Goal: Task Accomplishment & Management: Manage account settings

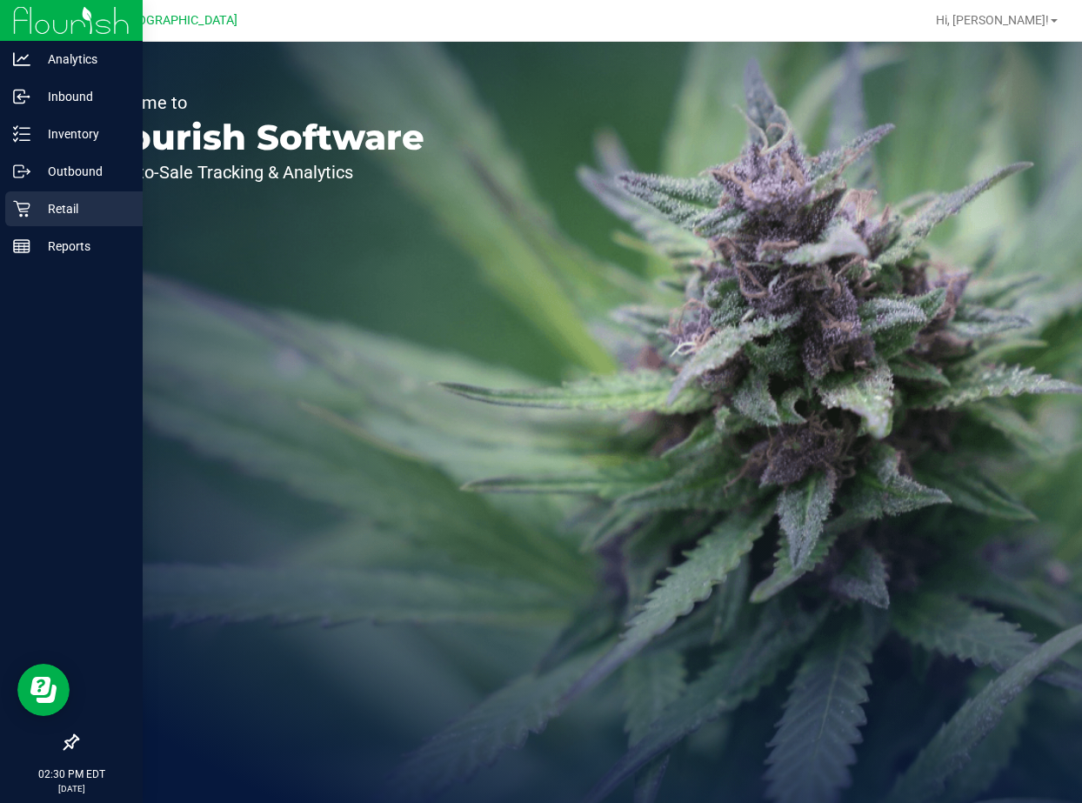
click at [28, 210] on icon at bounding box center [21, 208] width 17 height 17
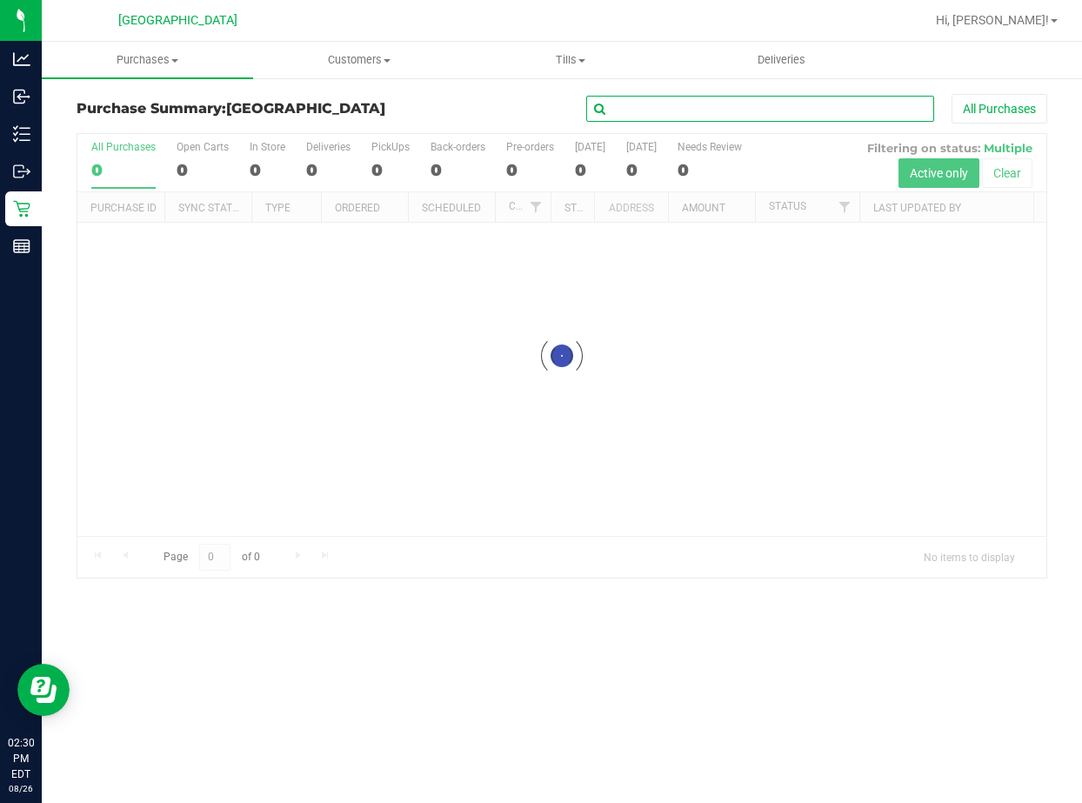
click at [654, 97] on input "text" at bounding box center [760, 109] width 348 height 26
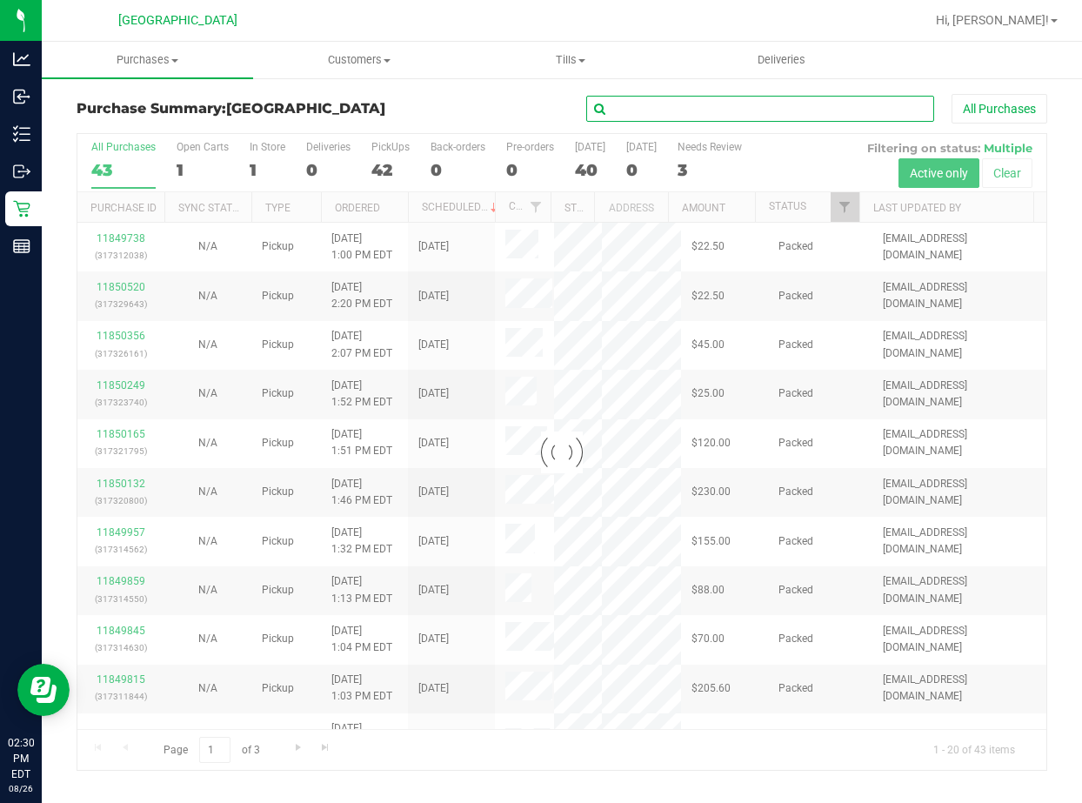
click at [667, 103] on input "text" at bounding box center [760, 109] width 348 height 26
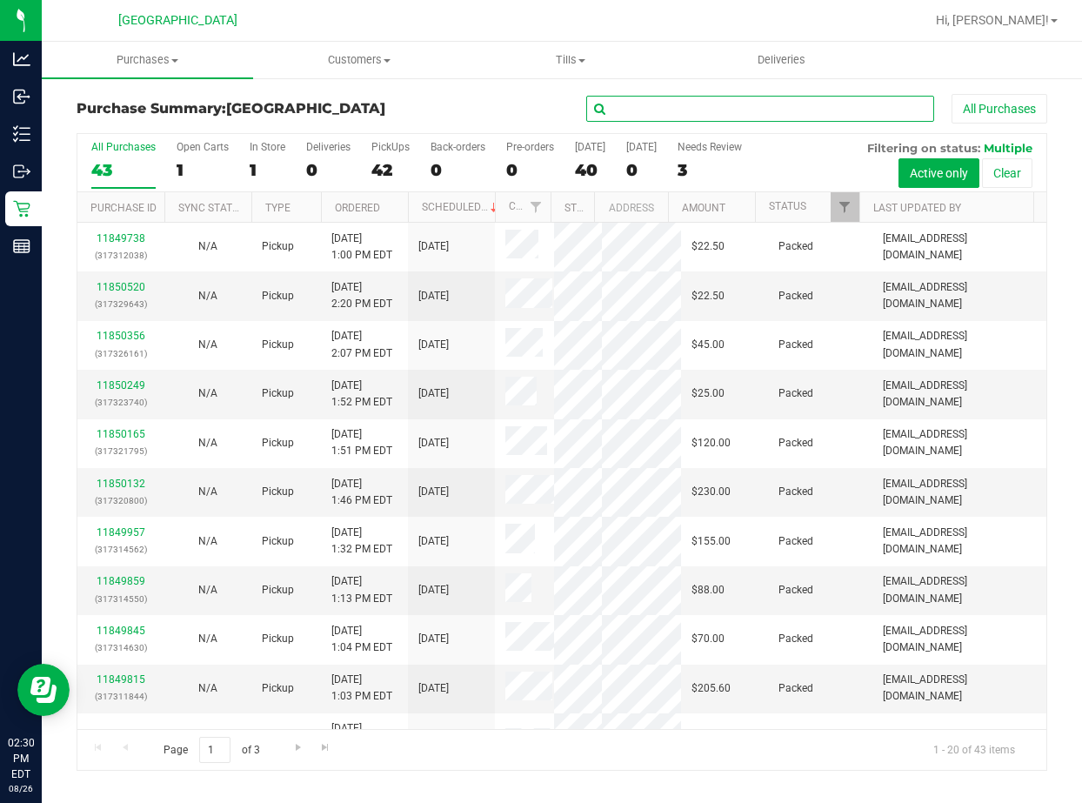
click at [683, 108] on input "text" at bounding box center [760, 109] width 348 height 26
type input "[PERSON_NAME]"
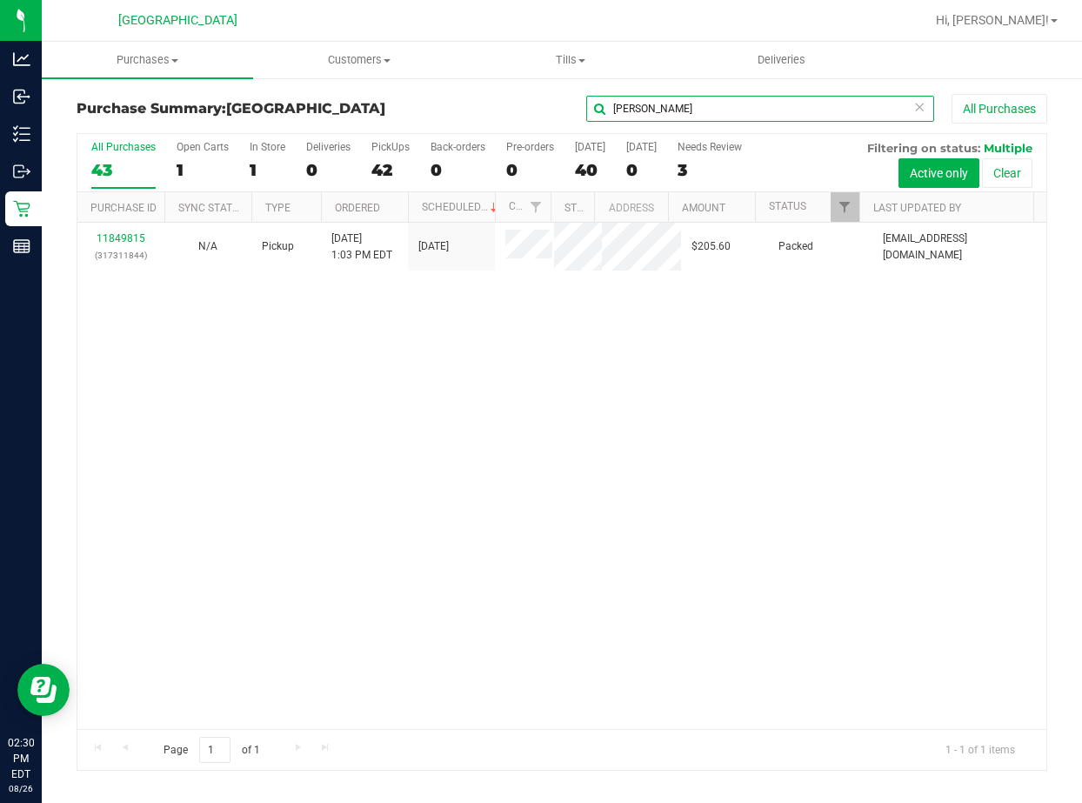
click at [635, 104] on input "[PERSON_NAME]" at bounding box center [760, 109] width 348 height 26
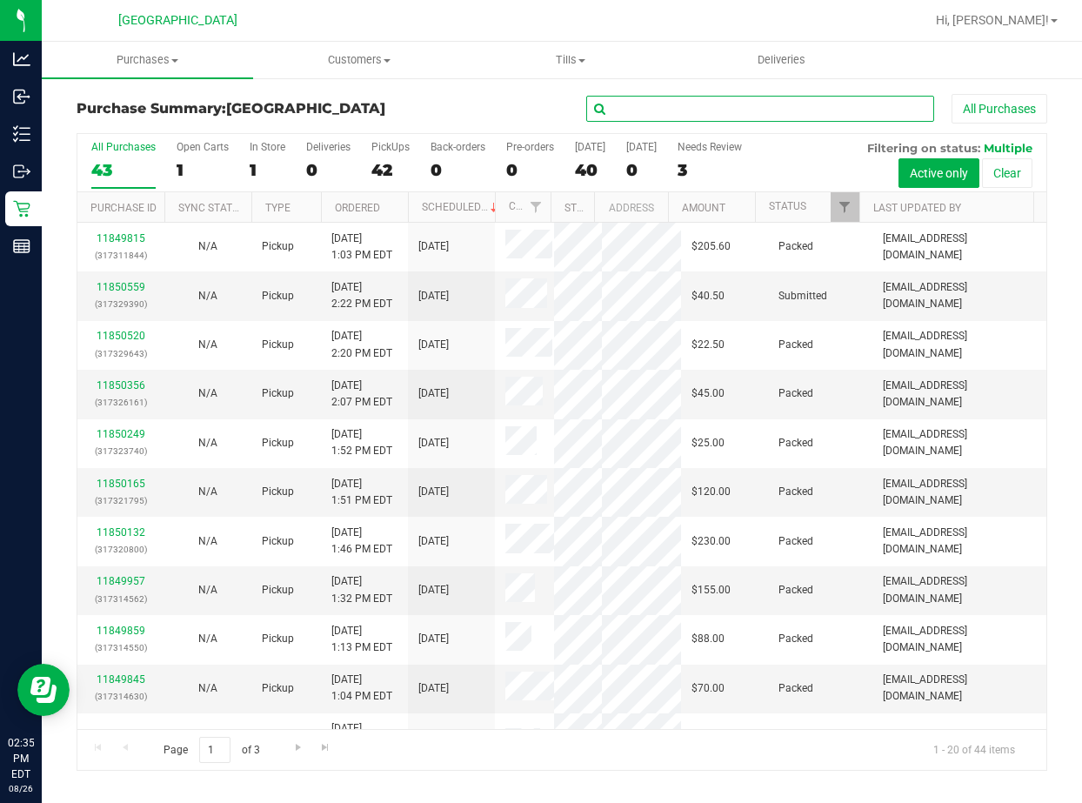
click at [627, 114] on input "text" at bounding box center [760, 109] width 348 height 26
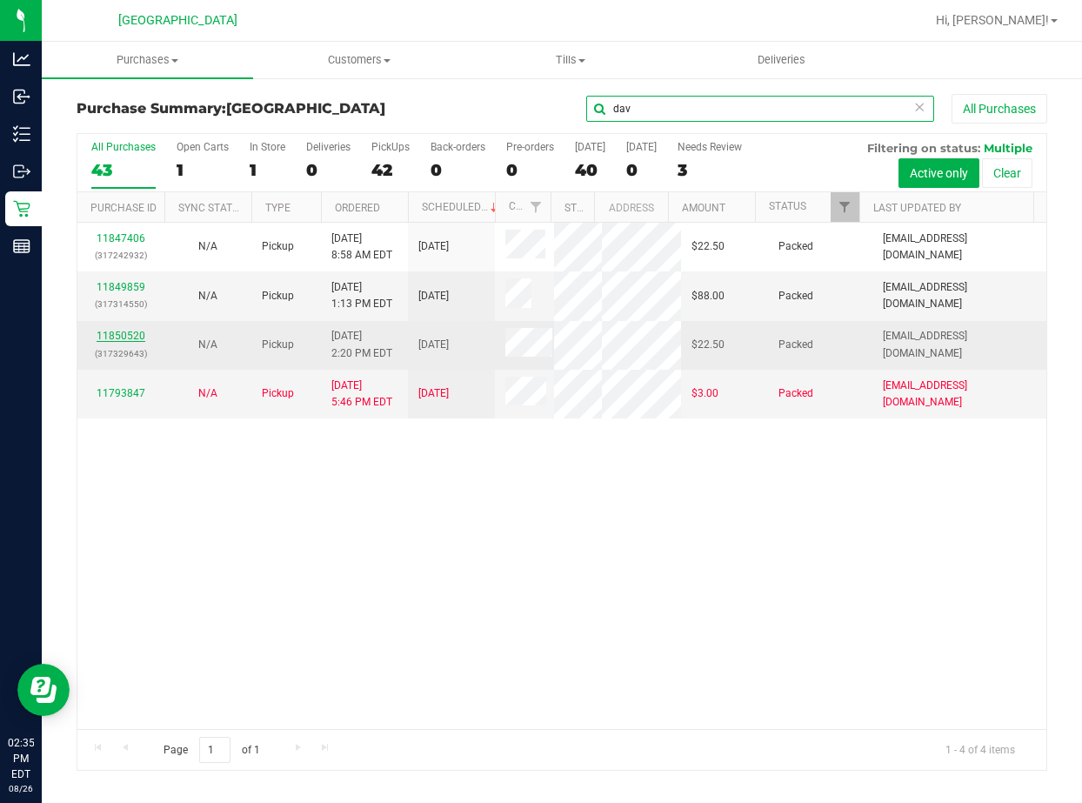
type input "dav"
click at [131, 331] on link "11850520" at bounding box center [121, 336] width 49 height 12
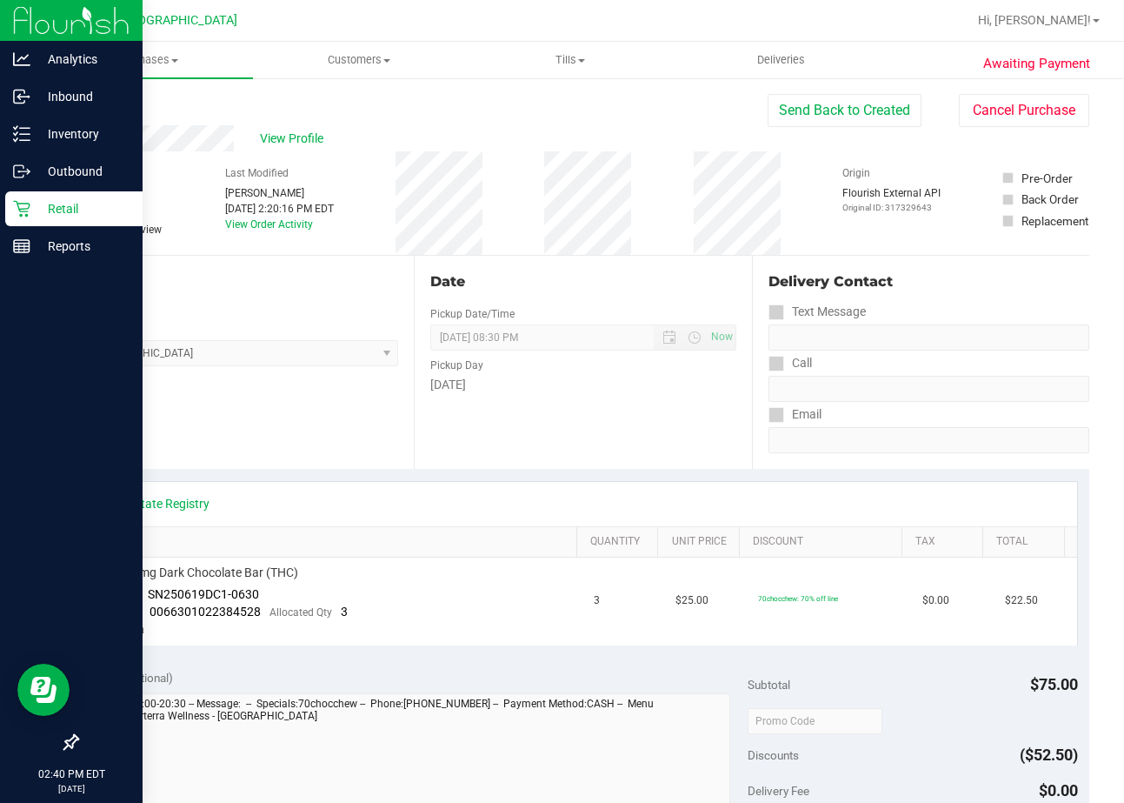
click at [38, 212] on p "Retail" at bounding box center [82, 208] width 104 height 21
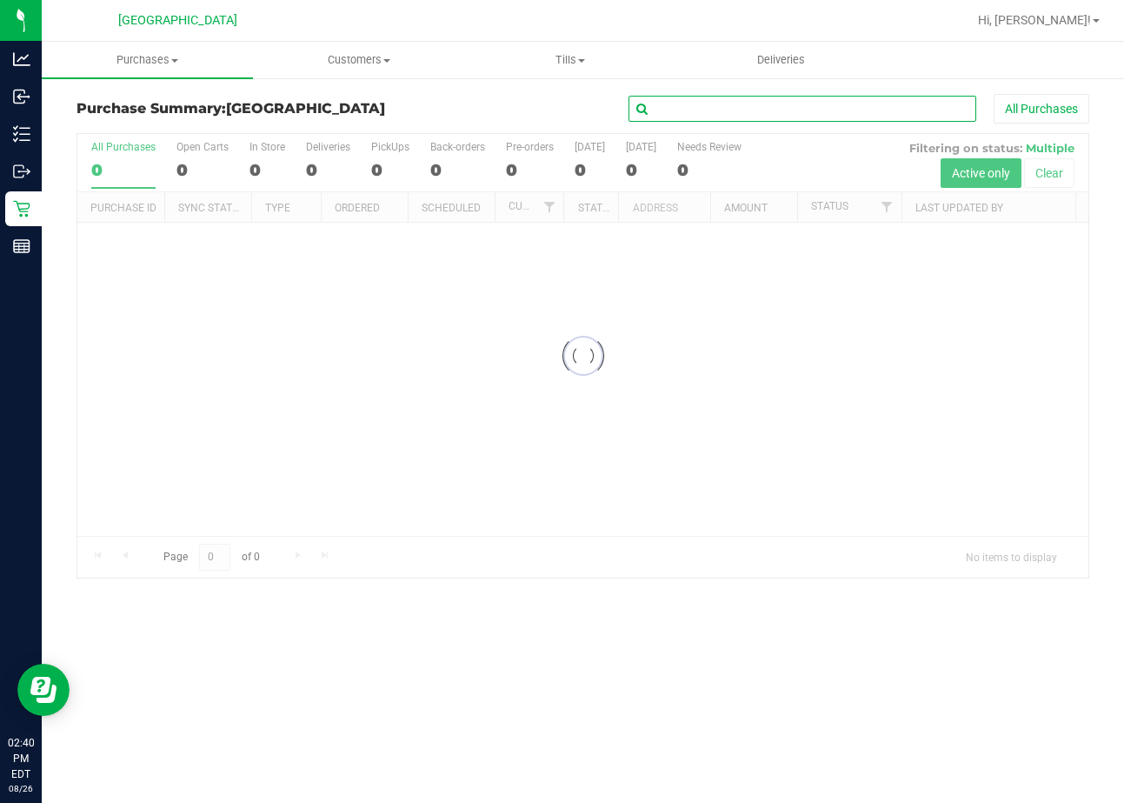
click at [697, 117] on input "text" at bounding box center [803, 109] width 348 height 26
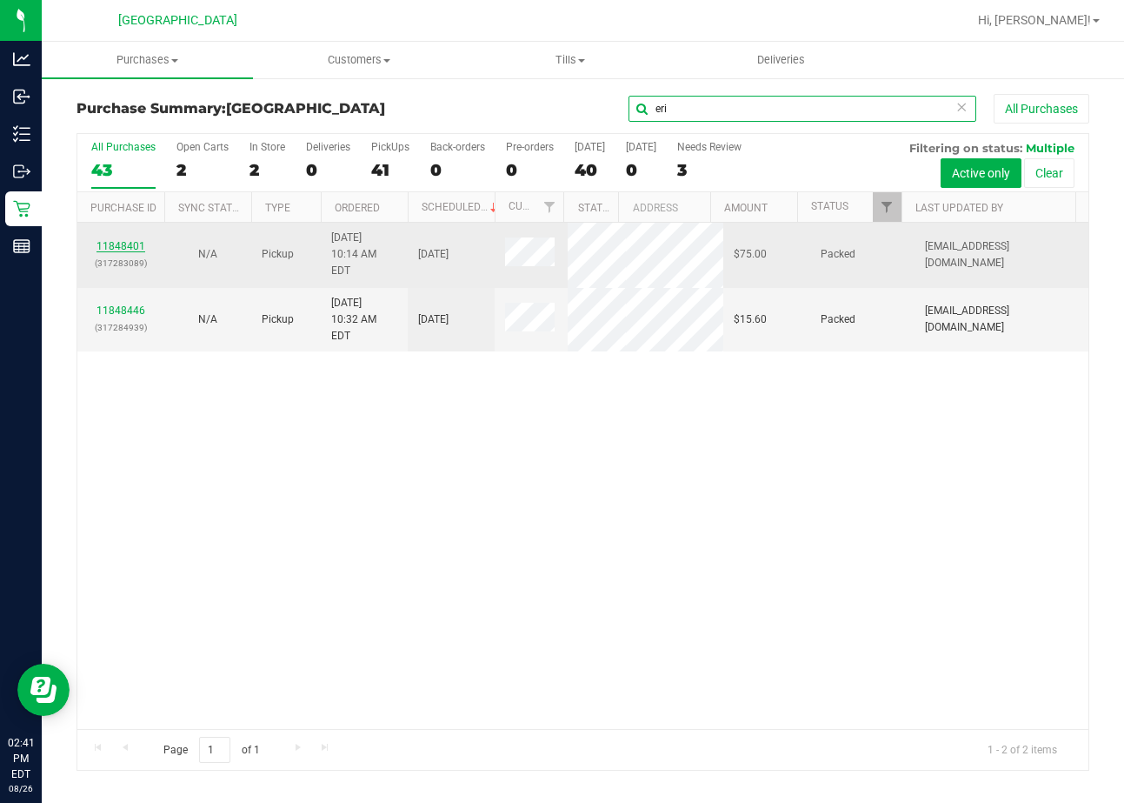
type input "eri"
click at [117, 240] on link "11848401" at bounding box center [121, 246] width 49 height 12
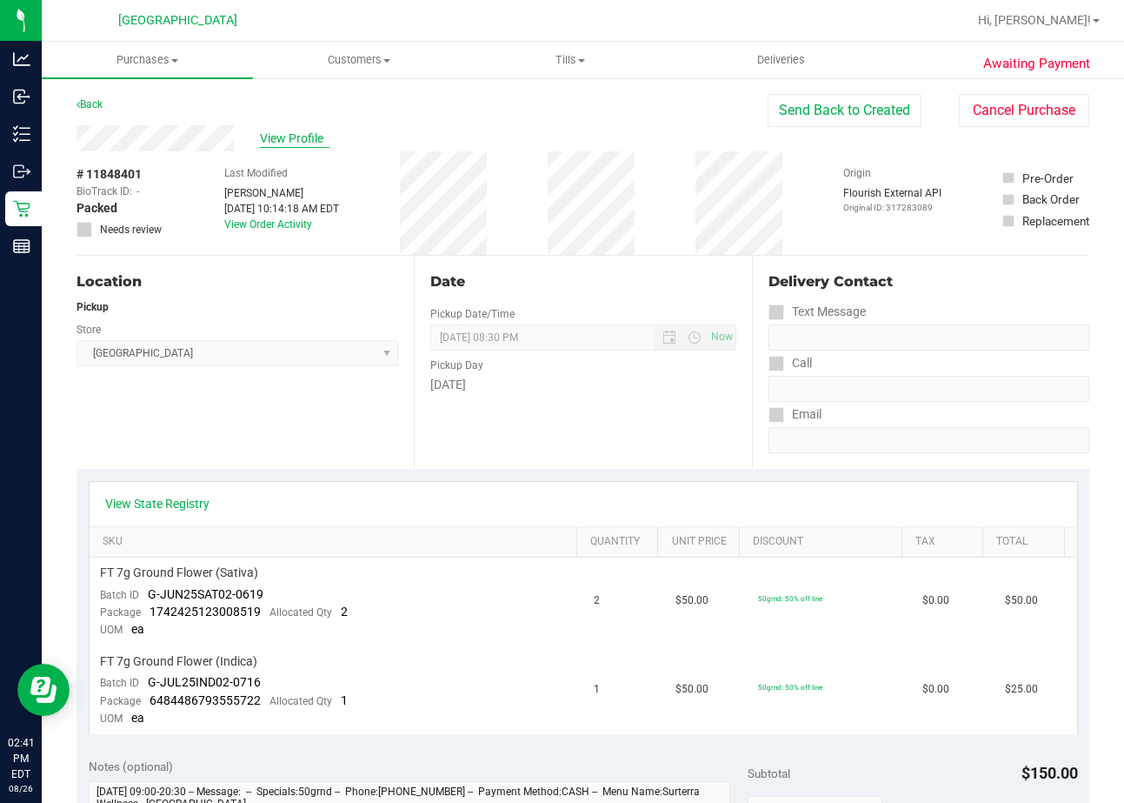
click at [274, 137] on span "View Profile" at bounding box center [295, 139] width 70 height 18
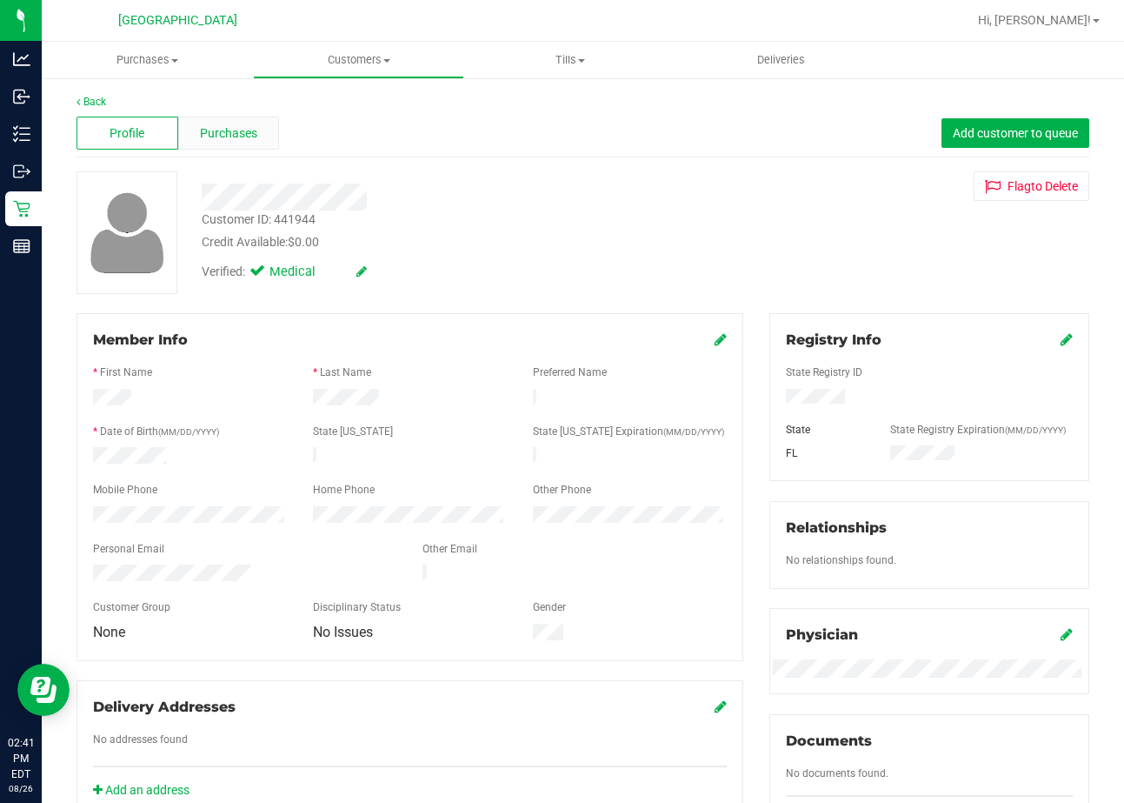
click at [248, 117] on div "Purchases" at bounding box center [229, 133] width 102 height 33
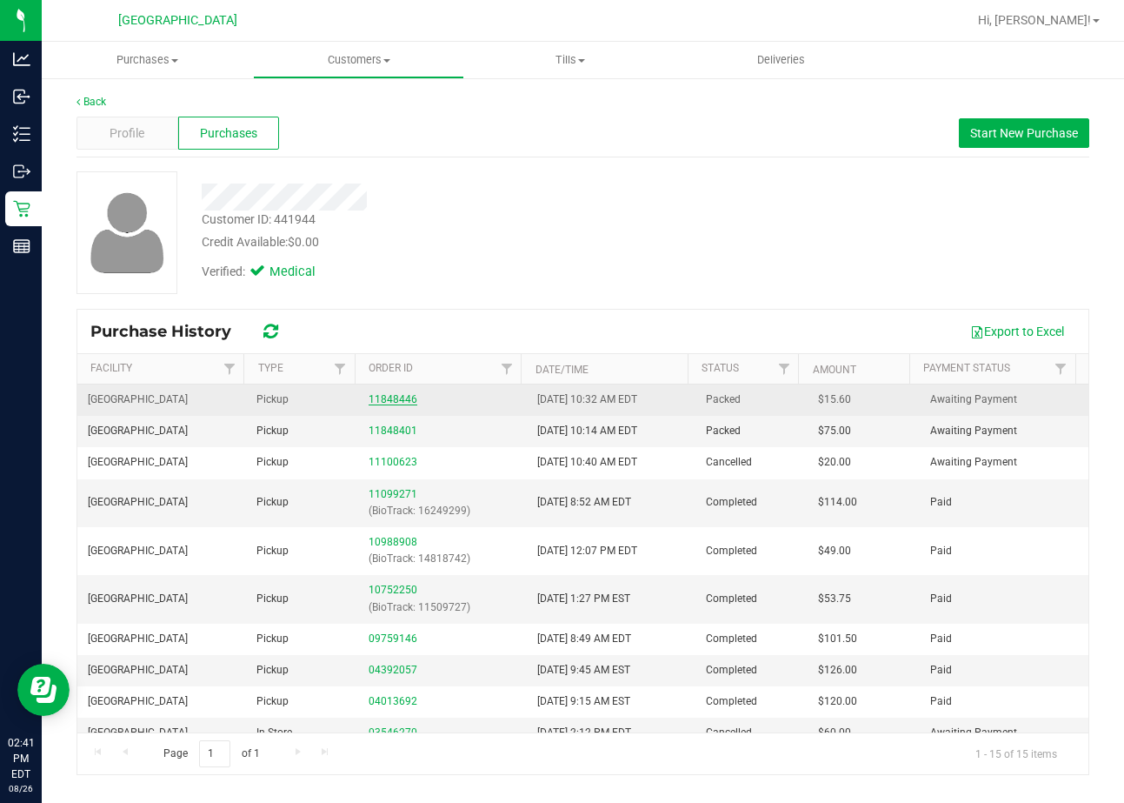
click at [378, 403] on link "11848446" at bounding box center [393, 399] width 49 height 12
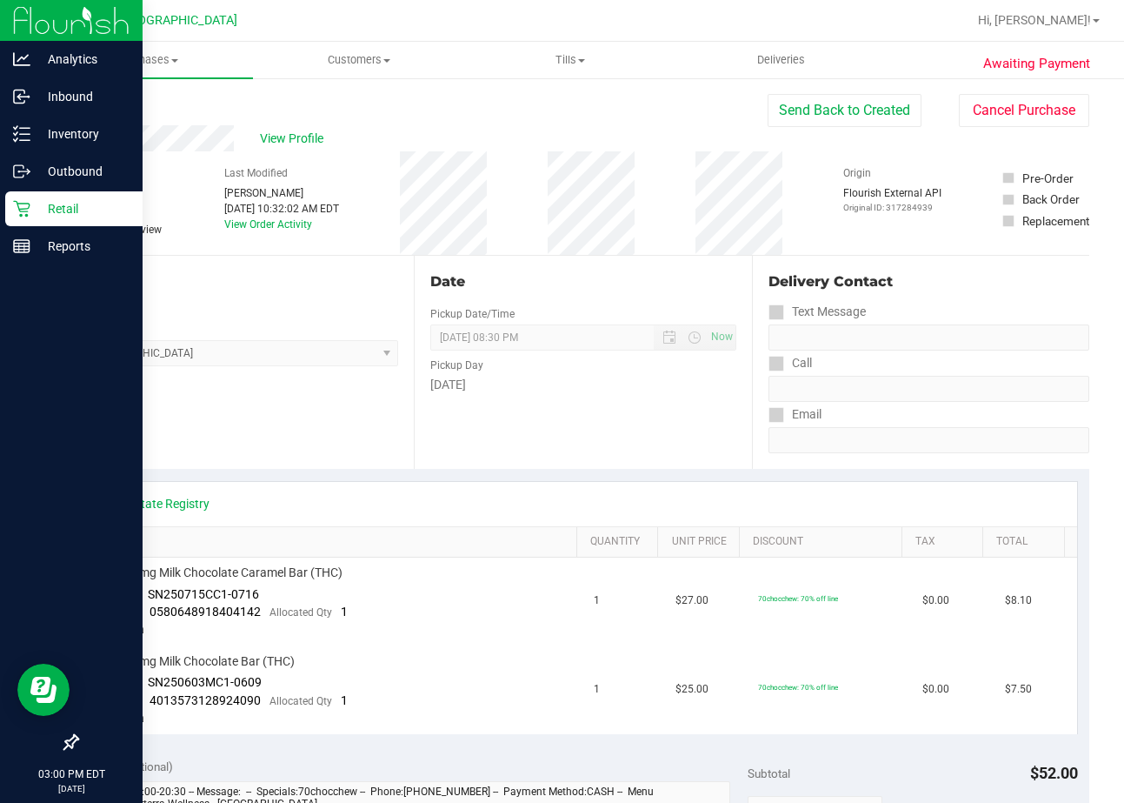
click at [63, 217] on p "Retail" at bounding box center [82, 208] width 104 height 21
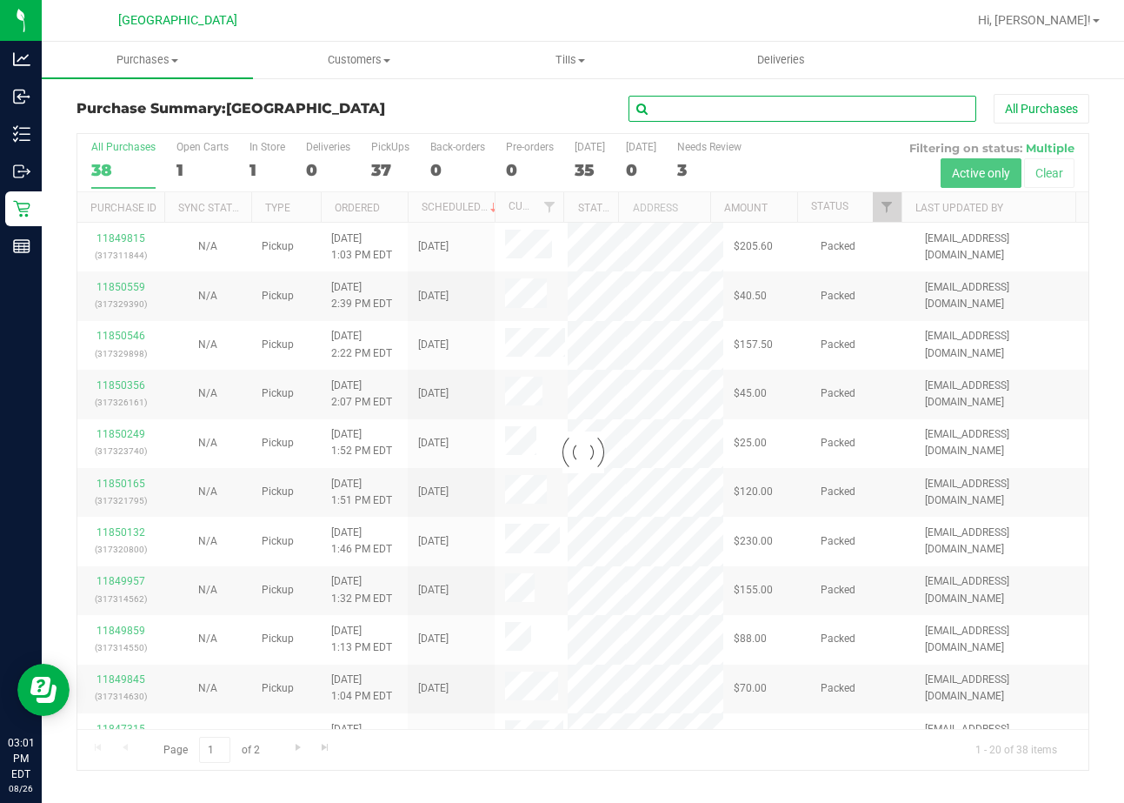
click at [690, 101] on input "text" at bounding box center [803, 109] width 348 height 26
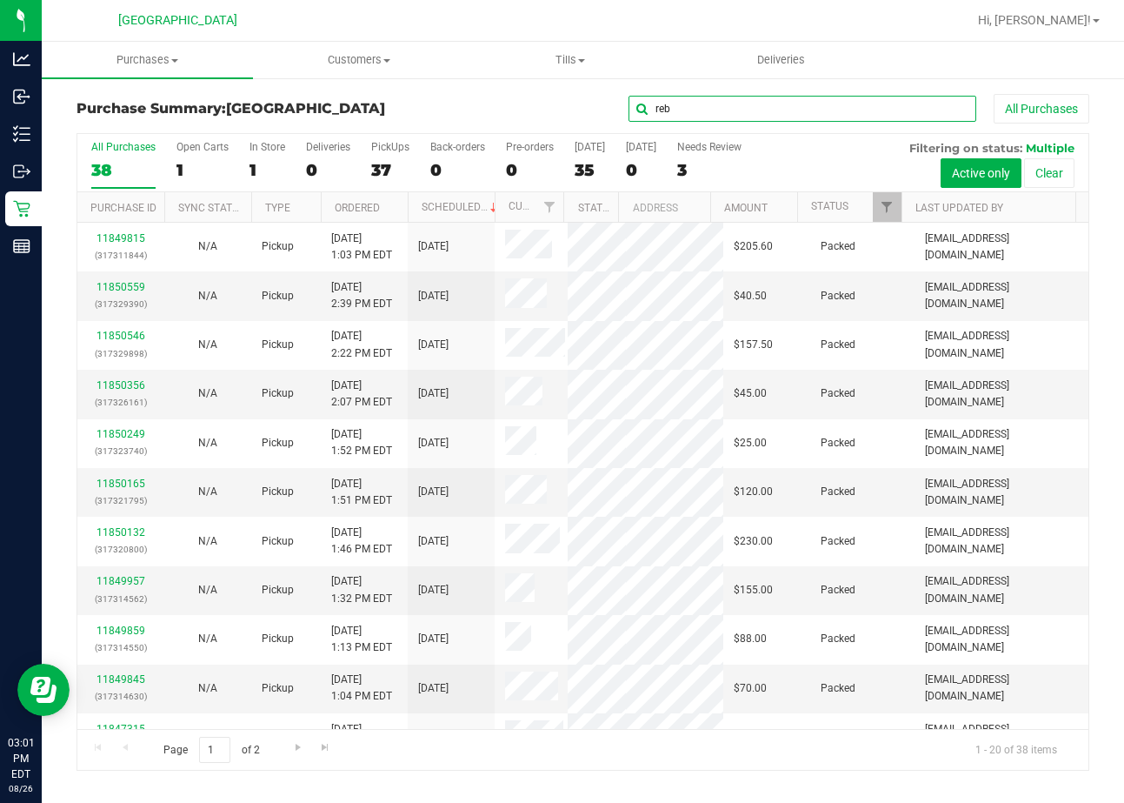
type input "reb"
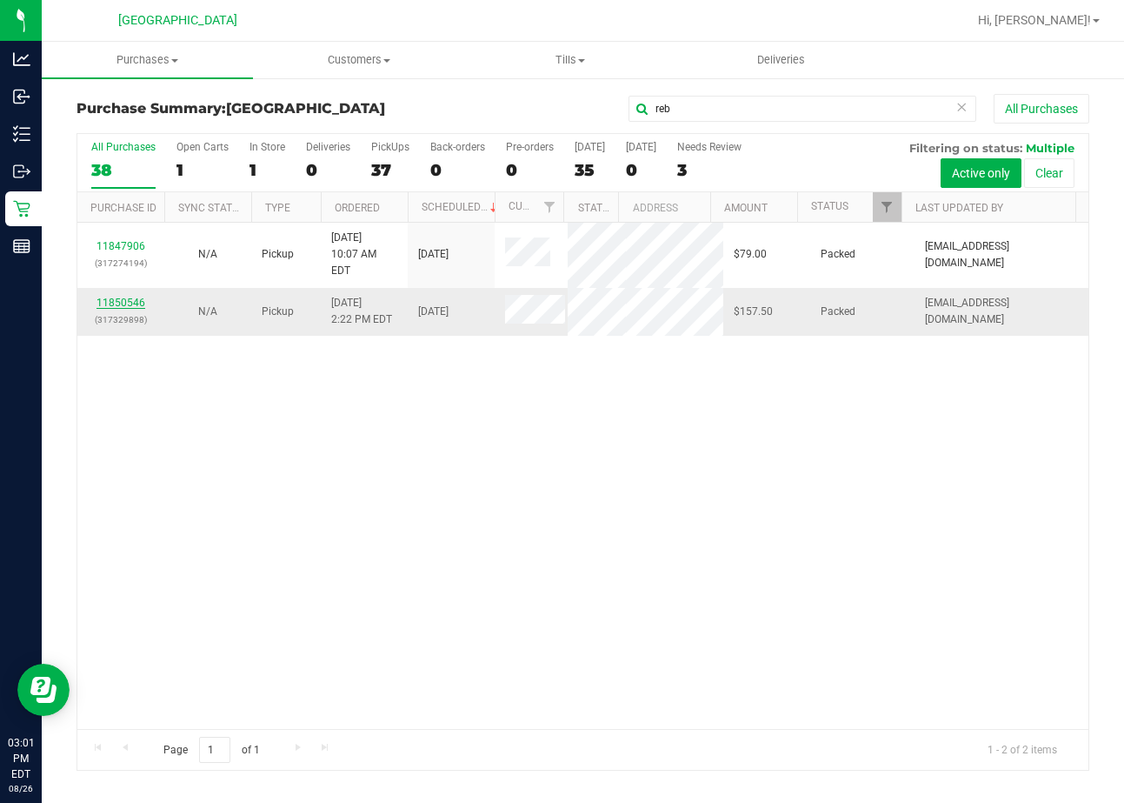
click at [123, 296] on link "11850546" at bounding box center [121, 302] width 49 height 12
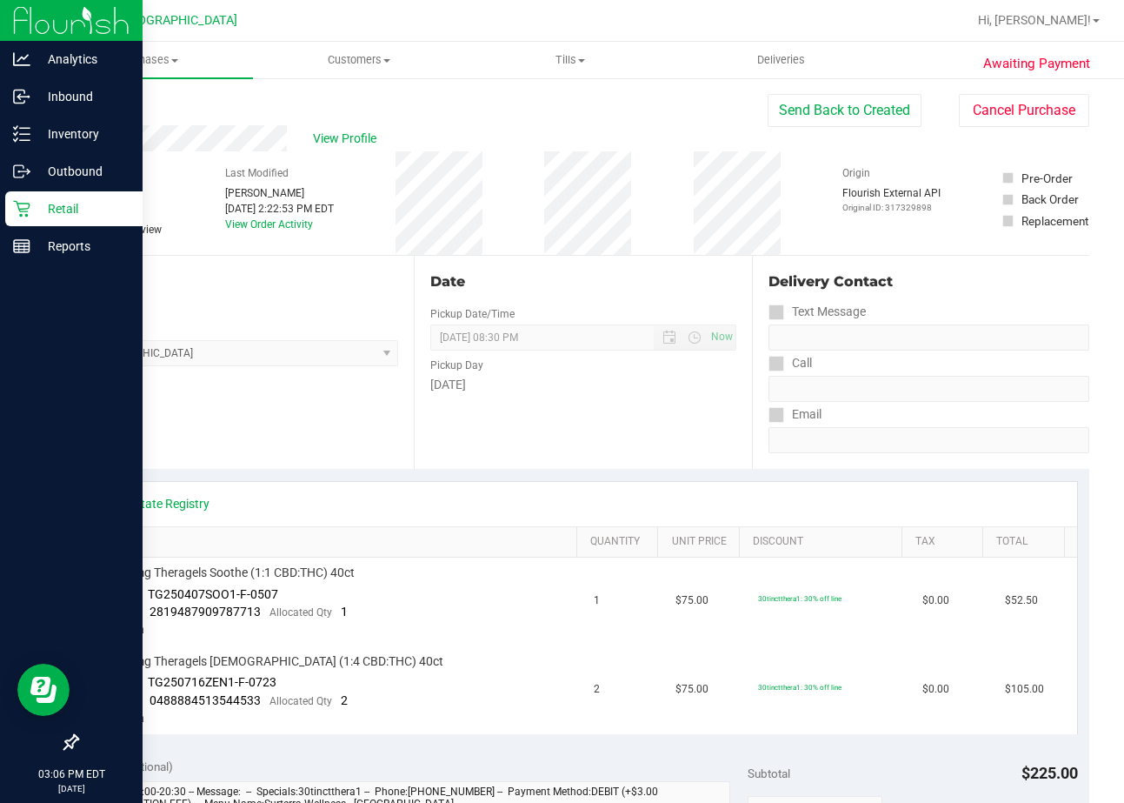
click at [36, 212] on p "Retail" at bounding box center [82, 208] width 104 height 21
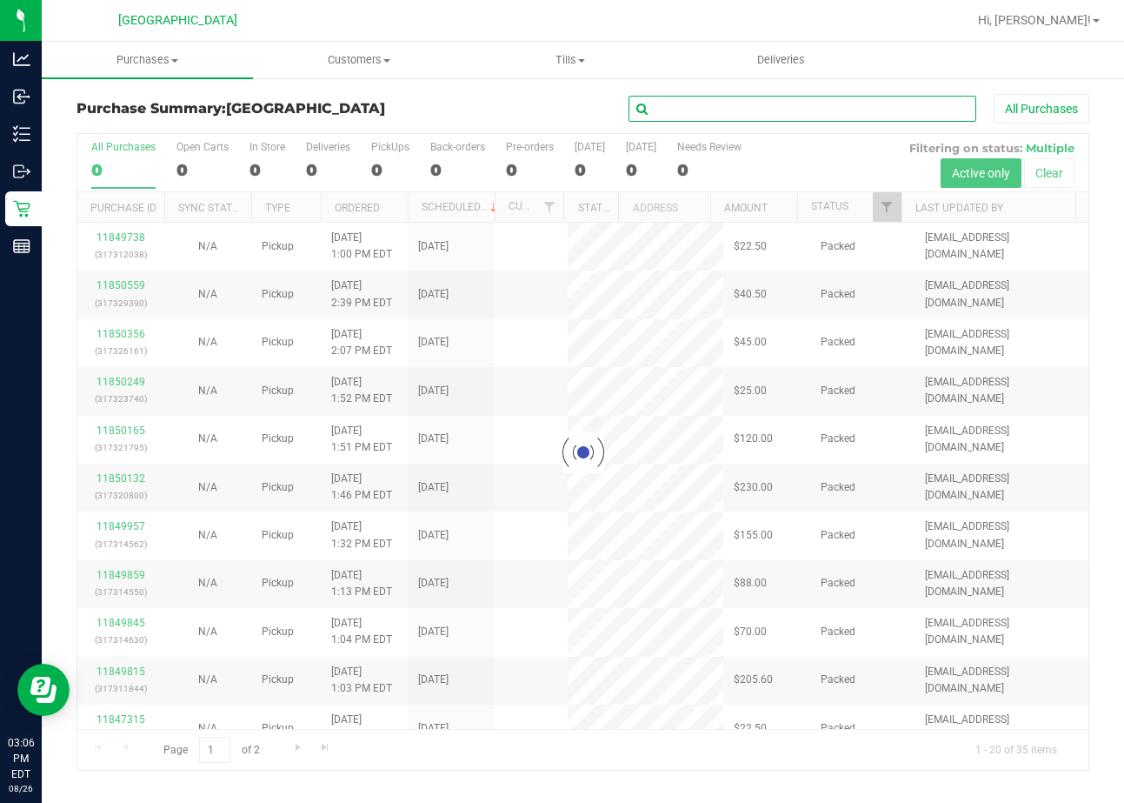
click at [730, 110] on input "text" at bounding box center [803, 109] width 348 height 26
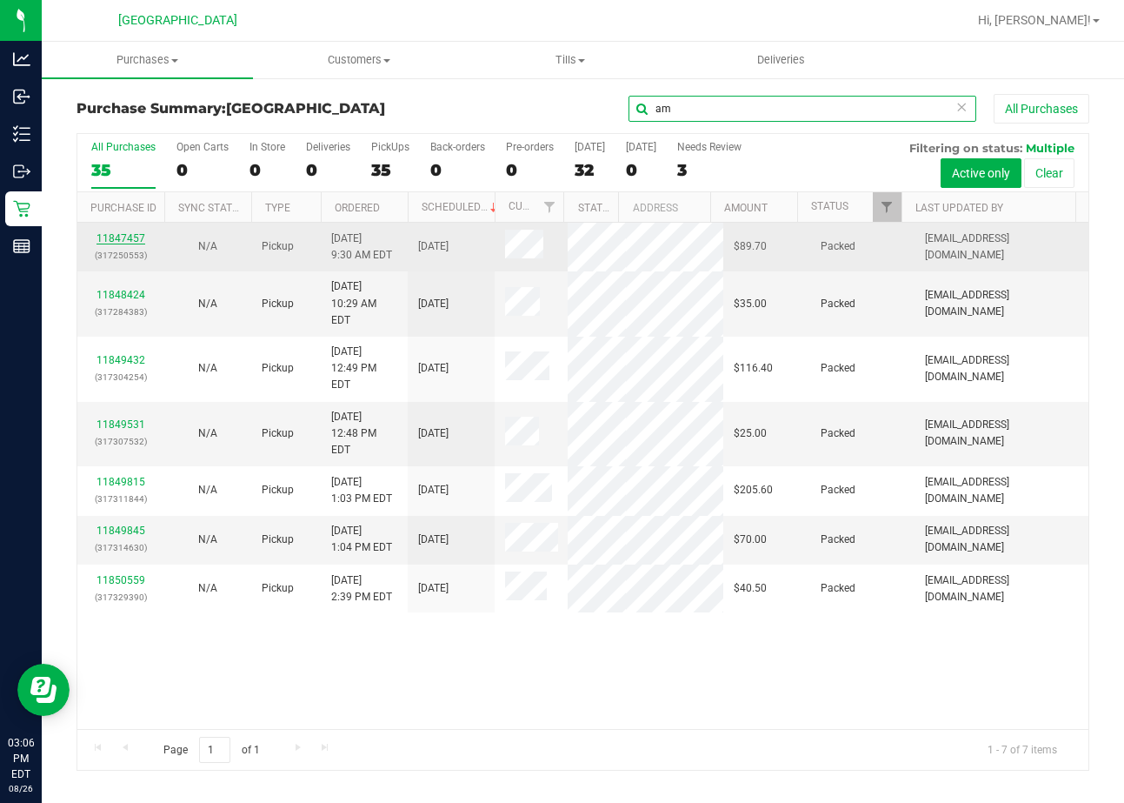
type input "am"
click at [112, 237] on link "11847457" at bounding box center [121, 238] width 49 height 12
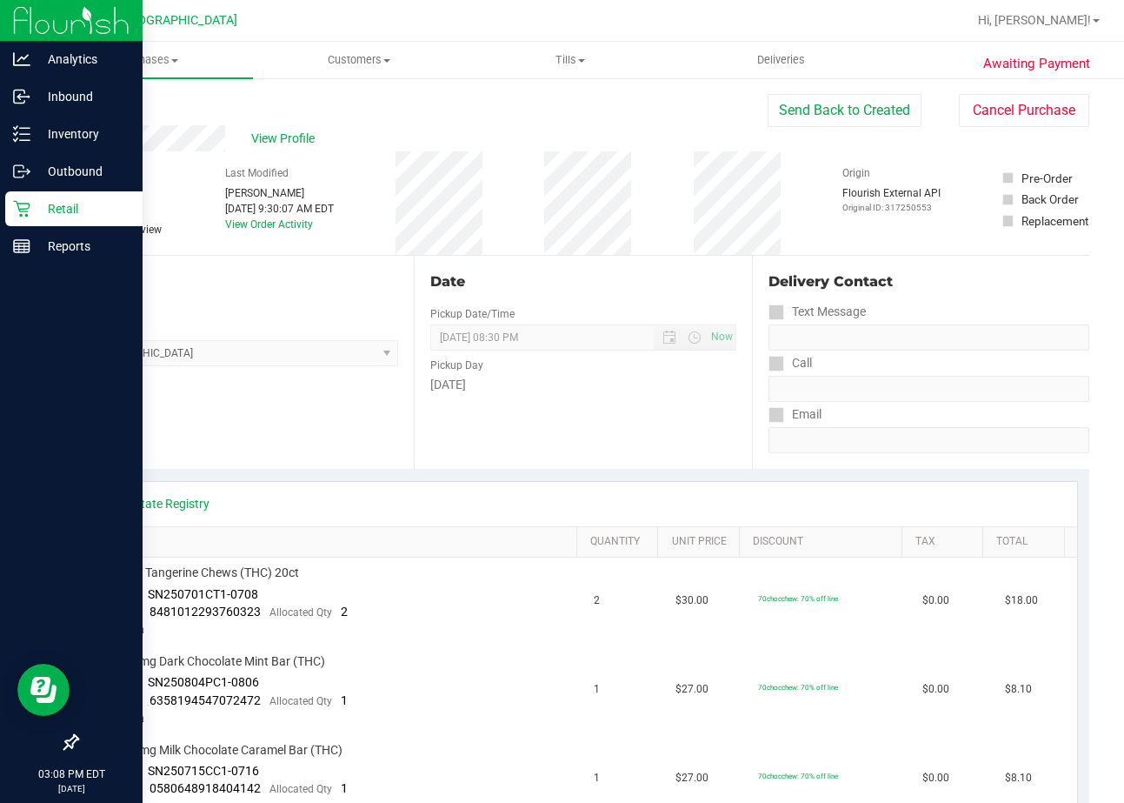
click at [27, 216] on icon at bounding box center [21, 209] width 17 height 17
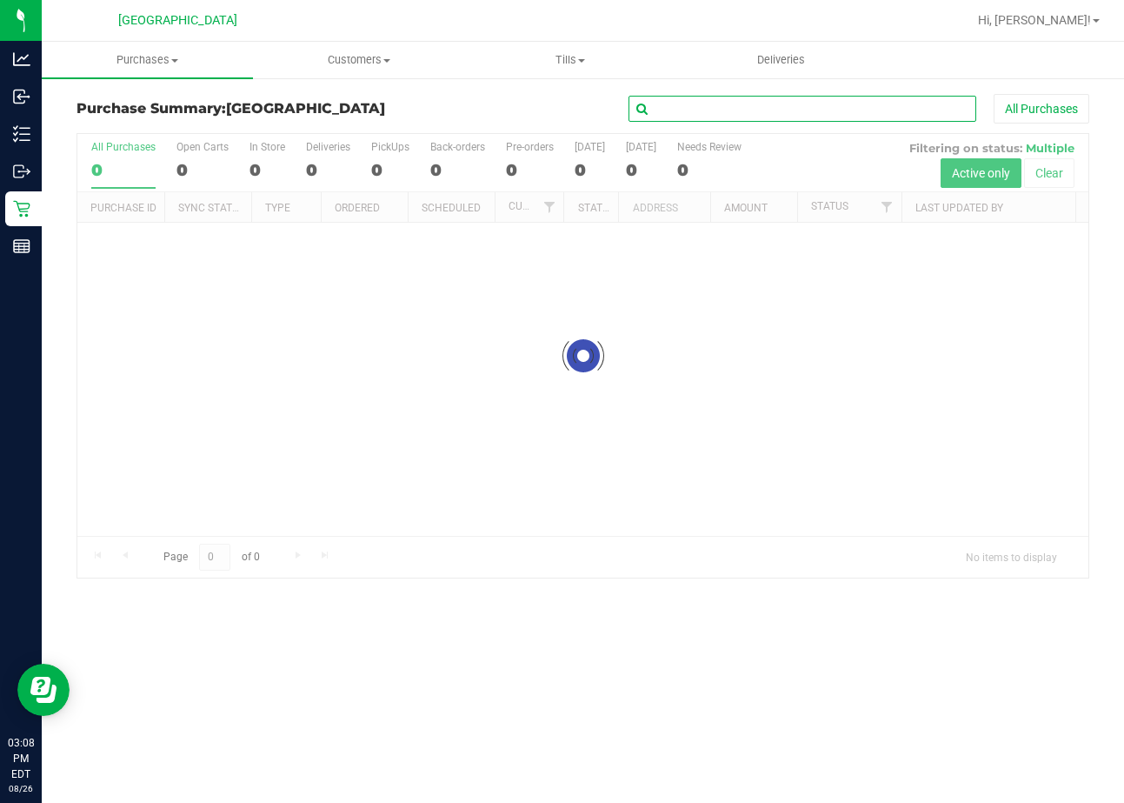
click at [715, 112] on input "text" at bounding box center [803, 109] width 348 height 26
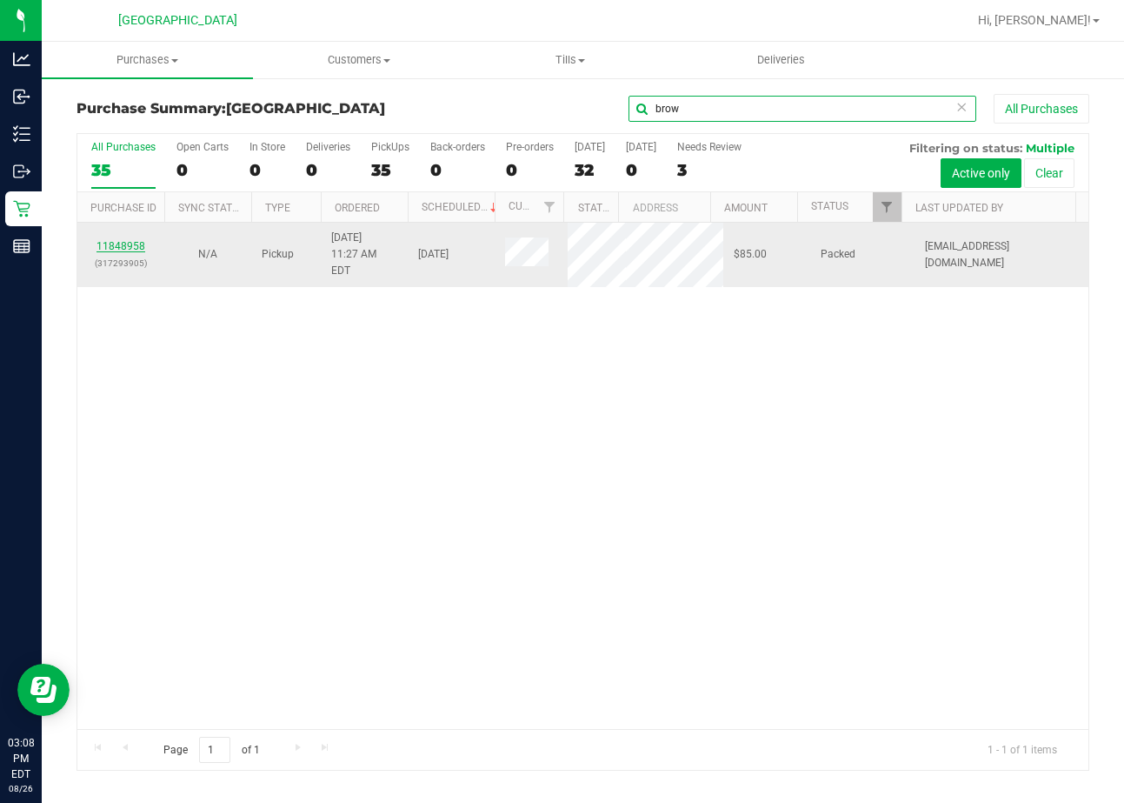
type input "brow"
click at [125, 240] on link "11848958" at bounding box center [121, 246] width 49 height 12
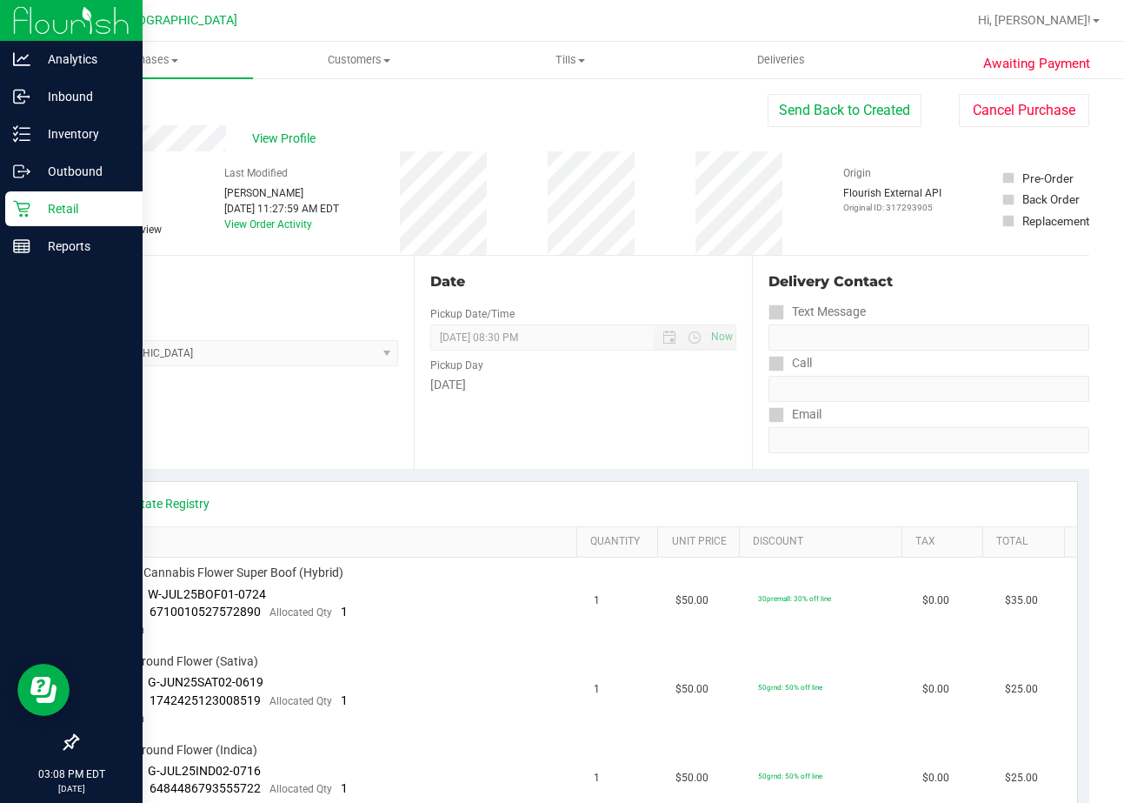
click at [38, 209] on p "Retail" at bounding box center [82, 208] width 104 height 21
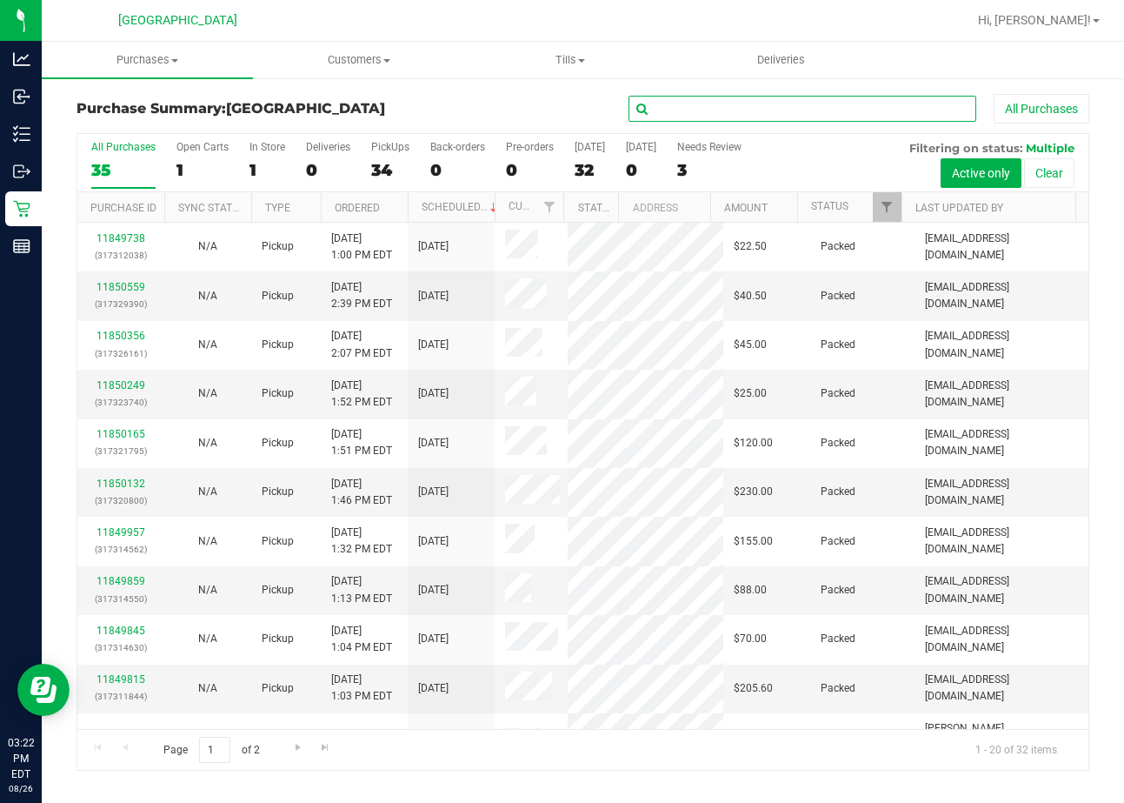
click at [670, 112] on input "text" at bounding box center [803, 109] width 348 height 26
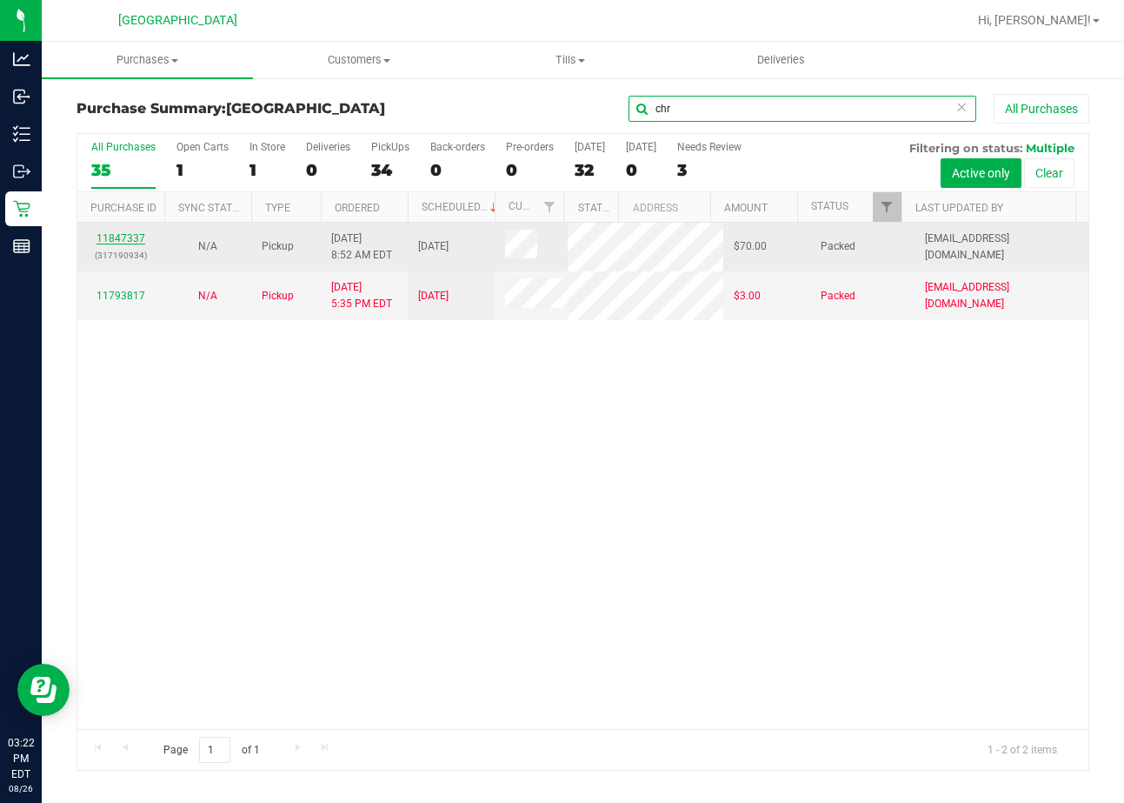
type input "chr"
click at [134, 236] on link "11847337" at bounding box center [121, 238] width 49 height 12
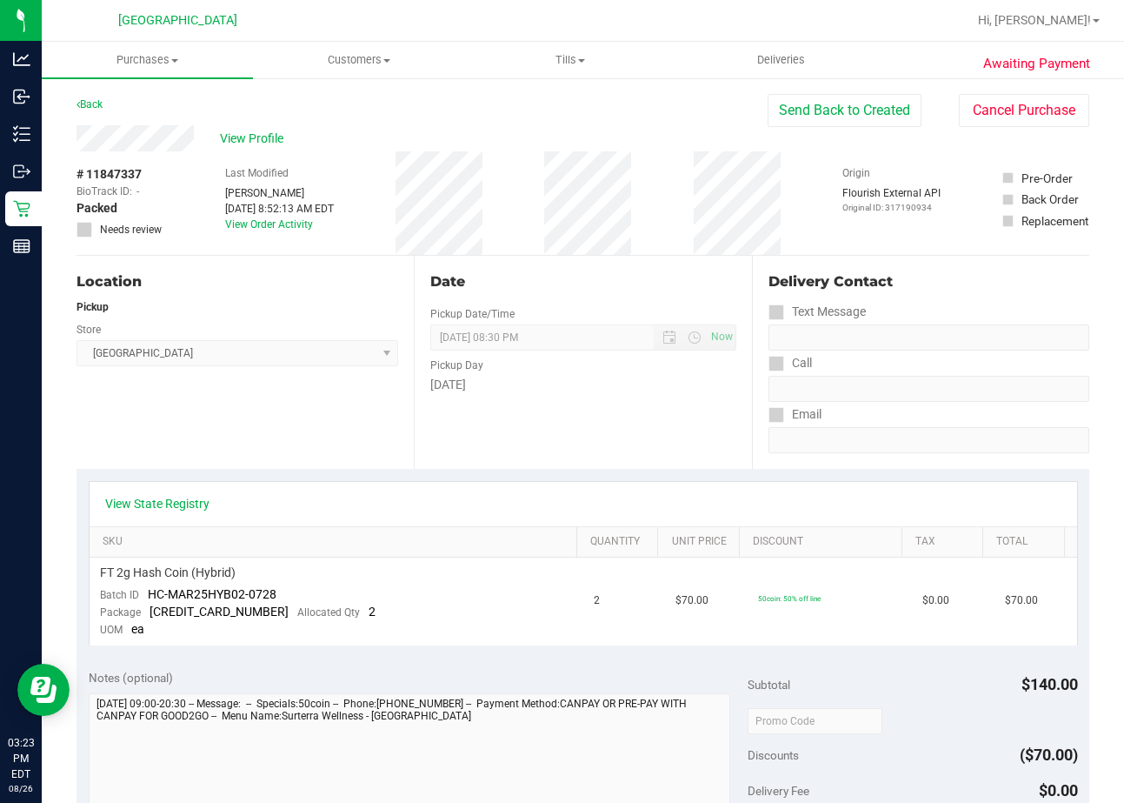
click at [855, 744] on div "Discounts ($70.00)" at bounding box center [913, 754] width 330 height 31
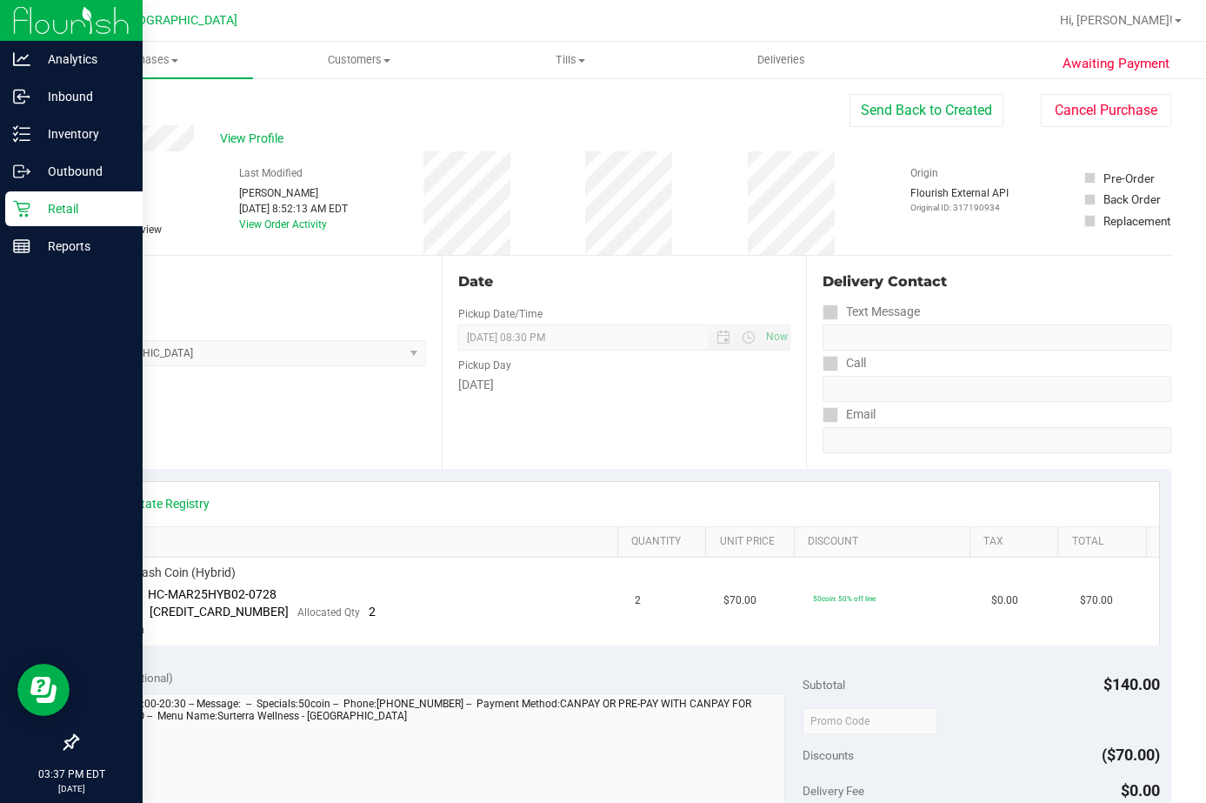
click at [43, 205] on p "Retail" at bounding box center [82, 208] width 104 height 21
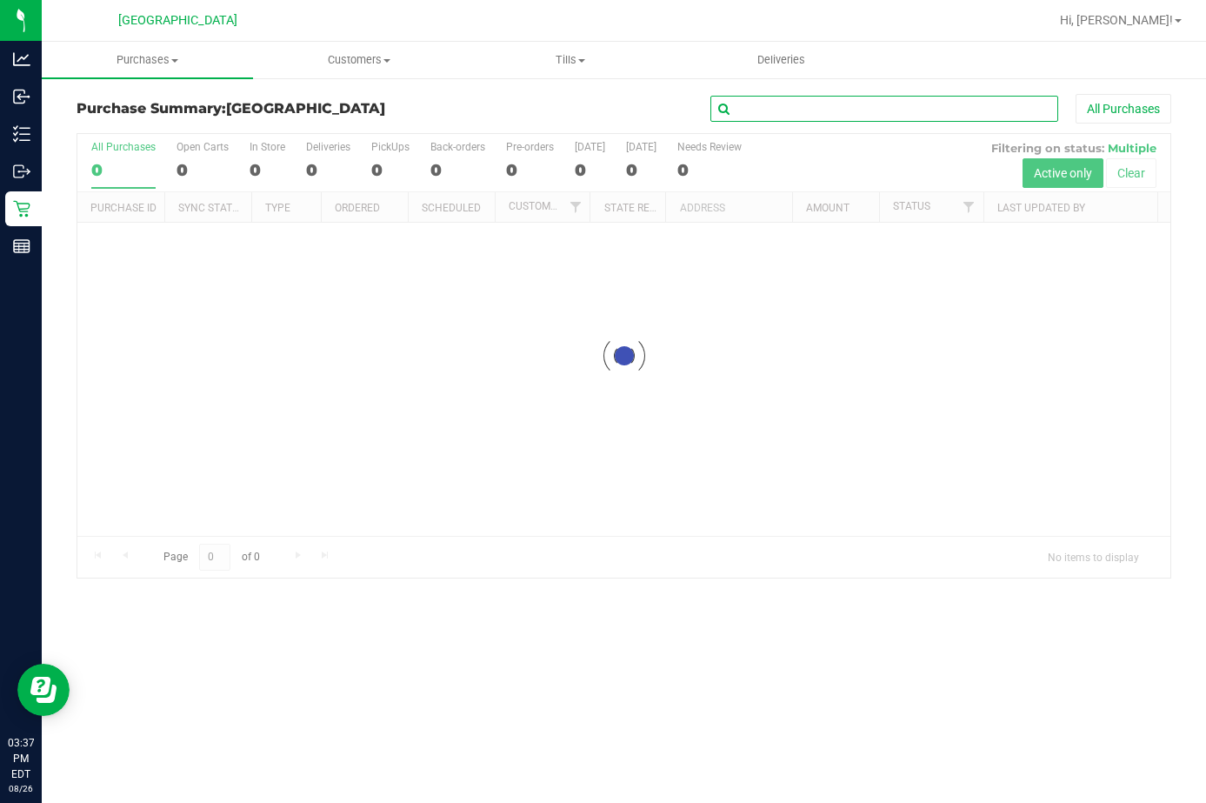
click at [763, 117] on input "text" at bounding box center [884, 109] width 348 height 26
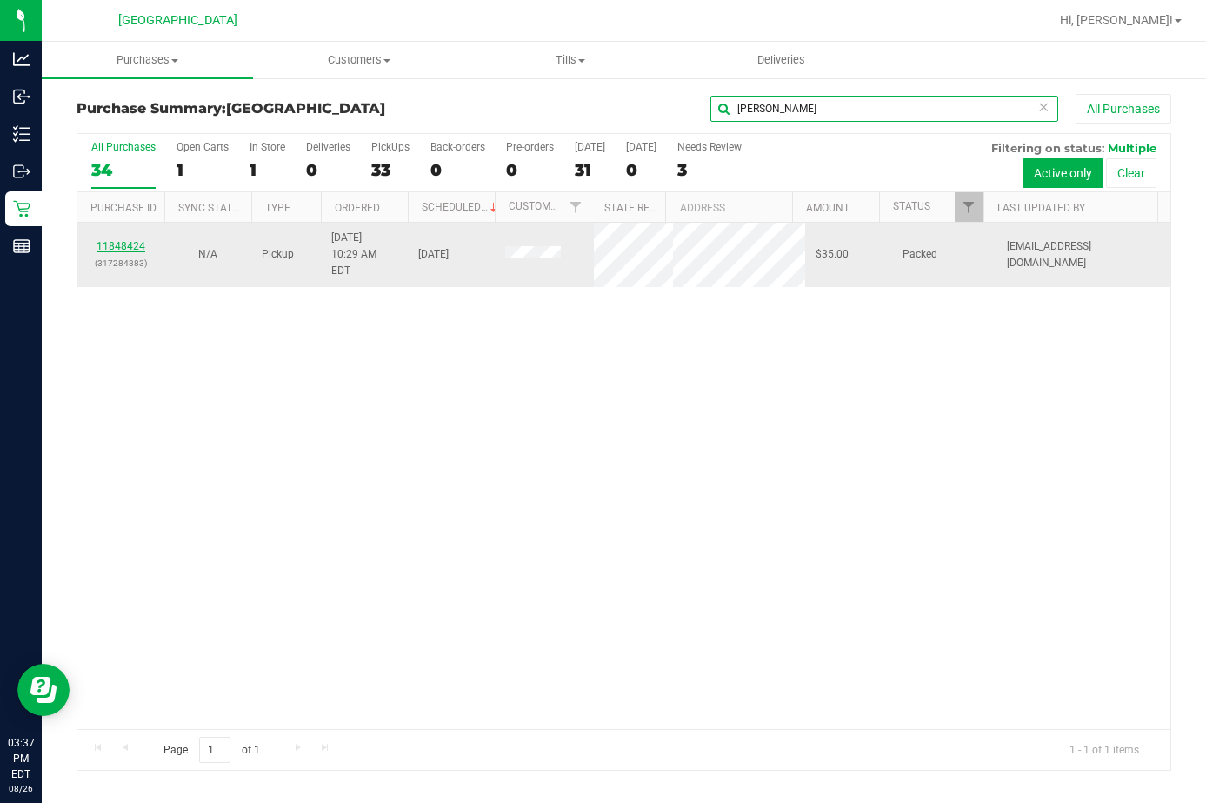
type input "pam"
click at [125, 240] on link "11848424" at bounding box center [121, 246] width 49 height 12
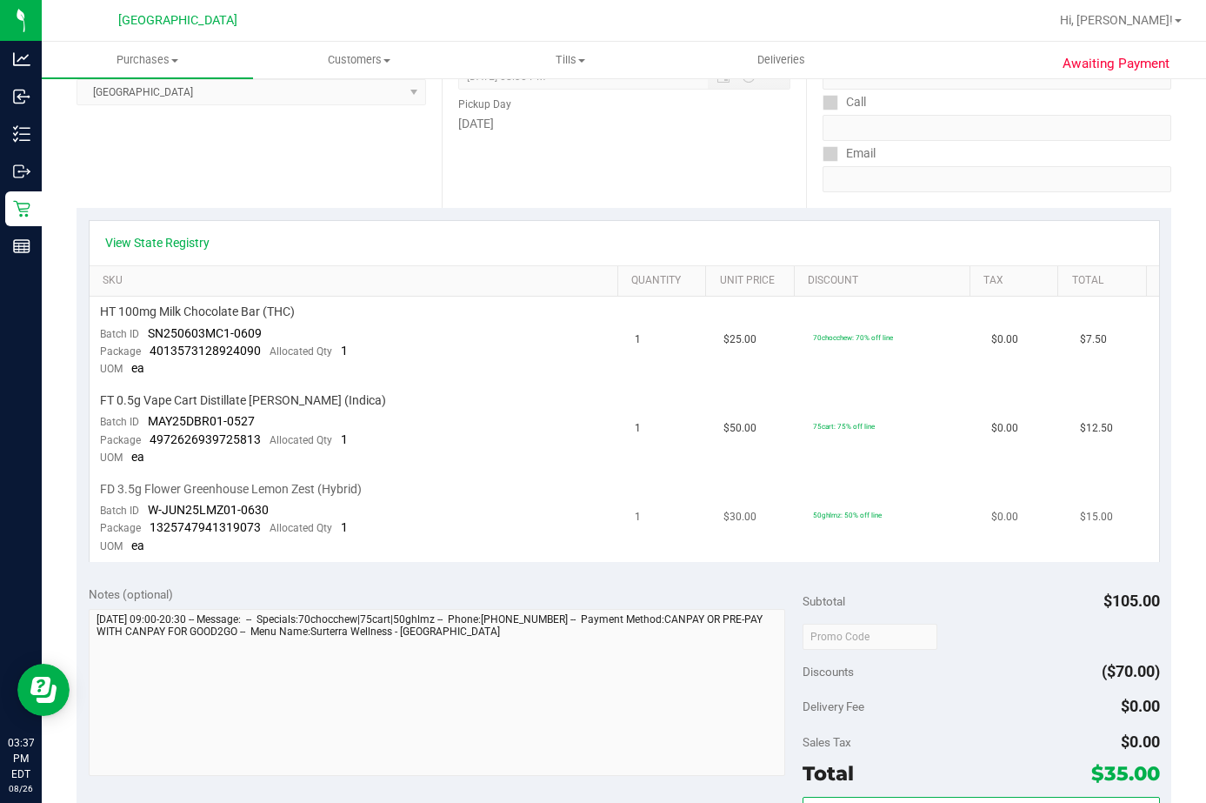
scroll to position [348, 0]
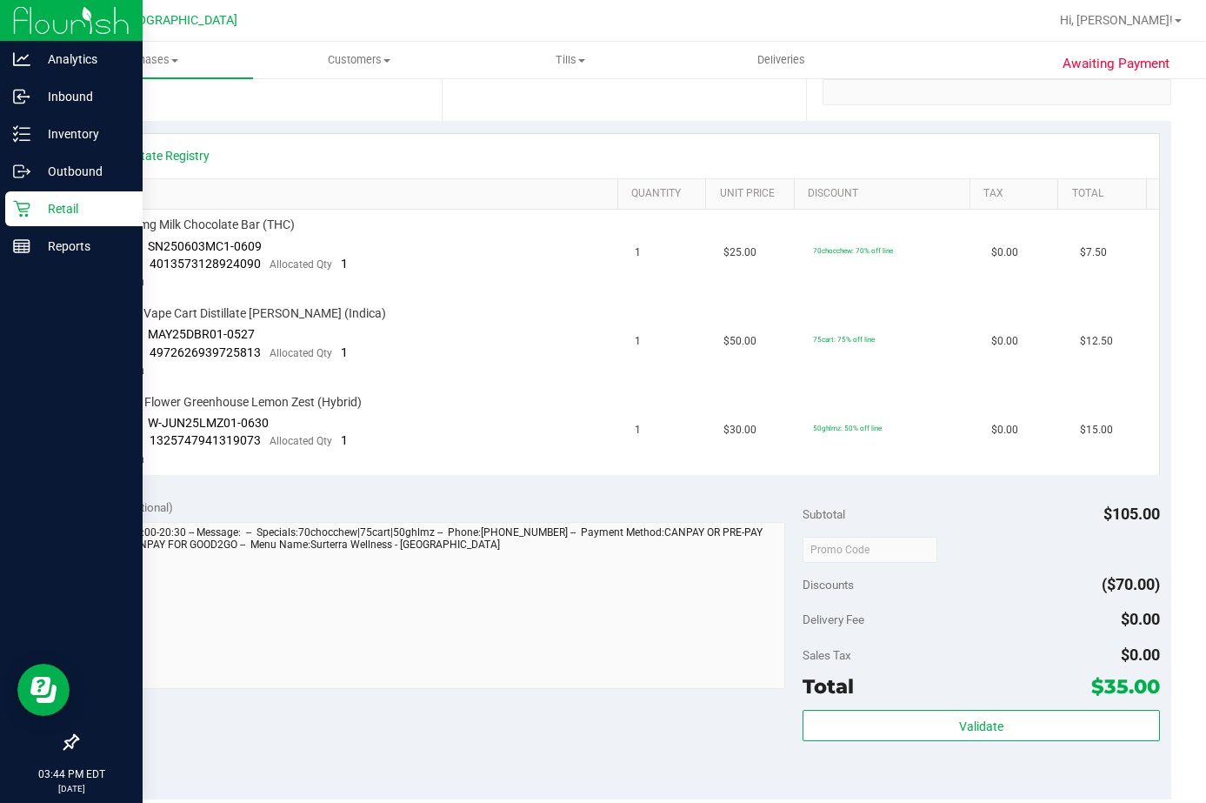
click at [15, 214] on icon at bounding box center [21, 208] width 17 height 17
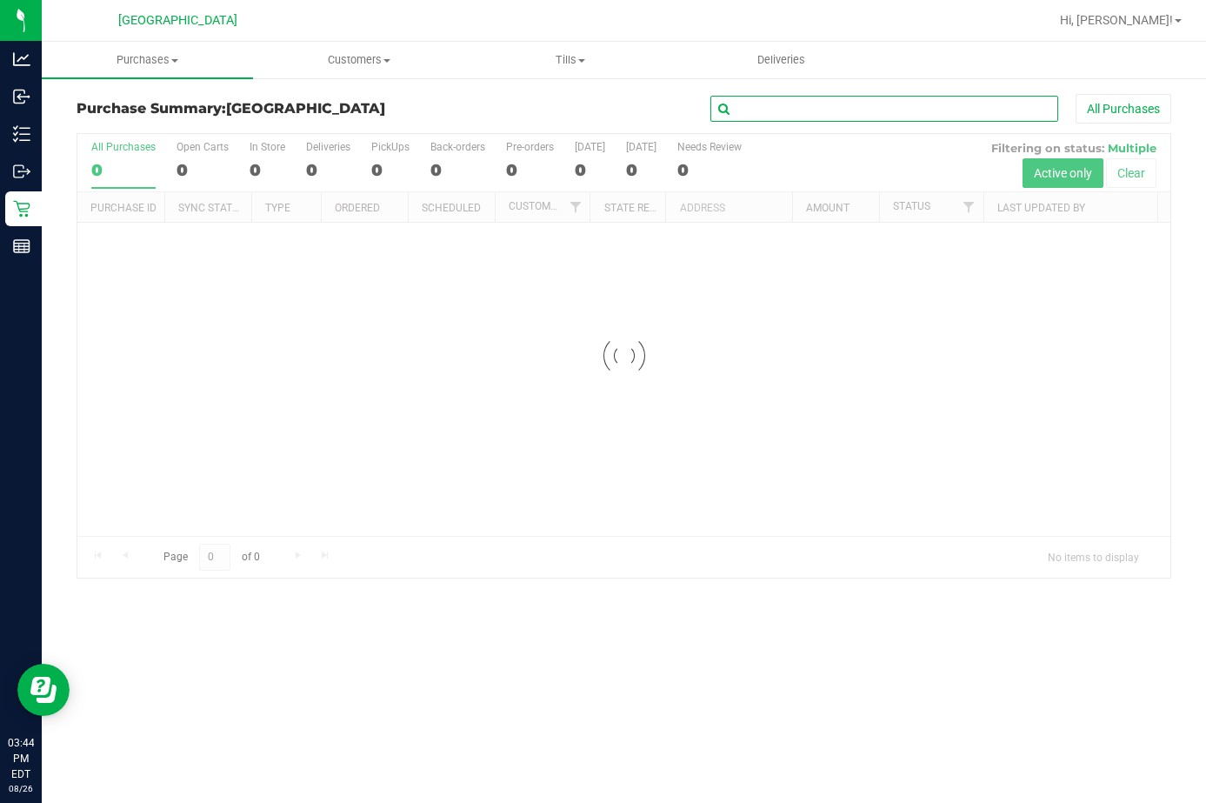
click at [798, 113] on input "text" at bounding box center [884, 109] width 348 height 26
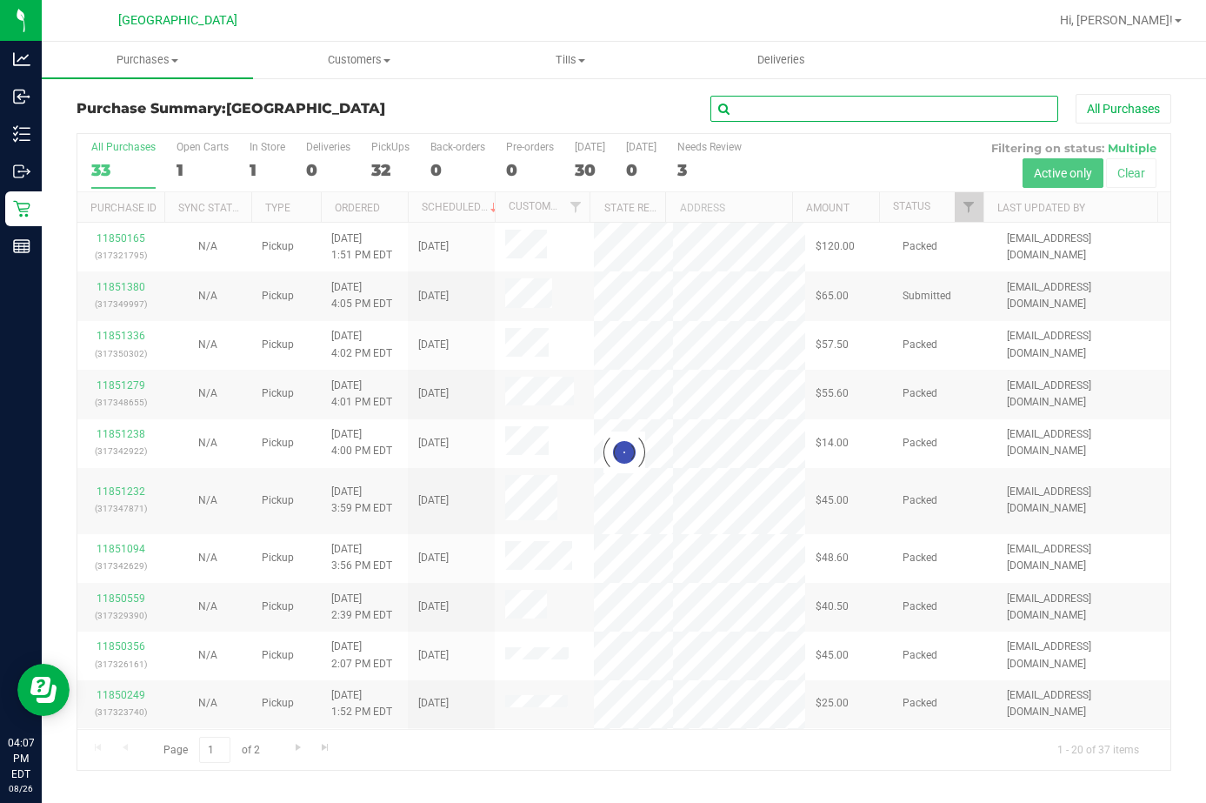
click at [782, 101] on input "text" at bounding box center [884, 109] width 348 height 26
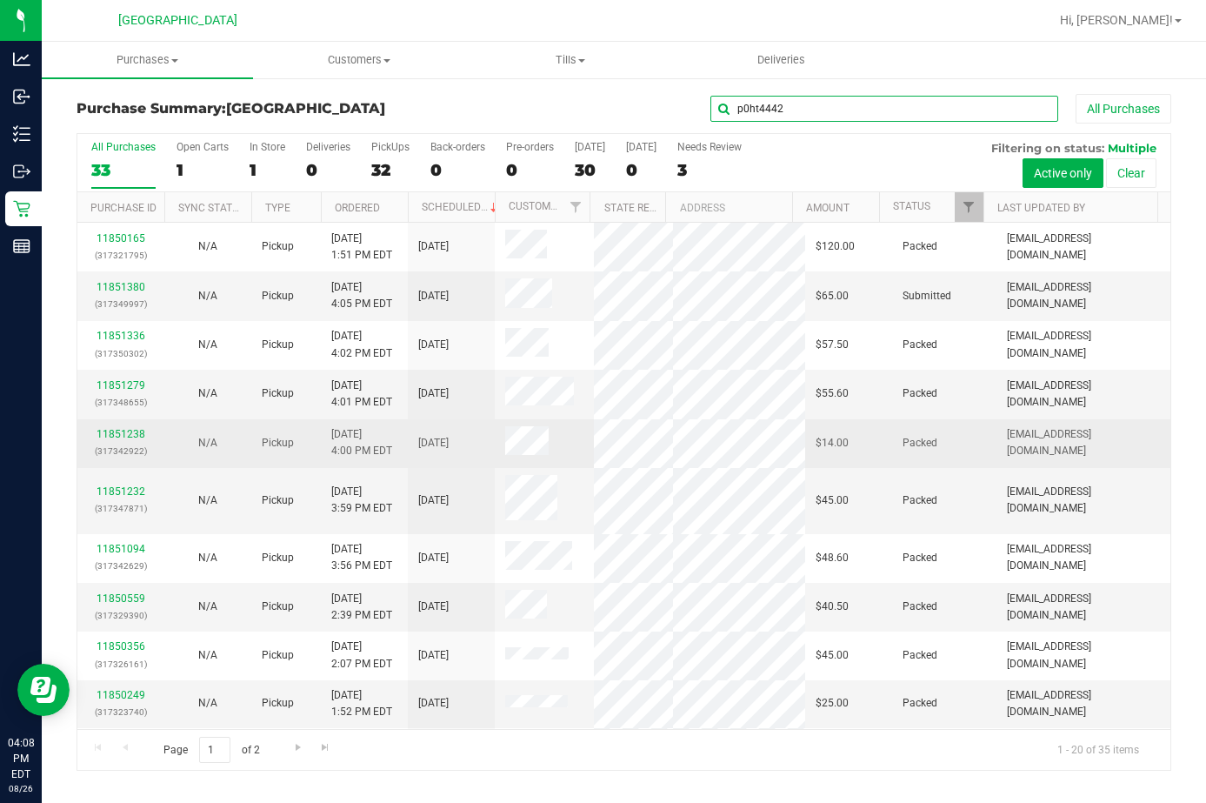
type input "p0ht4442"
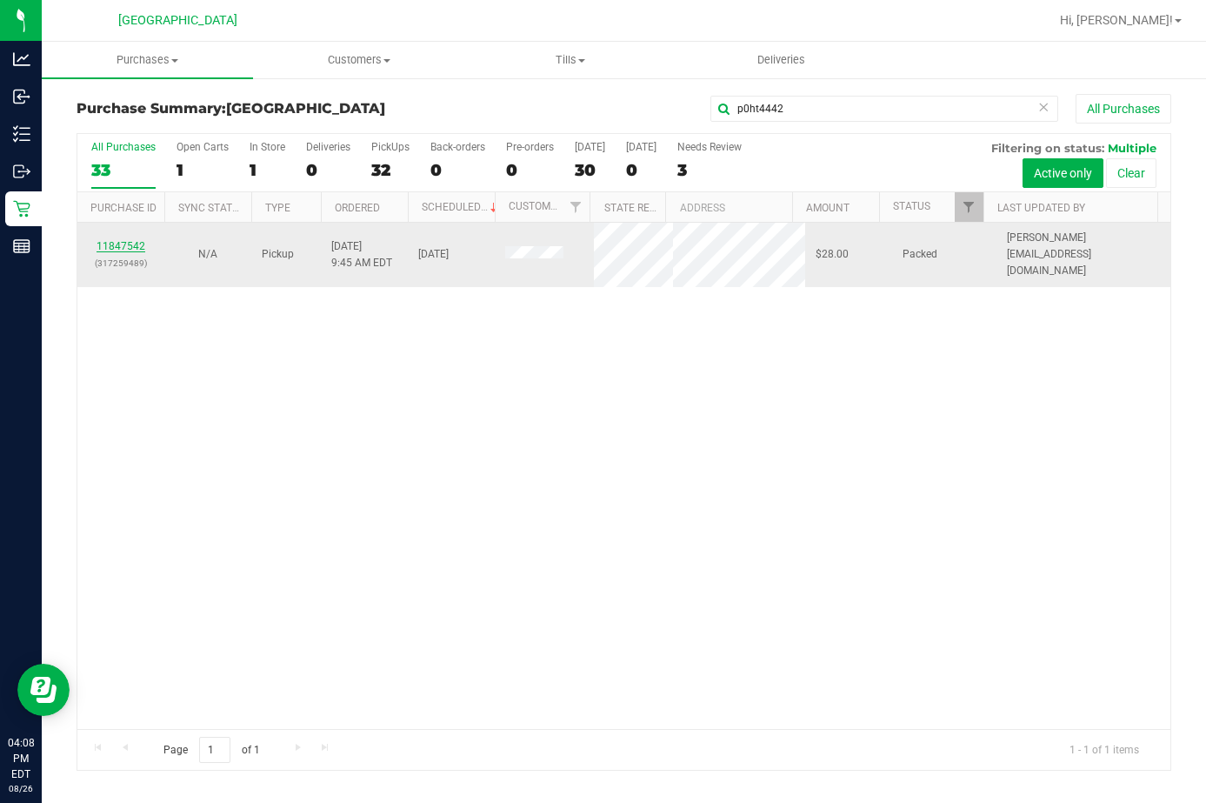
click at [111, 240] on link "11847542" at bounding box center [121, 246] width 49 height 12
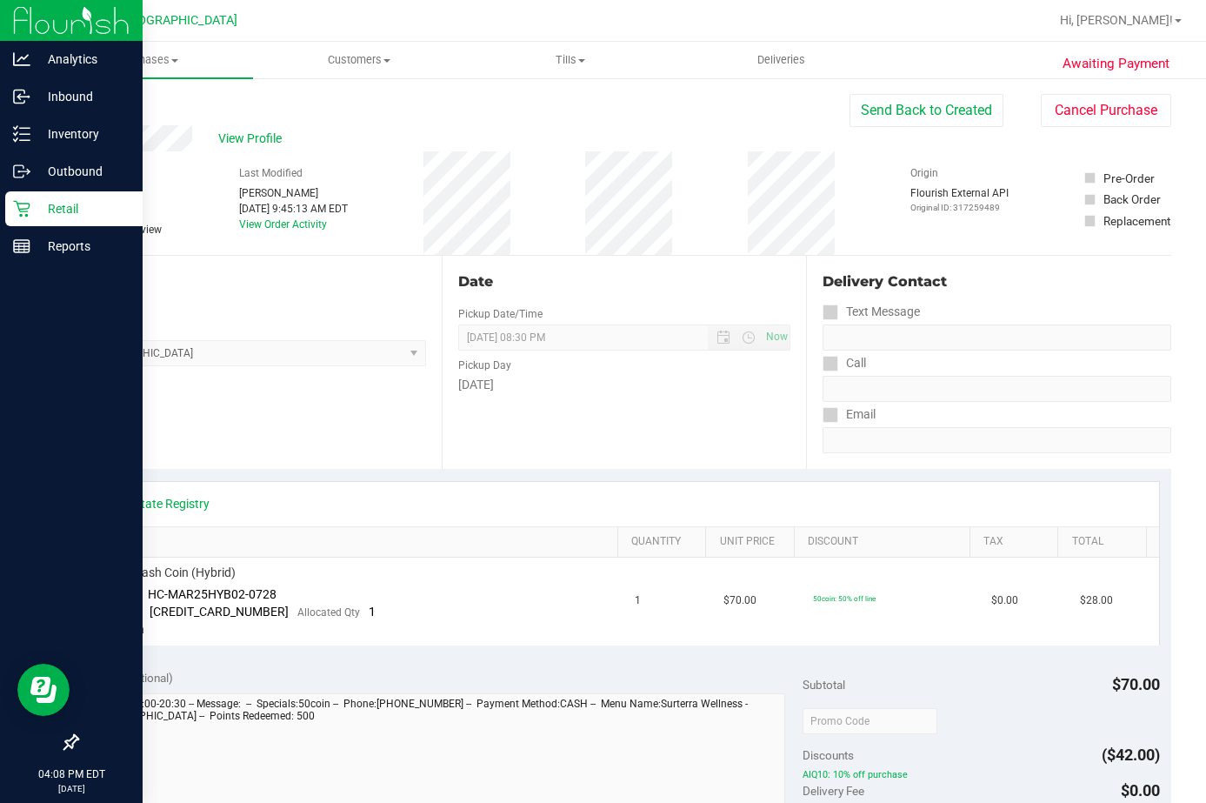
click at [35, 207] on p "Retail" at bounding box center [82, 208] width 104 height 21
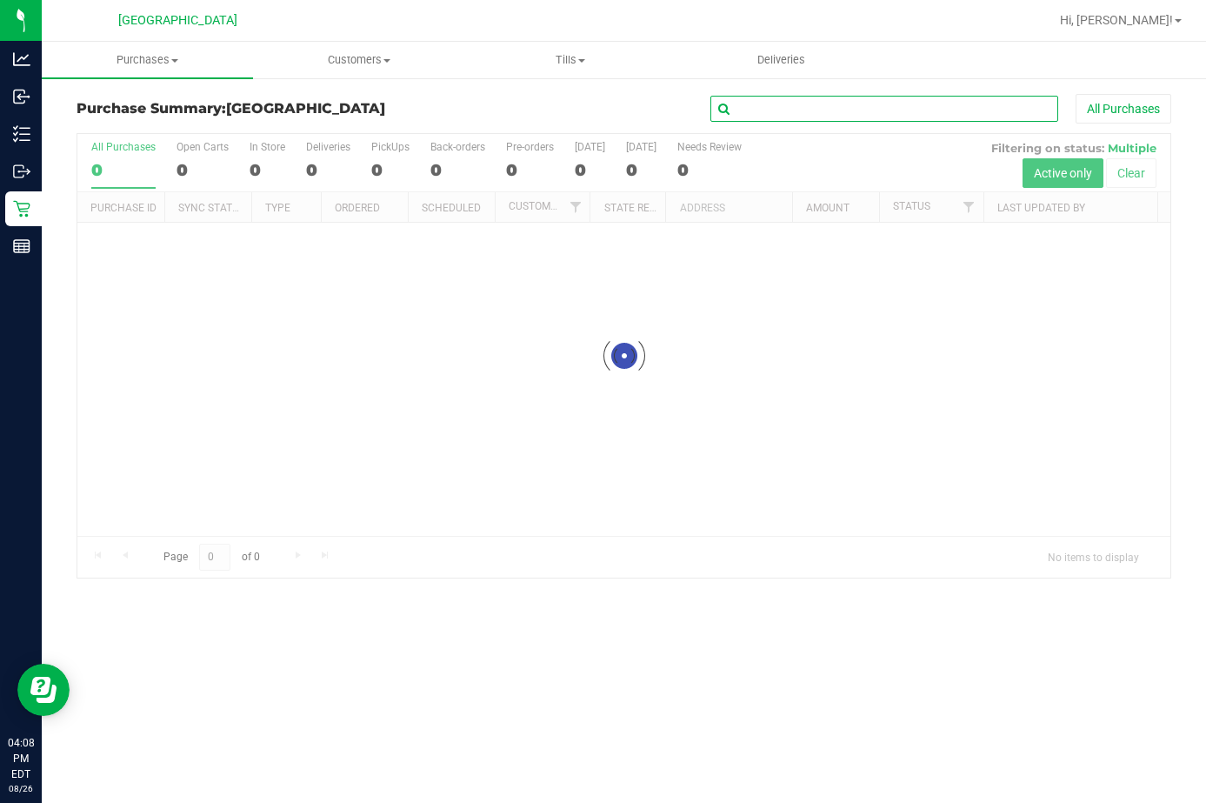
click at [776, 110] on input "text" at bounding box center [884, 109] width 348 height 26
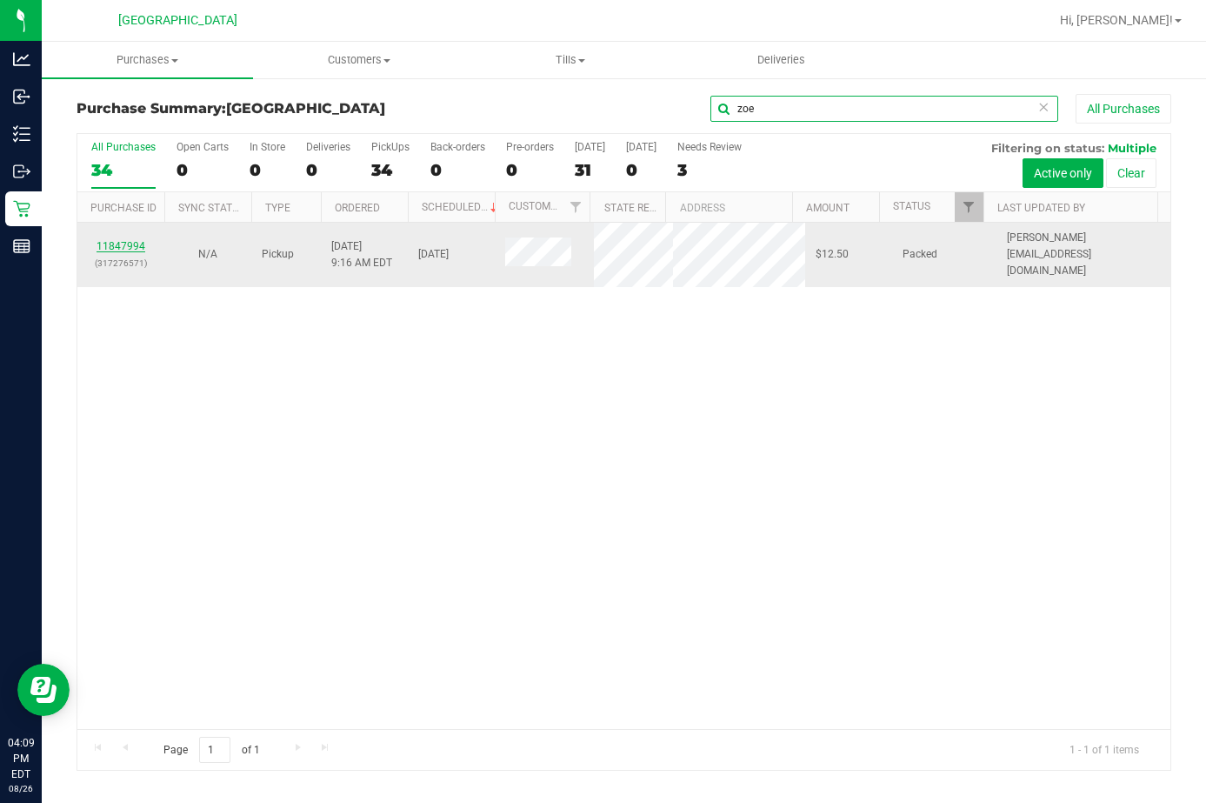
type input "zoe"
click at [110, 240] on link "11847994" at bounding box center [121, 246] width 49 height 12
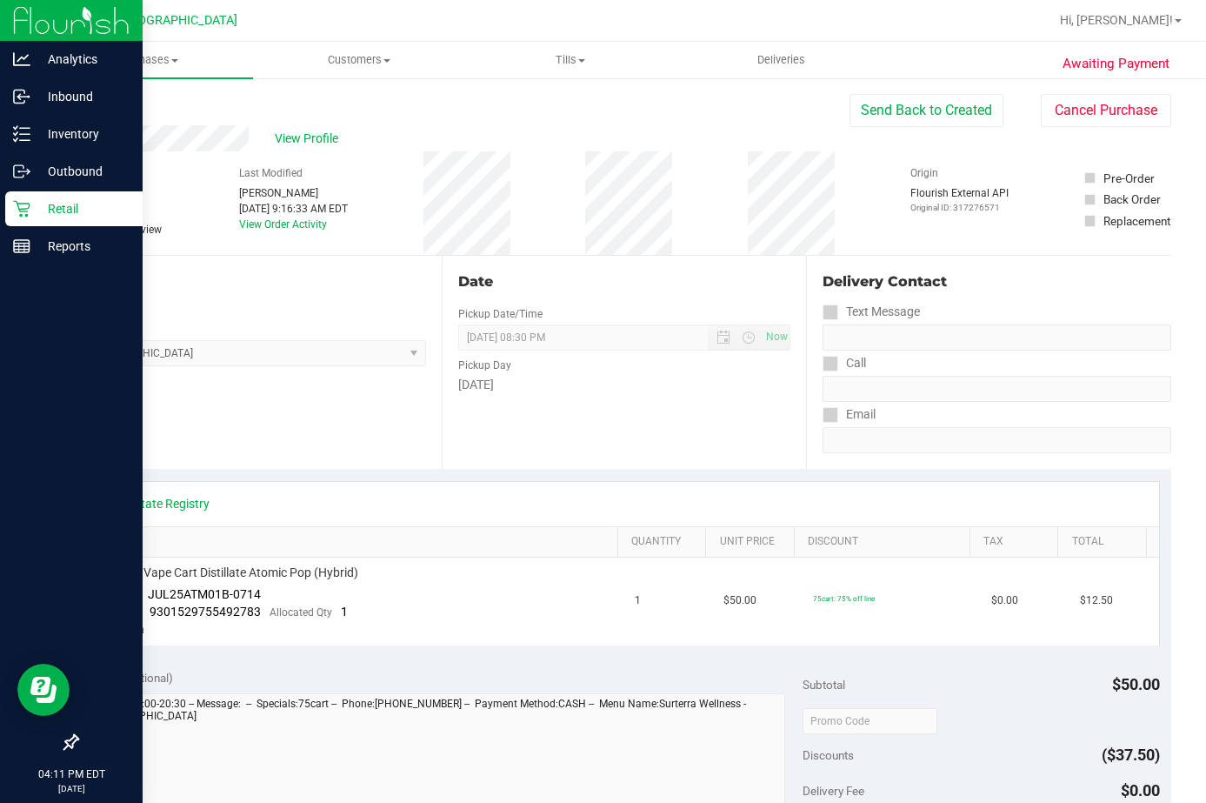
click at [49, 209] on p "Retail" at bounding box center [82, 208] width 104 height 21
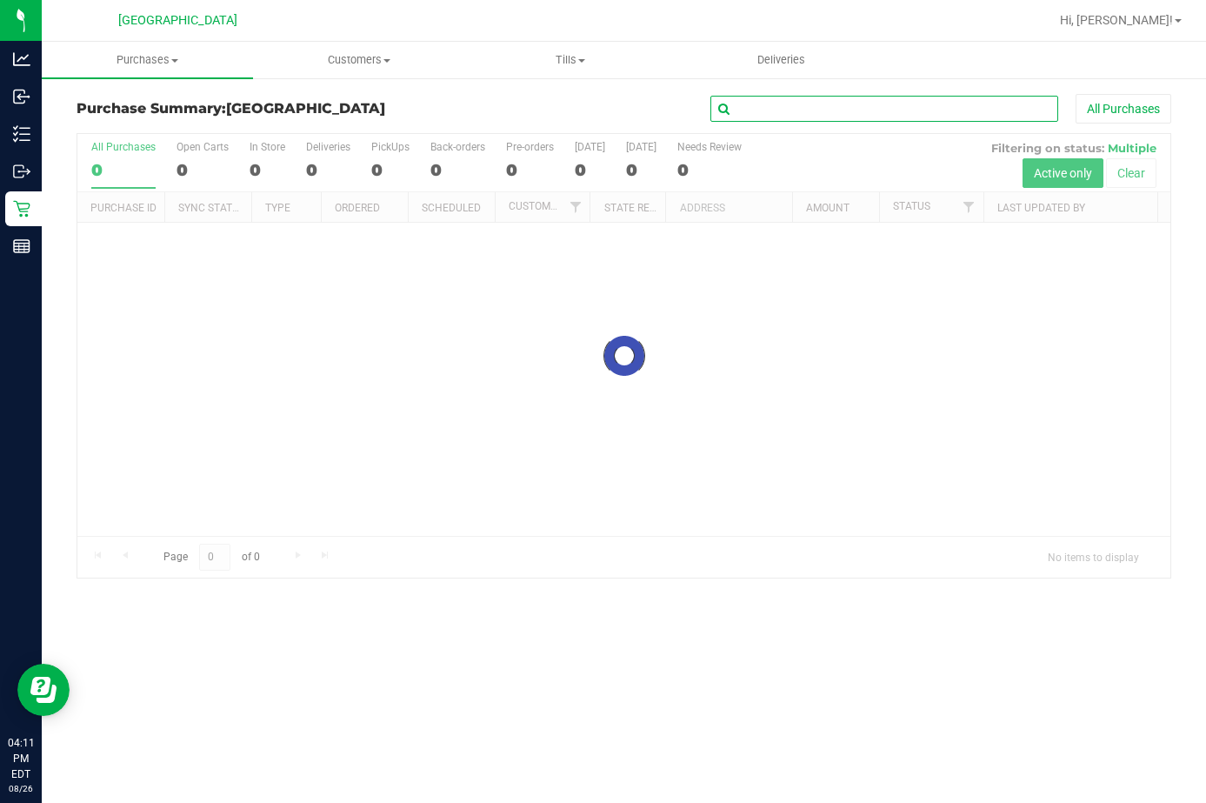
click at [758, 103] on input "text" at bounding box center [884, 109] width 348 height 26
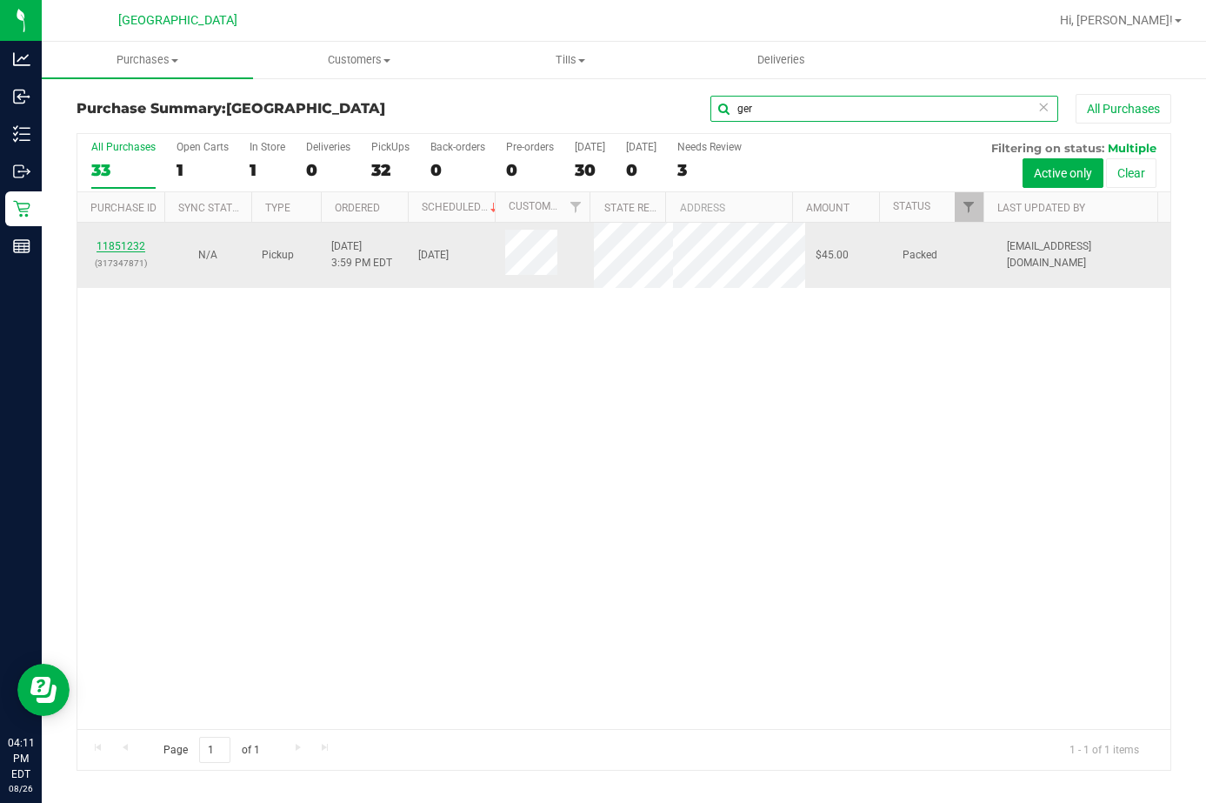
type input "ger"
click at [126, 246] on link "11851232" at bounding box center [121, 246] width 49 height 12
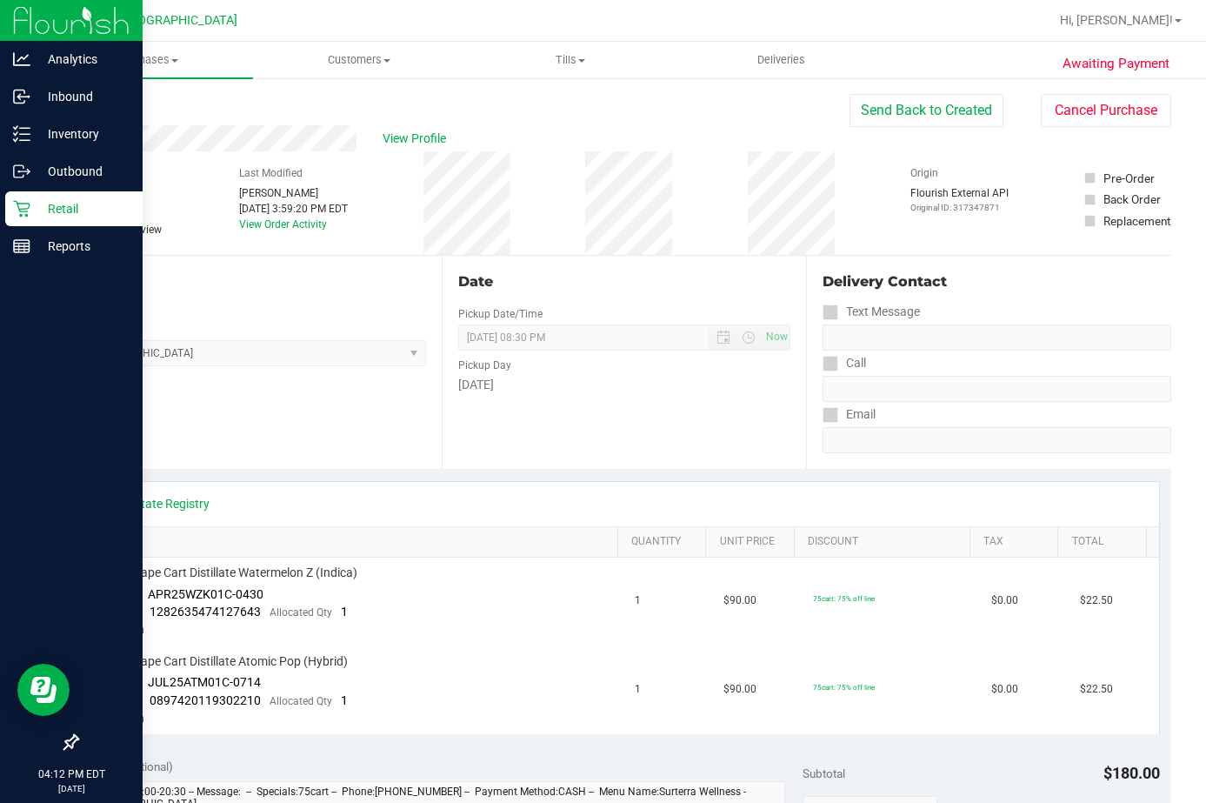
click at [40, 211] on p "Retail" at bounding box center [82, 208] width 104 height 21
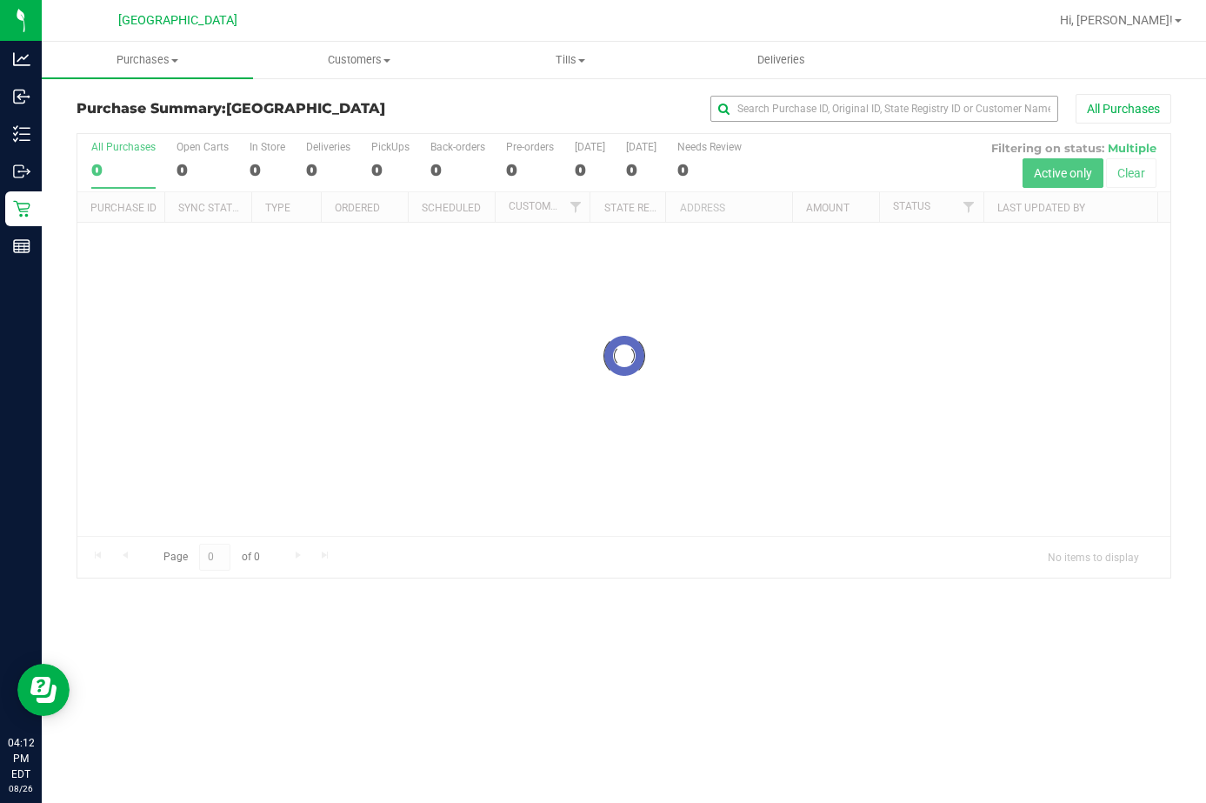
click at [861, 118] on div "All Purchases" at bounding box center [807, 109] width 730 height 30
click at [861, 114] on input "text" at bounding box center [884, 109] width 348 height 26
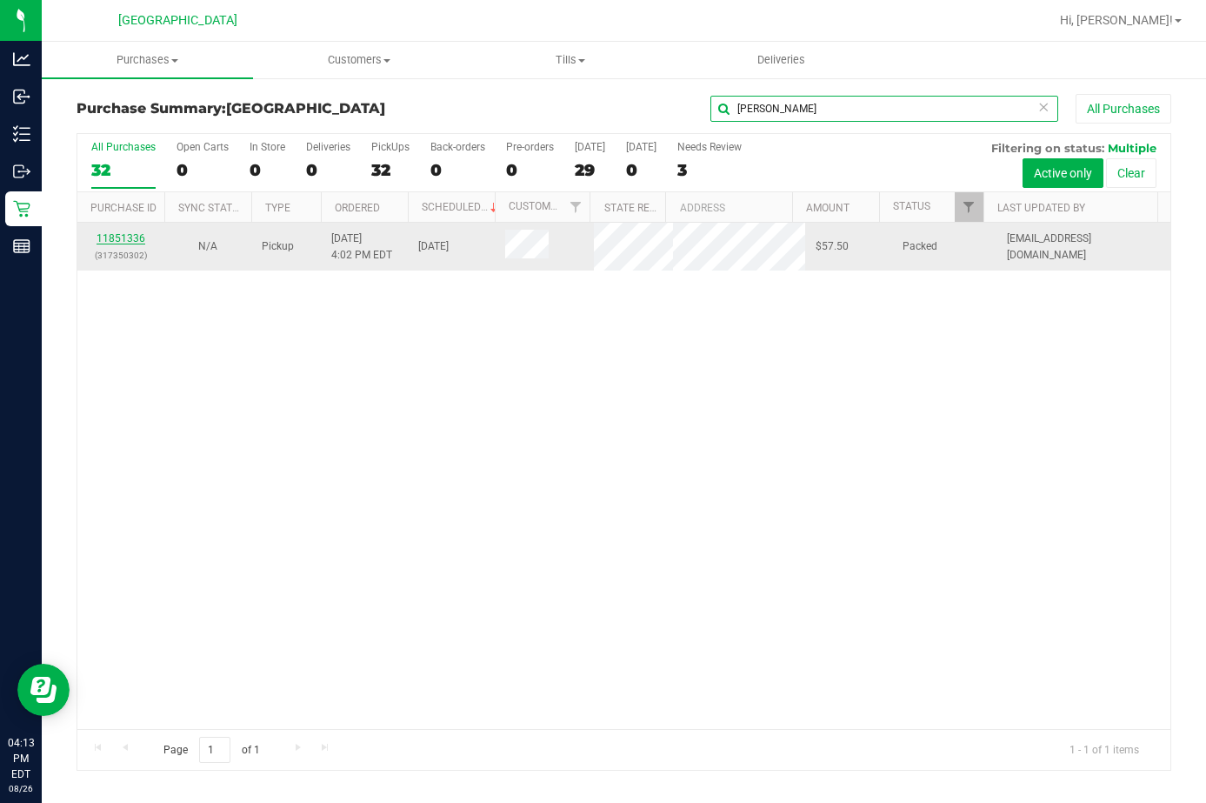
type input "lau"
click at [135, 239] on link "11851336" at bounding box center [121, 238] width 49 height 12
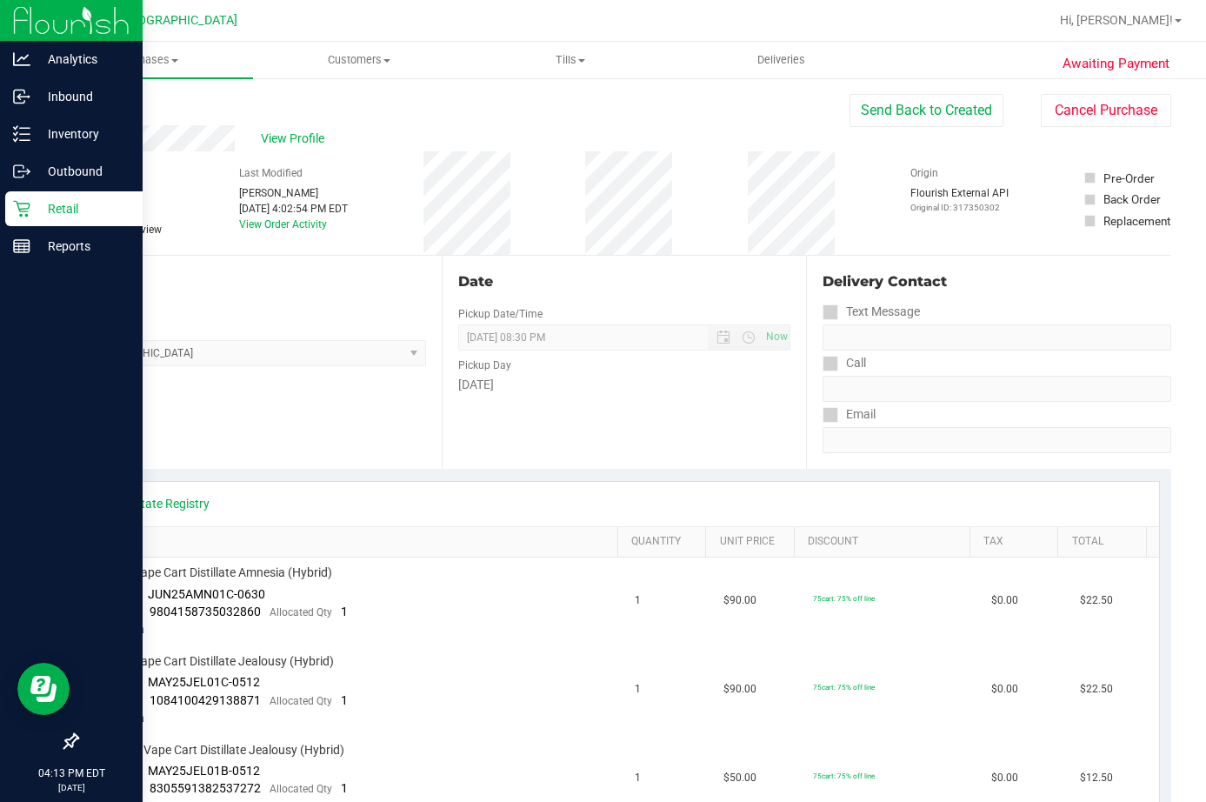
click at [40, 209] on p "Retail" at bounding box center [82, 208] width 104 height 21
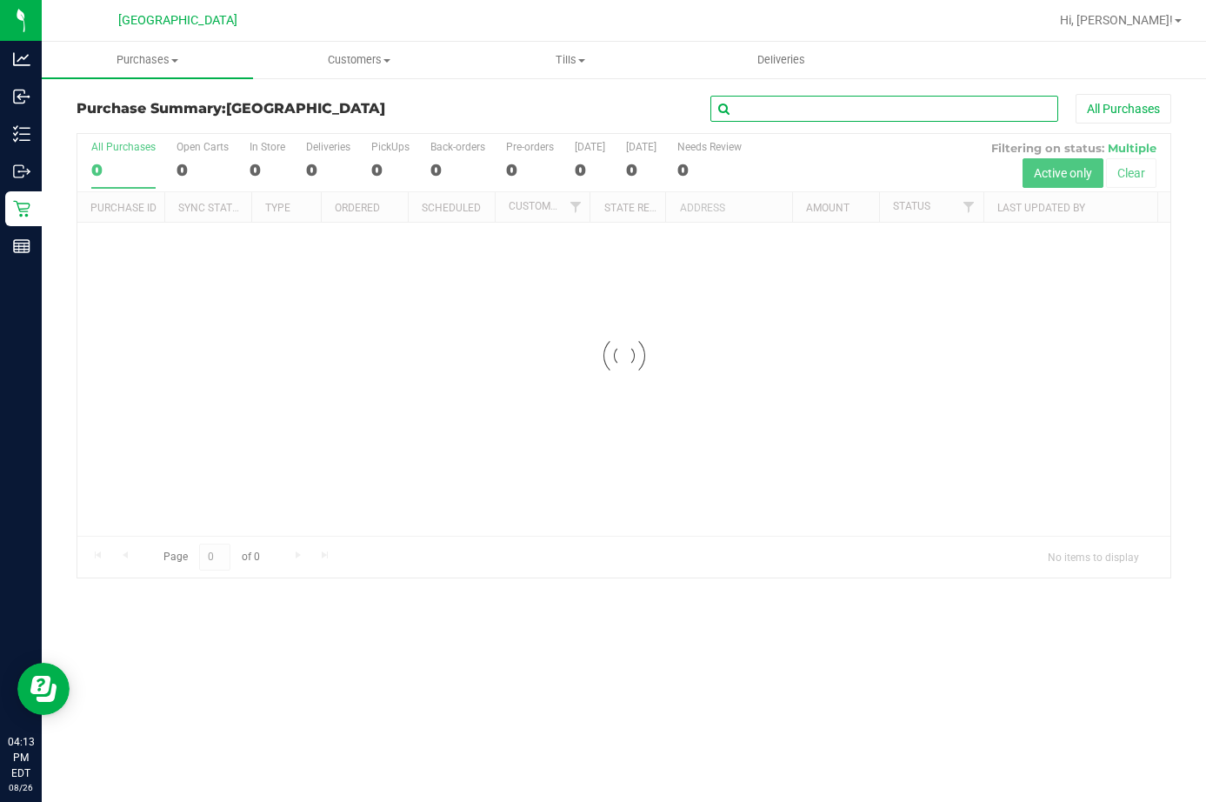
click at [780, 113] on input "text" at bounding box center [884, 109] width 348 height 26
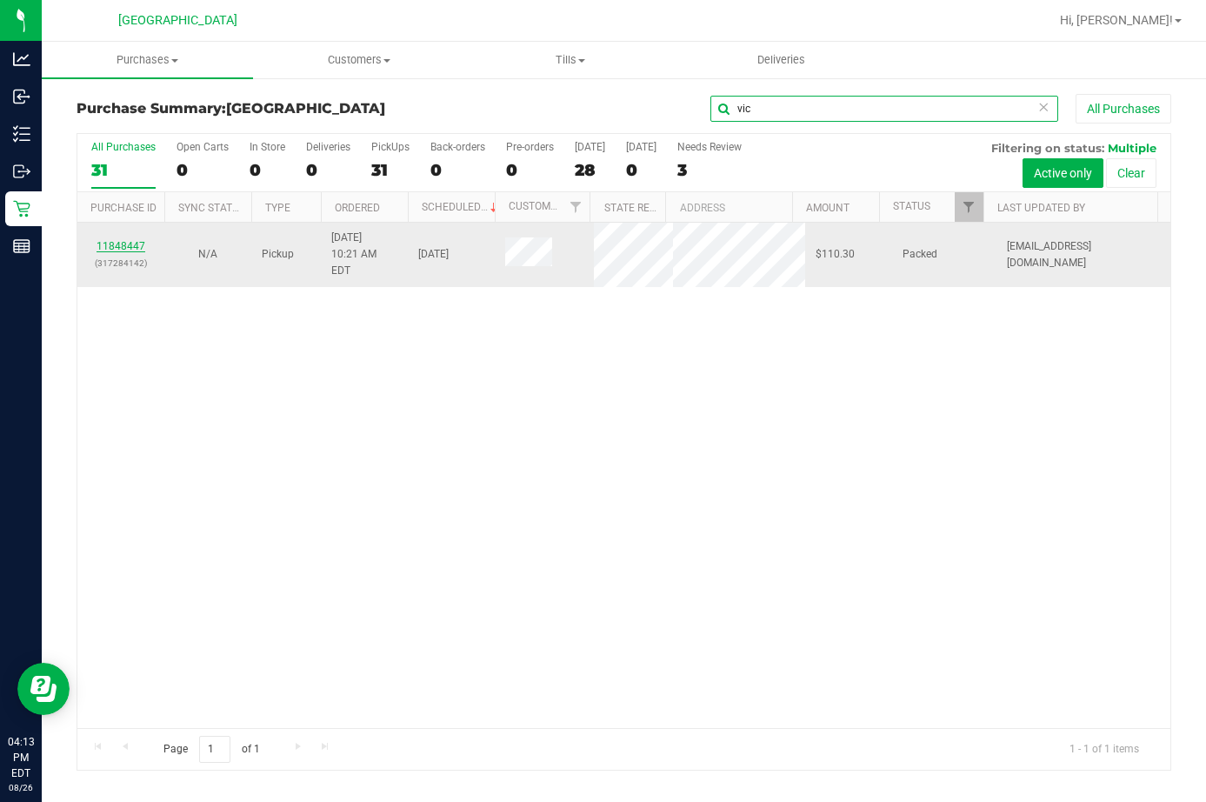
type input "vic"
click at [112, 242] on link "11848447" at bounding box center [121, 246] width 49 height 12
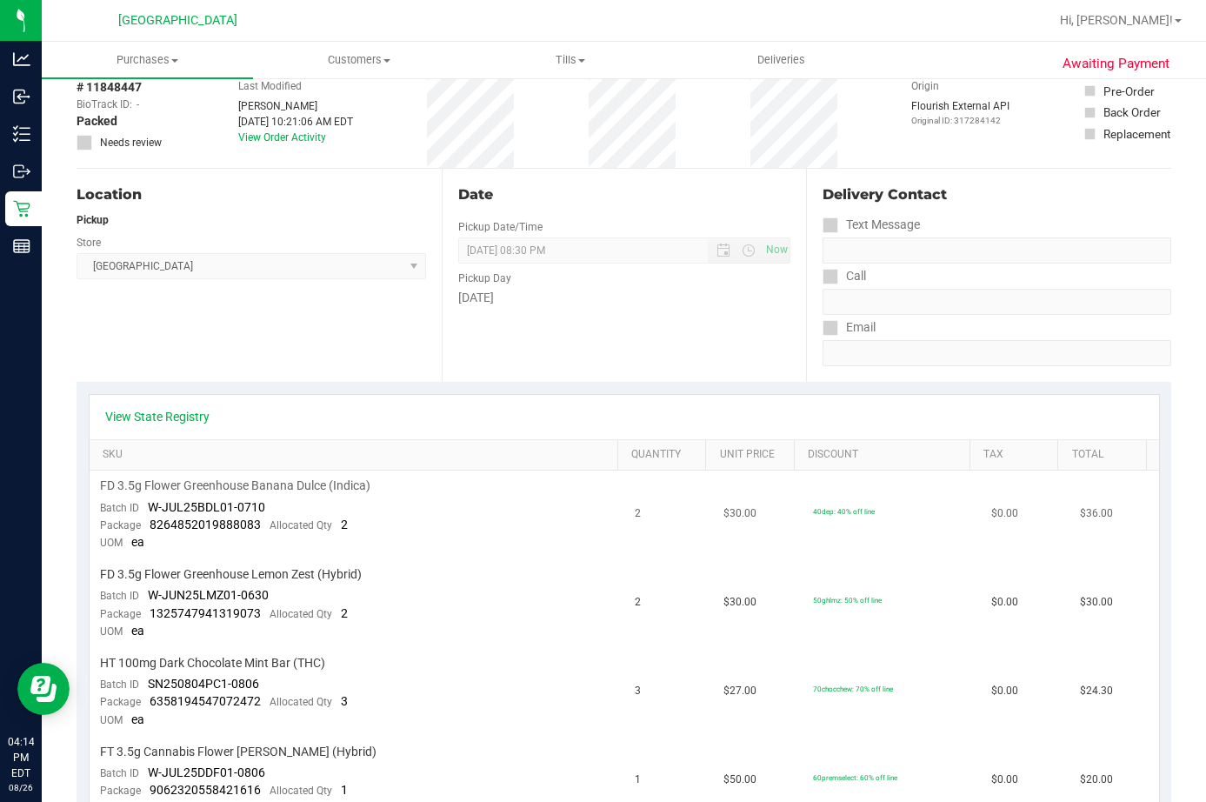
scroll to position [174, 0]
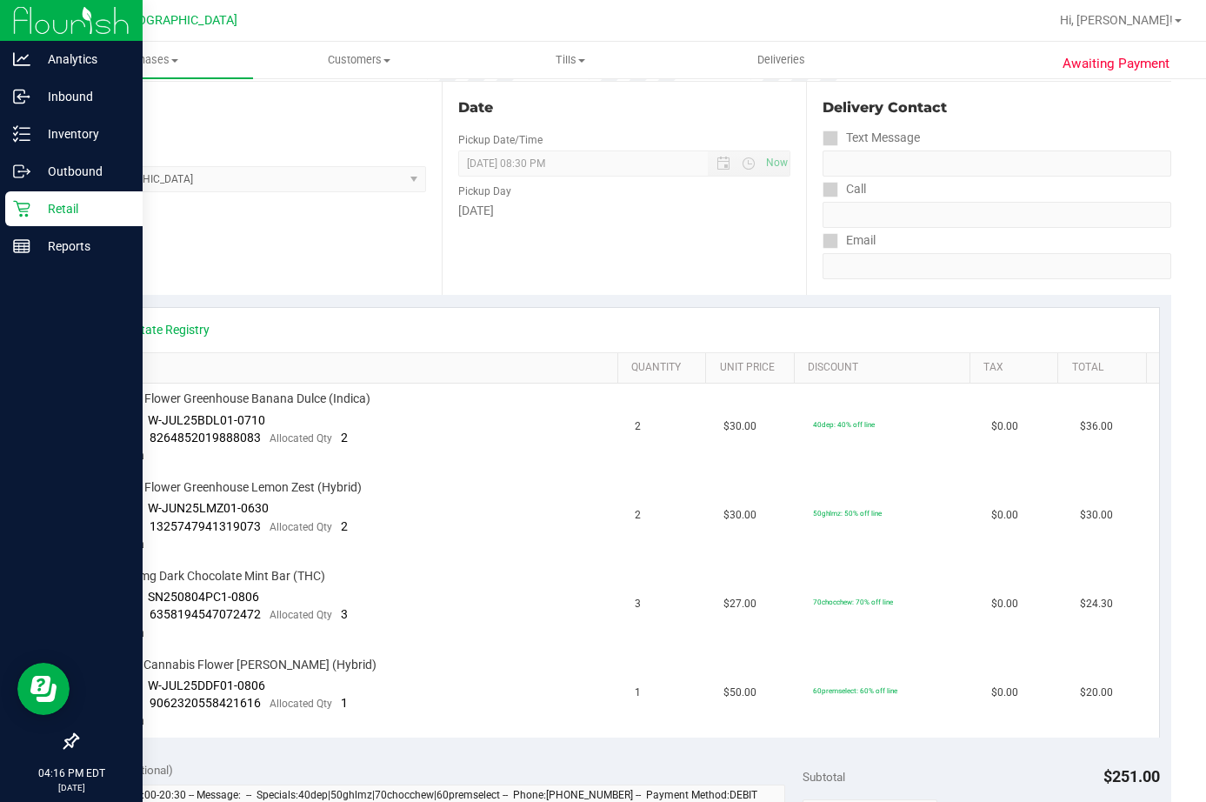
click at [42, 214] on p "Retail" at bounding box center [82, 208] width 104 height 21
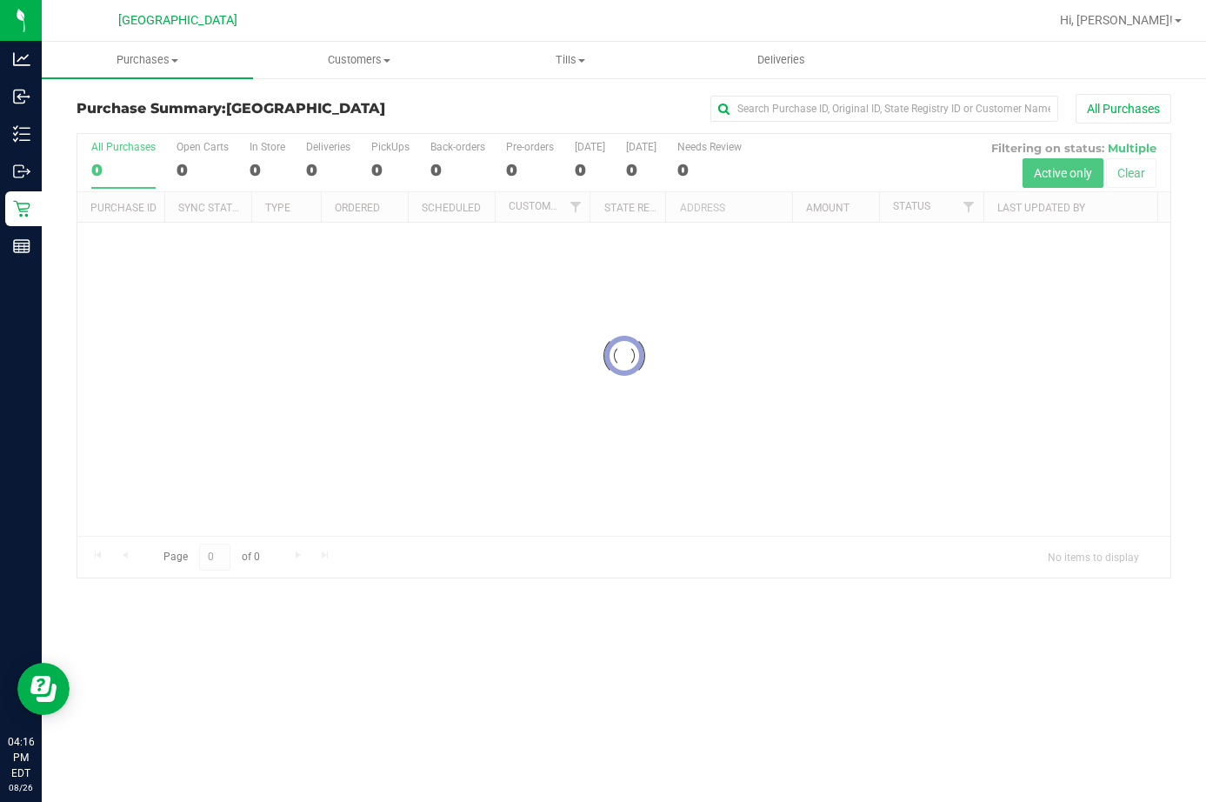
click at [909, 124] on div "Purchase Summary: Lakeland WC All Purchases" at bounding box center [624, 113] width 1095 height 38
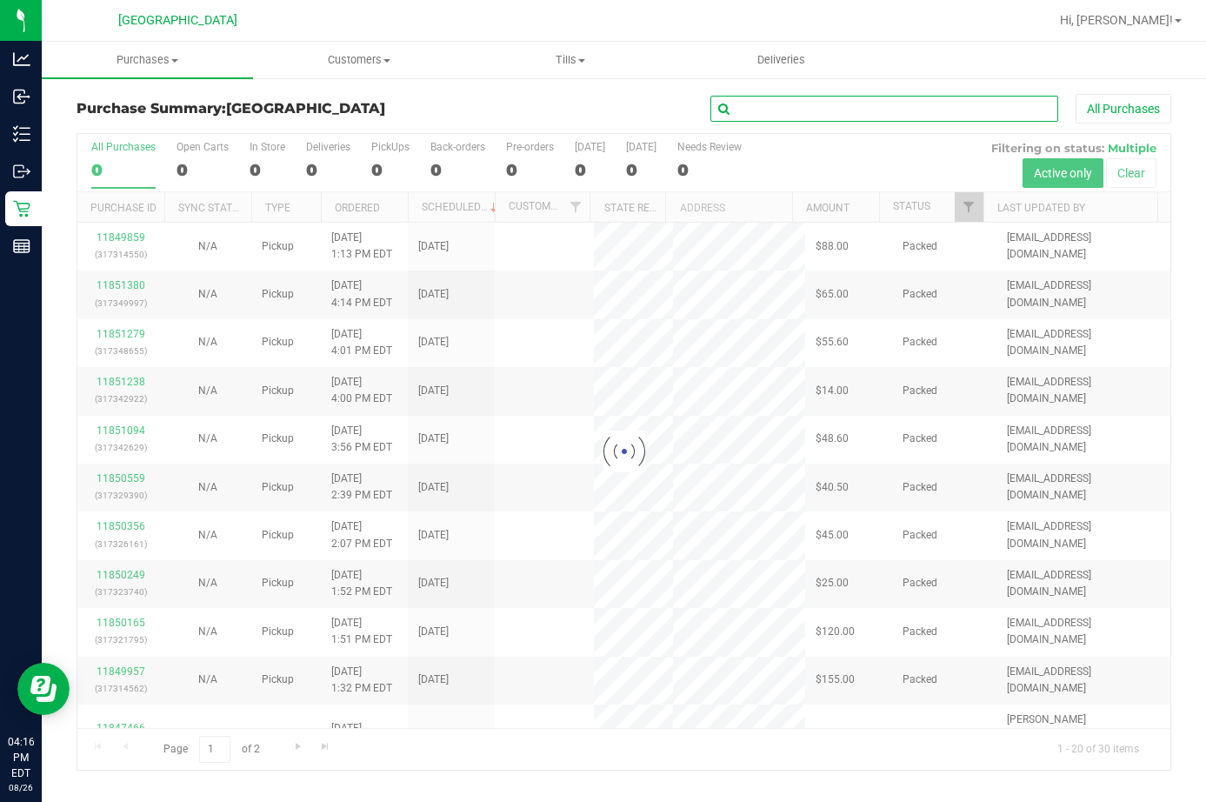
click at [911, 115] on input "text" at bounding box center [884, 109] width 348 height 26
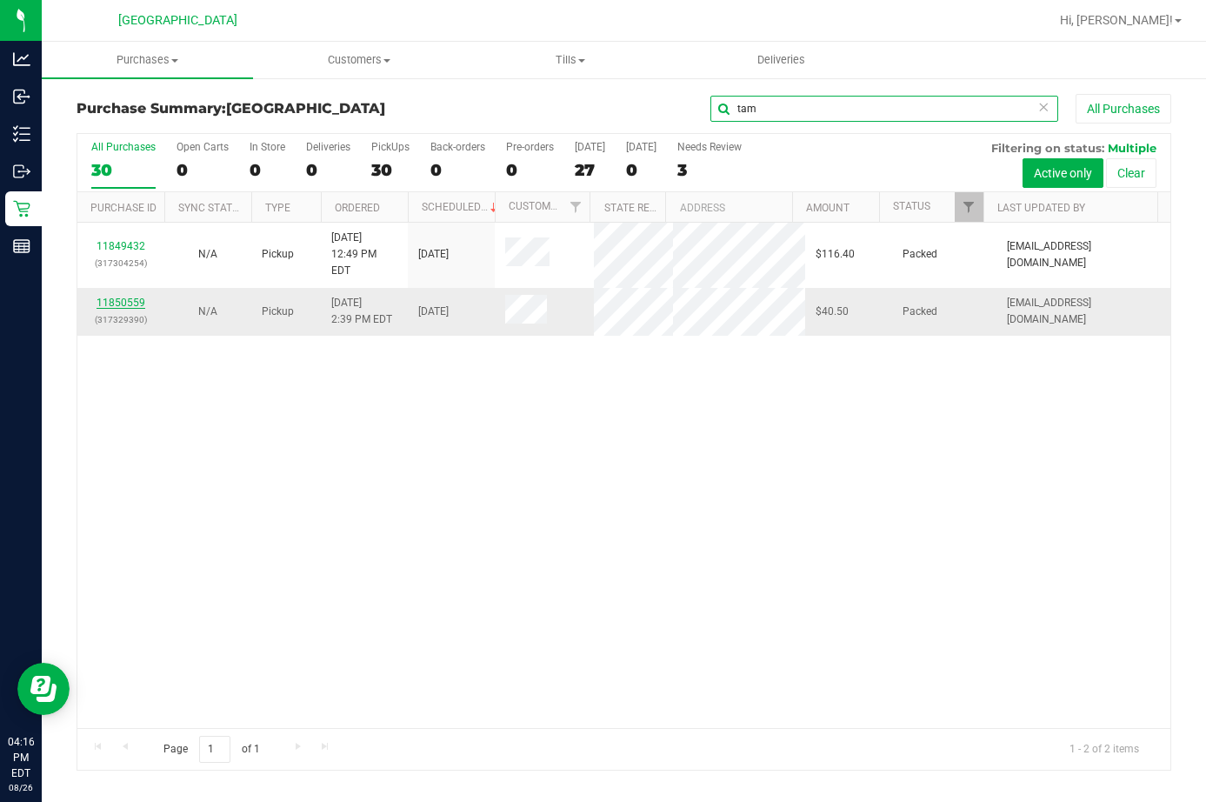
type input "tam"
click at [135, 296] on link "11850559" at bounding box center [121, 302] width 49 height 12
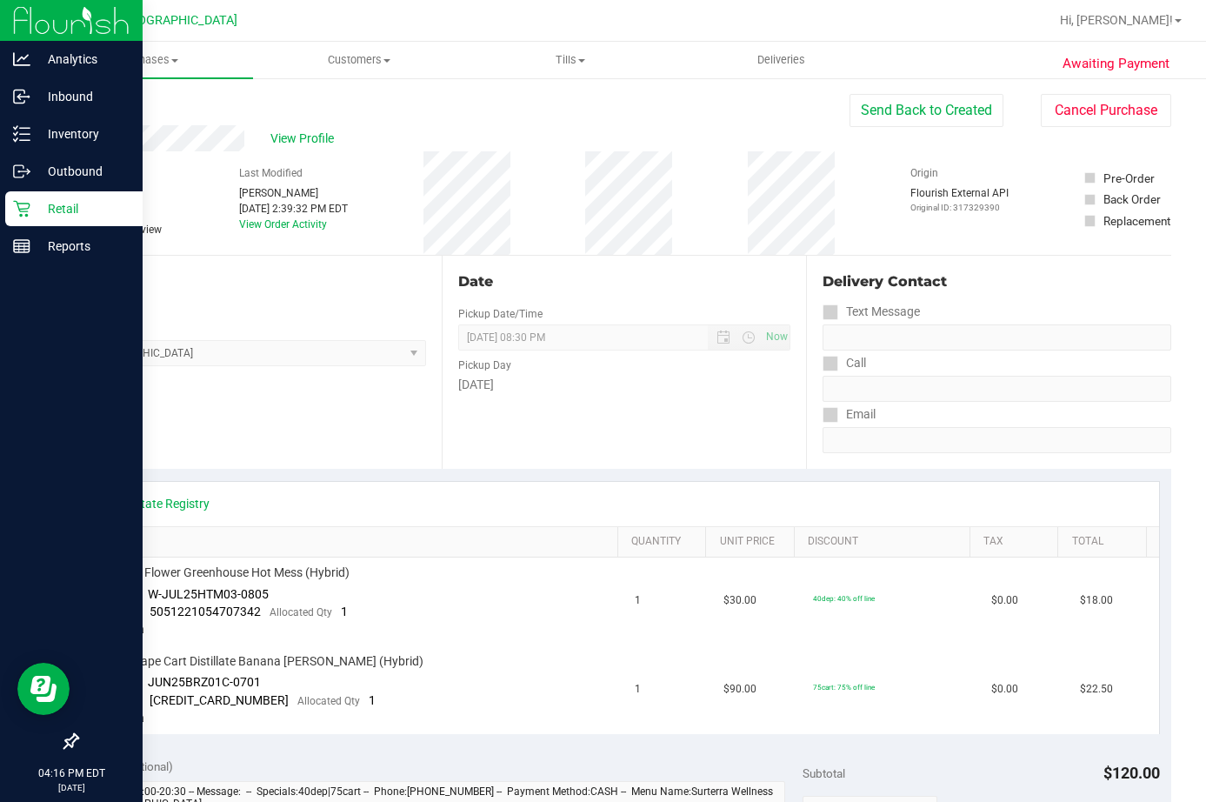
click at [50, 209] on p "Retail" at bounding box center [82, 208] width 104 height 21
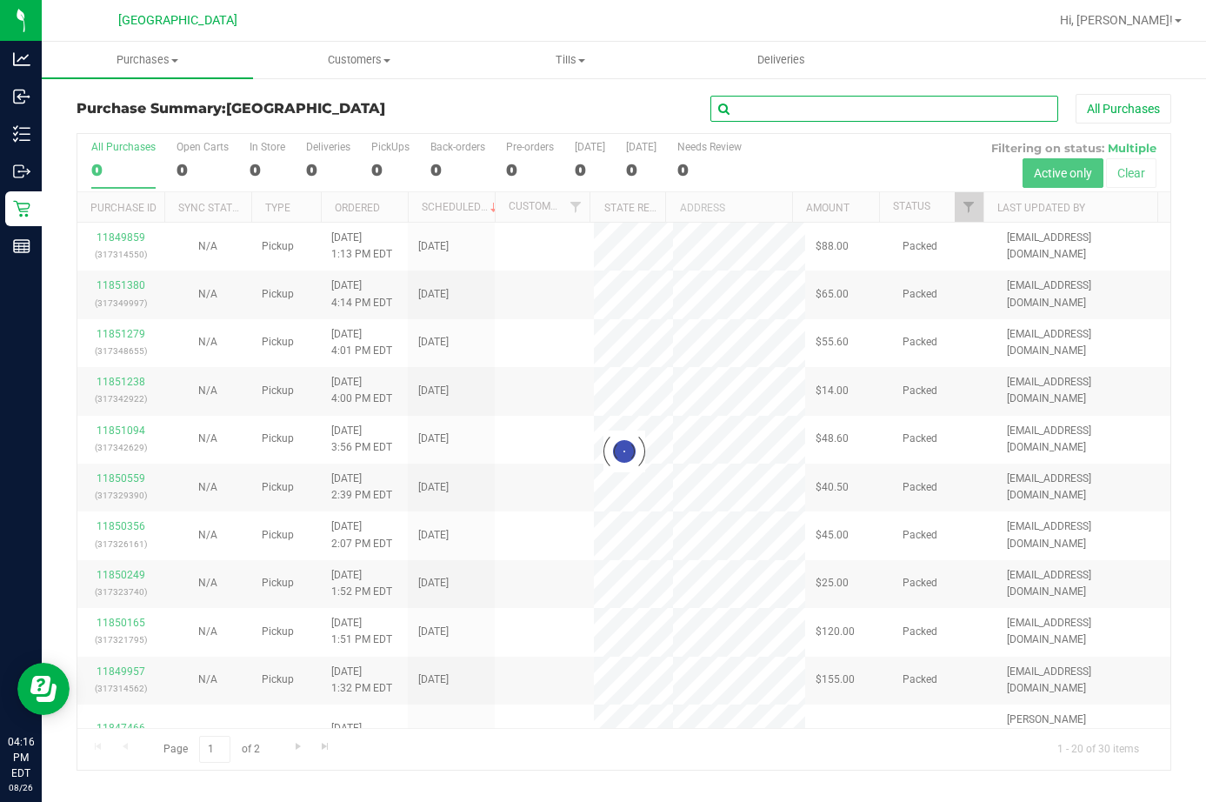
click at [849, 114] on input "text" at bounding box center [884, 109] width 348 height 26
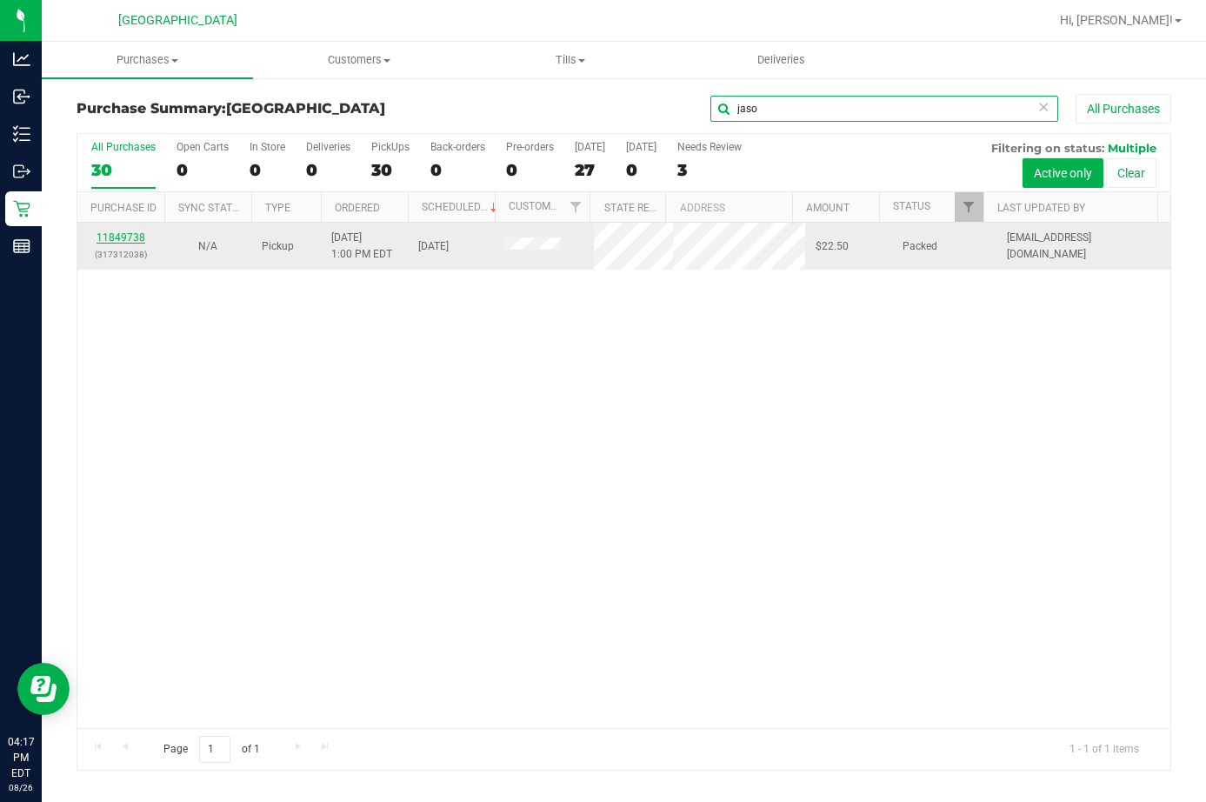
type input "jaso"
click at [136, 236] on link "11849738" at bounding box center [121, 237] width 49 height 12
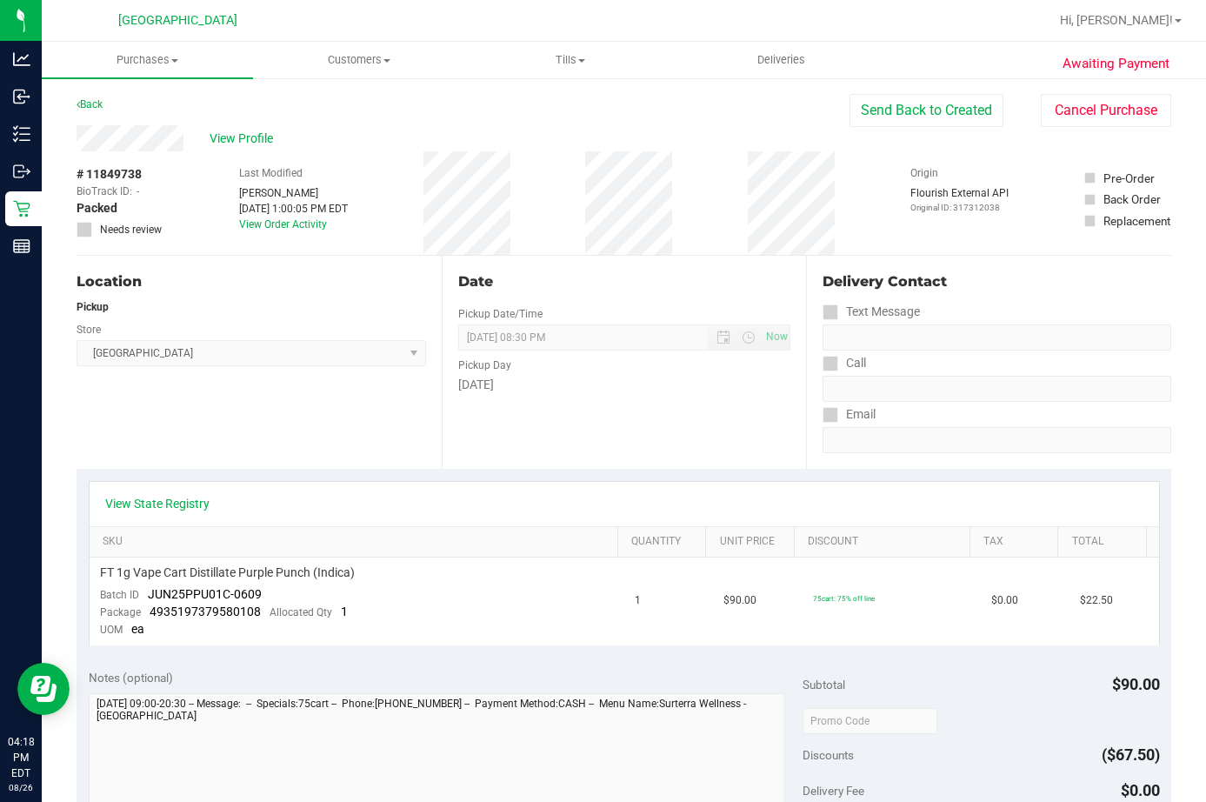
click at [670, 370] on div "Pickup Day" at bounding box center [624, 362] width 333 height 25
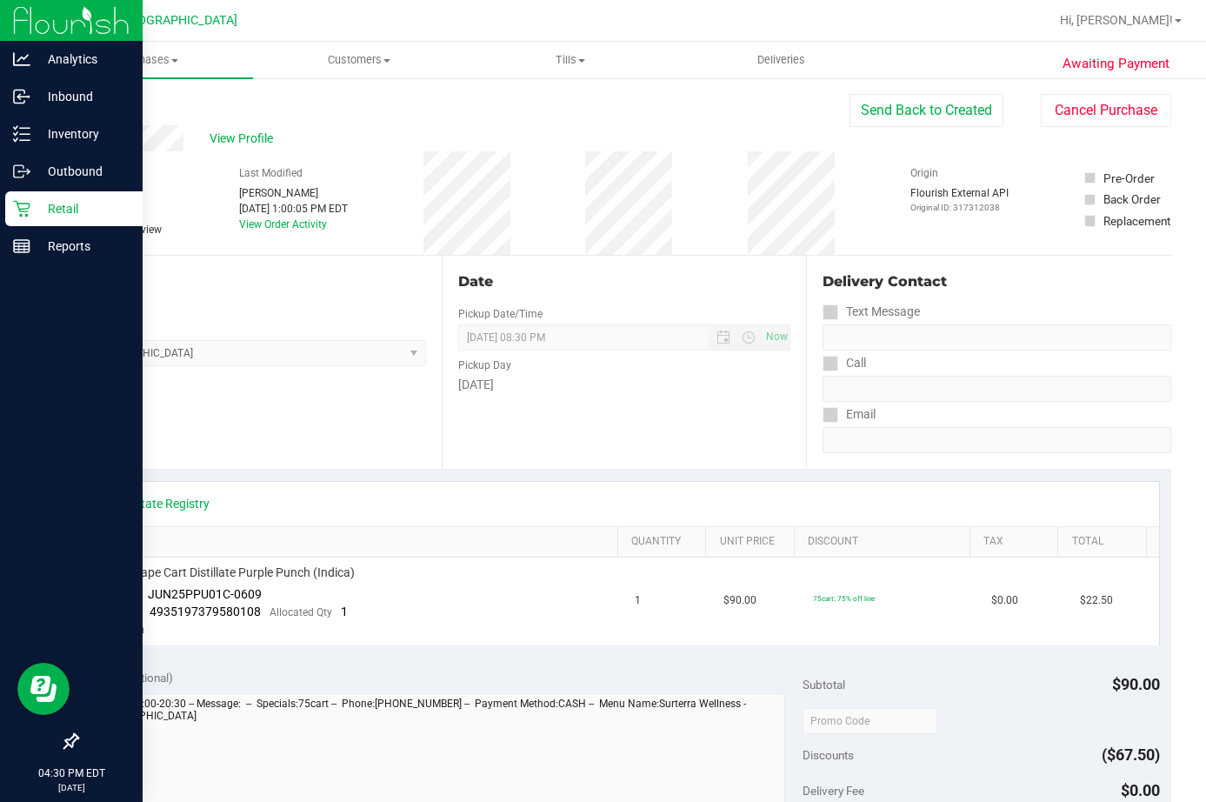
click at [31, 207] on p "Retail" at bounding box center [82, 208] width 104 height 21
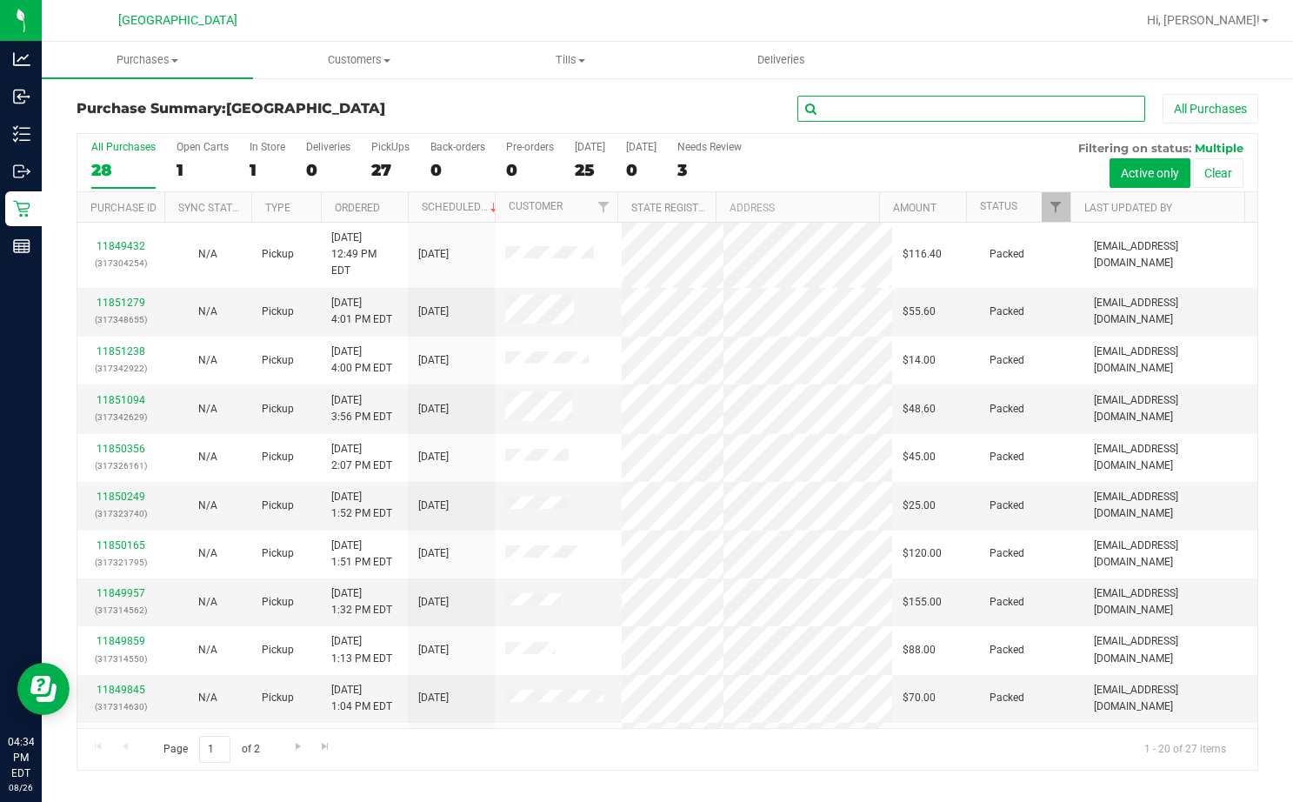
click at [967, 103] on input "text" at bounding box center [971, 109] width 348 height 26
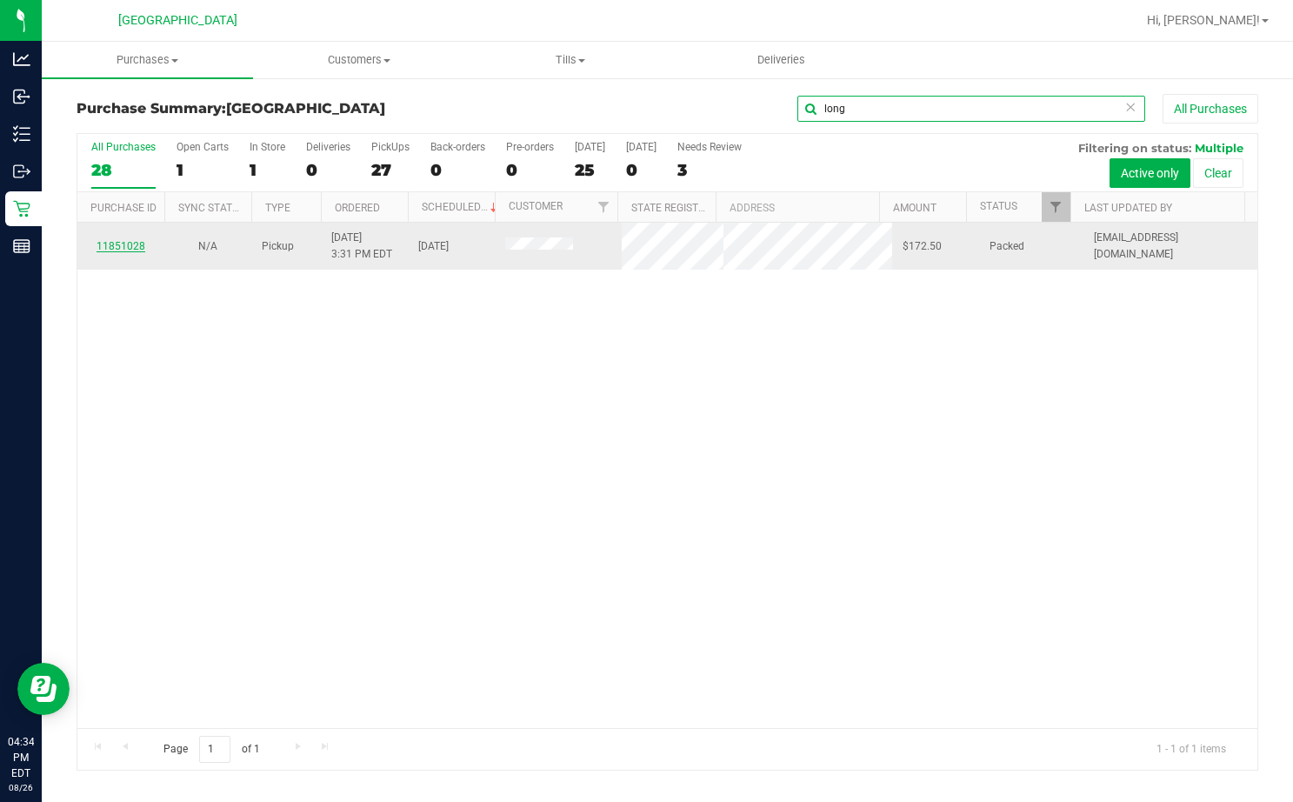
type input "long"
click at [134, 240] on link "11851028" at bounding box center [121, 246] width 49 height 12
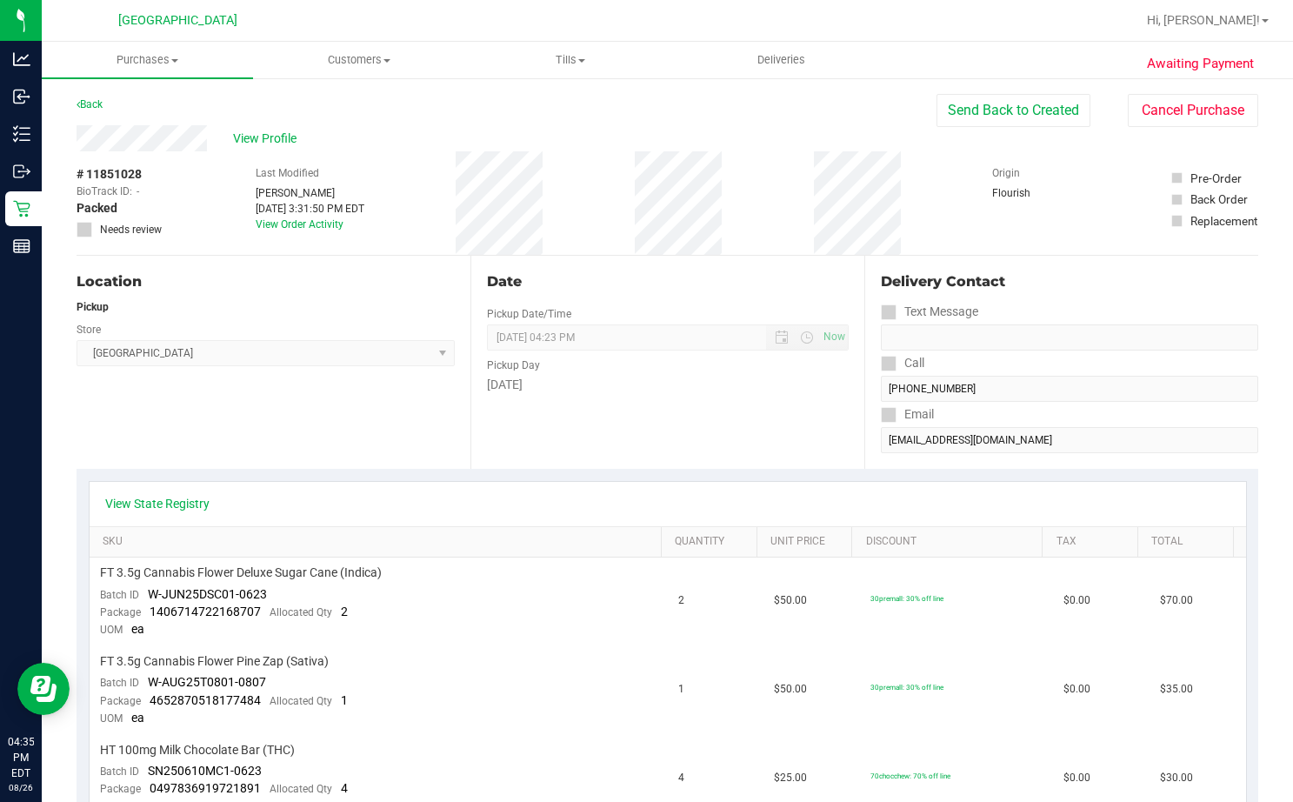
click at [175, 156] on div "# 11851028 BioTrack ID: - Packed Needs review Last Modified Jon Knupp Aug 26, 2…" at bounding box center [668, 202] width 1182 height 103
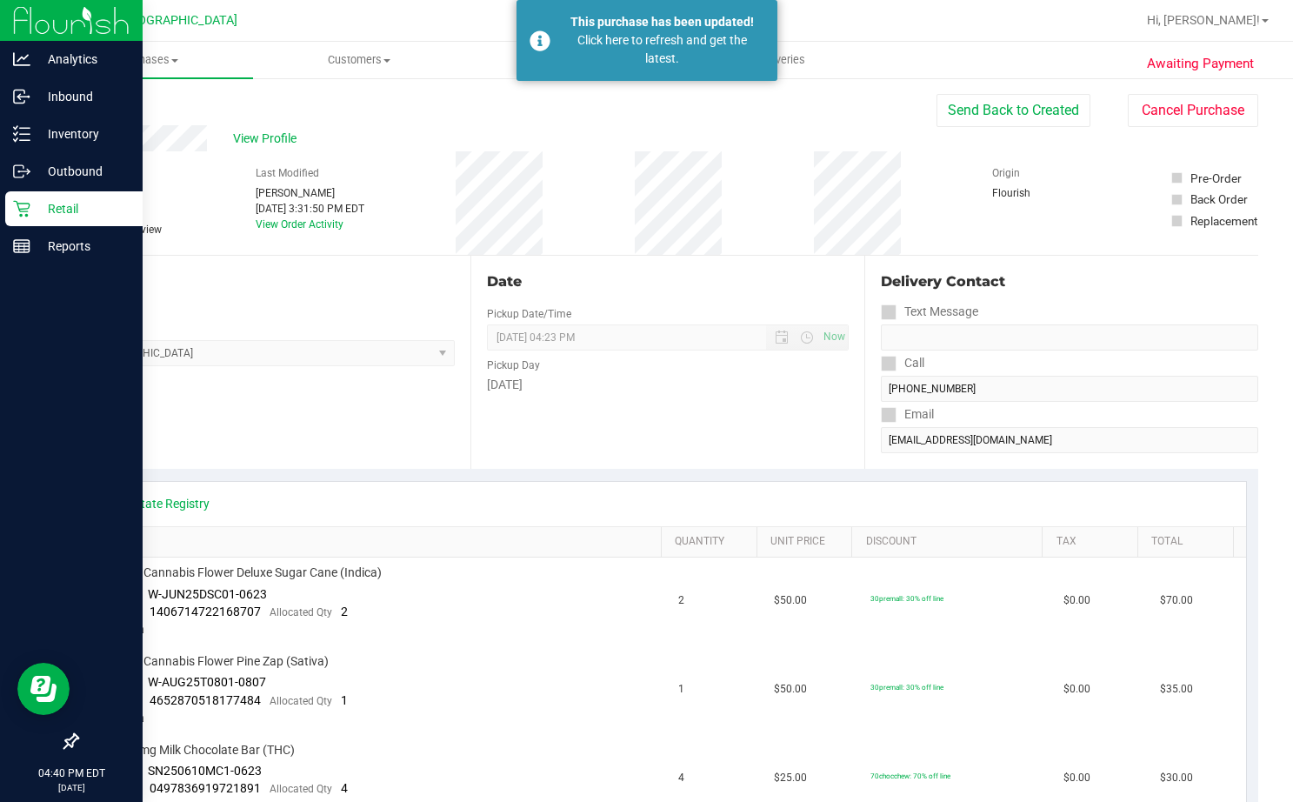
click at [20, 205] on icon at bounding box center [21, 208] width 17 height 17
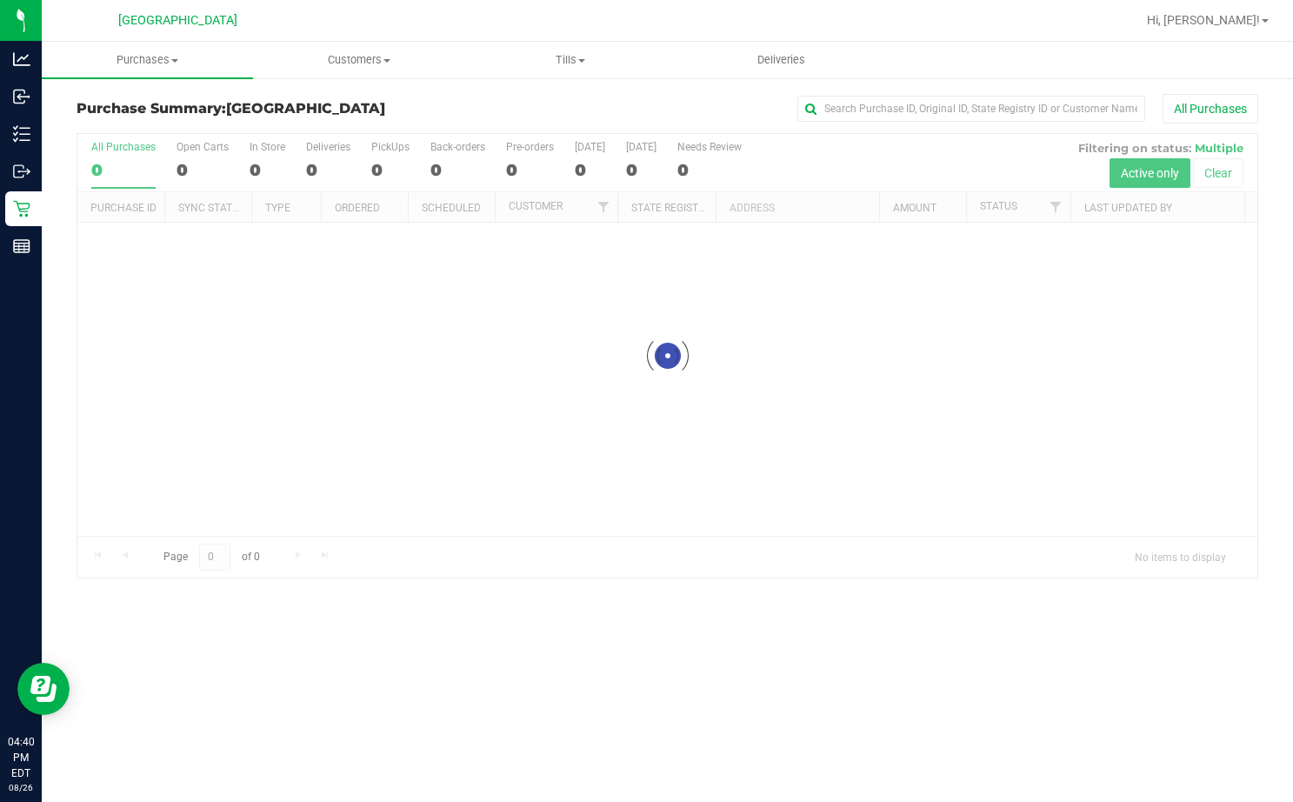
click at [858, 123] on div "All Purchases" at bounding box center [864, 109] width 788 height 30
click at [863, 115] on input "text" at bounding box center [971, 109] width 348 height 26
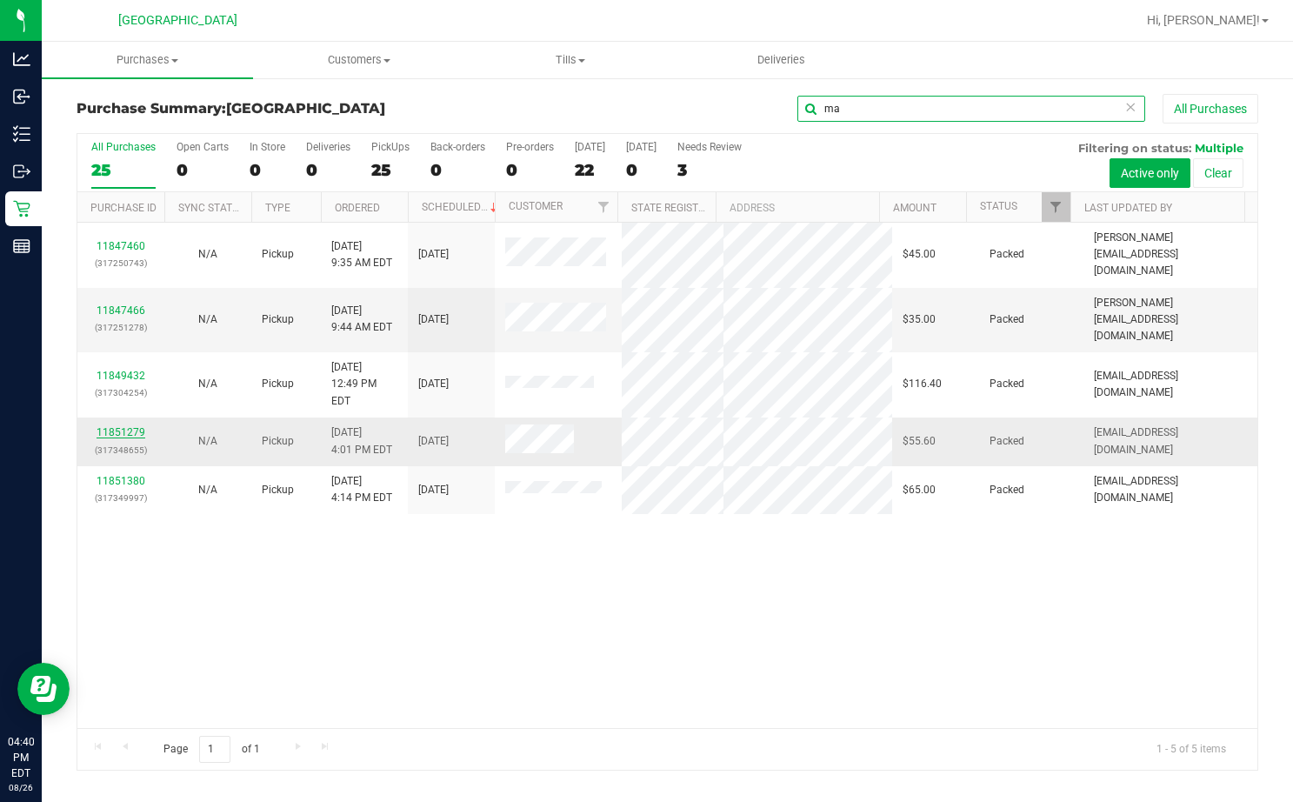
type input "ma"
click at [121, 426] on link "11851279" at bounding box center [121, 432] width 49 height 12
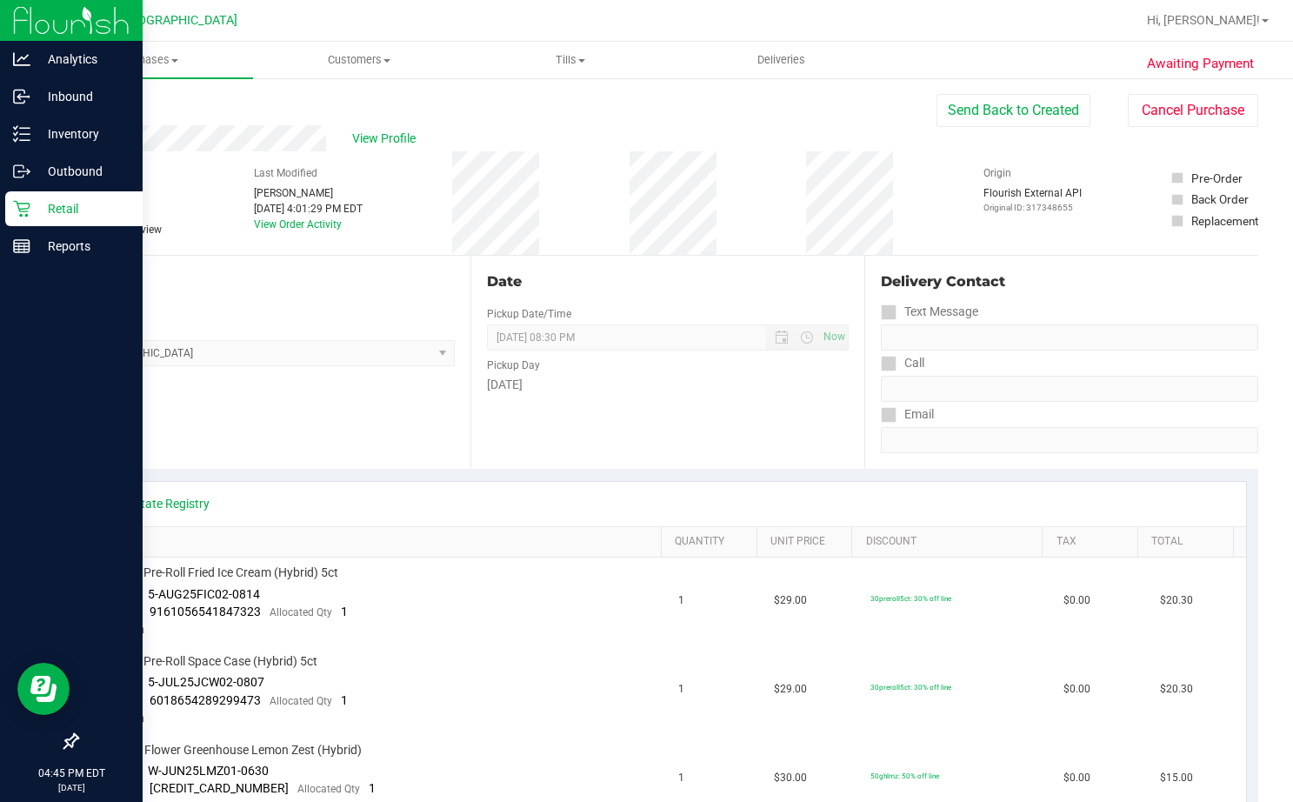
click at [55, 213] on p "Retail" at bounding box center [82, 208] width 104 height 21
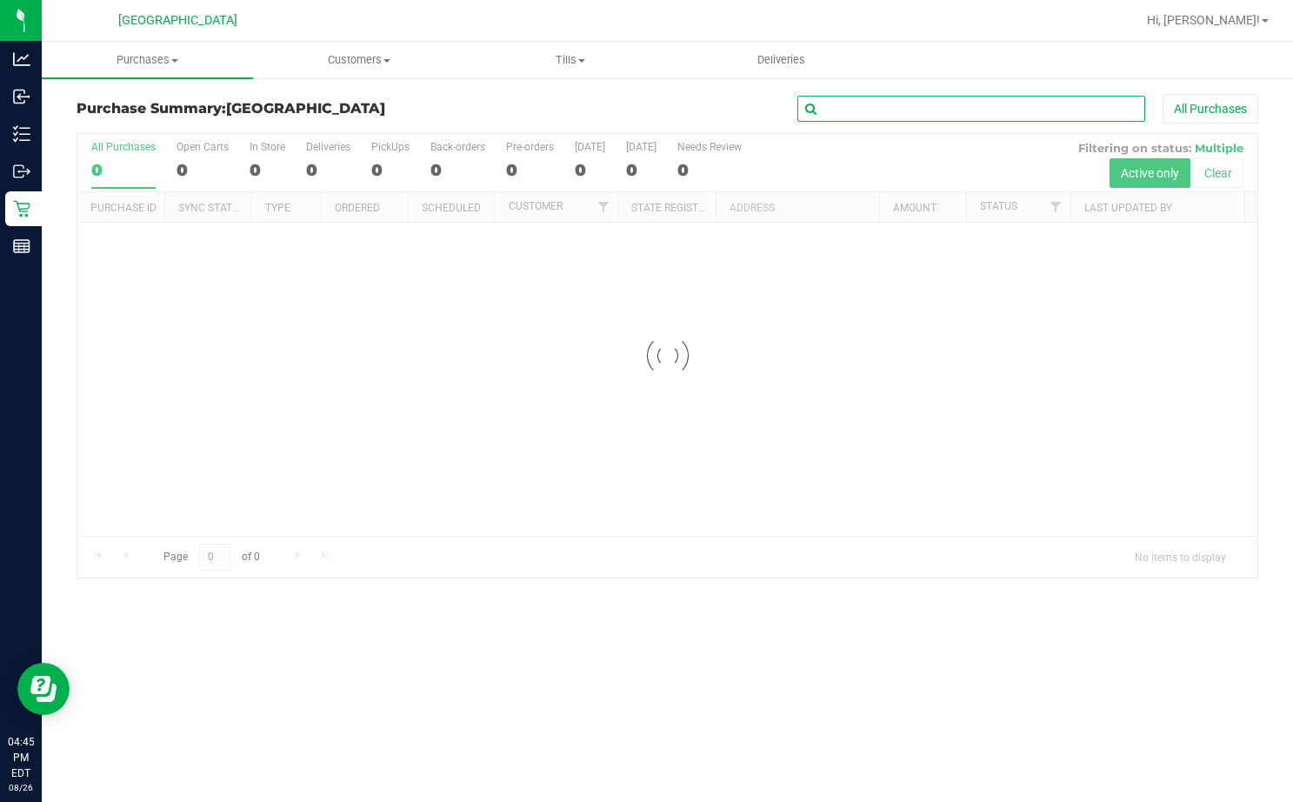
click at [885, 105] on input "text" at bounding box center [971, 109] width 348 height 26
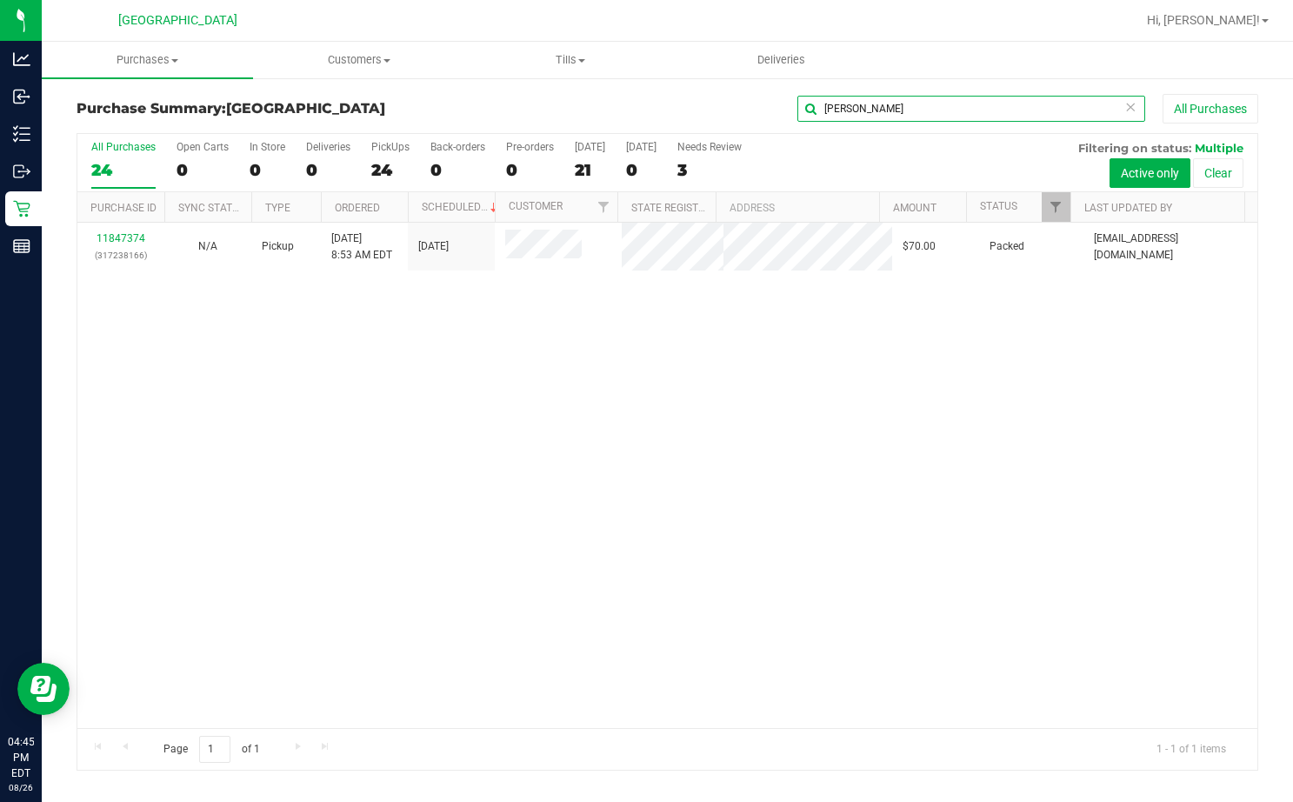
type input "brad"
click at [124, 235] on link "11847374" at bounding box center [121, 238] width 49 height 12
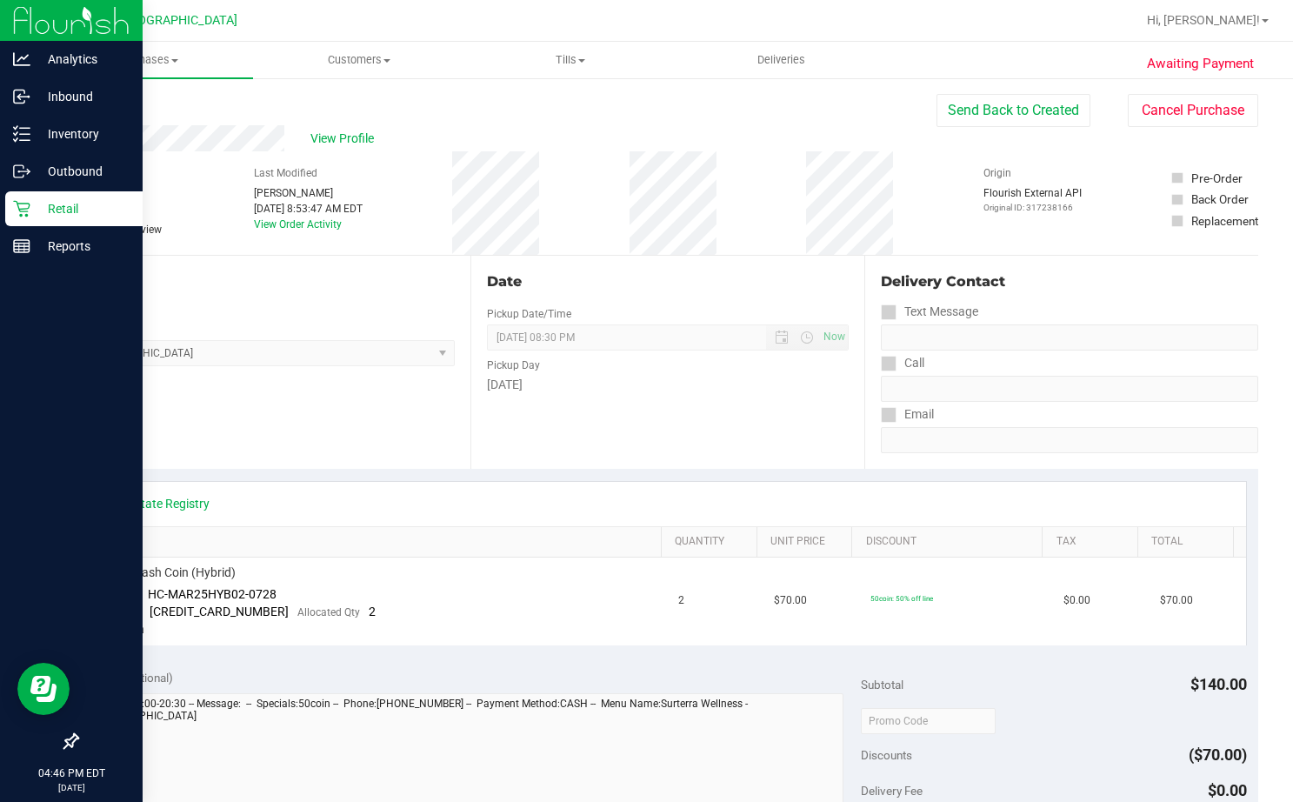
click at [57, 200] on p "Retail" at bounding box center [82, 208] width 104 height 21
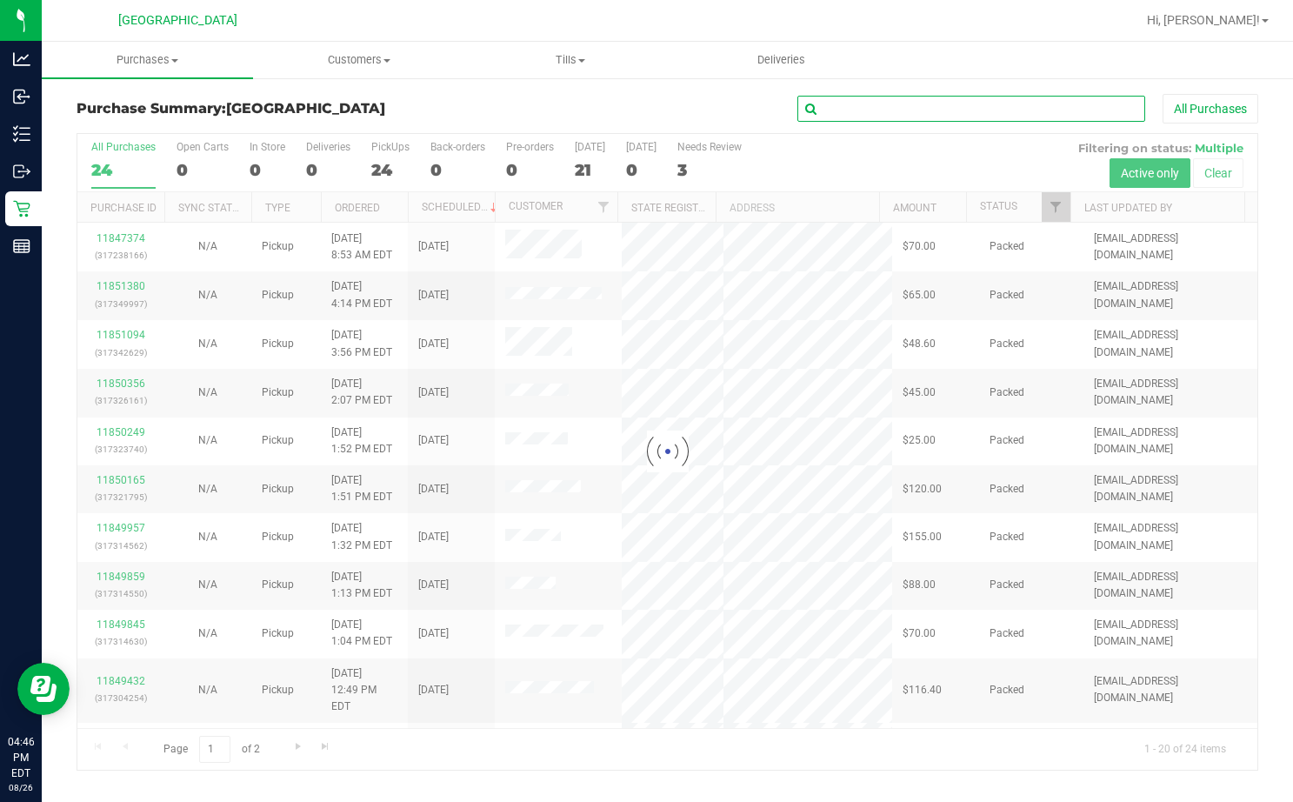
click at [954, 113] on input "text" at bounding box center [971, 109] width 348 height 26
type input "alv"
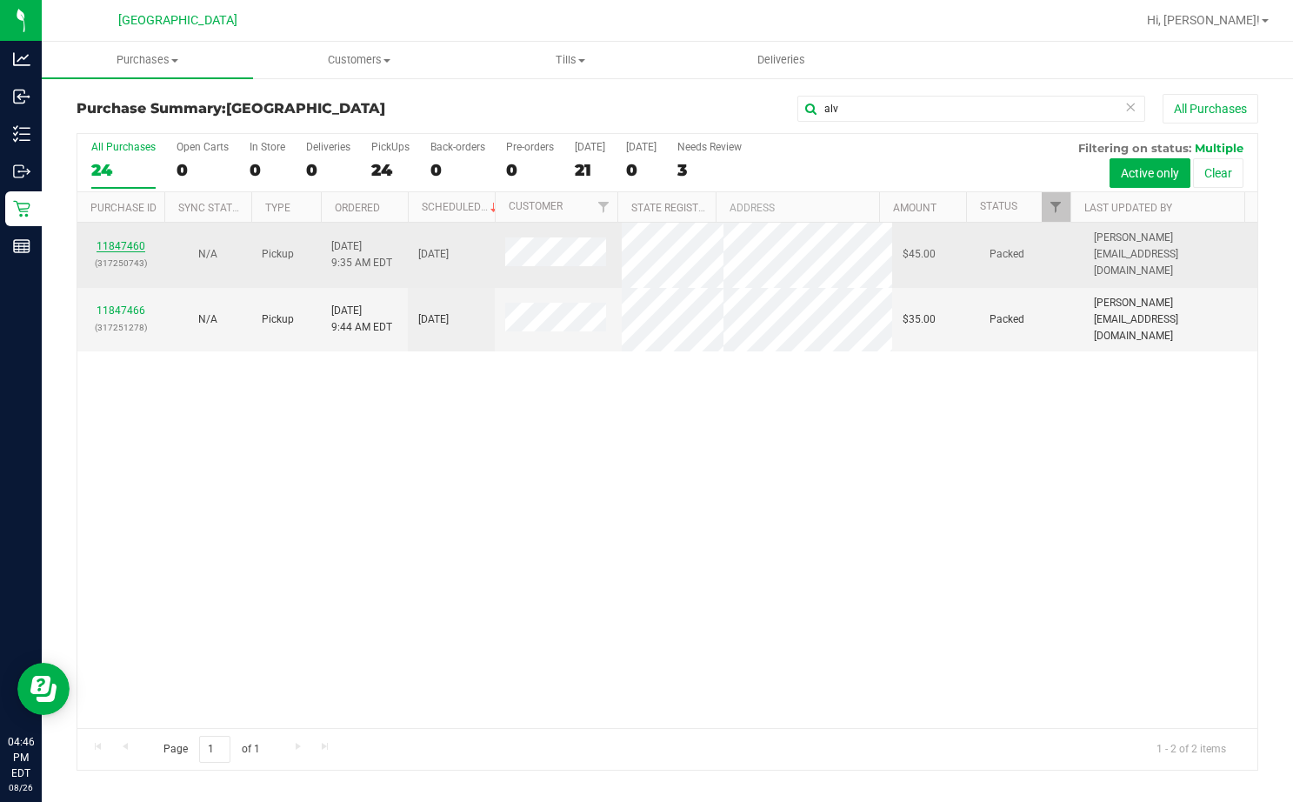
click at [133, 240] on link "11847460" at bounding box center [121, 246] width 49 height 12
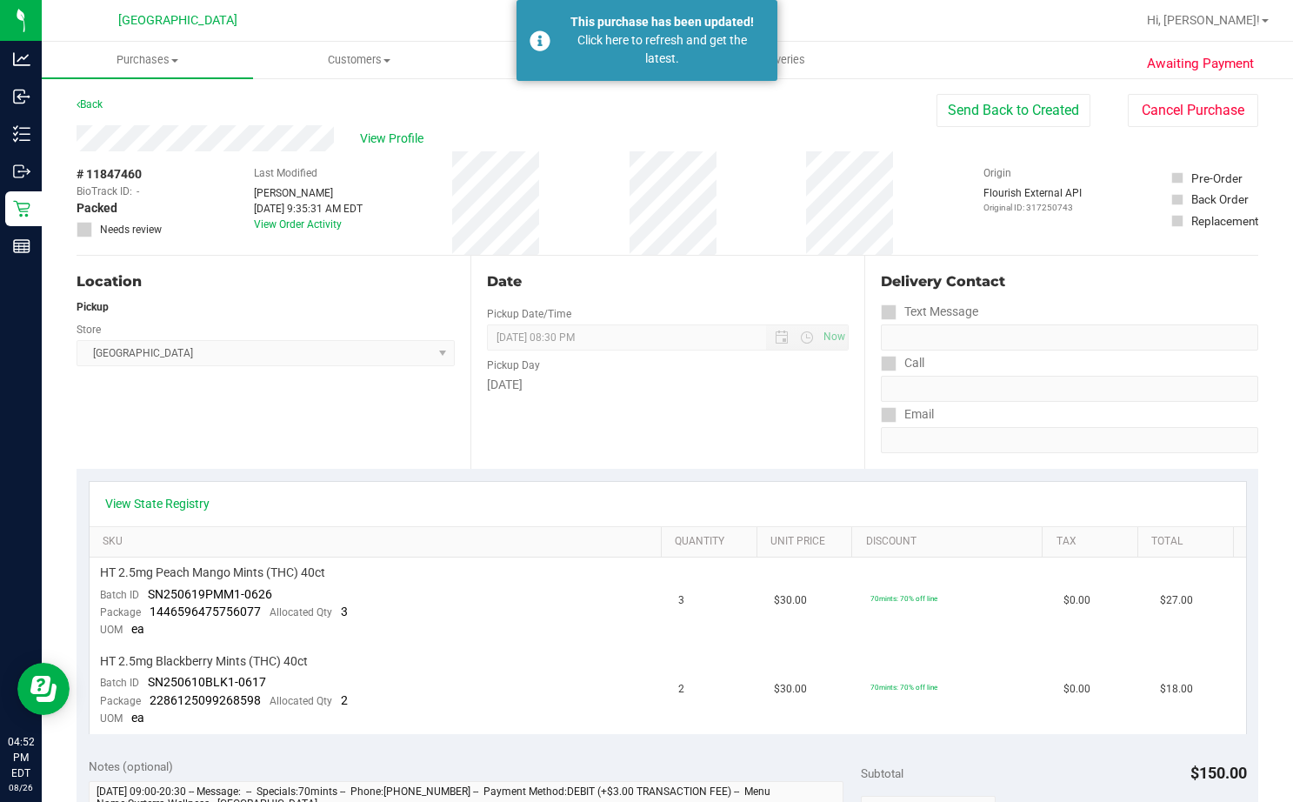
click at [411, 403] on div "Location Pickup Store Lakeland WC Select Store Bonita Springs WC Boynton Beach …" at bounding box center [274, 362] width 394 height 213
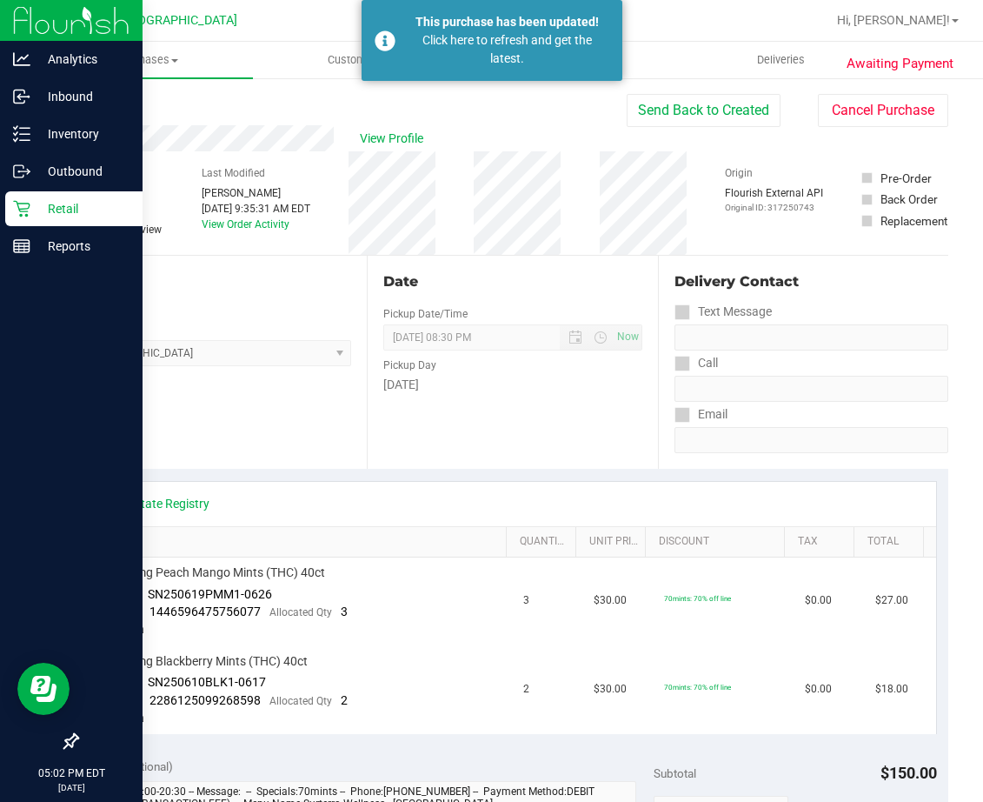
click at [32, 203] on p "Retail" at bounding box center [82, 208] width 104 height 21
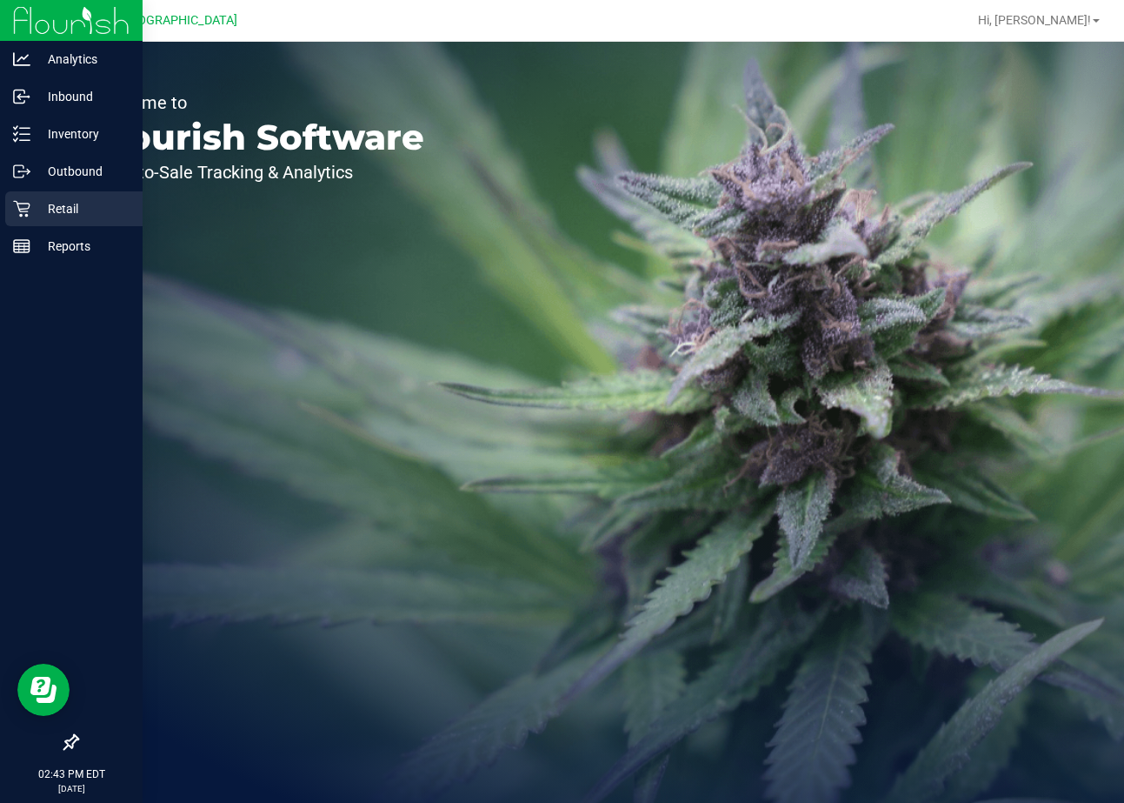
click at [31, 208] on p "Retail" at bounding box center [82, 208] width 104 height 21
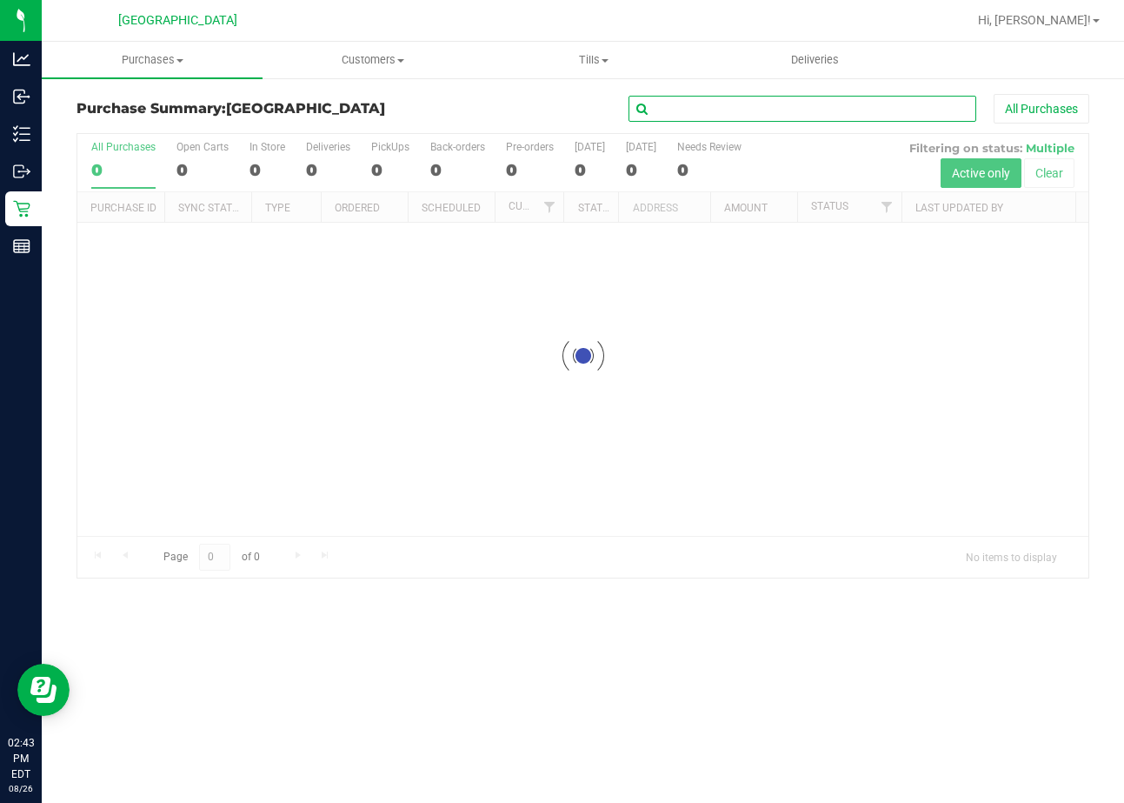
click at [728, 110] on input "text" at bounding box center [803, 109] width 348 height 26
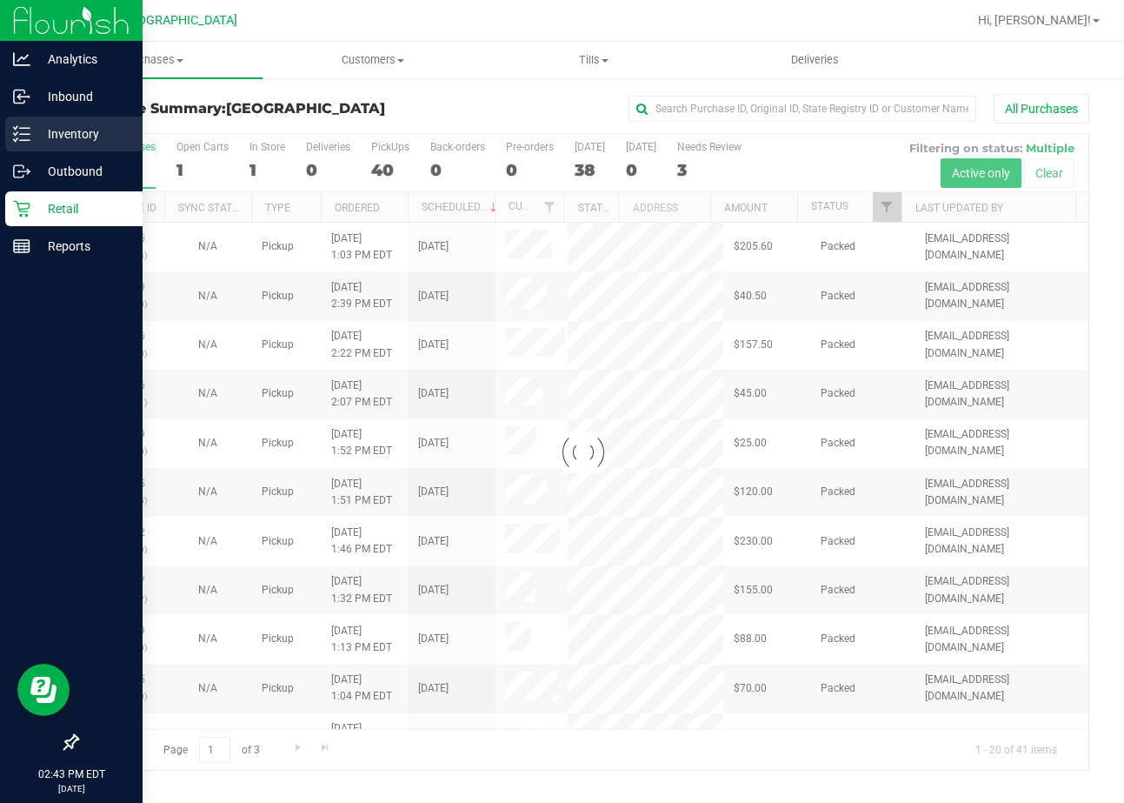
click at [51, 127] on p "Inventory" at bounding box center [82, 133] width 104 height 21
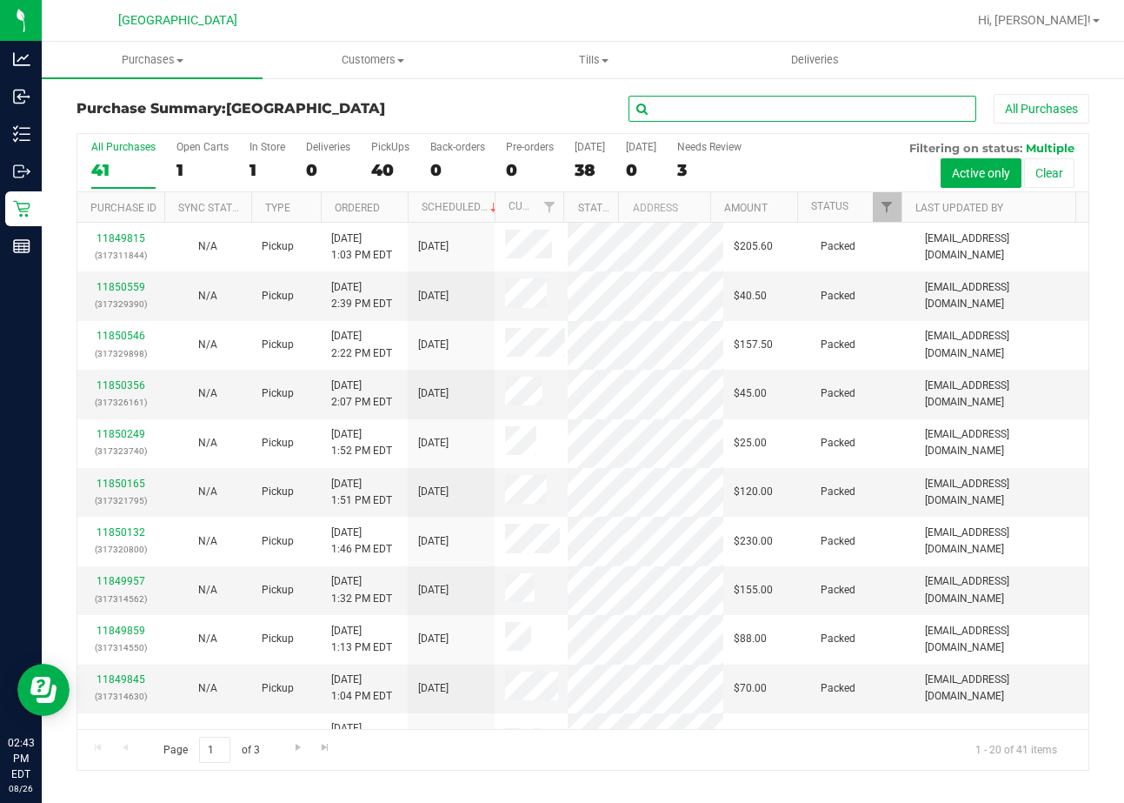
click at [794, 113] on input "text" at bounding box center [803, 109] width 348 height 26
type input "p"
type input "pkn"
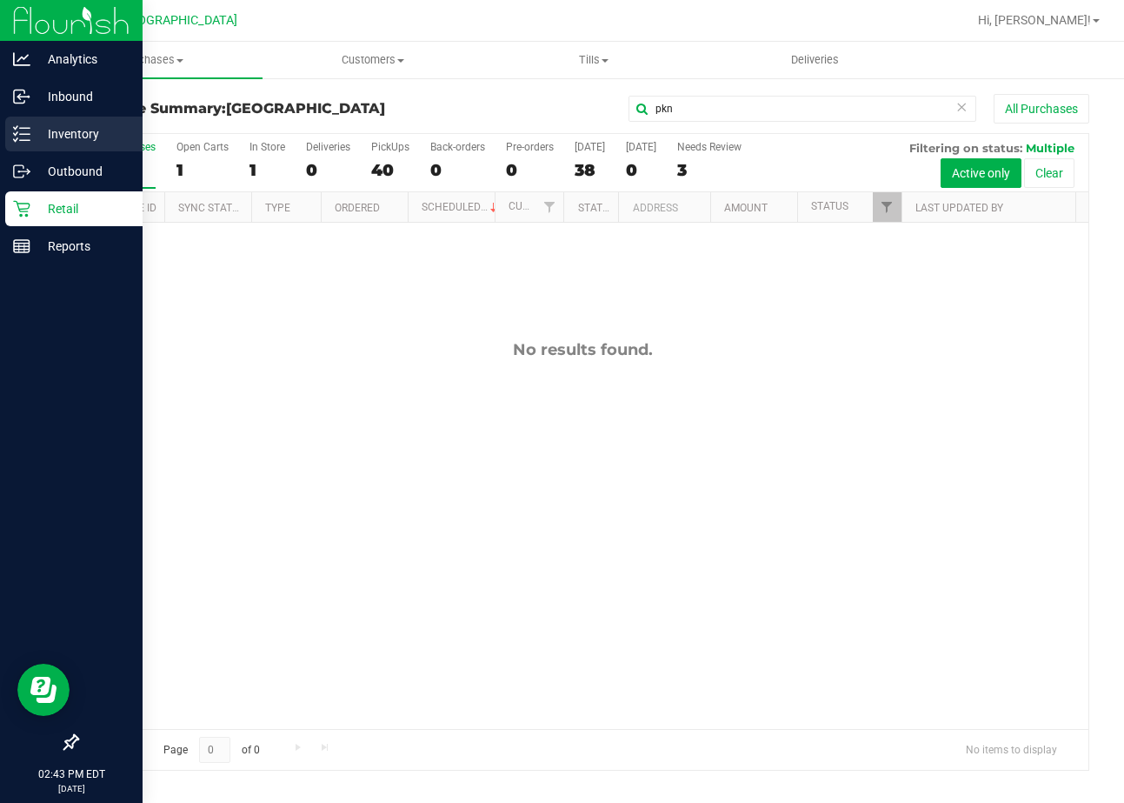
click at [58, 133] on p "Inventory" at bounding box center [82, 133] width 104 height 21
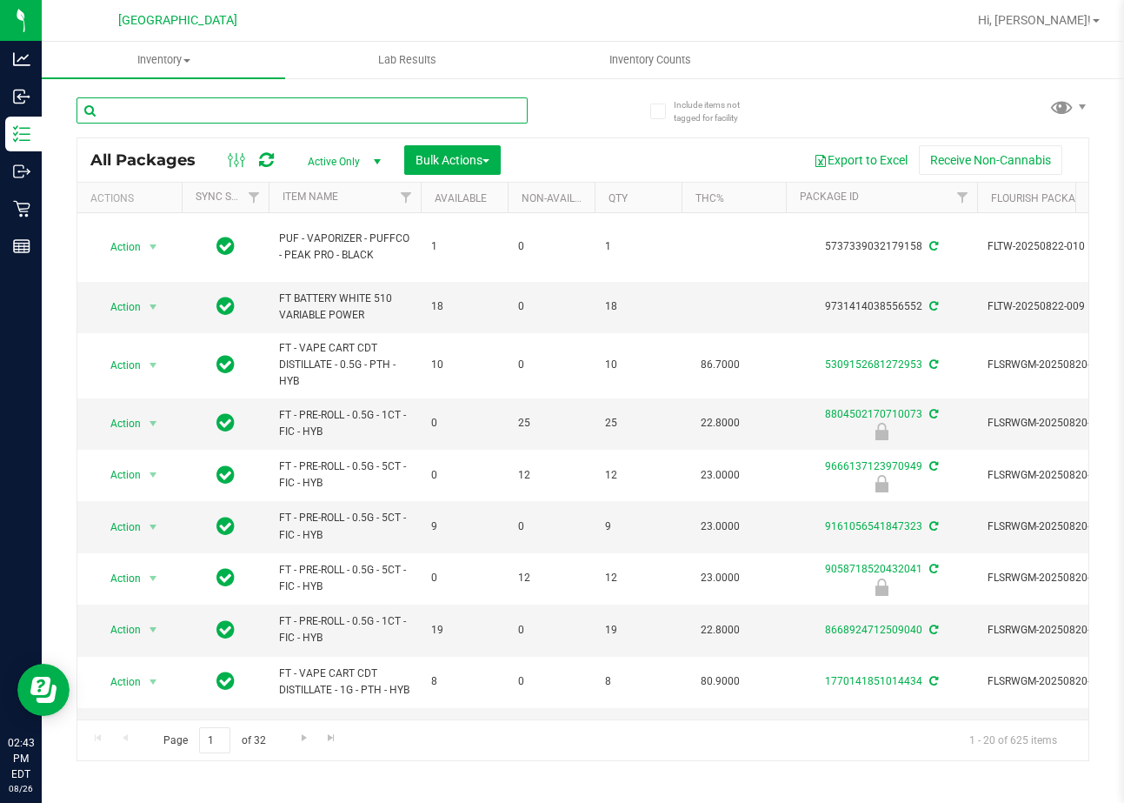
click at [418, 120] on input "text" at bounding box center [302, 110] width 451 height 26
type input "pkn"
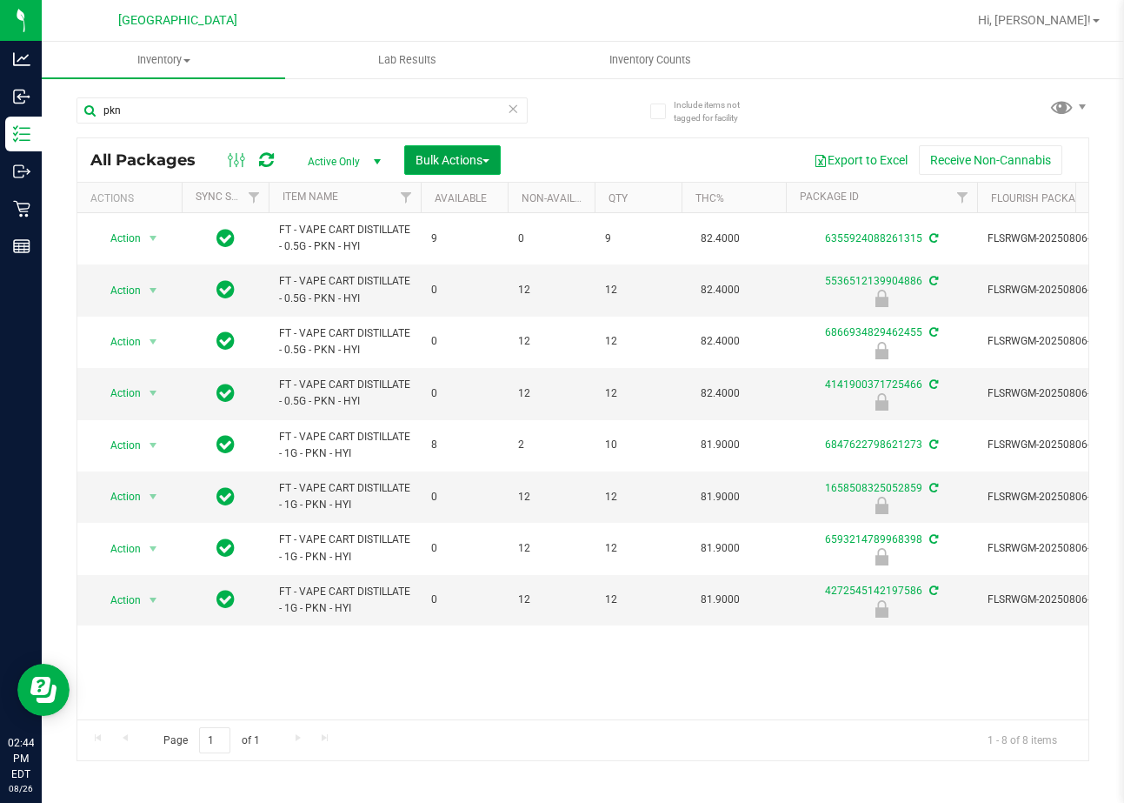
click at [429, 159] on span "Bulk Actions" at bounding box center [453, 160] width 74 height 14
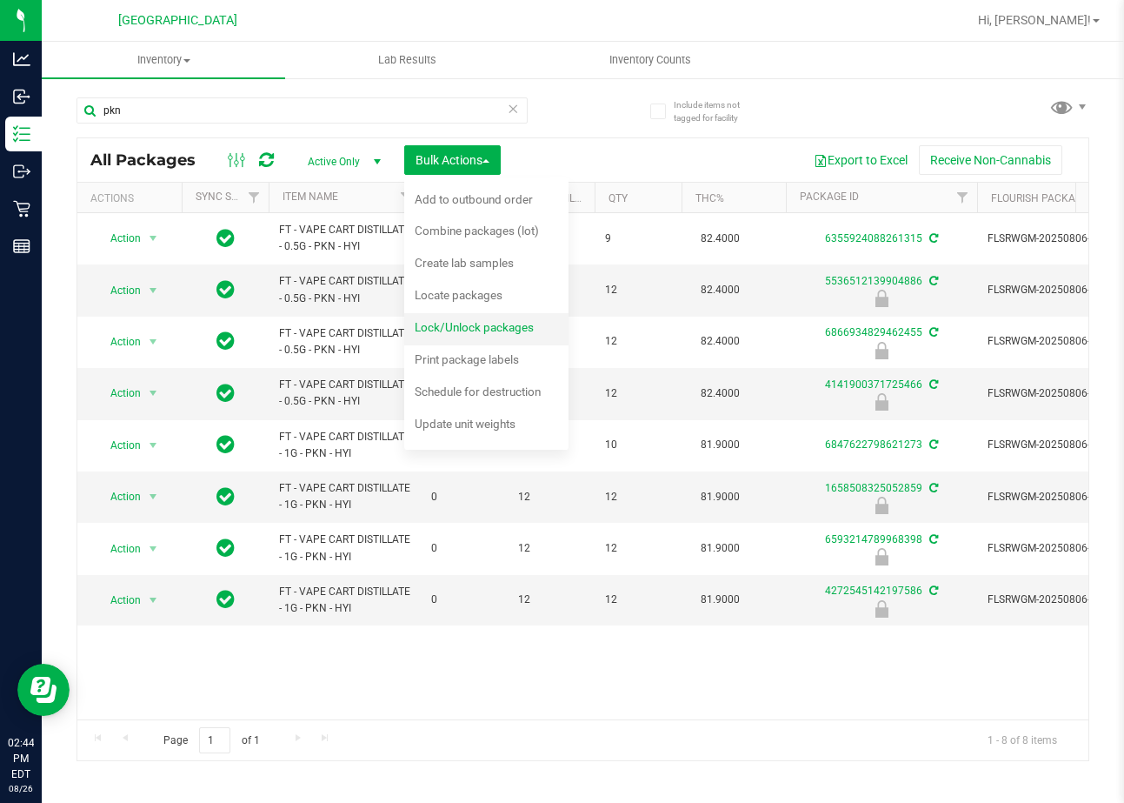
click at [483, 331] on span "Lock/Unlock packages" at bounding box center [474, 327] width 119 height 14
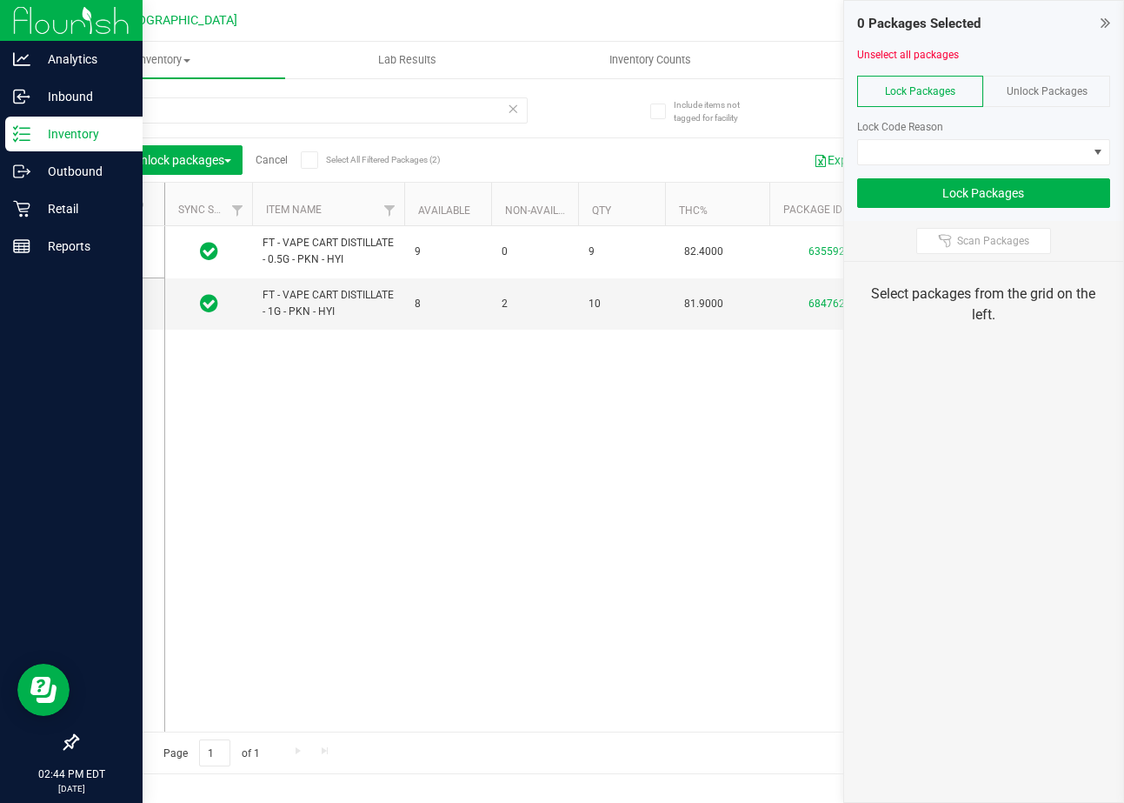
click at [72, 146] on div "Inventory" at bounding box center [73, 134] width 137 height 35
click at [97, 137] on p "Inventory" at bounding box center [82, 133] width 104 height 21
click at [82, 210] on p "Retail" at bounding box center [82, 208] width 104 height 21
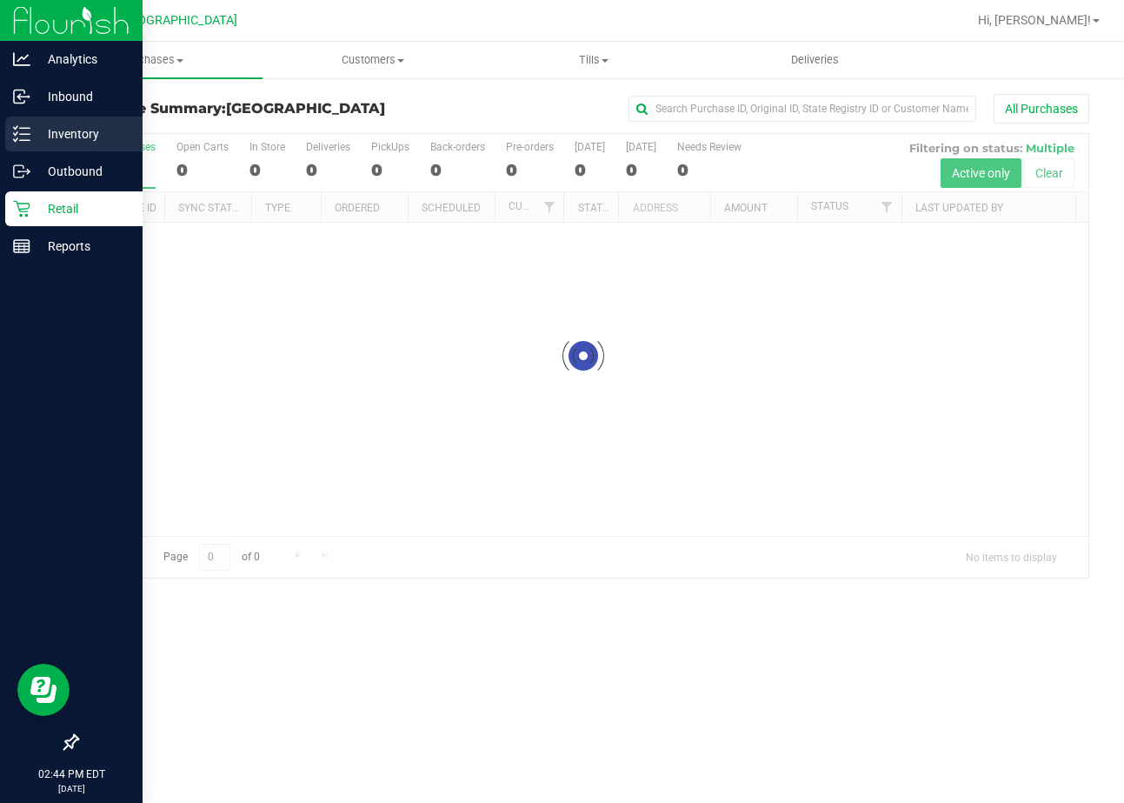
click at [80, 126] on p "Inventory" at bounding box center [82, 133] width 104 height 21
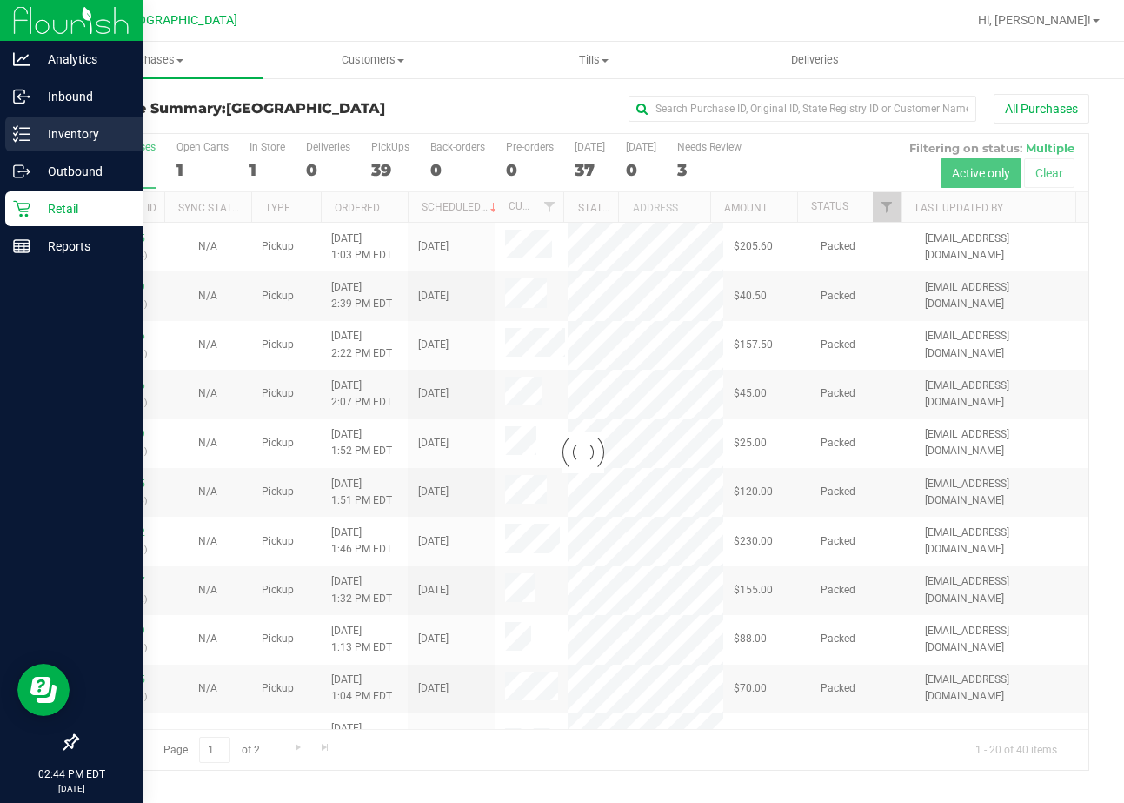
click at [35, 132] on p "Inventory" at bounding box center [82, 133] width 104 height 21
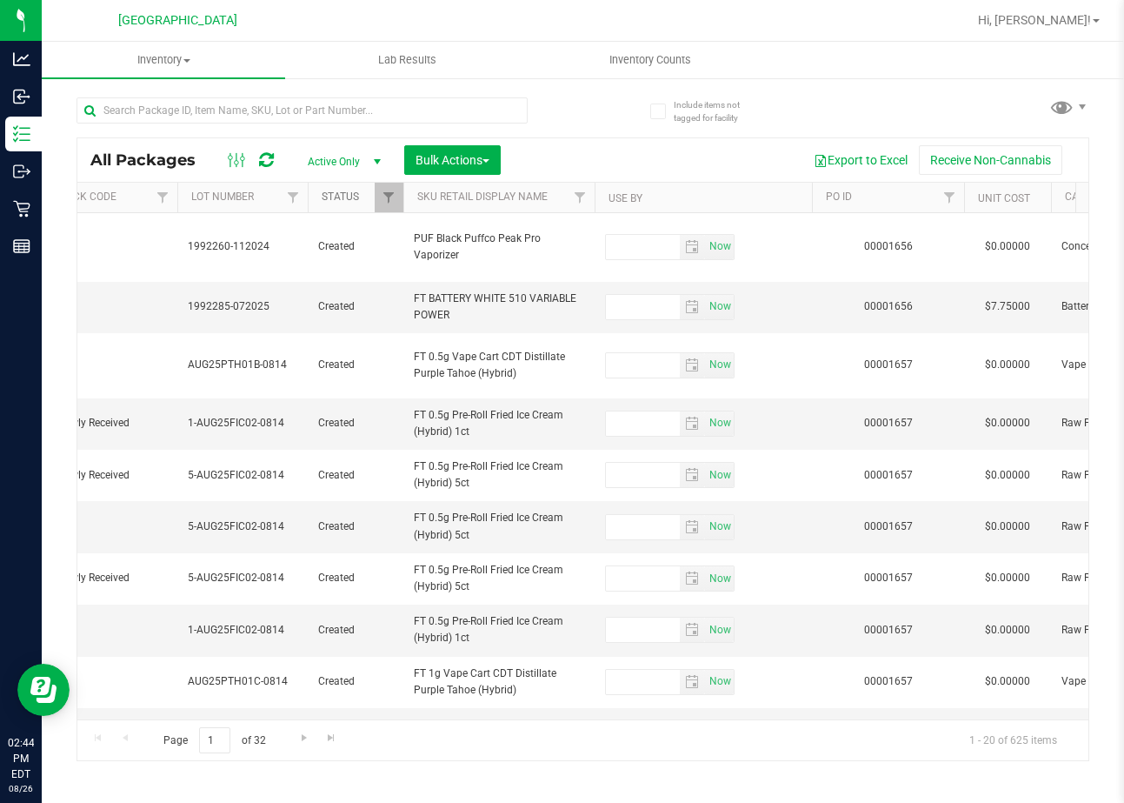
click at [348, 197] on link "Status" at bounding box center [340, 196] width 37 height 12
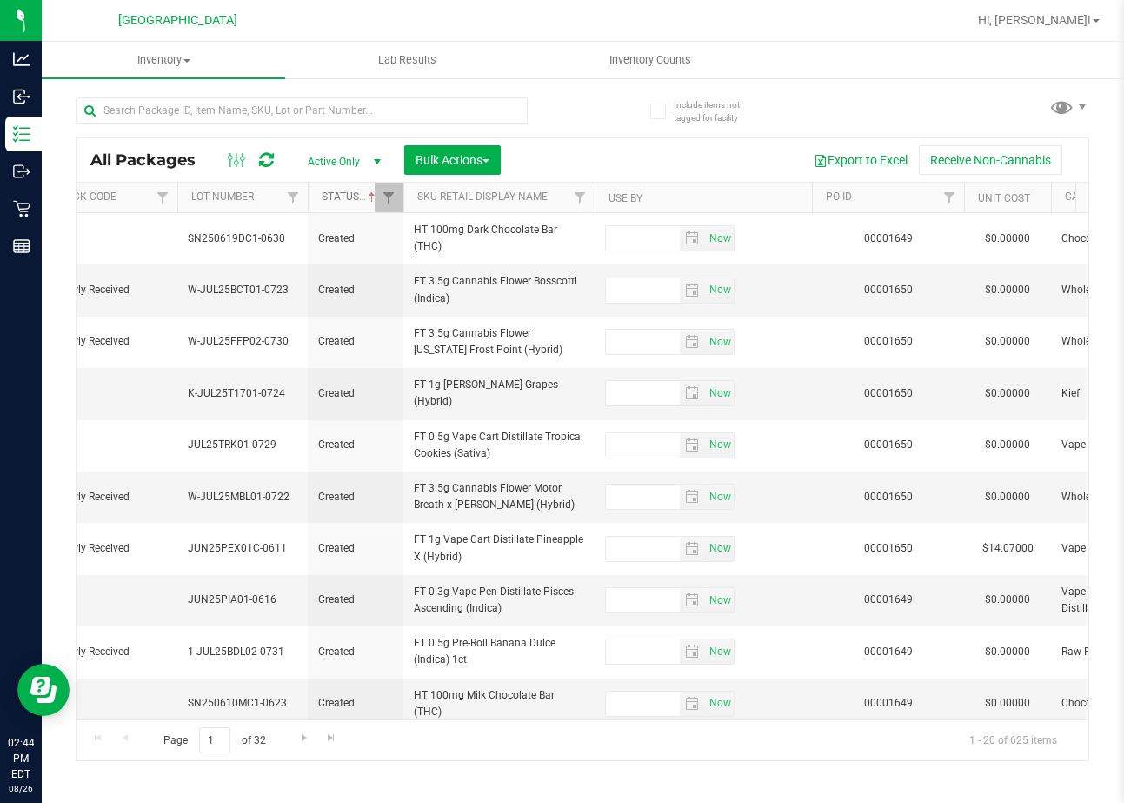
type input "2025-12-30"
type input "2025-12-21"
type input "2025-12-30"
type input "2026-01-11"
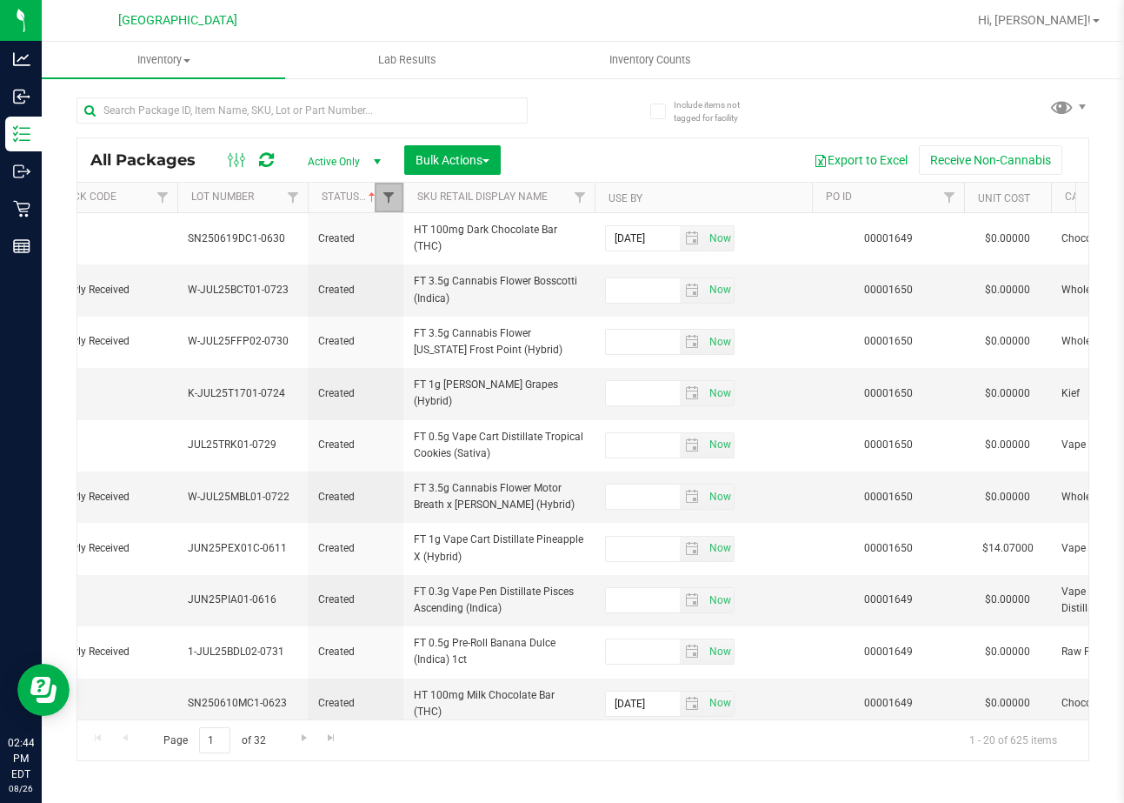
click at [385, 200] on span "Filter" at bounding box center [389, 197] width 14 height 14
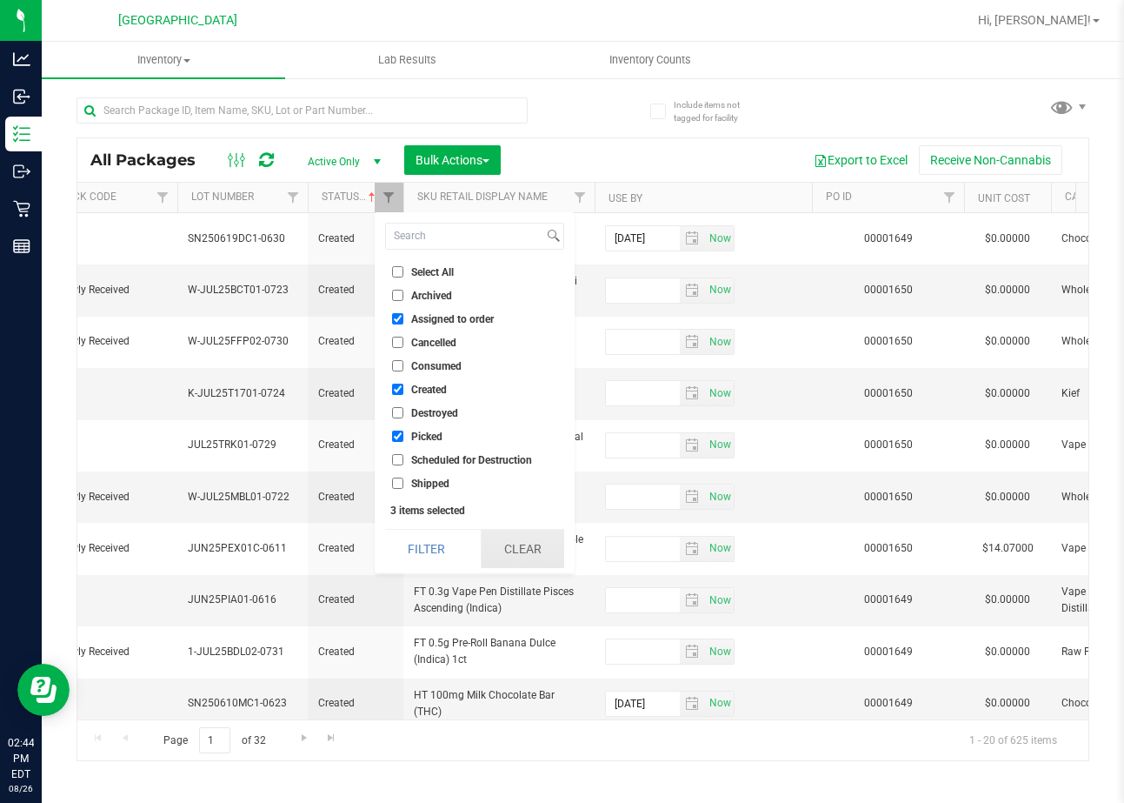
click at [506, 550] on button "Clear" at bounding box center [522, 549] width 83 height 38
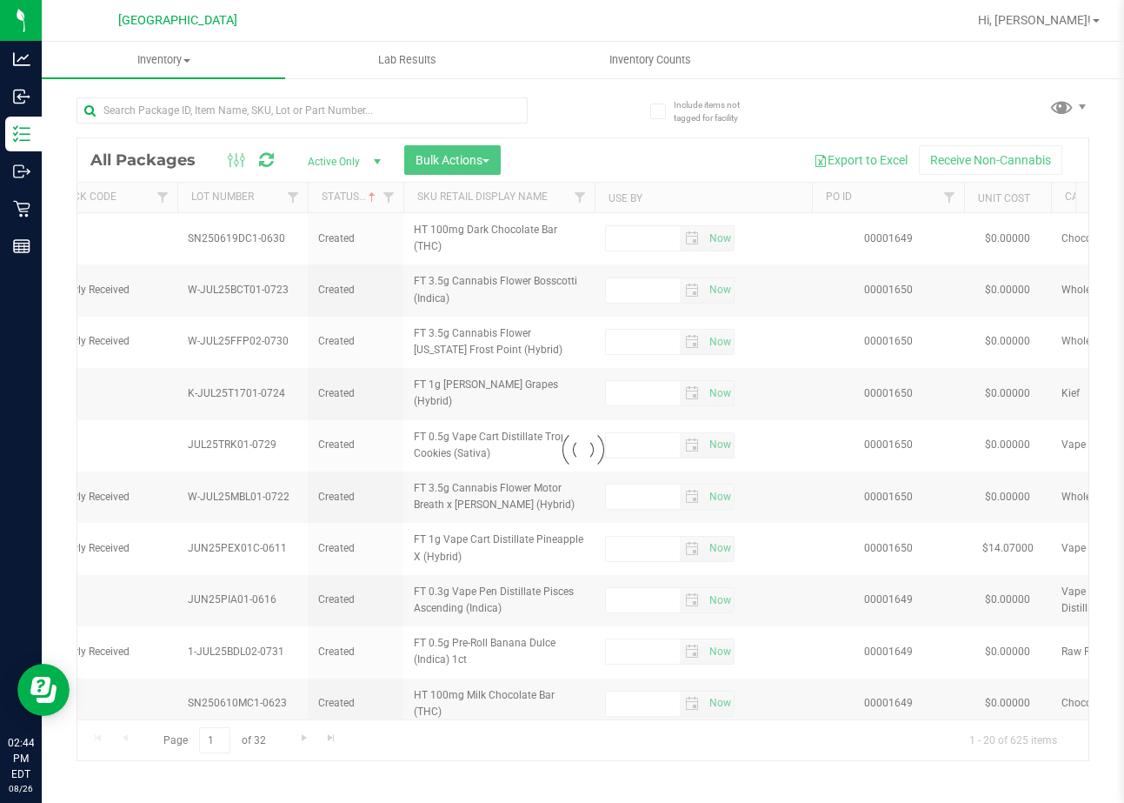
type input "2025-12-30"
type input "2025-12-21"
type input "2025-12-30"
click at [360, 724] on div at bounding box center [582, 449] width 1011 height 622
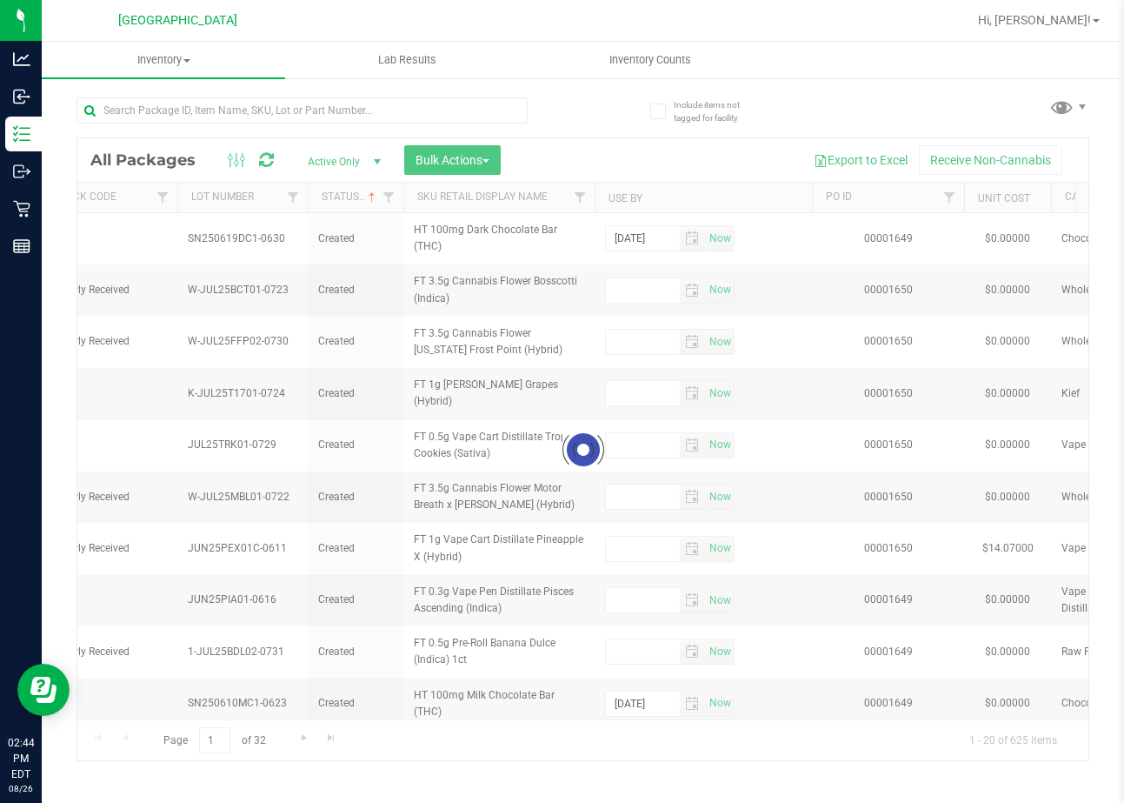
type input "2026-01-11"
drag, startPoint x: 375, startPoint y: 712, endPoint x: 336, endPoint y: 711, distance: 38.3
click at [336, 711] on div at bounding box center [582, 449] width 1011 height 622
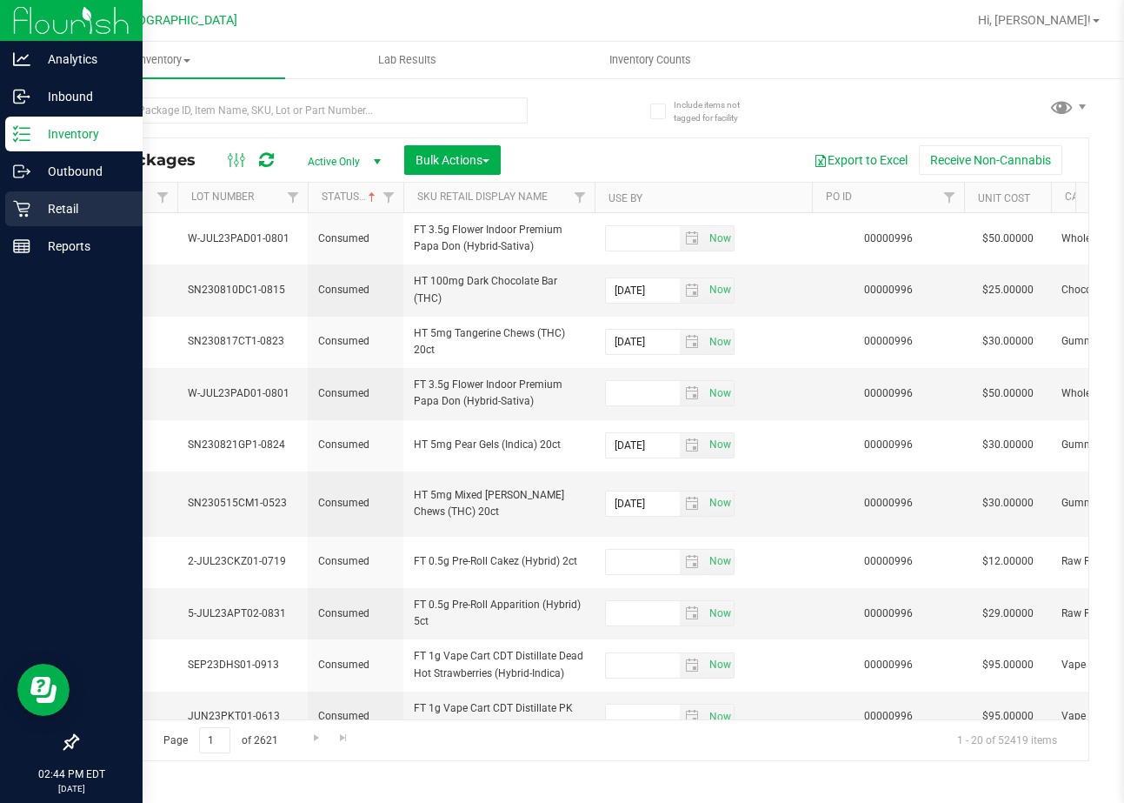
click at [83, 213] on p "Retail" at bounding box center [82, 208] width 104 height 21
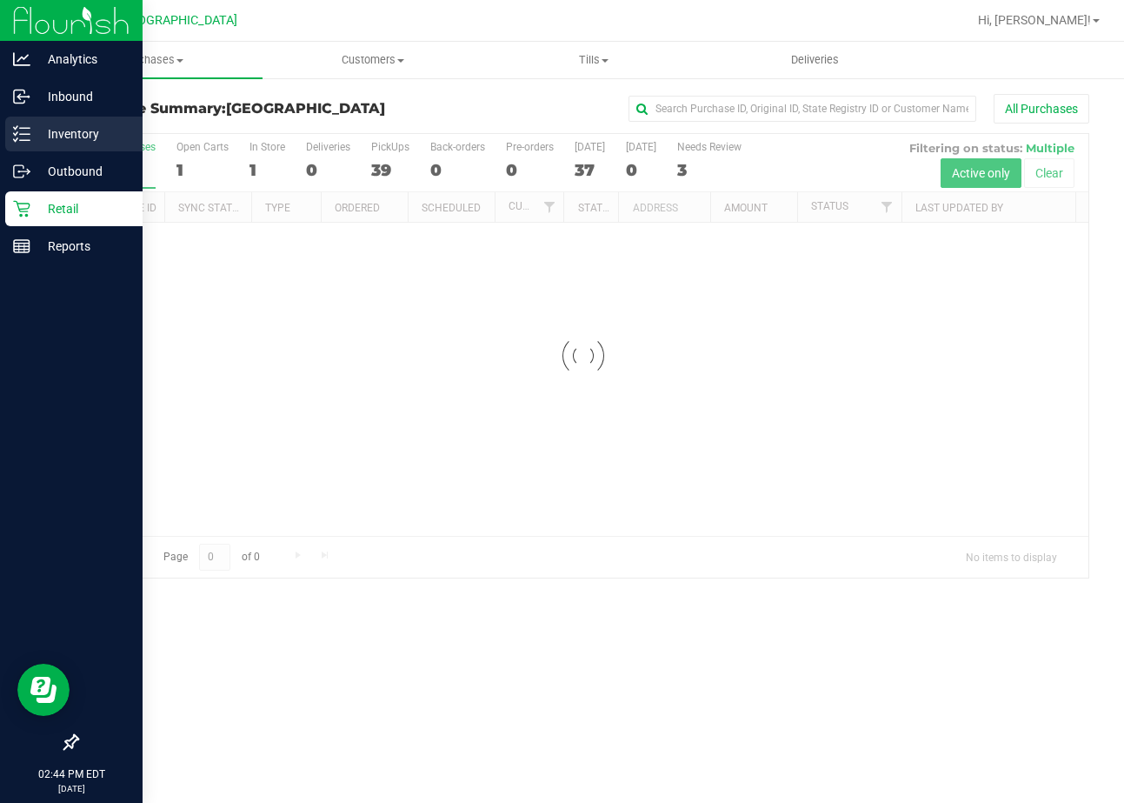
click at [81, 131] on p "Inventory" at bounding box center [82, 133] width 104 height 21
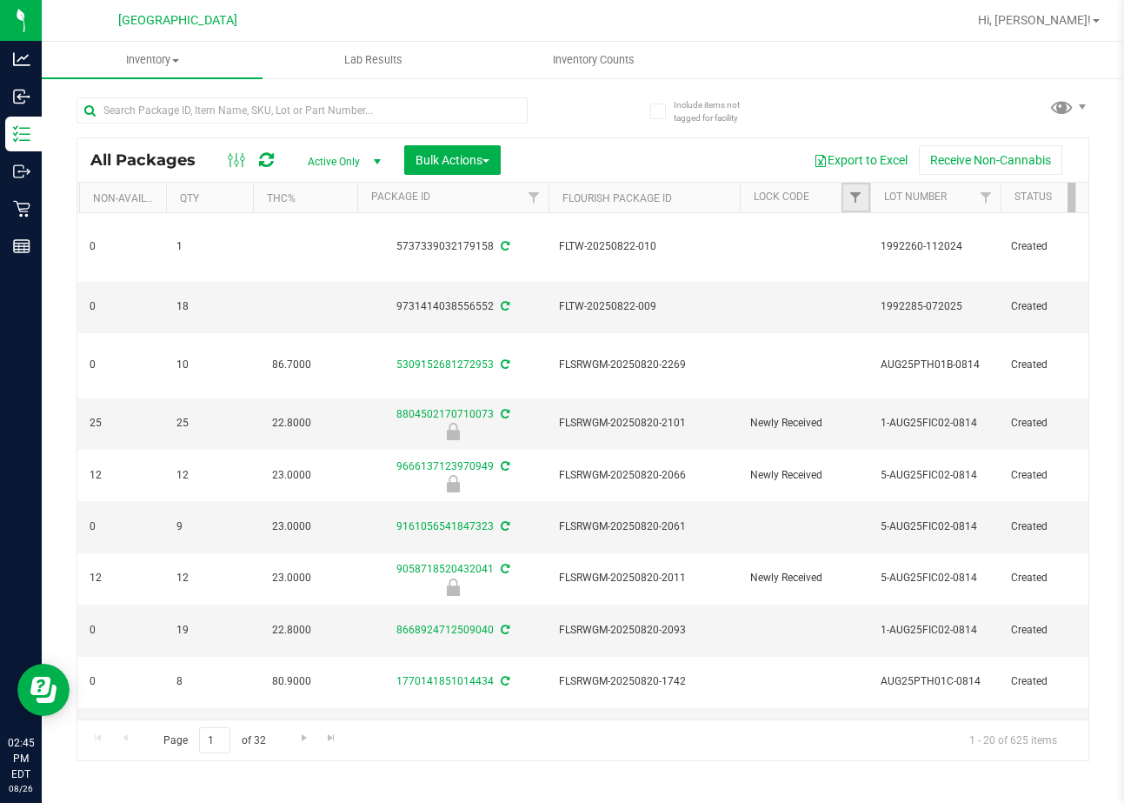
click at [863, 189] on link "Filter" at bounding box center [856, 198] width 29 height 30
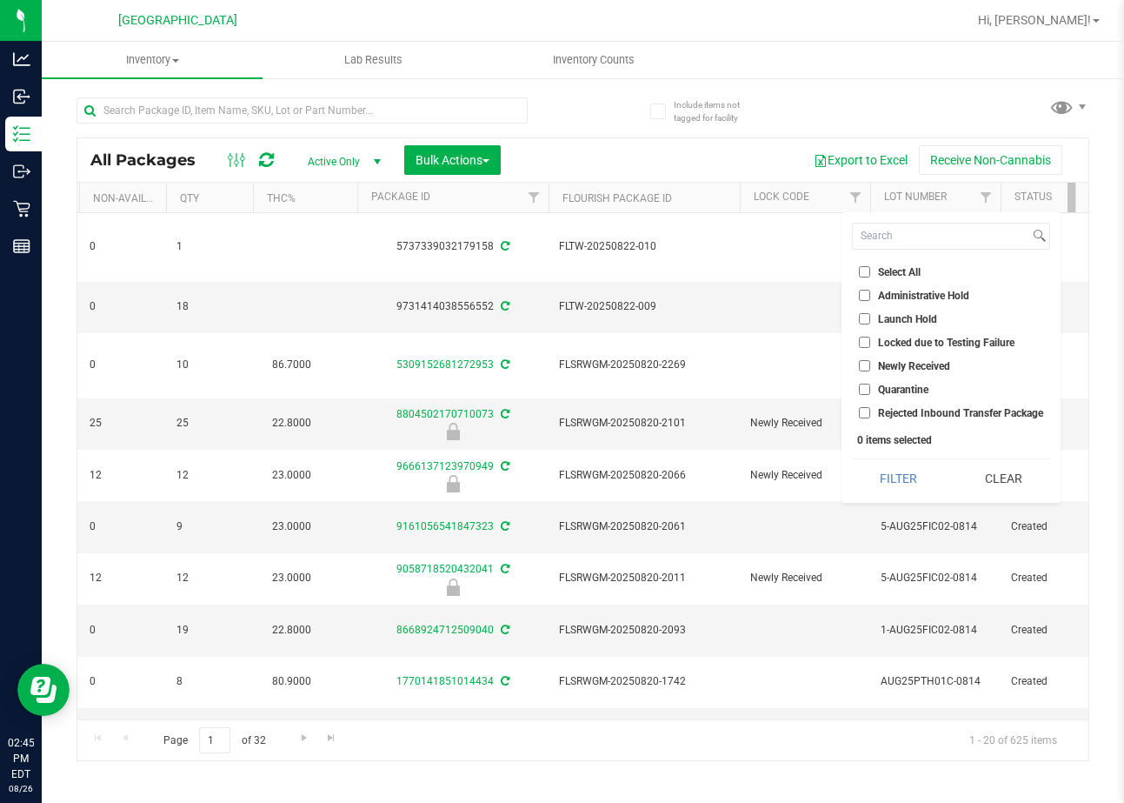
click at [867, 322] on input "Launch Hold" at bounding box center [864, 318] width 11 height 11
checkbox input "true"
click at [902, 487] on button "Filter" at bounding box center [898, 478] width 93 height 38
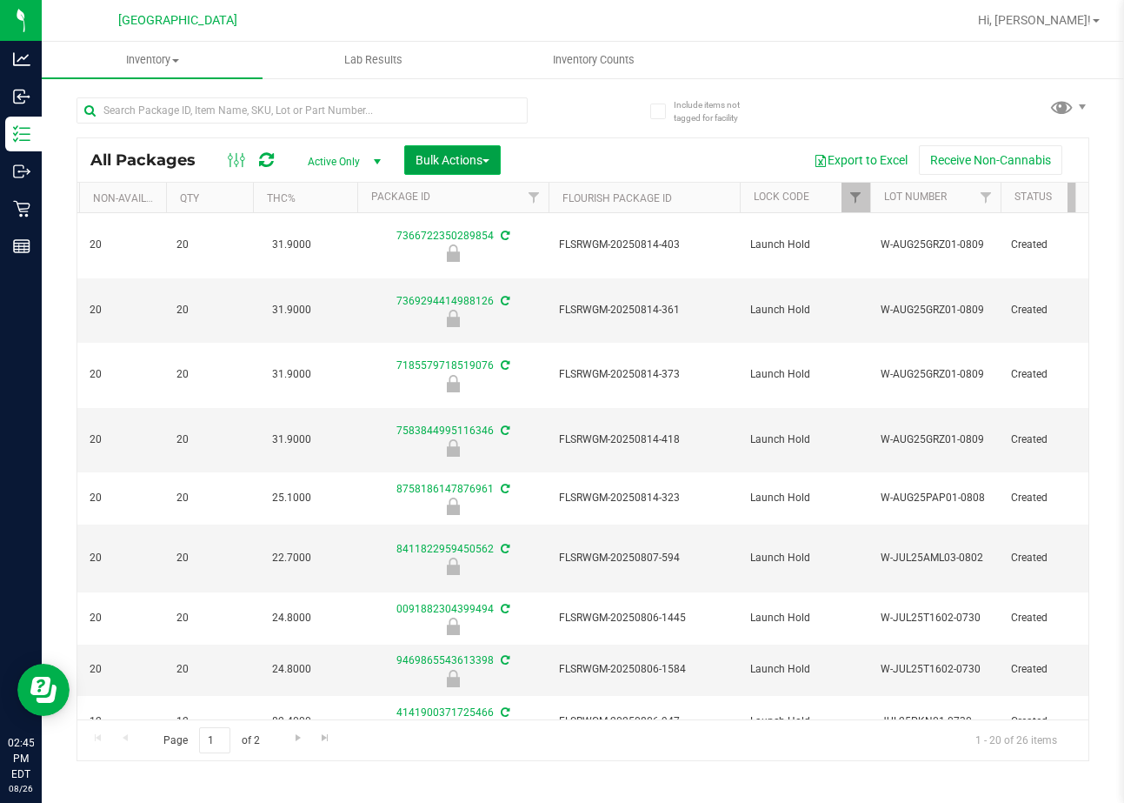
click at [461, 165] on span "Bulk Actions" at bounding box center [453, 160] width 74 height 14
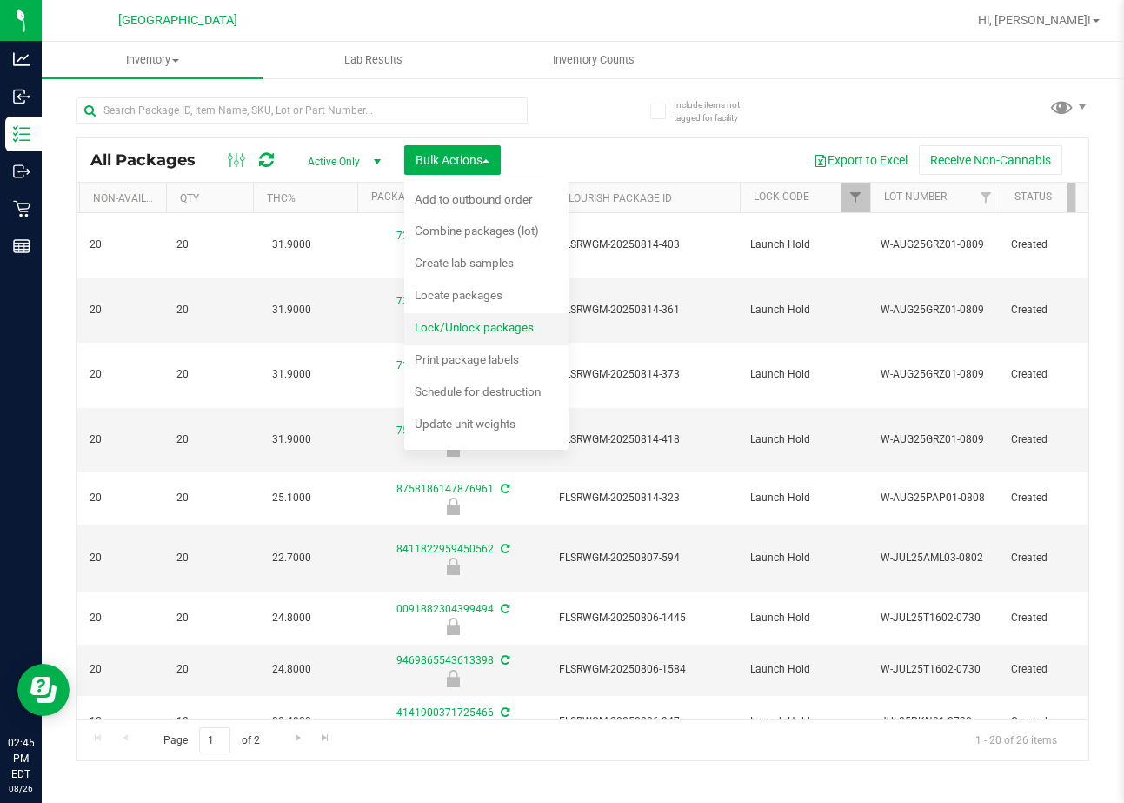
click at [463, 325] on span "Lock/Unlock packages" at bounding box center [474, 327] width 119 height 14
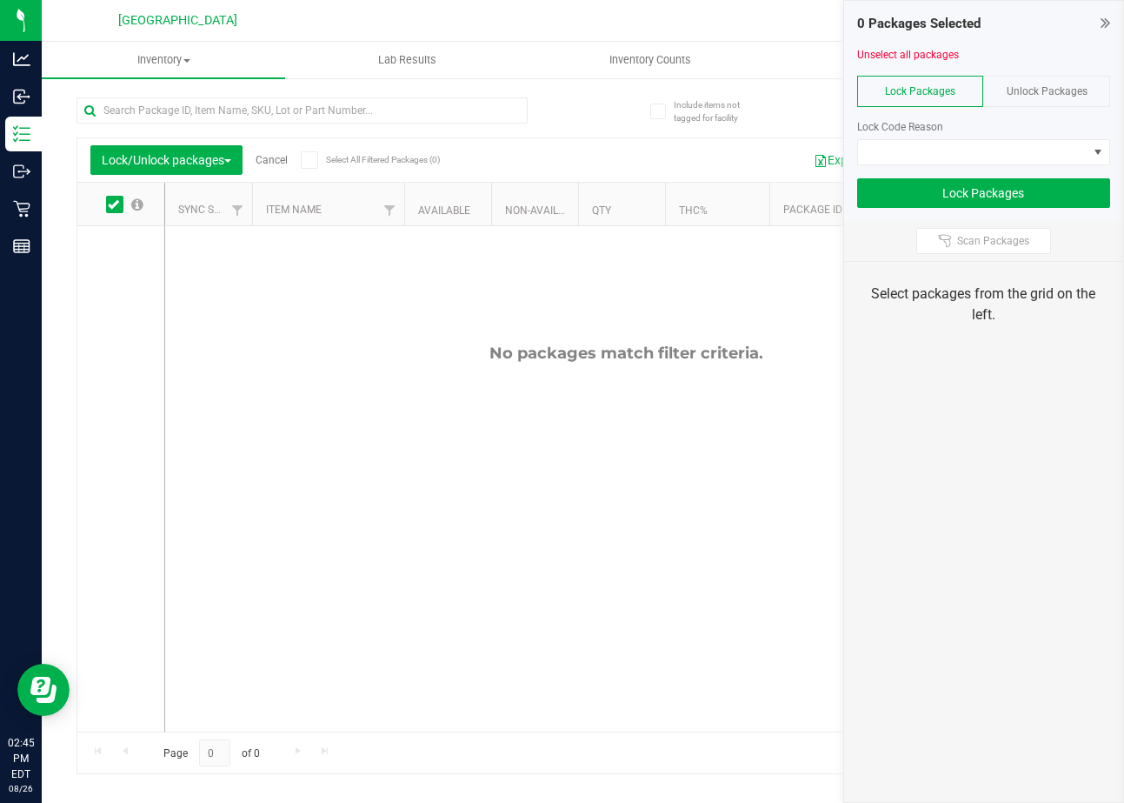
click at [1052, 90] on span "Unlock Packages" at bounding box center [1047, 91] width 81 height 12
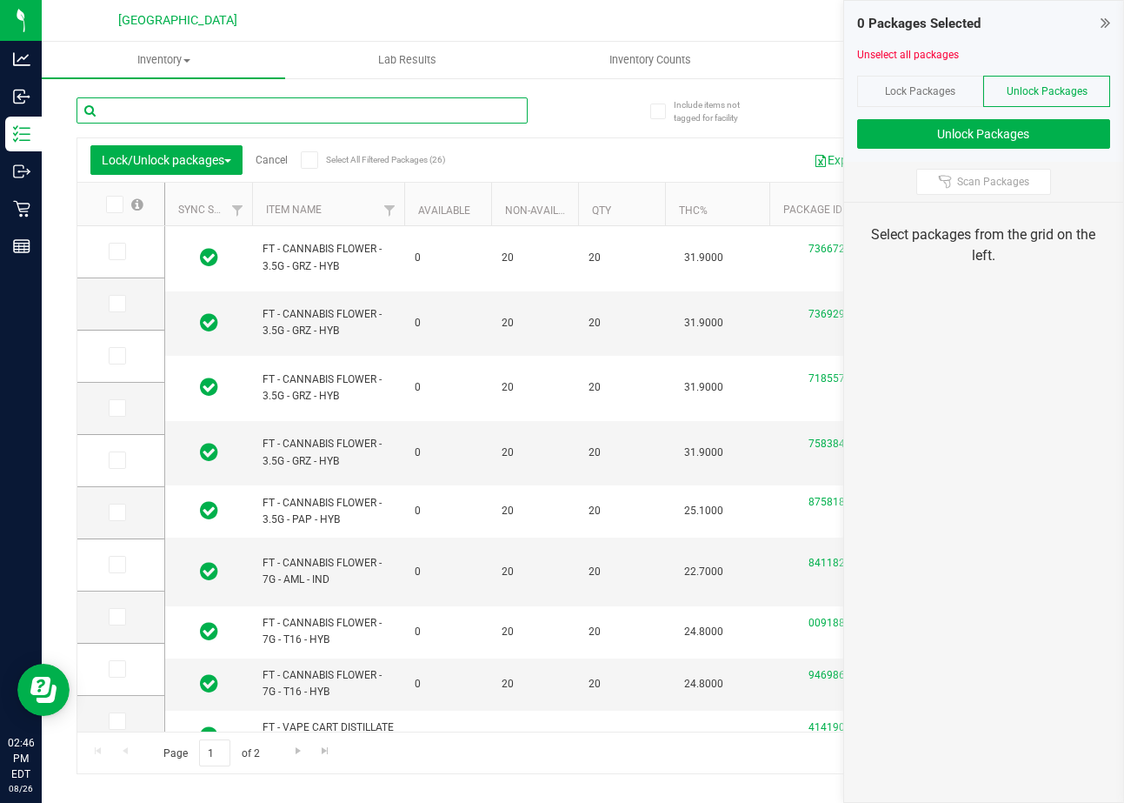
click at [303, 109] on input "text" at bounding box center [302, 110] width 451 height 26
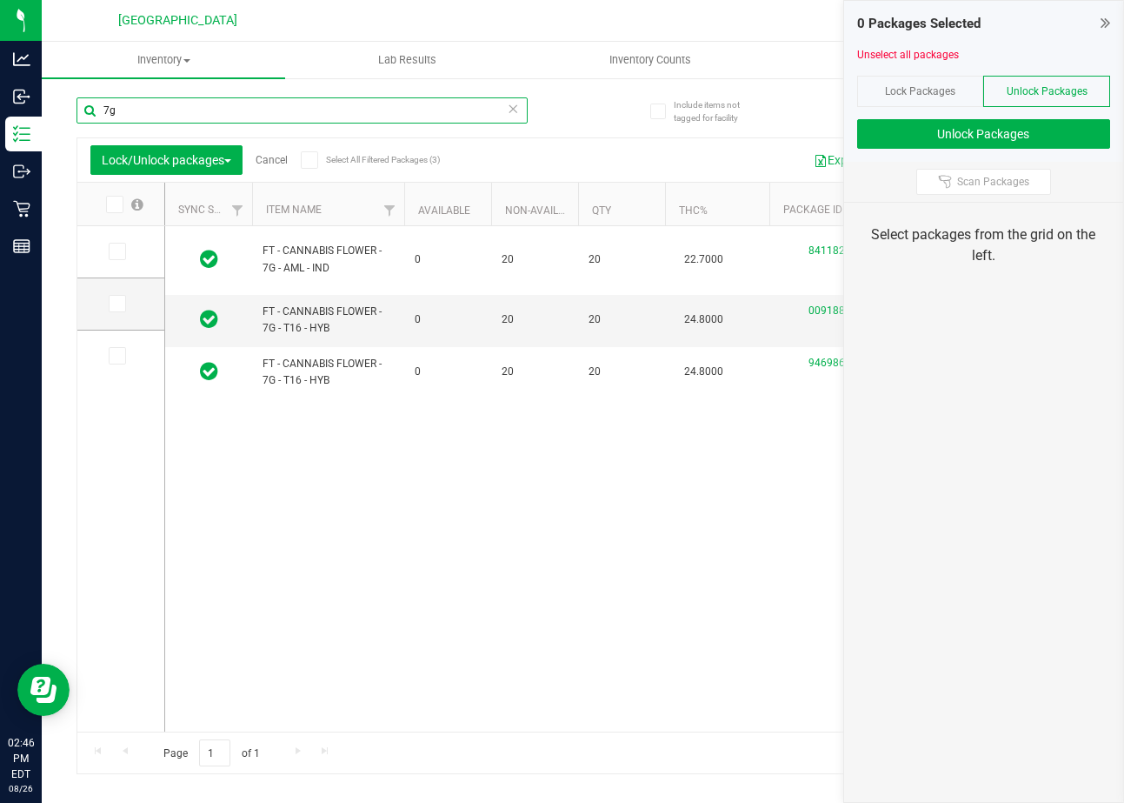
type input "7g"
click at [107, 202] on span at bounding box center [114, 204] width 17 height 17
click at [0, 0] on input "checkbox" at bounding box center [0, 0] width 0 height 0
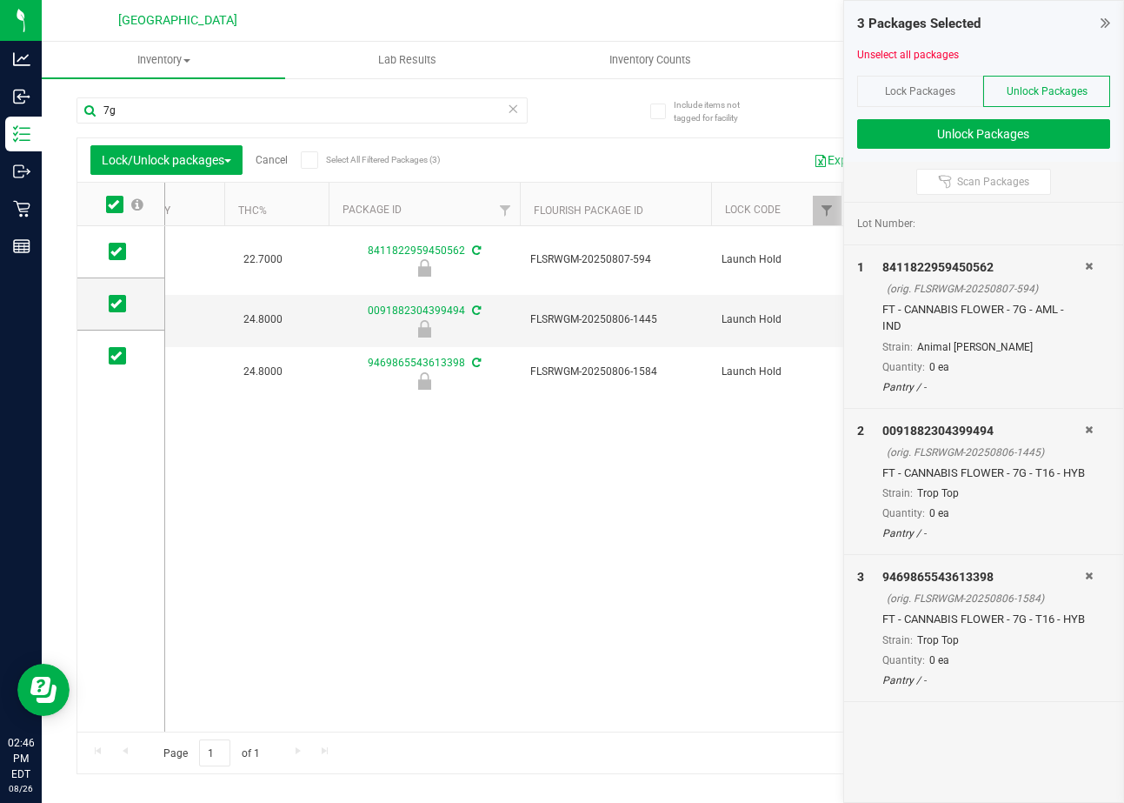
scroll to position [0, 452]
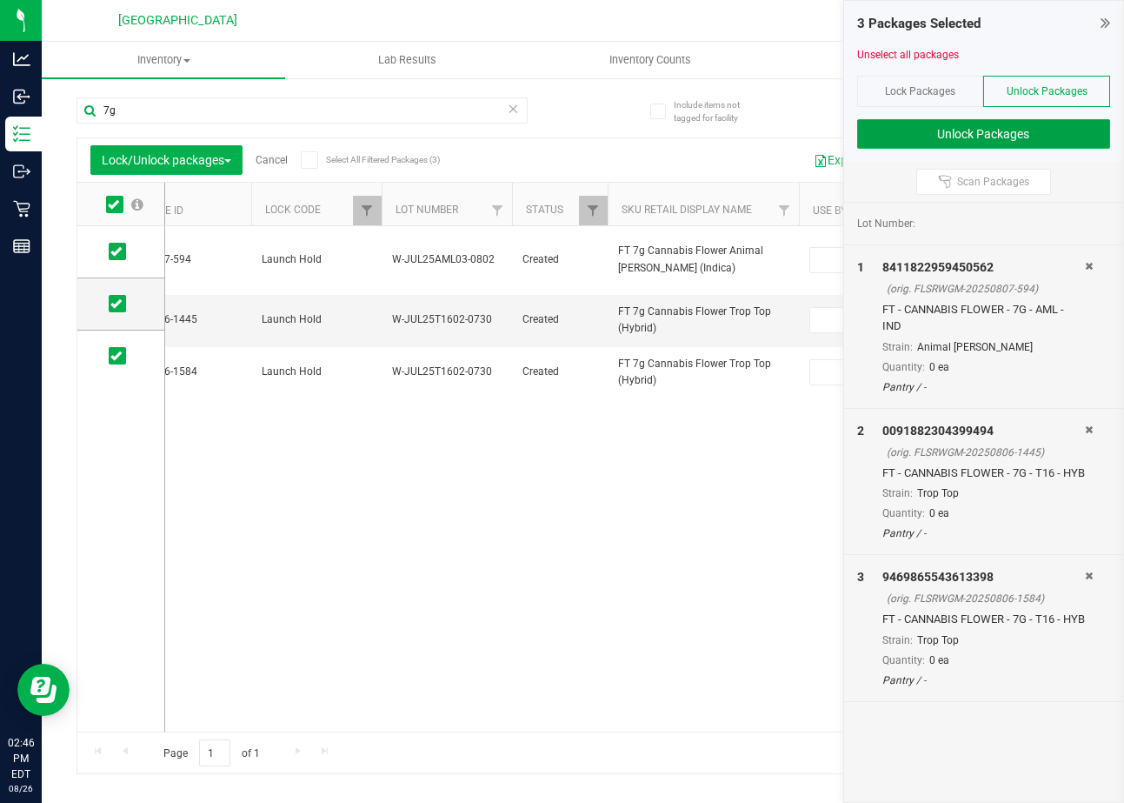
click at [991, 133] on button "Unlock Packages" at bounding box center [983, 134] width 253 height 30
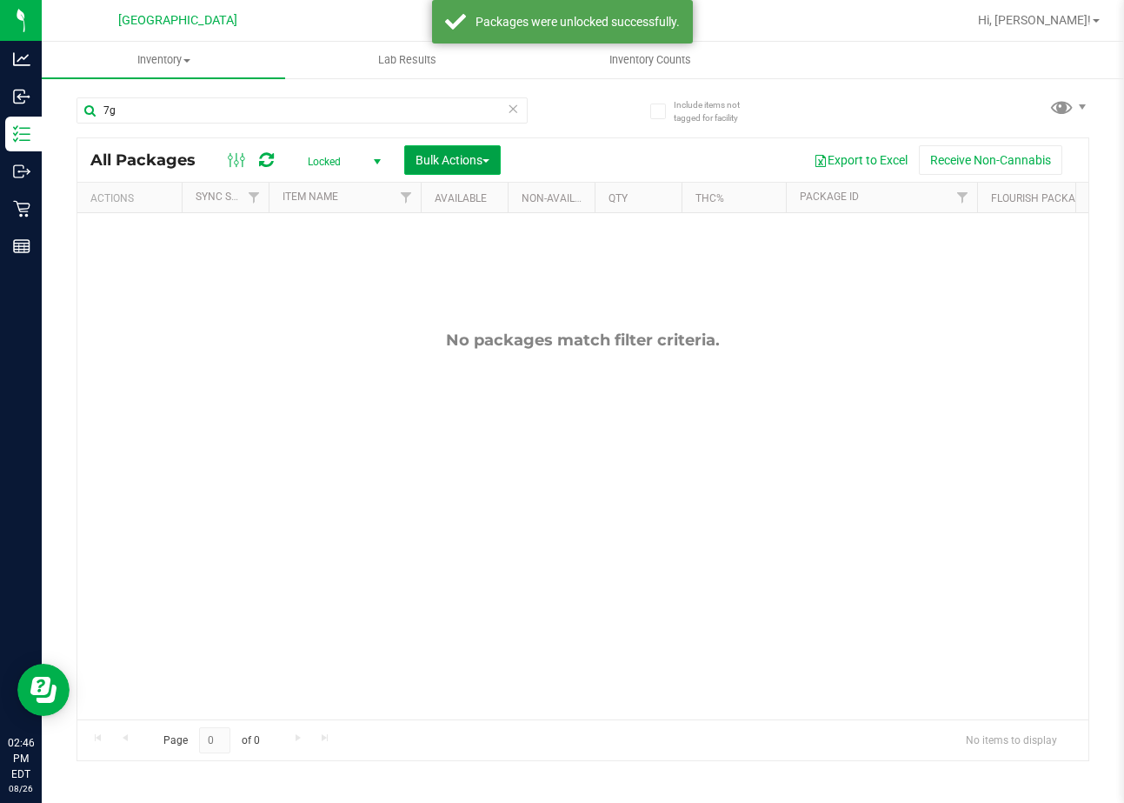
click at [443, 152] on button "Bulk Actions" at bounding box center [452, 160] width 97 height 30
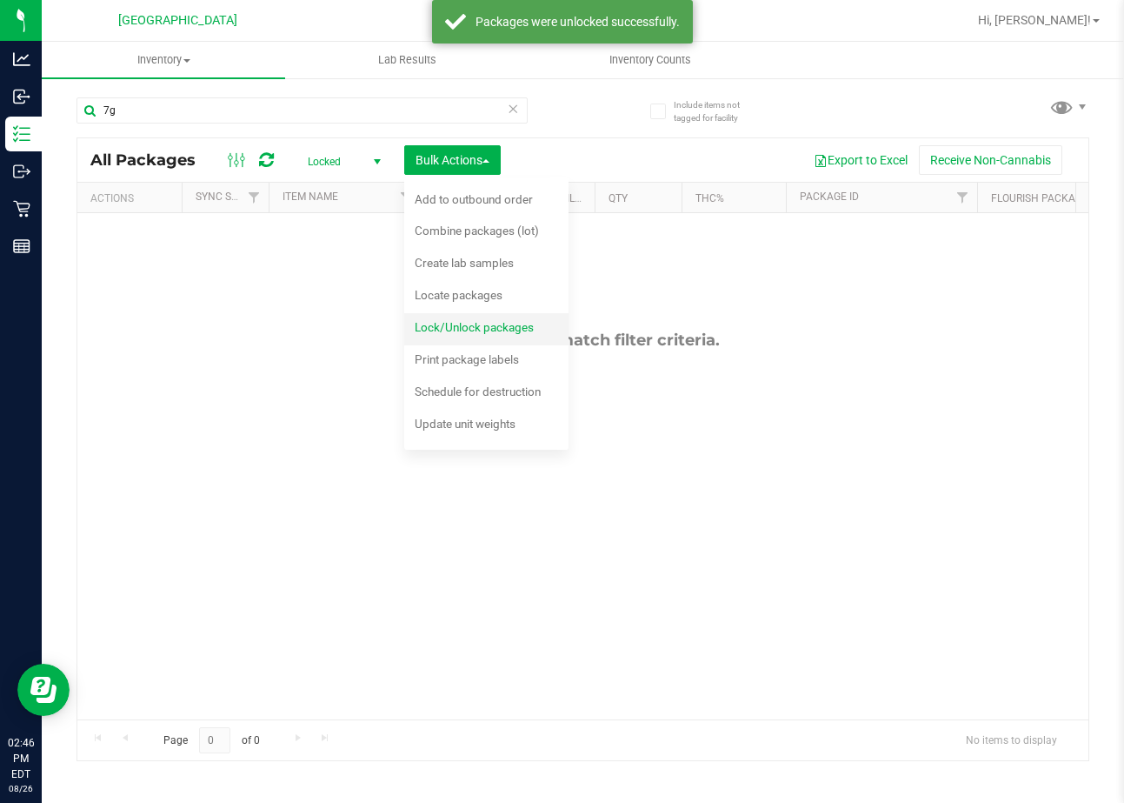
click at [465, 316] on div "Lock/Unlock packages" at bounding box center [486, 330] width 143 height 28
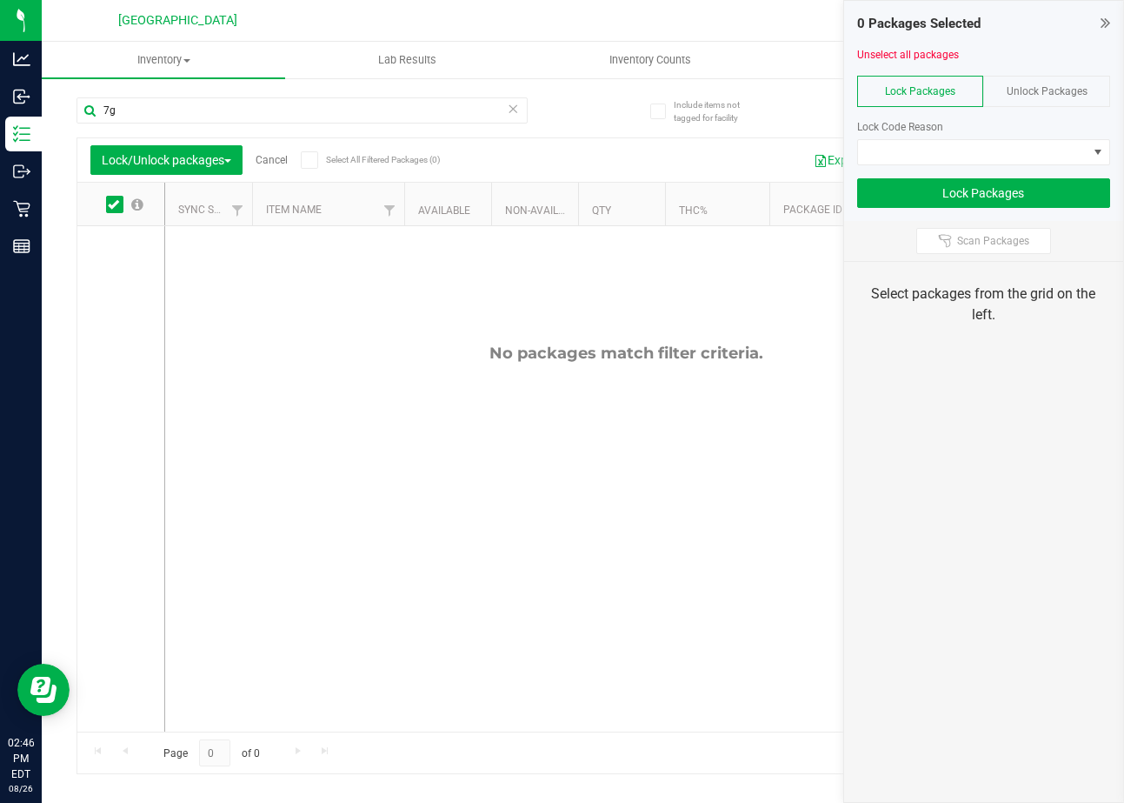
drag, startPoint x: 914, startPoint y: 86, endPoint x: 923, endPoint y: 93, distance: 11.1
click at [915, 86] on span "Lock Packages" at bounding box center [920, 91] width 70 height 12
click at [1010, 159] on span at bounding box center [973, 152] width 230 height 24
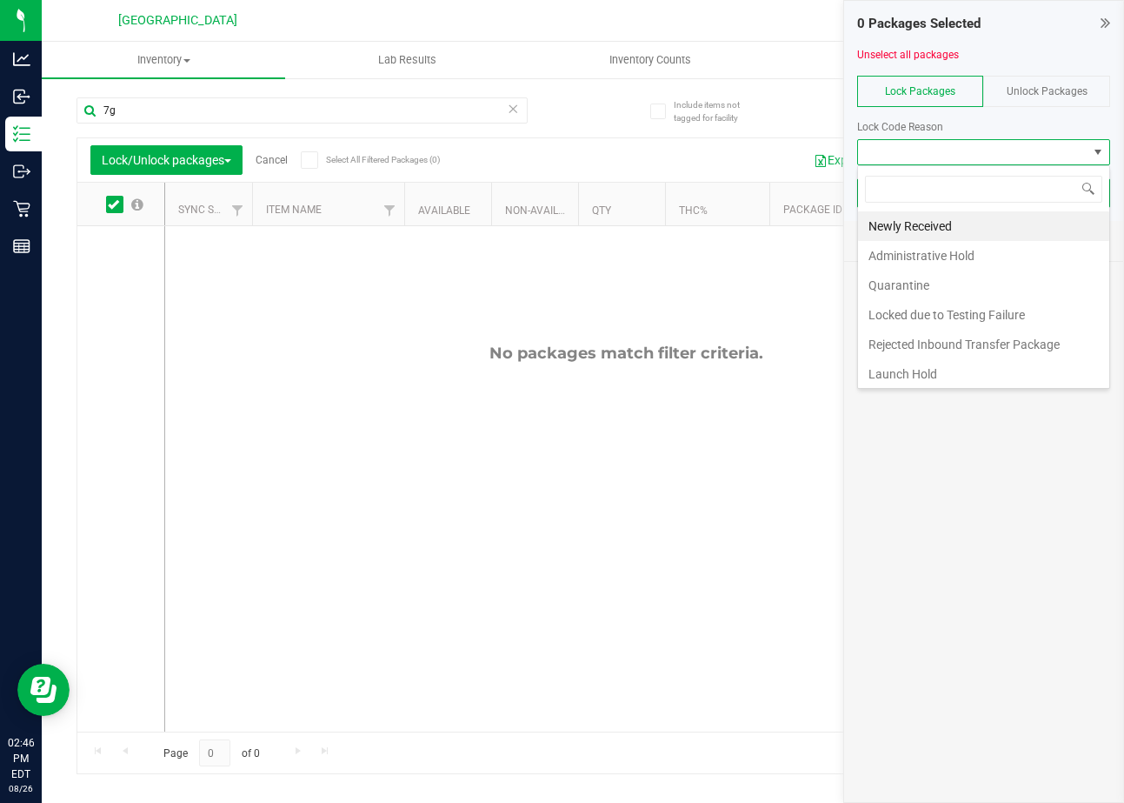
scroll to position [26, 254]
click at [964, 225] on li "Newly Received" at bounding box center [983, 226] width 251 height 30
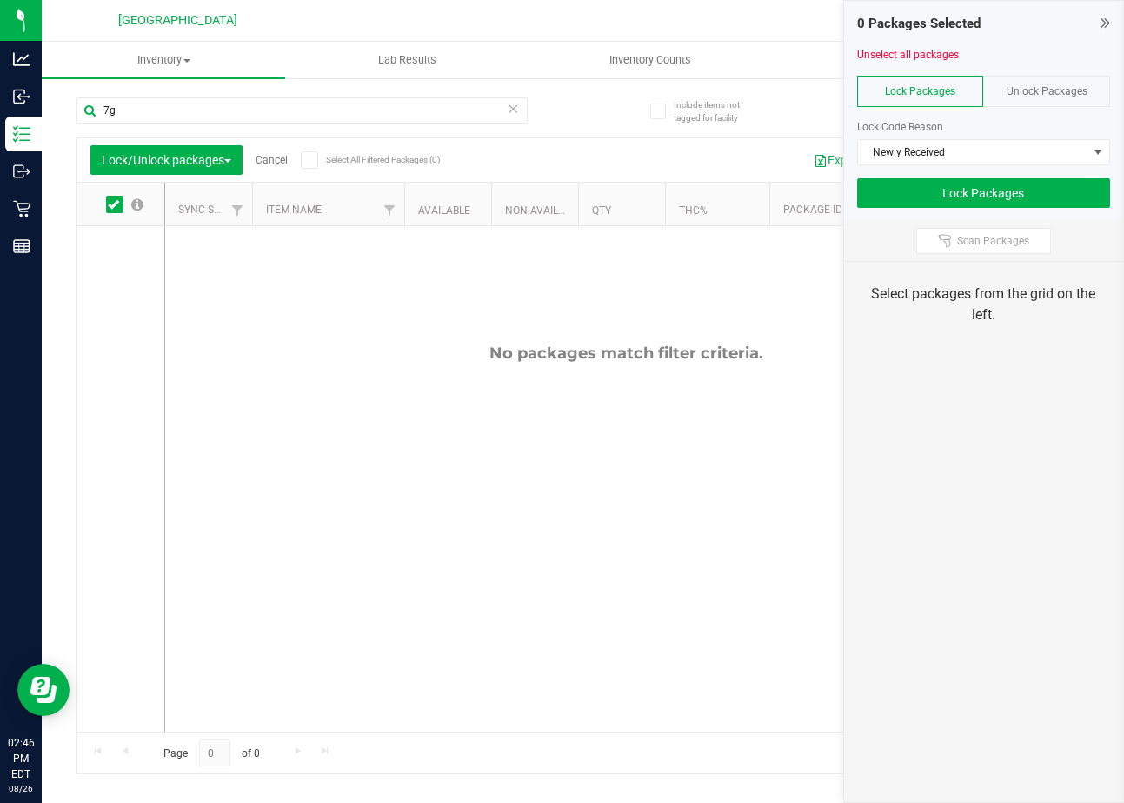
click at [207, 90] on div "7g" at bounding box center [330, 110] width 507 height 56
click at [211, 105] on input "7g" at bounding box center [302, 110] width 451 height 26
type input "7"
click at [106, 199] on span at bounding box center [114, 204] width 17 height 17
click at [0, 0] on input "checkbox" at bounding box center [0, 0] width 0 height 0
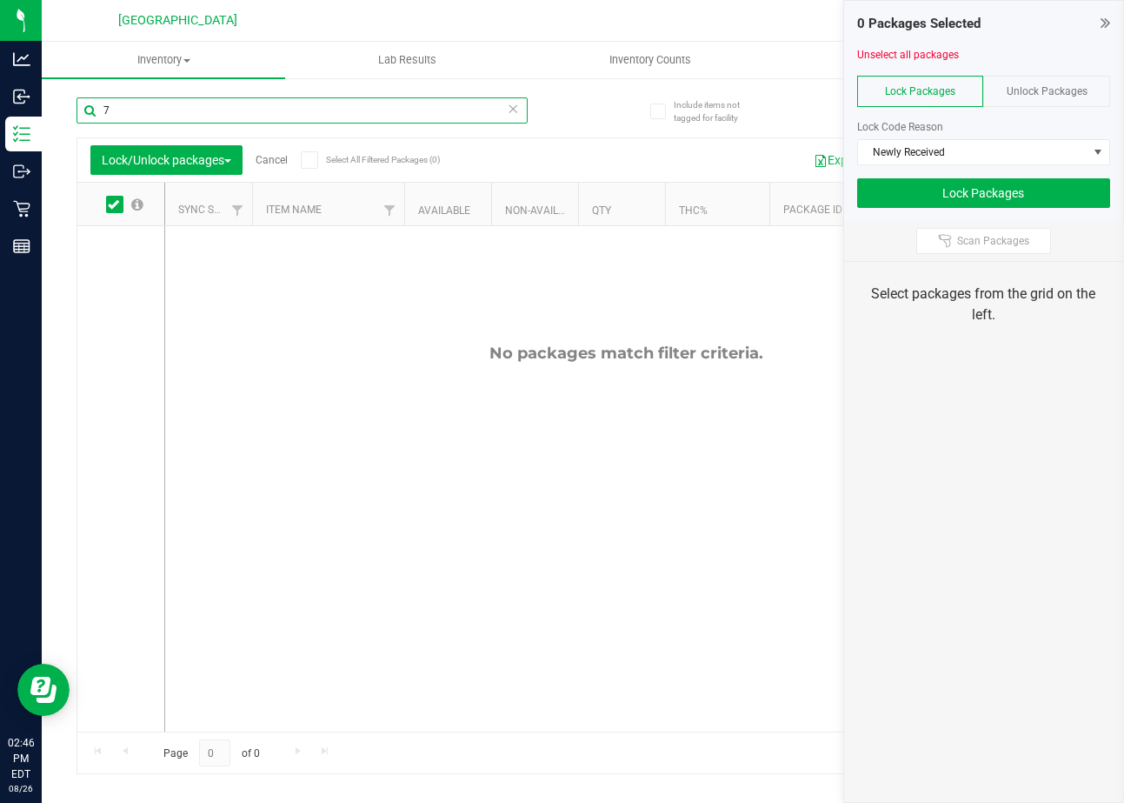
click at [152, 117] on input "7" at bounding box center [302, 110] width 451 height 26
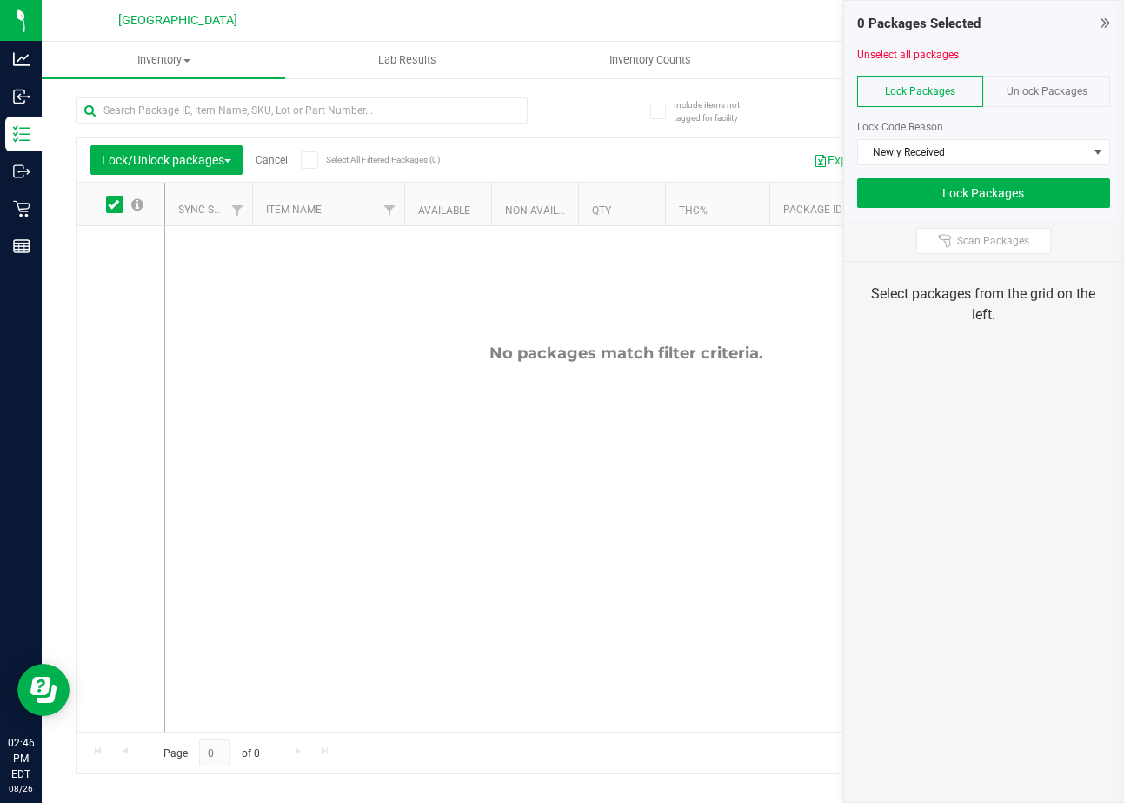
click at [907, 97] on div "Lock Packages" at bounding box center [920, 91] width 127 height 31
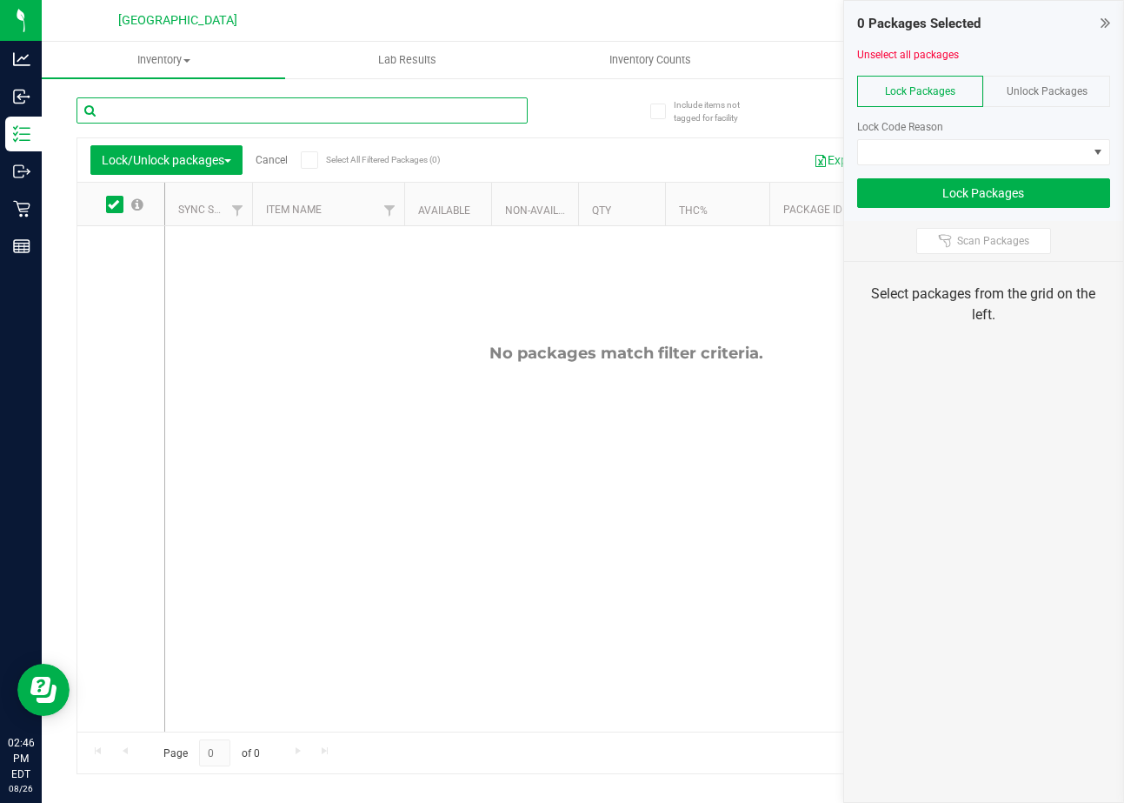
click at [210, 113] on input "text" at bounding box center [302, 110] width 451 height 26
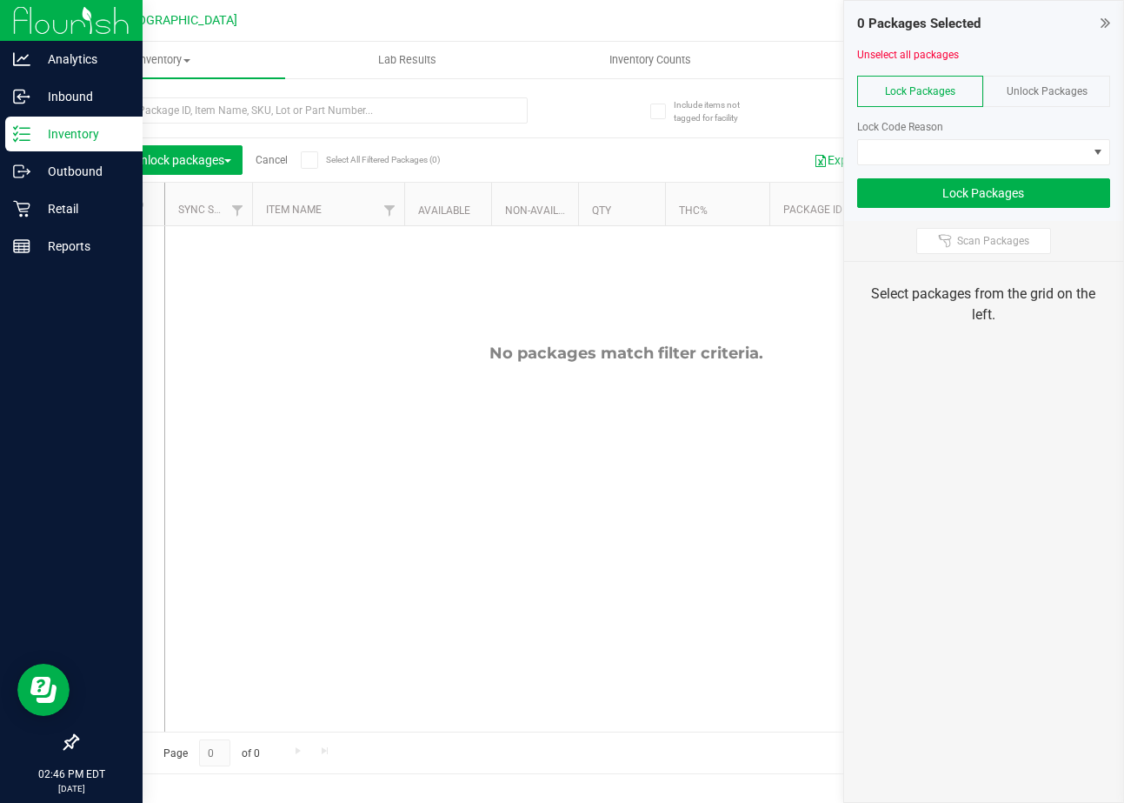
click at [49, 134] on p "Inventory" at bounding box center [82, 133] width 104 height 21
click at [83, 223] on div "Retail" at bounding box center [73, 208] width 137 height 35
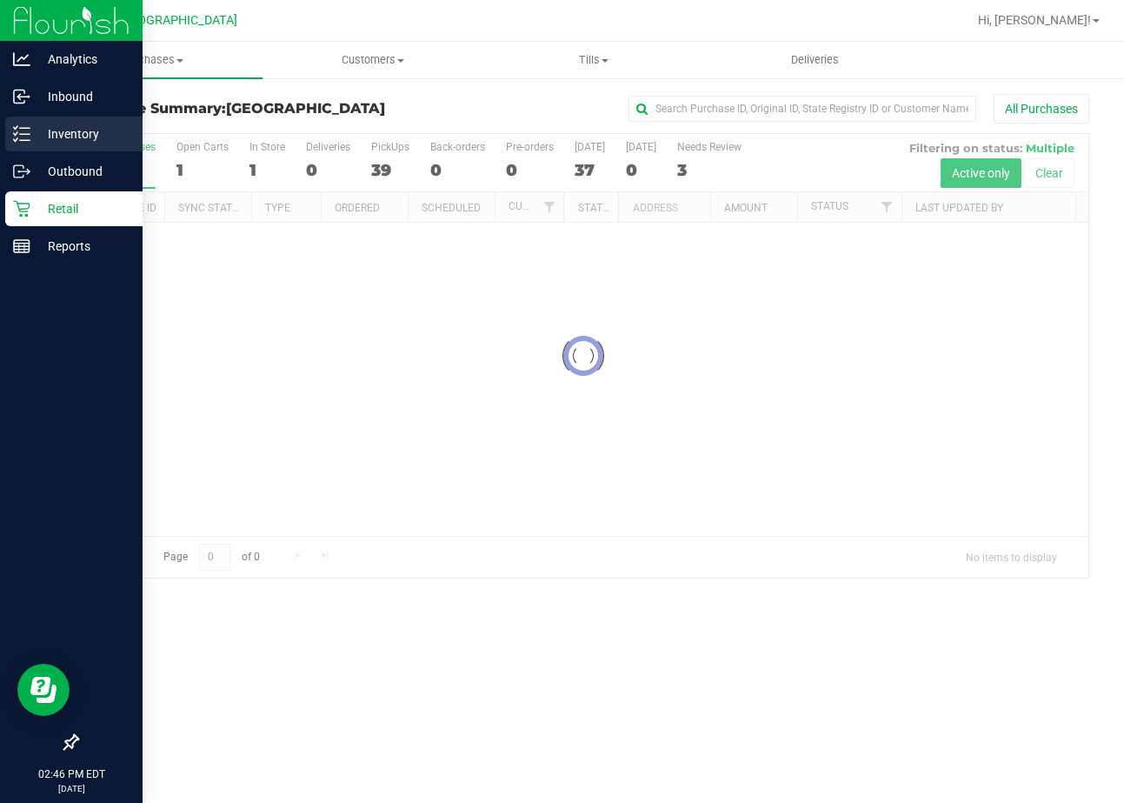
click at [94, 137] on p "Inventory" at bounding box center [82, 133] width 104 height 21
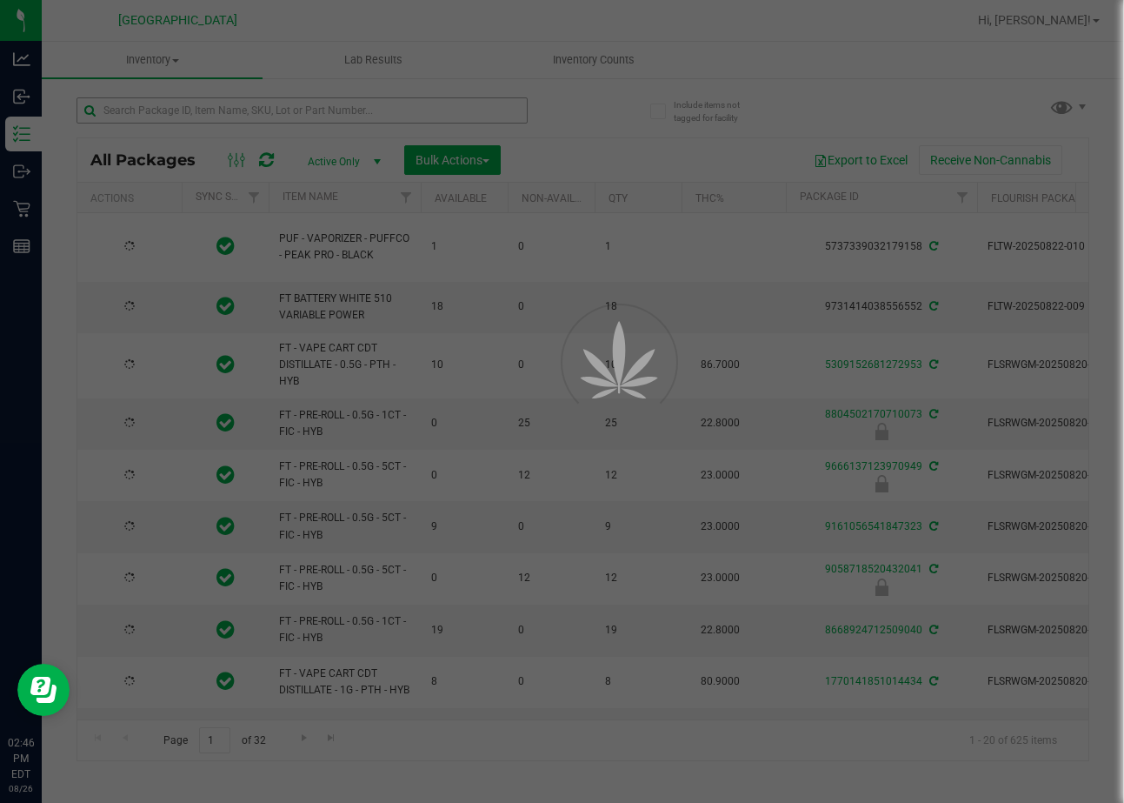
click at [352, 103] on div at bounding box center [562, 401] width 1124 height 803
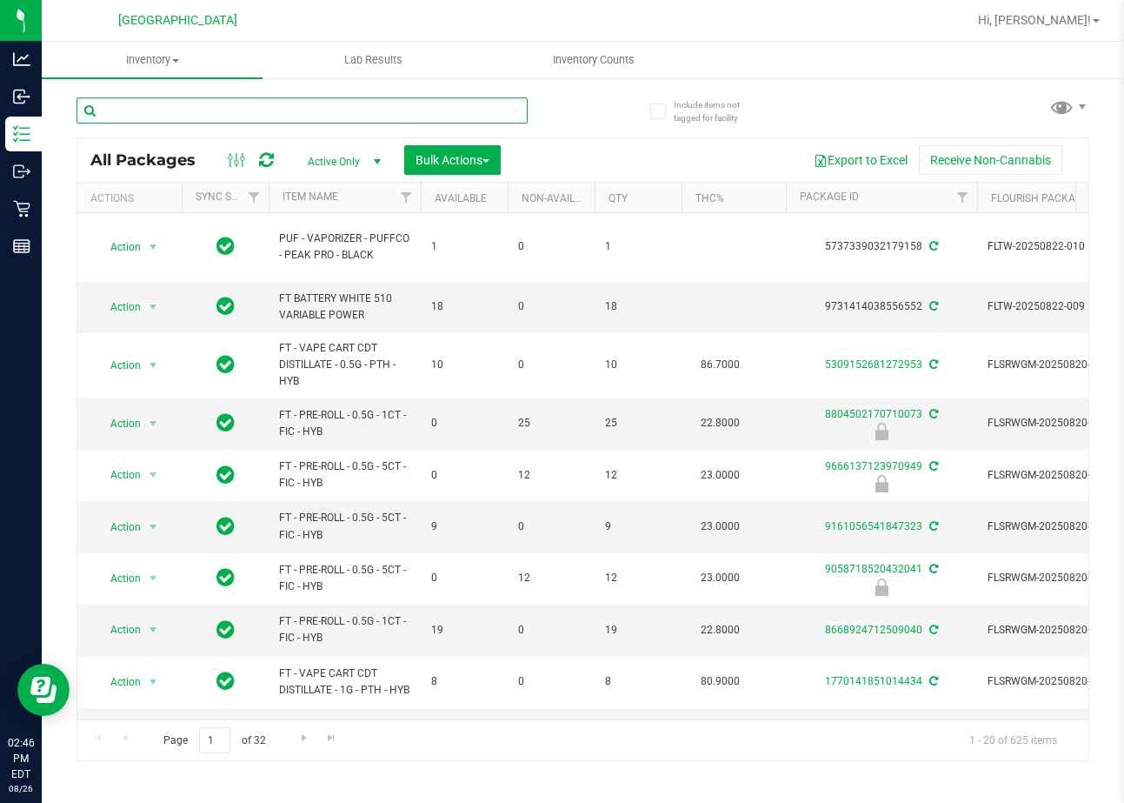
click at [351, 104] on input "text" at bounding box center [302, 110] width 451 height 26
type input "7g"
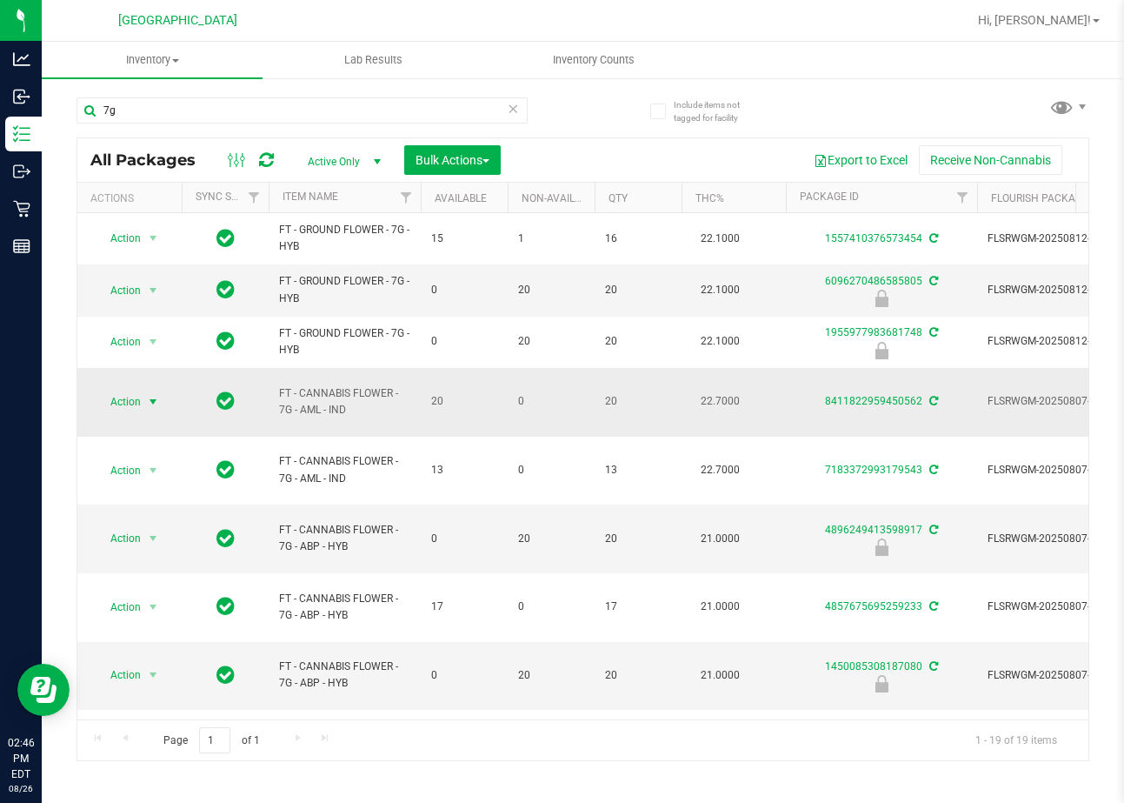
click at [129, 390] on span "Action" at bounding box center [118, 402] width 47 height 24
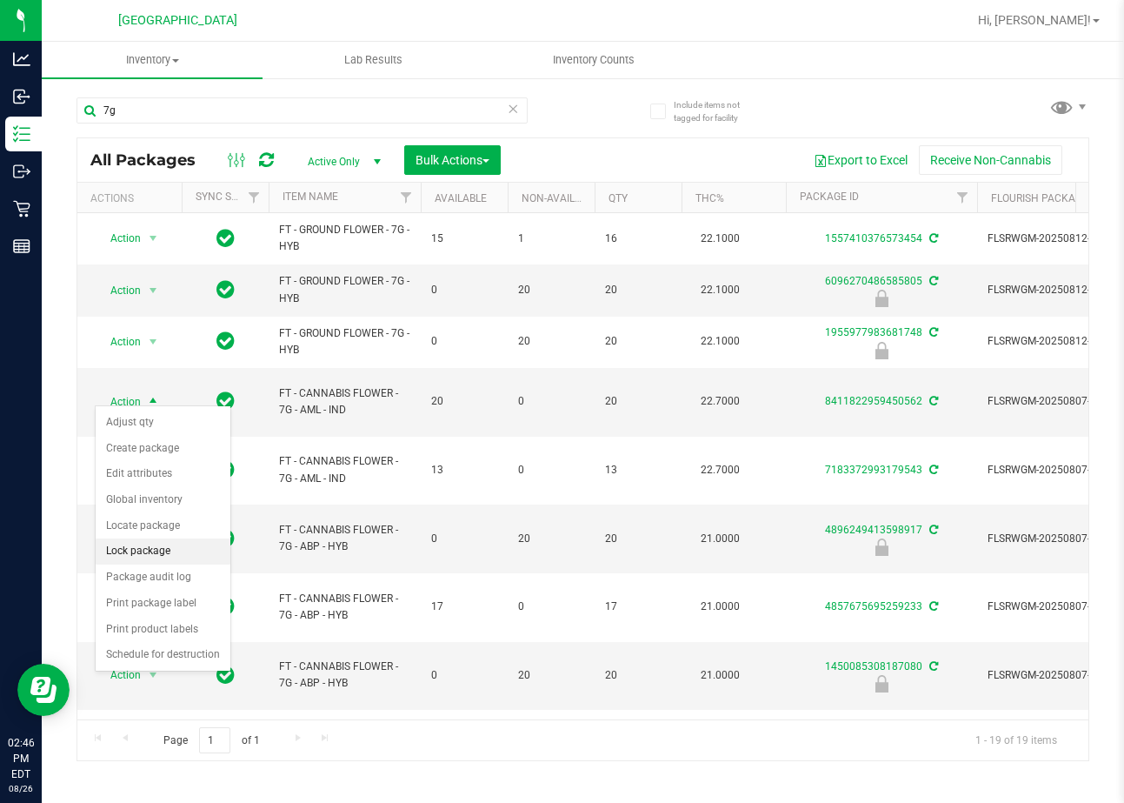
click at [143, 556] on li "Lock package" at bounding box center [163, 551] width 135 height 26
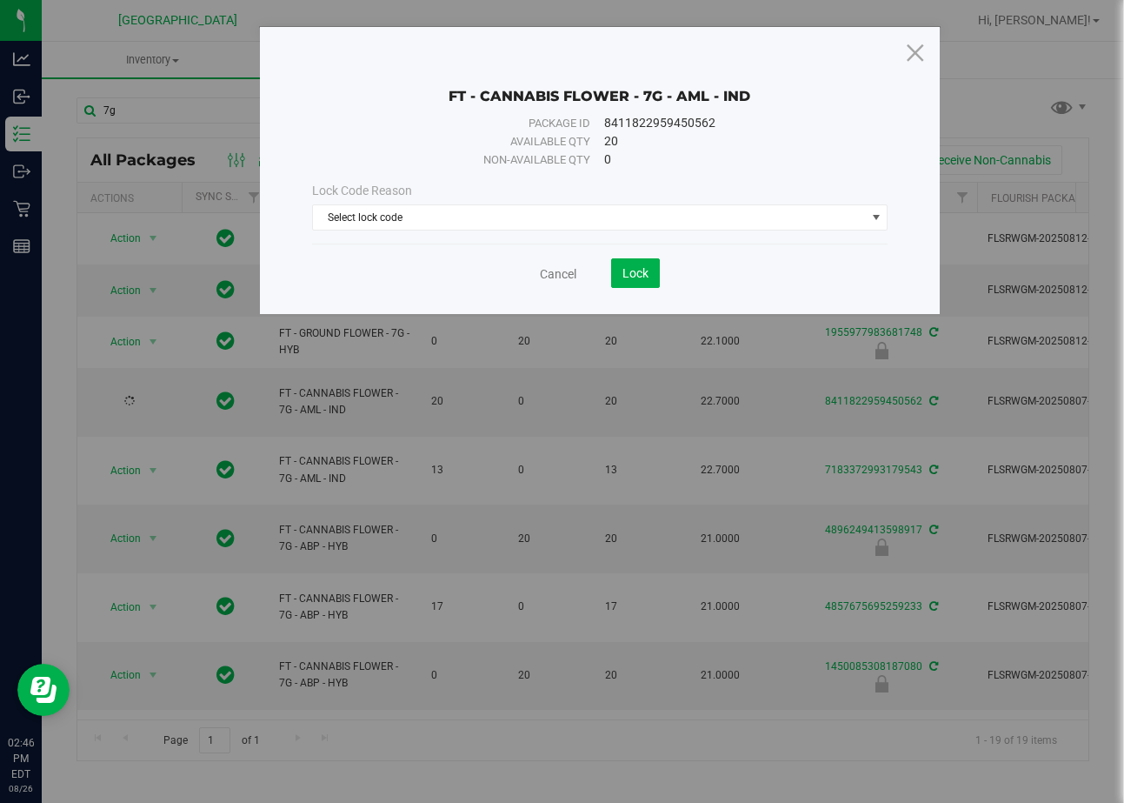
click at [431, 236] on div "Lock Code Reason Select lock code Select lock code Newly Received Administrativ…" at bounding box center [600, 206] width 603 height 75
click at [444, 210] on span "Select lock code" at bounding box center [589, 217] width 553 height 24
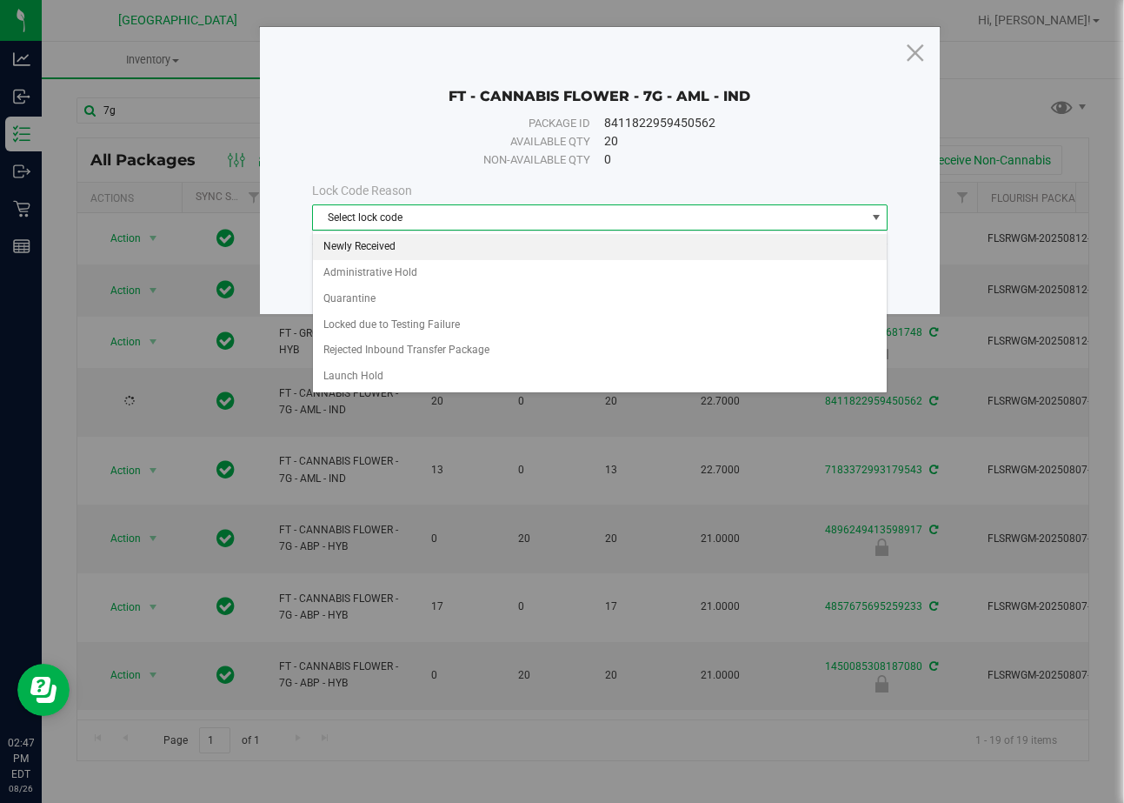
click at [430, 246] on li "Newly Received" at bounding box center [600, 247] width 575 height 26
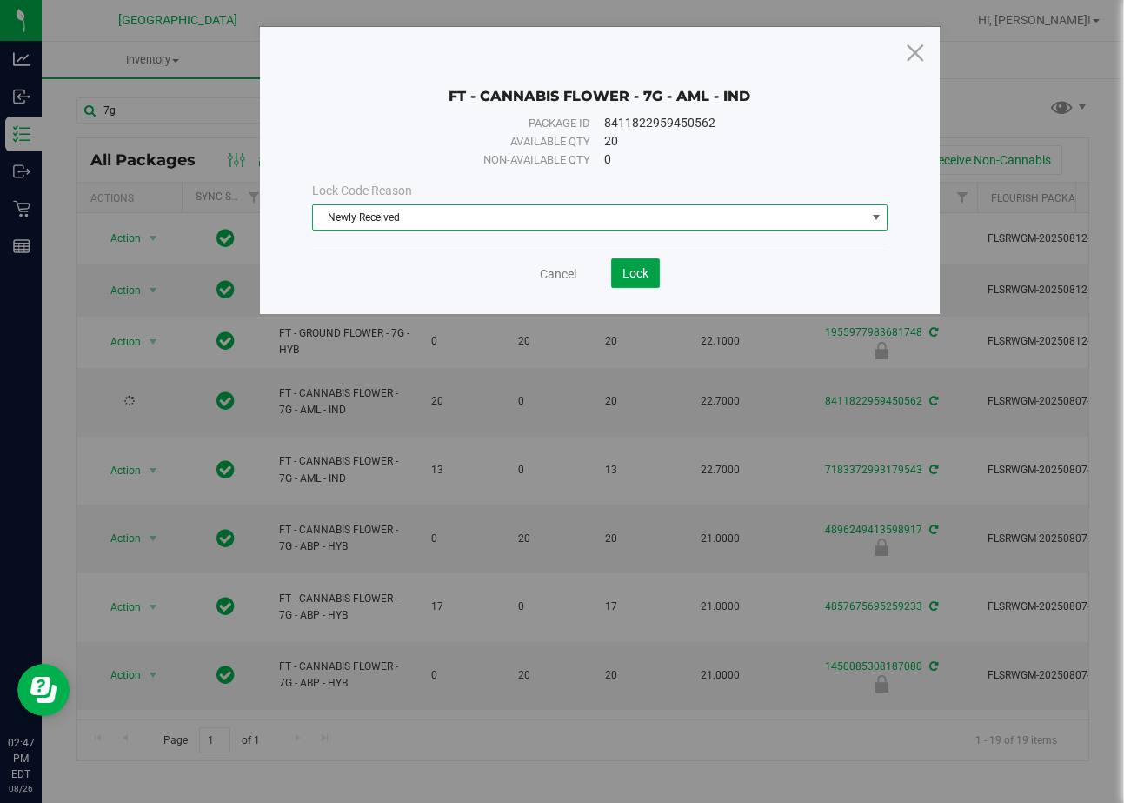
click at [641, 268] on span "Lock" at bounding box center [636, 273] width 26 height 14
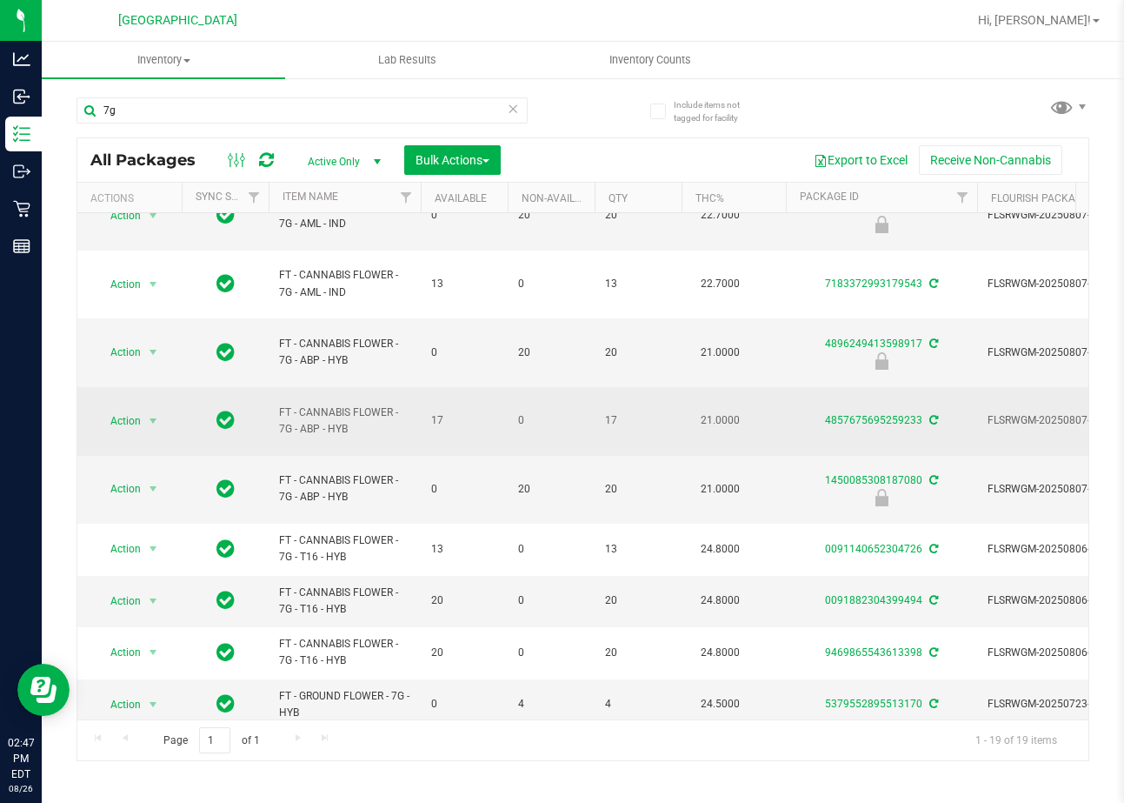
scroll to position [261, 0]
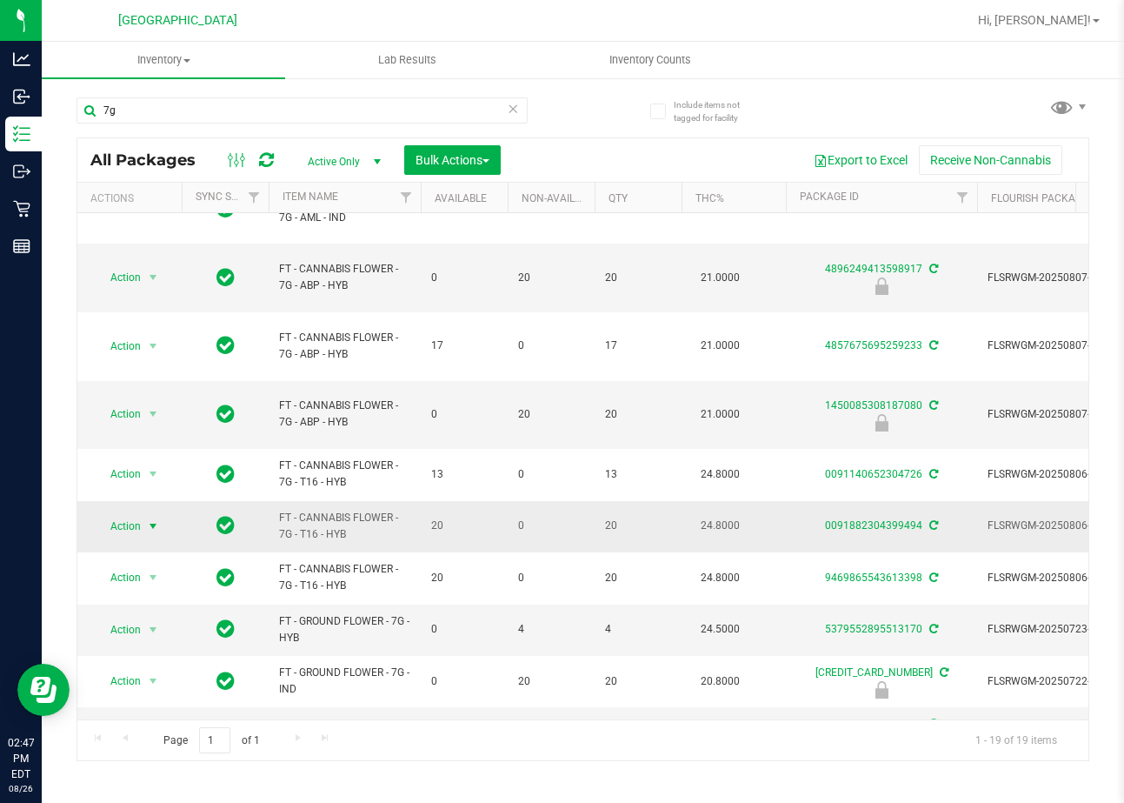
click at [123, 514] on span "Action" at bounding box center [118, 526] width 47 height 24
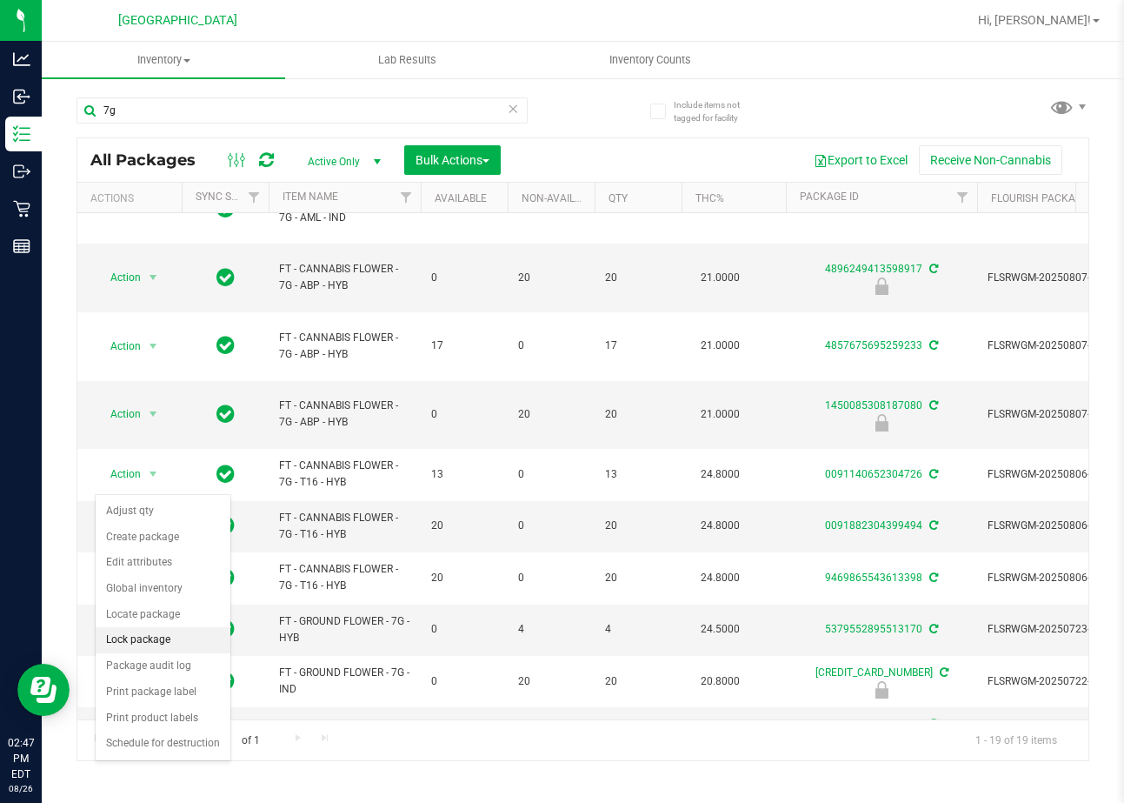
click at [157, 634] on li "Lock package" at bounding box center [163, 640] width 135 height 26
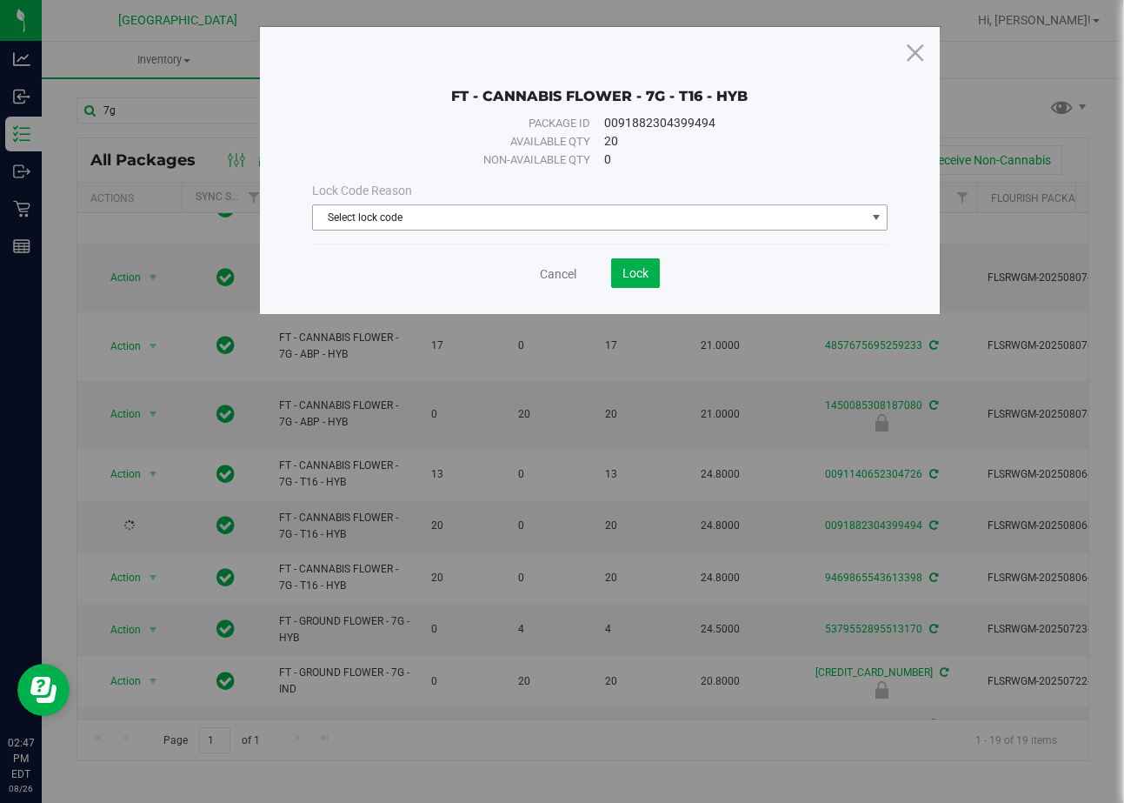
click at [607, 205] on span "Select lock code" at bounding box center [589, 217] width 553 height 24
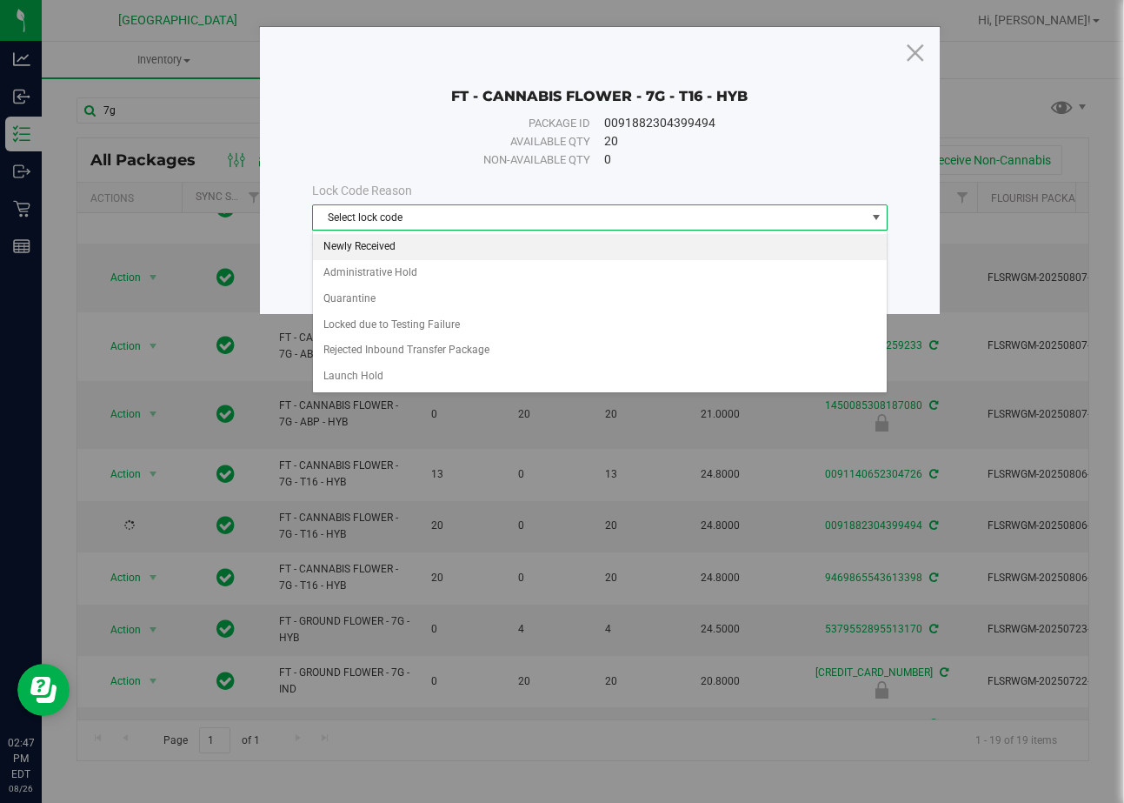
drag, startPoint x: 444, startPoint y: 248, endPoint x: 461, endPoint y: 250, distance: 16.6
click at [445, 247] on li "Newly Received" at bounding box center [600, 247] width 575 height 26
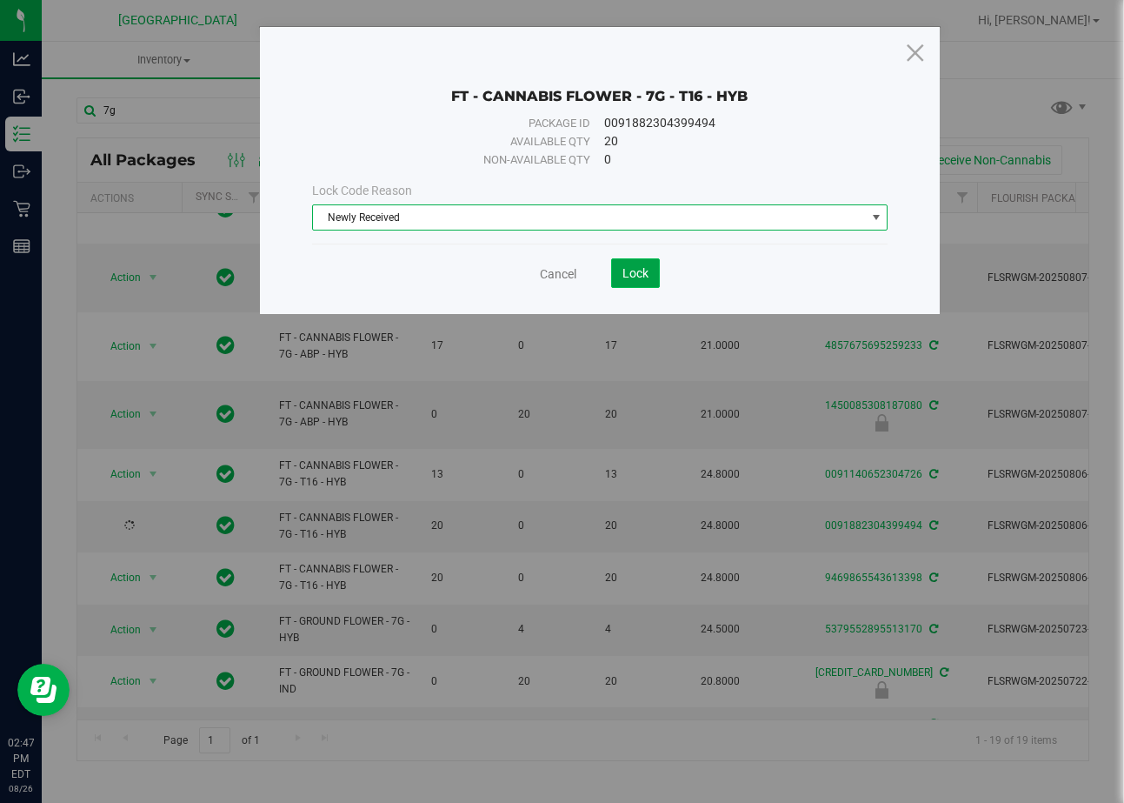
click at [638, 277] on span "Lock" at bounding box center [636, 273] width 26 height 14
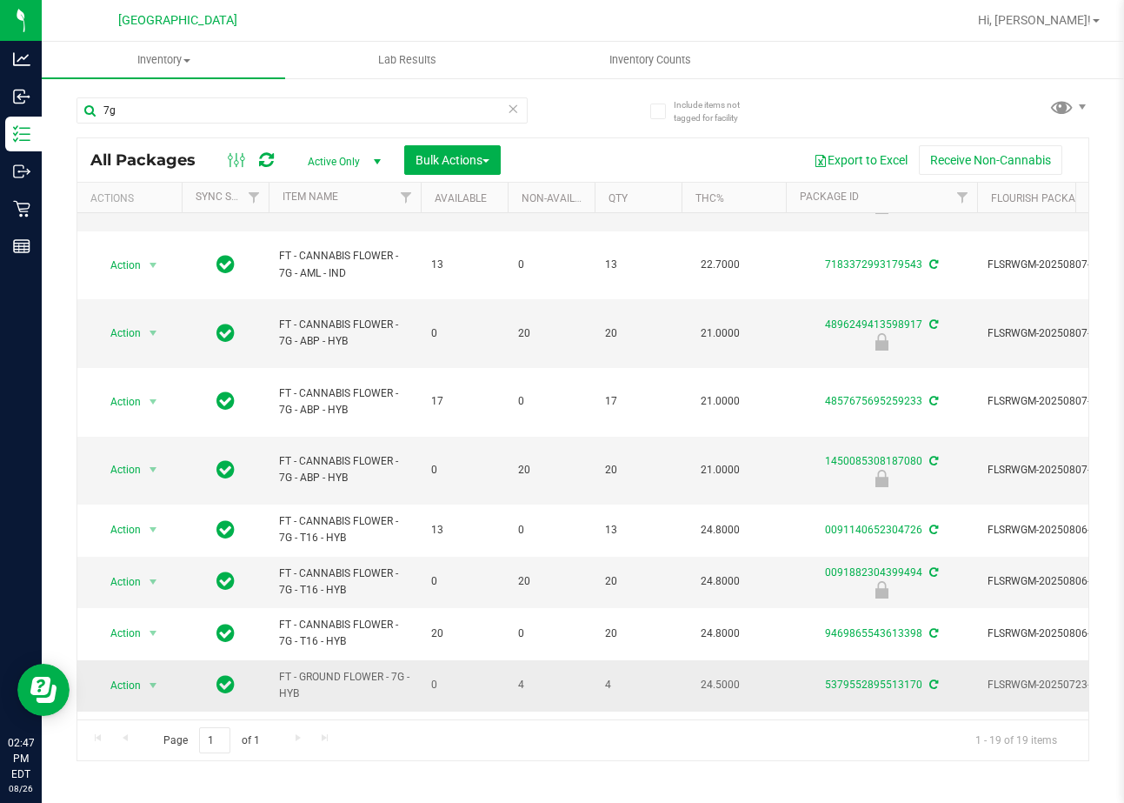
scroll to position [261, 0]
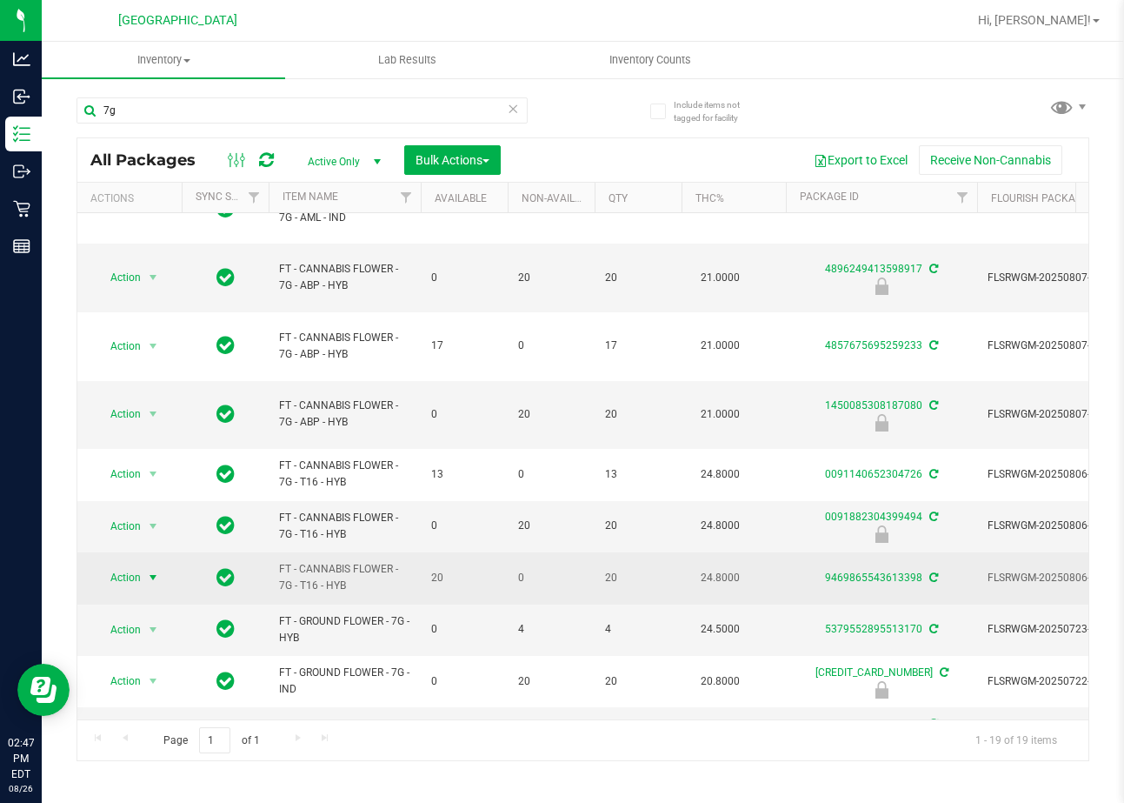
click at [124, 565] on span "Action" at bounding box center [118, 577] width 47 height 24
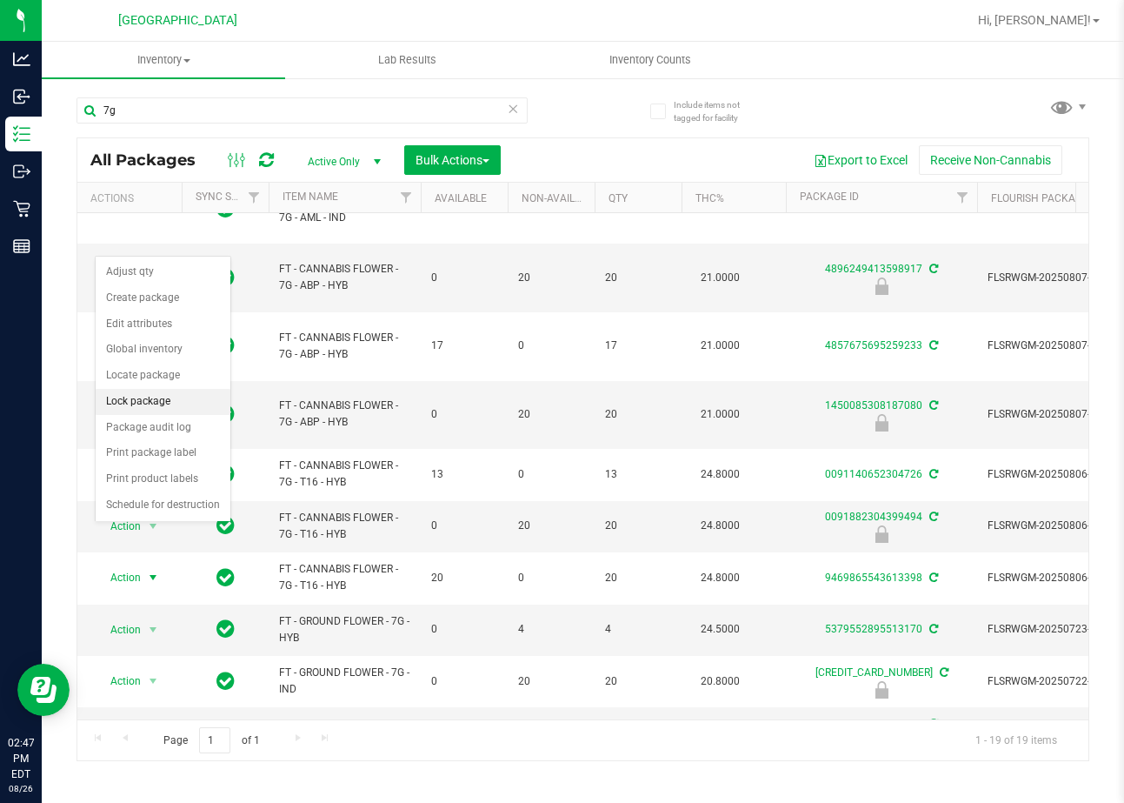
click at [142, 397] on li "Lock package" at bounding box center [163, 402] width 135 height 26
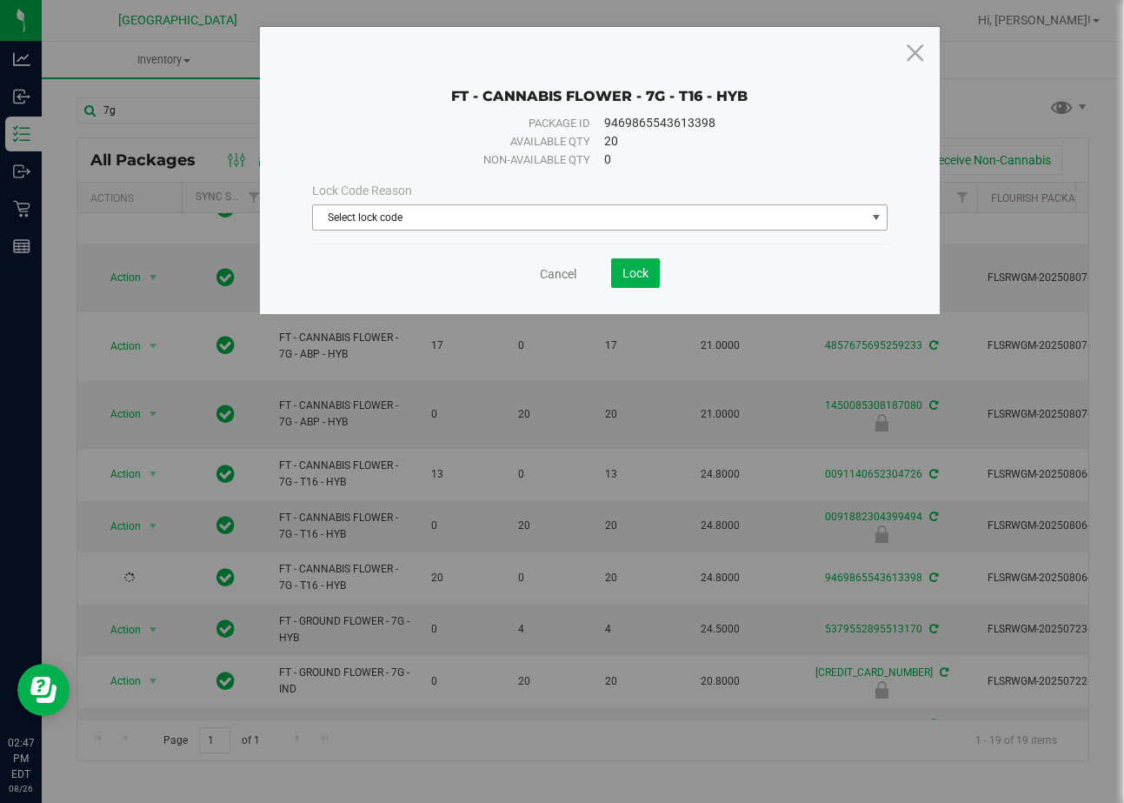
click at [378, 224] on span "Select lock code" at bounding box center [589, 217] width 553 height 24
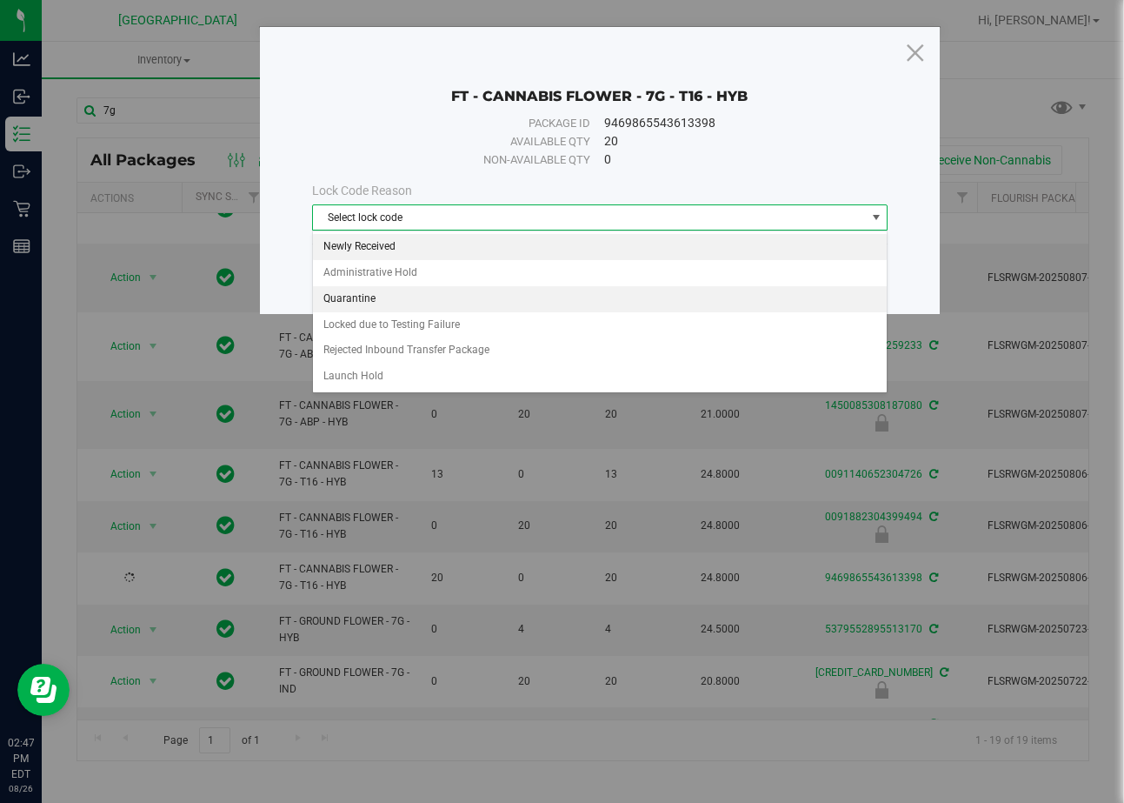
click at [413, 249] on li "Newly Received" at bounding box center [600, 247] width 575 height 26
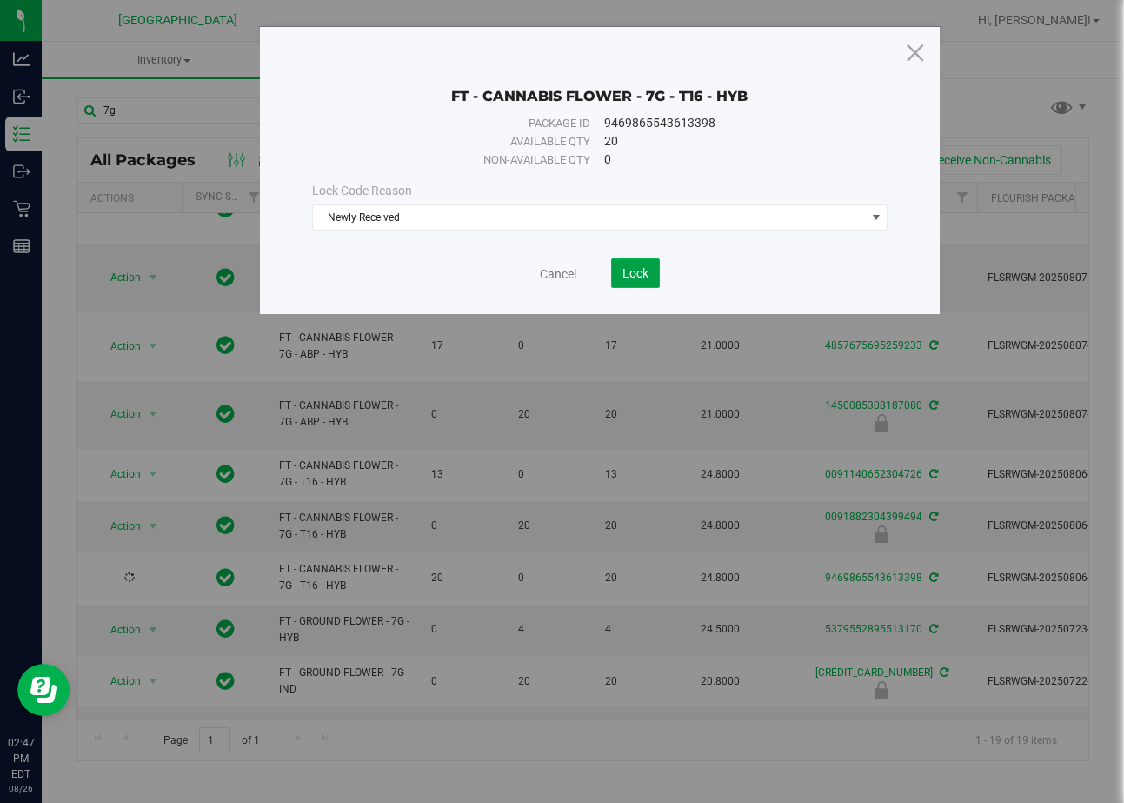
click at [631, 280] on button "Lock" at bounding box center [635, 273] width 49 height 30
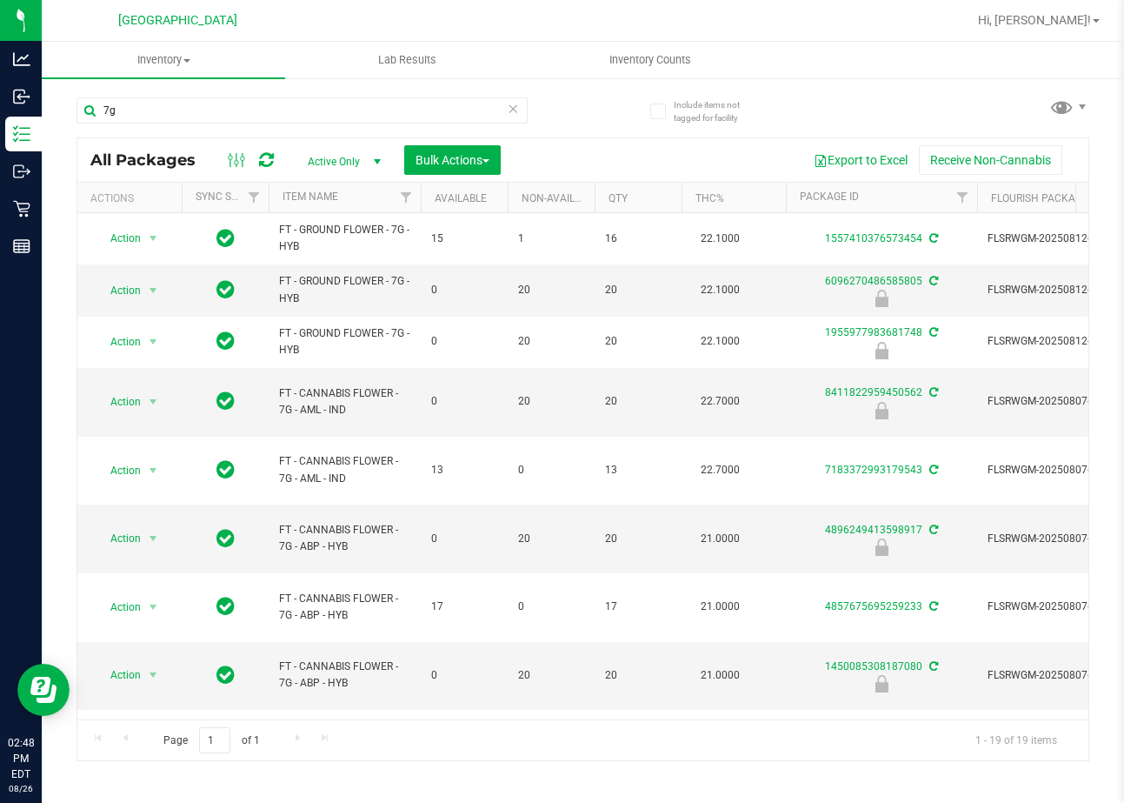
click at [515, 110] on icon at bounding box center [514, 107] width 12 height 21
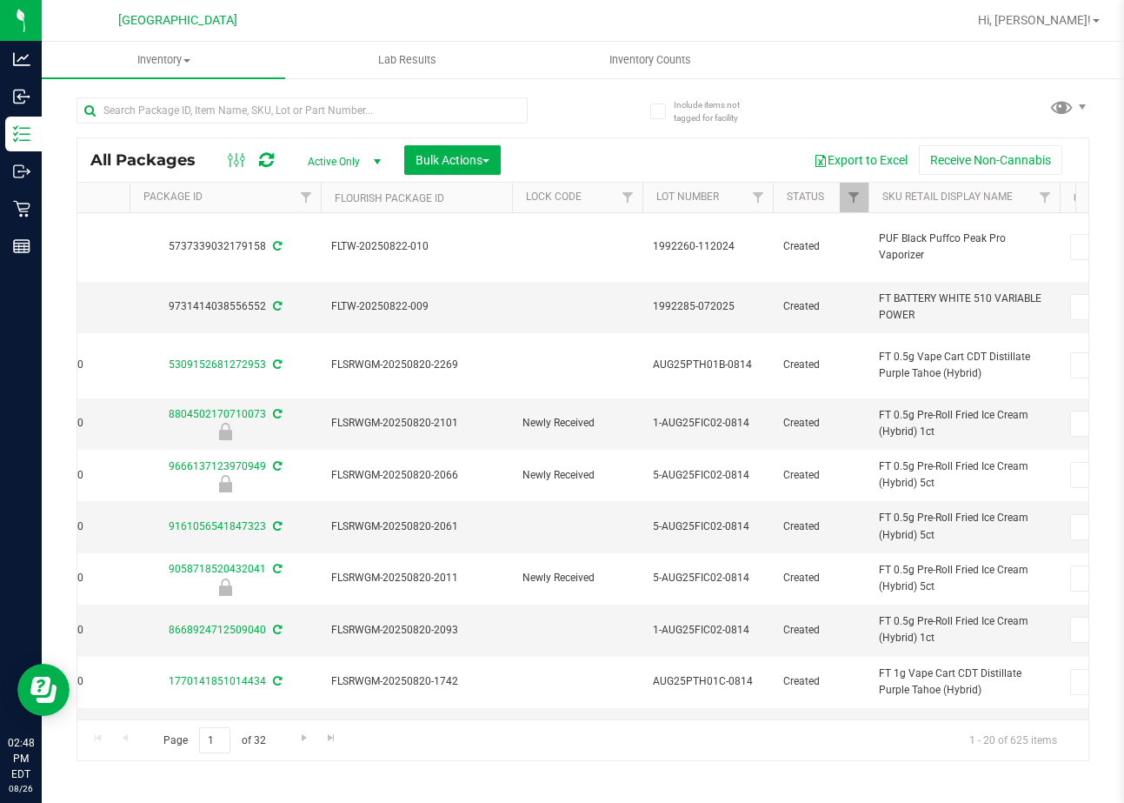
scroll to position [0, 704]
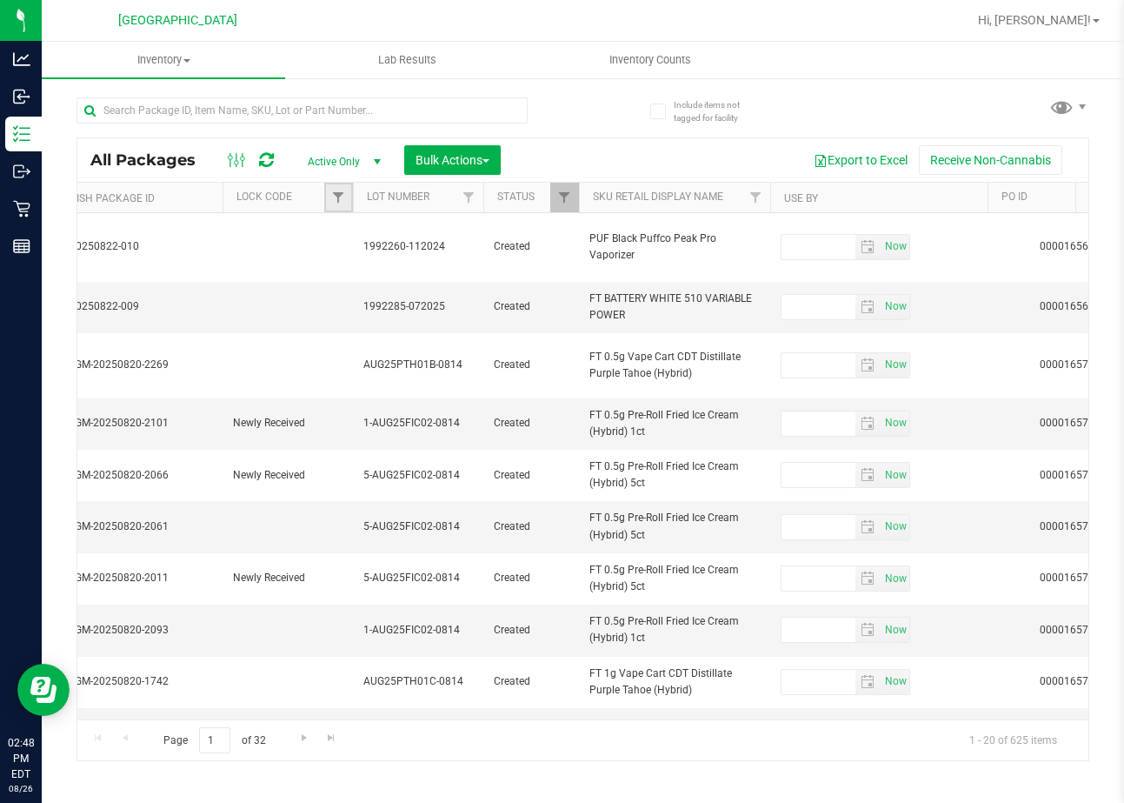
click at [336, 188] on link "Filter" at bounding box center [338, 198] width 29 height 30
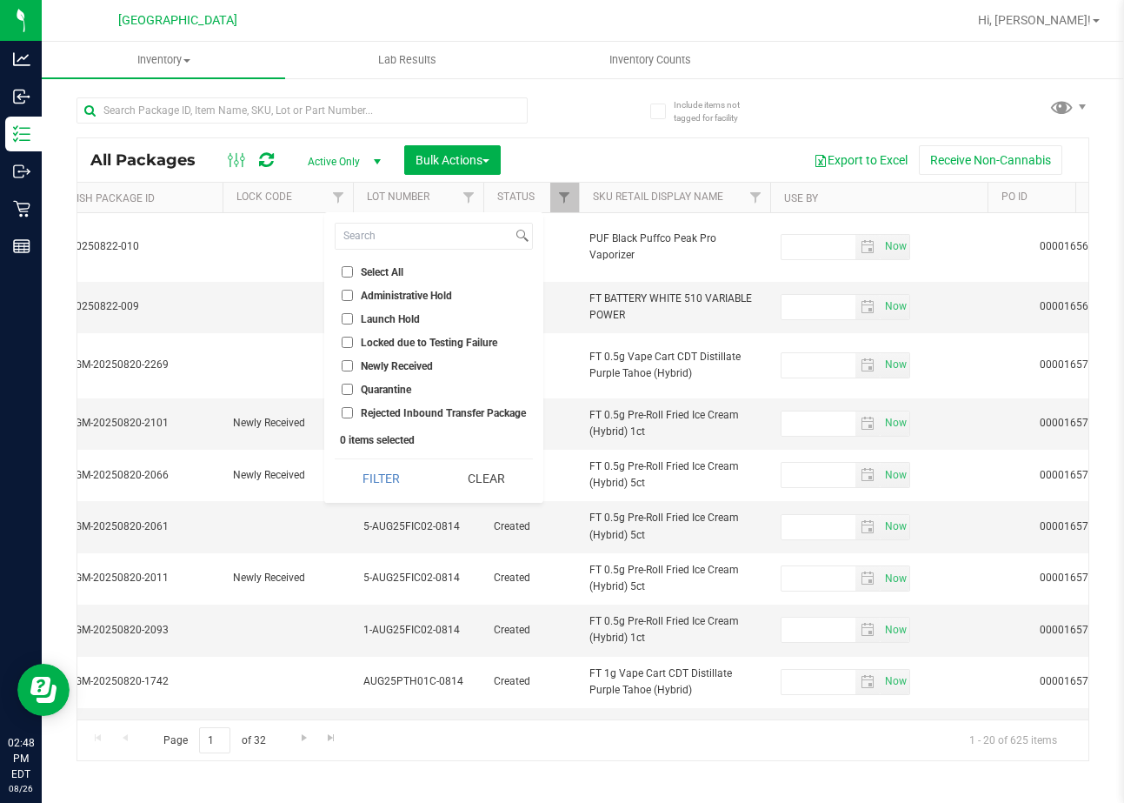
click at [342, 316] on input "Launch Hold" at bounding box center [347, 318] width 11 height 11
checkbox input "true"
click at [410, 484] on button "Filter" at bounding box center [381, 478] width 93 height 38
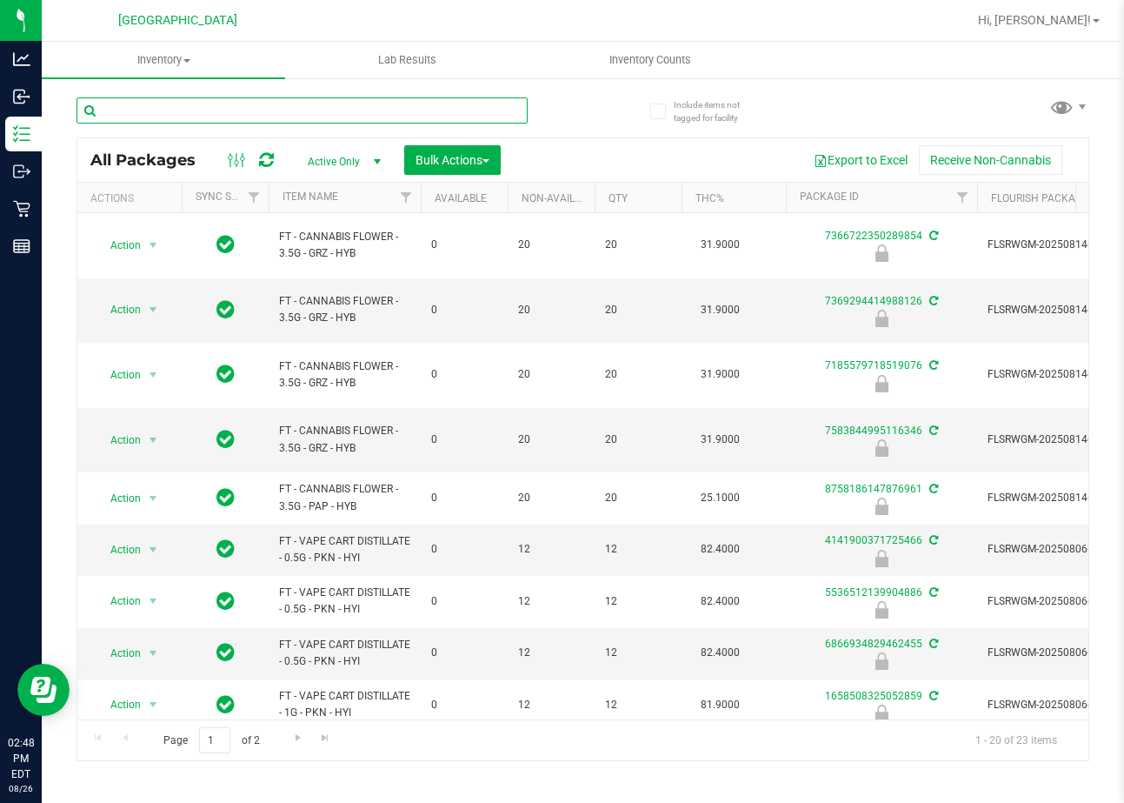
click at [184, 109] on input "text" at bounding box center [302, 110] width 451 height 26
type input "grz"
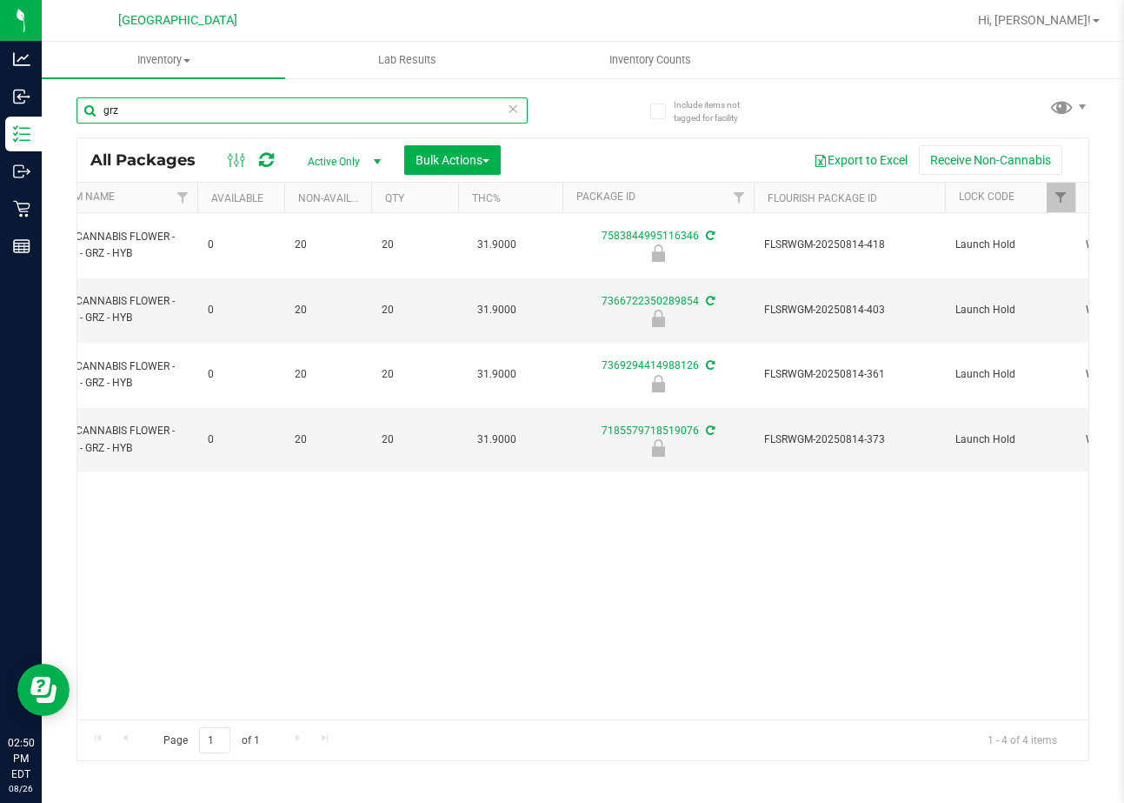
scroll to position [0, 260]
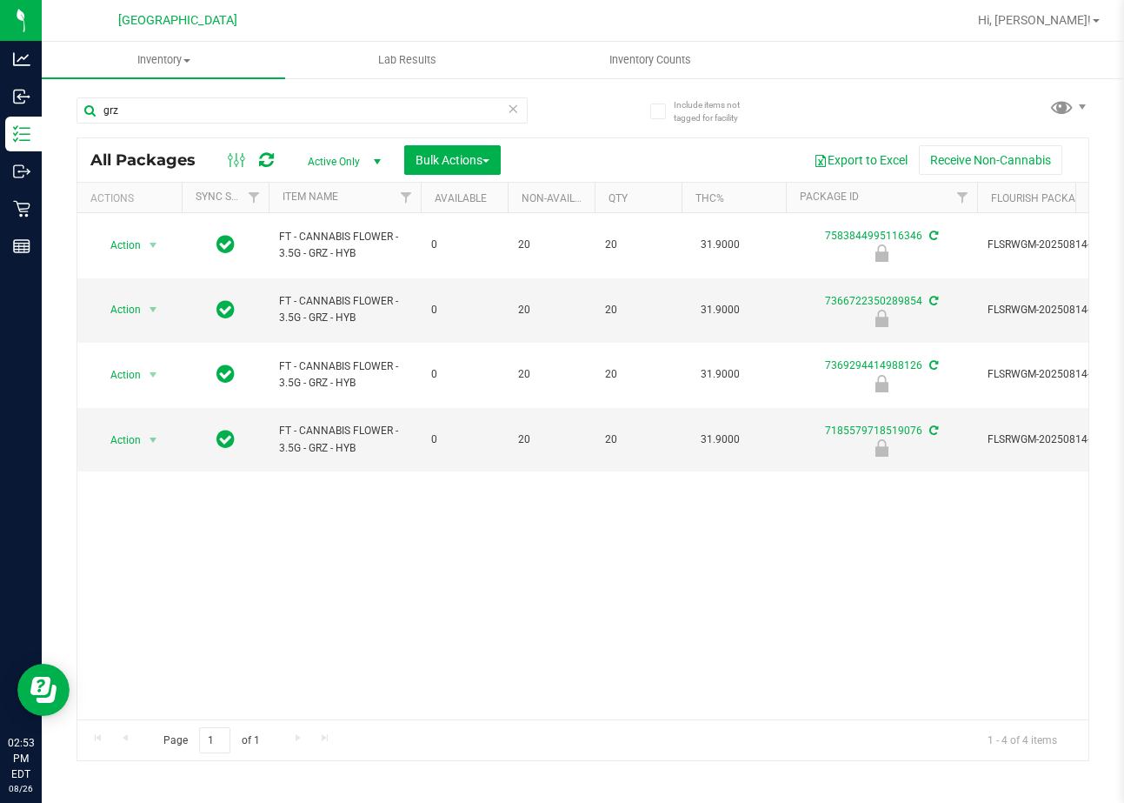
click at [517, 104] on icon at bounding box center [514, 107] width 12 height 21
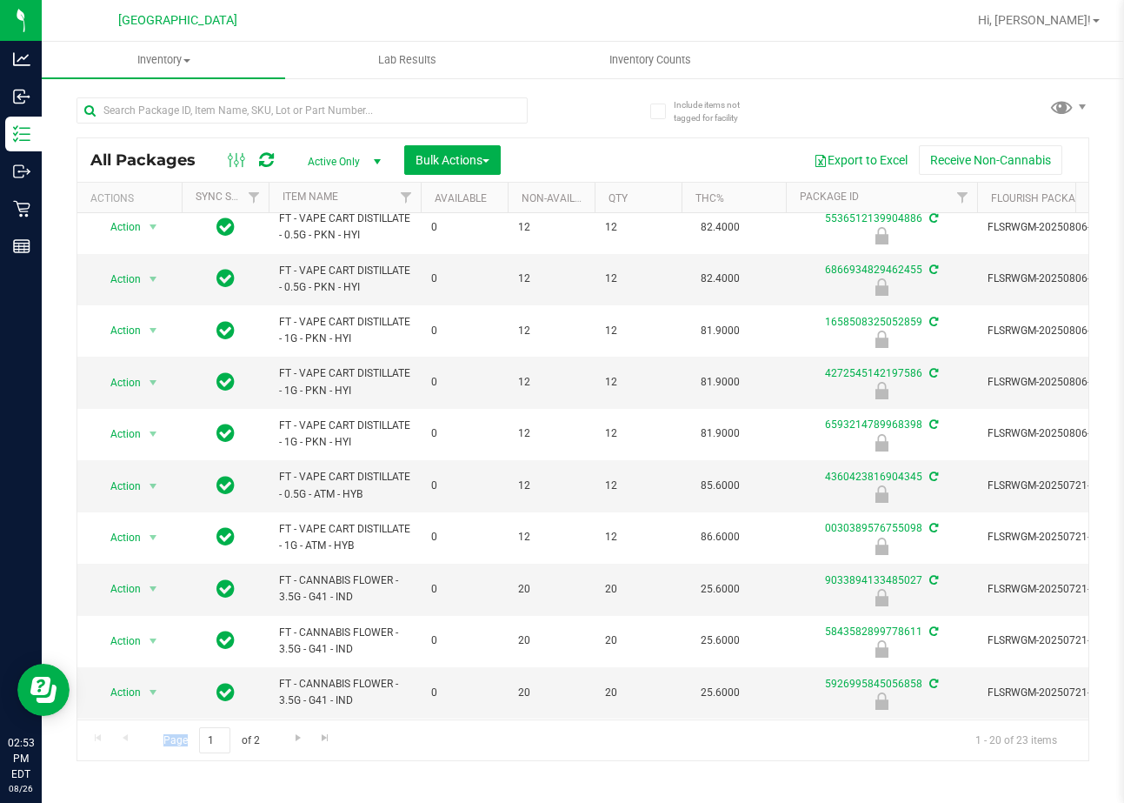
scroll to position [540, 0]
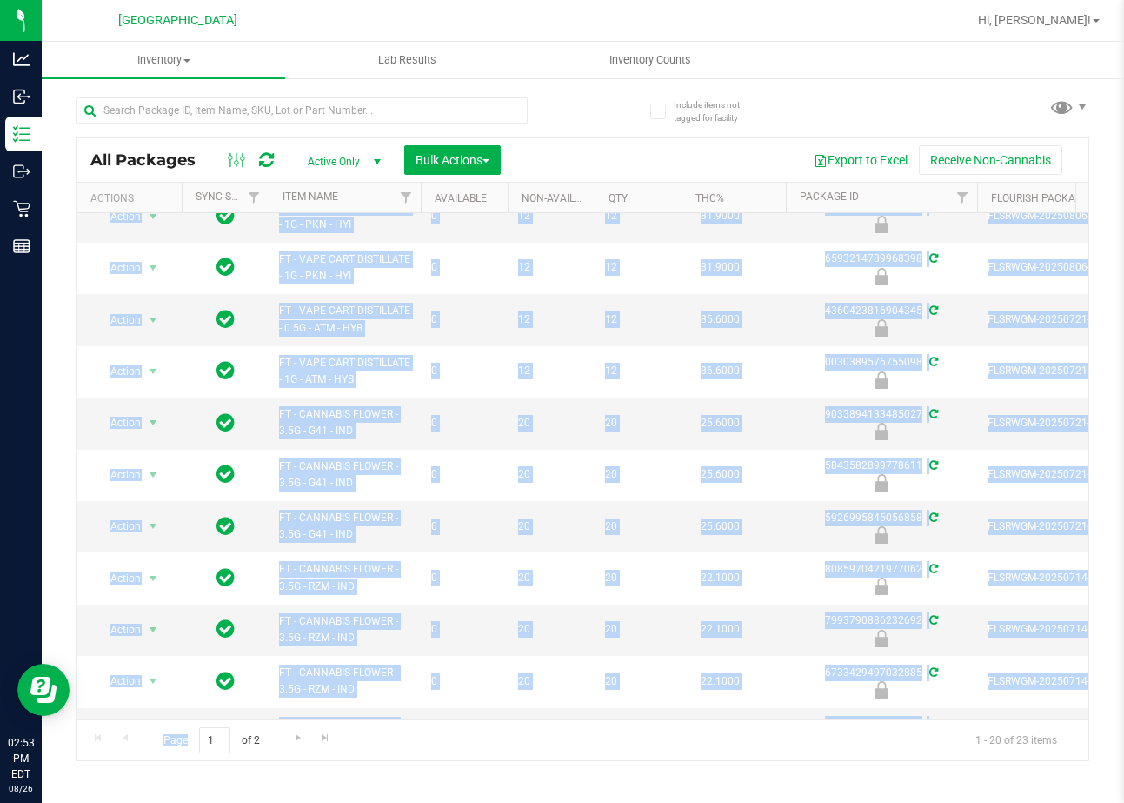
drag, startPoint x: 274, startPoint y: 718, endPoint x: 296, endPoint y: 713, distance: 22.4
click at [296, 713] on div "All Packages Active Only Active Only Lab Samples Locked All External Internal B…" at bounding box center [583, 448] width 1013 height 623
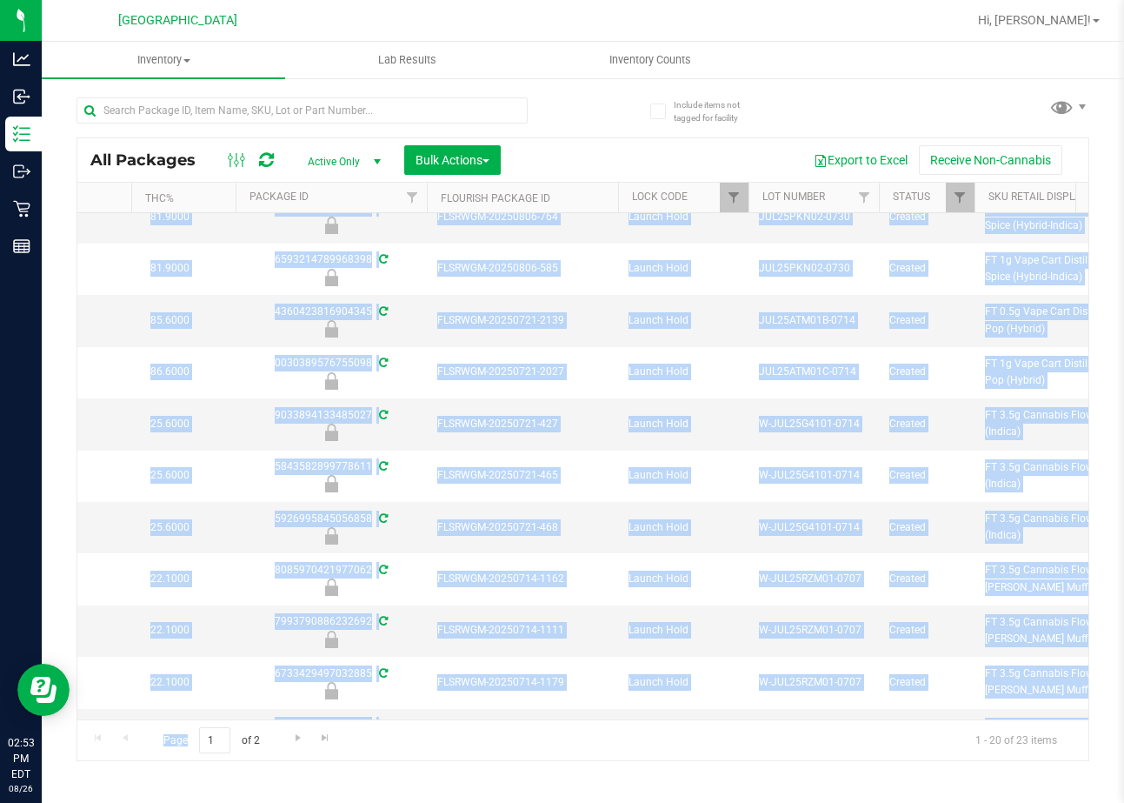
scroll to position [0, 496]
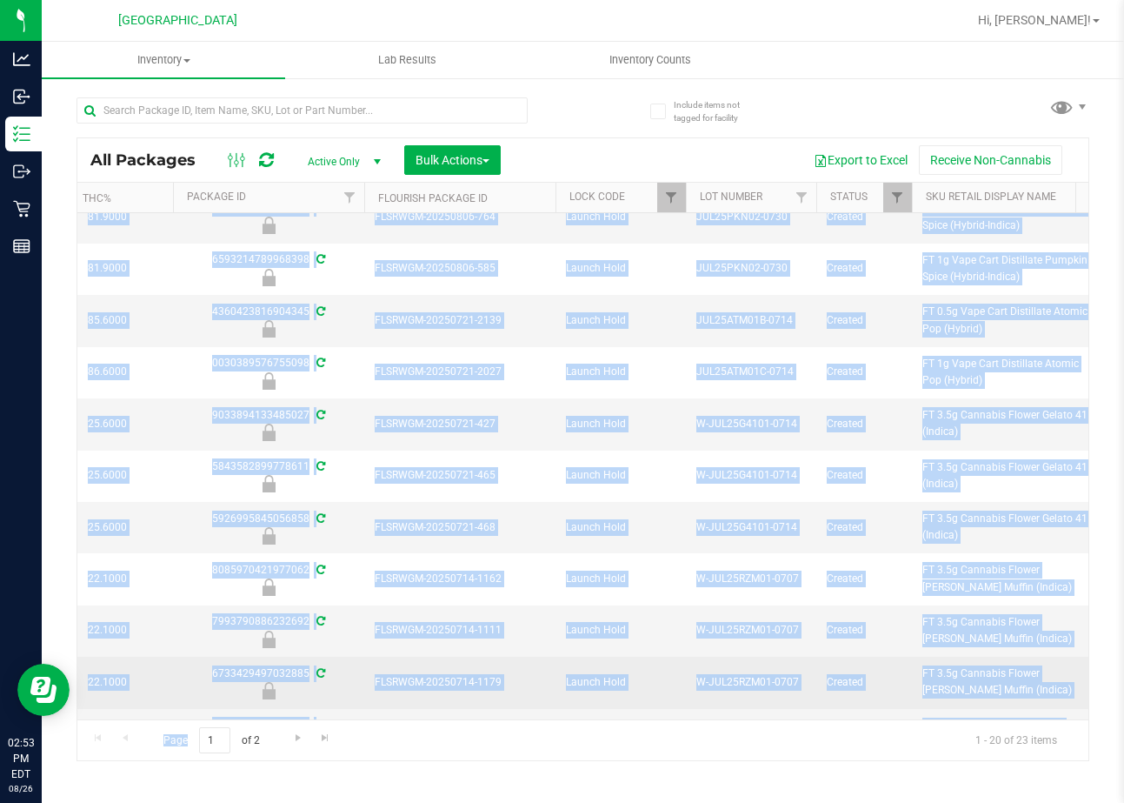
click at [740, 674] on span "W-JUL25RZM01-0707" at bounding box center [751, 682] width 110 height 17
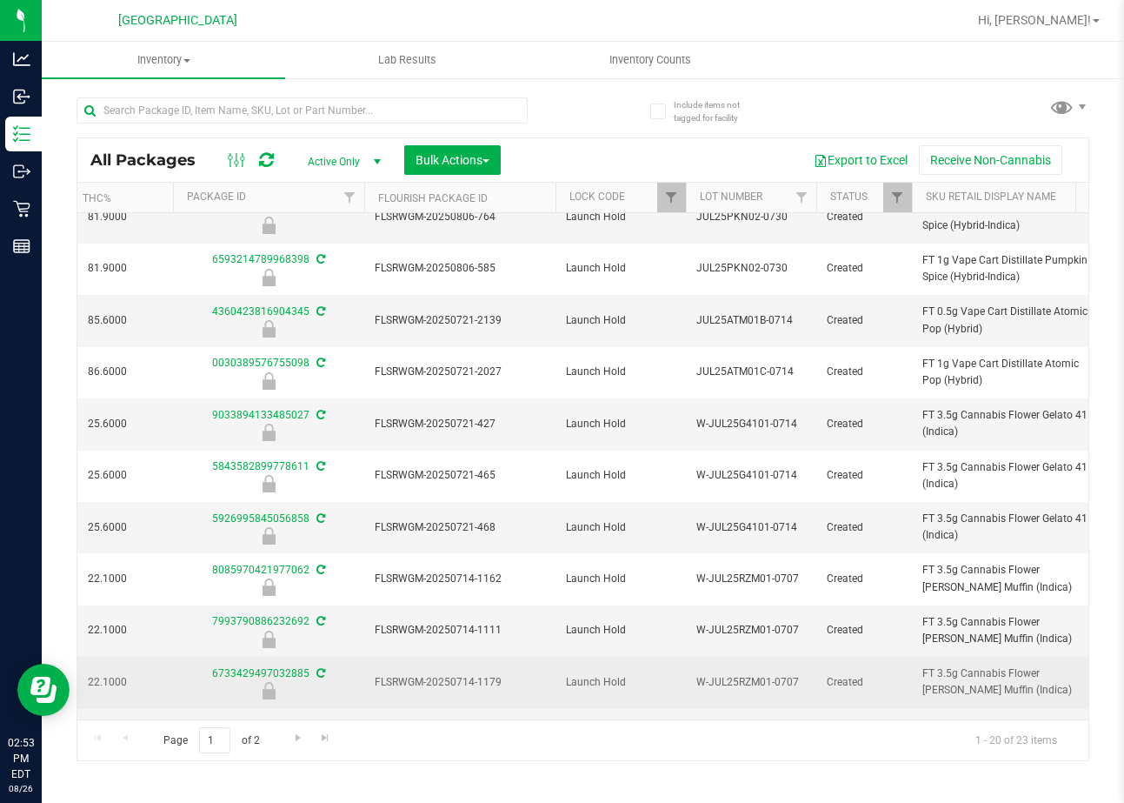
click at [747, 674] on span "W-JUL25RZM01-0707" at bounding box center [751, 682] width 110 height 17
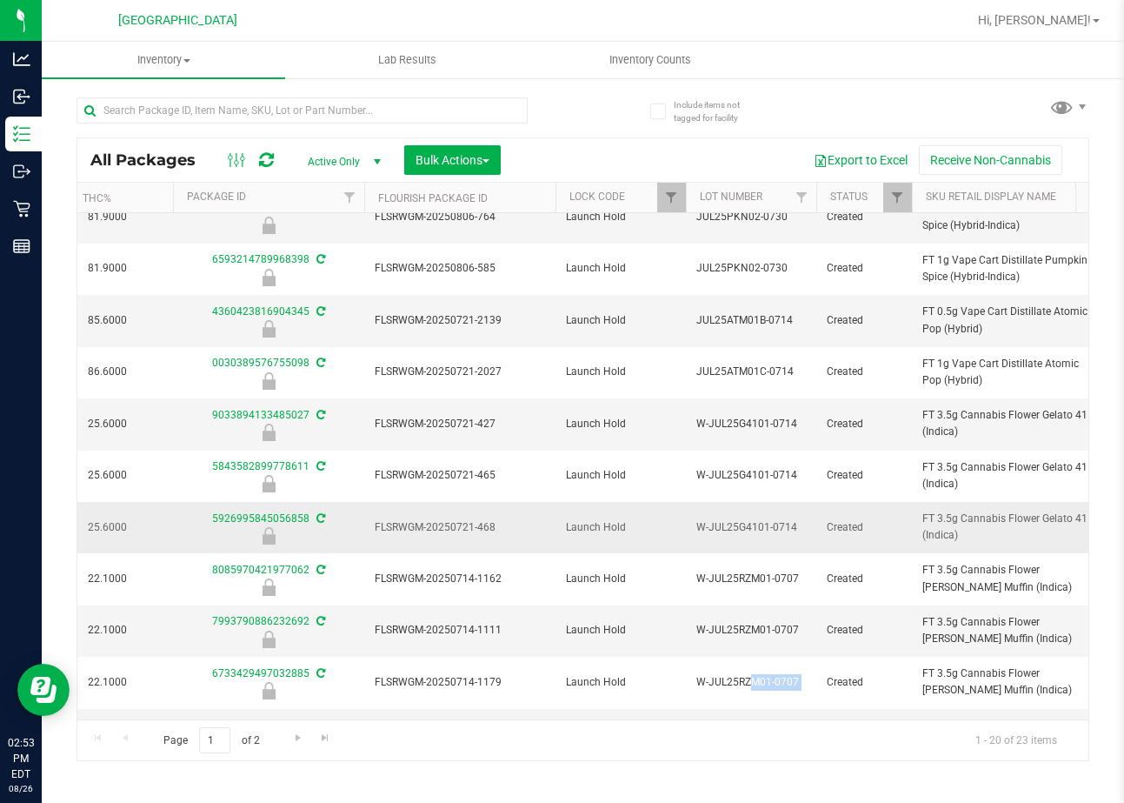
copy tr "W-JUL25RZM01-0707"
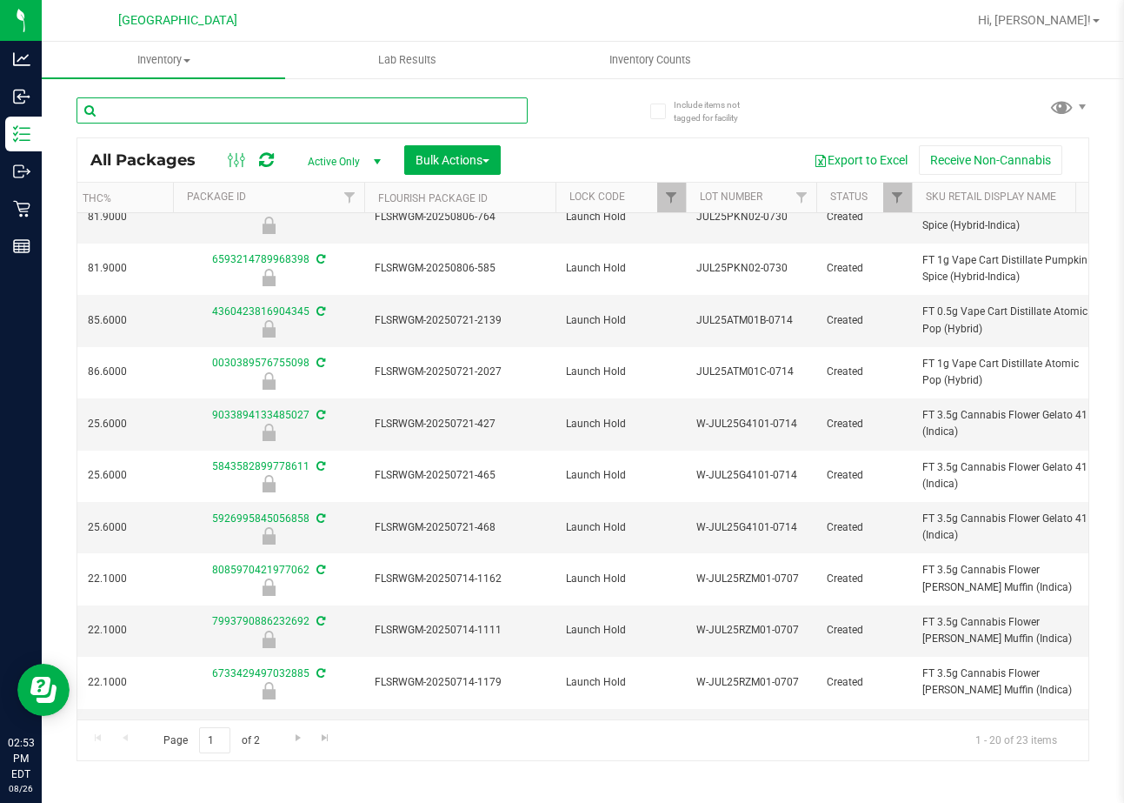
click at [308, 110] on input "text" at bounding box center [302, 110] width 451 height 26
paste input "W-JUL25RZM01-0707"
type input "W-JUL25RZM01-0707"
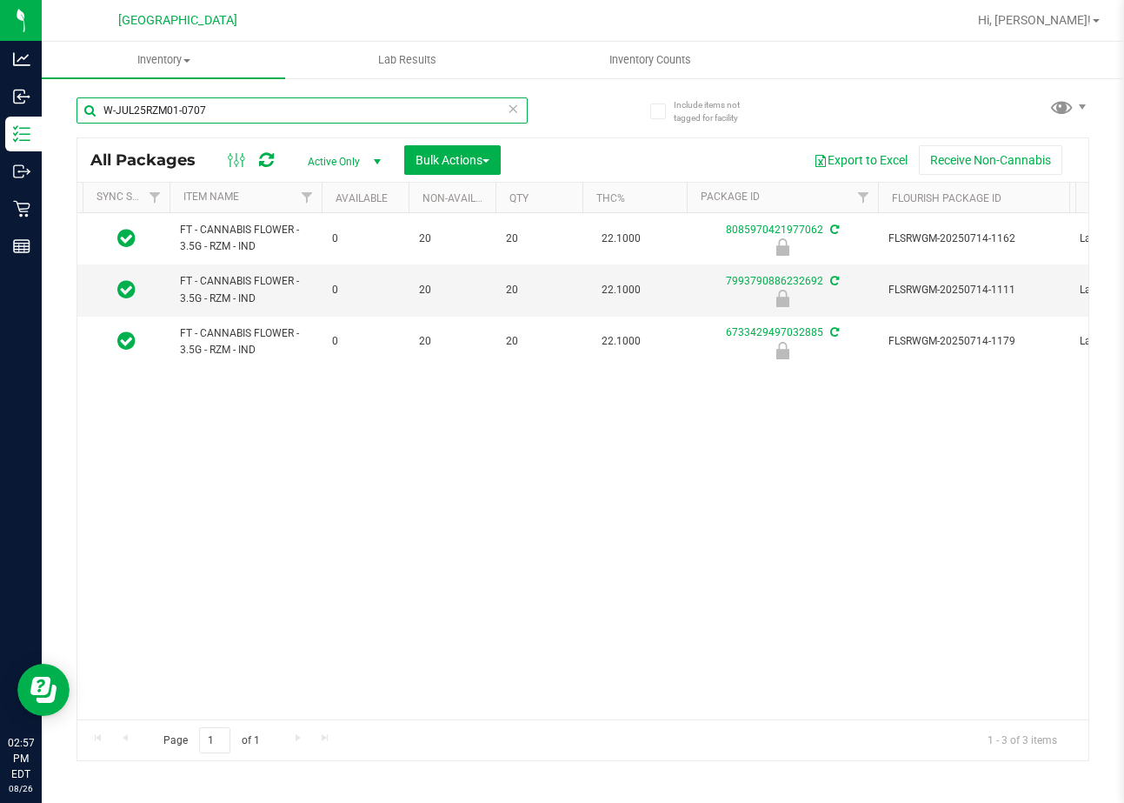
click at [513, 121] on input "W-JUL25RZM01-0707" at bounding box center [302, 110] width 451 height 26
click at [513, 107] on icon at bounding box center [514, 107] width 12 height 21
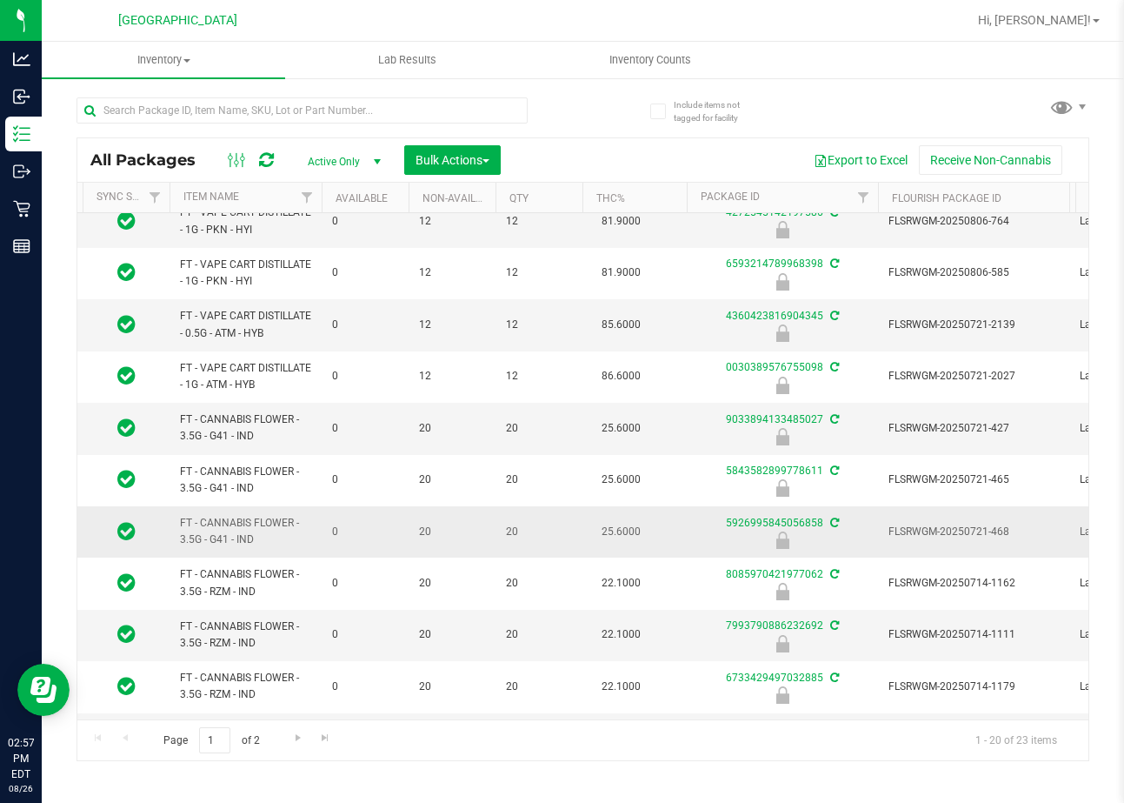
scroll to position [539, 99]
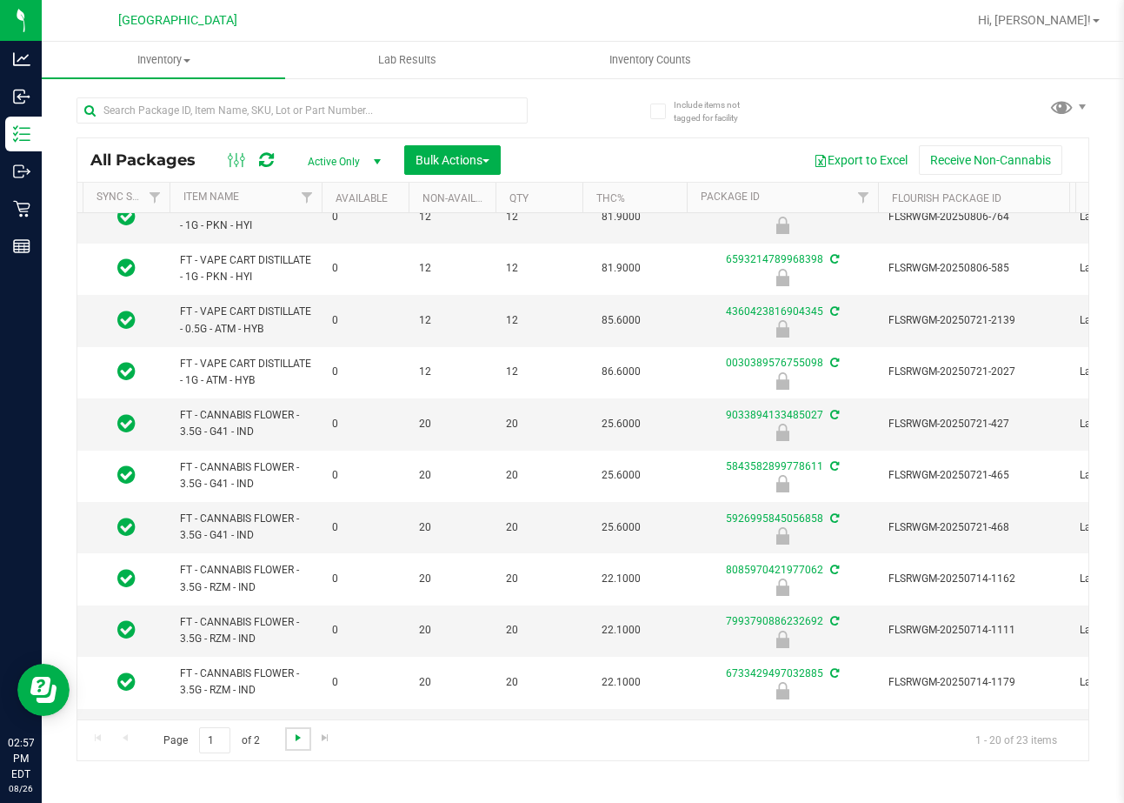
click at [291, 741] on span "Go to the next page" at bounding box center [298, 737] width 14 height 14
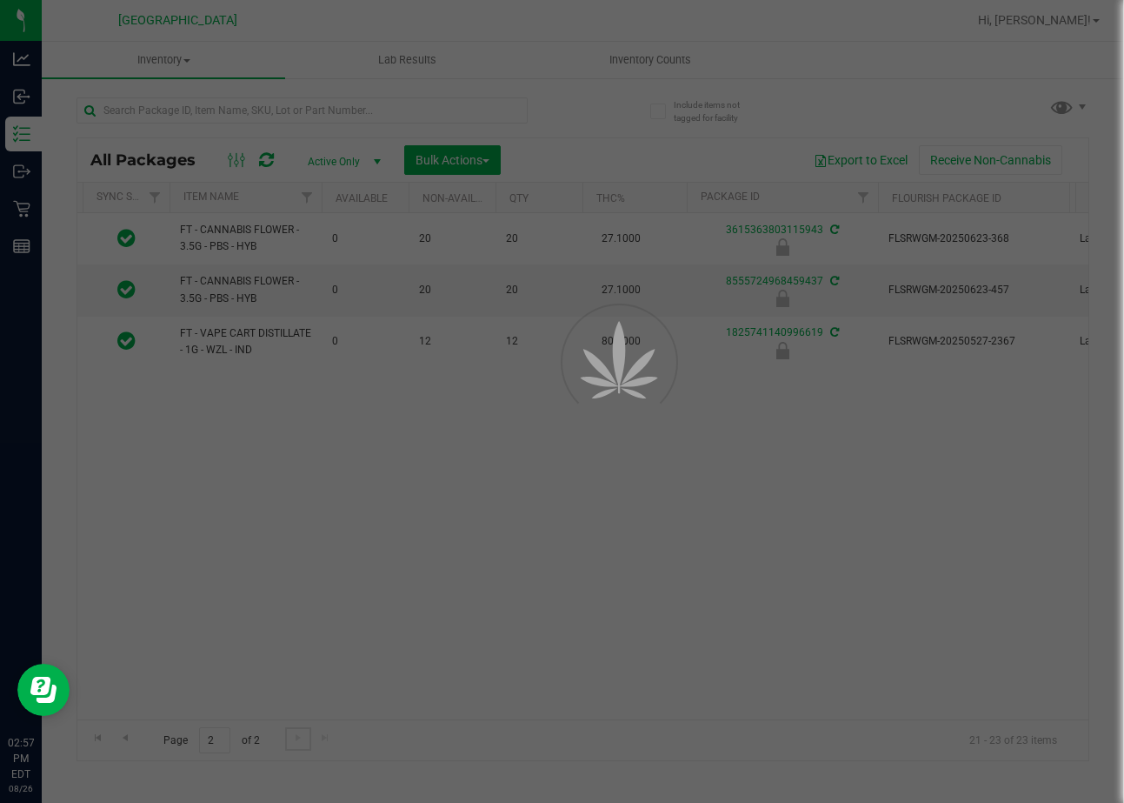
scroll to position [0, 99]
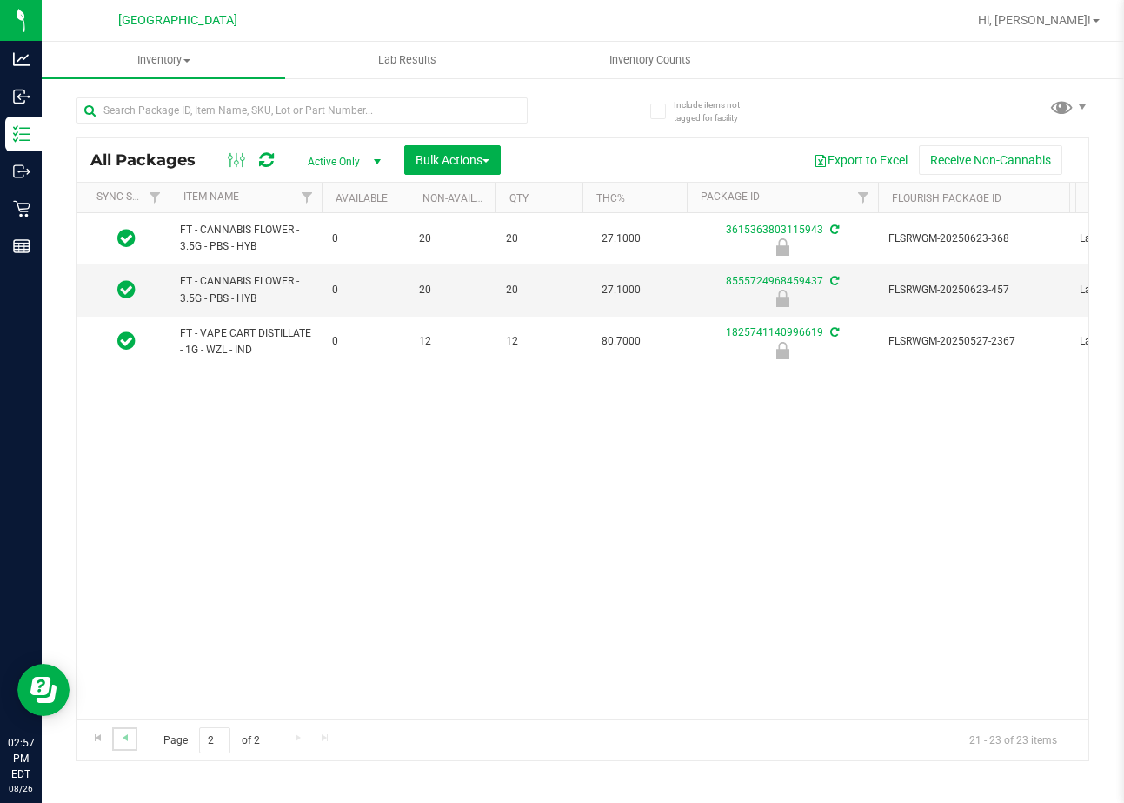
click at [133, 733] on link "Go to the previous page" at bounding box center [124, 738] width 25 height 23
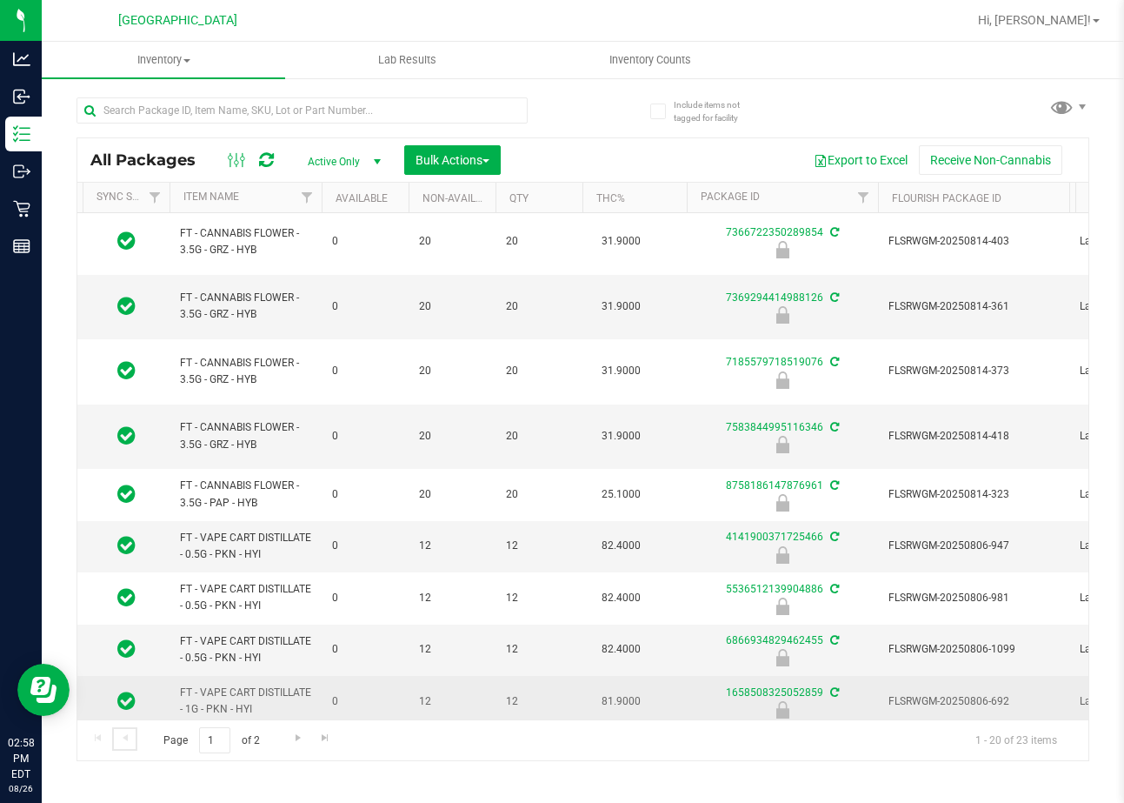
scroll to position [0, 99]
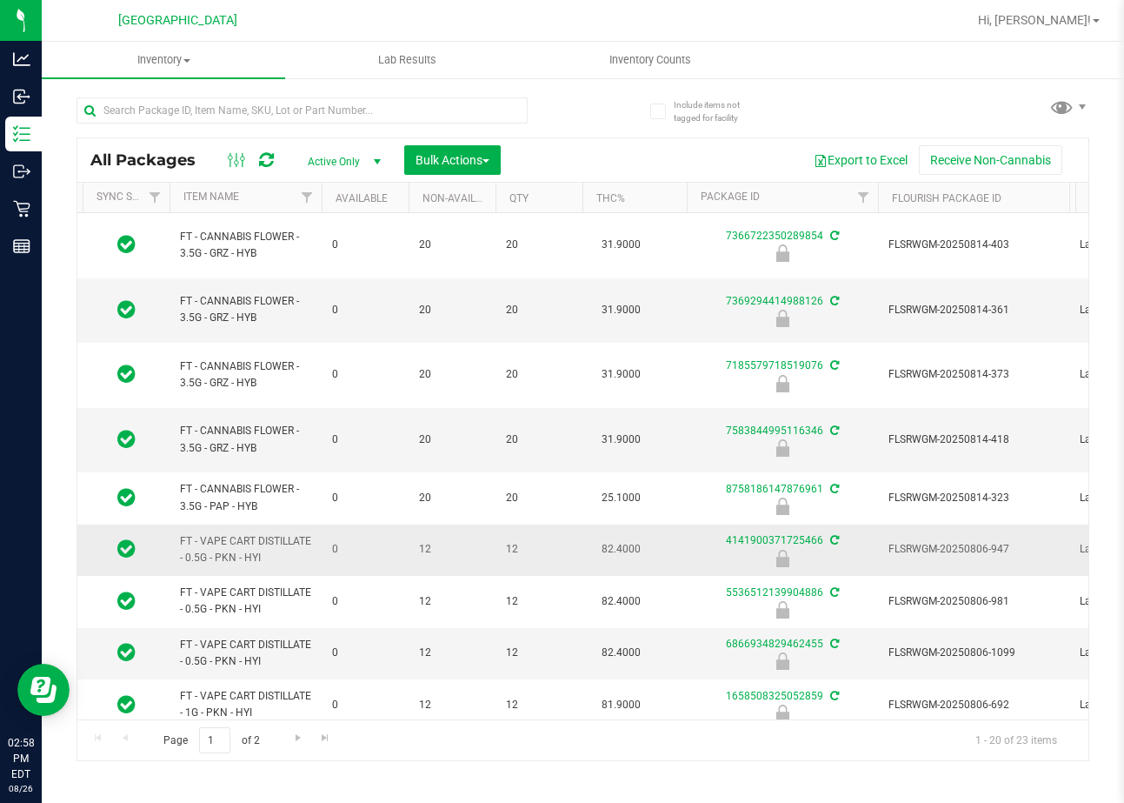
click at [232, 533] on span "FT - VAPE CART DISTILLATE - 0.5G - PKN - HYI" at bounding box center [245, 549] width 131 height 33
copy tr "FT - VAPE CART DISTILLATE - 0.5G - PKN - HYI"
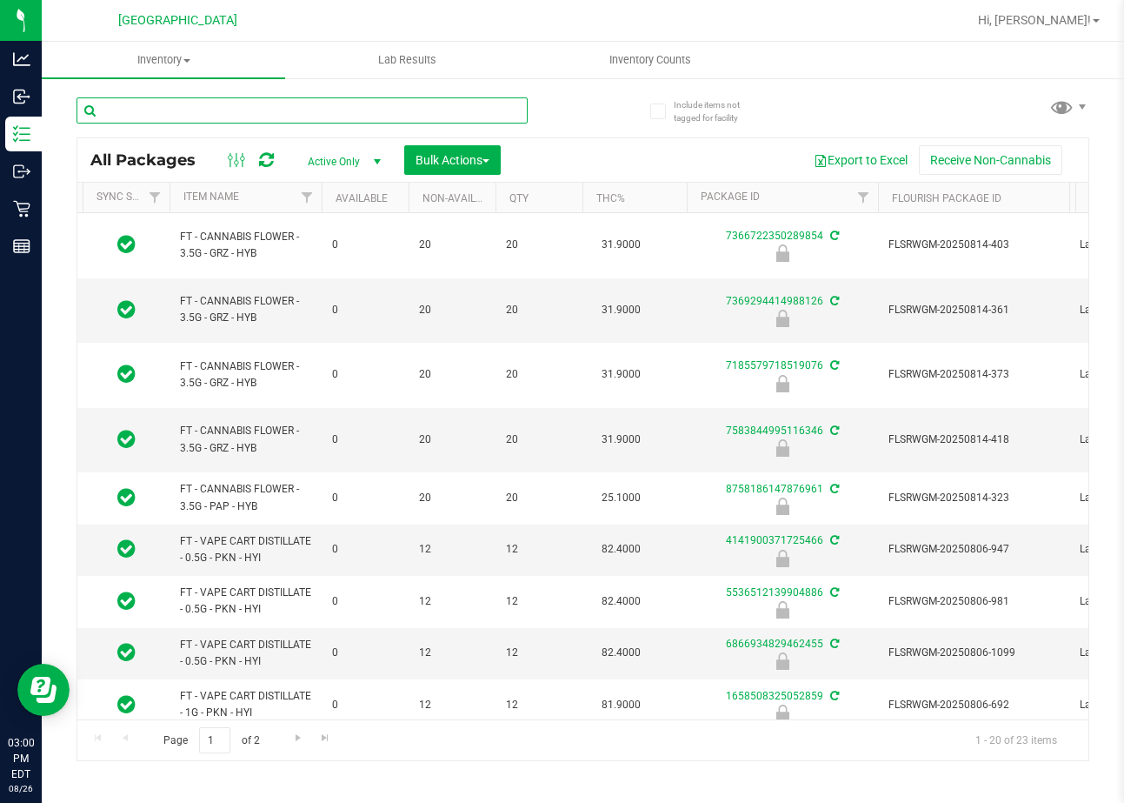
click at [314, 115] on input "text" at bounding box center [302, 110] width 451 height 26
click at [274, 109] on input "text" at bounding box center [302, 110] width 451 height 26
paste input "REBECCA OSTENDORP"
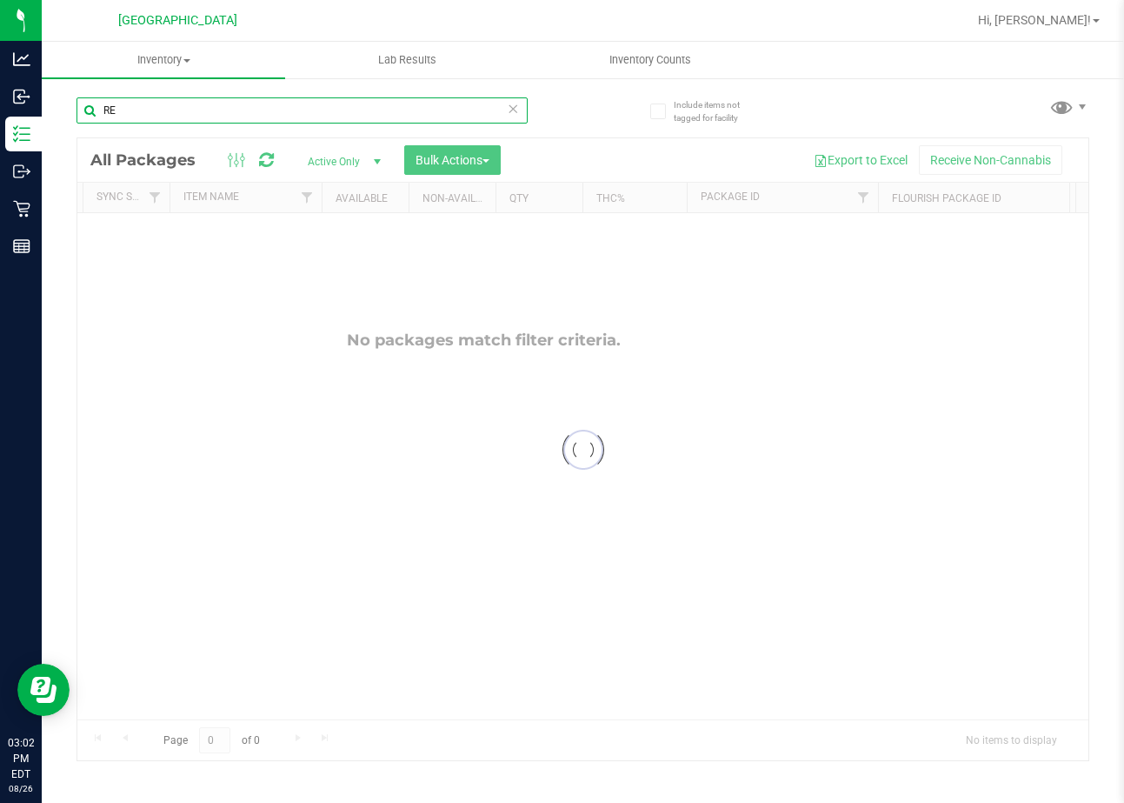
type input "R"
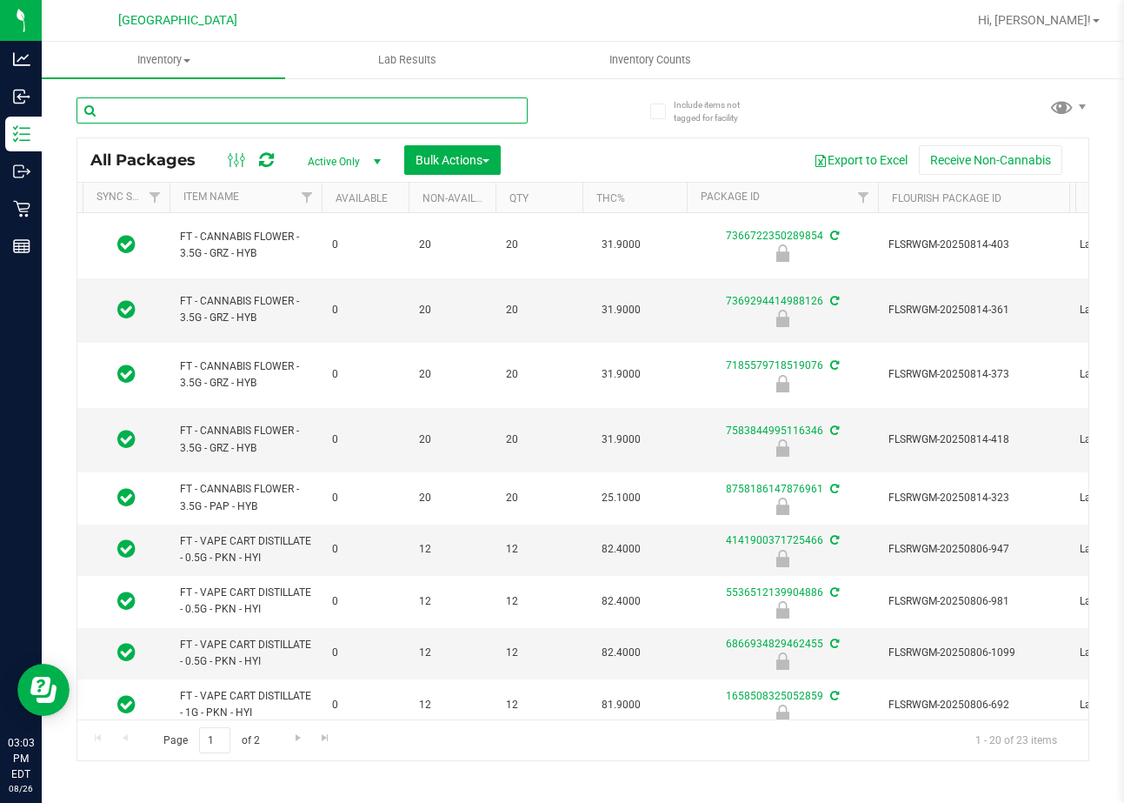
click at [269, 111] on input "text" at bounding box center [302, 110] width 451 height 26
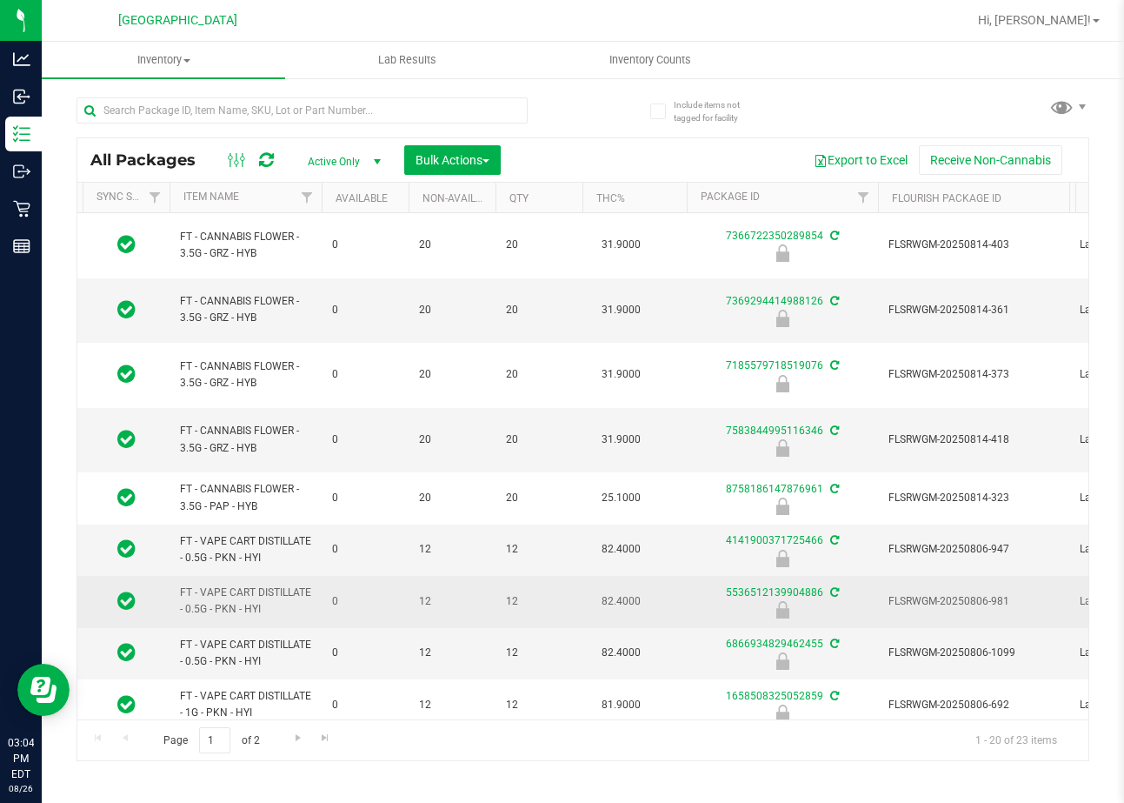
click at [224, 584] on span "FT - VAPE CART DISTILLATE - 0.5G - PKN - HYI" at bounding box center [245, 600] width 131 height 33
copy tr "FT - VAPE CART DISTILLATE - 0.5G - PKN - HYI"
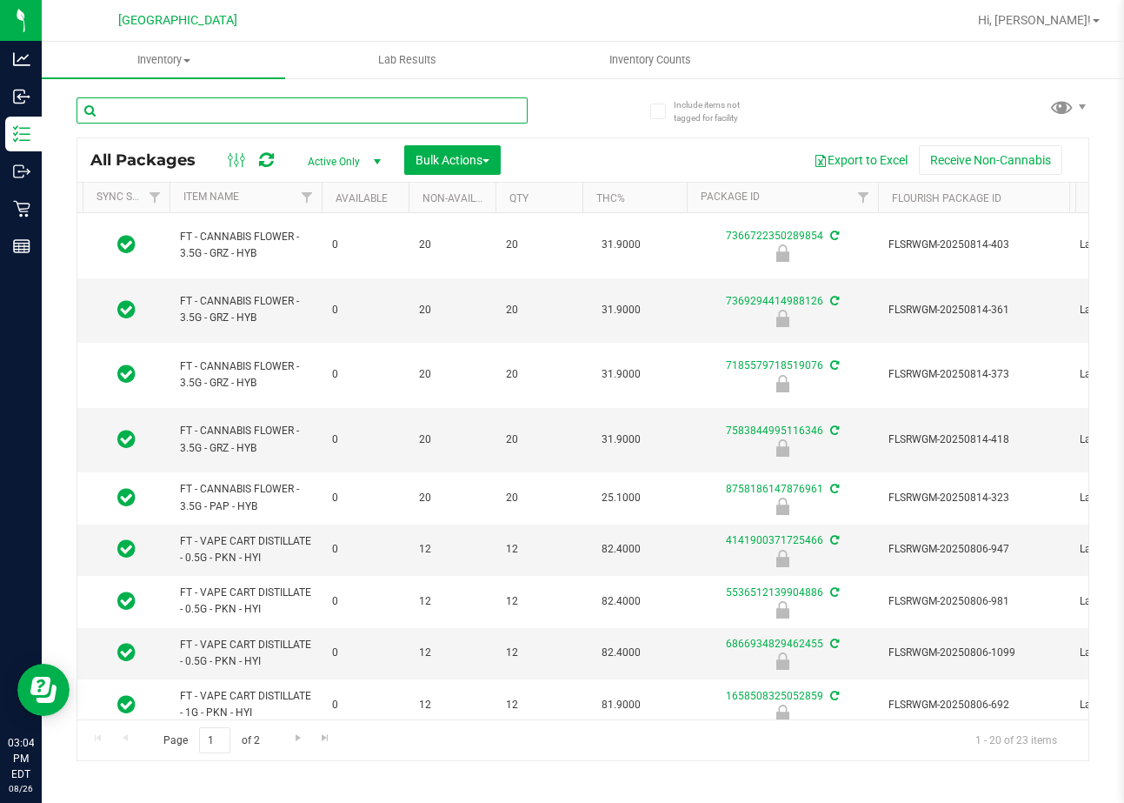
click at [311, 104] on input "text" at bounding box center [302, 110] width 451 height 26
paste input "FT - VAPE CART DISTILLATE - 0.5G - PKN - HYI"
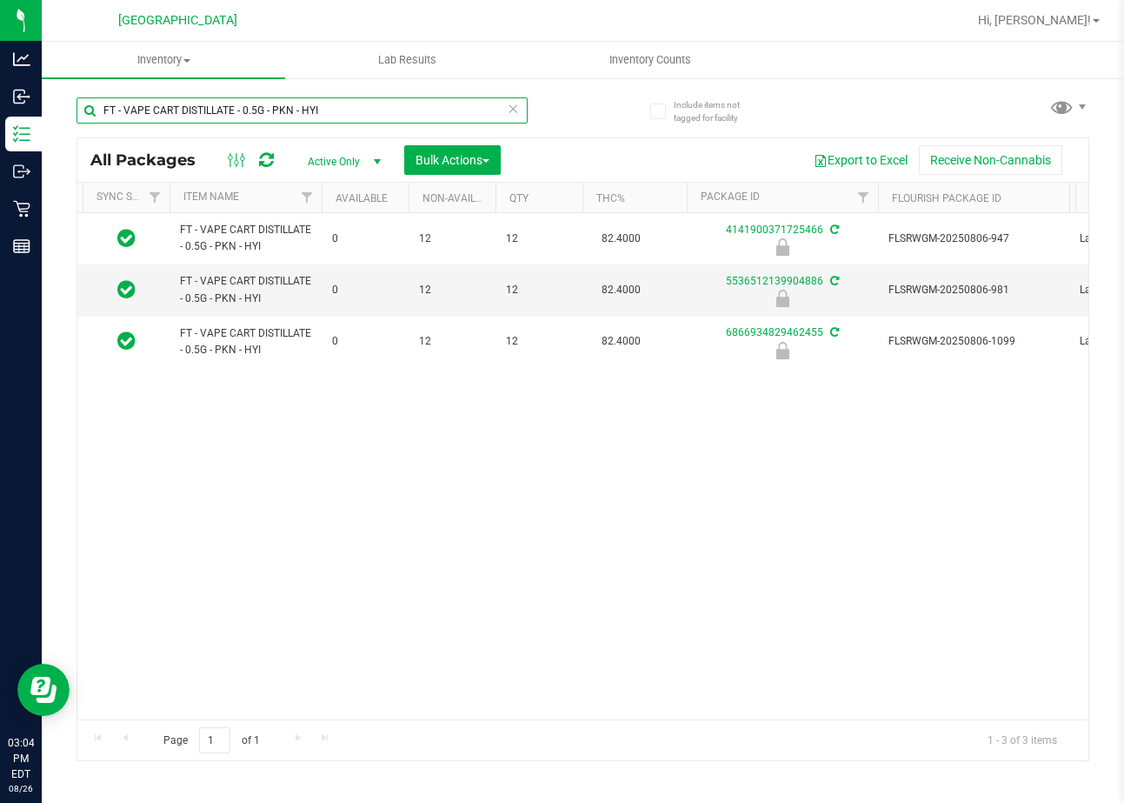
type input "FT - VAPE CART DISTILLATE - 0.5G - PKN - HYI"
click at [512, 118] on span at bounding box center [514, 108] width 12 height 23
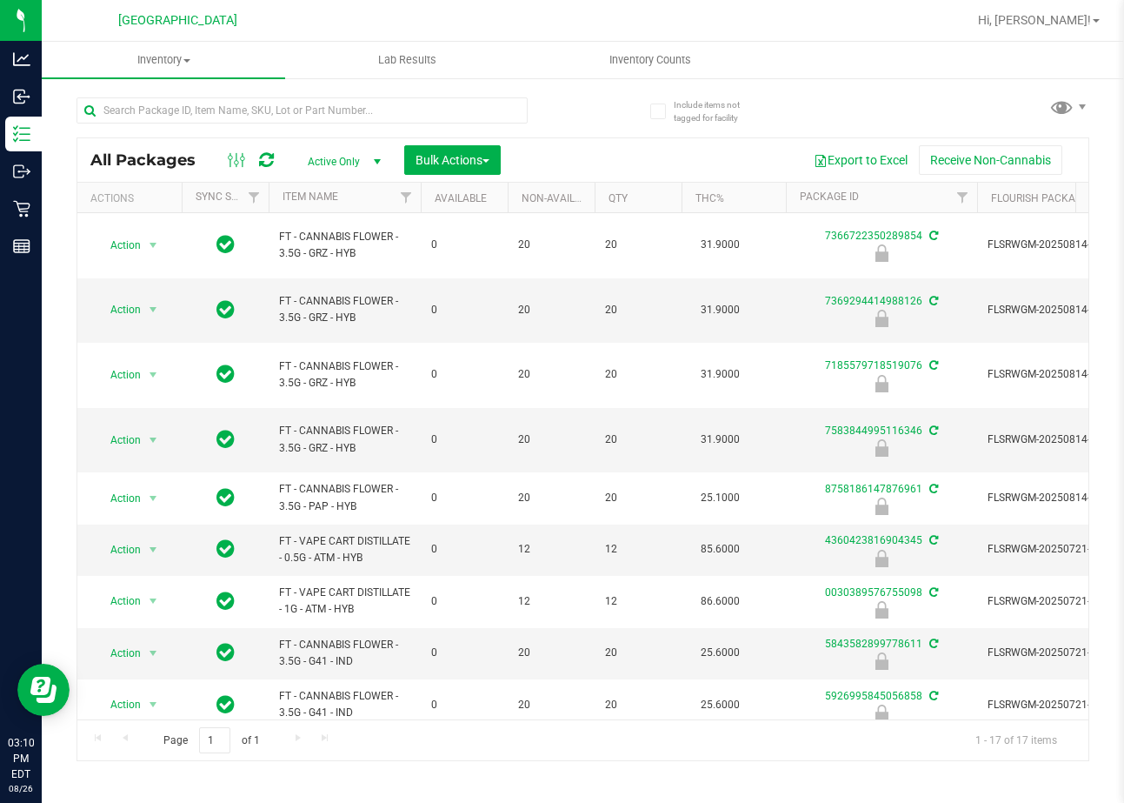
click at [573, 93] on div at bounding box center [330, 110] width 507 height 56
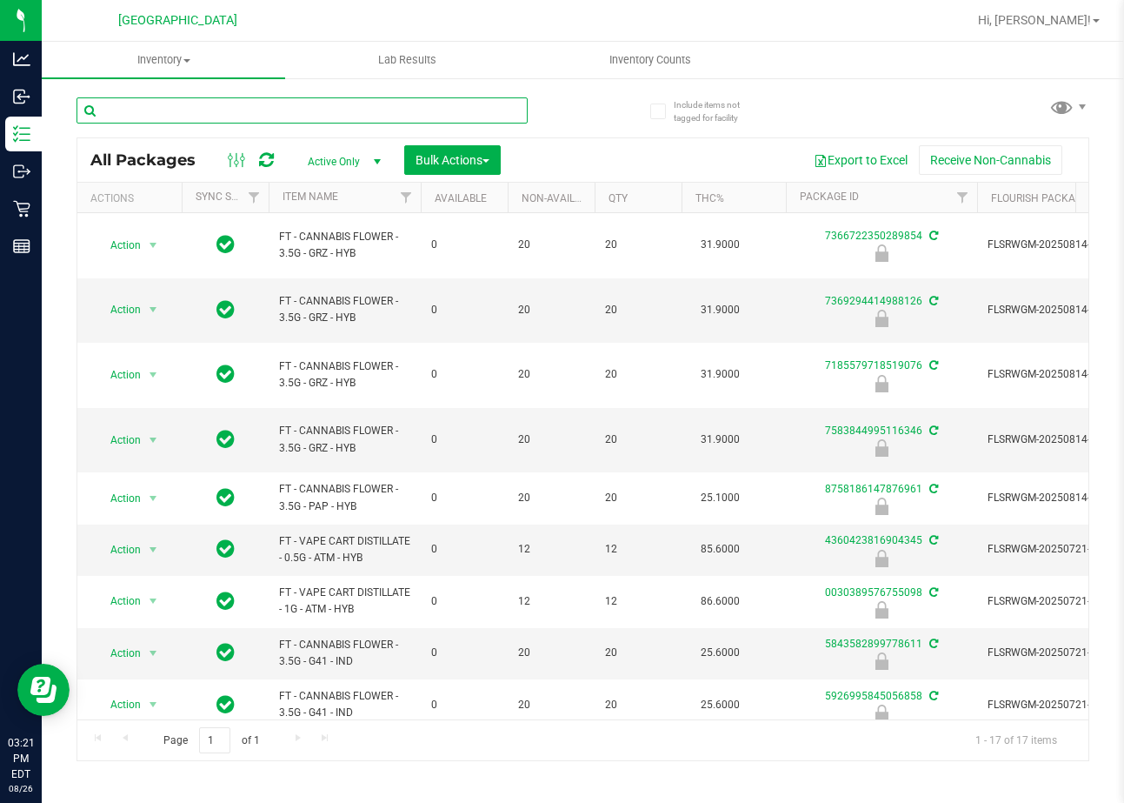
click at [197, 121] on input "text" at bounding box center [302, 110] width 451 height 26
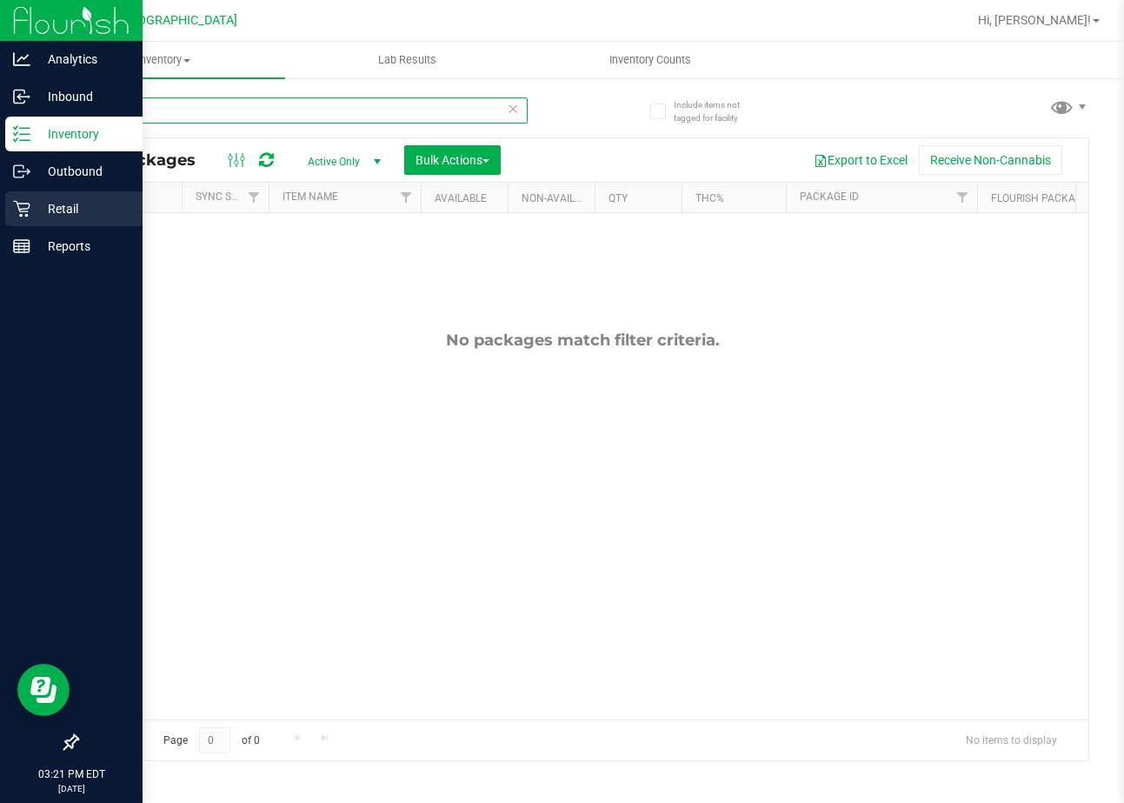
type input "ch"
click at [43, 205] on p "Retail" at bounding box center [82, 208] width 104 height 21
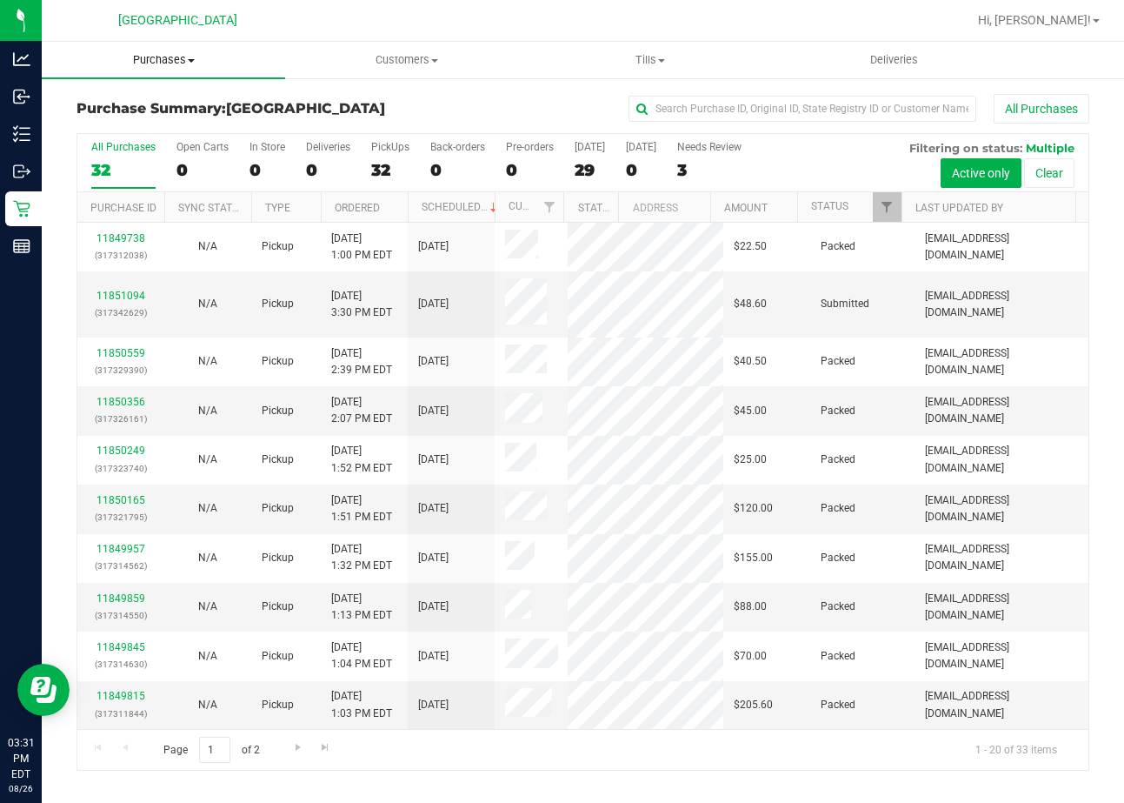
click at [181, 56] on span "Purchases" at bounding box center [163, 60] width 243 height 16
click at [147, 132] on li "Fulfillment" at bounding box center [163, 126] width 243 height 21
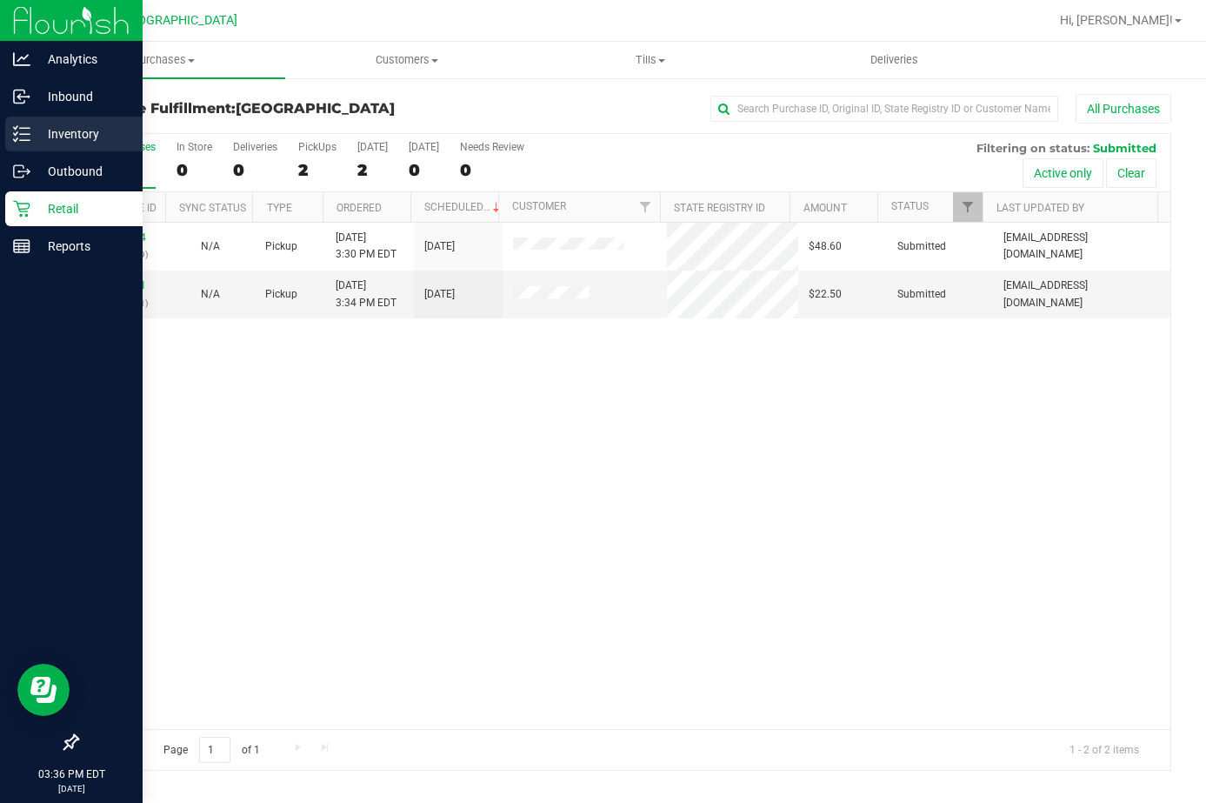
click at [52, 132] on p "Inventory" at bounding box center [82, 133] width 104 height 21
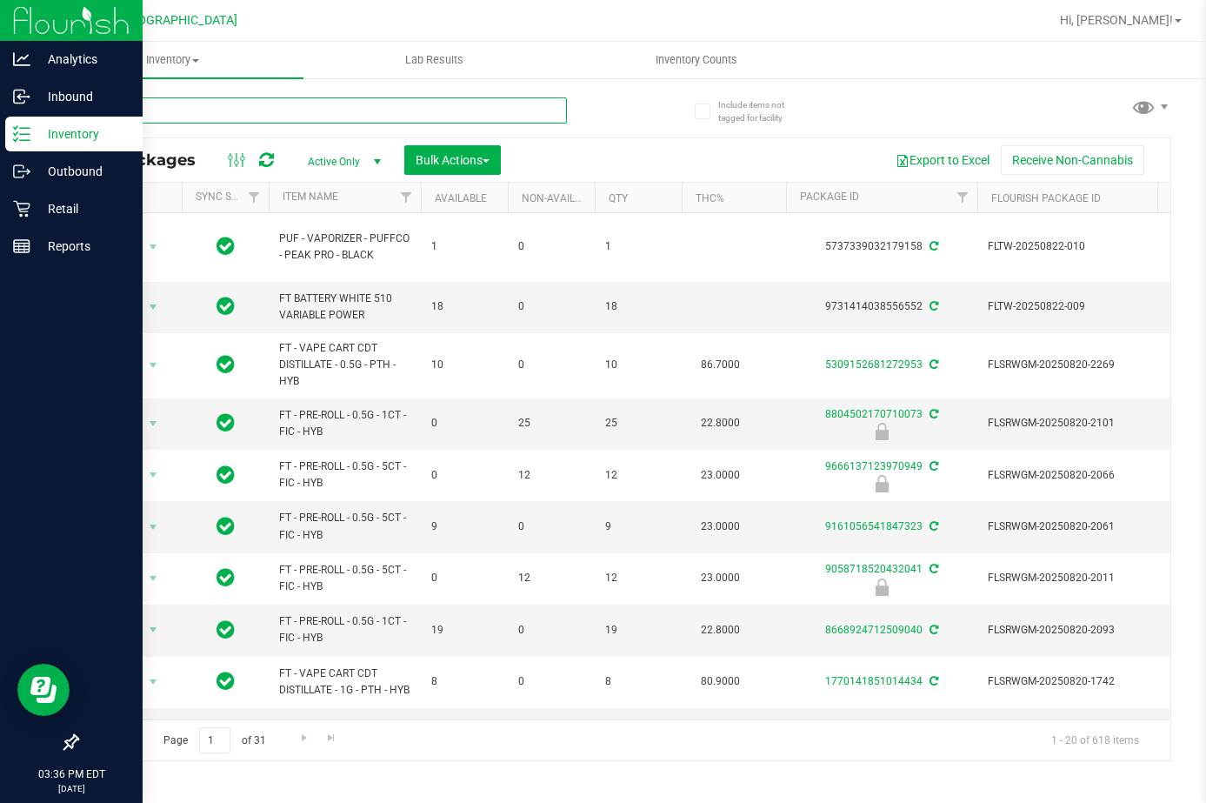
click at [304, 107] on input "text" at bounding box center [322, 110] width 490 height 26
paste input "FT - VAPE CART DISTILLATE - 0.5G - ATM - HYB"
type input "FT - VAPE CART DISTILLATE - 0.5G - ATM - HYB"
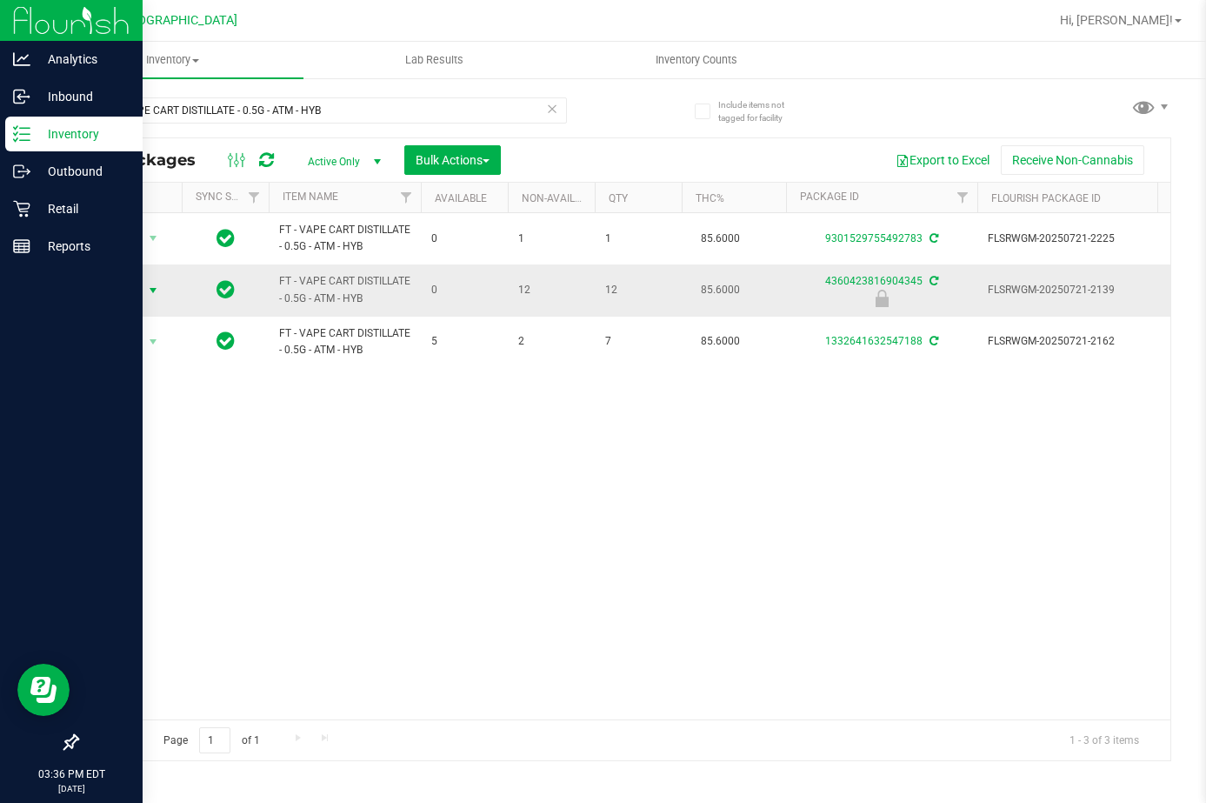
click at [140, 286] on span "Action" at bounding box center [118, 290] width 47 height 24
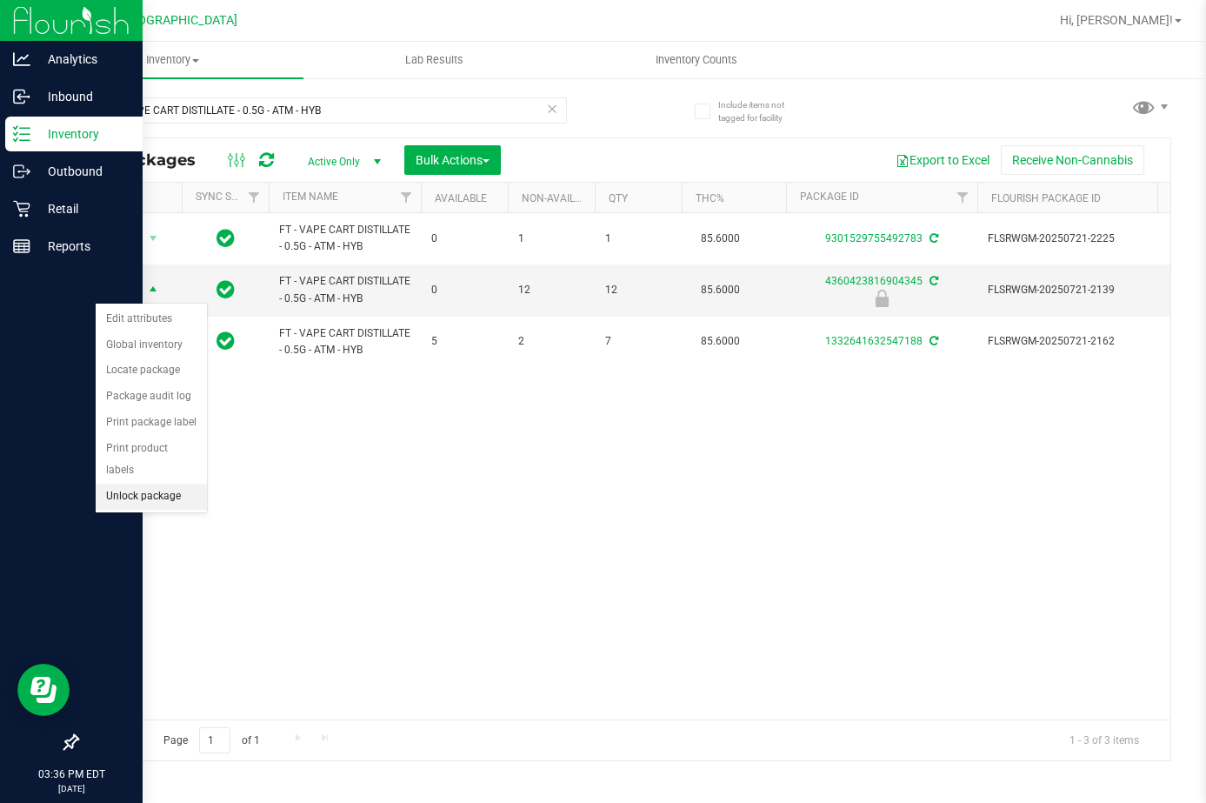
click at [165, 483] on li "Unlock package" at bounding box center [151, 496] width 111 height 26
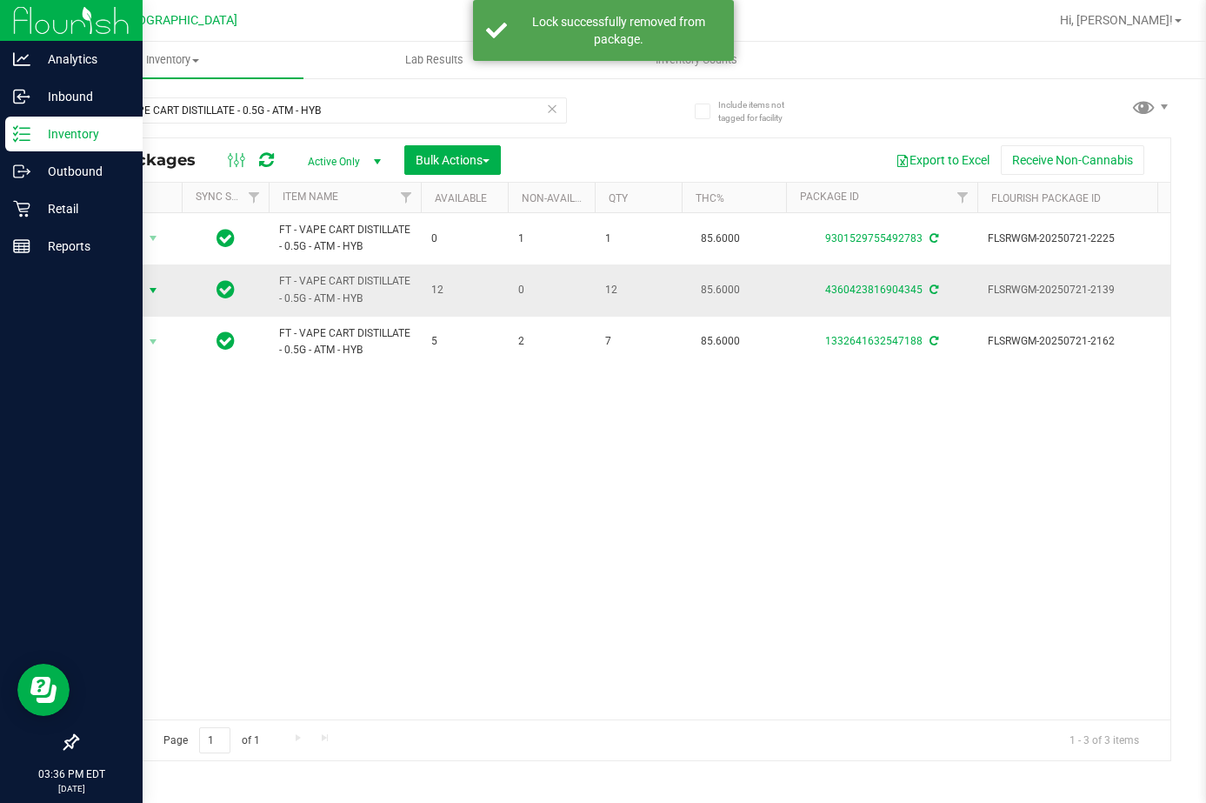
drag, startPoint x: 136, startPoint y: 271, endPoint x: 148, endPoint y: 292, distance: 24.2
click at [148, 292] on span "select" at bounding box center [153, 290] width 14 height 14
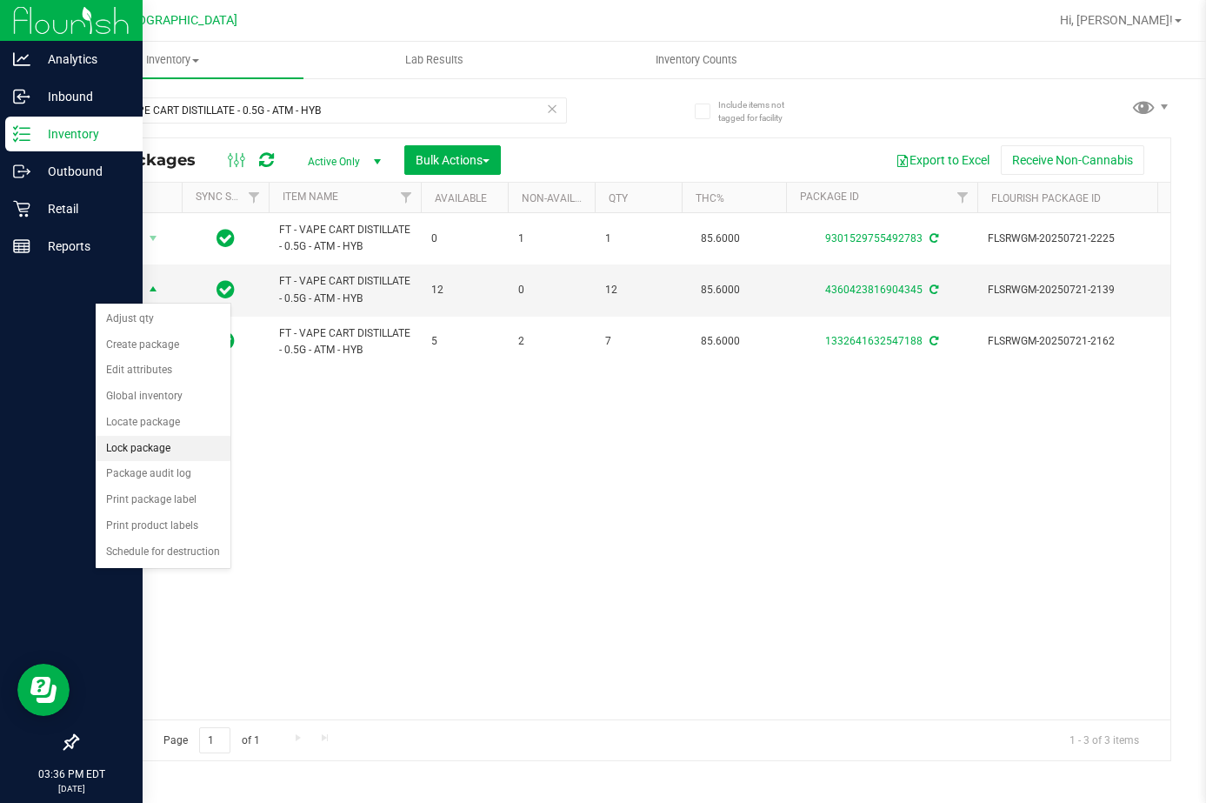
click at [165, 451] on li "Lock package" at bounding box center [163, 449] width 135 height 26
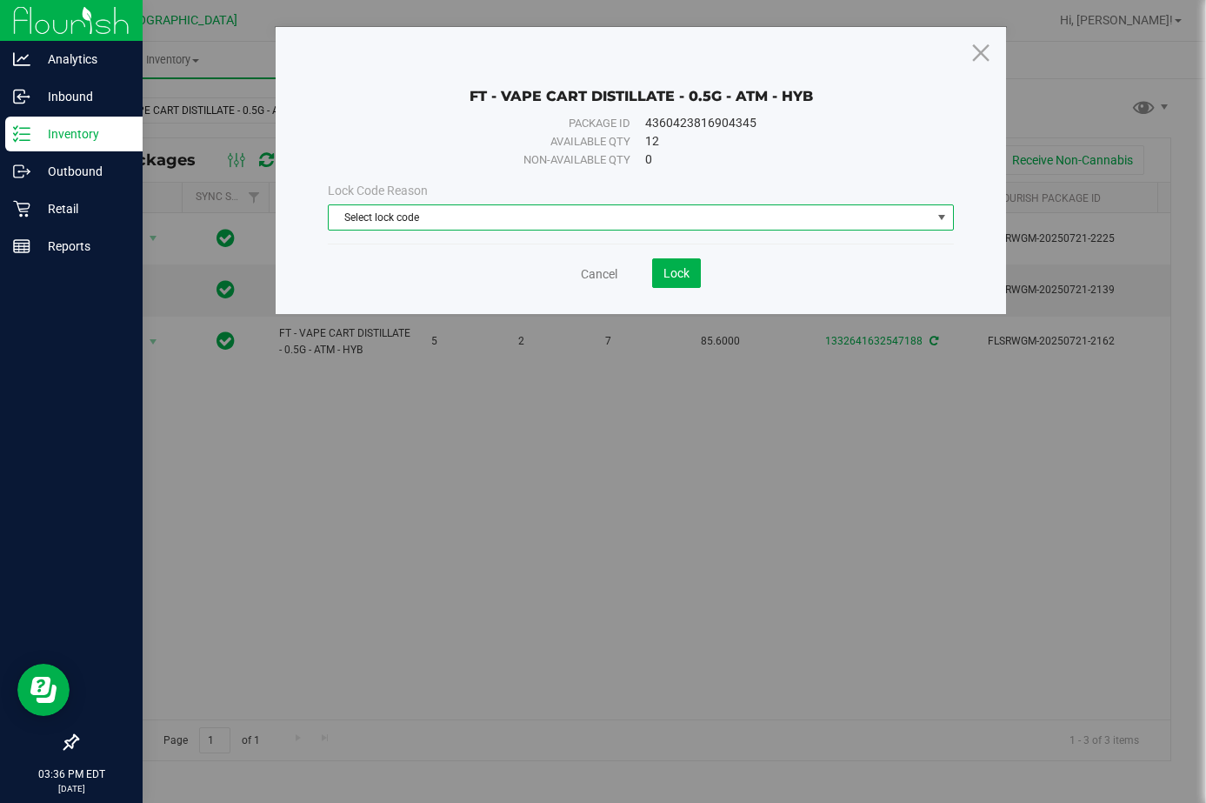
click at [531, 221] on span "Select lock code" at bounding box center [630, 217] width 602 height 24
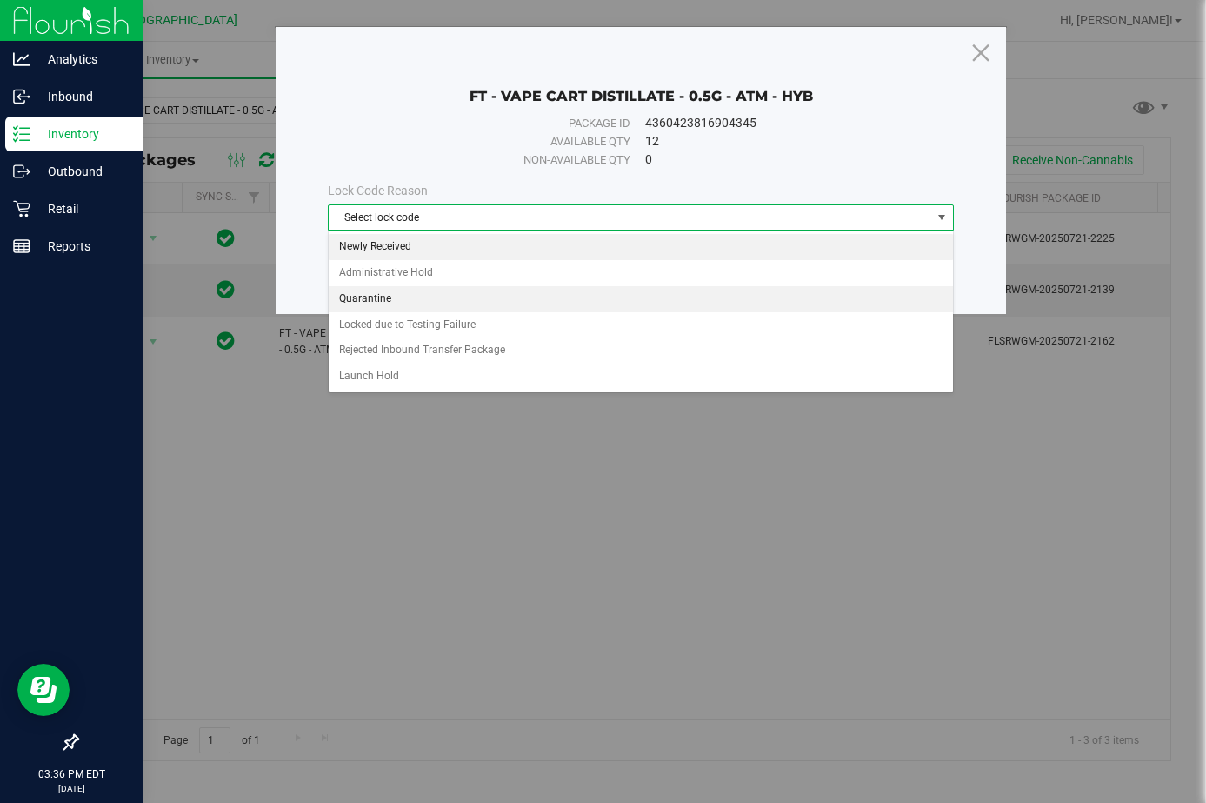
click at [482, 250] on li "Newly Received" at bounding box center [640, 247] width 623 height 26
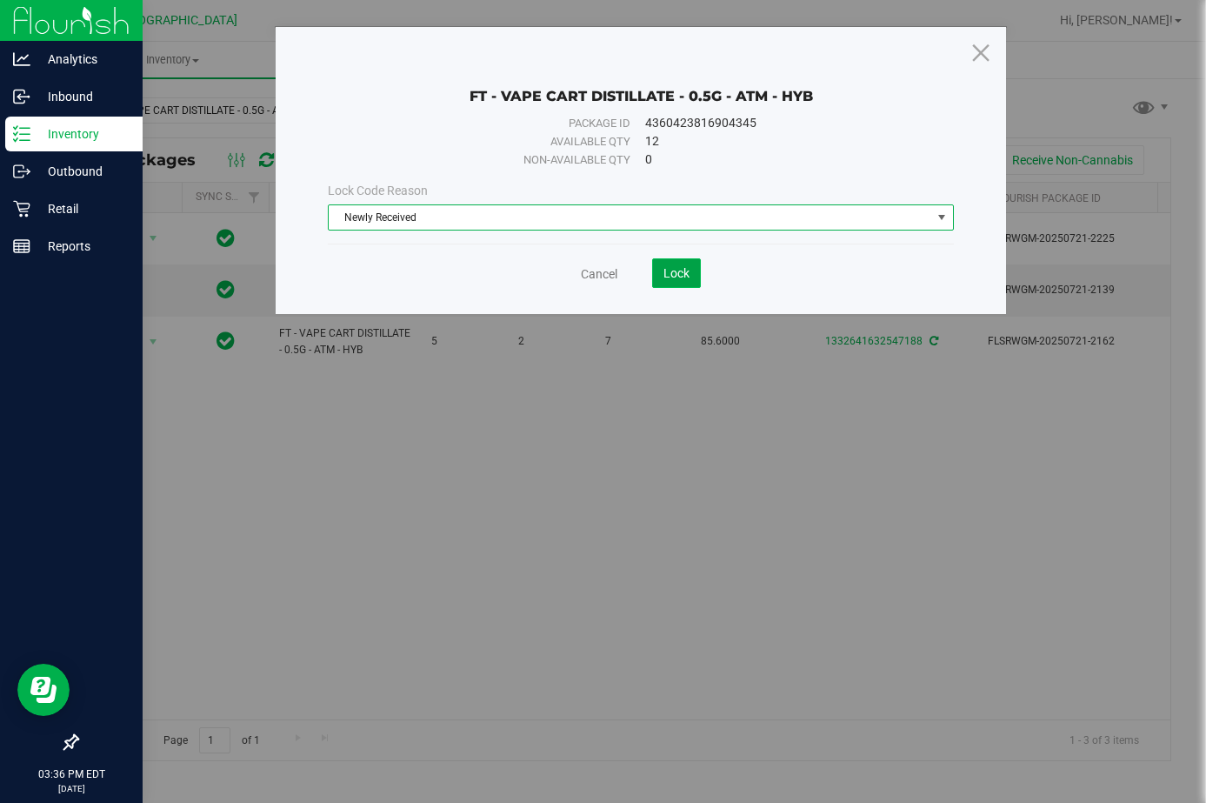
click at [660, 263] on button "Lock" at bounding box center [676, 273] width 49 height 30
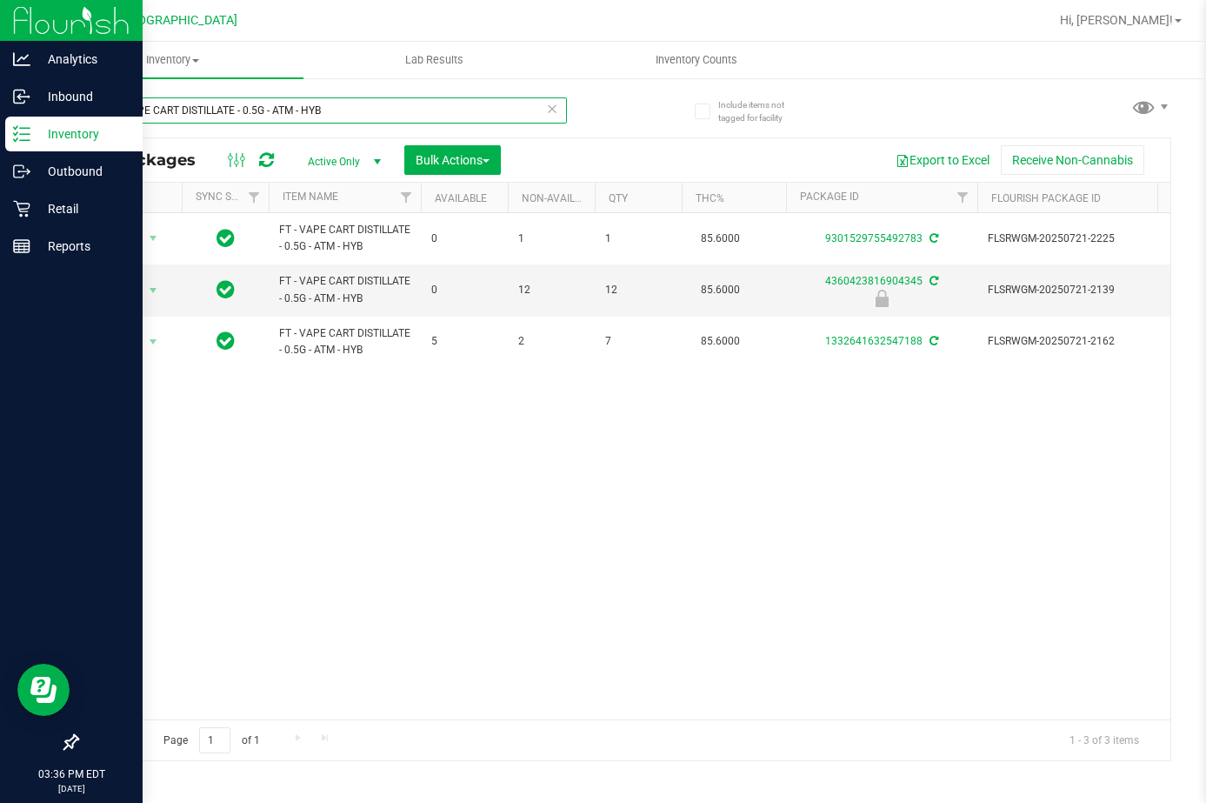
click at [253, 97] on input "FT - VAPE CART DISTILLATE - 0.5G - ATM - HYB" at bounding box center [322, 110] width 490 height 26
click at [254, 97] on input "FT - VAPE CART DISTILLATE - 0.5G - ATM - HYB" at bounding box center [322, 110] width 490 height 26
paste input "1"
type input "FT - VAPE CART DISTILLATE - 1G - ATM - HYB"
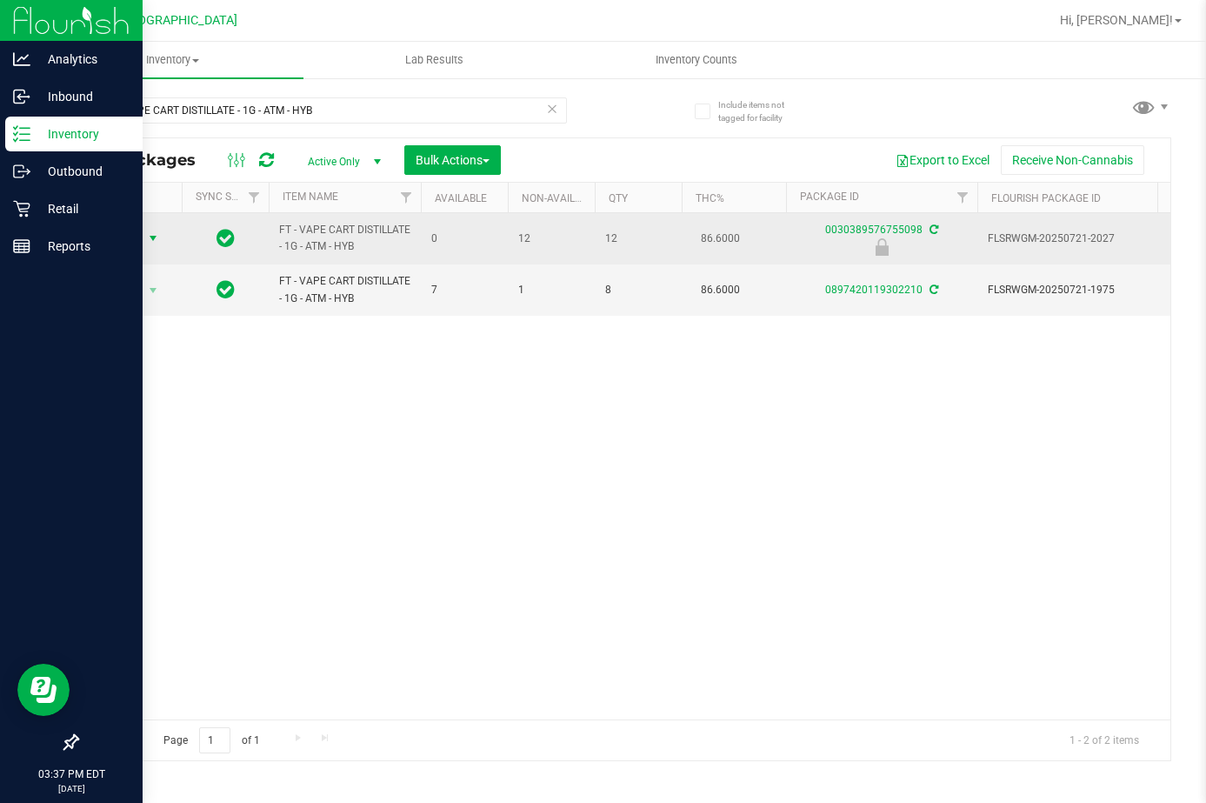
click at [150, 237] on span "select" at bounding box center [153, 238] width 14 height 14
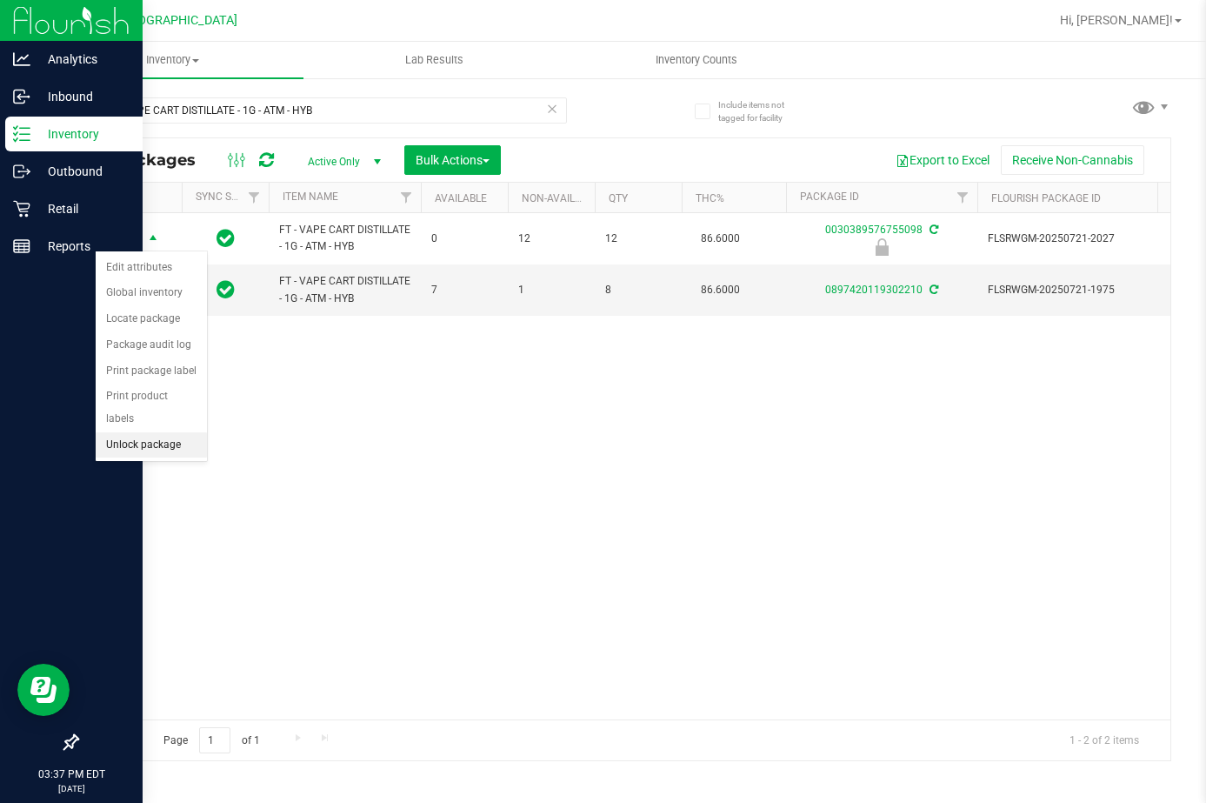
click at [181, 432] on li "Unlock package" at bounding box center [151, 445] width 111 height 26
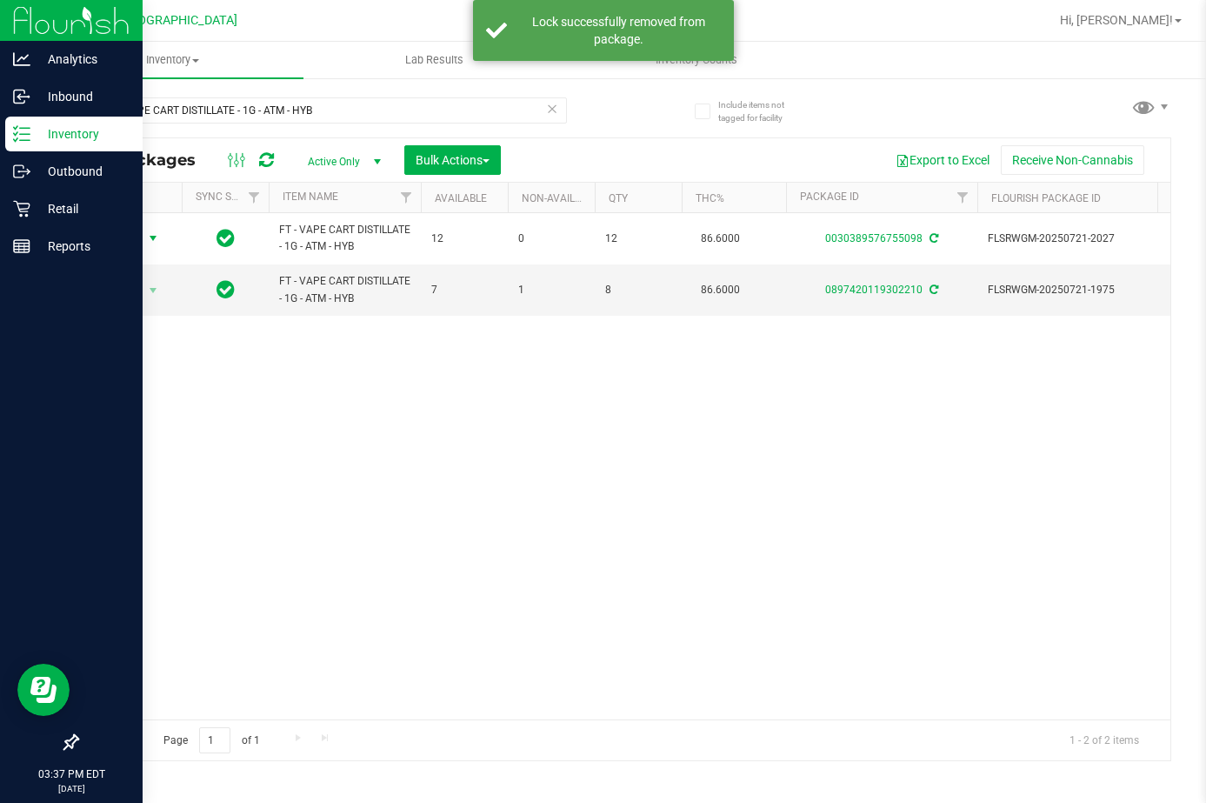
click at [138, 239] on span "Action" at bounding box center [118, 238] width 47 height 24
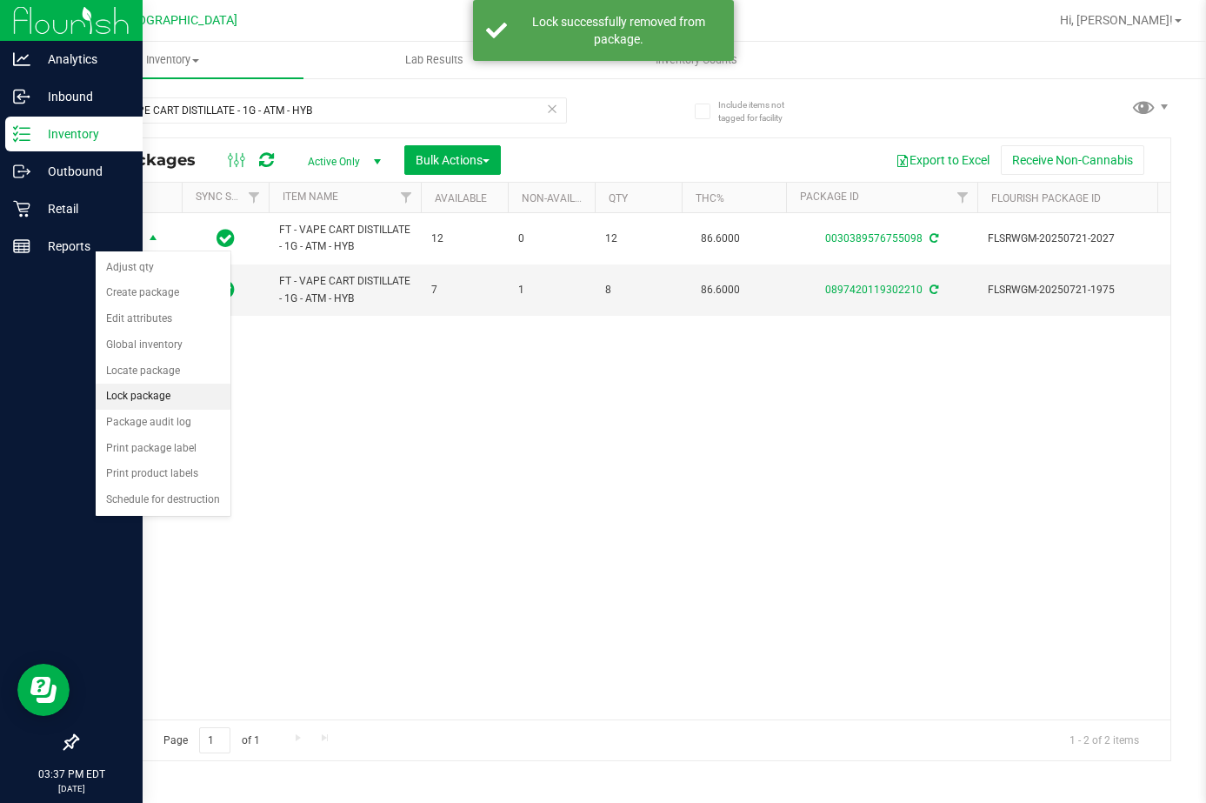
click at [160, 393] on li "Lock package" at bounding box center [163, 396] width 135 height 26
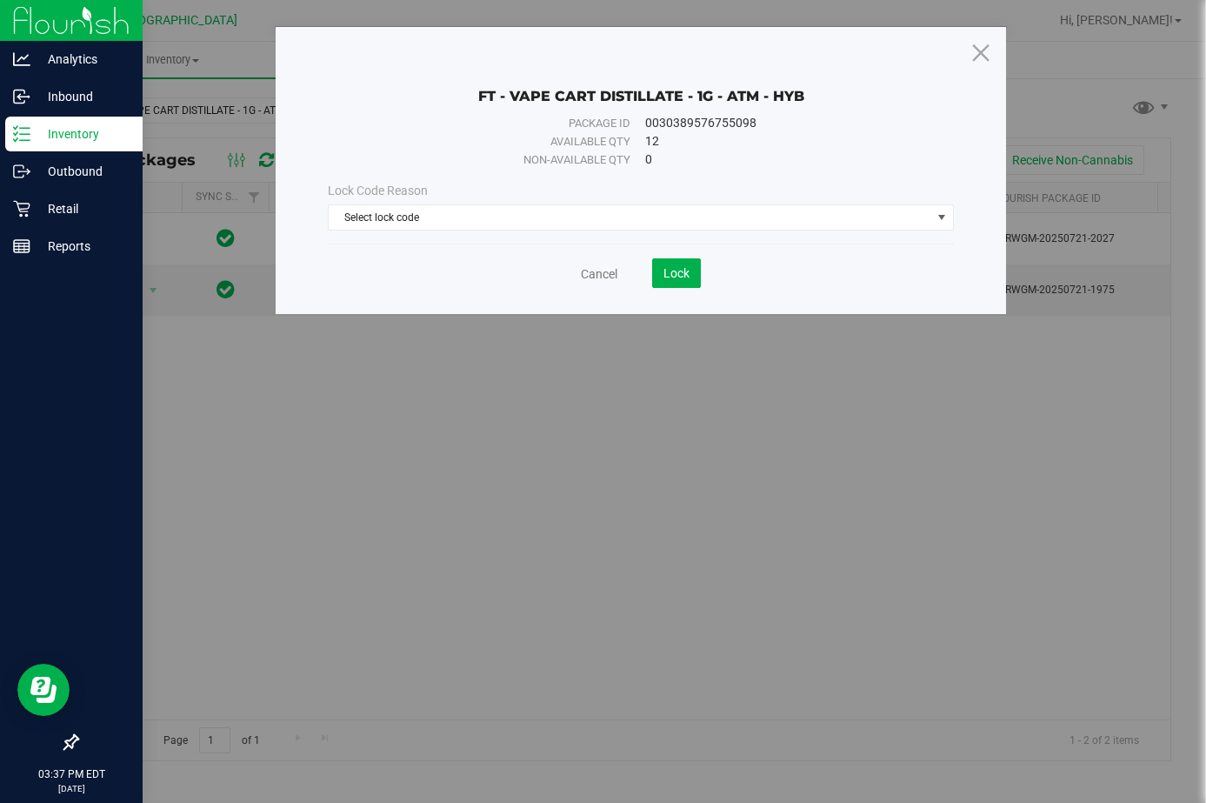
click at [374, 232] on div "Lock Code Reason Select lock code Select lock code Newly Received Administrativ…" at bounding box center [640, 206] width 651 height 75
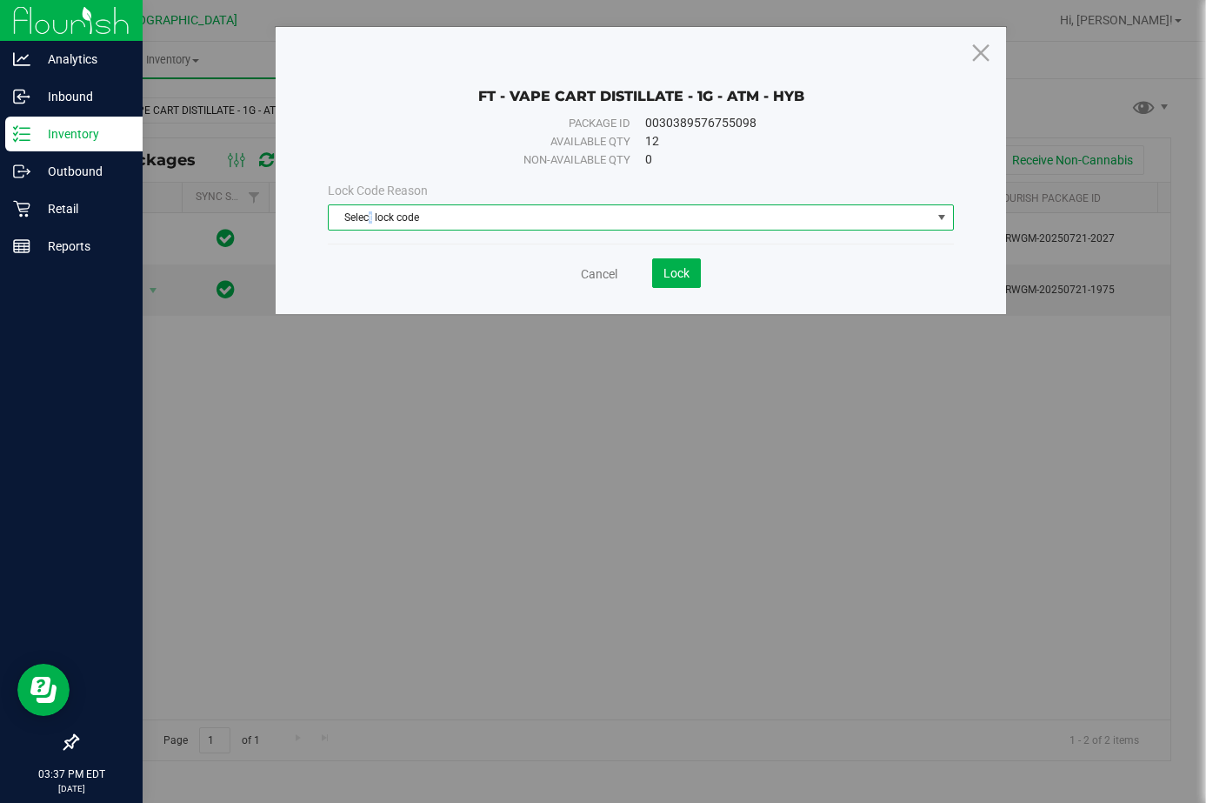
click at [370, 227] on span "Select lock code" at bounding box center [630, 217] width 602 height 24
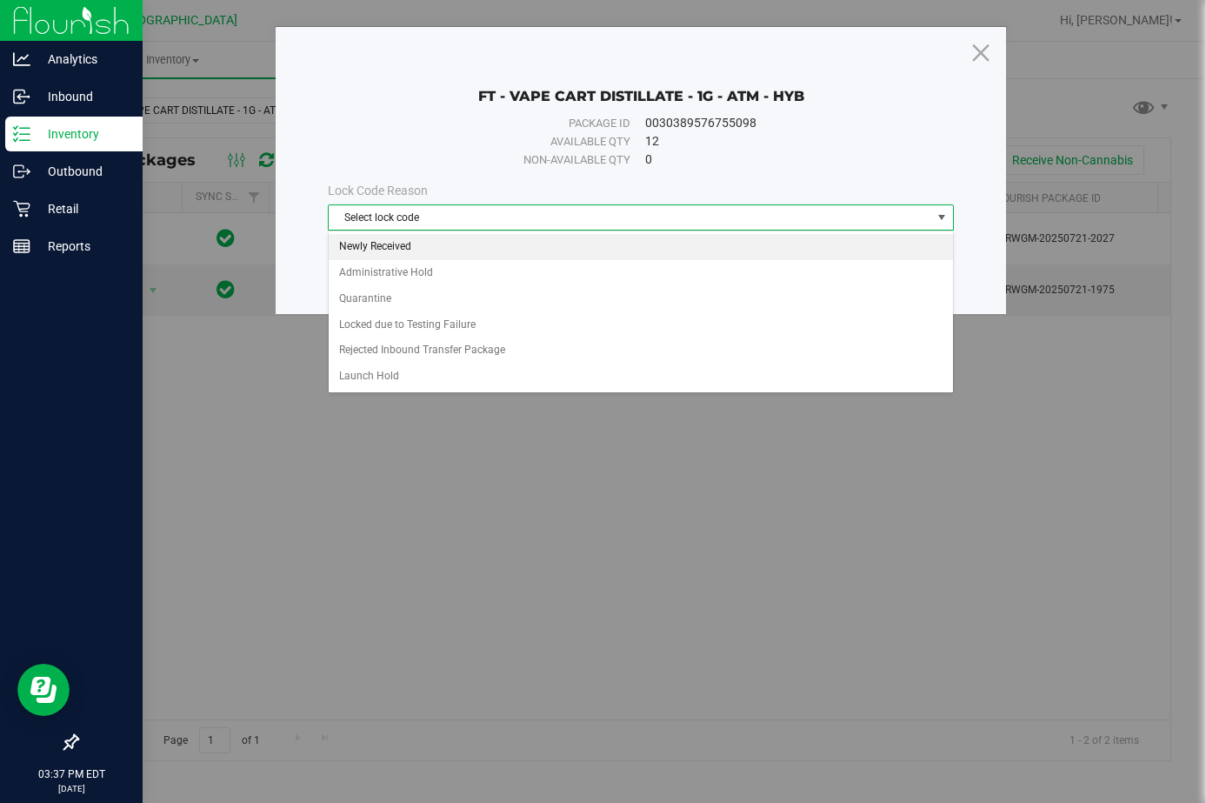
click at [389, 253] on li "Newly Received" at bounding box center [640, 247] width 623 height 26
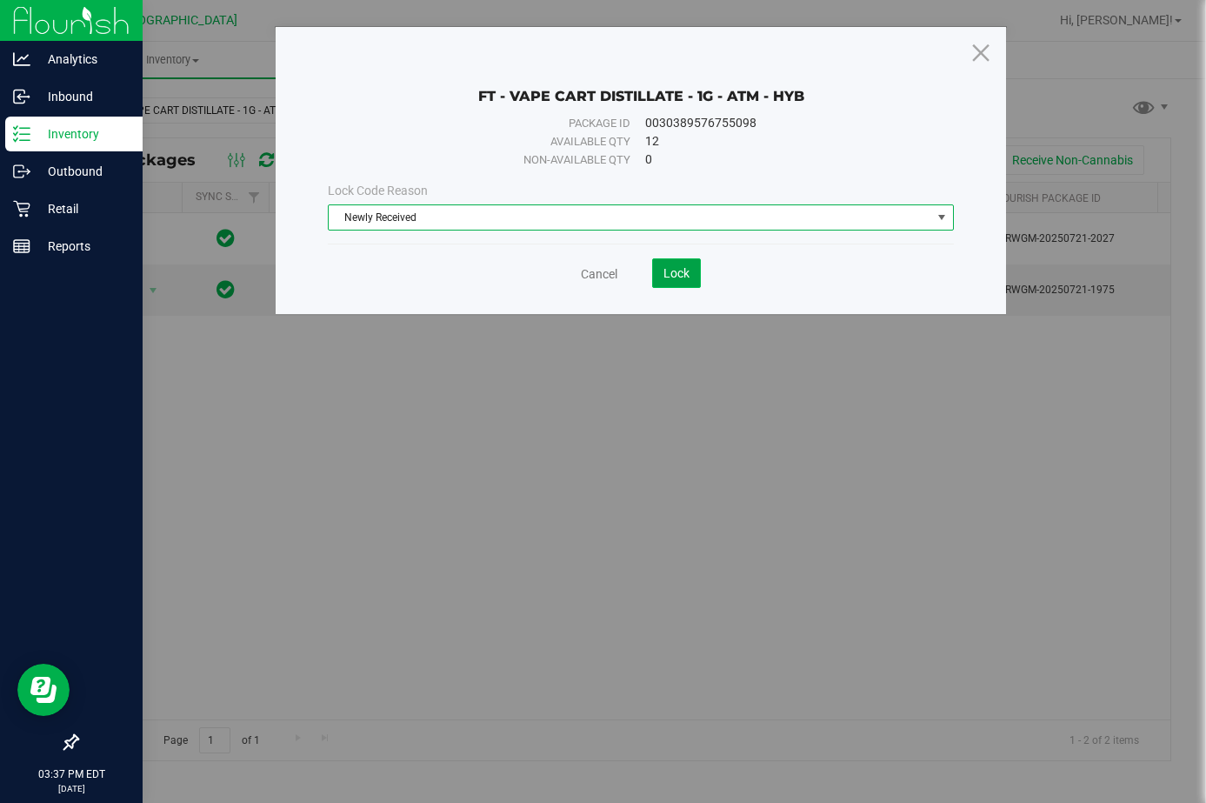
click at [657, 275] on button "Lock" at bounding box center [676, 273] width 49 height 30
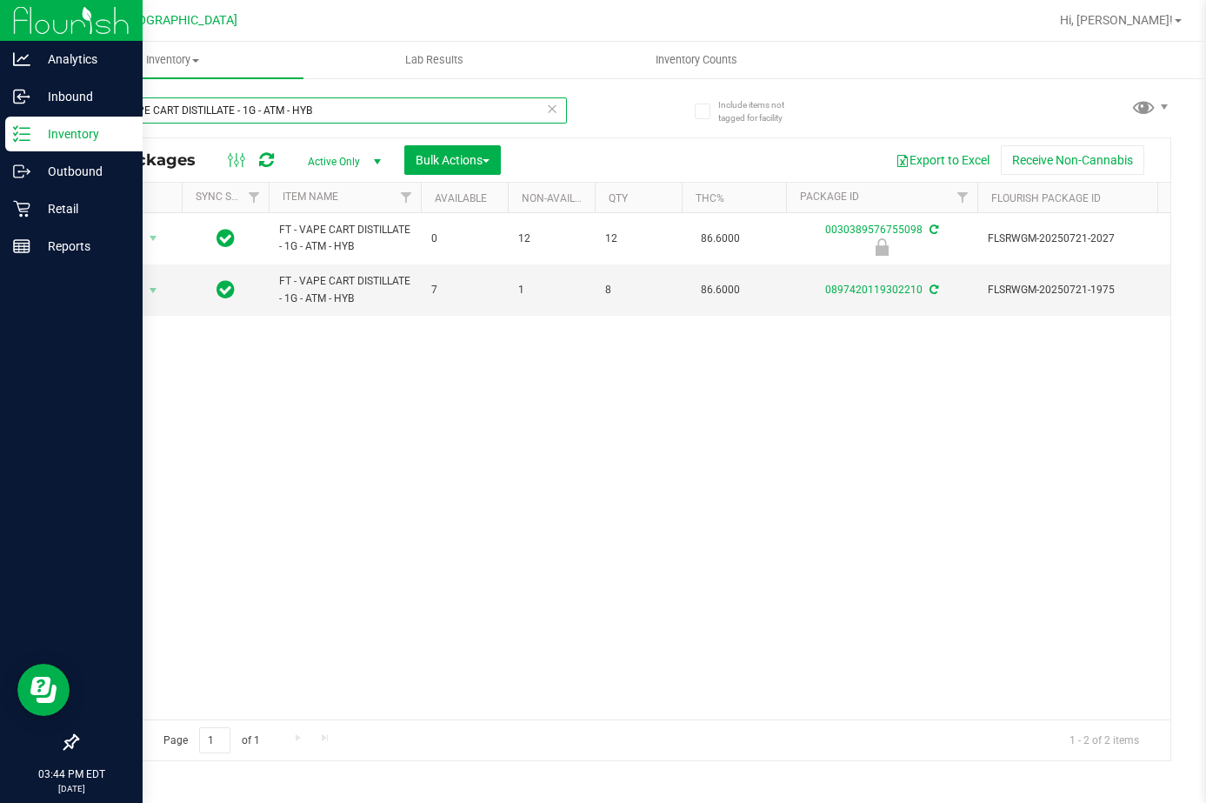
click at [300, 115] on input "FT - VAPE CART DISTILLATE - 1G - ATM - HYB" at bounding box center [322, 110] width 490 height 26
click at [303, 116] on input "FT - VAPE CART DISTILLATE - 1G - ATM - HYB" at bounding box center [322, 110] width 490 height 26
click at [304, 115] on input "FT - VAPE CART DISTILLATE - 1G - ATM - HYB" at bounding box center [322, 110] width 490 height 26
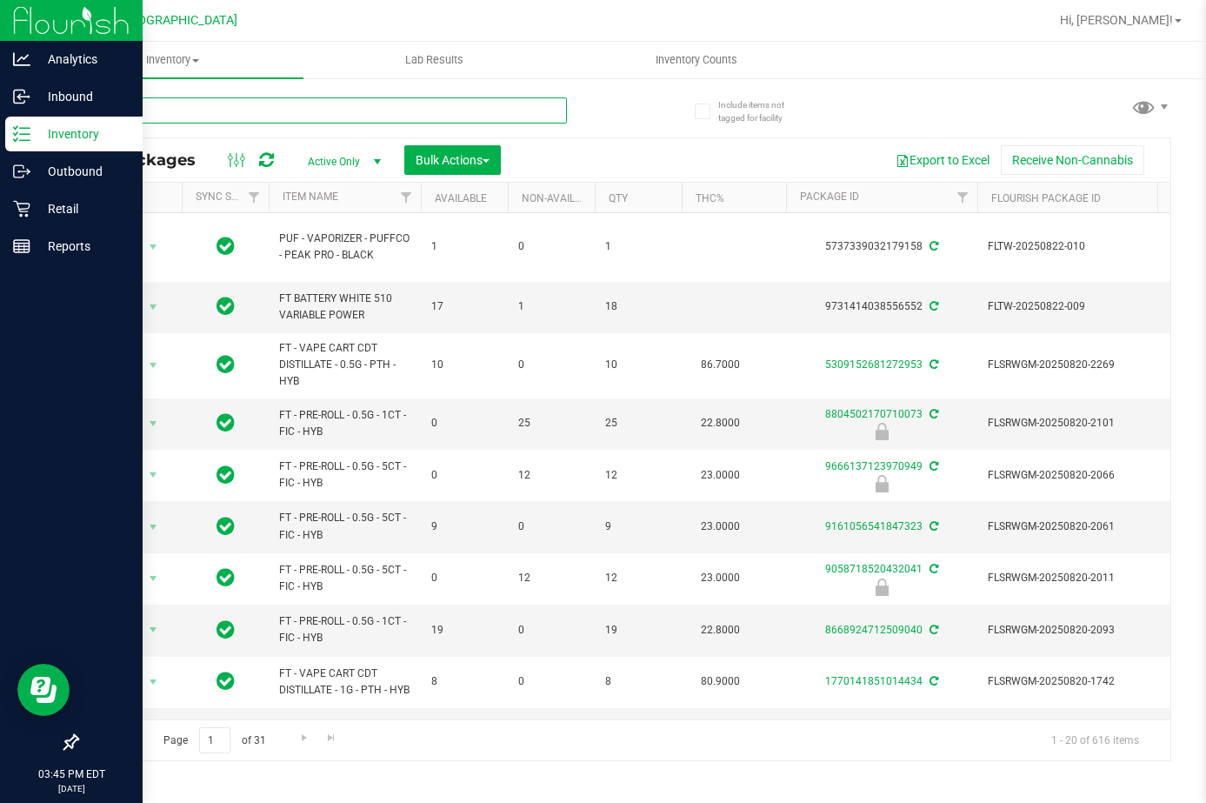
click at [403, 109] on input "text" at bounding box center [322, 110] width 490 height 26
click at [452, 110] on input "text" at bounding box center [322, 110] width 490 height 26
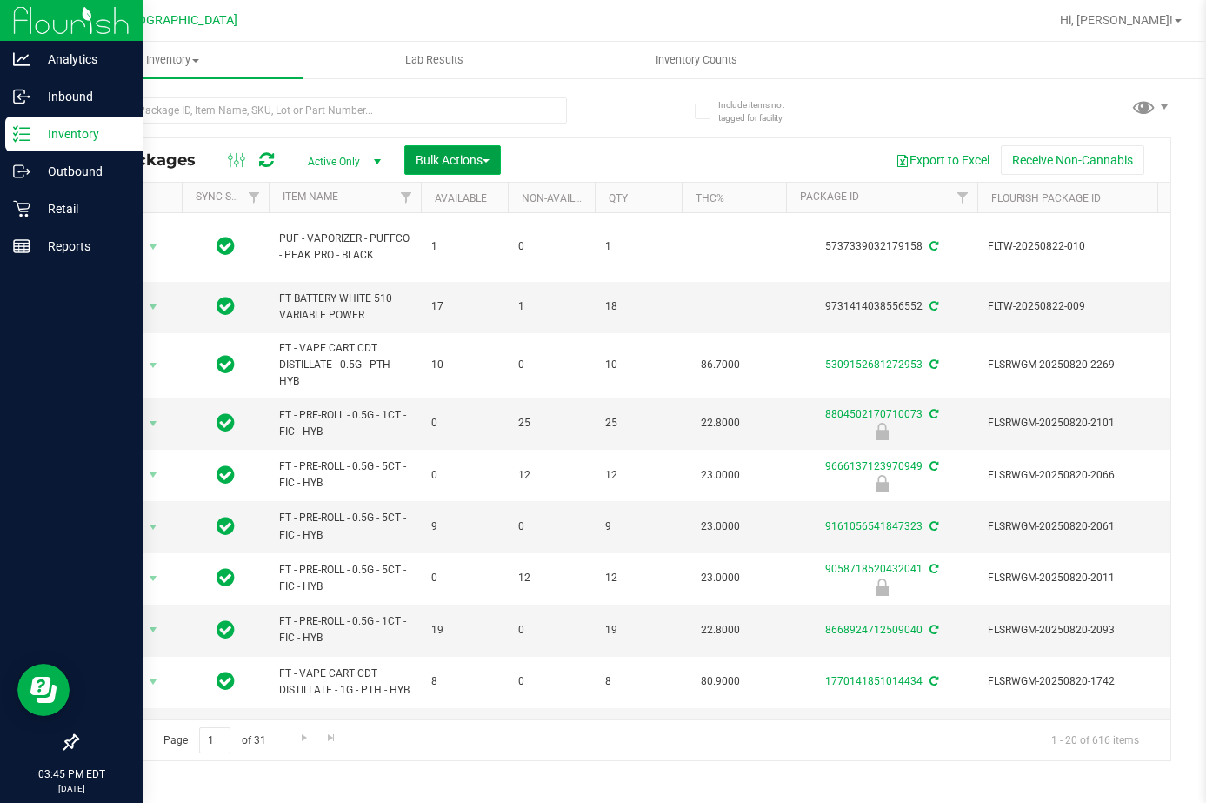
click at [481, 161] on span "Bulk Actions" at bounding box center [453, 160] width 74 height 14
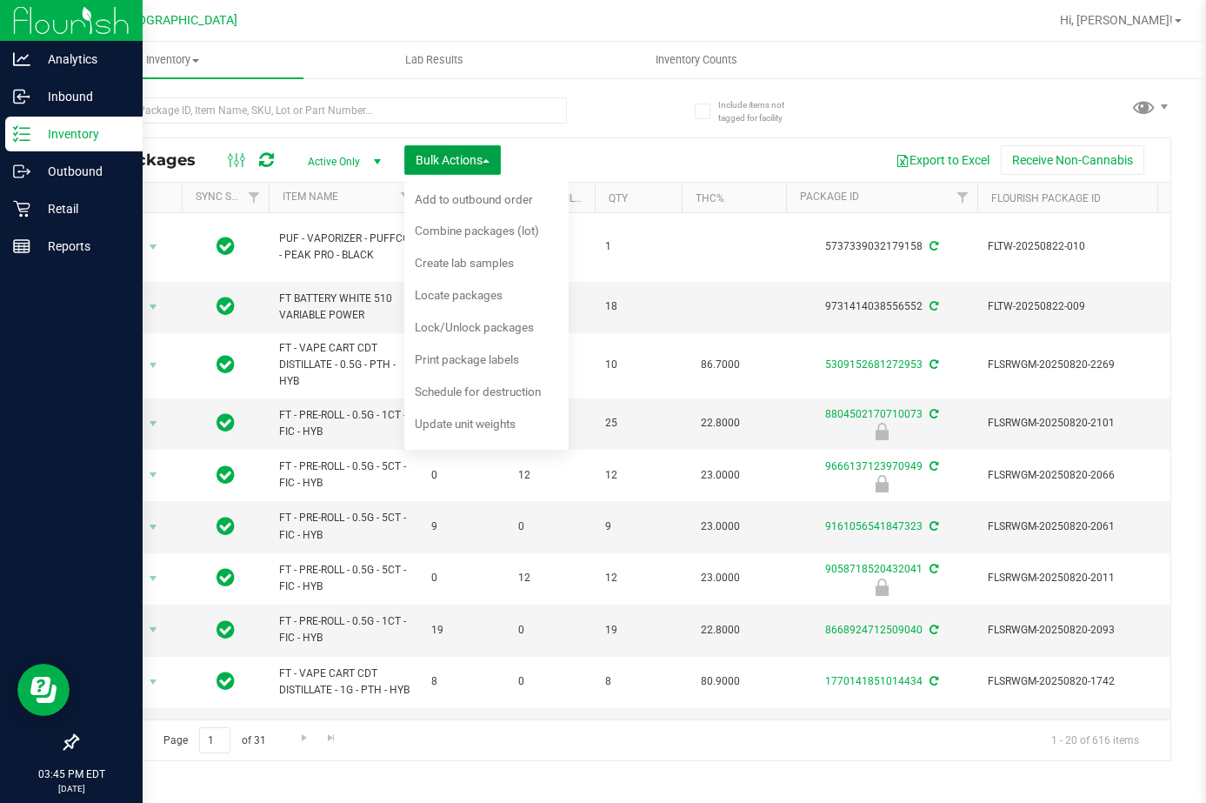
click at [481, 153] on span "Bulk Actions" at bounding box center [453, 160] width 74 height 14
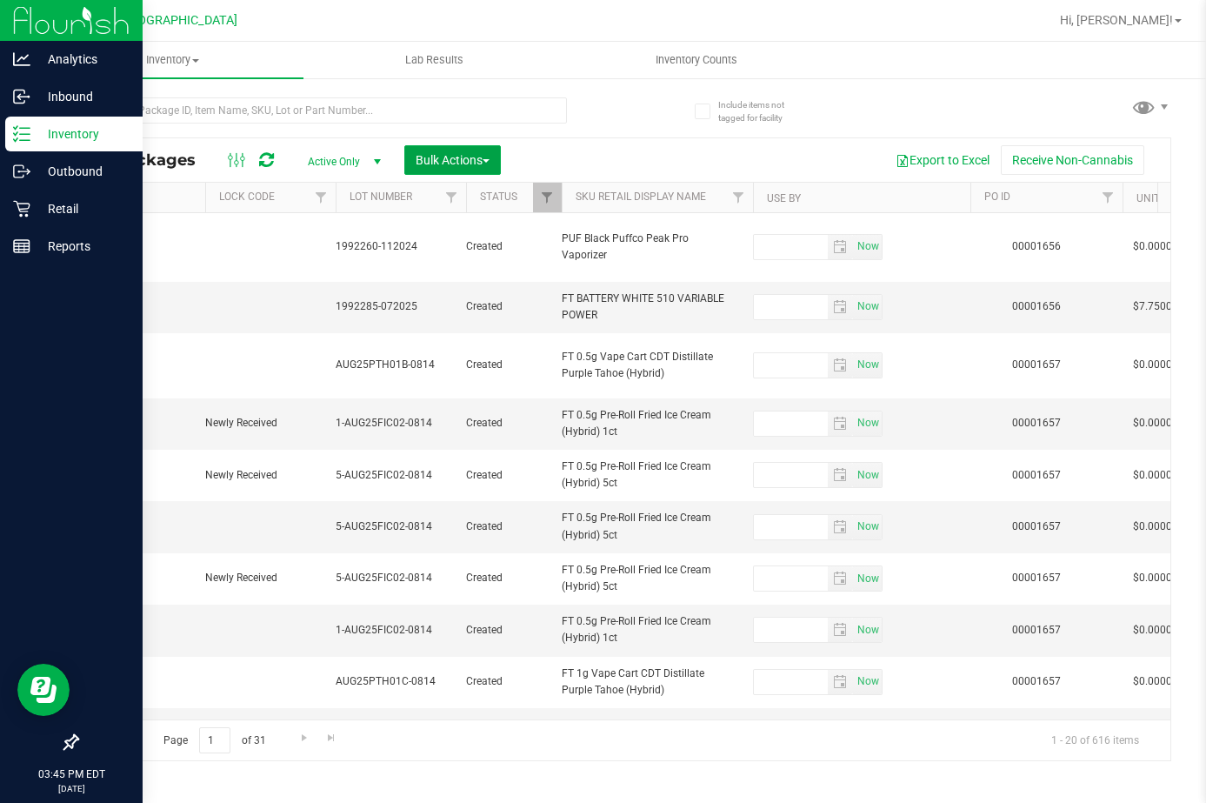
scroll to position [0, 974]
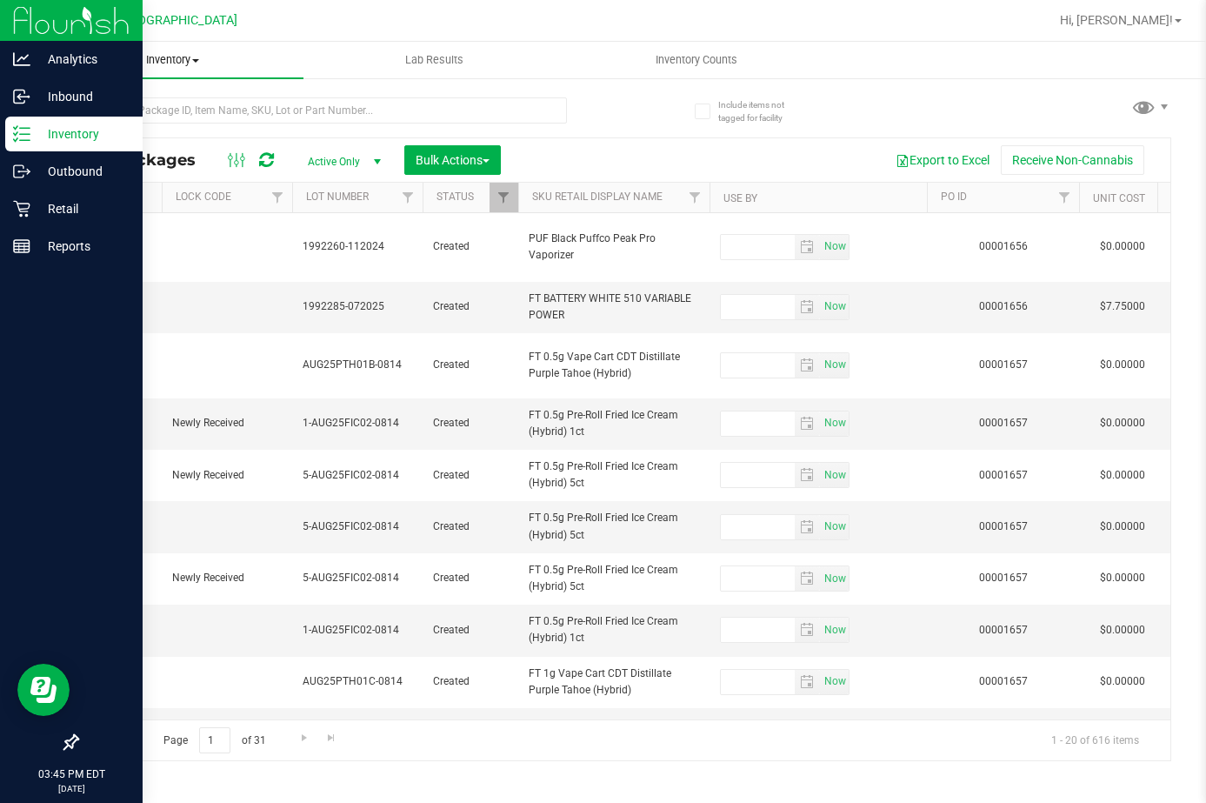
click at [170, 59] on span "Inventory" at bounding box center [173, 60] width 262 height 16
click at [40, 248] on p "Reports" at bounding box center [82, 246] width 104 height 21
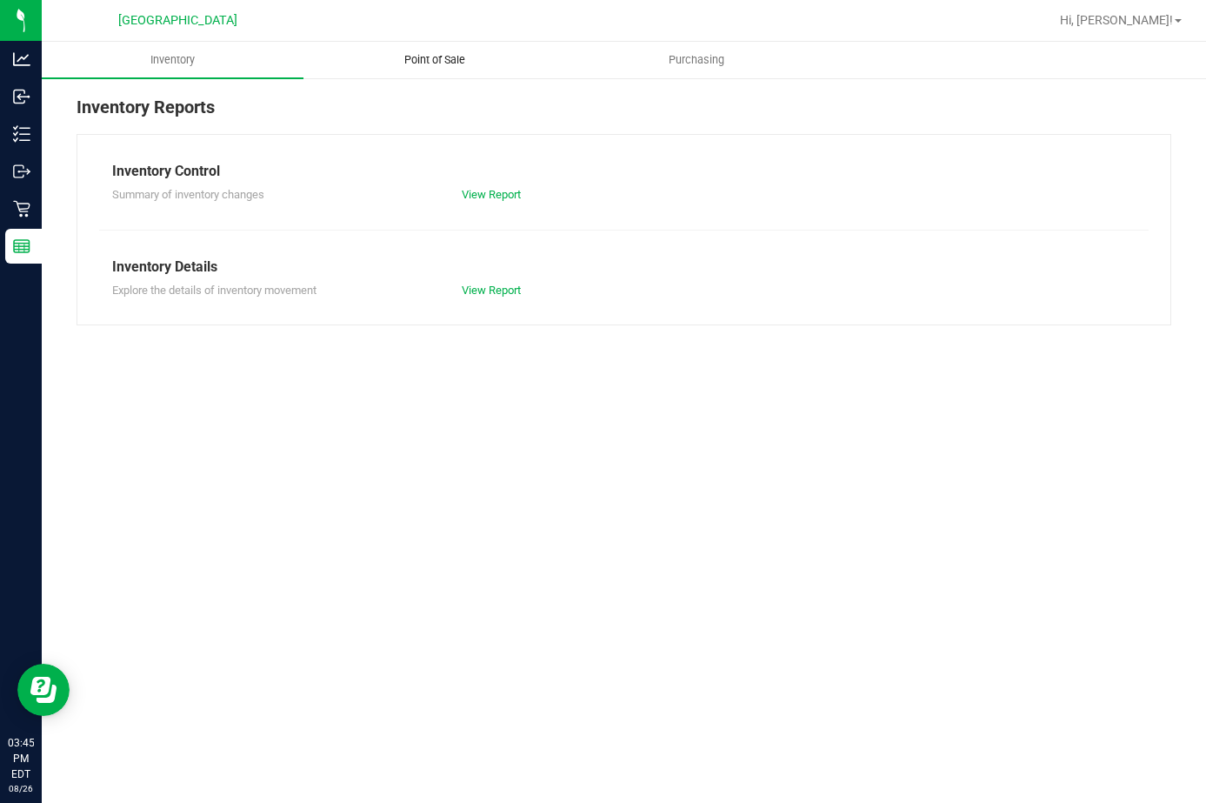
click at [444, 57] on span "Point of Sale" at bounding box center [435, 60] width 108 height 16
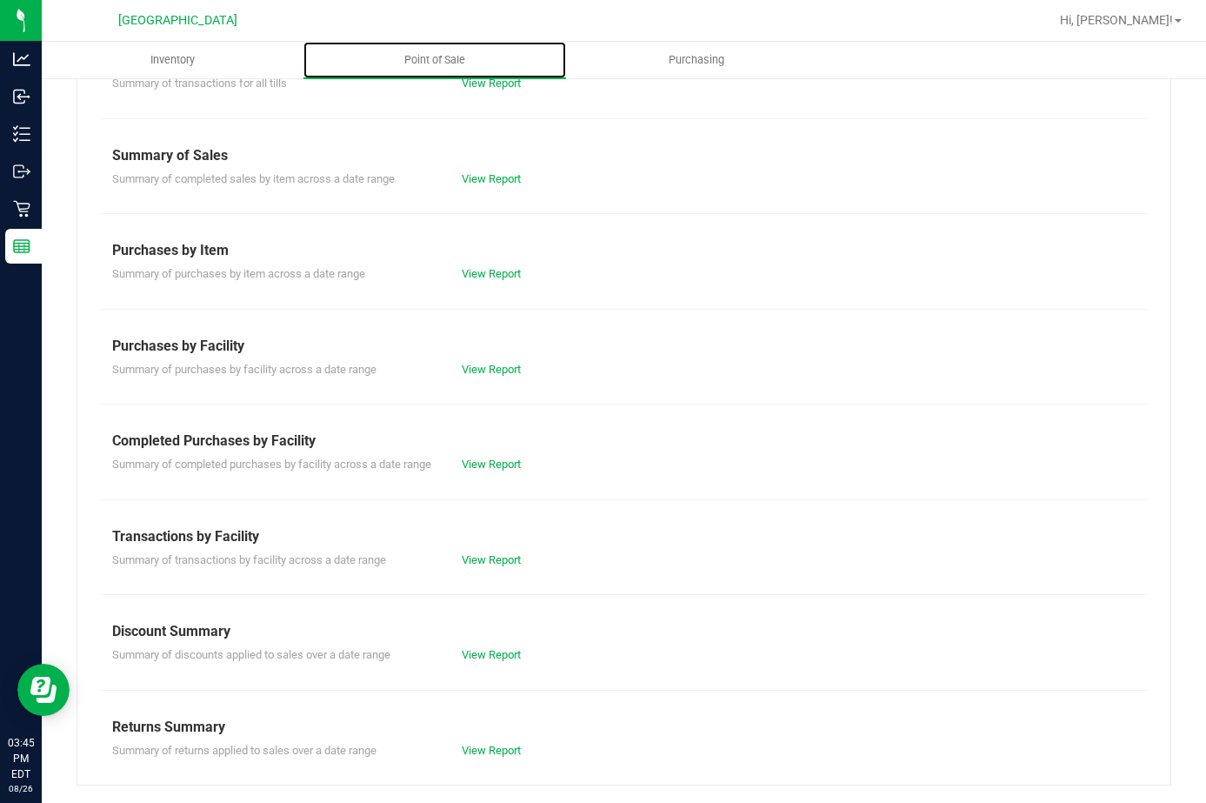
scroll to position [7, 0]
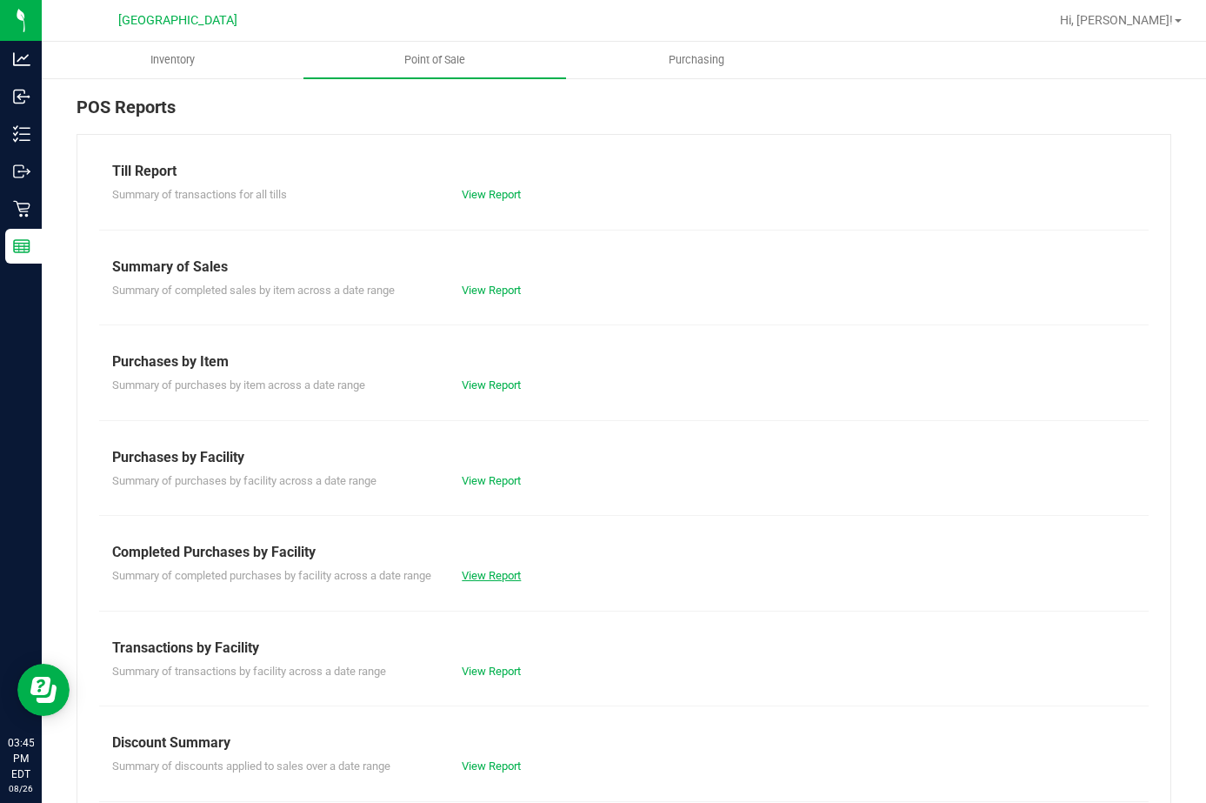
click at [500, 576] on link "View Report" at bounding box center [491, 575] width 59 height 13
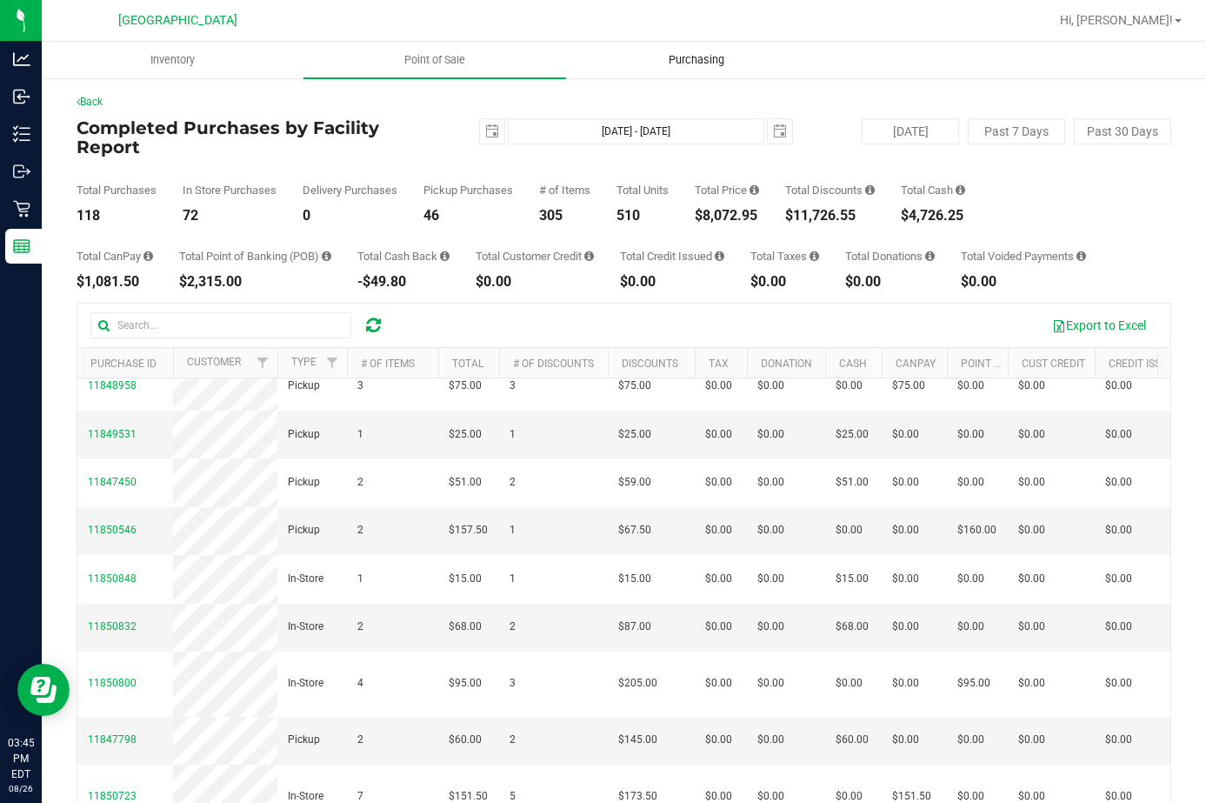
click at [688, 59] on span "Purchasing" at bounding box center [696, 60] width 103 height 16
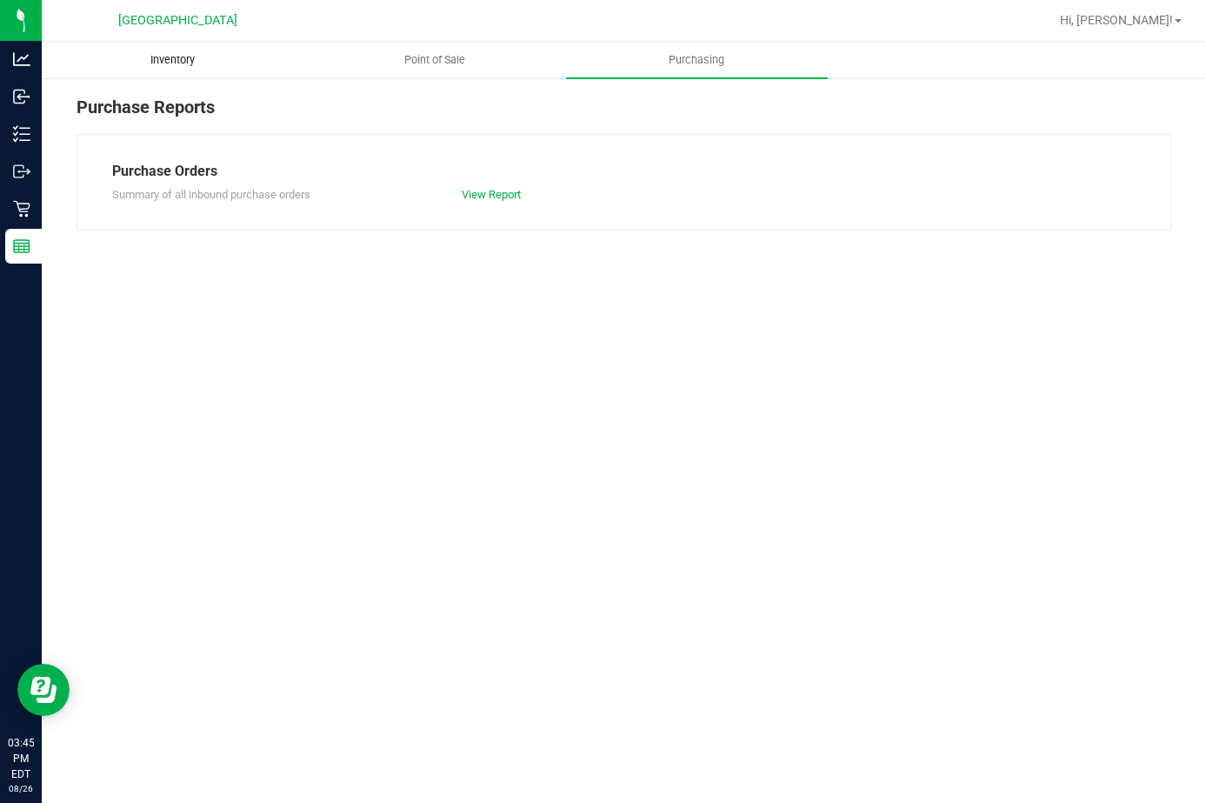
click at [170, 50] on uib-tab-heading "Inventory" at bounding box center [173, 60] width 260 height 35
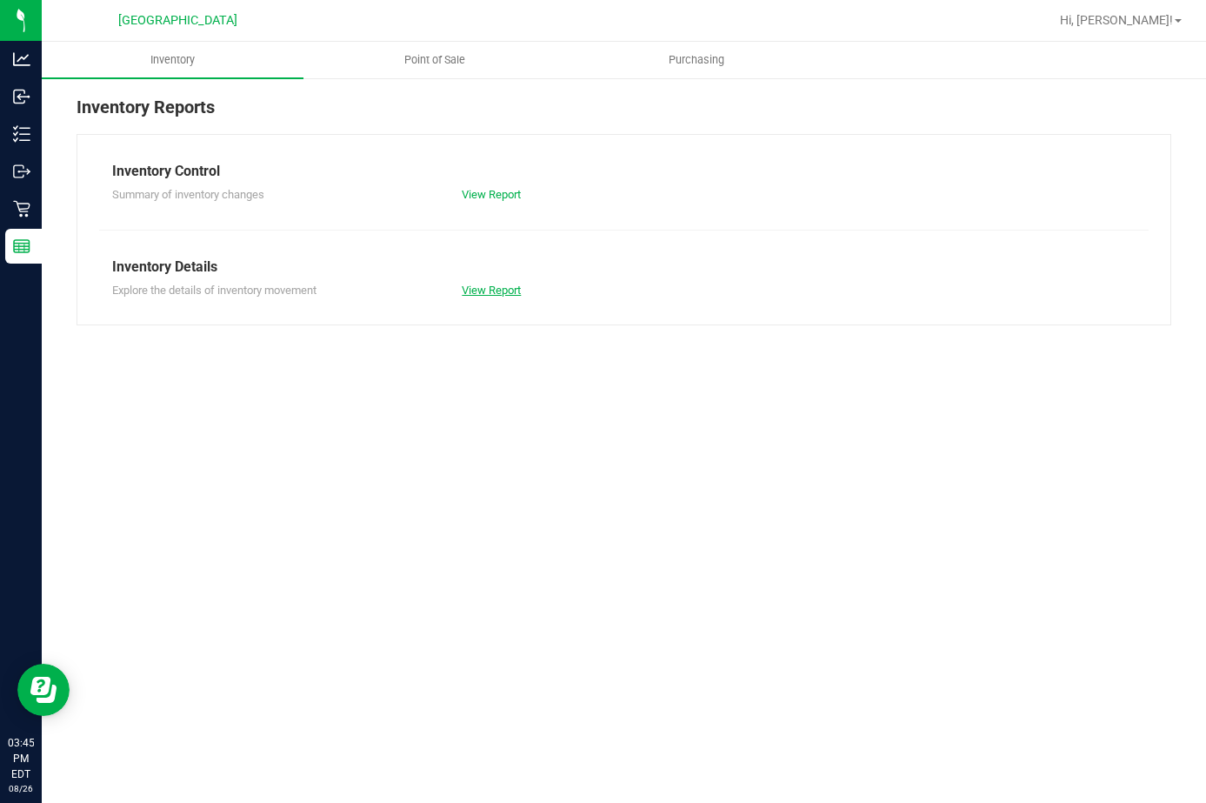
click at [502, 290] on link "View Report" at bounding box center [491, 289] width 59 height 13
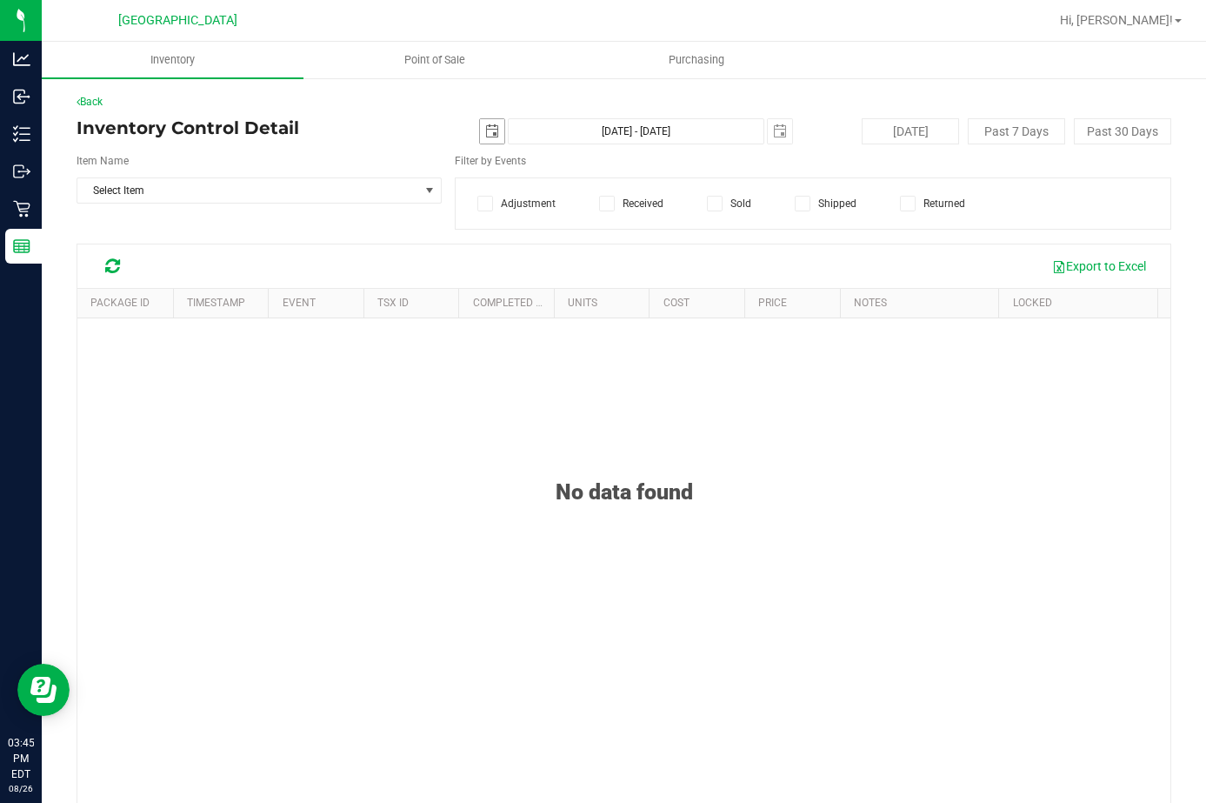
click at [486, 130] on span "select" at bounding box center [492, 131] width 14 height 14
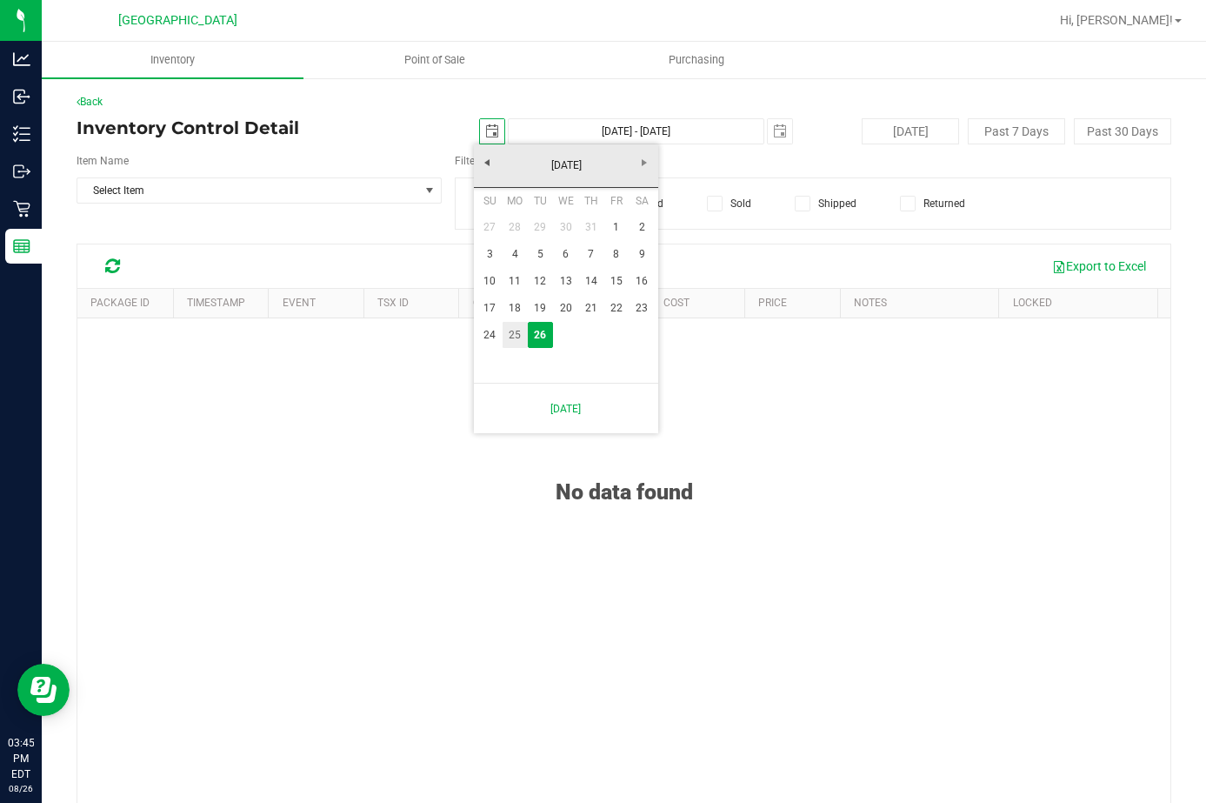
click at [514, 336] on link "25" at bounding box center [515, 335] width 25 height 27
type input "2025-08-25"
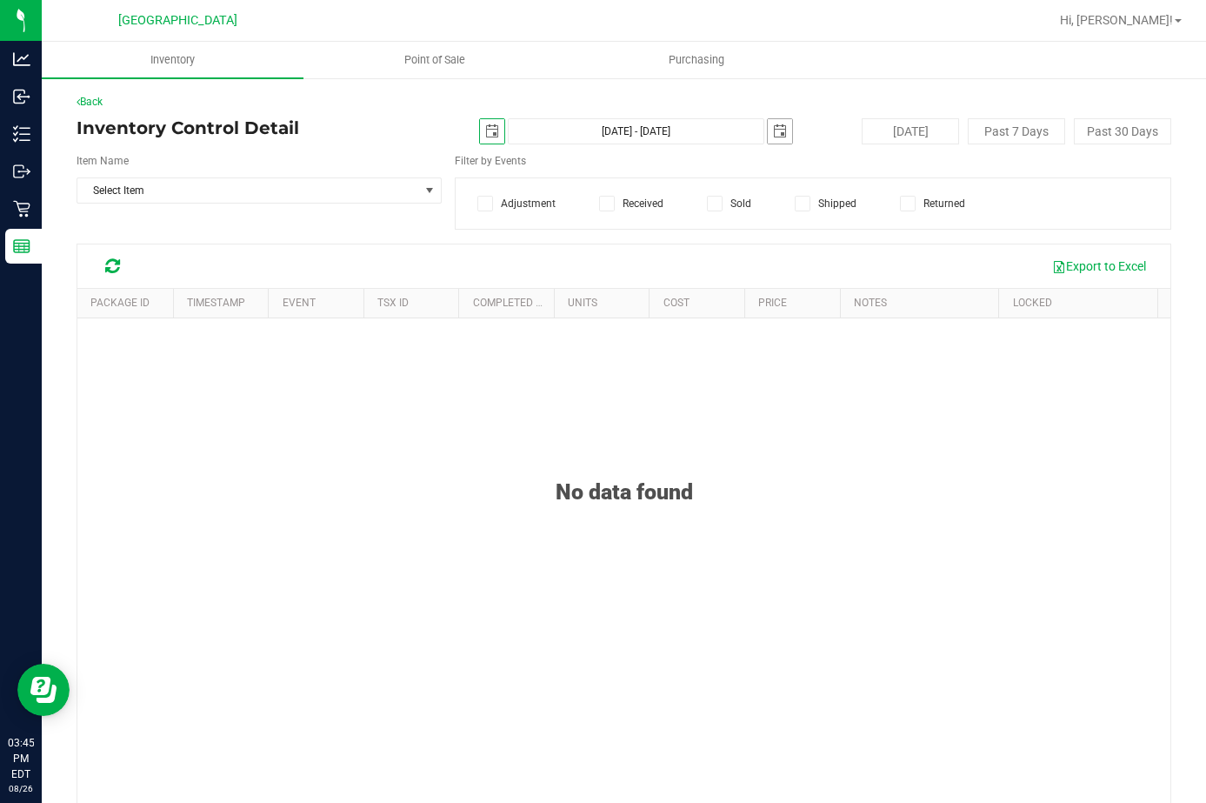
click at [773, 135] on span "select" at bounding box center [780, 131] width 14 height 14
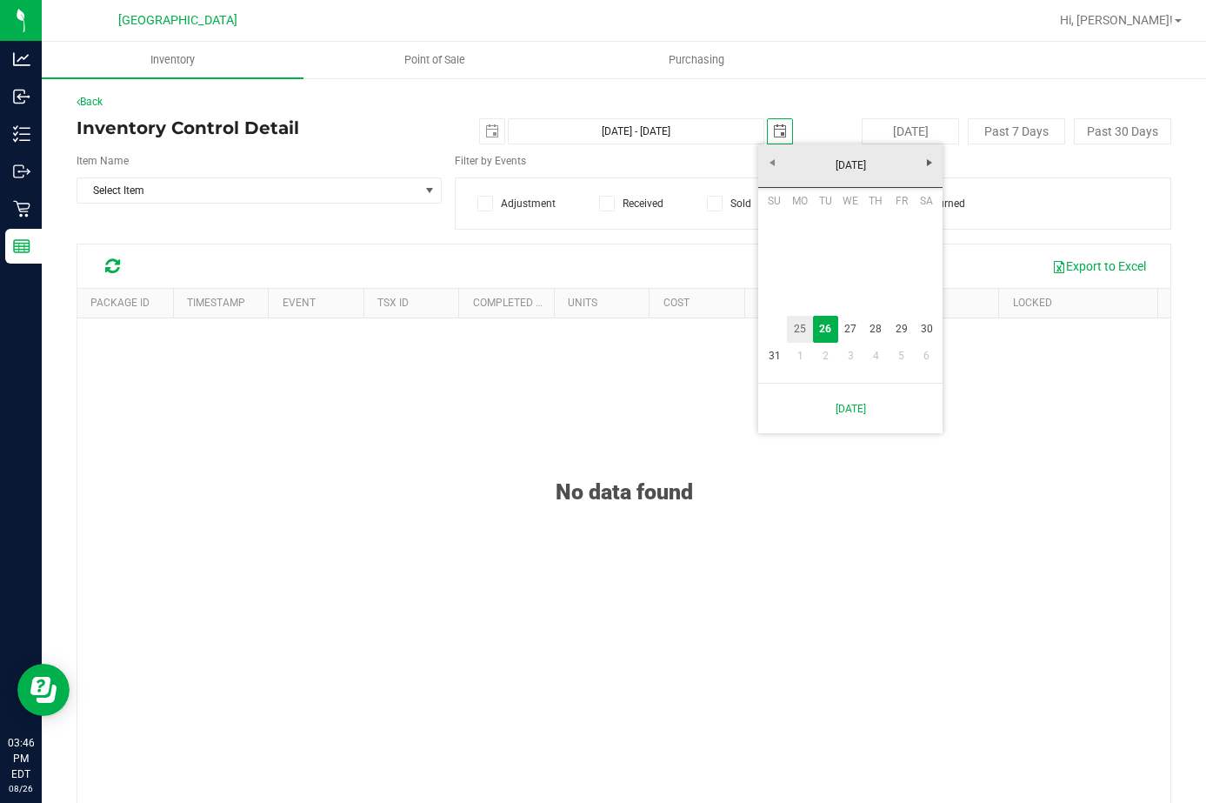
click at [797, 330] on link "25" at bounding box center [799, 329] width 25 height 27
type input "Aug 25, 2025 - Aug 25, 2025"
type input "2025-08-25"
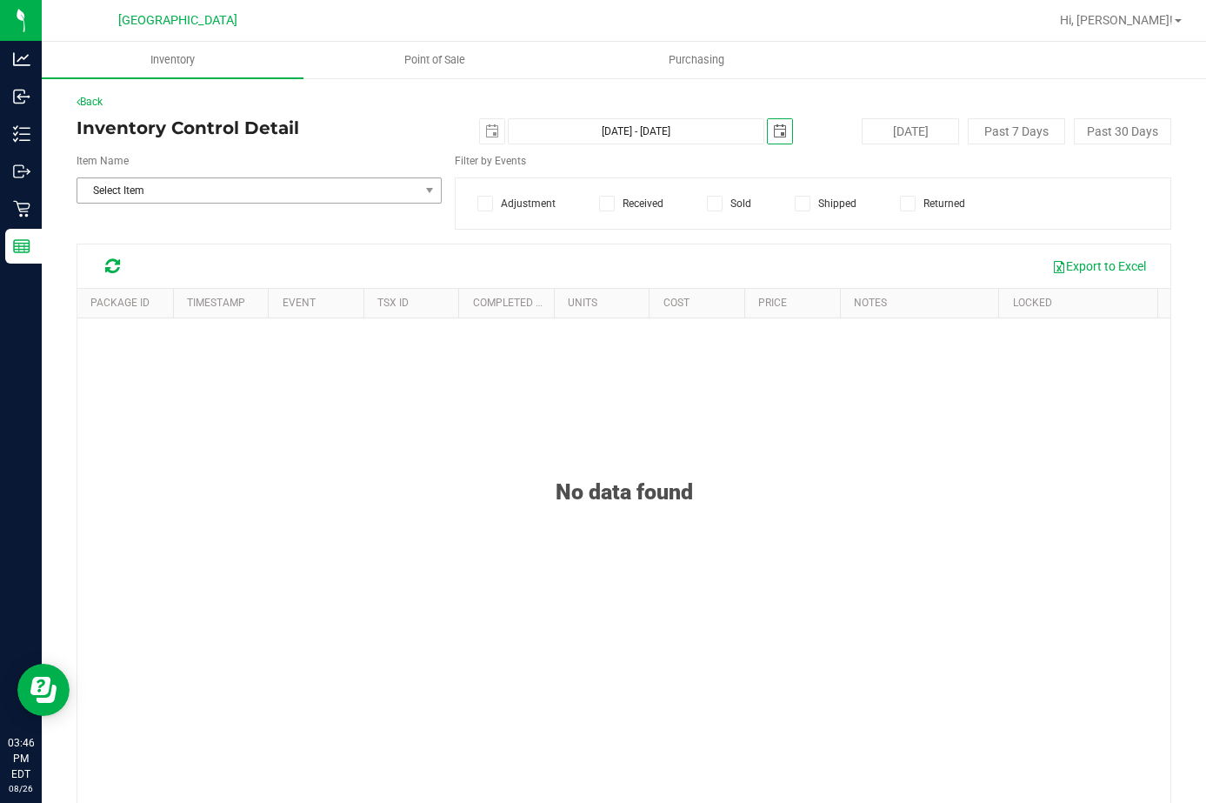
click at [176, 191] on span "Select Item" at bounding box center [248, 190] width 342 height 24
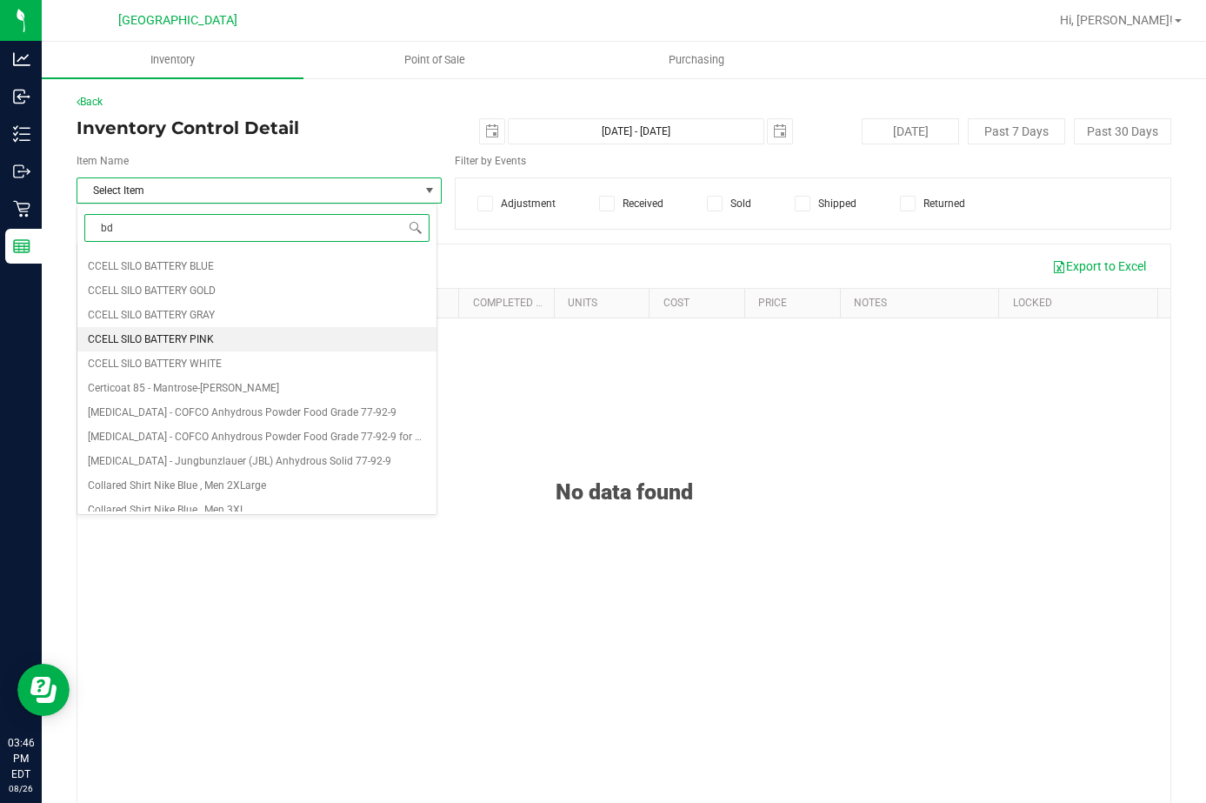
type input "bdl"
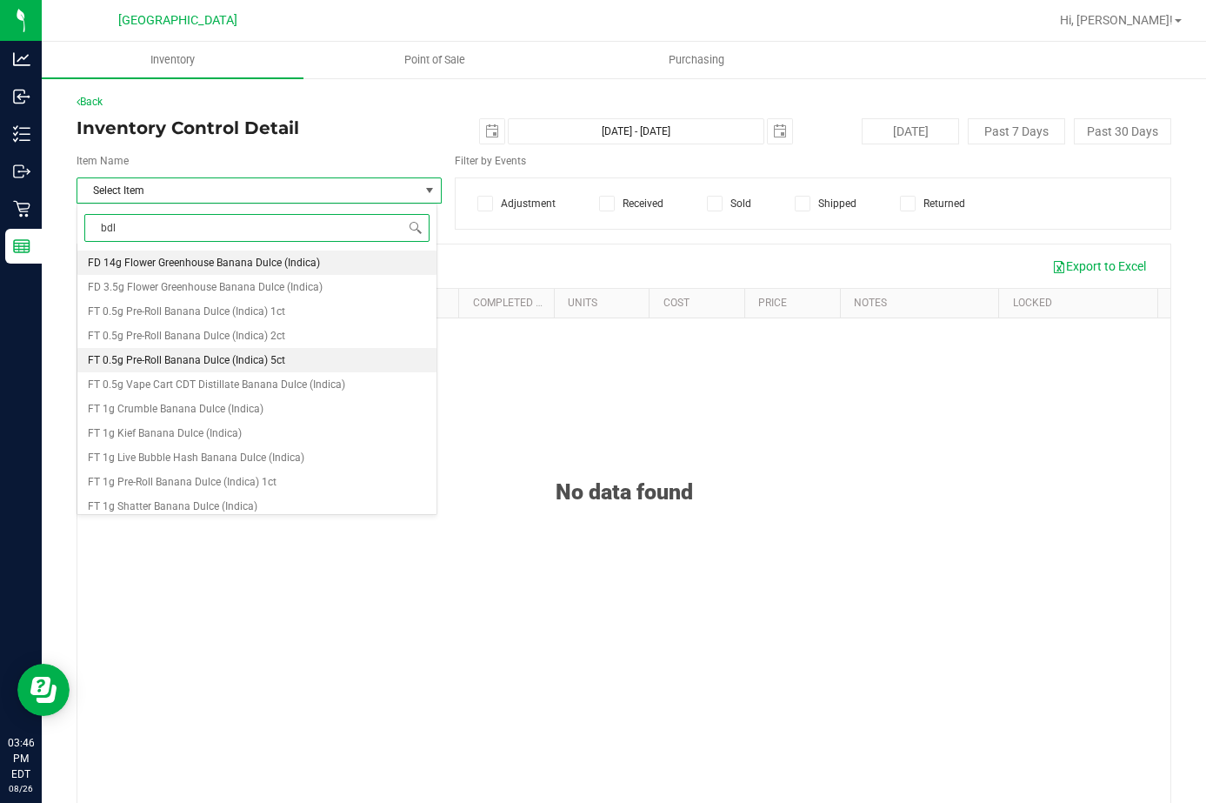
click at [339, 356] on li "FT 0.5g Pre-Roll Banana Dulce (Indica) 5ct" at bounding box center [256, 360] width 359 height 24
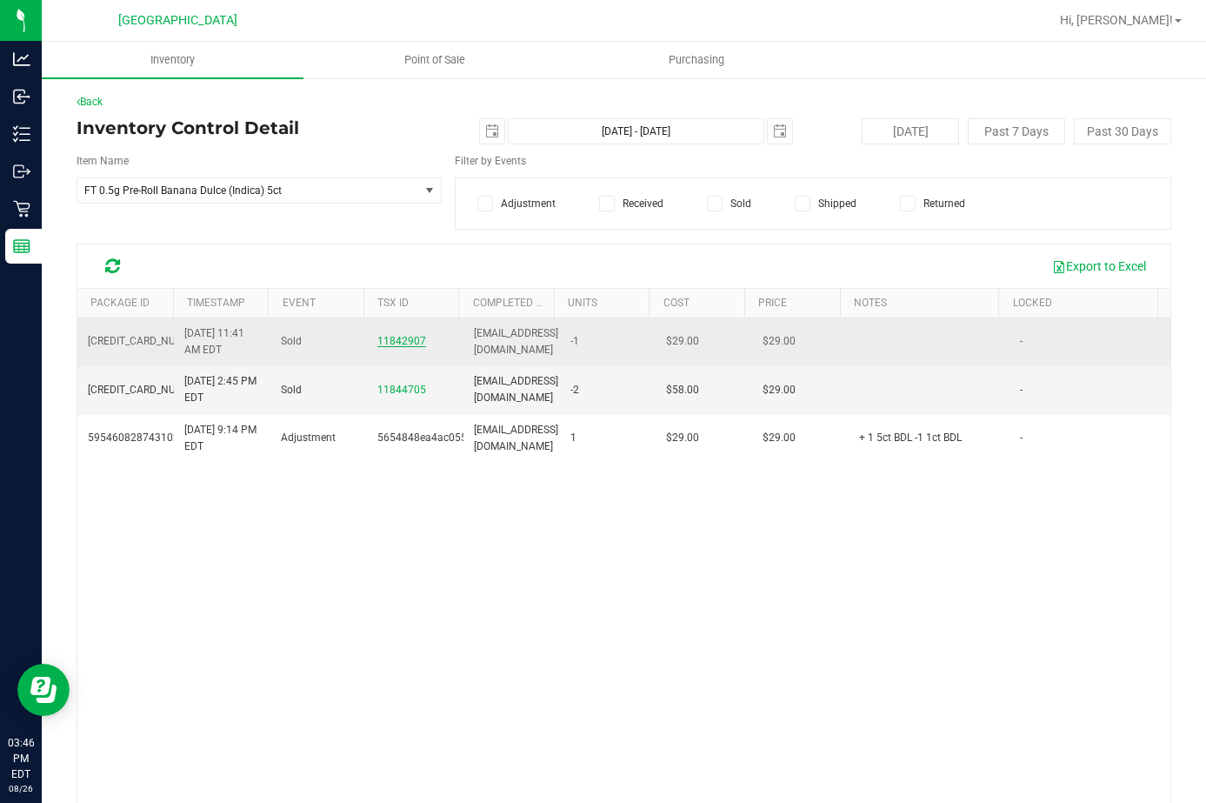
click at [385, 337] on span "11842907" at bounding box center [401, 341] width 49 height 12
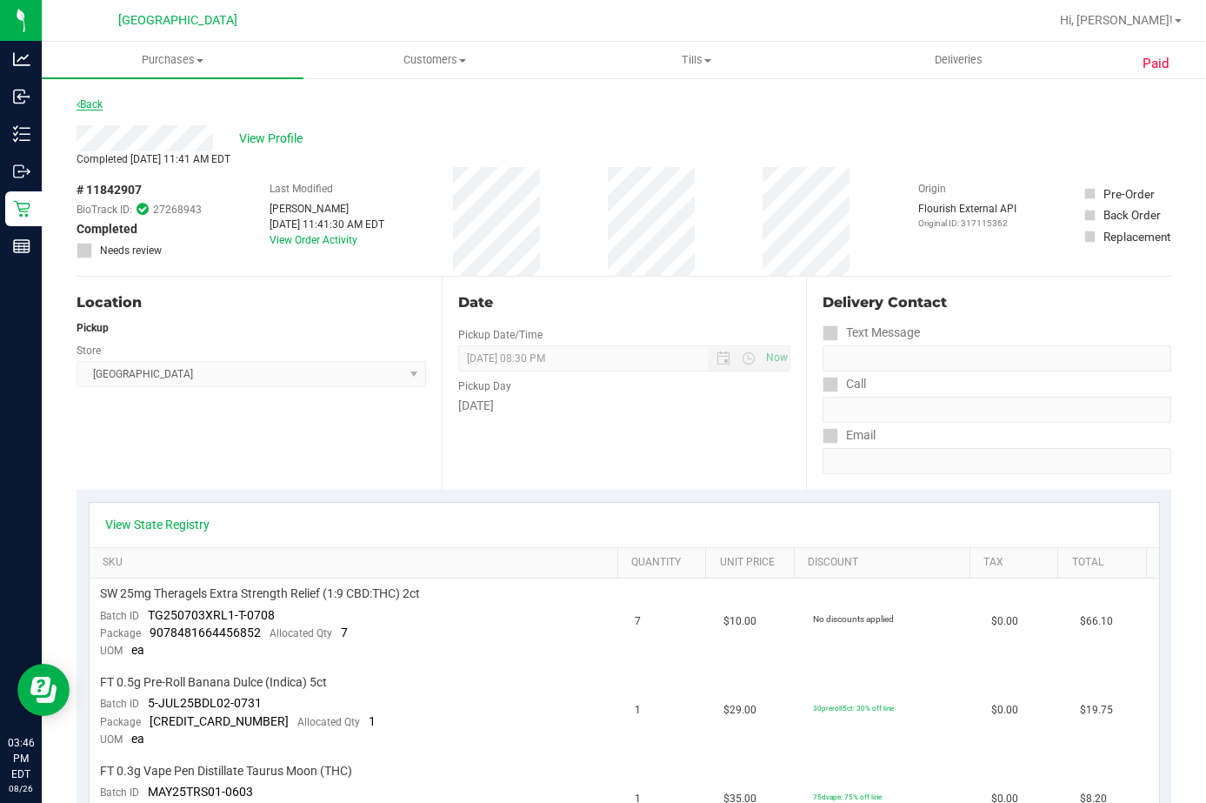
click at [99, 106] on link "Back" at bounding box center [90, 104] width 26 height 12
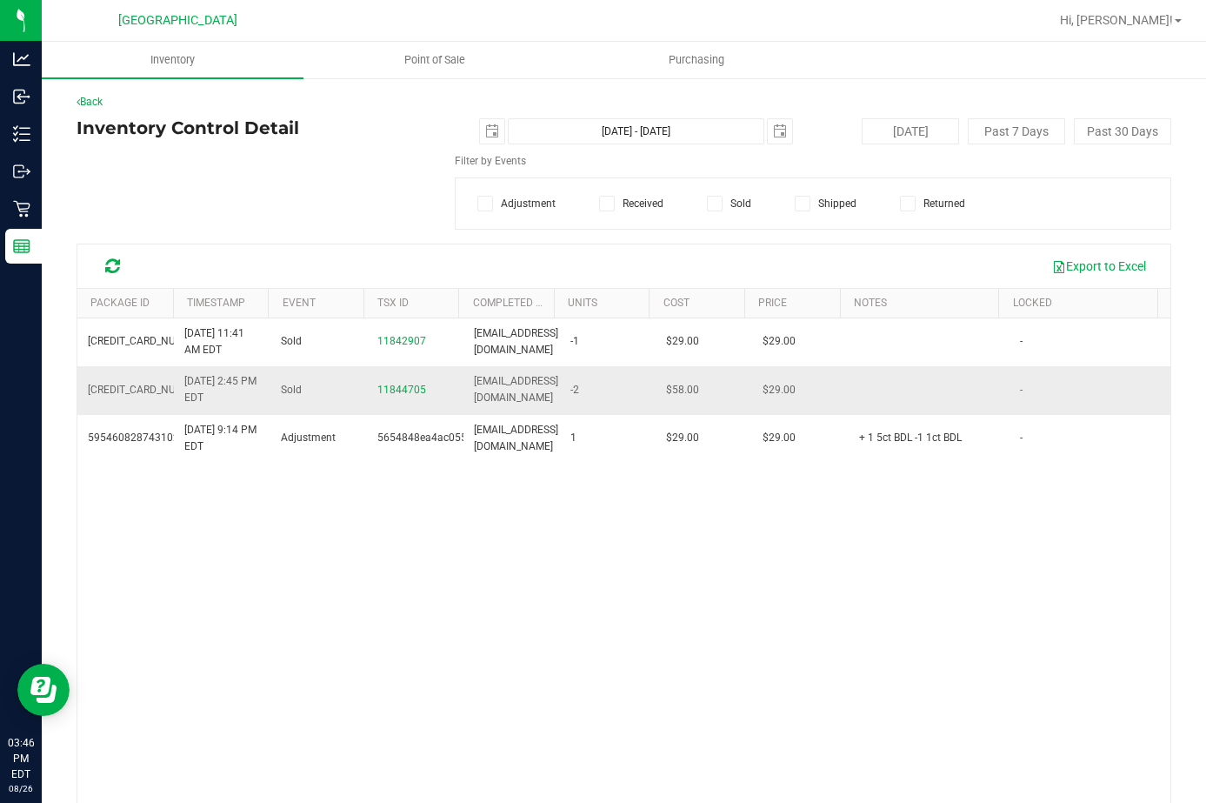
click at [144, 389] on link "5439056004228963" at bounding box center [146, 389] width 117 height 12
click at [401, 396] on span "11844705" at bounding box center [401, 390] width 49 height 17
click at [399, 388] on span "11844705" at bounding box center [401, 389] width 49 height 12
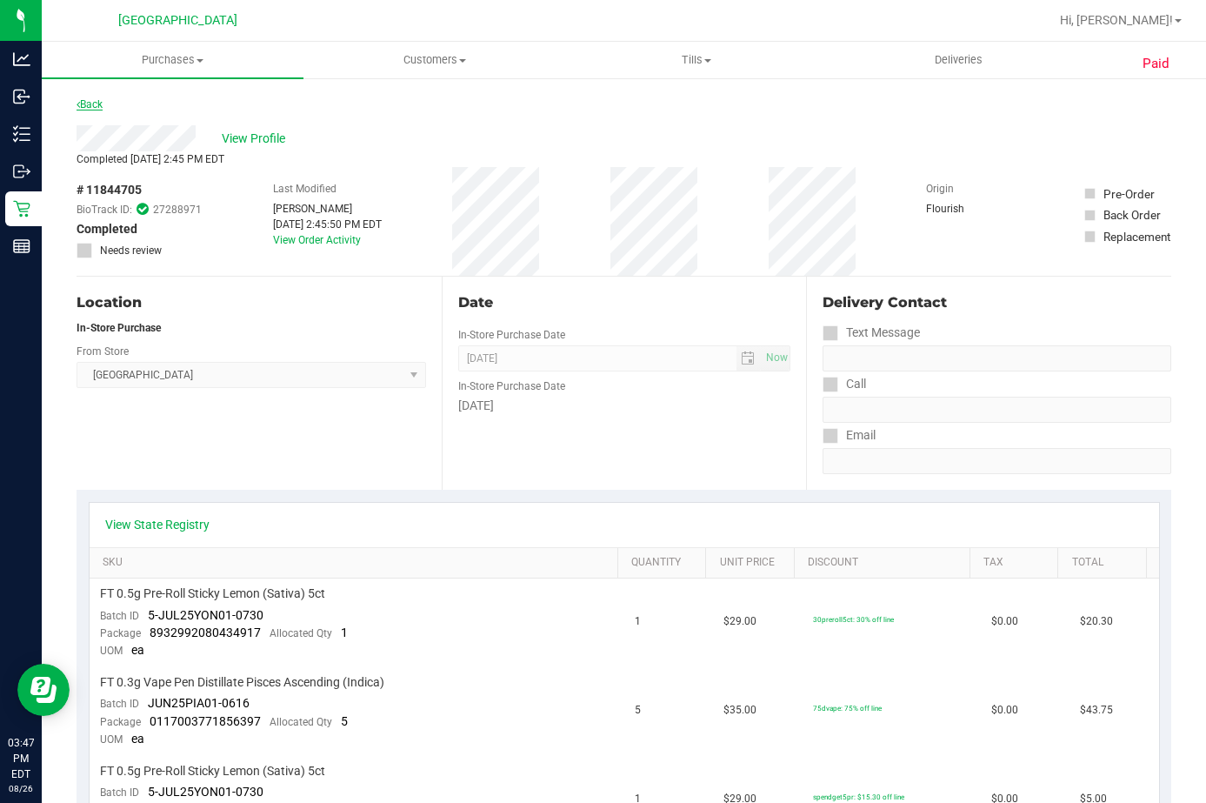
click at [90, 103] on link "Back" at bounding box center [90, 104] width 26 height 12
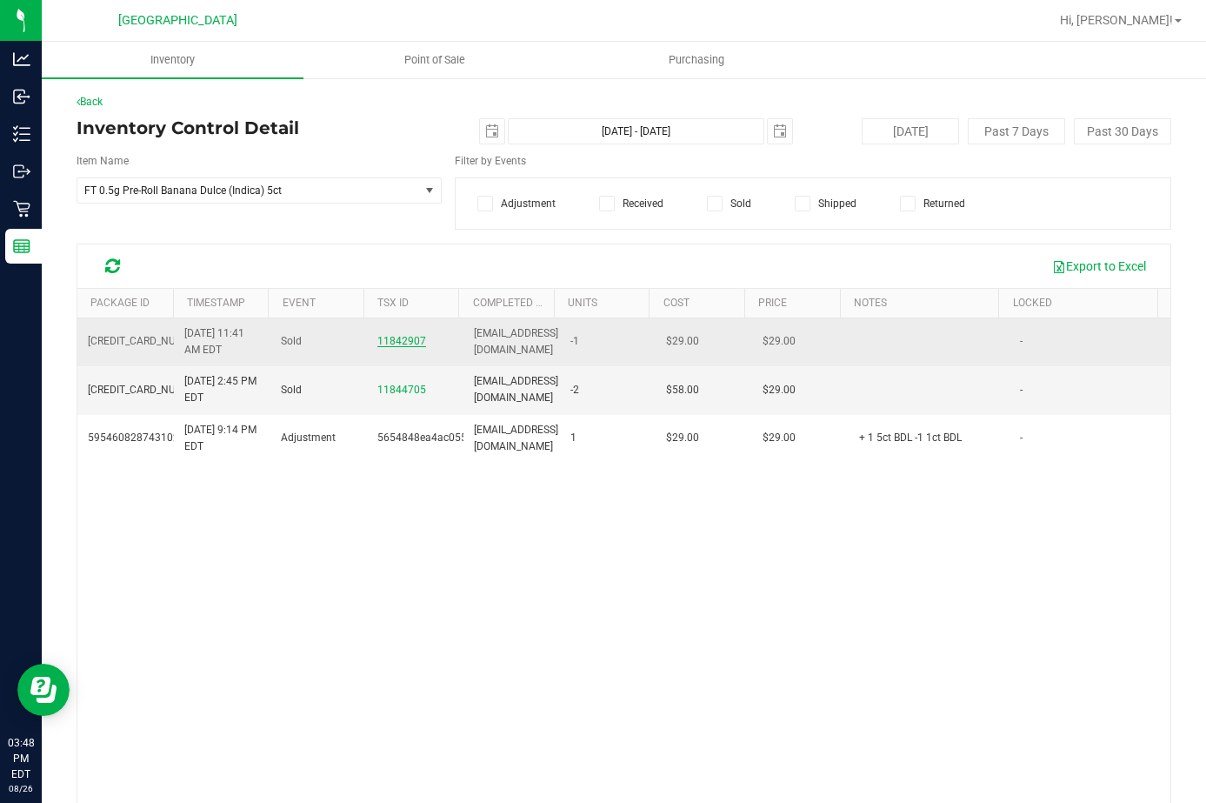
click at [389, 346] on span "11842907" at bounding box center [401, 341] width 49 height 12
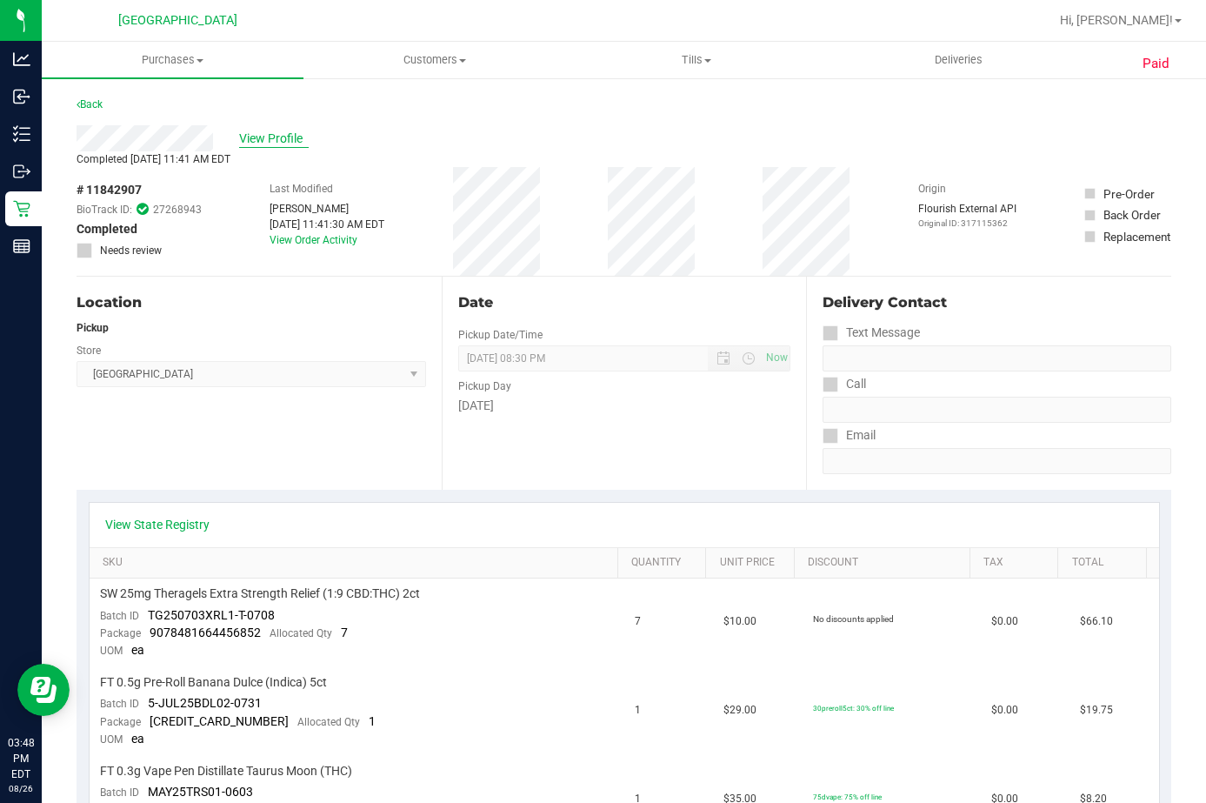
click at [271, 137] on span "View Profile" at bounding box center [274, 139] width 70 height 18
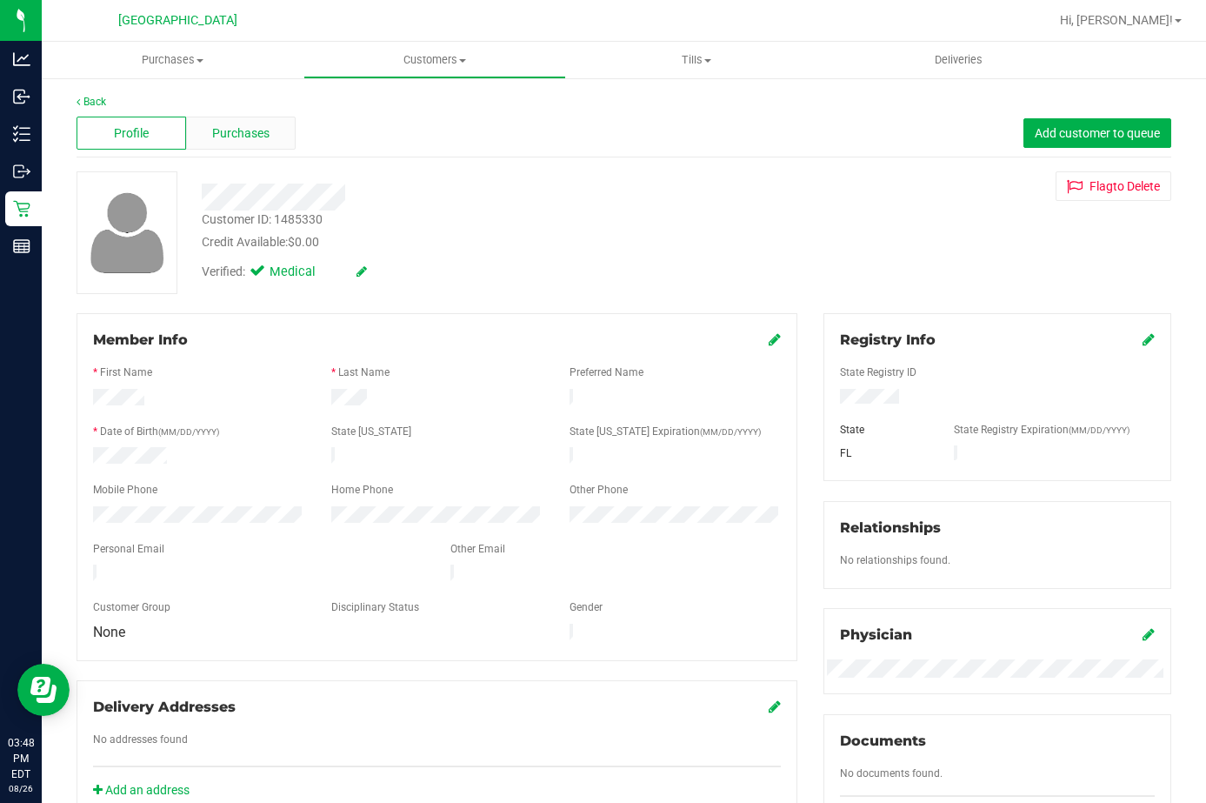
click at [237, 137] on span "Purchases" at bounding box center [240, 133] width 57 height 18
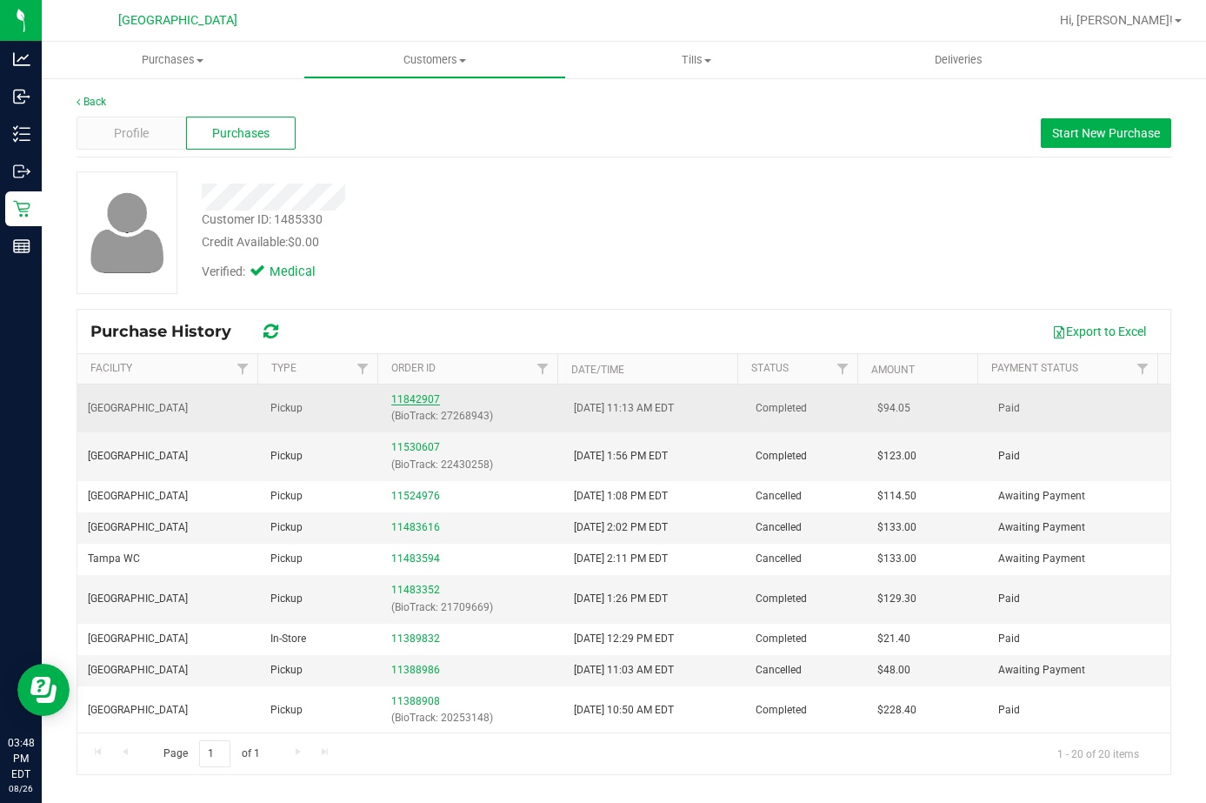
click at [400, 401] on link "11842907" at bounding box center [415, 399] width 49 height 12
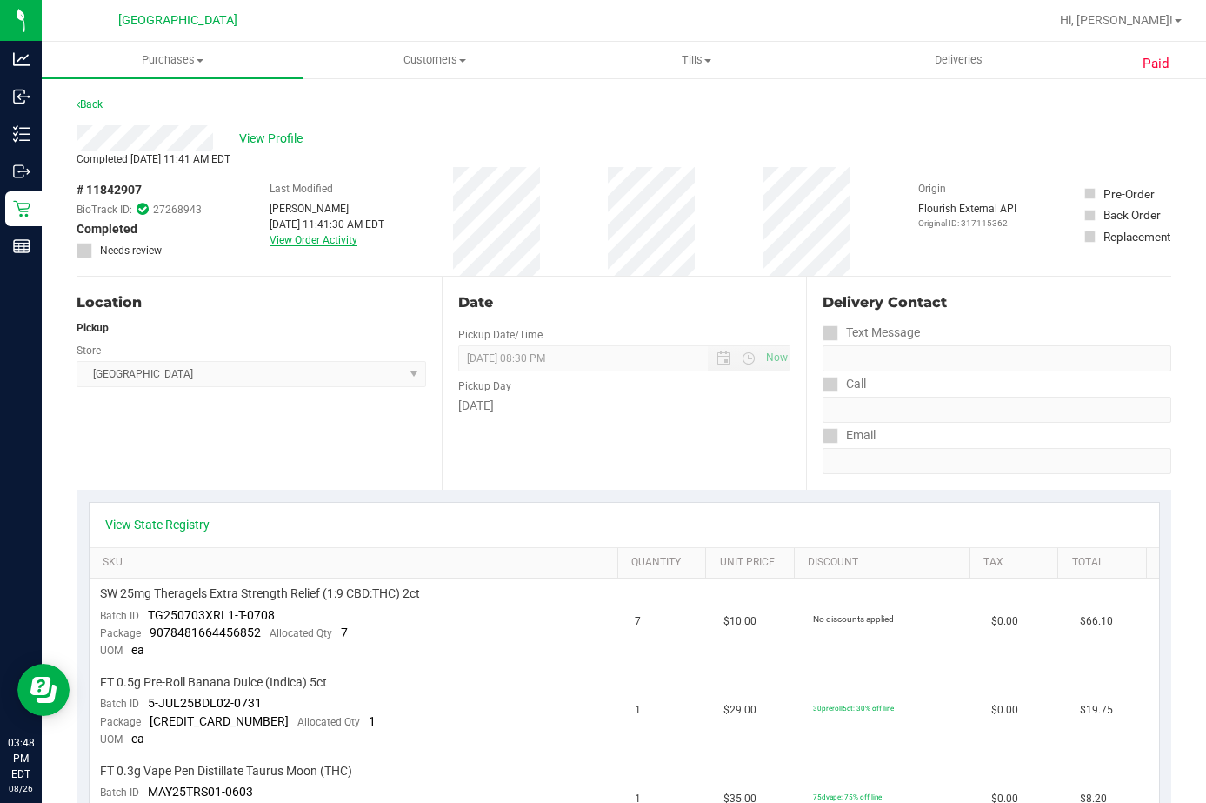
click at [303, 243] on link "View Order Activity" at bounding box center [314, 240] width 88 height 12
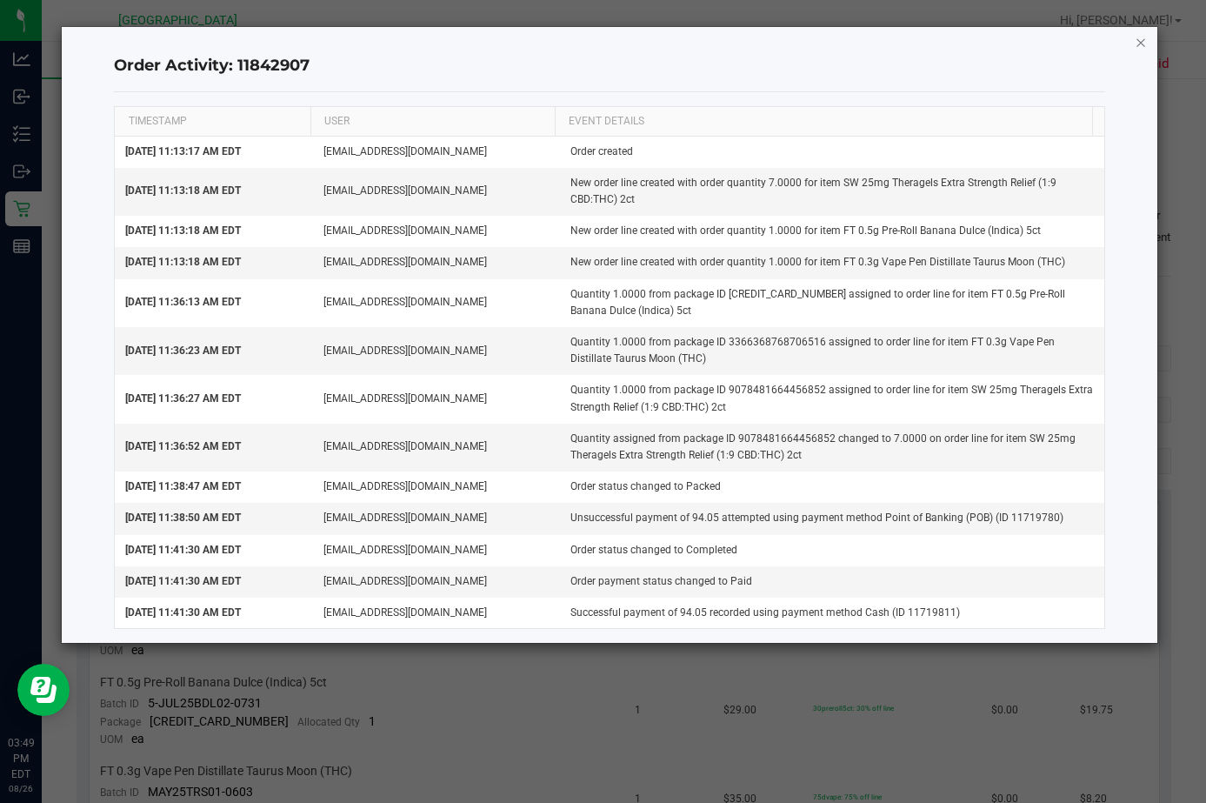
click at [1123, 43] on icon "button" at bounding box center [1141, 41] width 12 height 21
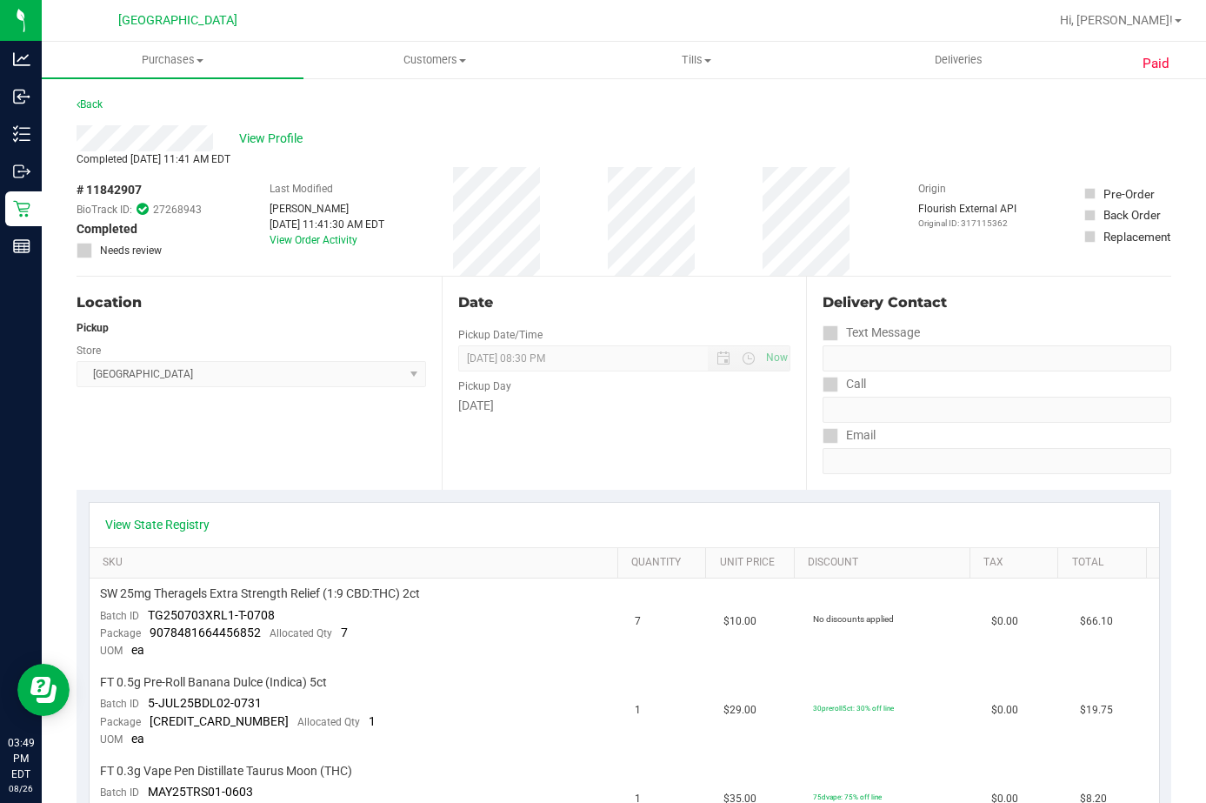
click at [87, 97] on div "Back" at bounding box center [90, 104] width 26 height 21
click at [91, 103] on link "Back" at bounding box center [90, 104] width 26 height 12
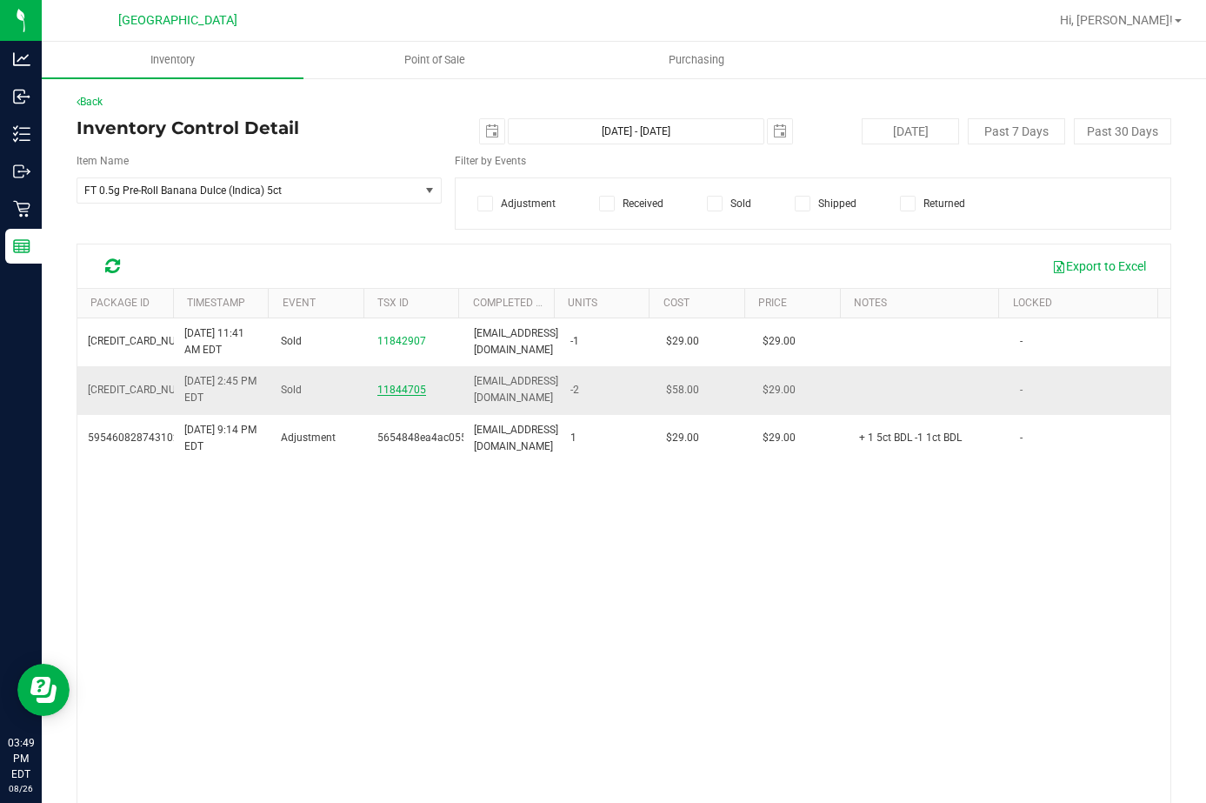
click at [390, 388] on span "11844705" at bounding box center [401, 389] width 49 height 12
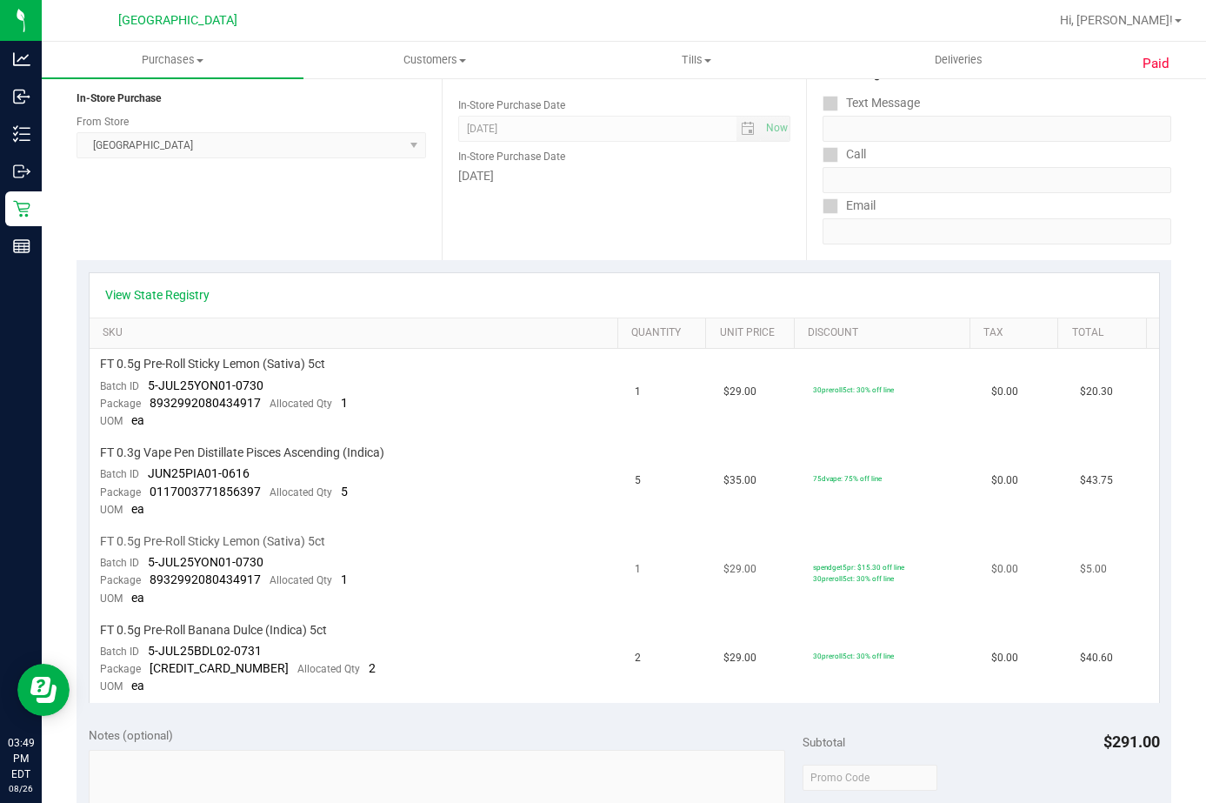
scroll to position [261, 0]
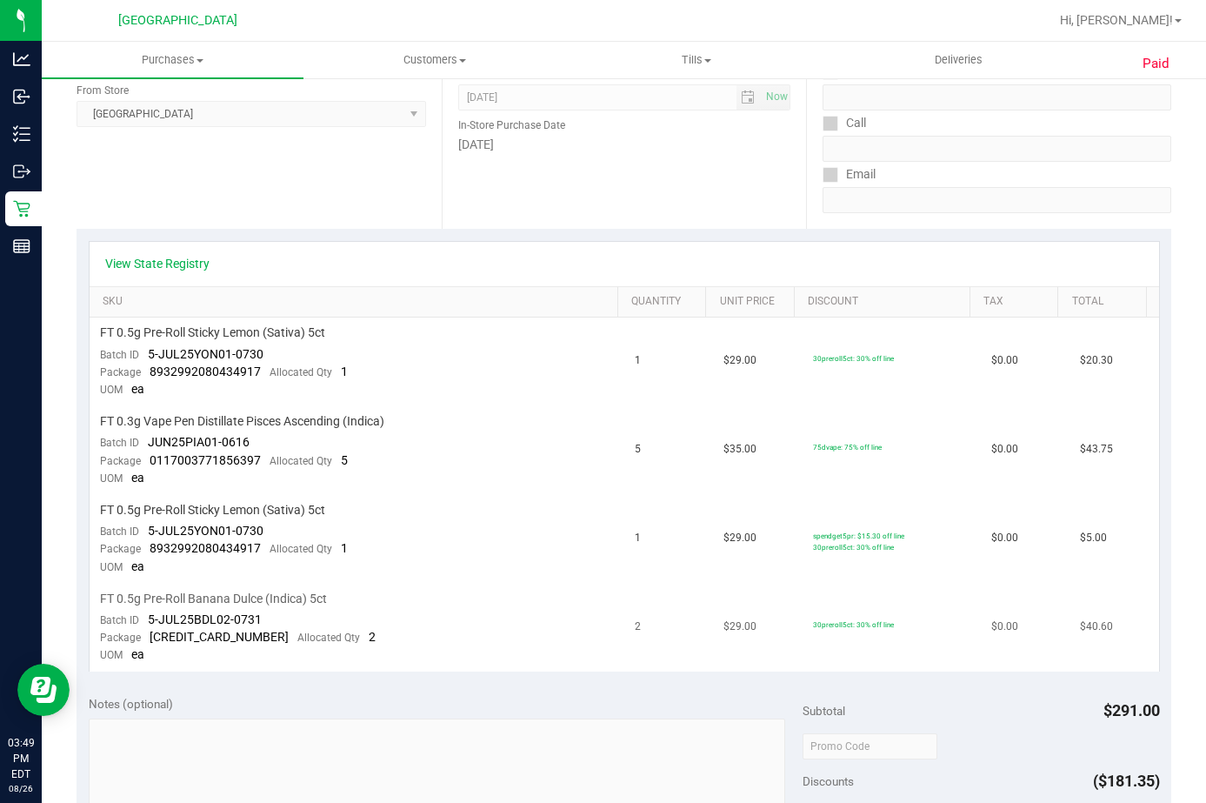
click at [297, 635] on span "Allocated Qty" at bounding box center [328, 637] width 63 height 12
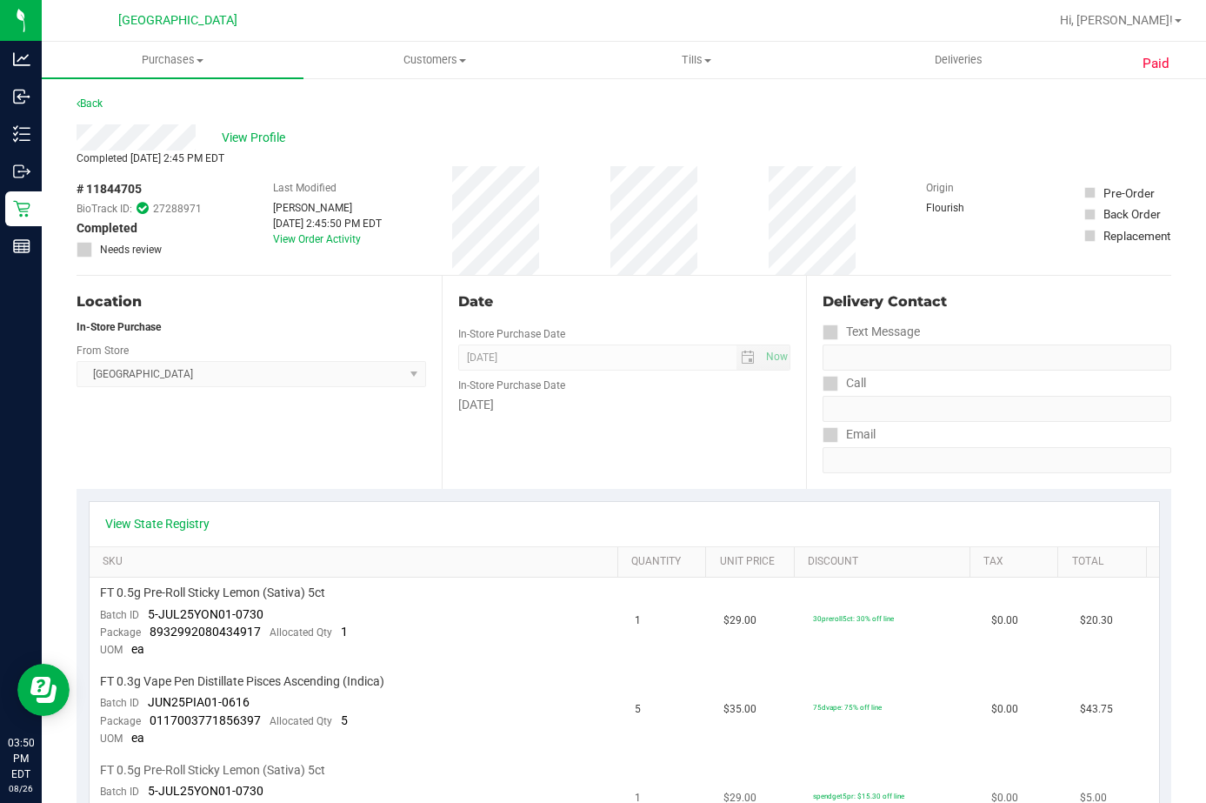
scroll to position [0, 0]
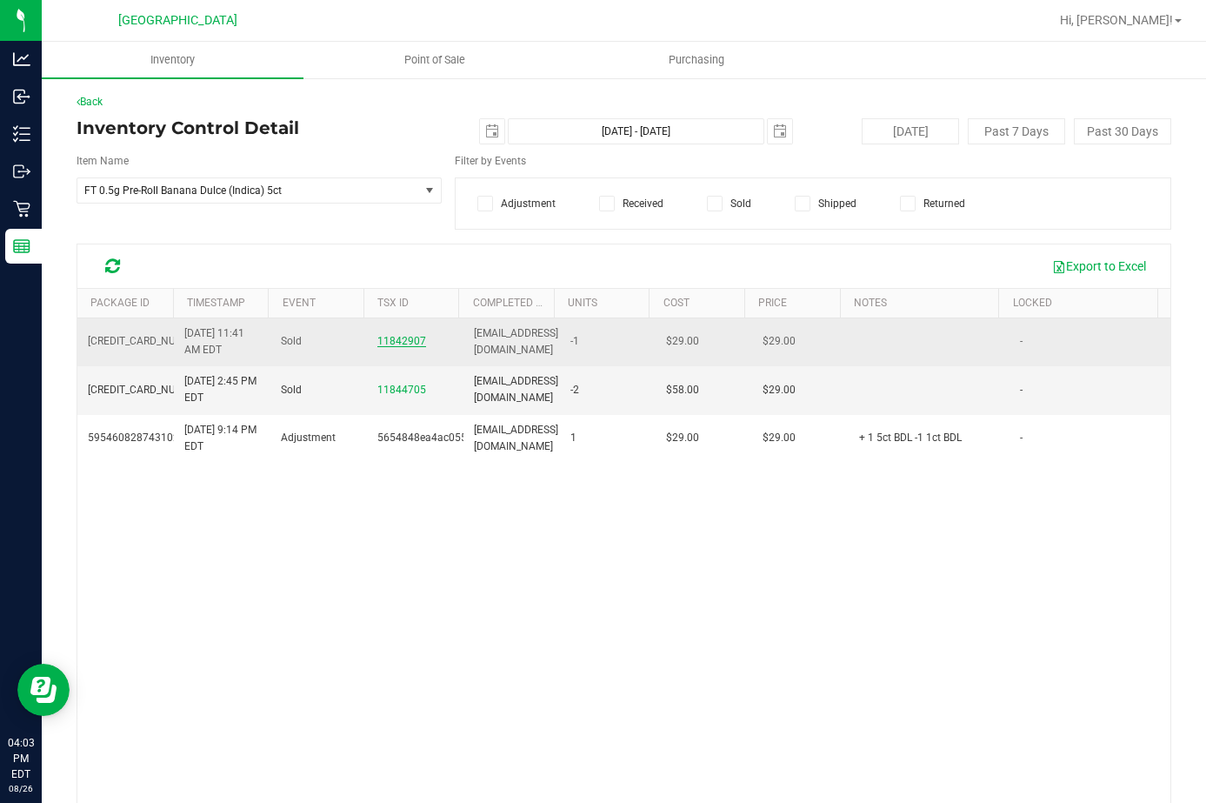
click at [389, 337] on span "11842907" at bounding box center [401, 341] width 49 height 12
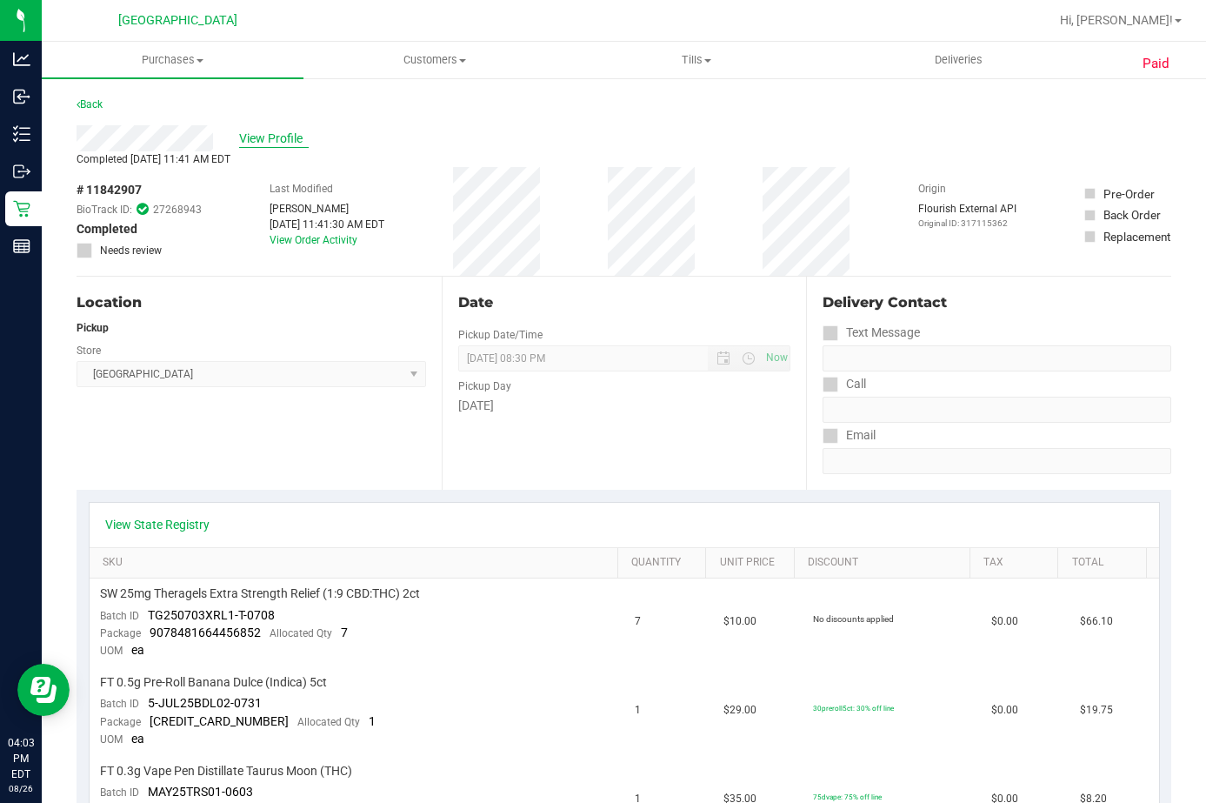
click at [291, 140] on span "View Profile" at bounding box center [274, 139] width 70 height 18
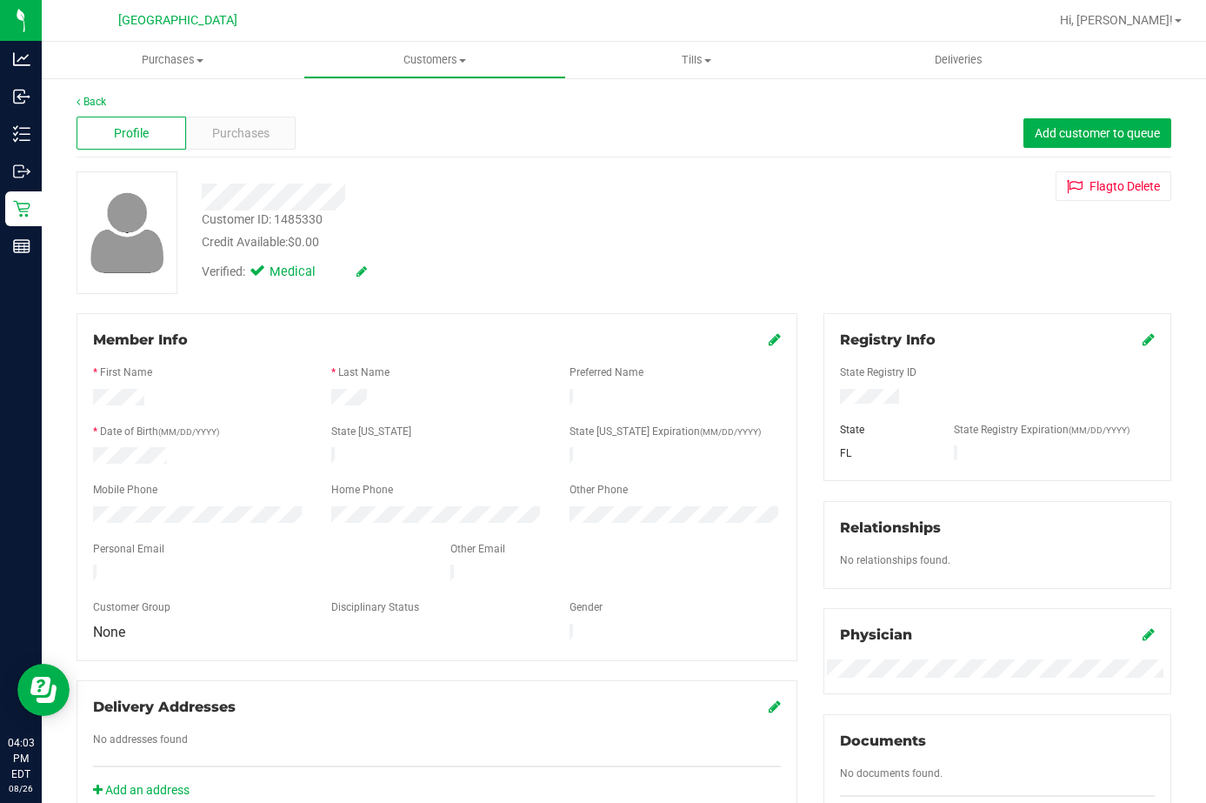
click at [251, 217] on div "Customer ID: 1485330" at bounding box center [262, 219] width 121 height 18
click at [251, 219] on div "Customer ID: 1485330" at bounding box center [262, 219] width 121 height 18
copy div "Customer ID: 1485330"
click at [234, 124] on span "Purchases" at bounding box center [240, 133] width 57 height 18
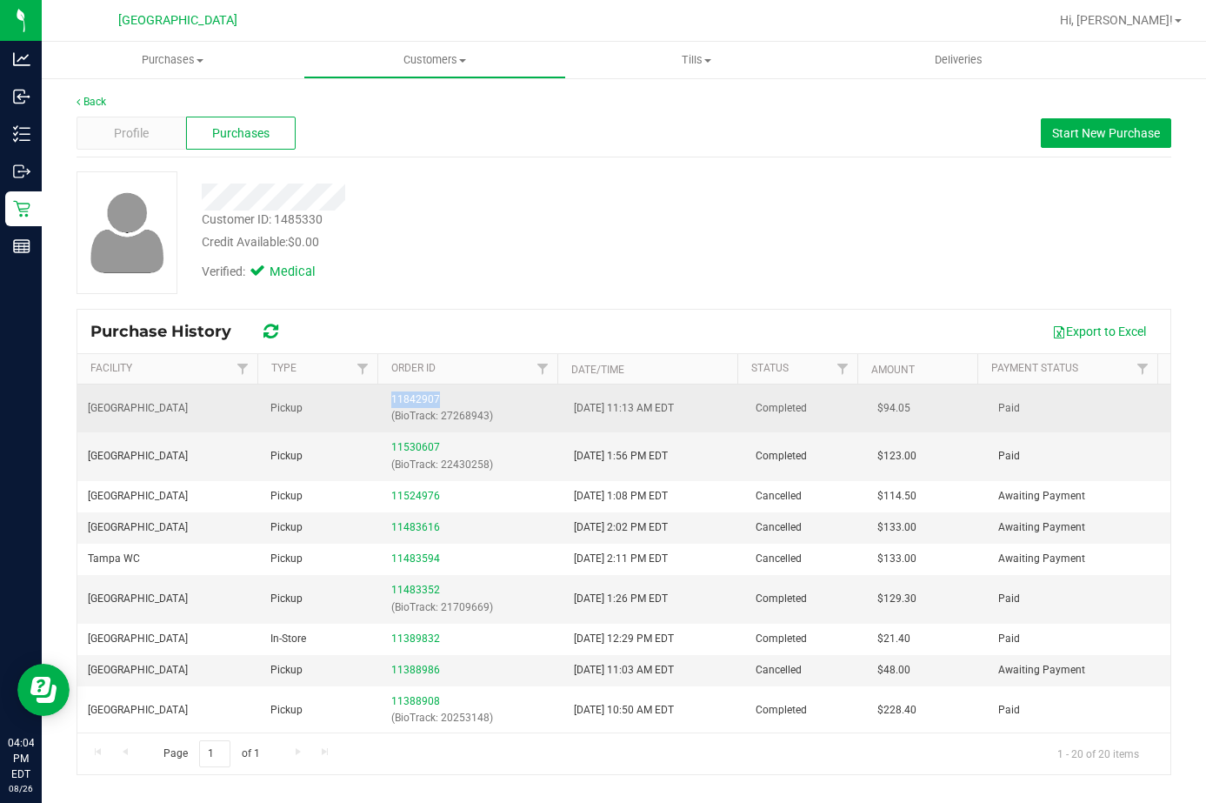
drag, startPoint x: 380, startPoint y: 397, endPoint x: 456, endPoint y: 390, distance: 76.1
click at [443, 392] on td "11842907 (BioTrack: 27268943)" at bounding box center [472, 408] width 183 height 48
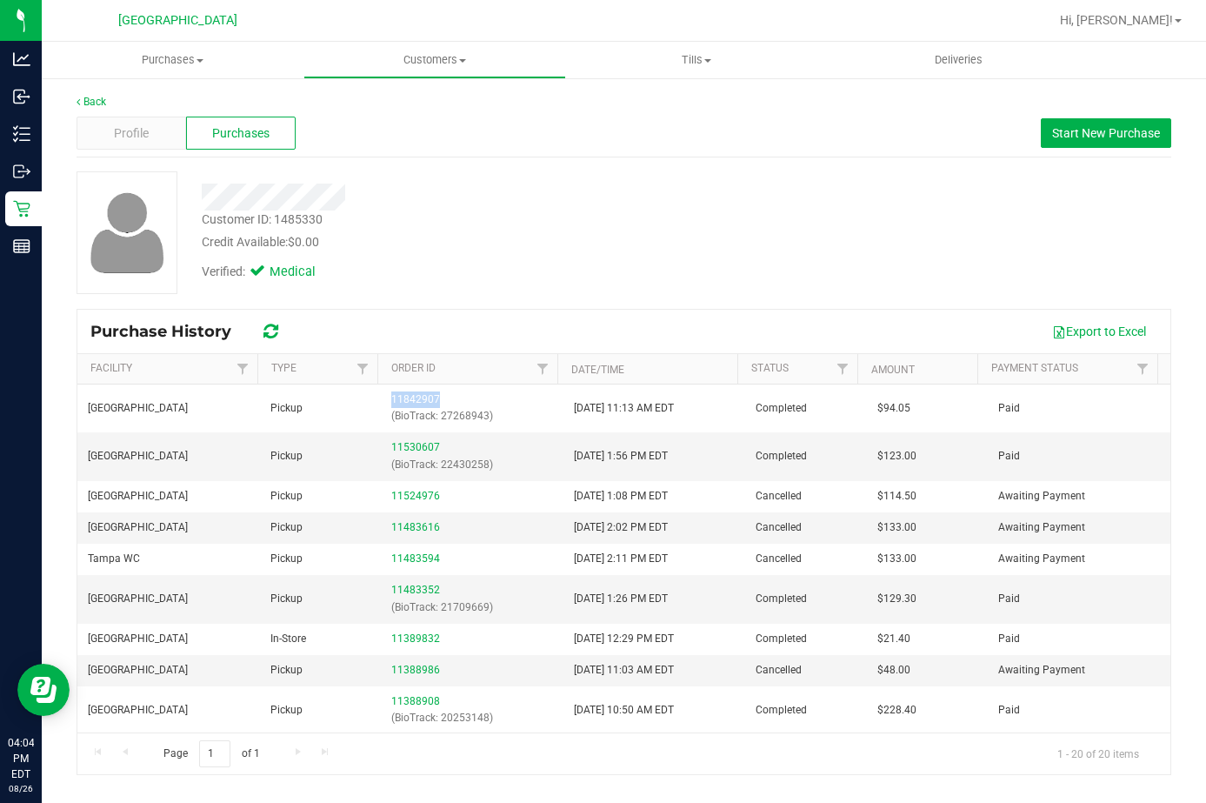
copy link "11842907"
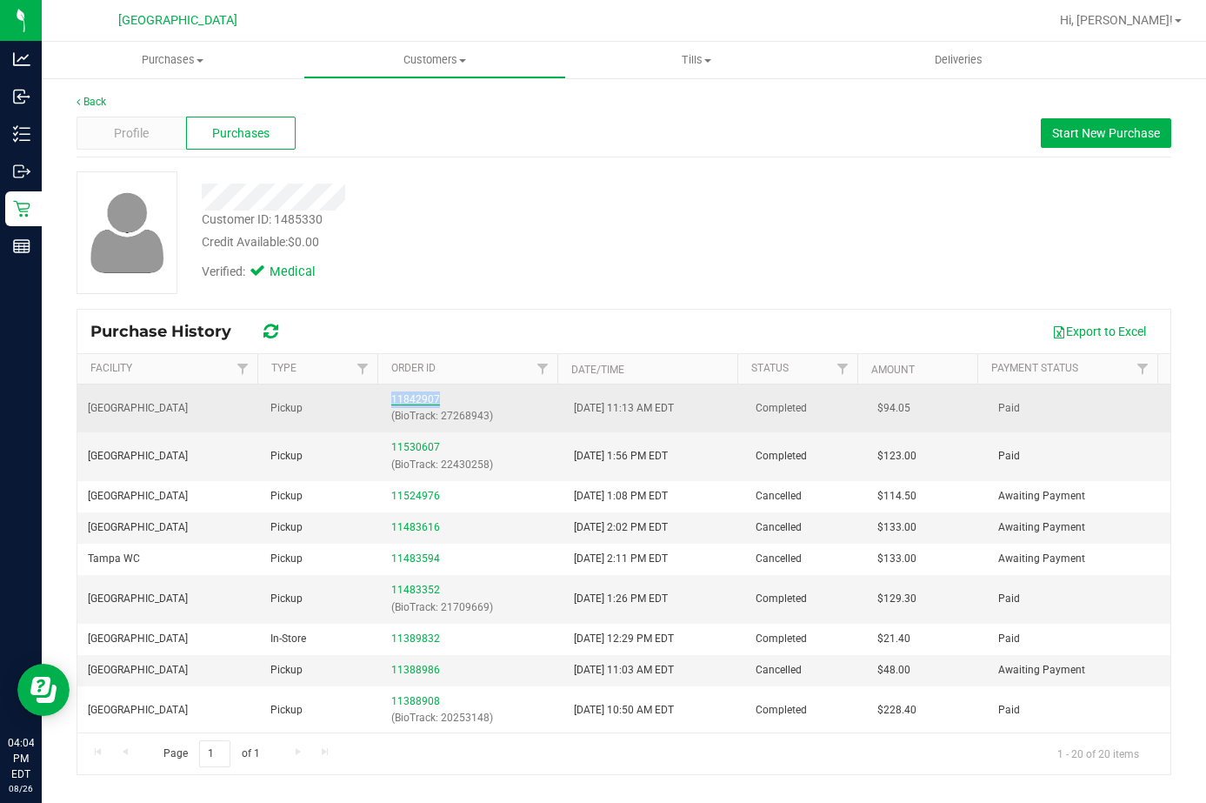
click at [411, 400] on link "11842907" at bounding box center [415, 399] width 49 height 12
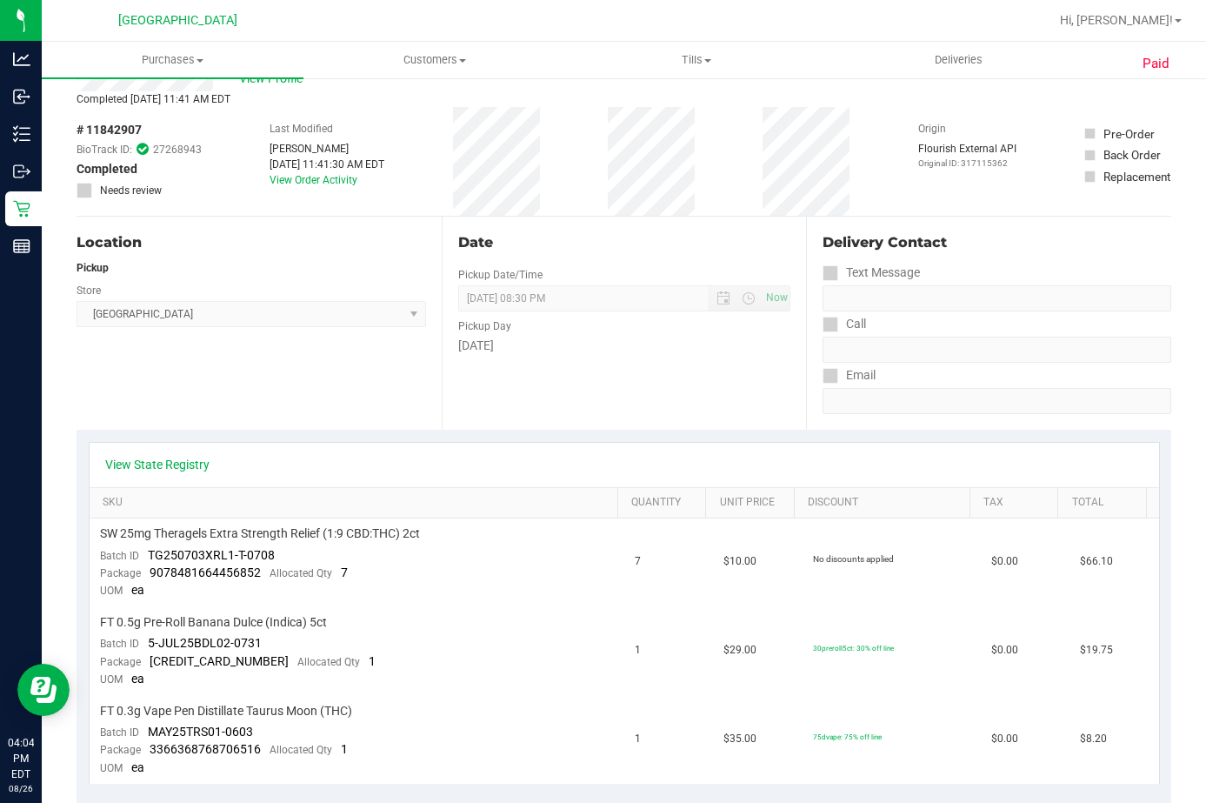
scroll to position [87, 0]
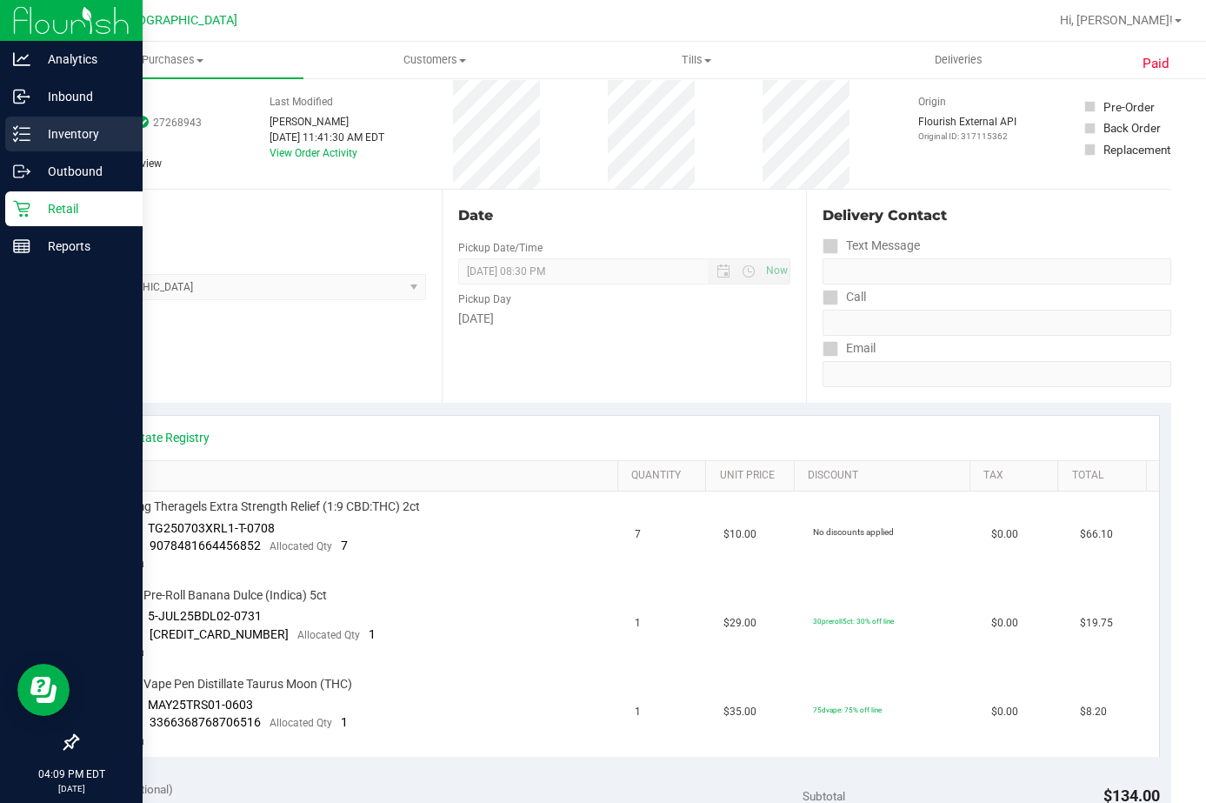
click at [68, 131] on p "Inventory" at bounding box center [82, 133] width 104 height 21
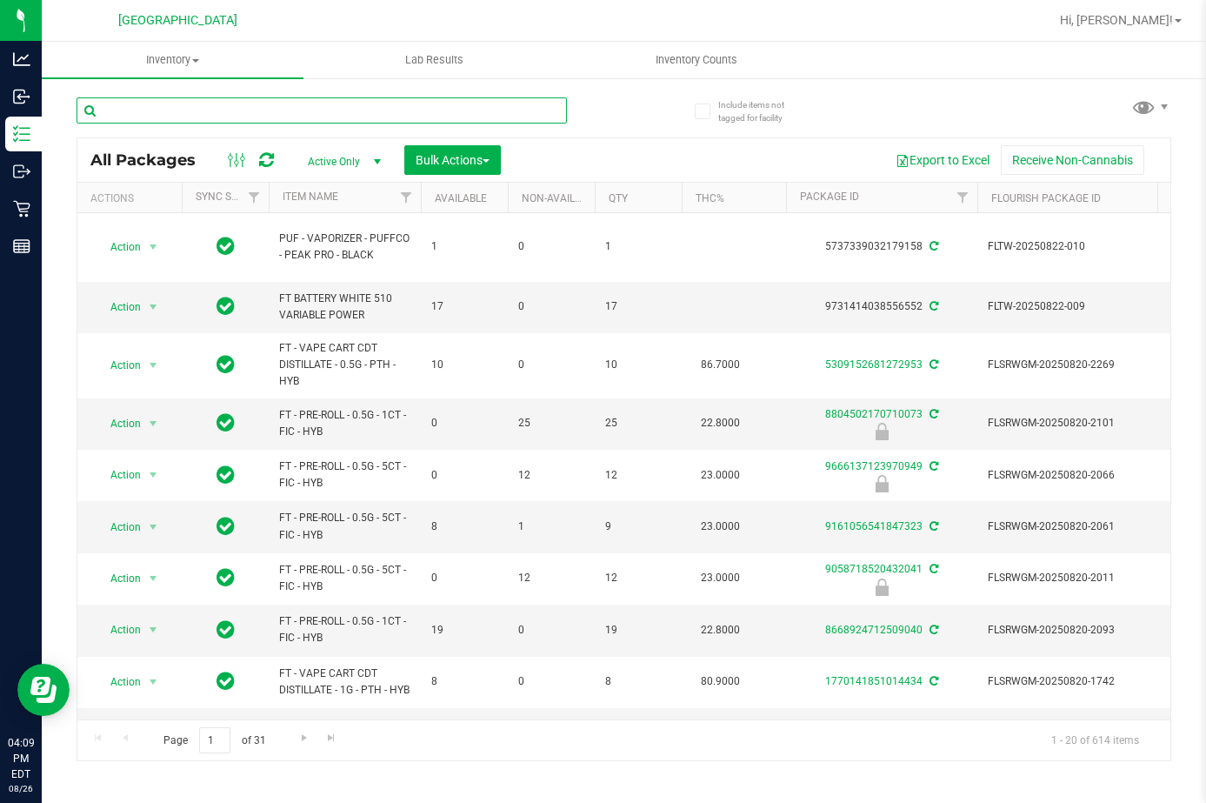
click at [206, 117] on input "text" at bounding box center [322, 110] width 490 height 26
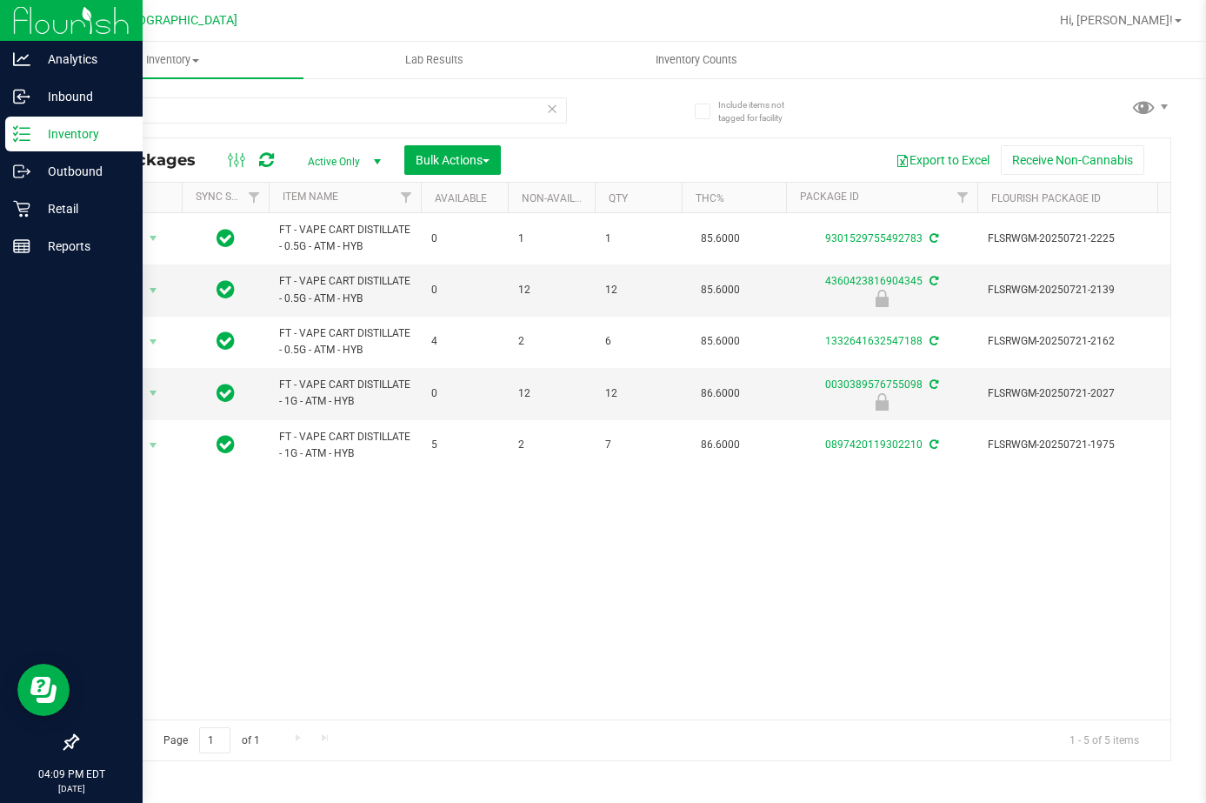
click at [37, 138] on p "Inventory" at bounding box center [82, 133] width 104 height 21
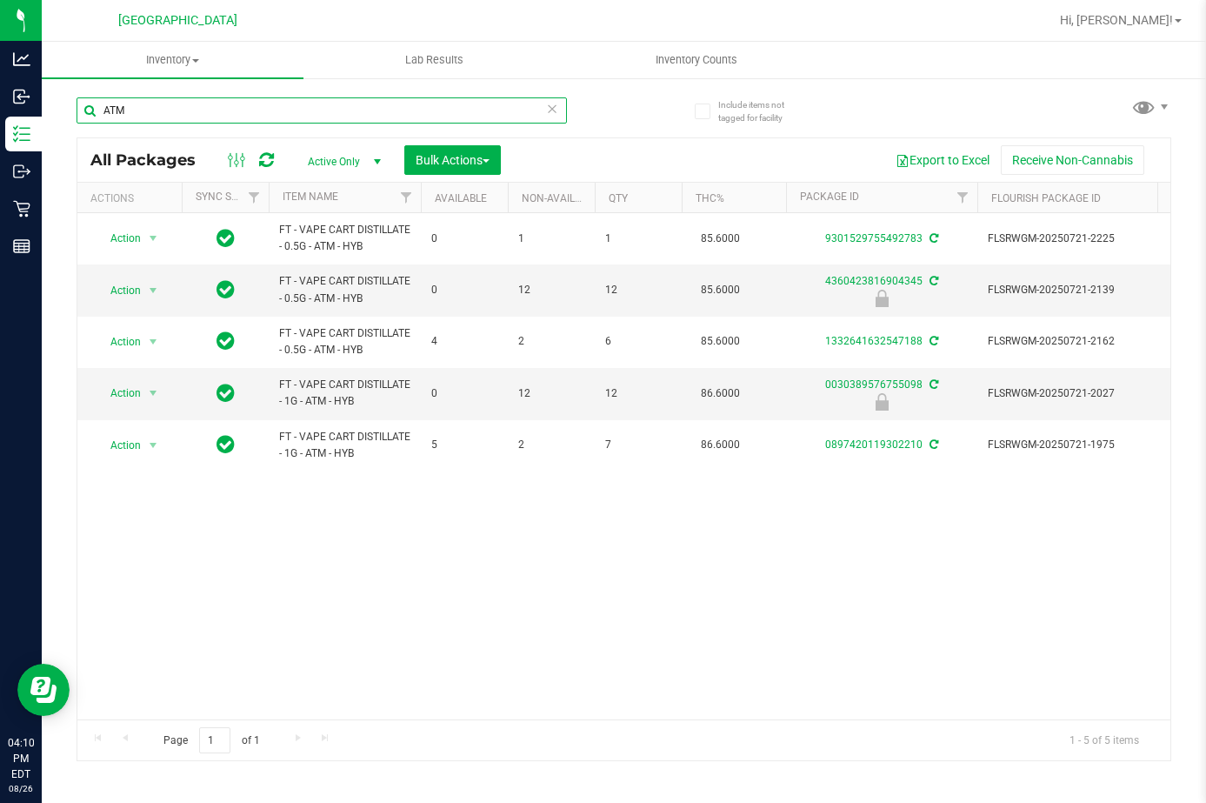
click at [237, 113] on input "ATM" at bounding box center [322, 110] width 490 height 26
paste input "FT - CANNABIS FLOWER - 3.5G - G41 - IND"
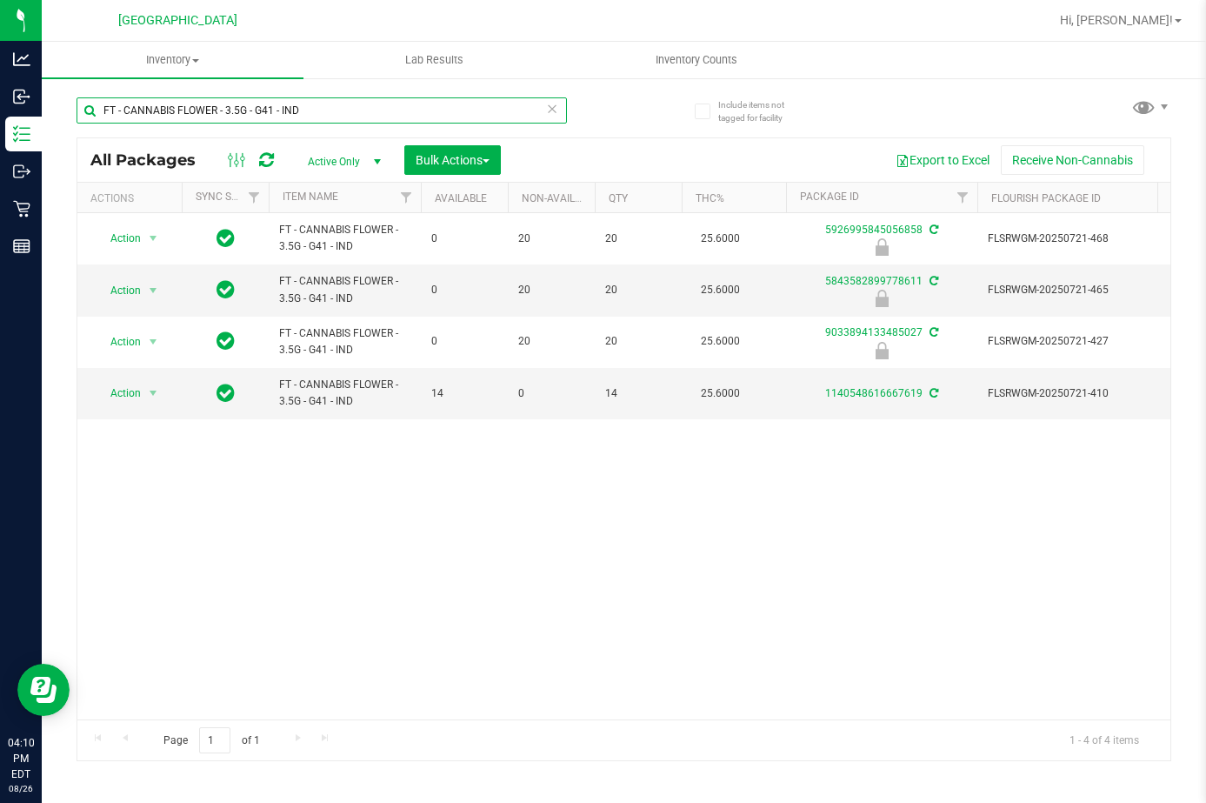
type input "FT - CANNABIS FLOWER - 3.5G - G41 - IND"
click at [471, 157] on span "Bulk Actions" at bounding box center [453, 160] width 74 height 14
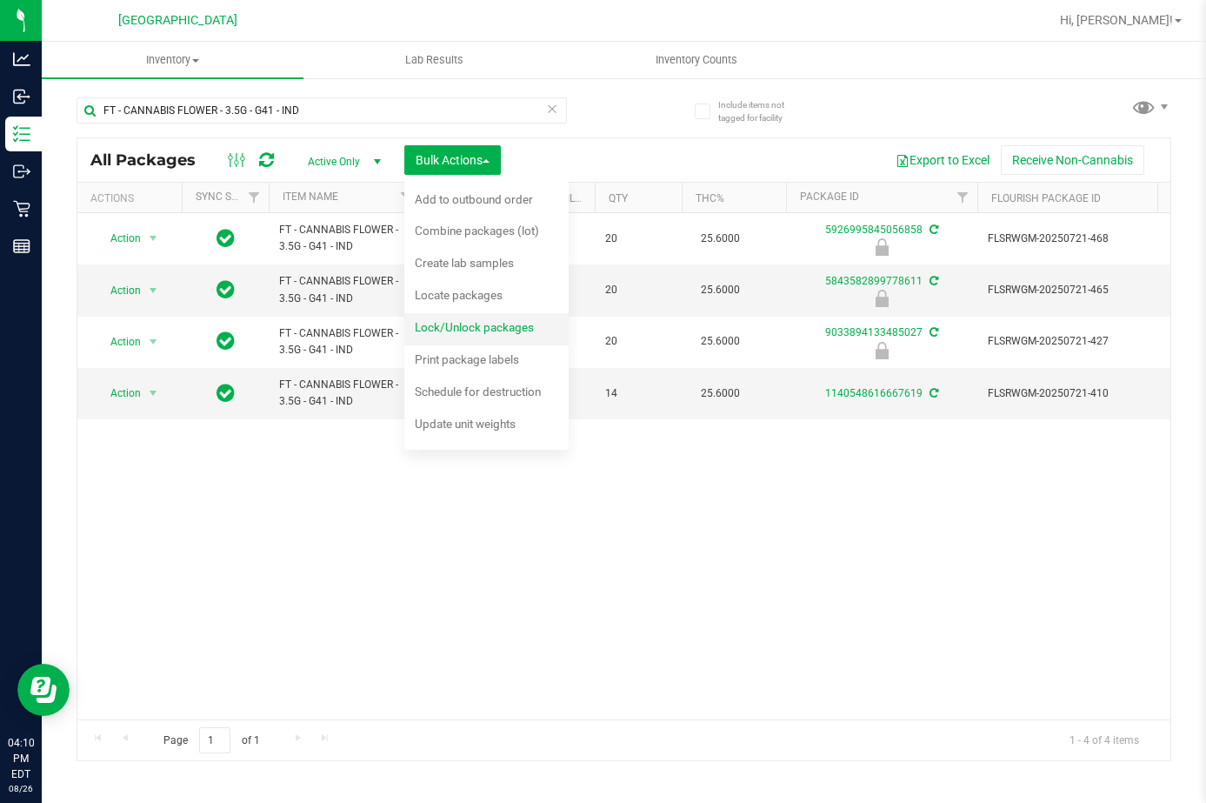
click at [483, 325] on span "Lock/Unlock packages" at bounding box center [474, 327] width 119 height 14
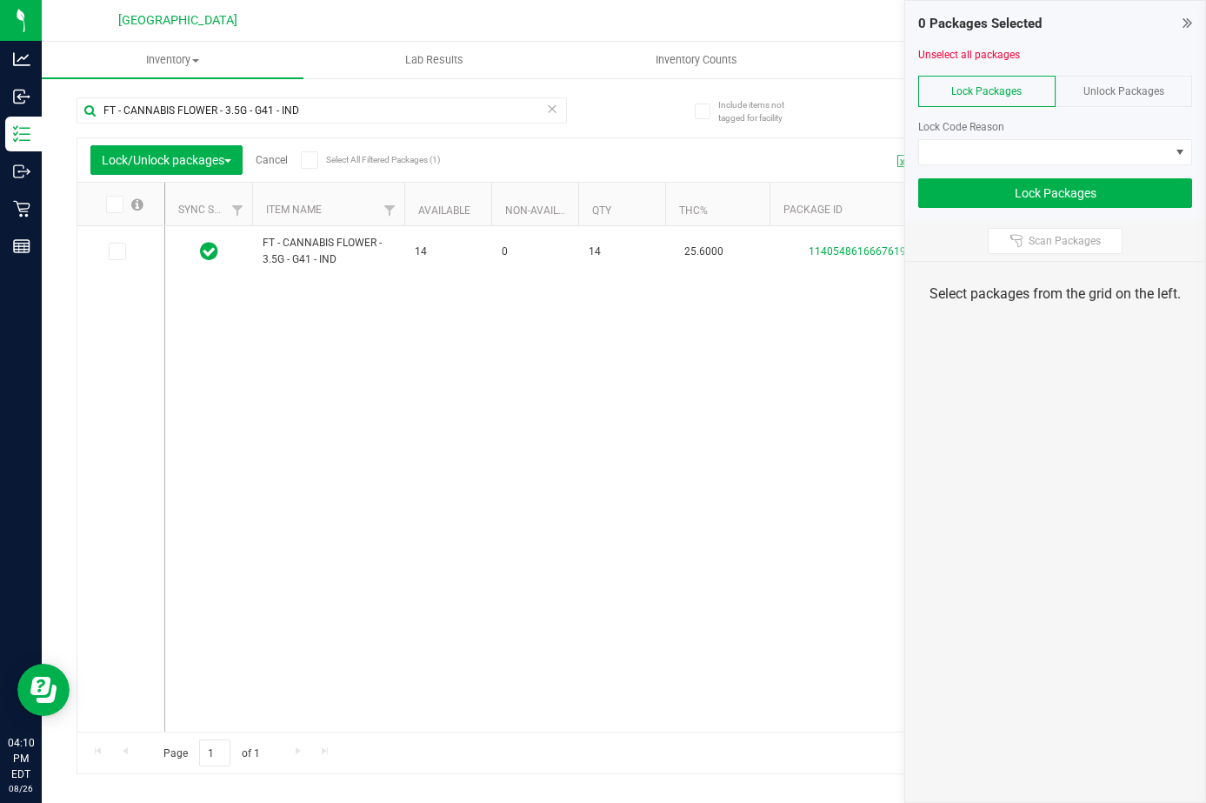
click at [1123, 101] on div "Unlock Packages" at bounding box center [1124, 91] width 137 height 31
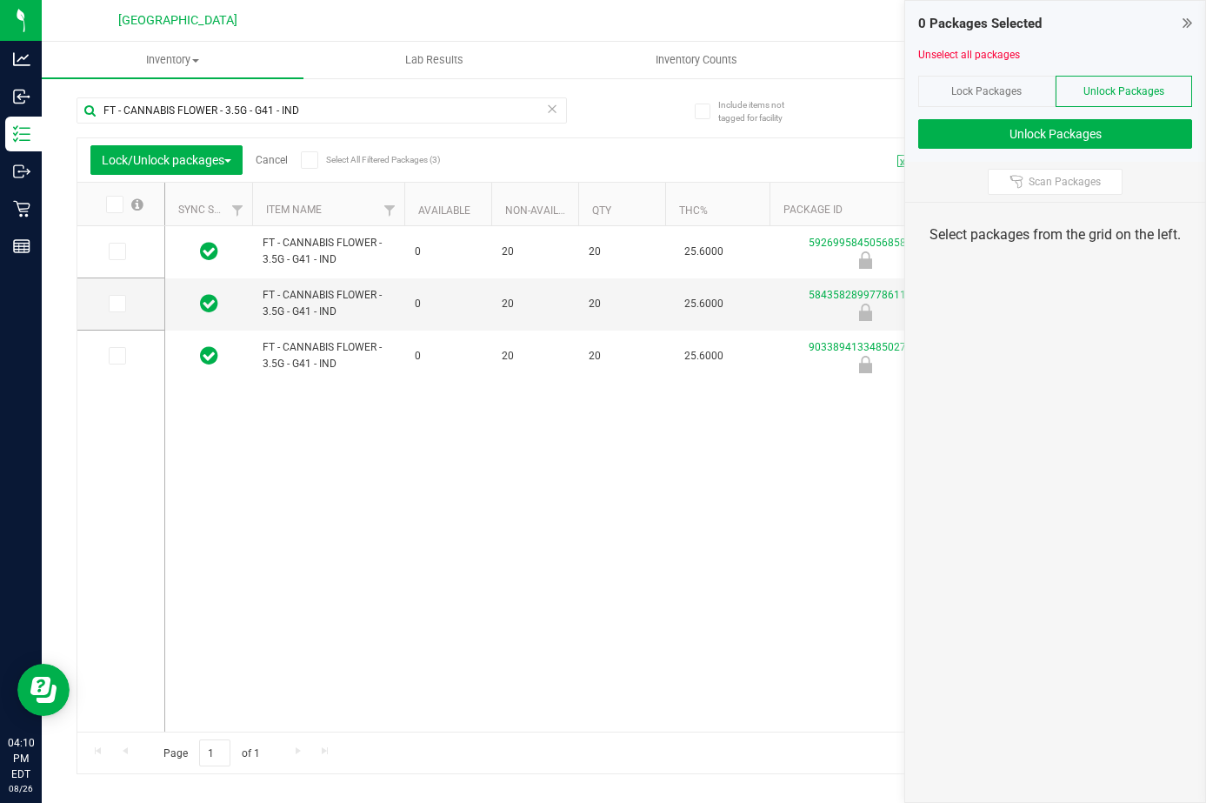
click at [116, 204] on icon at bounding box center [113, 204] width 11 height 0
click at [0, 0] on input "checkbox" at bounding box center [0, 0] width 0 height 0
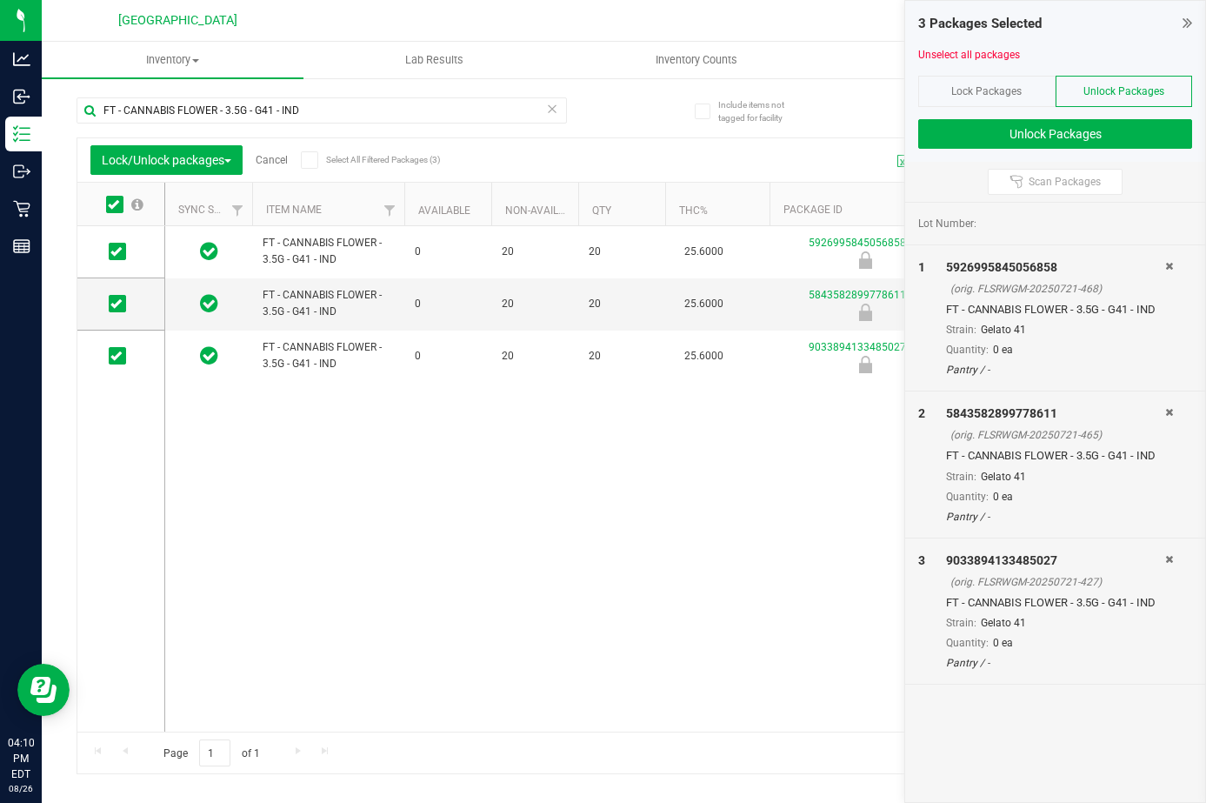
click at [983, 88] on span "Lock Packages" at bounding box center [986, 91] width 70 height 12
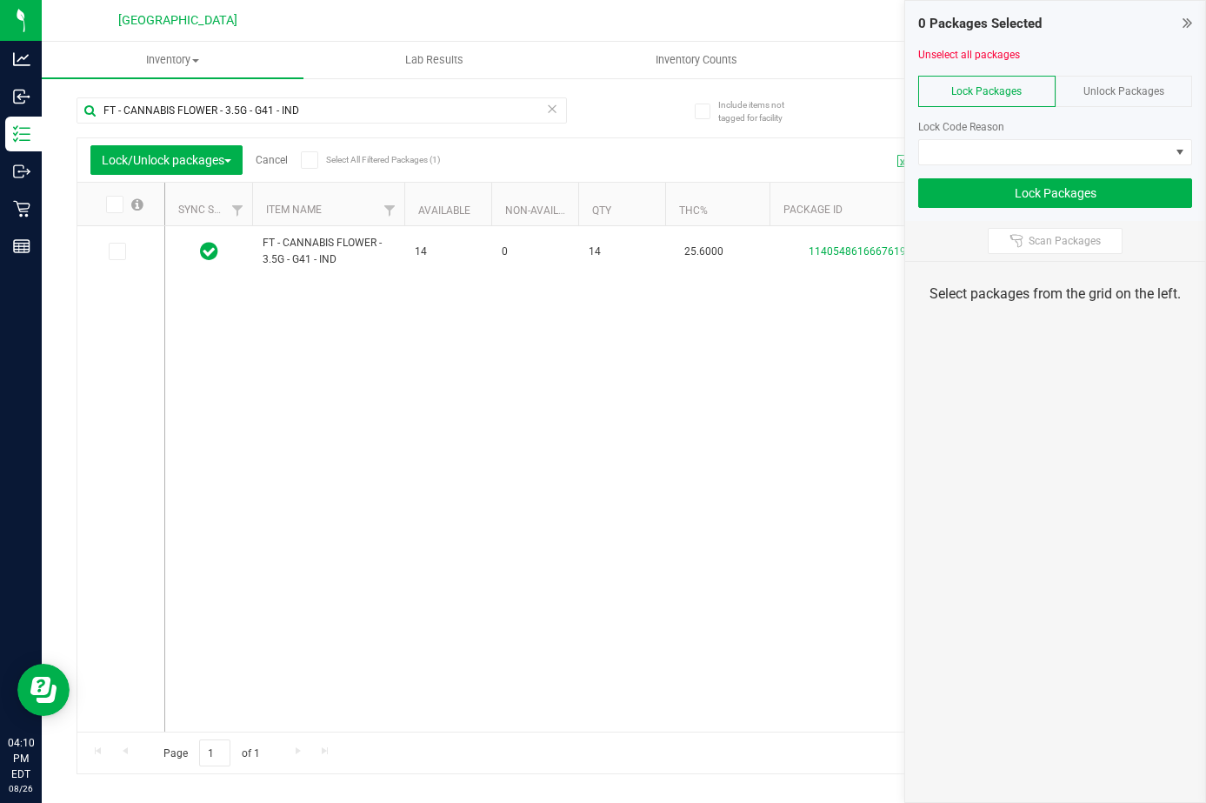
click at [1123, 90] on span "Unlock Packages" at bounding box center [1123, 91] width 81 height 12
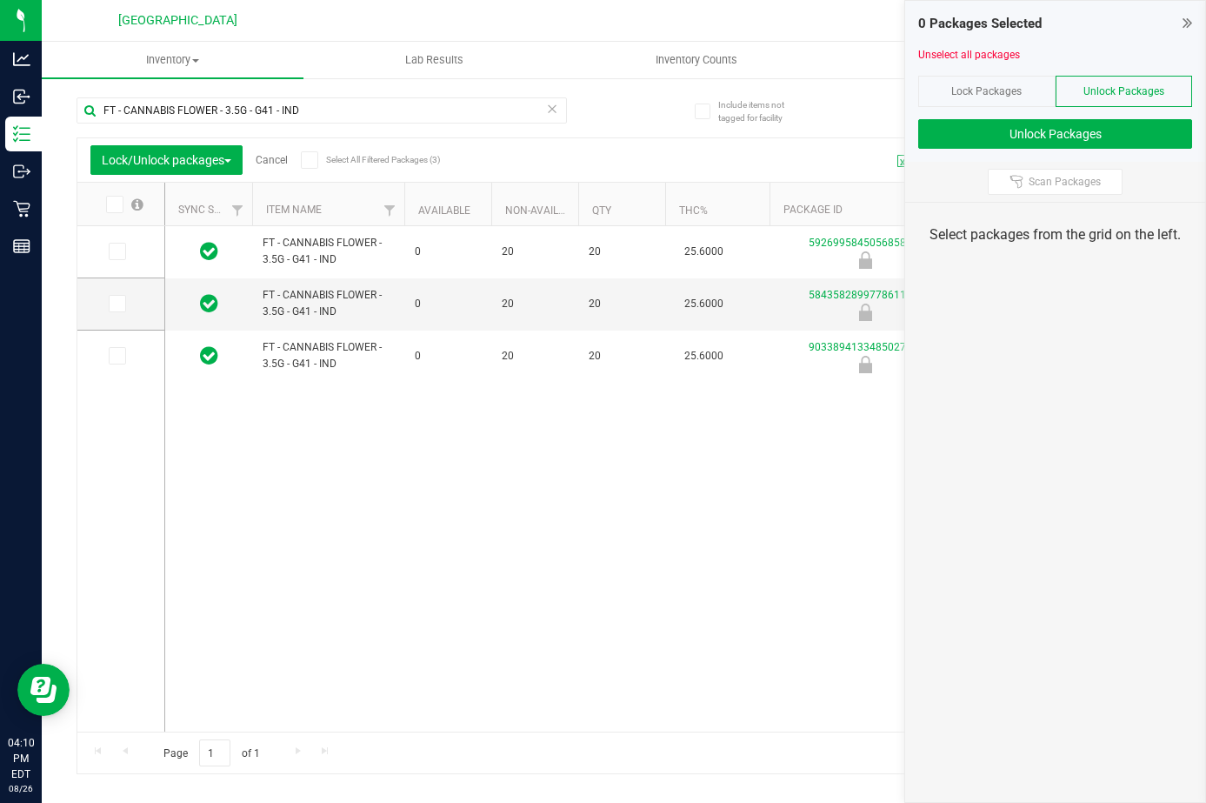
click at [118, 204] on icon at bounding box center [113, 204] width 11 height 0
click at [0, 0] on input "checkbox" at bounding box center [0, 0] width 0 height 0
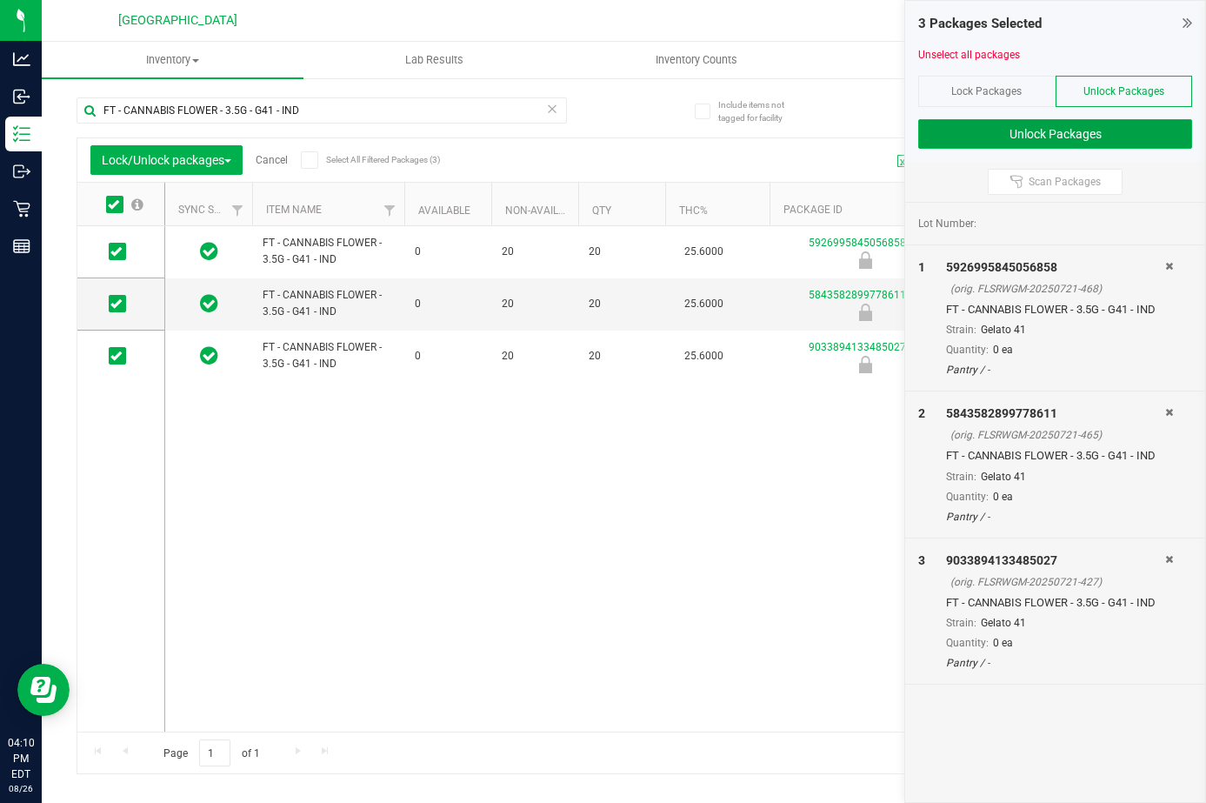
click at [1111, 138] on button "Unlock Packages" at bounding box center [1055, 134] width 274 height 30
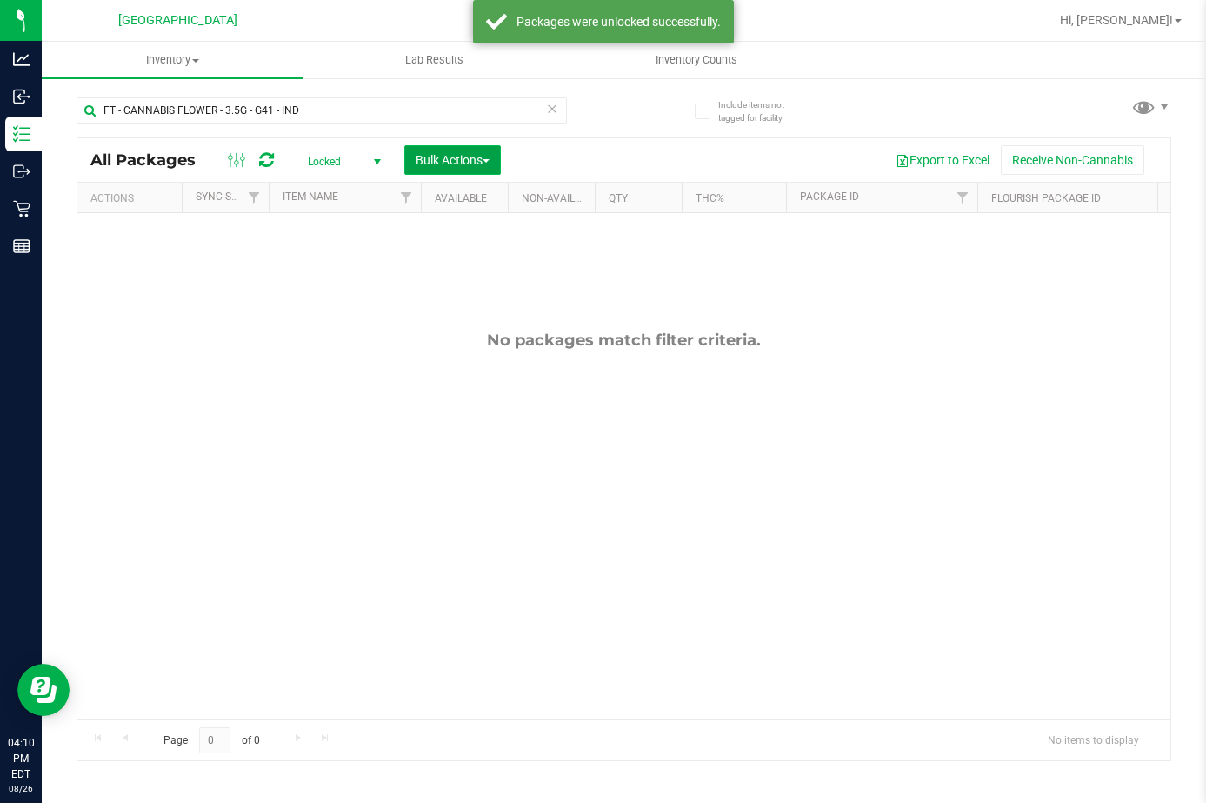
click at [435, 165] on span "Bulk Actions" at bounding box center [453, 160] width 74 height 14
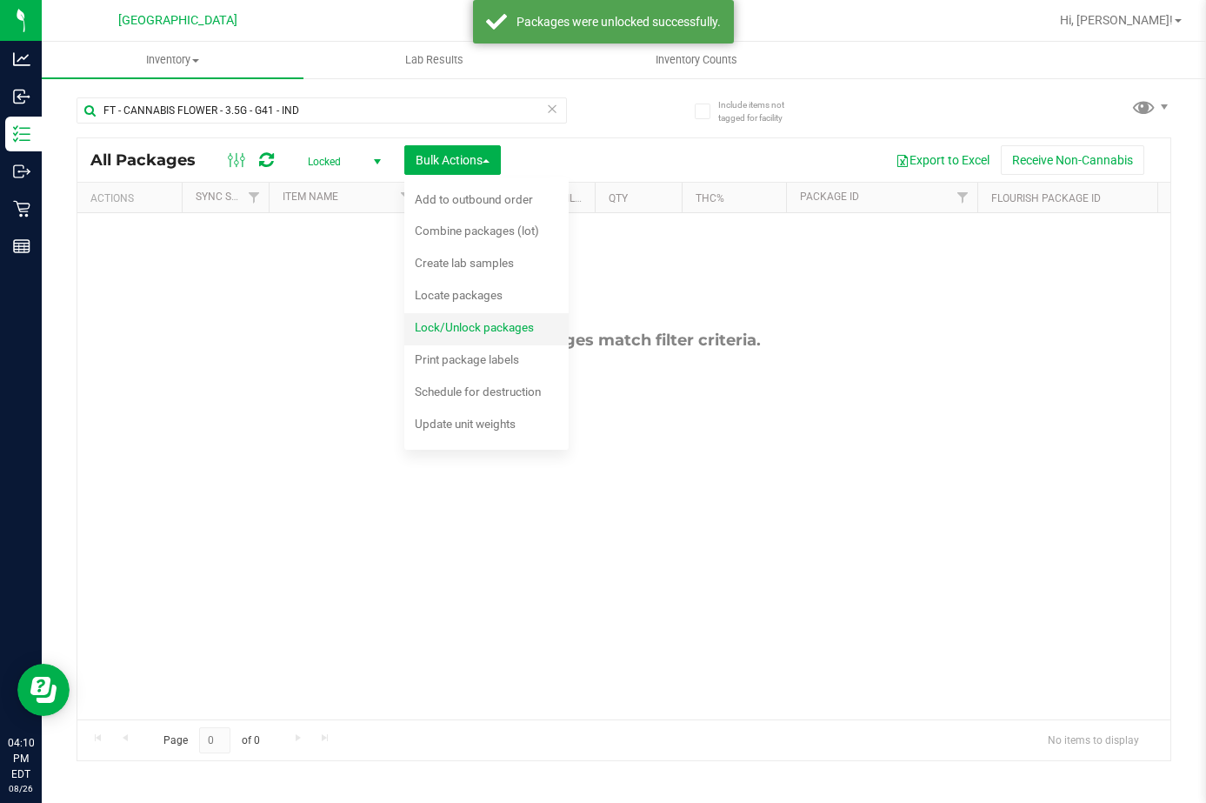
click at [457, 332] on span "Lock/Unlock packages" at bounding box center [474, 327] width 119 height 14
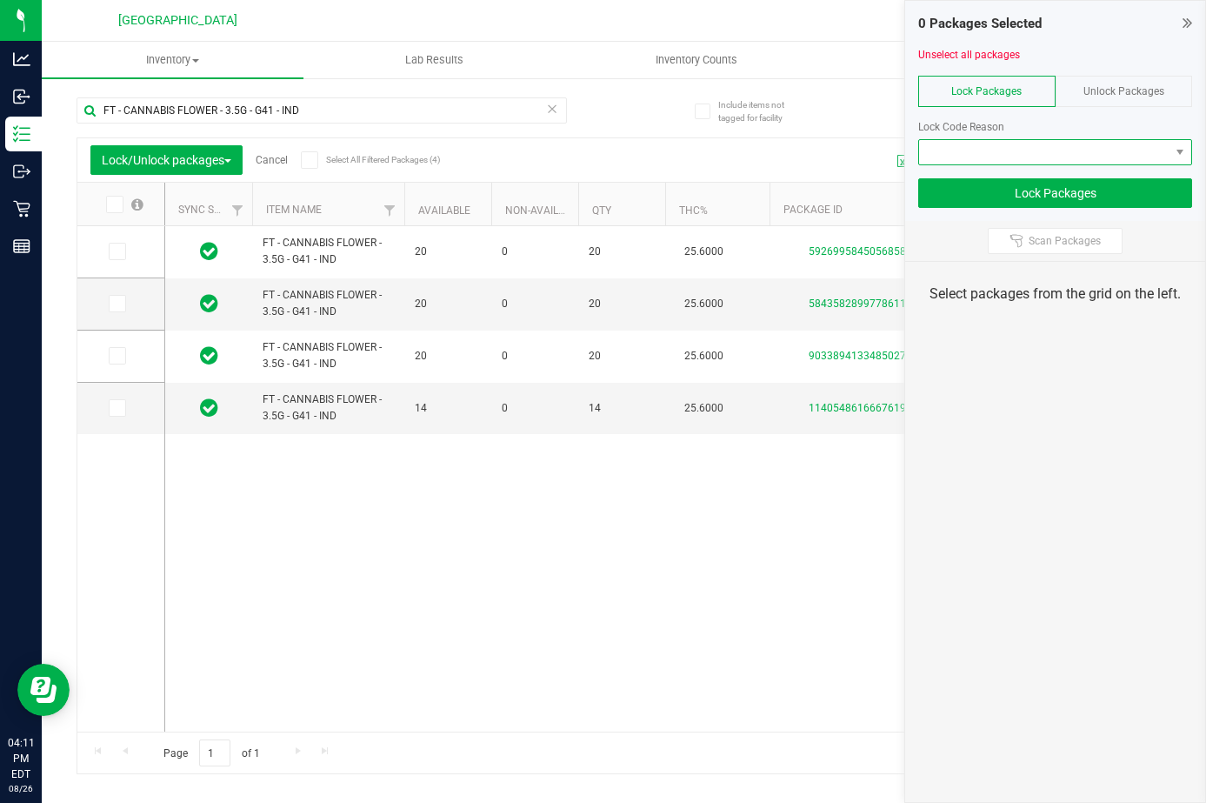
click at [1082, 153] on span at bounding box center [1044, 152] width 250 height 24
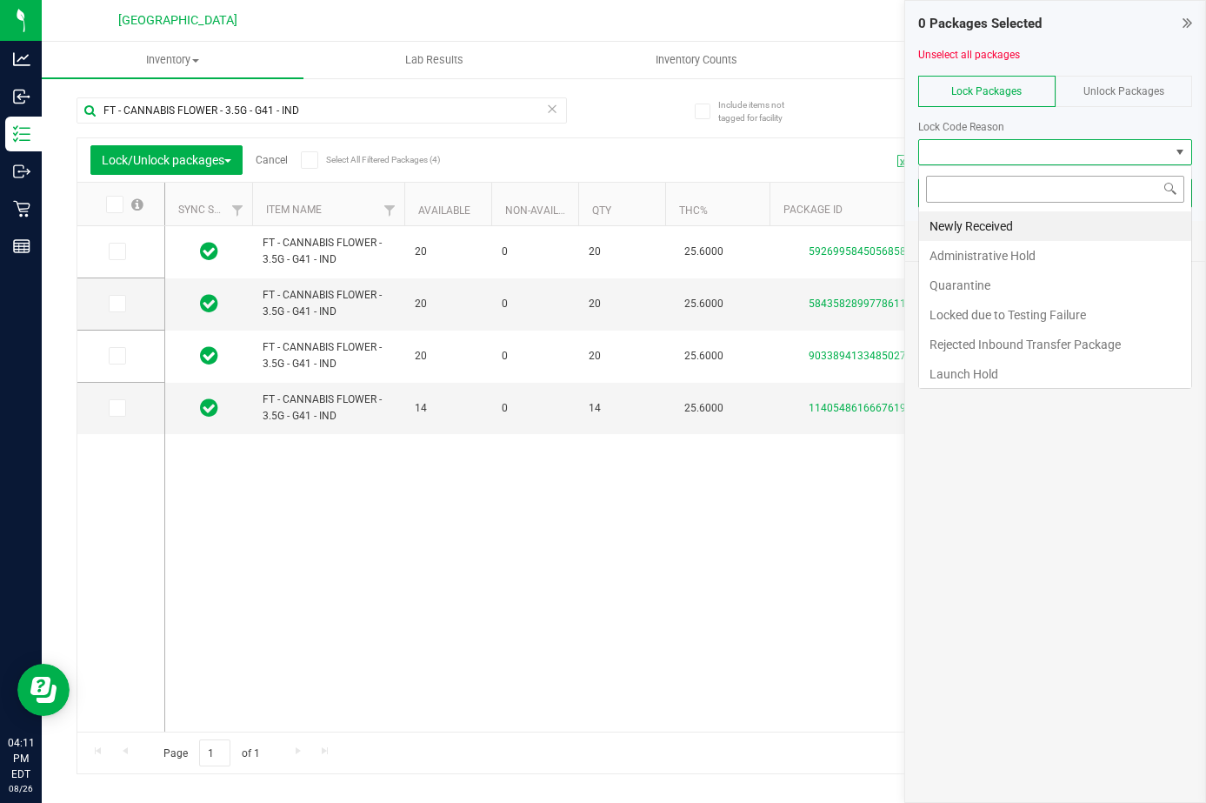
scroll to position [26, 274]
click at [1052, 223] on li "Newly Received" at bounding box center [1055, 226] width 272 height 30
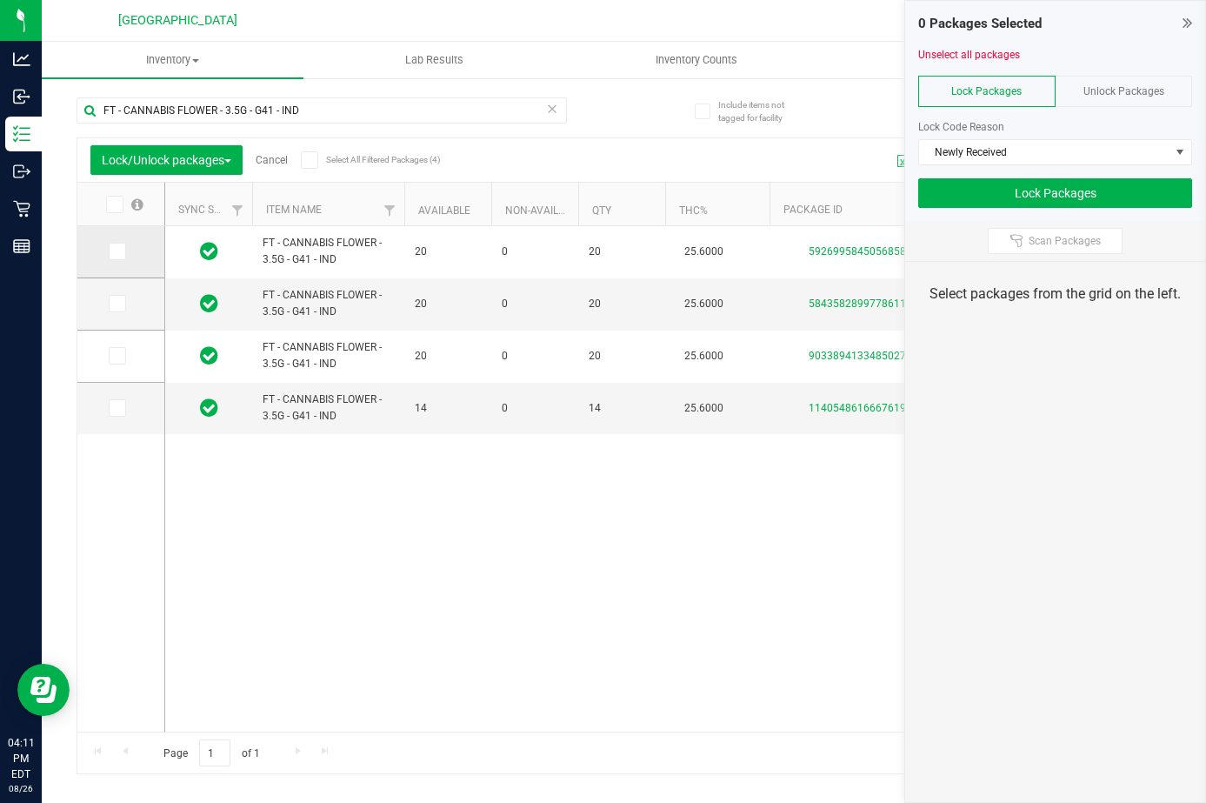
click at [110, 251] on icon at bounding box center [115, 251] width 11 height 0
click at [0, 0] on input "checkbox" at bounding box center [0, 0] width 0 height 0
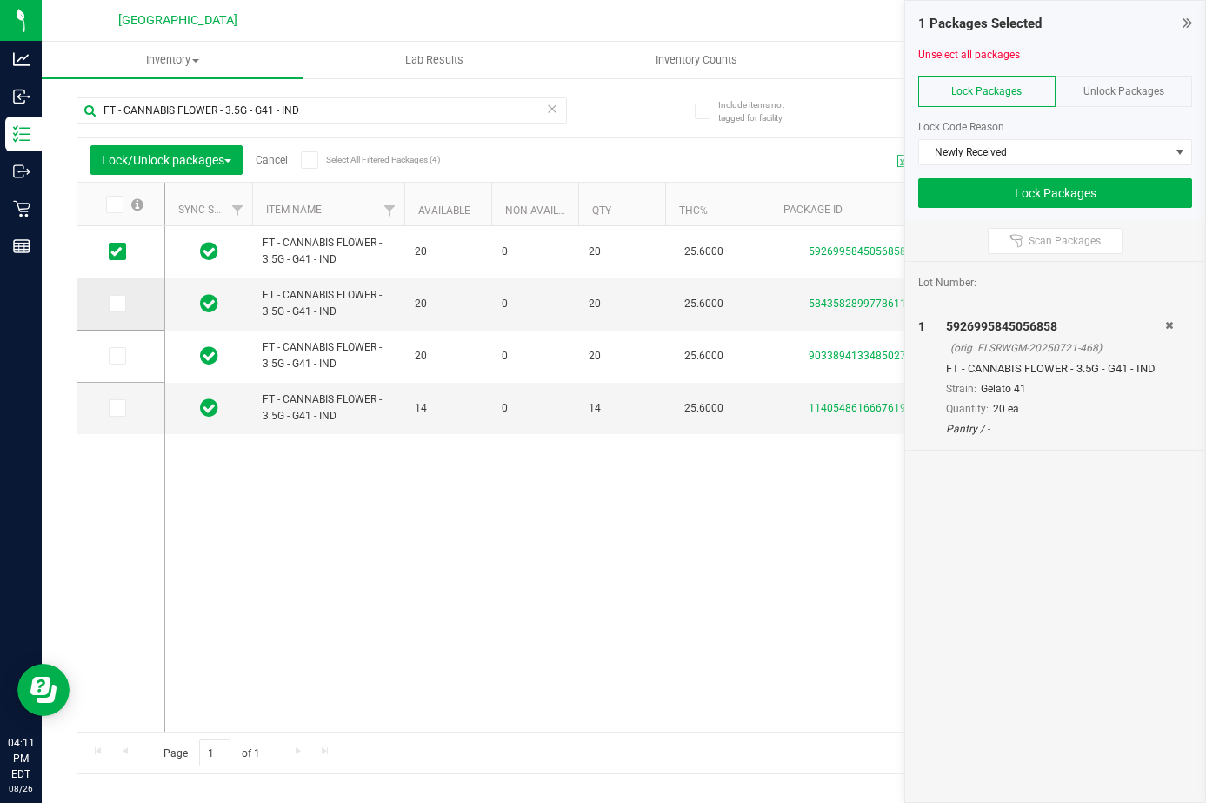
click at [122, 299] on span at bounding box center [117, 303] width 17 height 17
click at [0, 0] on input "checkbox" at bounding box center [0, 0] width 0 height 0
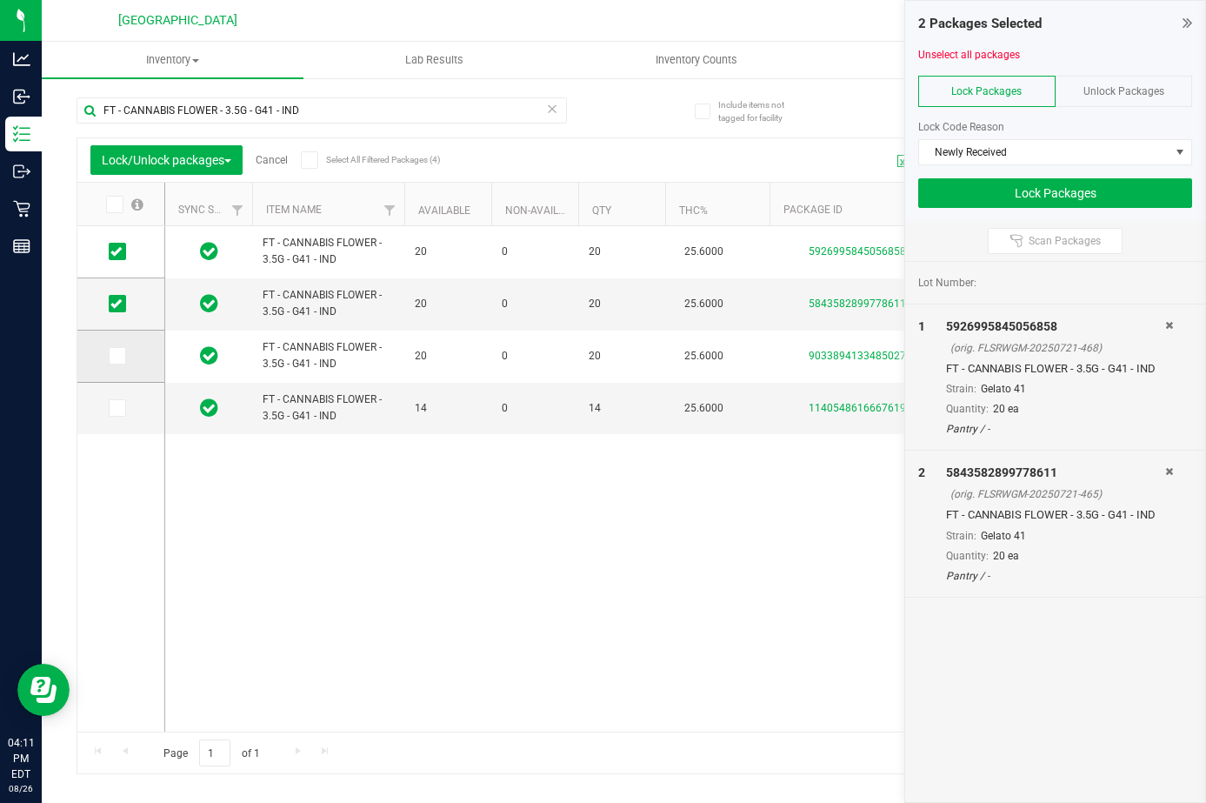
click at [115, 356] on icon at bounding box center [115, 356] width 11 height 0
click at [0, 0] on input "checkbox" at bounding box center [0, 0] width 0 height 0
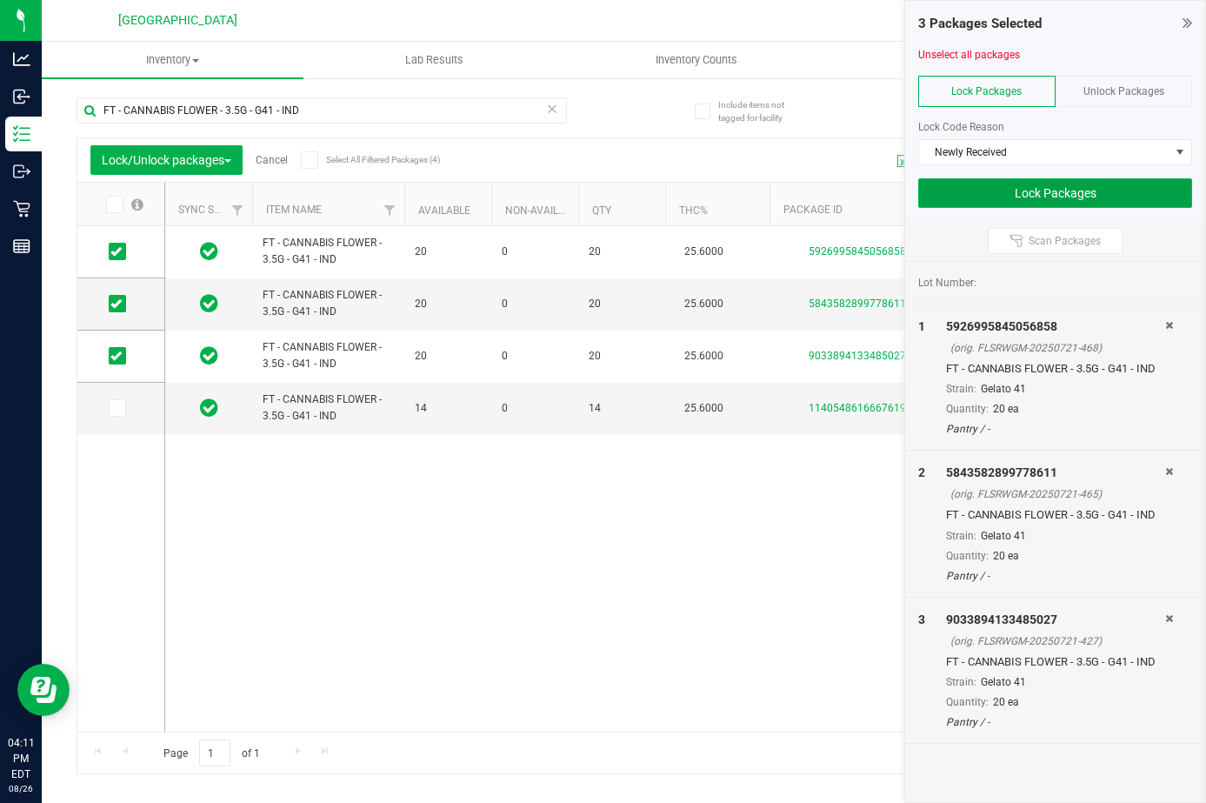
click at [1102, 189] on button "Lock Packages" at bounding box center [1055, 193] width 274 height 30
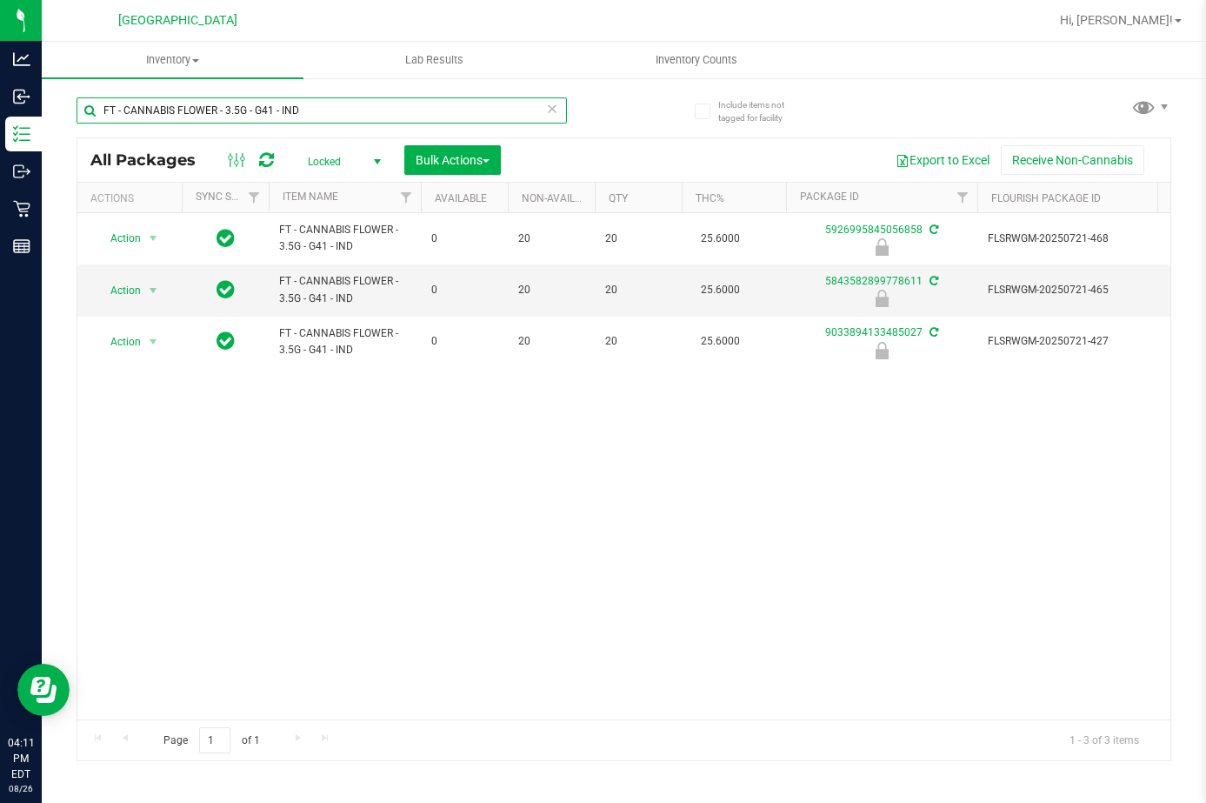
click at [220, 97] on input "FT - CANNABIS FLOWER - 3.5G - G41 - IND" at bounding box center [322, 110] width 490 height 26
paste input "RZM"
type input "FT - CANNABIS FLOWER - 3.5G - RZM - IND"
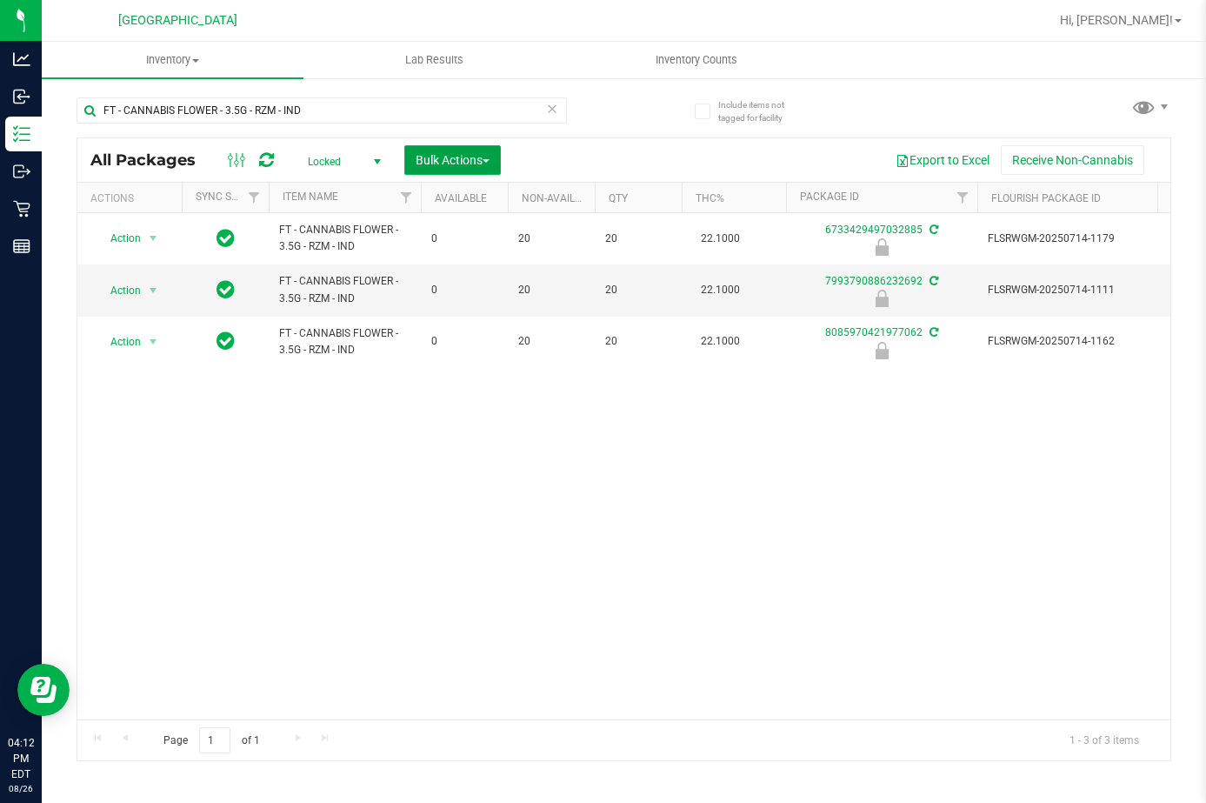
click at [444, 162] on span "Bulk Actions" at bounding box center [453, 160] width 74 height 14
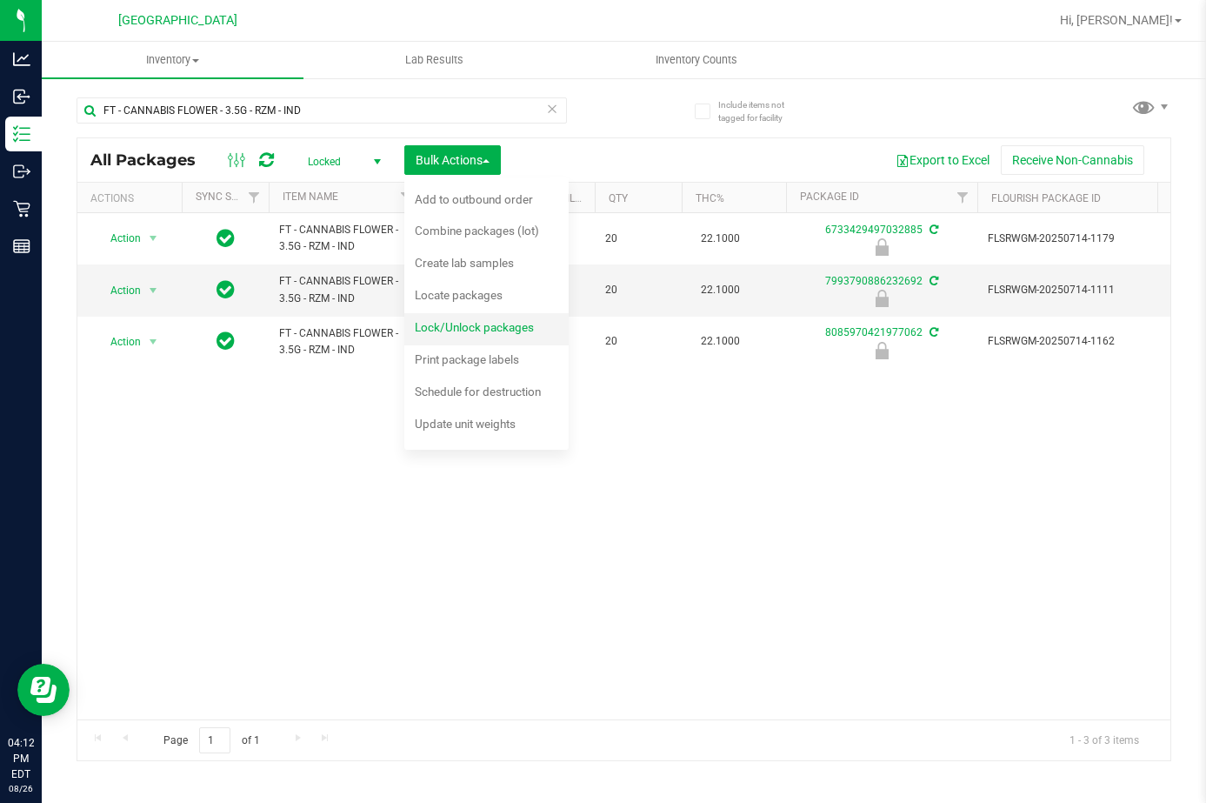
click at [498, 336] on div "Lock/Unlock packages" at bounding box center [486, 330] width 143 height 28
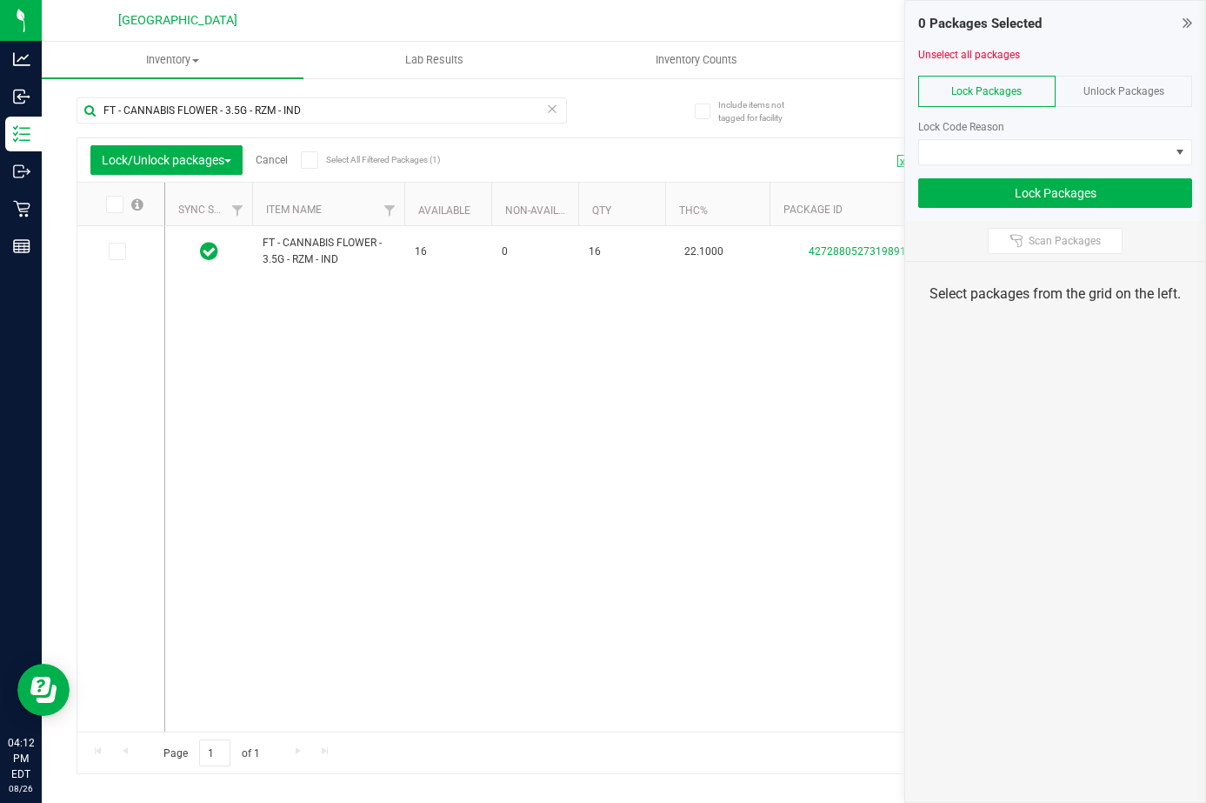
click at [1110, 81] on div "Unlock Packages" at bounding box center [1124, 91] width 137 height 31
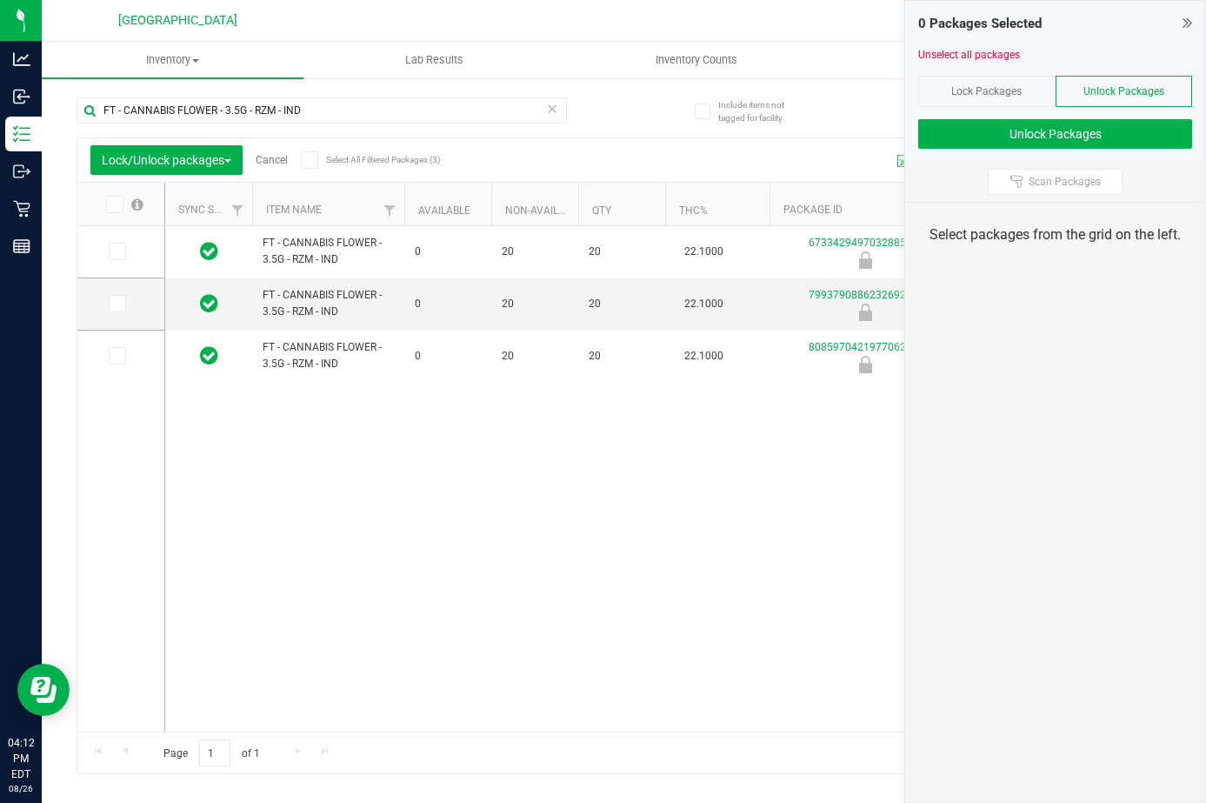
click at [109, 204] on icon at bounding box center [113, 204] width 11 height 0
click at [0, 0] on input "checkbox" at bounding box center [0, 0] width 0 height 0
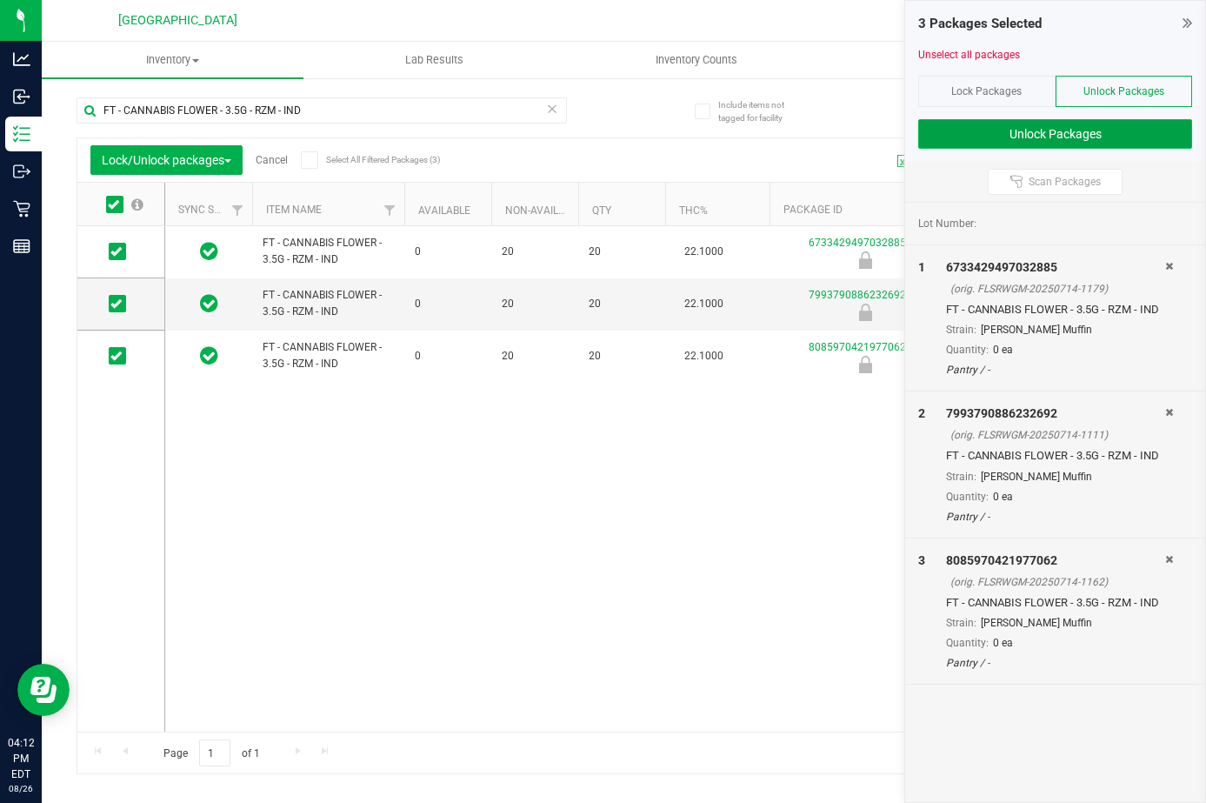
click at [1099, 134] on button "Unlock Packages" at bounding box center [1055, 134] width 274 height 30
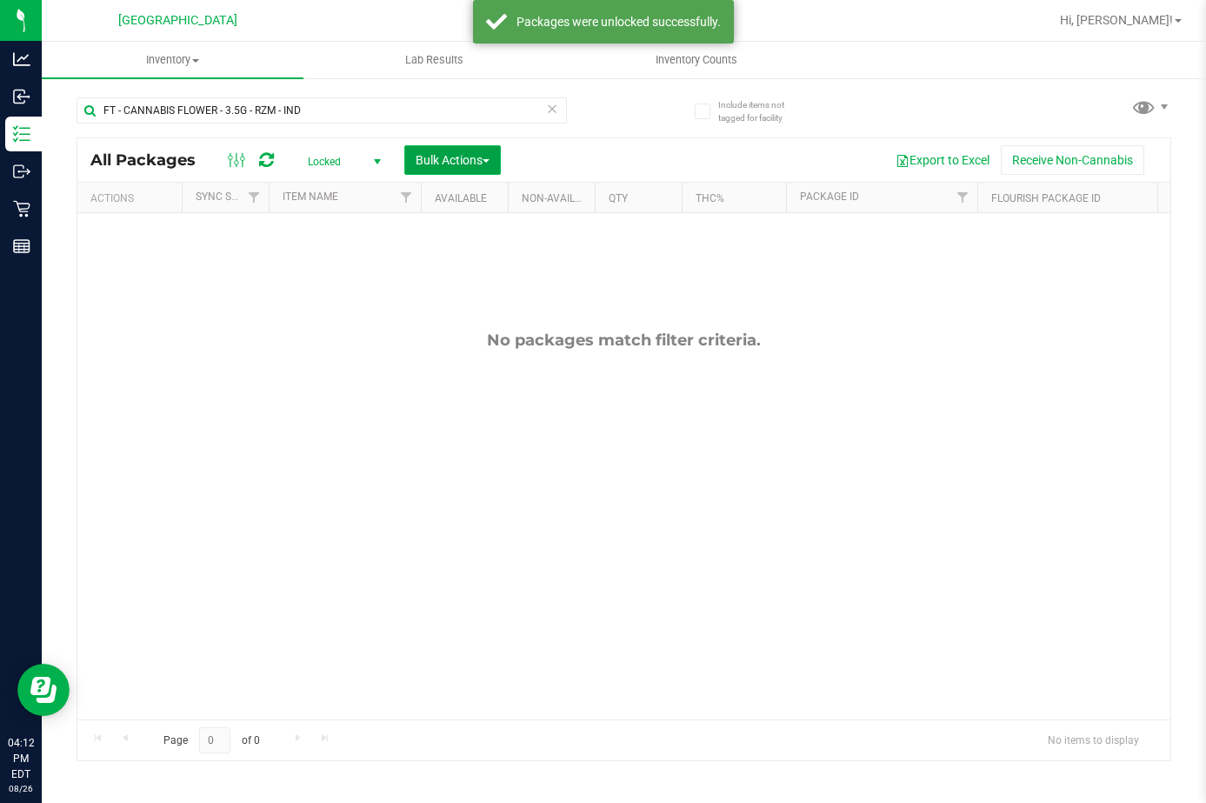
click at [490, 159] on span "button" at bounding box center [486, 160] width 7 height 3
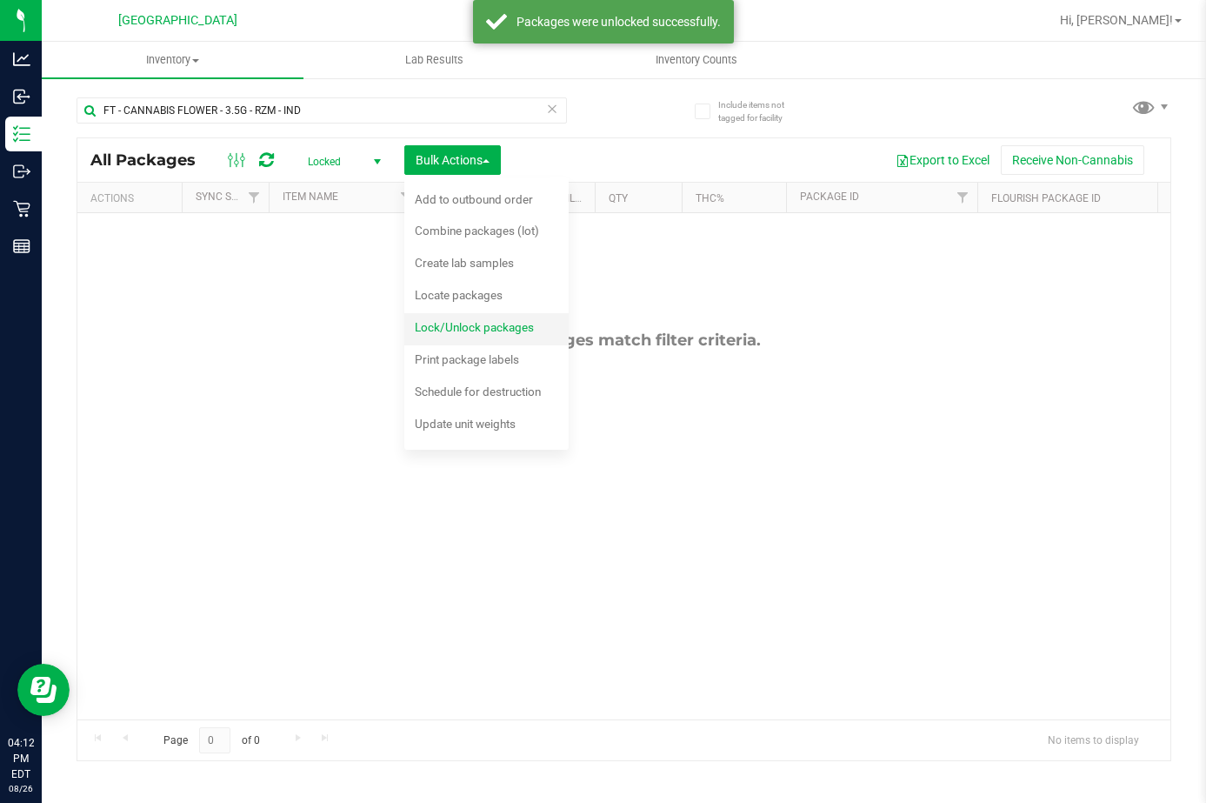
click at [499, 327] on span "Lock/Unlock packages" at bounding box center [474, 327] width 119 height 14
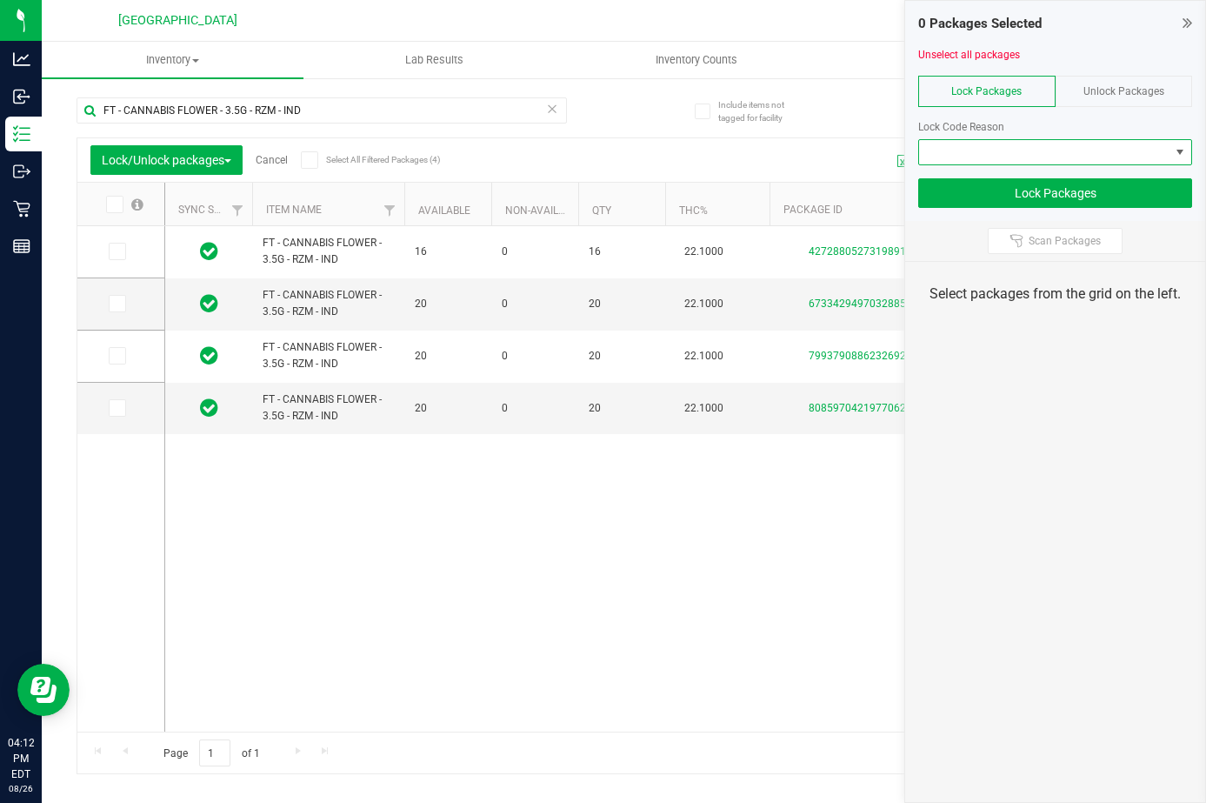
click at [986, 147] on span at bounding box center [1044, 152] width 250 height 24
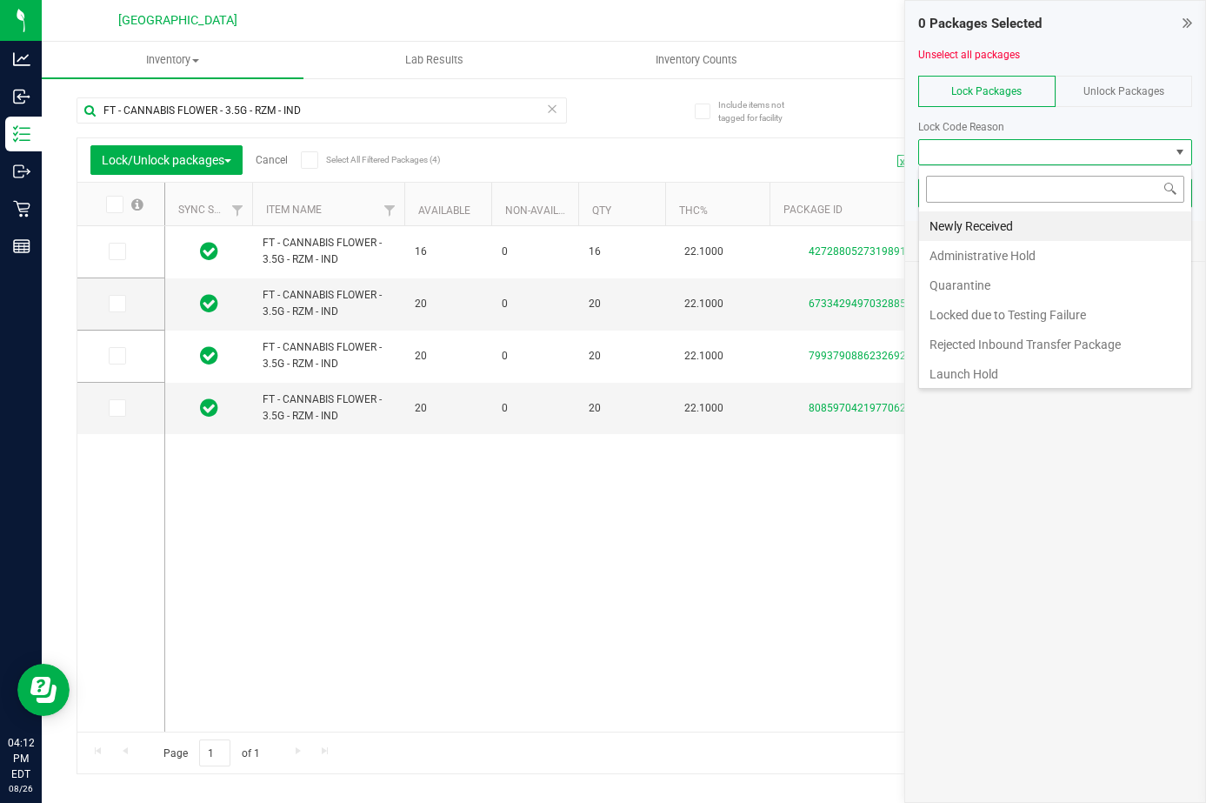
scroll to position [26, 274]
click at [983, 228] on li "Newly Received" at bounding box center [1055, 226] width 272 height 30
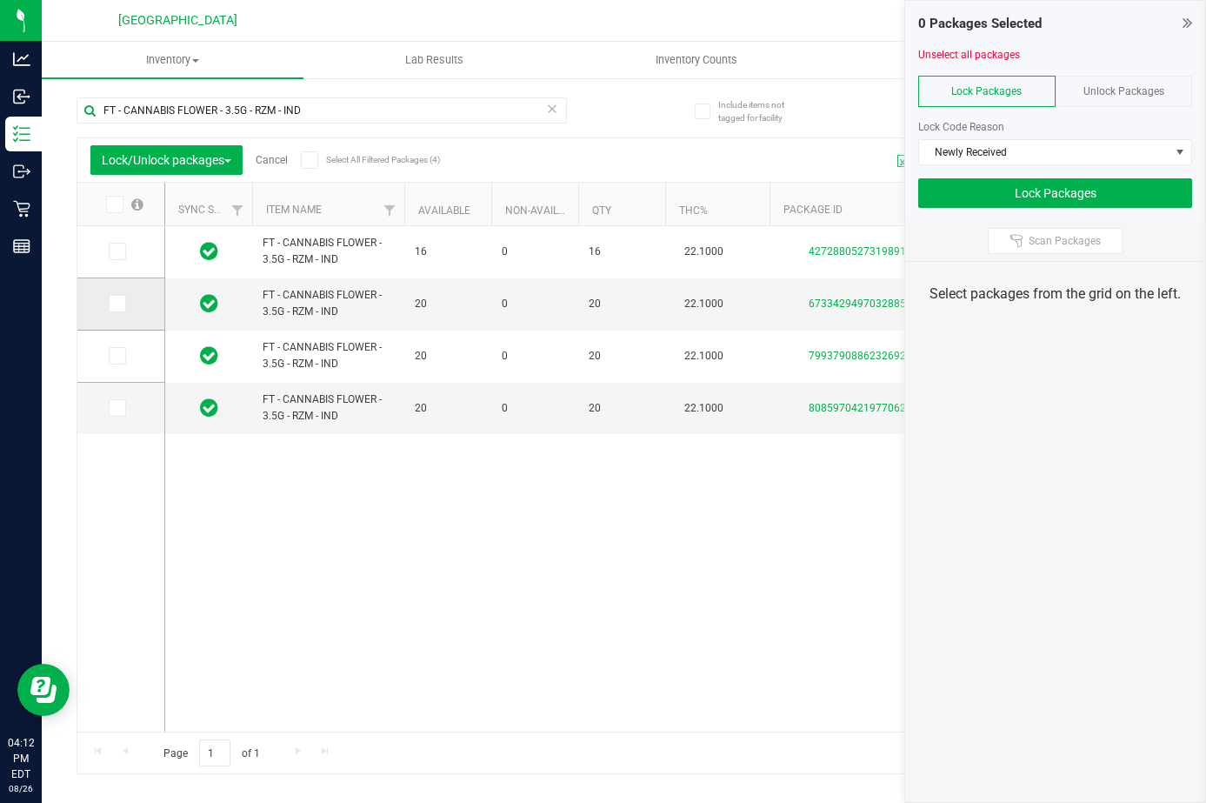
click at [118, 303] on icon at bounding box center [115, 303] width 11 height 0
click at [0, 0] on input "checkbox" at bounding box center [0, 0] width 0 height 0
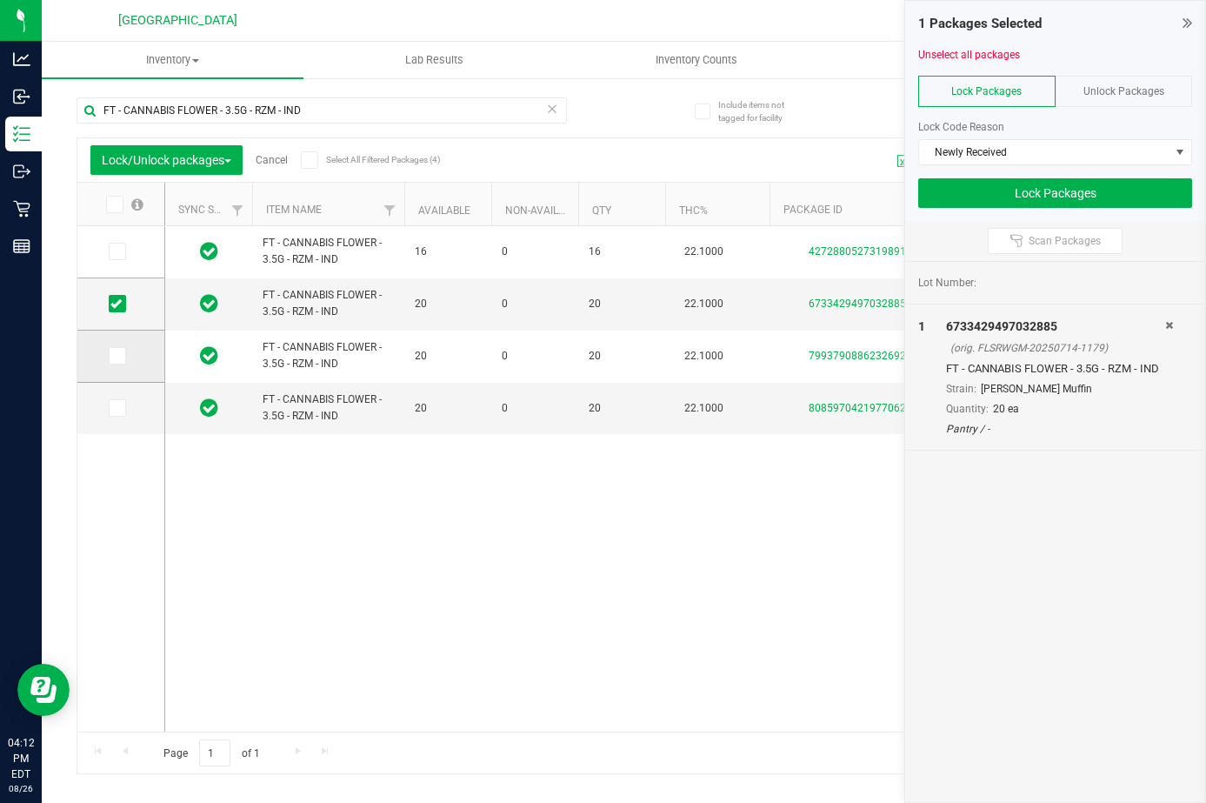
drag, startPoint x: 113, startPoint y: 360, endPoint x: 113, endPoint y: 374, distance: 13.9
click at [113, 356] on icon at bounding box center [115, 356] width 11 height 0
click at [0, 0] on input "checkbox" at bounding box center [0, 0] width 0 height 0
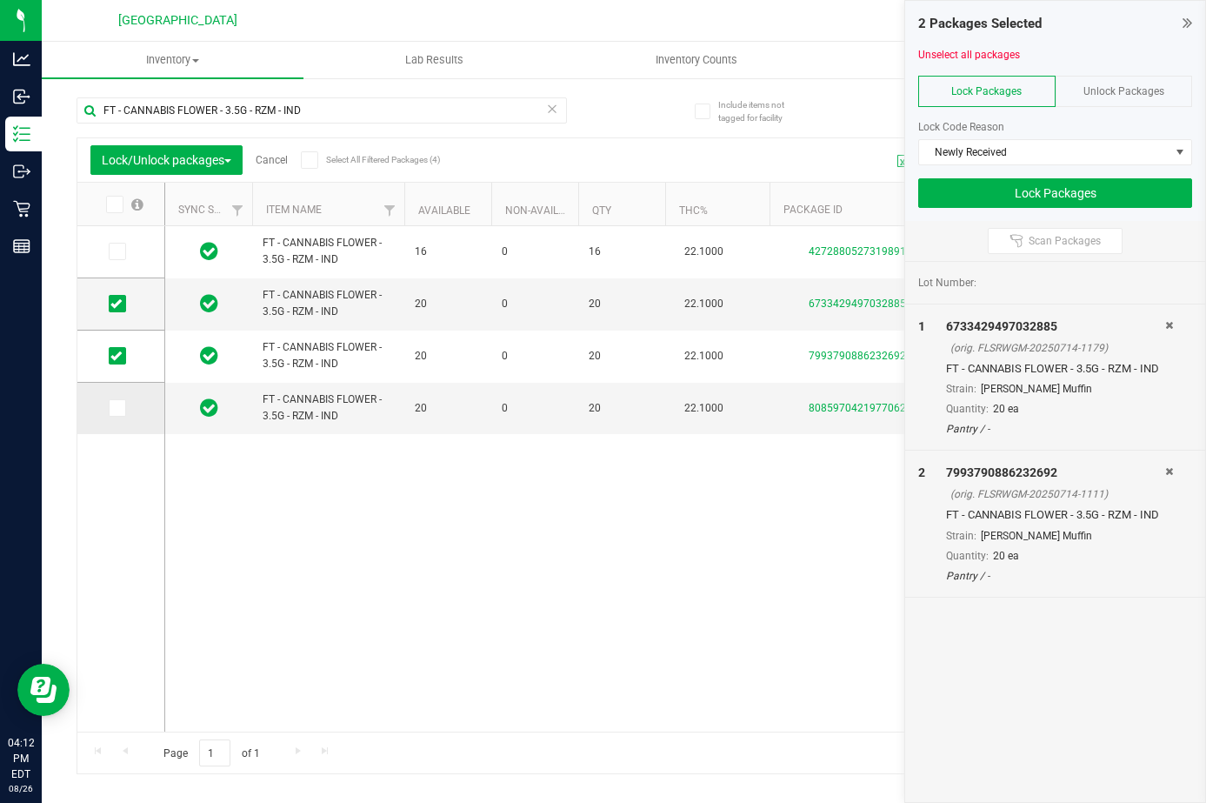
click at [117, 408] on icon at bounding box center [115, 408] width 11 height 0
click at [0, 0] on input "checkbox" at bounding box center [0, 0] width 0 height 0
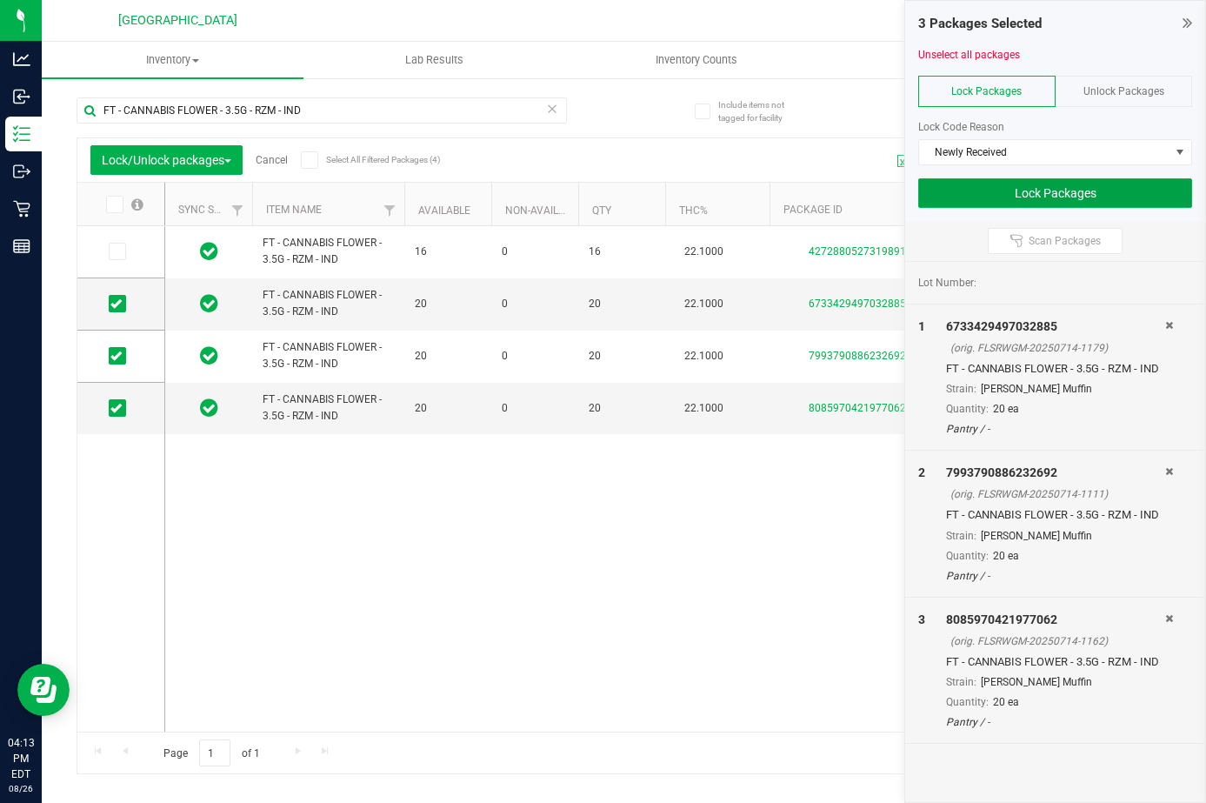
click at [1033, 197] on button "Lock Packages" at bounding box center [1055, 193] width 274 height 30
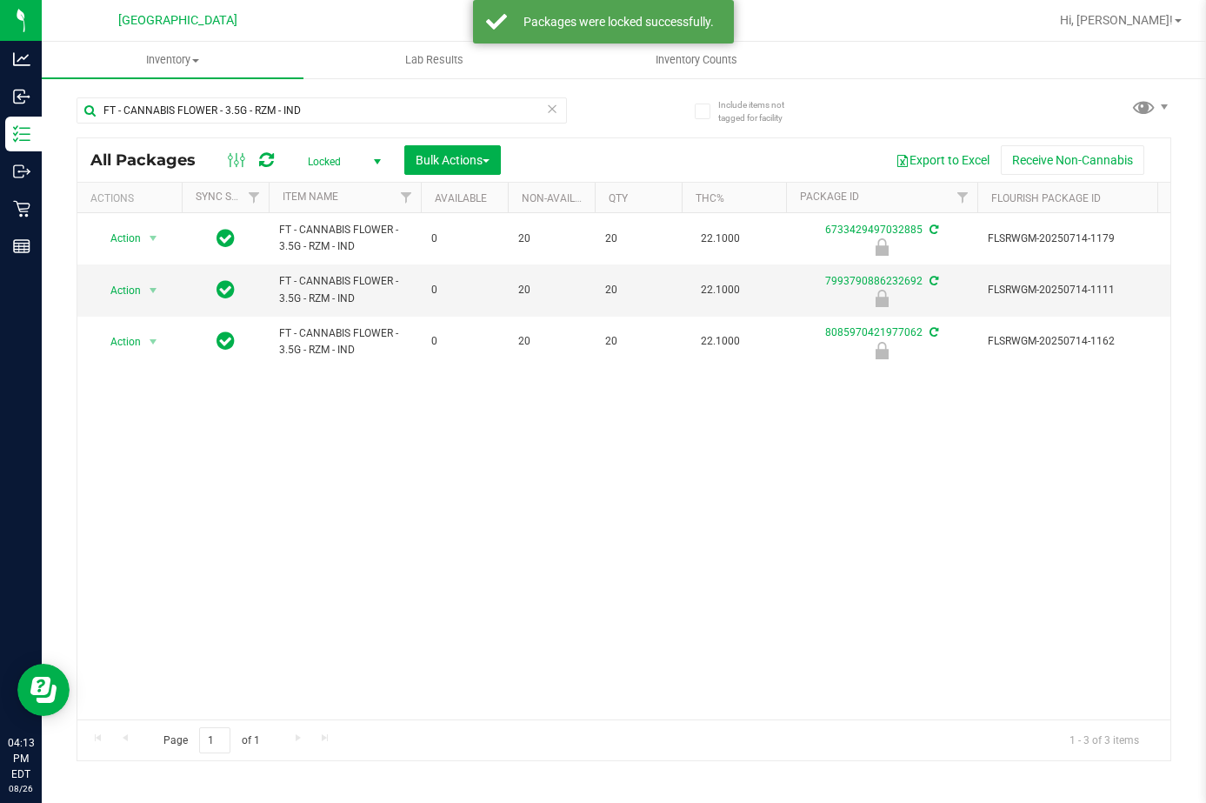
click at [284, 719] on div "Page 1 of 1 1 - 3 of 3 items" at bounding box center [623, 740] width 1093 height 42
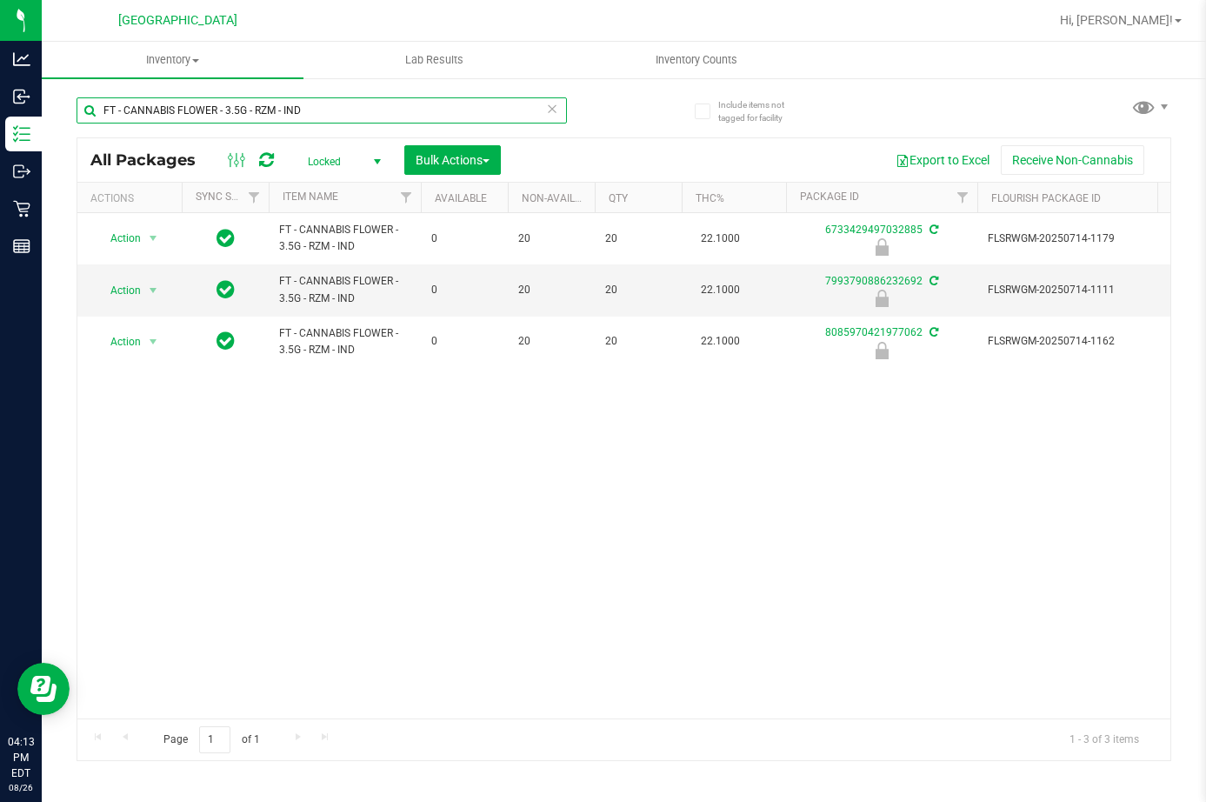
click at [312, 118] on input "FT - CANNABIS FLOWER - 3.5G - RZM - IND" at bounding box center [322, 110] width 490 height 26
click at [311, 118] on input "FT - CANNABIS FLOWER - 3.5G - RZM - IND" at bounding box center [322, 110] width 490 height 26
paste input "VAPE CART DISTILLATE - 1G - WZL"
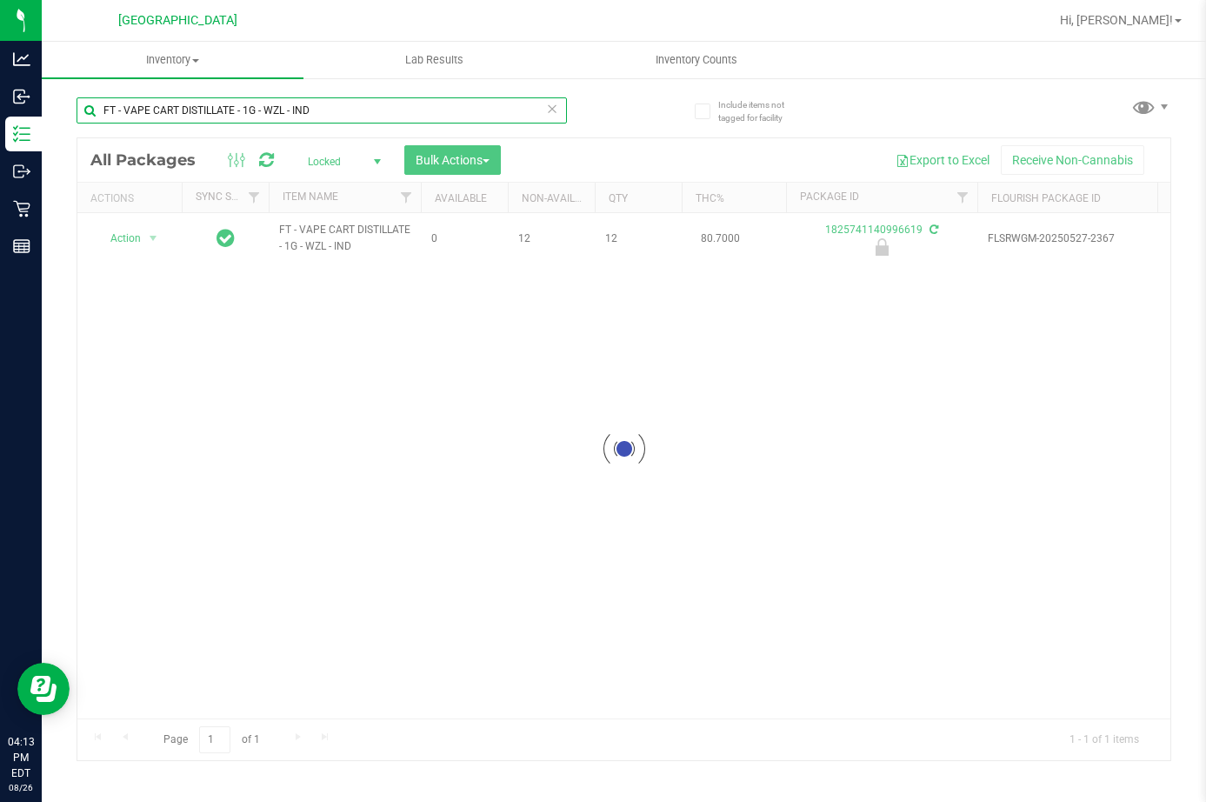
type input "FT - VAPE CART DISTILLATE - 1G - WZL - IND"
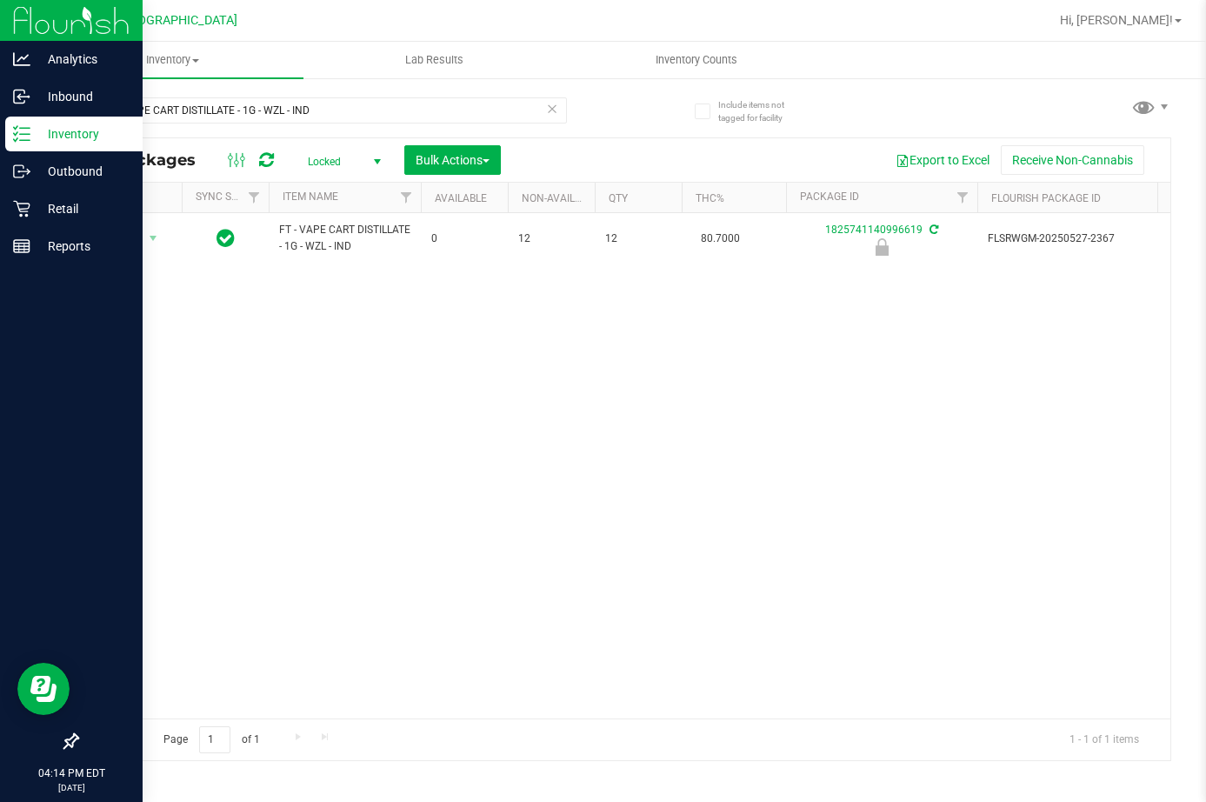
click at [22, 132] on icon at bounding box center [21, 133] width 17 height 17
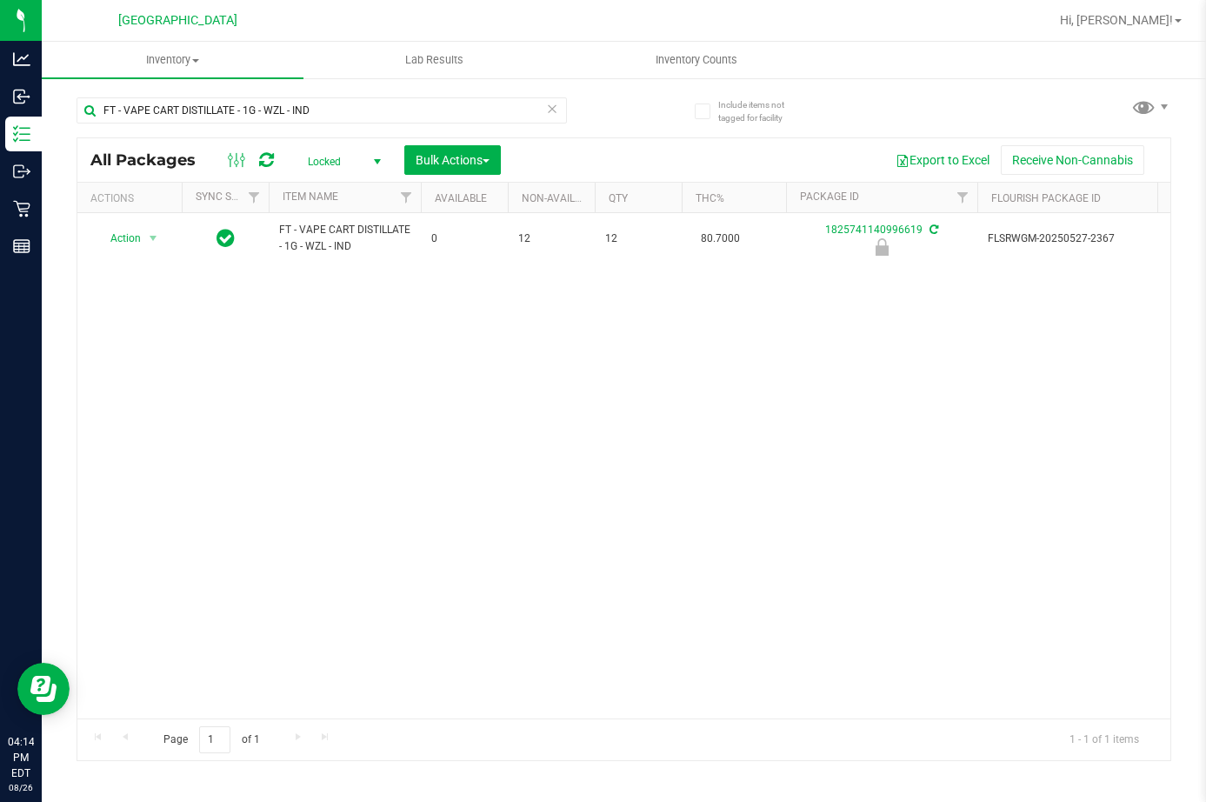
click at [555, 108] on icon at bounding box center [552, 107] width 12 height 21
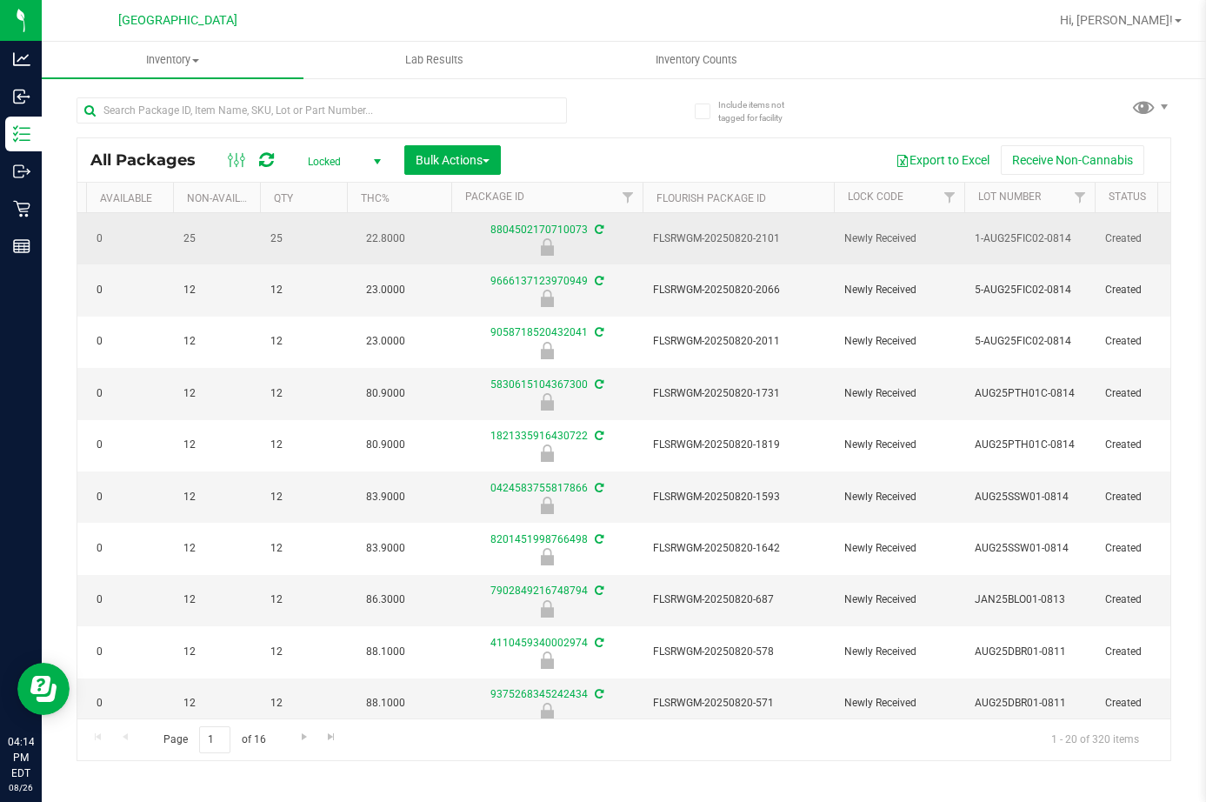
scroll to position [0, 342]
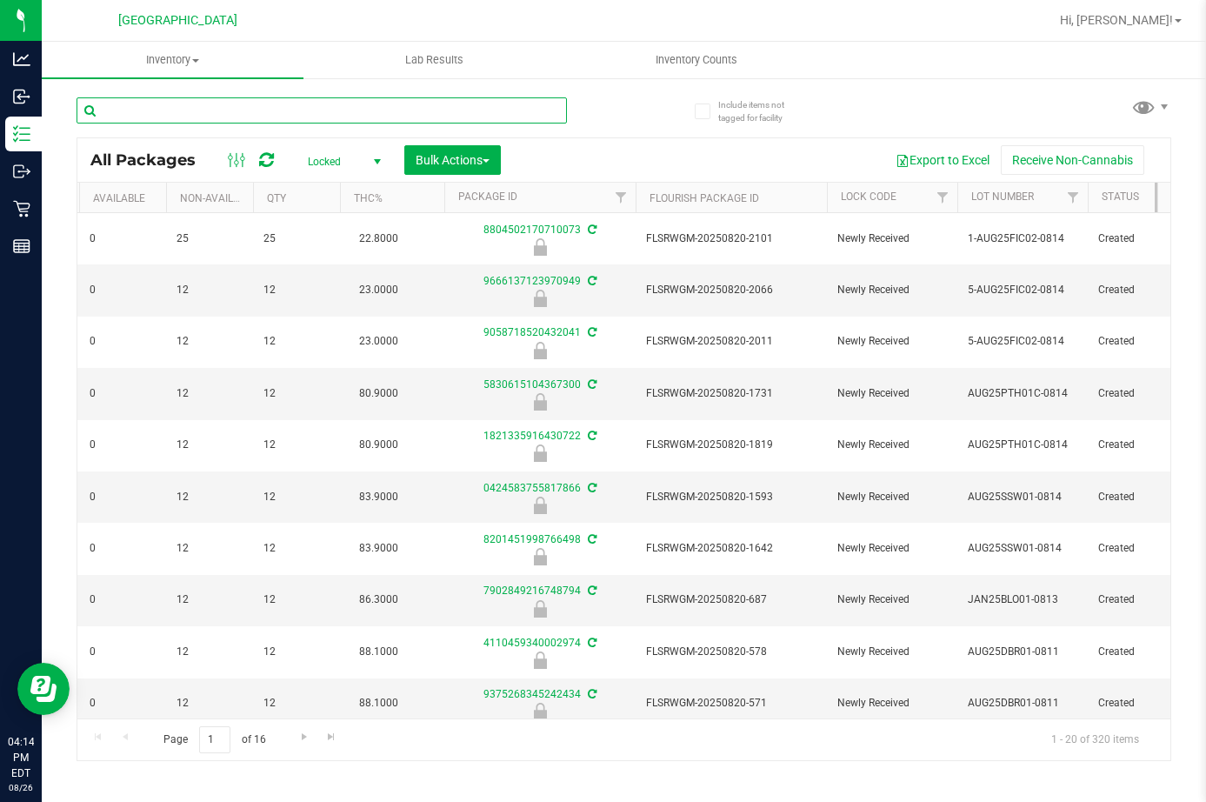
click at [176, 113] on input "text" at bounding box center [322, 110] width 490 height 26
paste input "VICTORIA SANCHEZ"
type input "VICTORIA SANCHEZ"
paste input "FT - VAPE CART DISTILLATE - 1G - WZL - IND"
type input "FT - VAPE CART DISTILLATE - 1G - WZL - IND"
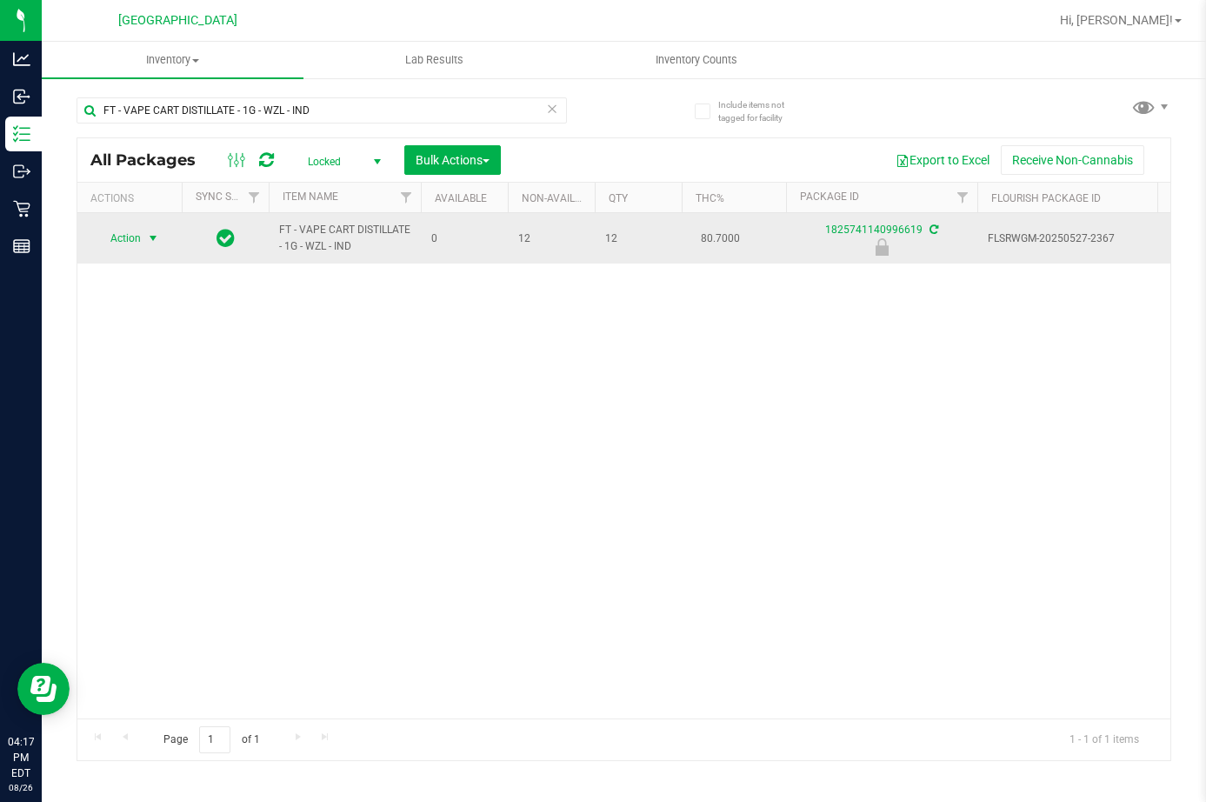
click at [148, 240] on span "select" at bounding box center [153, 238] width 14 height 14
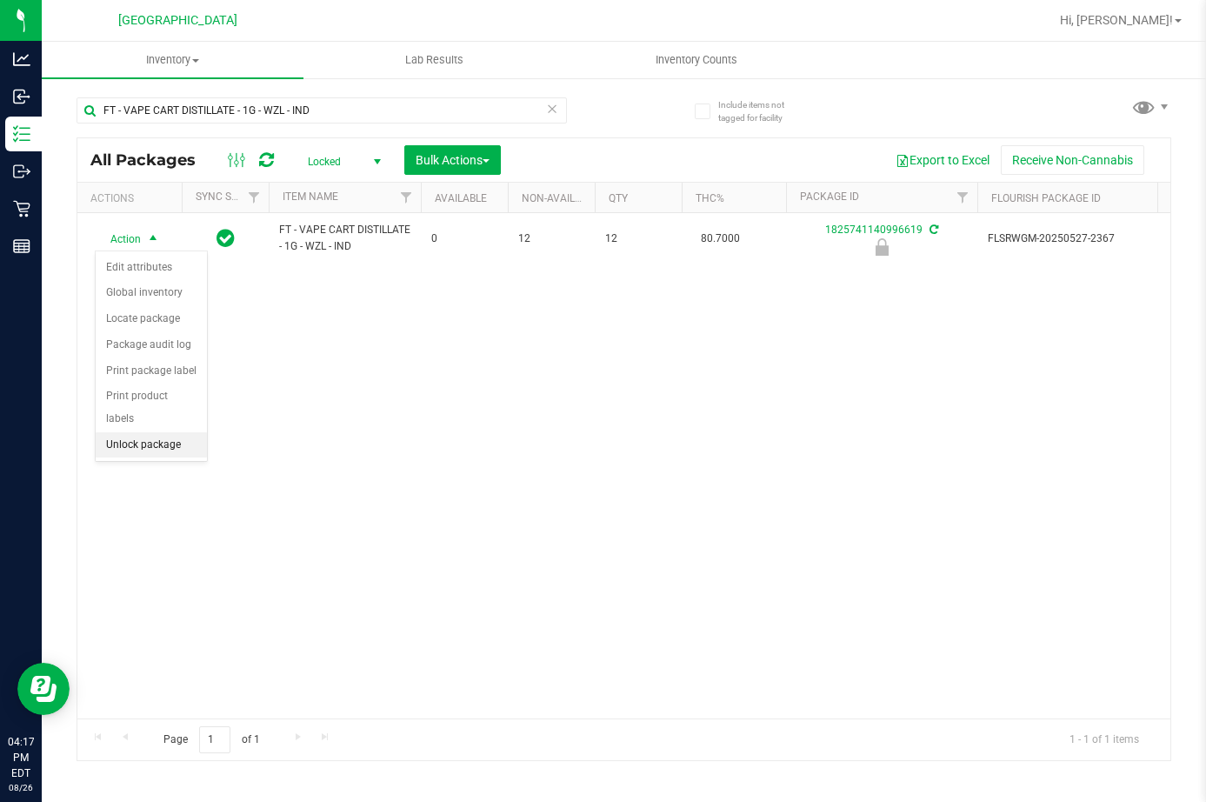
click at [163, 432] on li "Unlock package" at bounding box center [151, 445] width 111 height 26
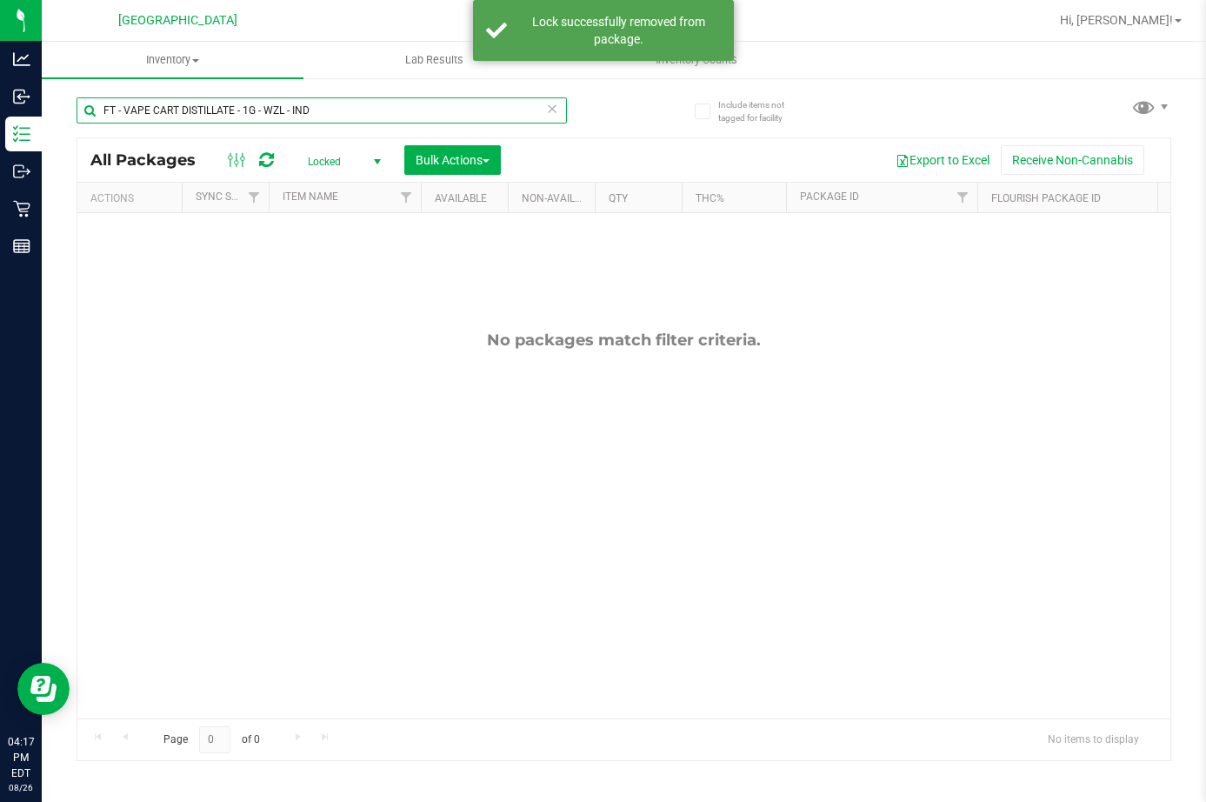
click at [313, 111] on input "FT - VAPE CART DISTILLATE - 1G - WZL - IND" at bounding box center [322, 110] width 490 height 26
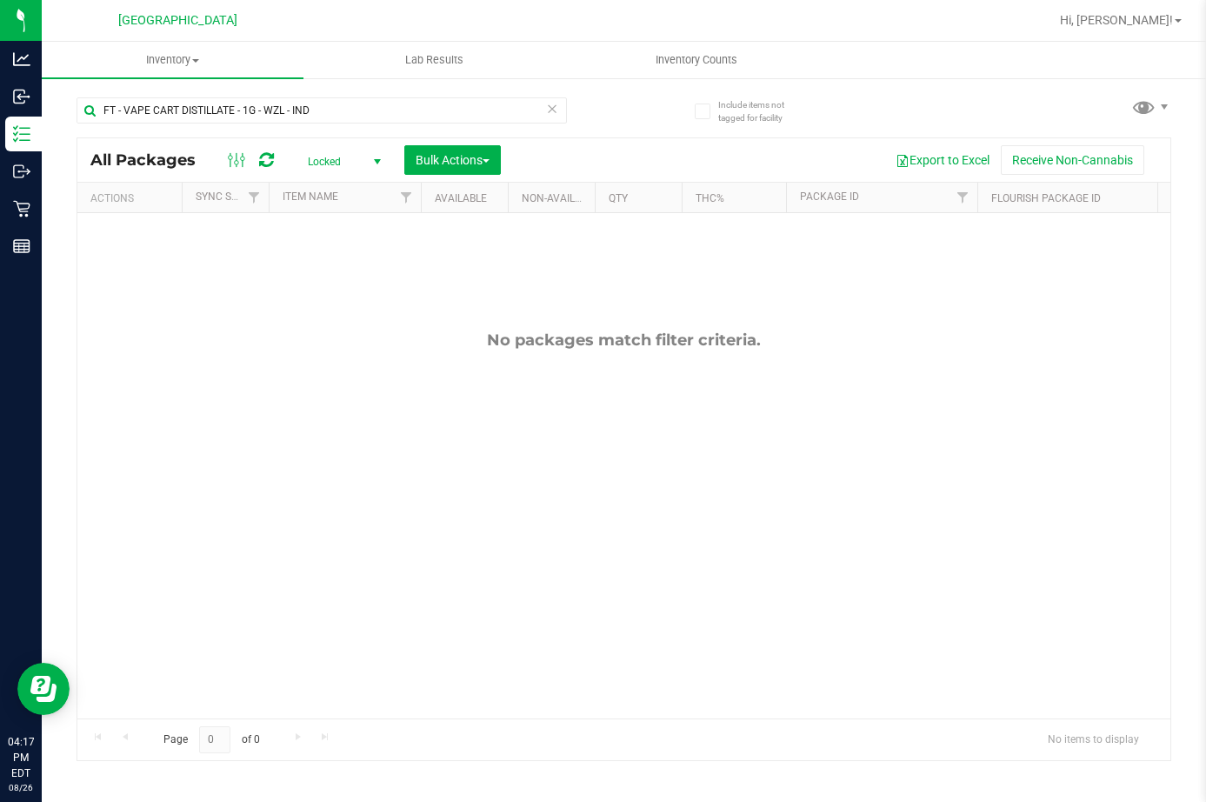
drag, startPoint x: 355, startPoint y: 157, endPoint x: 347, endPoint y: 165, distance: 11.7
click at [355, 156] on span "Locked" at bounding box center [341, 162] width 96 height 24
click at [342, 275] on li "All" at bounding box center [340, 267] width 94 height 26
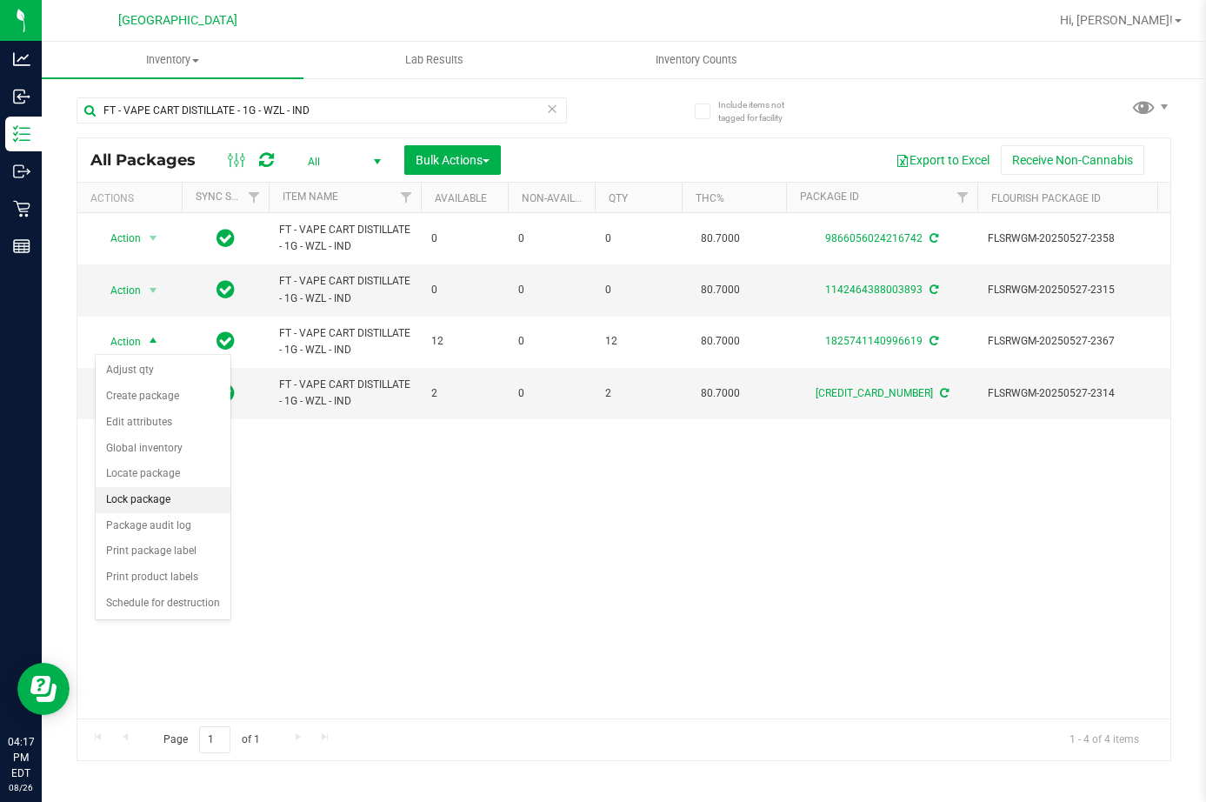
click at [142, 501] on li "Lock package" at bounding box center [163, 500] width 135 height 26
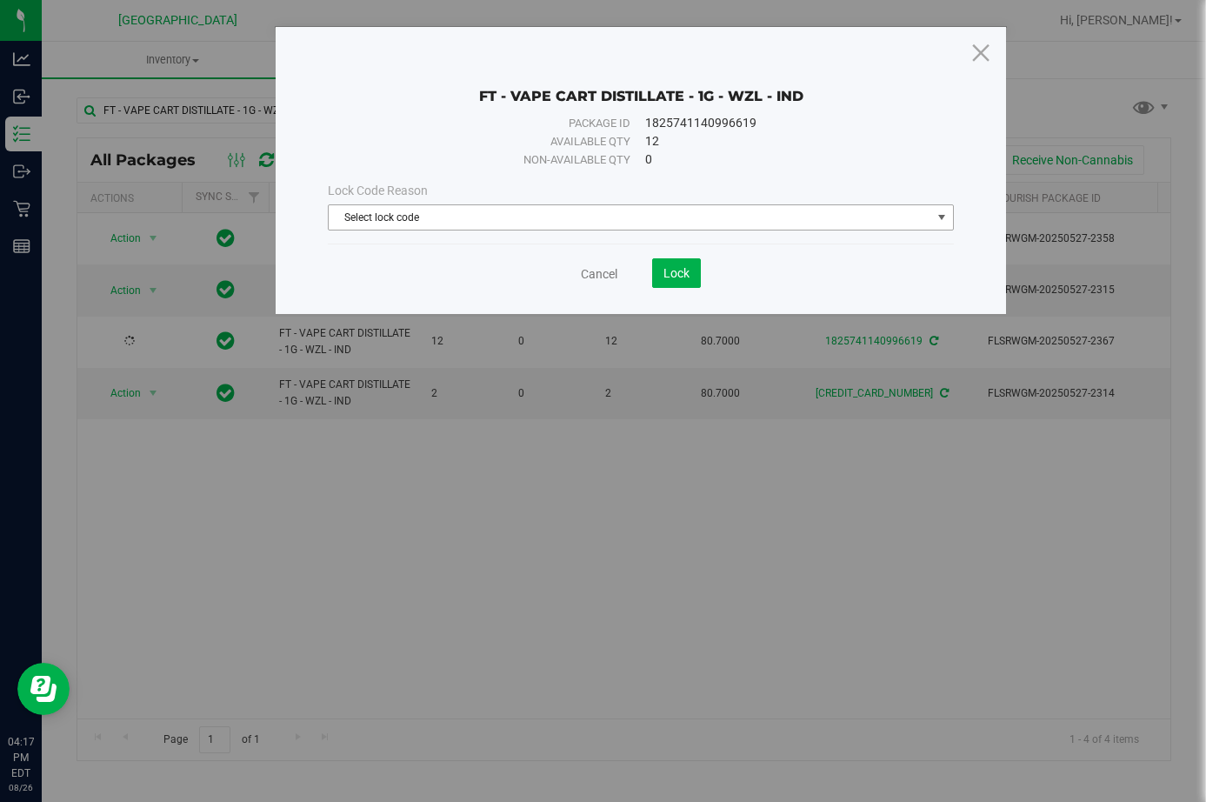
click at [603, 216] on span "Select lock code" at bounding box center [630, 217] width 602 height 24
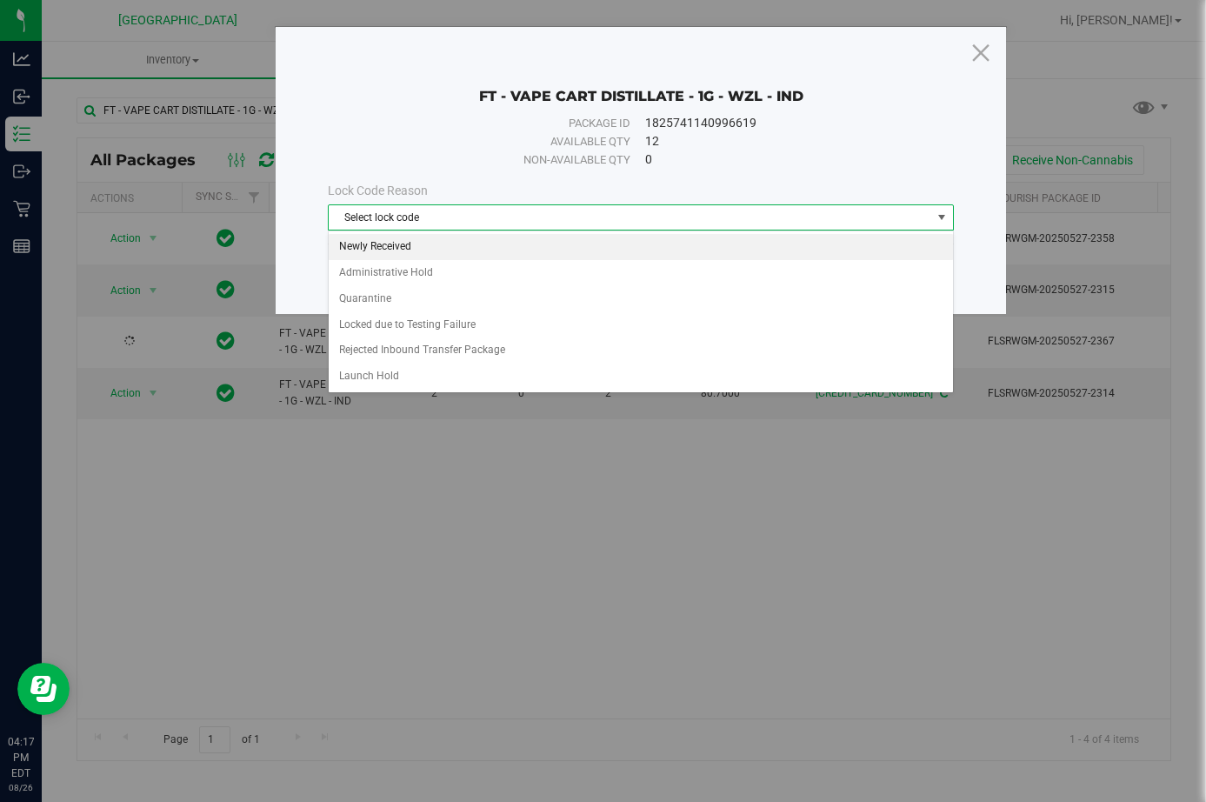
click at [532, 249] on li "Newly Received" at bounding box center [640, 247] width 623 height 26
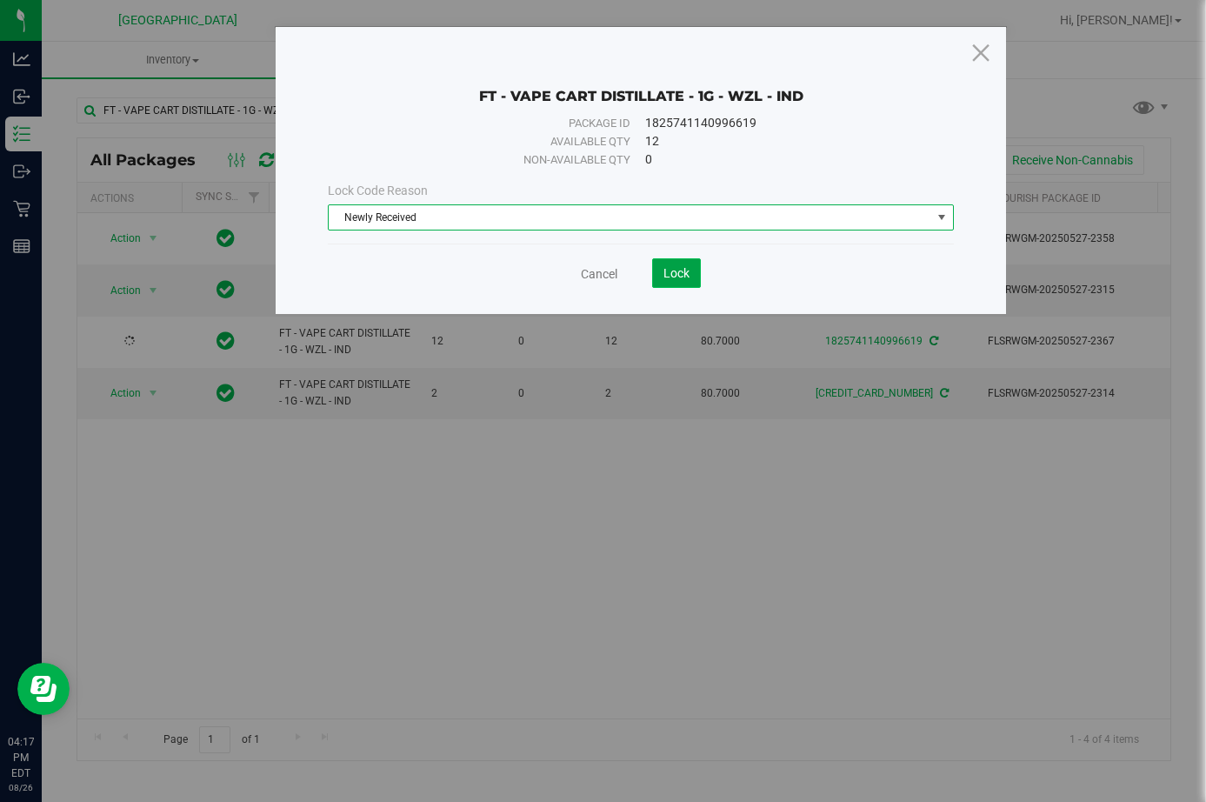
click at [680, 266] on span "Lock" at bounding box center [676, 273] width 26 height 14
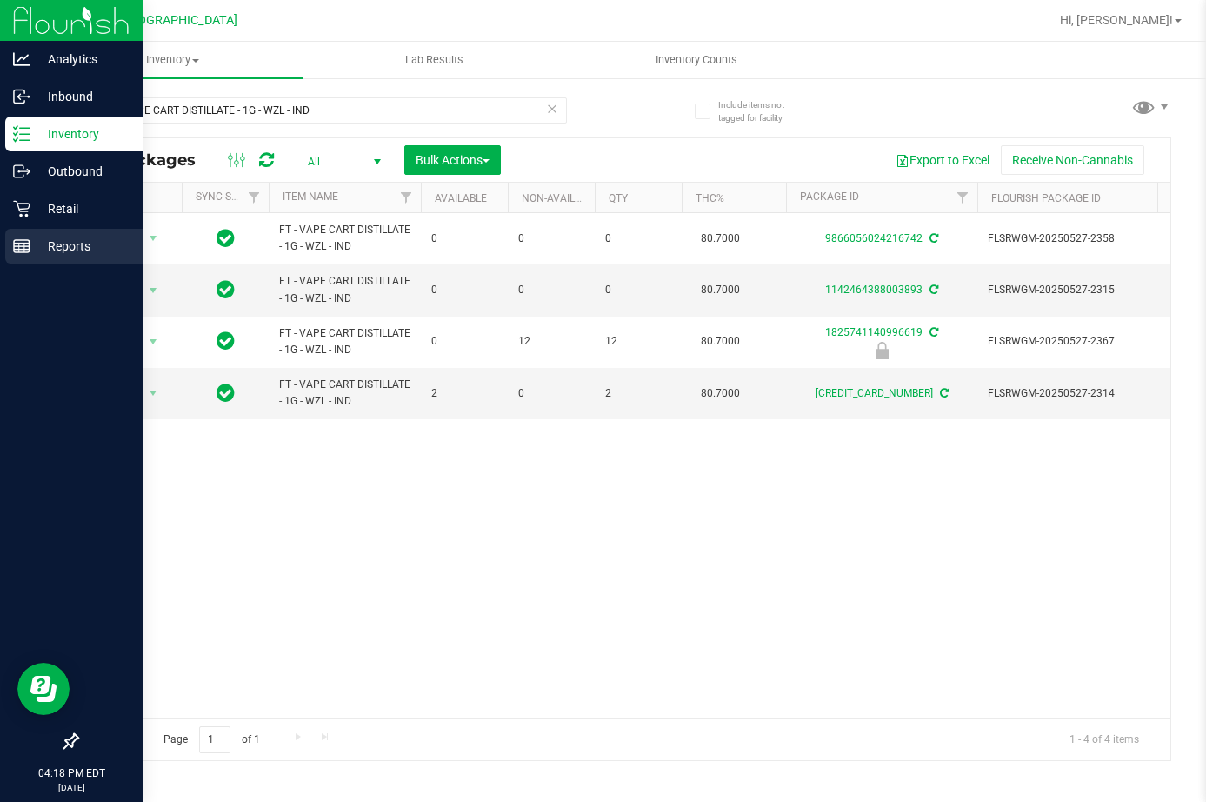
click at [58, 240] on p "Reports" at bounding box center [82, 246] width 104 height 21
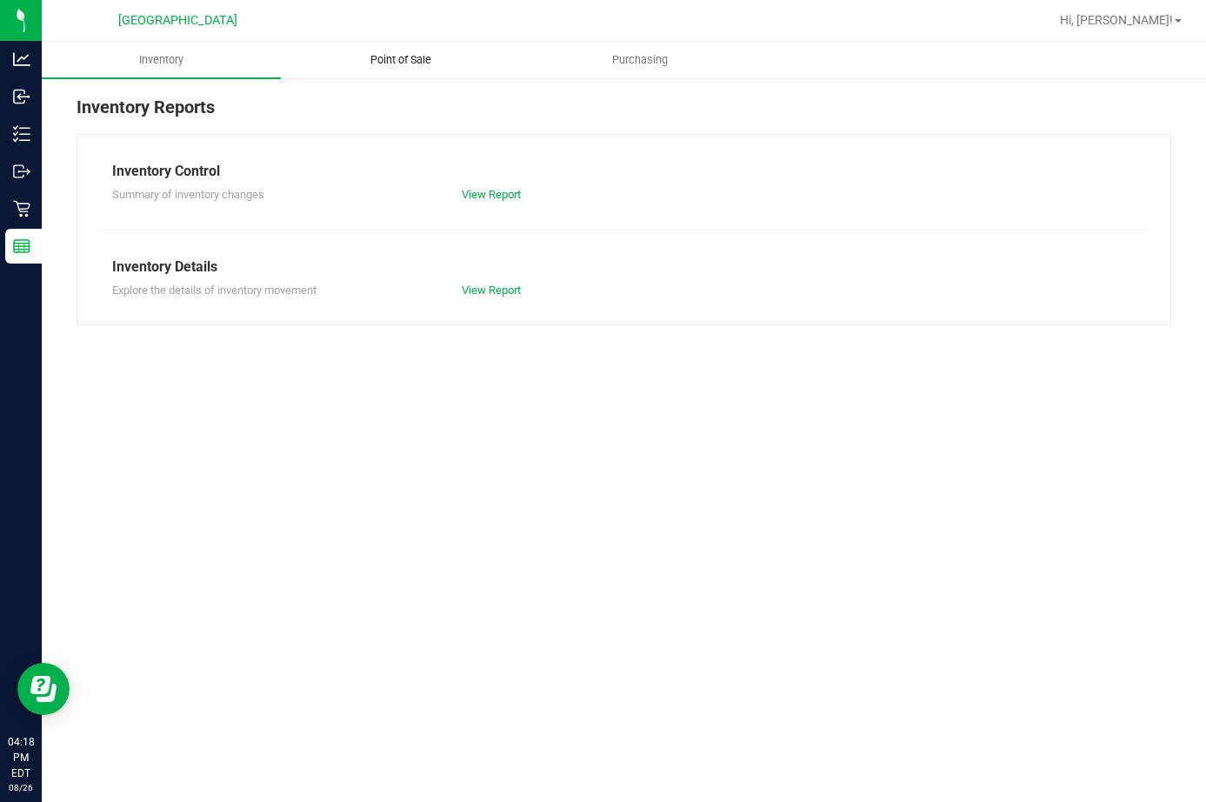
click at [376, 58] on span "Point of Sale" at bounding box center [401, 60] width 108 height 16
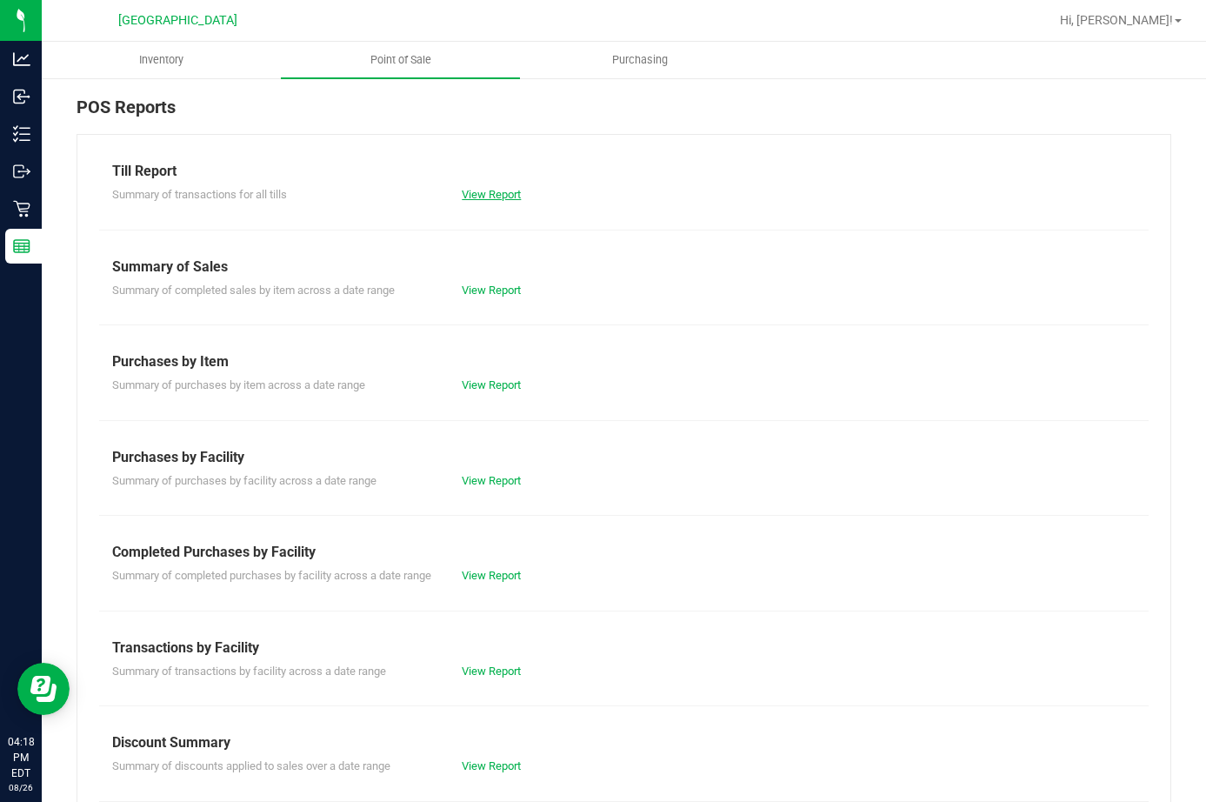
click at [462, 195] on link "View Report" at bounding box center [491, 194] width 59 height 13
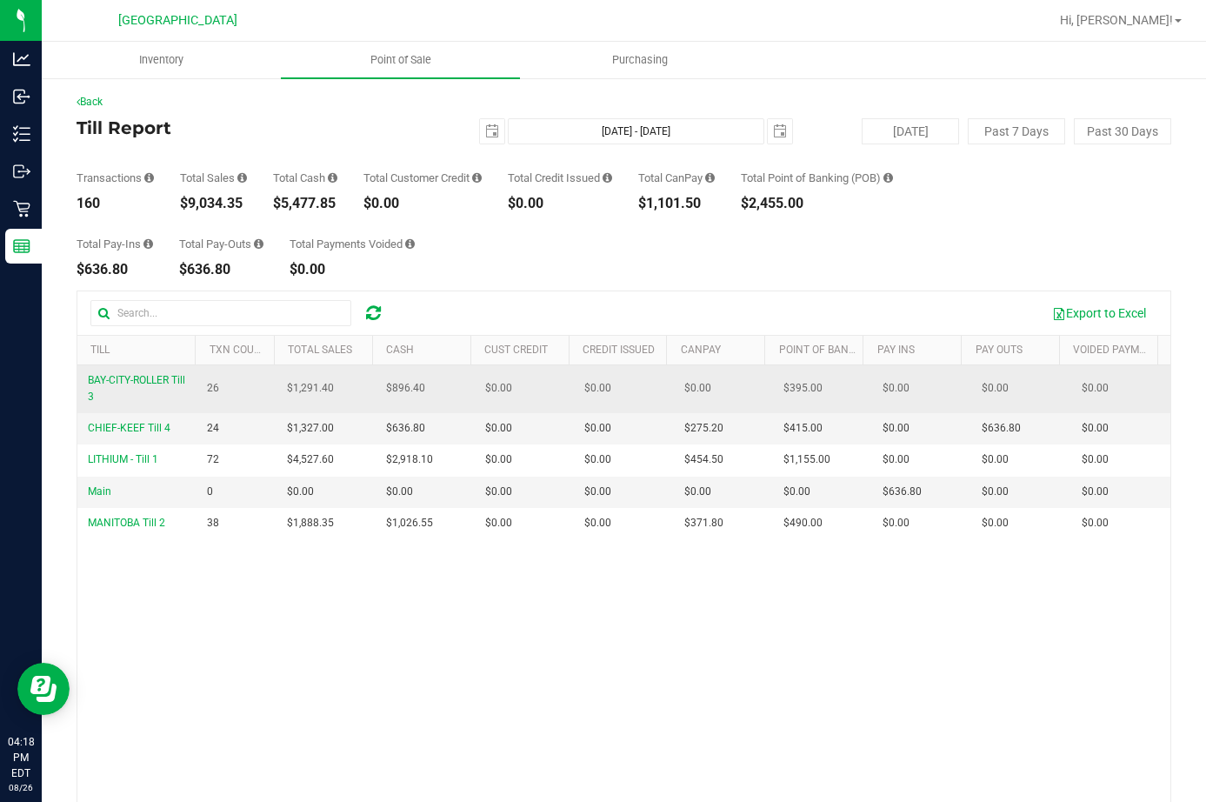
click at [397, 395] on span "$896.40" at bounding box center [405, 388] width 39 height 17
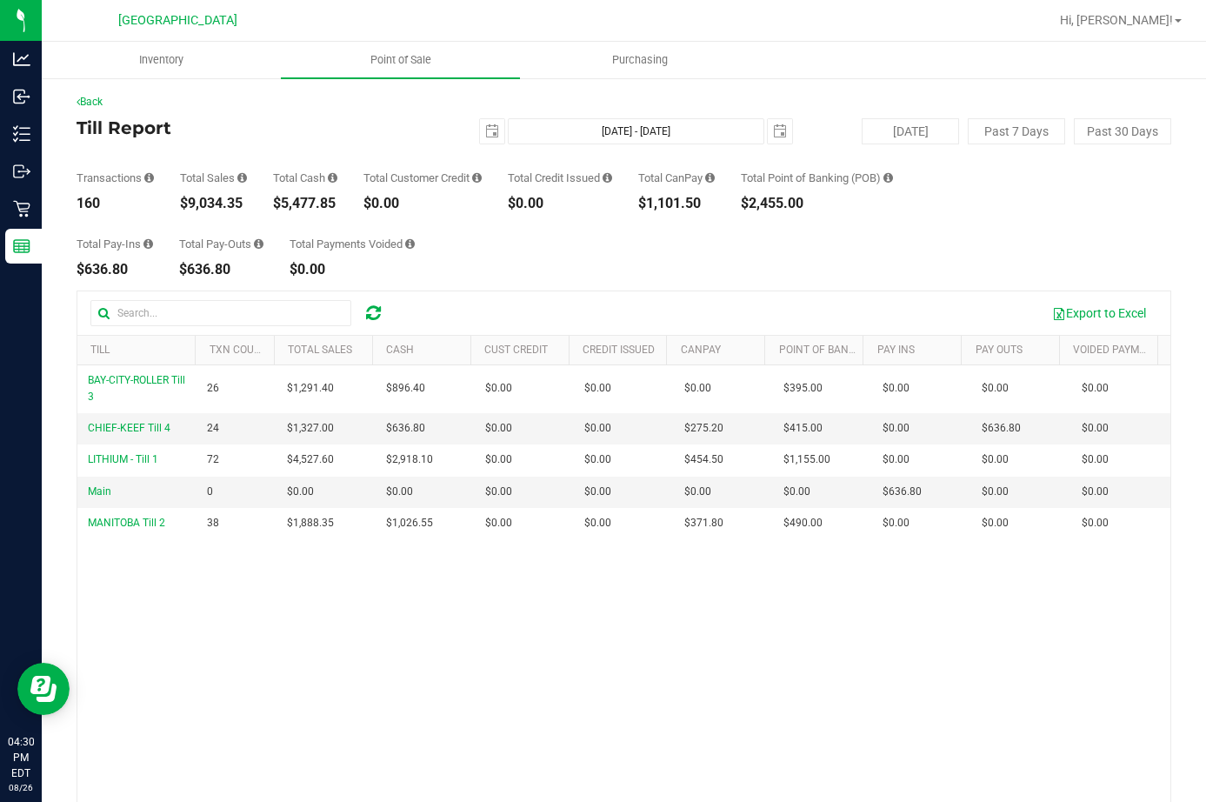
click at [623, 623] on div "BAY-CITY-ROLLER Till 3 26 $1,291.40 $896.40 $0.00 $0.00 $0.00 $0.00 $0.00 $395.…" at bounding box center [623, 617] width 1093 height 505
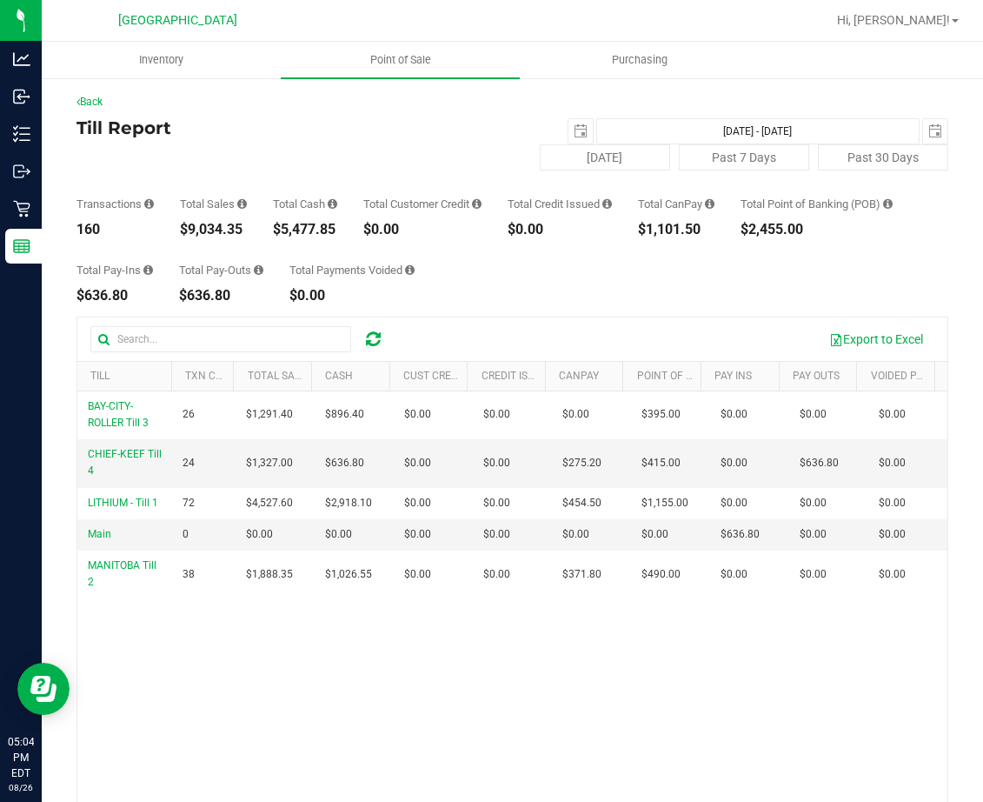
click at [368, 331] on icon at bounding box center [373, 338] width 15 height 17
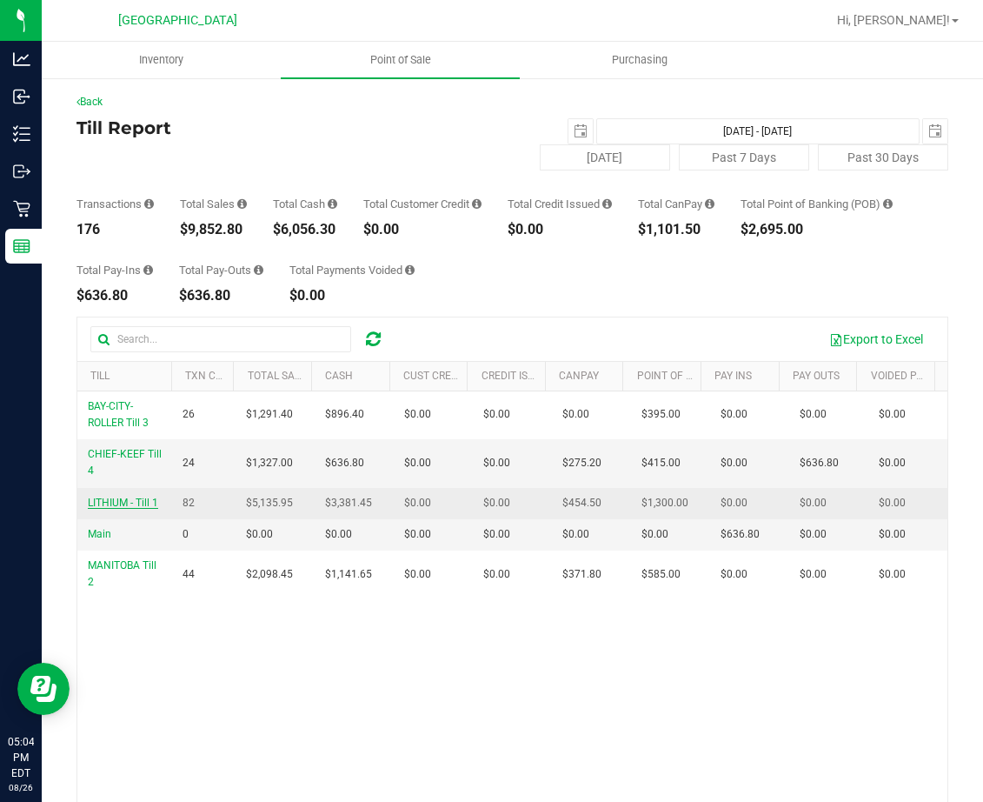
click at [130, 503] on span "LITHIUM - Till 1" at bounding box center [123, 502] width 70 height 12
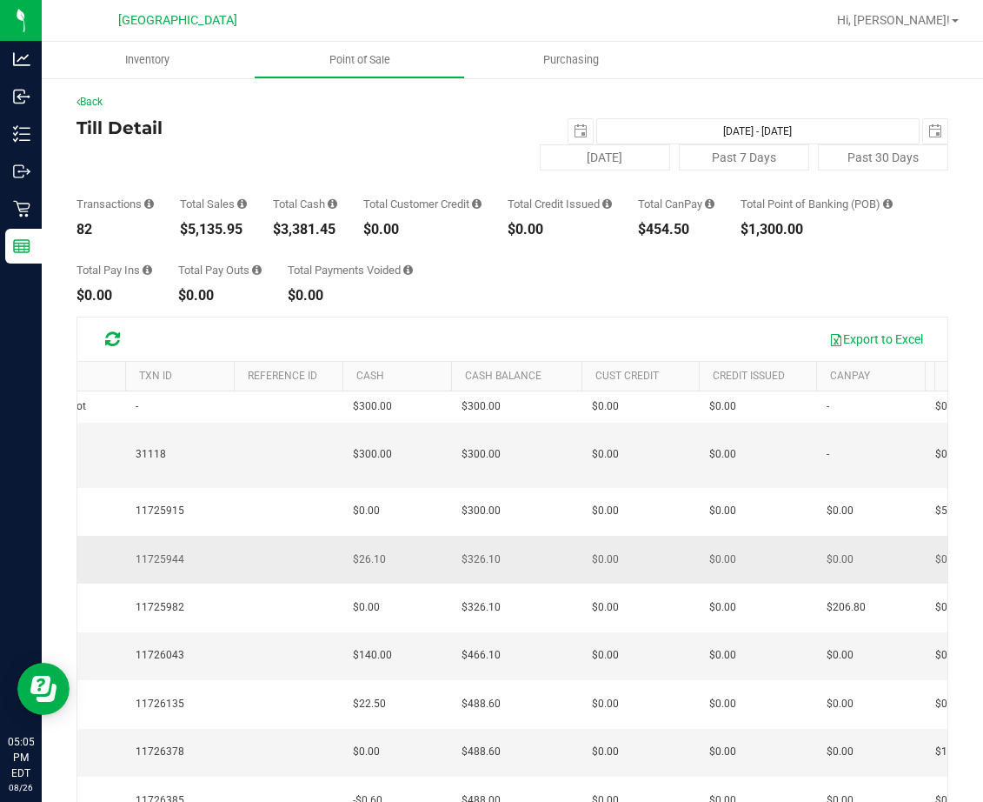
scroll to position [0, 328]
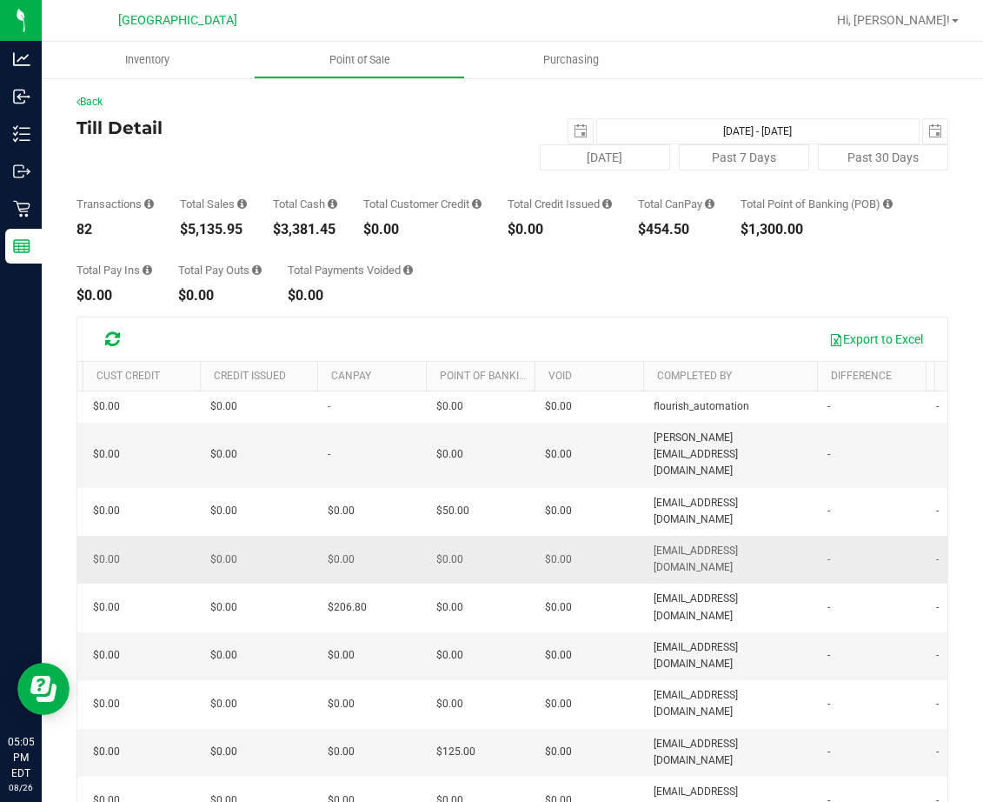
drag, startPoint x: 523, startPoint y: 504, endPoint x: 538, endPoint y: 506, distance: 15.7
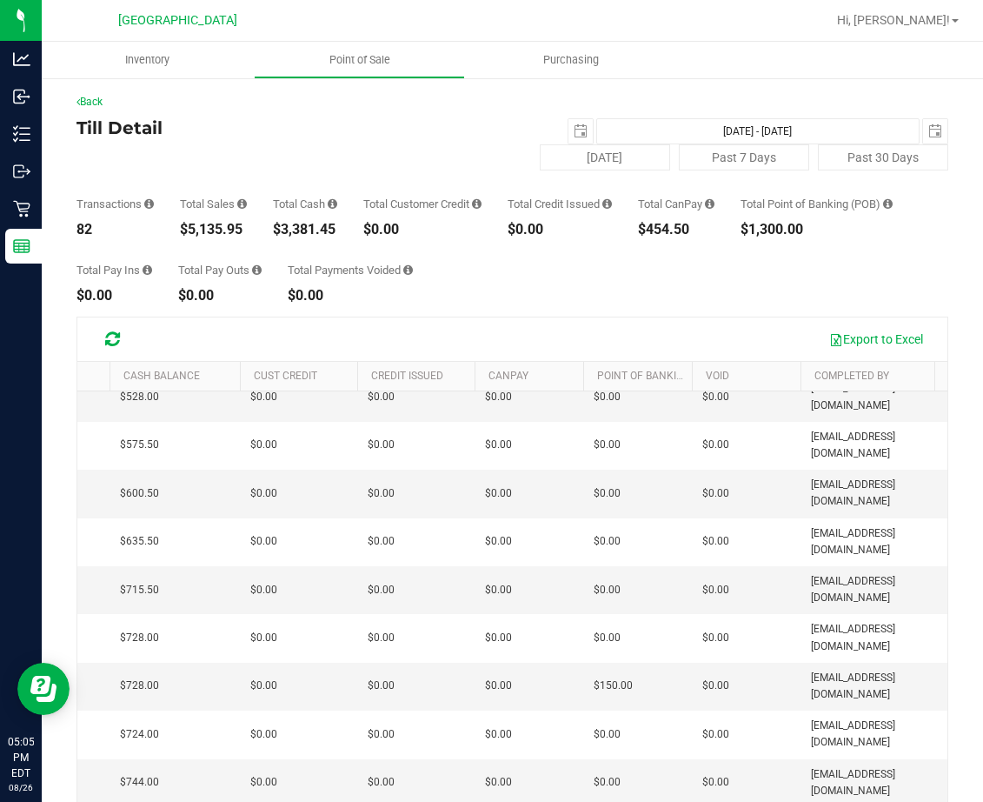
scroll to position [0, 0]
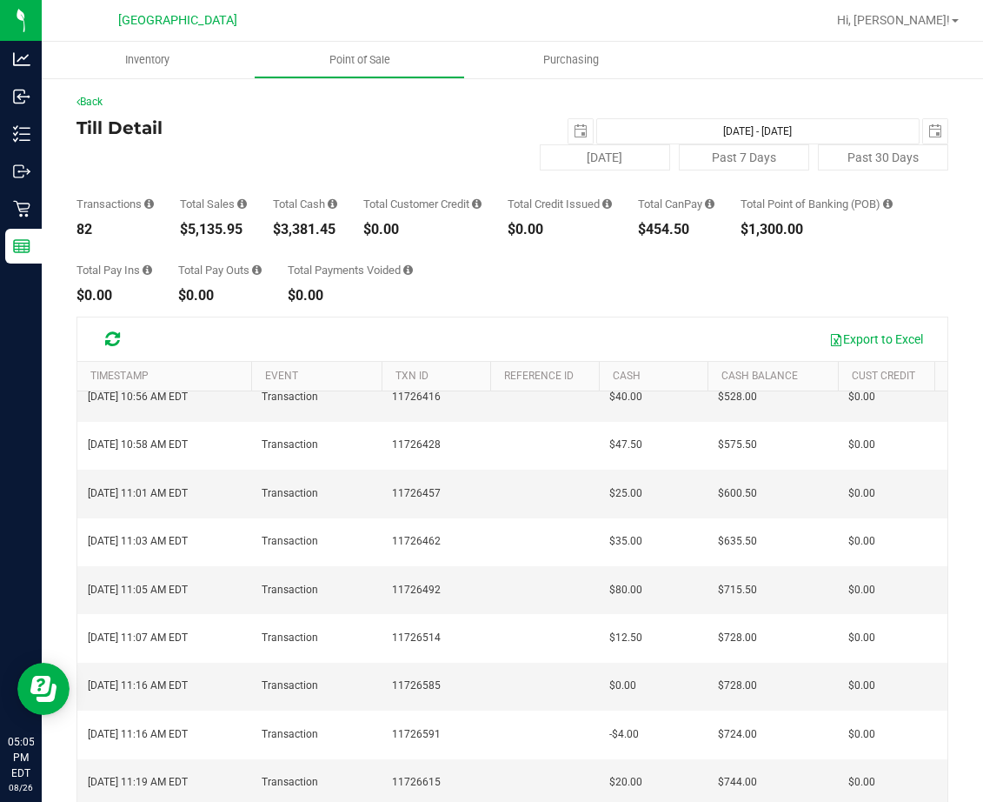
drag, startPoint x: 512, startPoint y: 630, endPoint x: 294, endPoint y: 620, distance: 218.5
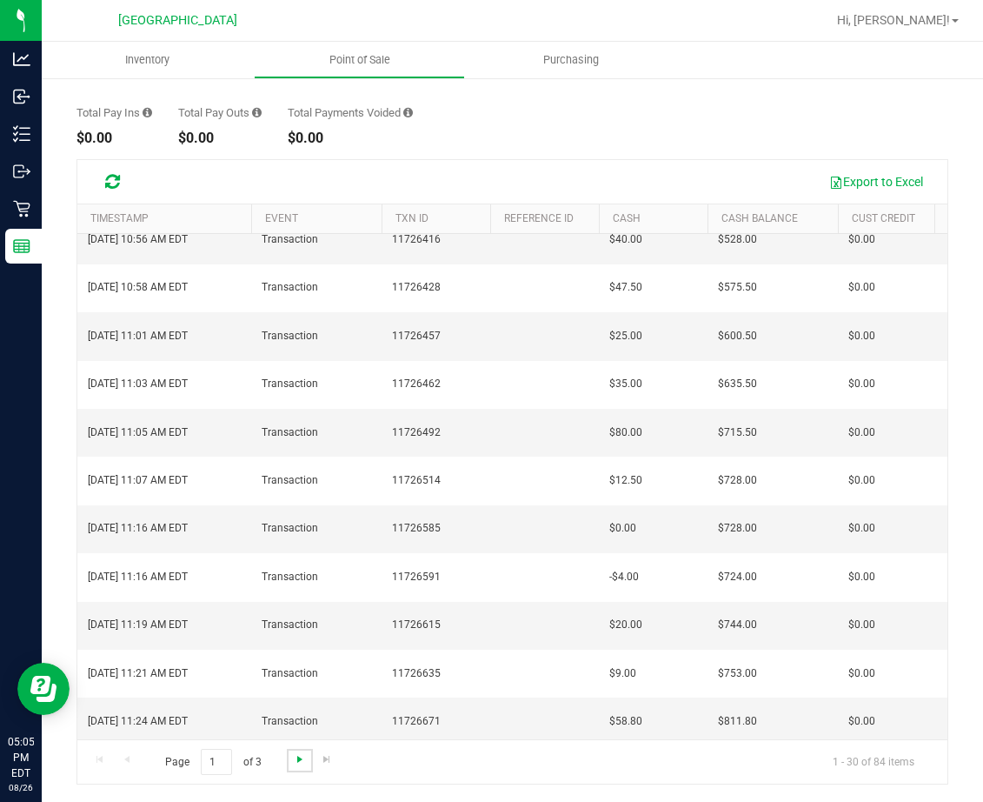
click at [301, 759] on span "Go to the next page" at bounding box center [300, 759] width 14 height 14
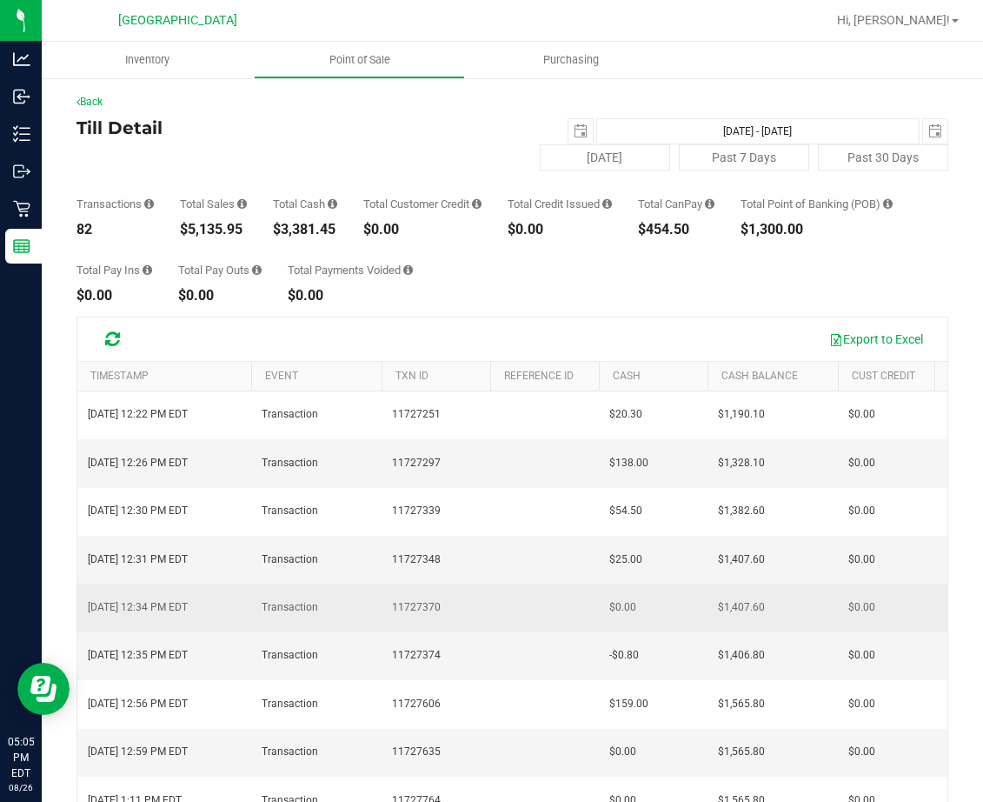
scroll to position [0, 36]
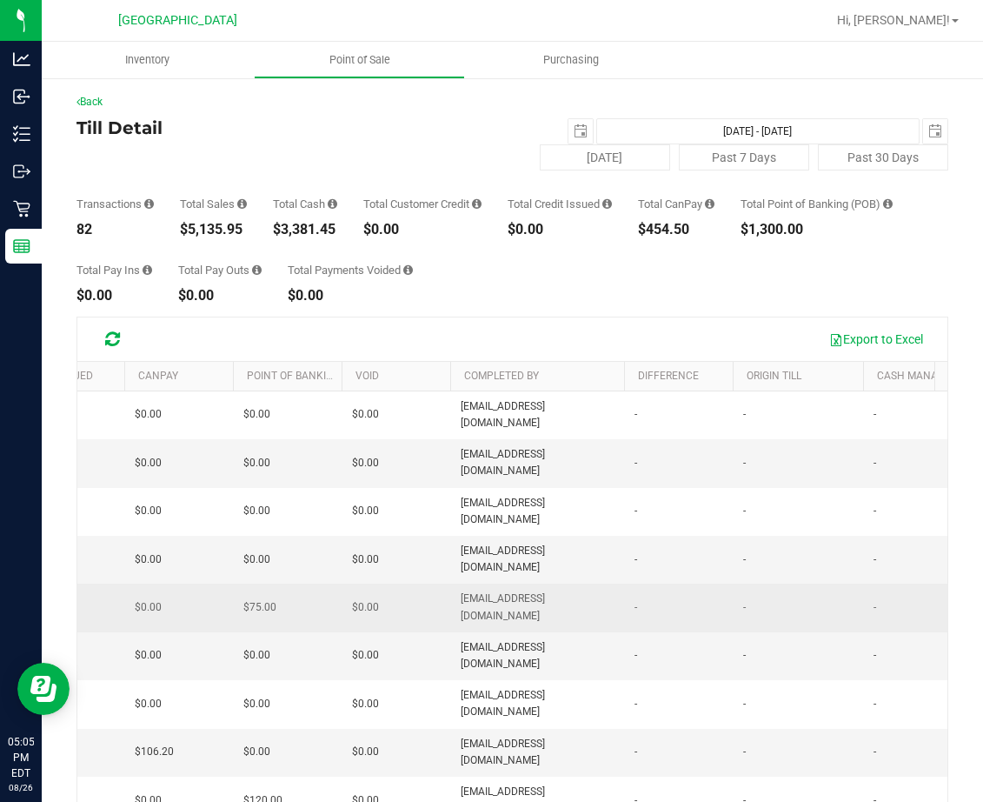
drag, startPoint x: 453, startPoint y: 518, endPoint x: 534, endPoint y: 518, distance: 80.9
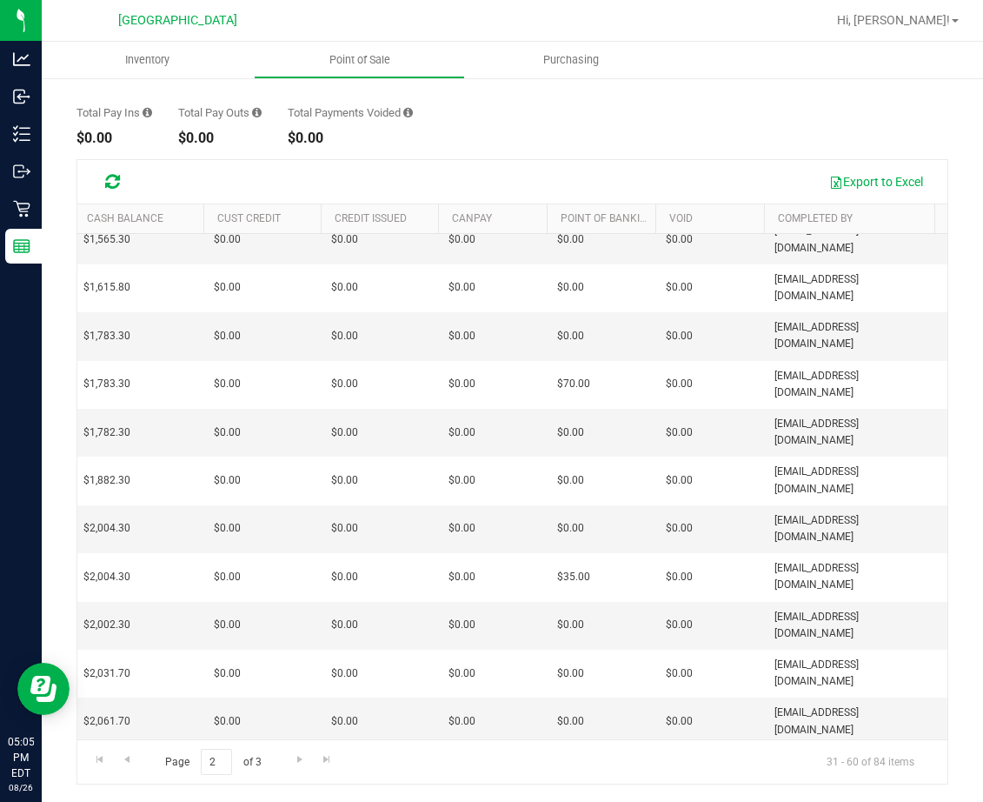
drag, startPoint x: 373, startPoint y: 656, endPoint x: 247, endPoint y: 662, distance: 126.2
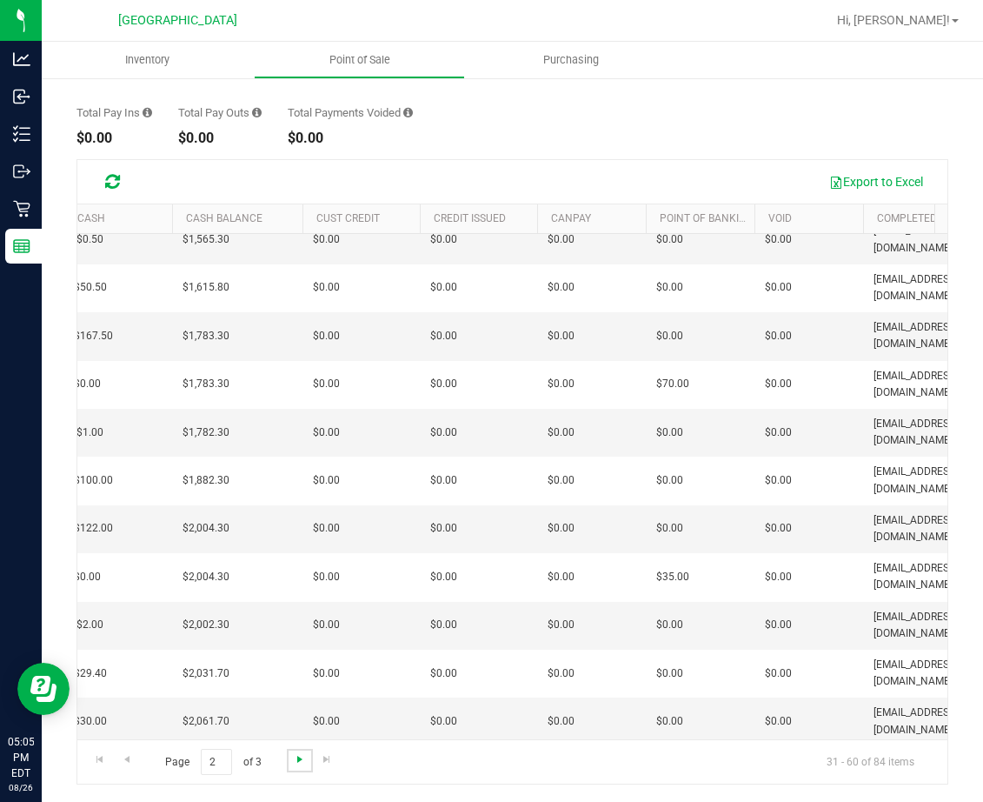
click at [297, 761] on span "Go to the next page" at bounding box center [300, 759] width 14 height 14
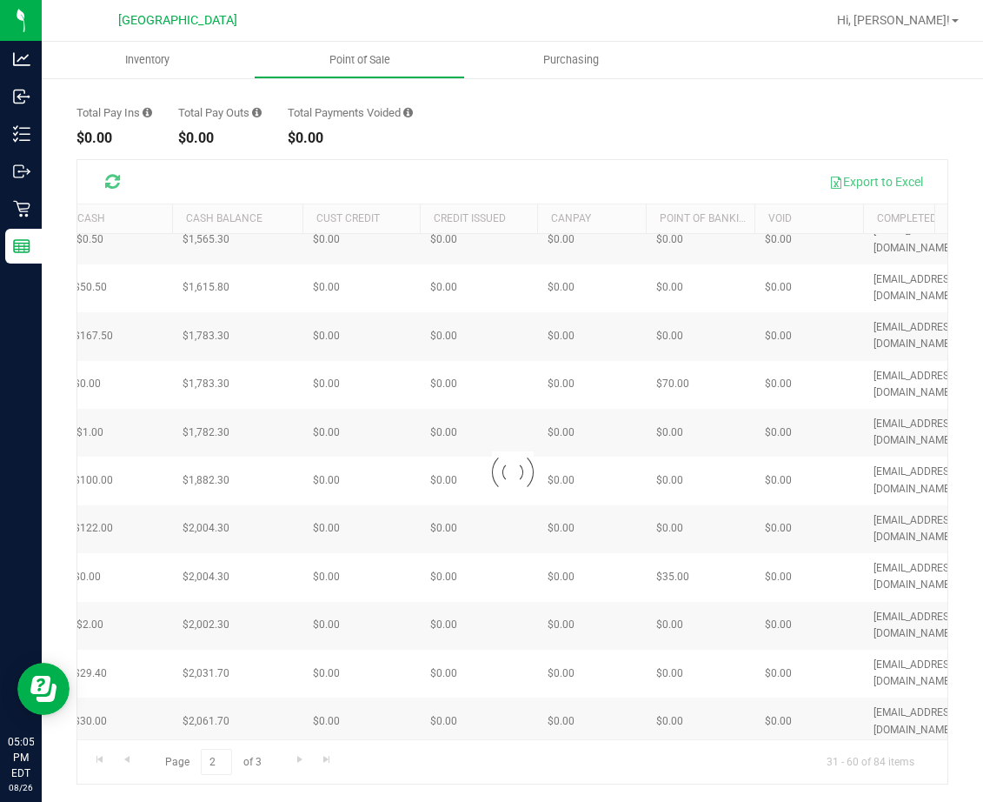
drag, startPoint x: 443, startPoint y: 533, endPoint x: 296, endPoint y: 553, distance: 148.3
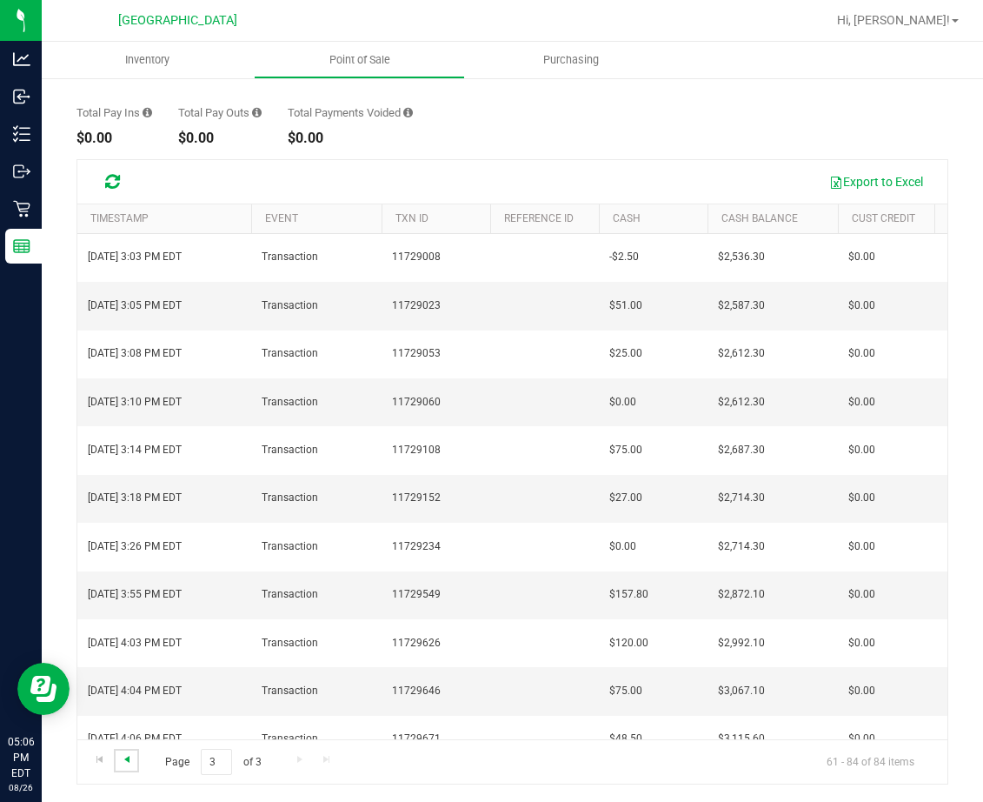
click at [131, 756] on span "Go to the previous page" at bounding box center [127, 759] width 14 height 14
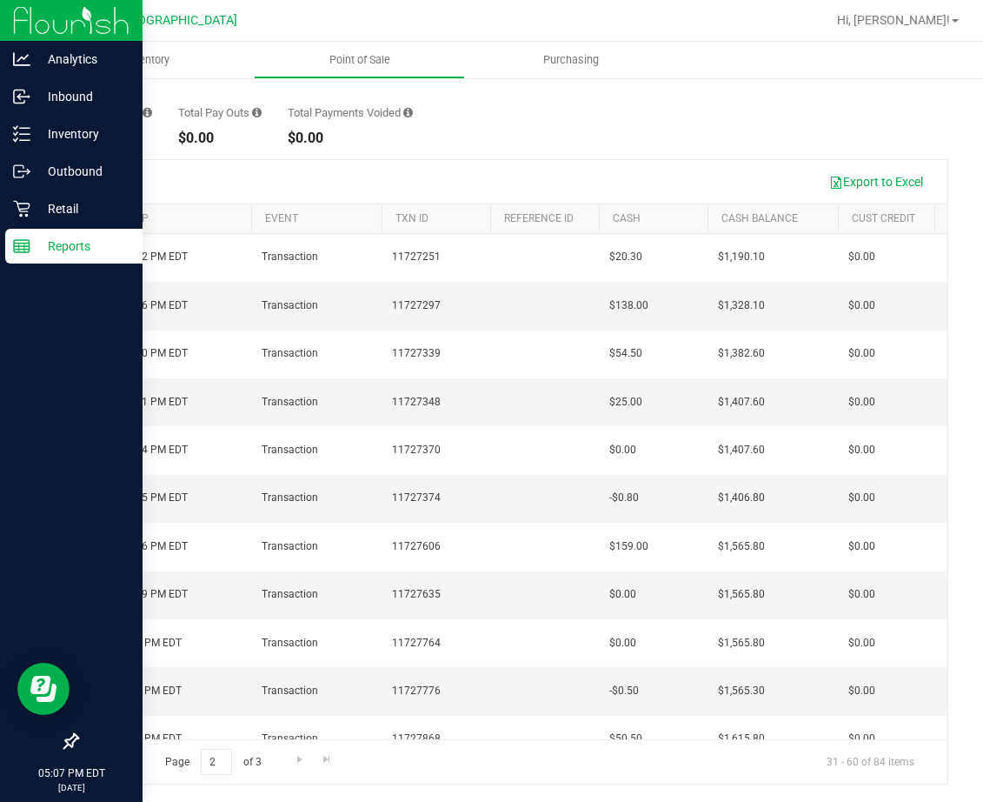
click at [37, 236] on p "Reports" at bounding box center [82, 246] width 104 height 21
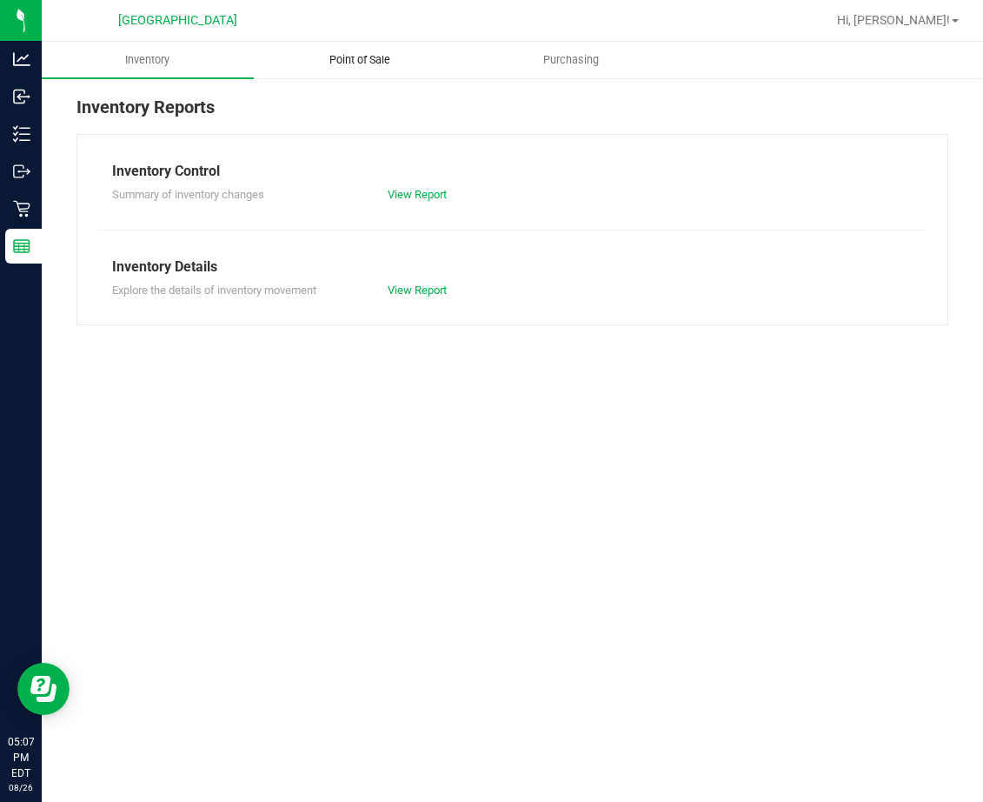
click at [361, 66] on span "Point of Sale" at bounding box center [360, 60] width 108 height 16
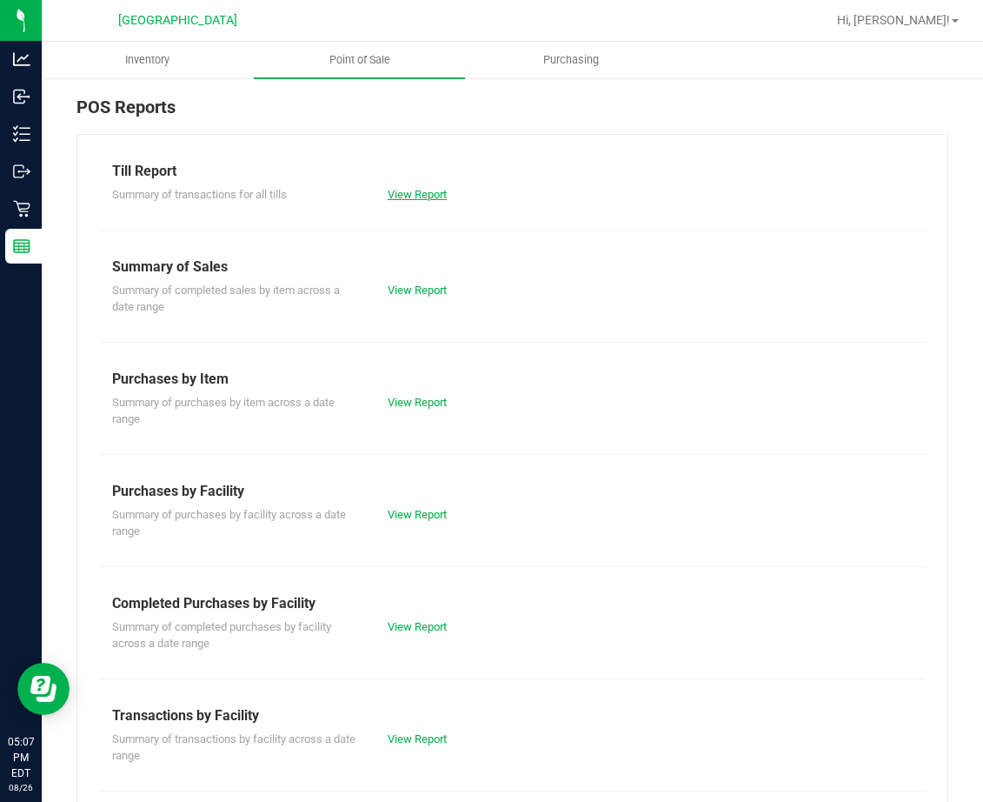
click at [403, 194] on link "View Report" at bounding box center [417, 194] width 59 height 13
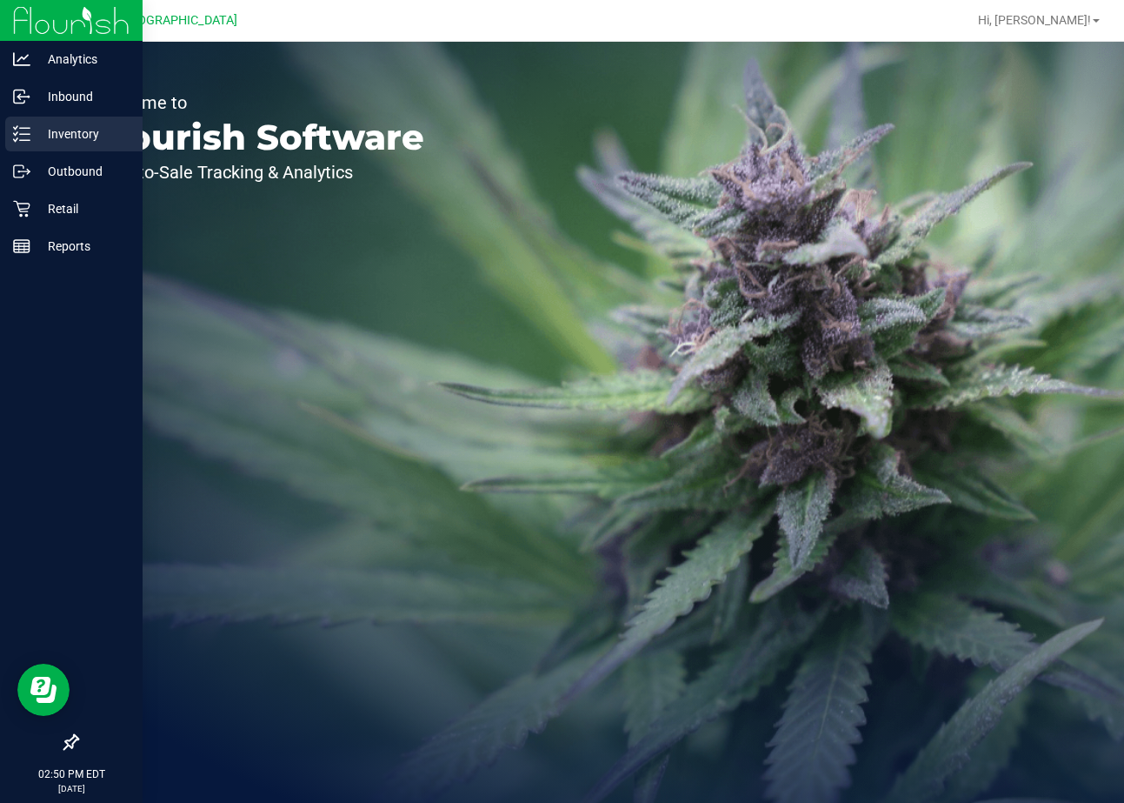
click at [57, 133] on p "Inventory" at bounding box center [82, 133] width 104 height 21
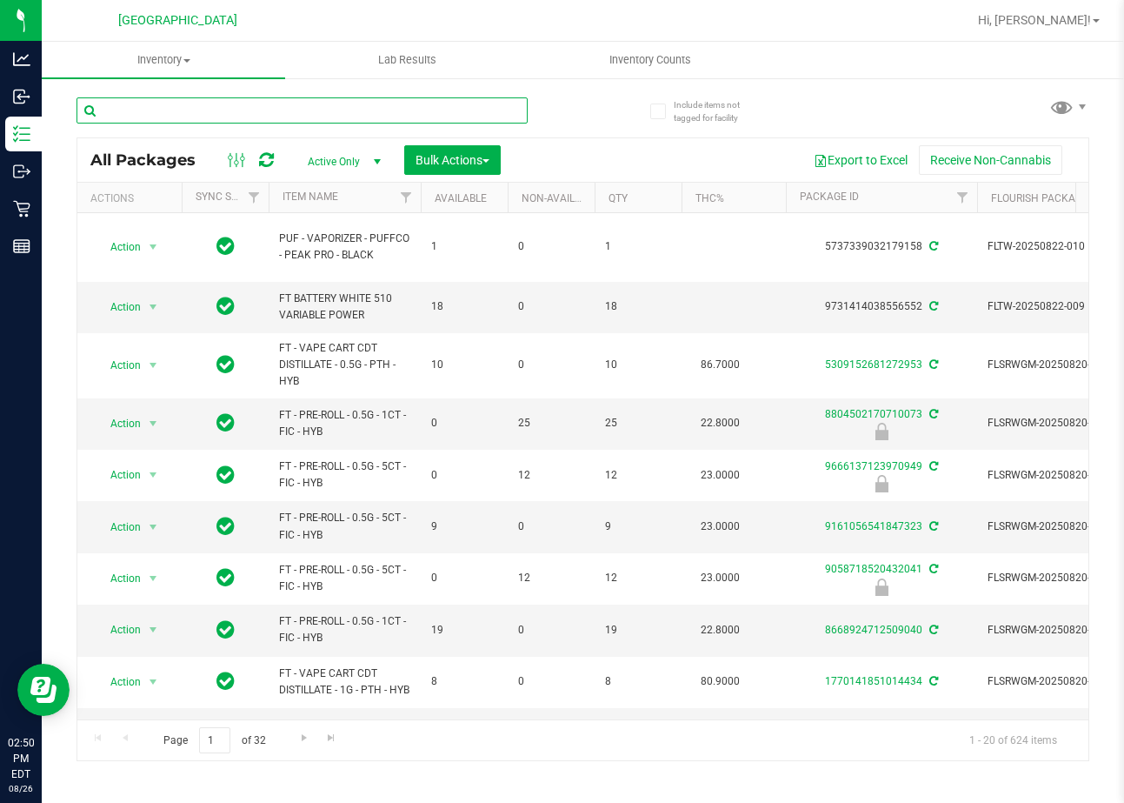
click at [320, 112] on input "text" at bounding box center [302, 110] width 451 height 26
type input "grz"
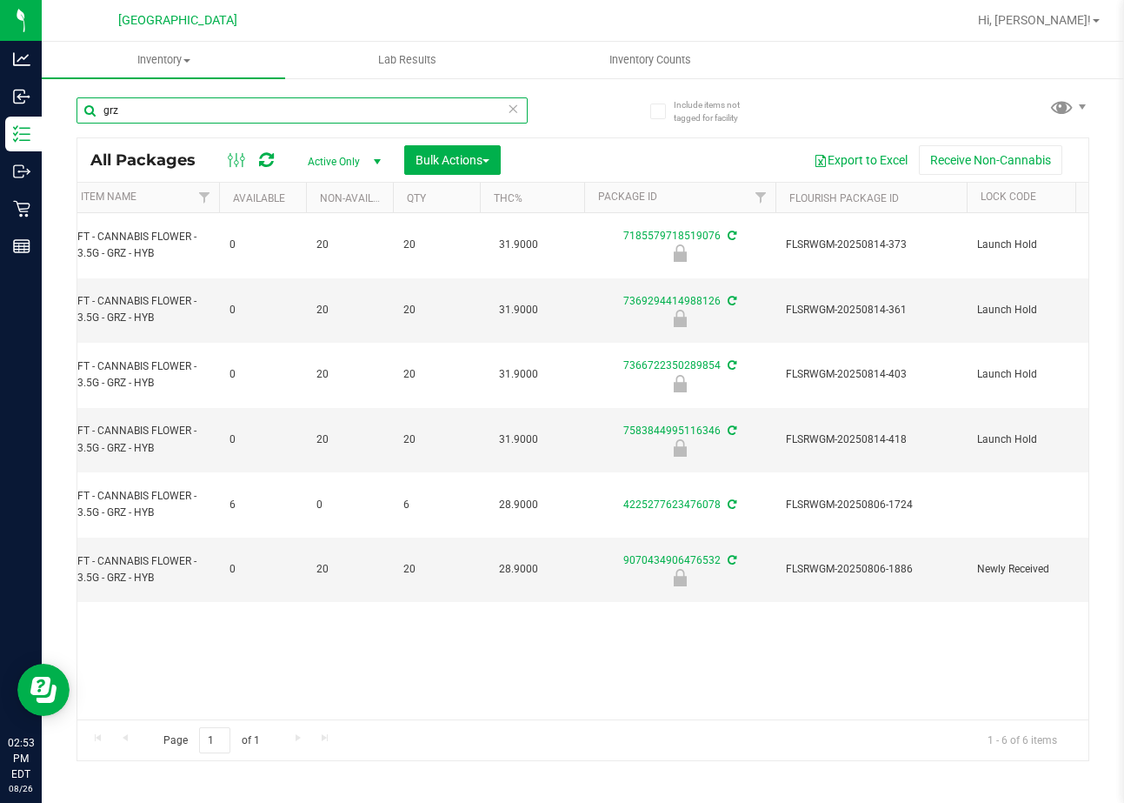
scroll to position [0, 205]
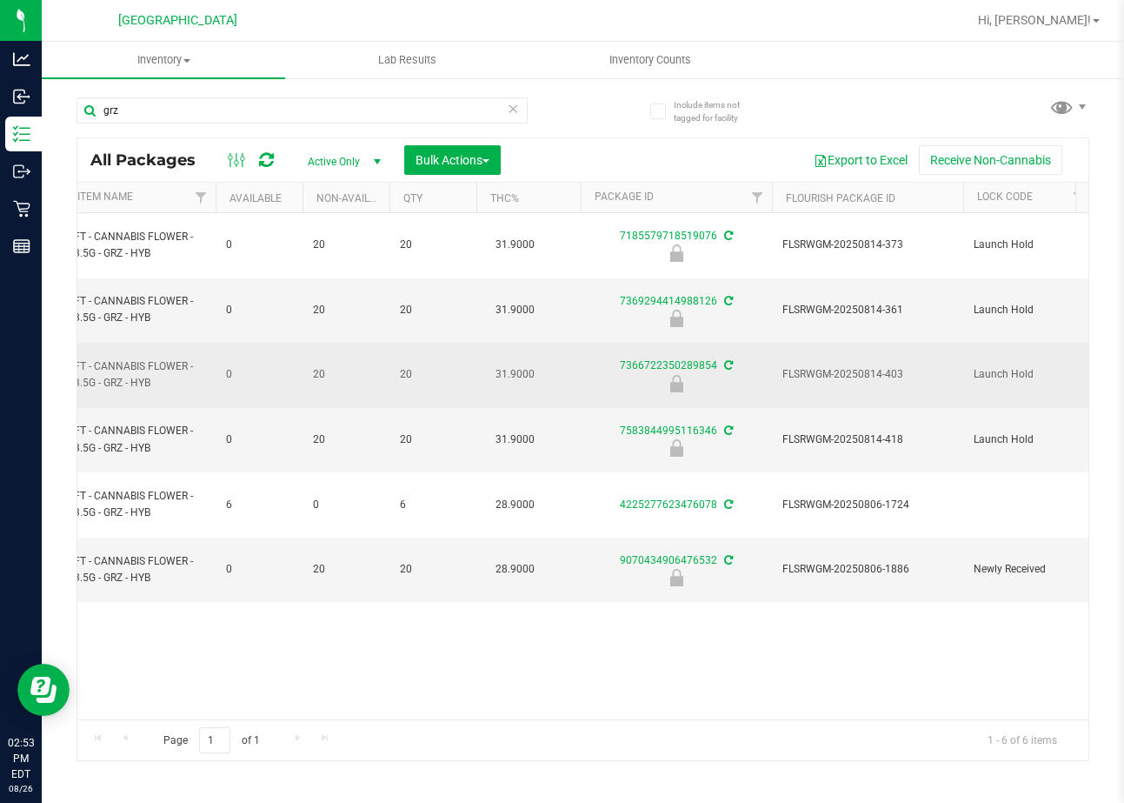
click at [830, 366] on span "FLSRWGM-20250814-403" at bounding box center [868, 374] width 170 height 17
click at [836, 366] on span "FLSRWGM-20250814-403" at bounding box center [868, 374] width 170 height 17
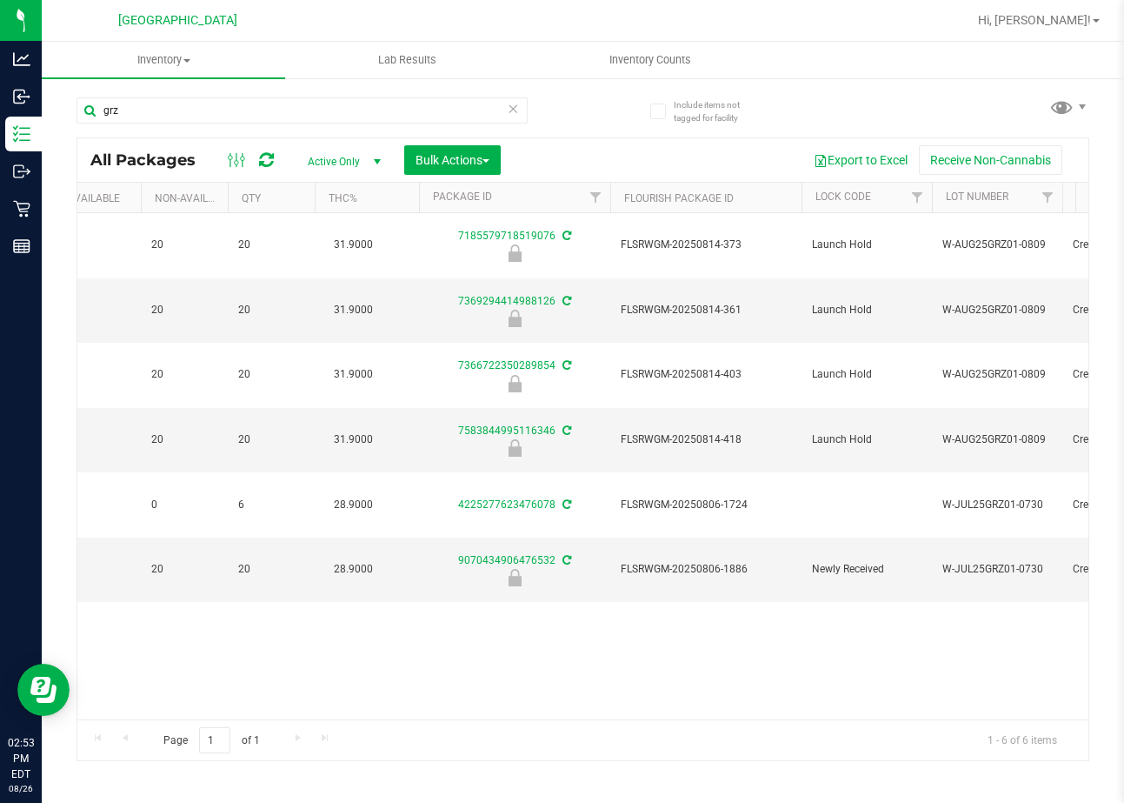
scroll to position [0, 374]
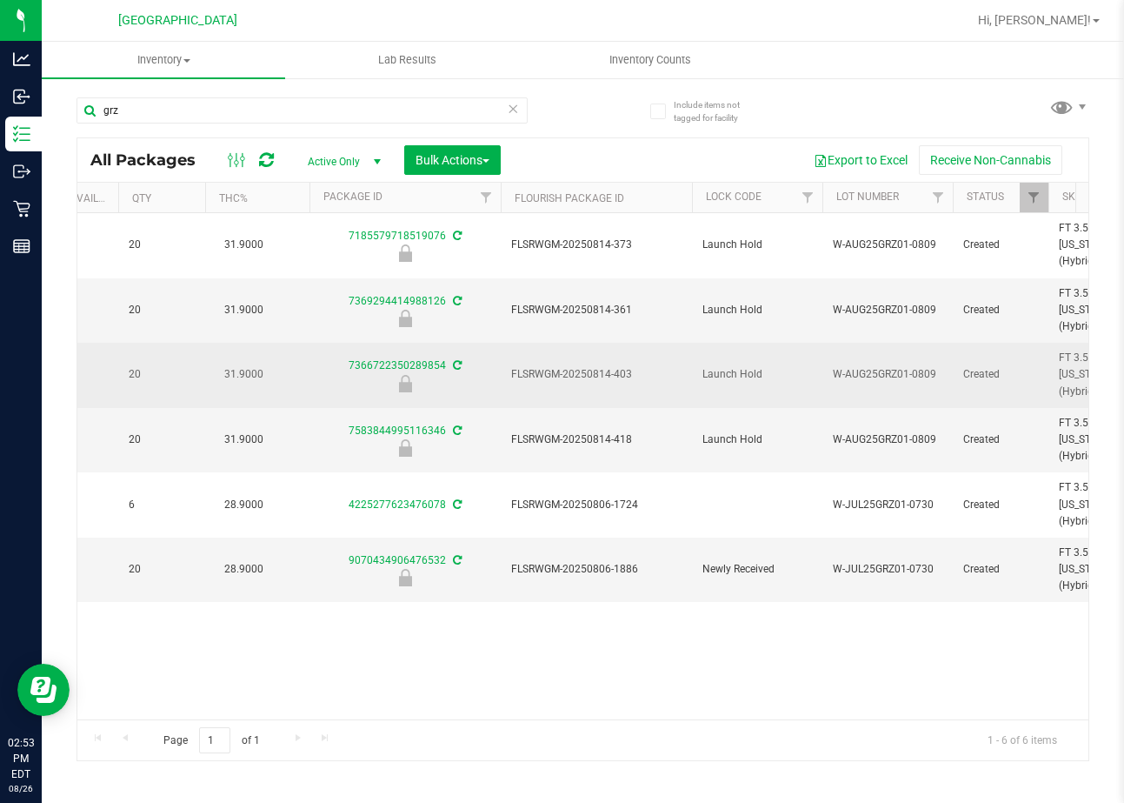
click at [884, 366] on span "W-AUG25GRZ01-0809" at bounding box center [888, 374] width 110 height 17
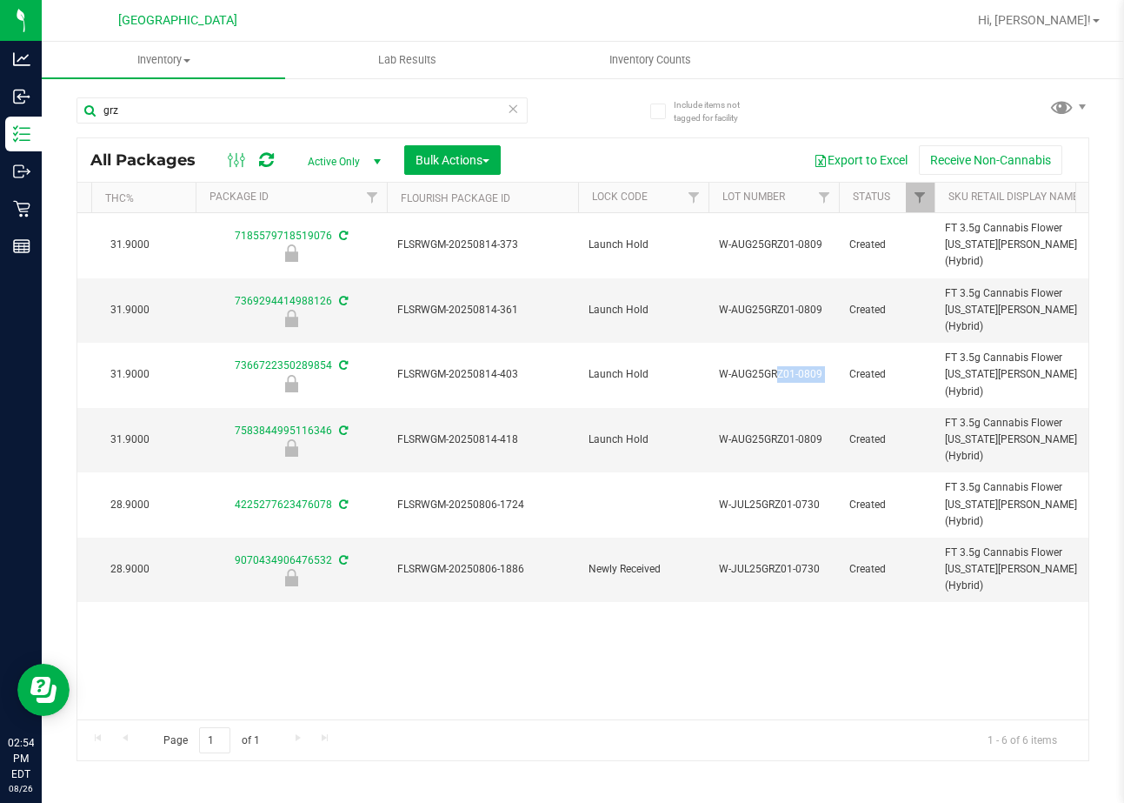
scroll to position [0, 682]
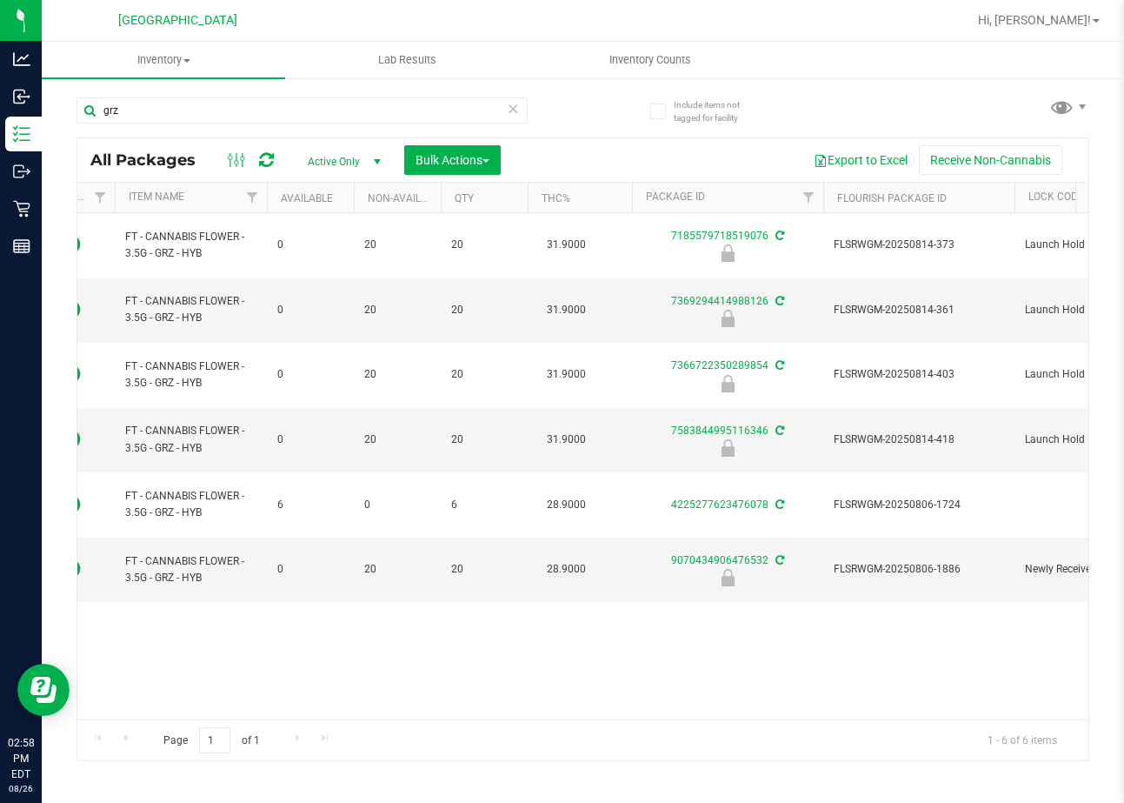
click at [511, 110] on icon at bounding box center [514, 107] width 12 height 21
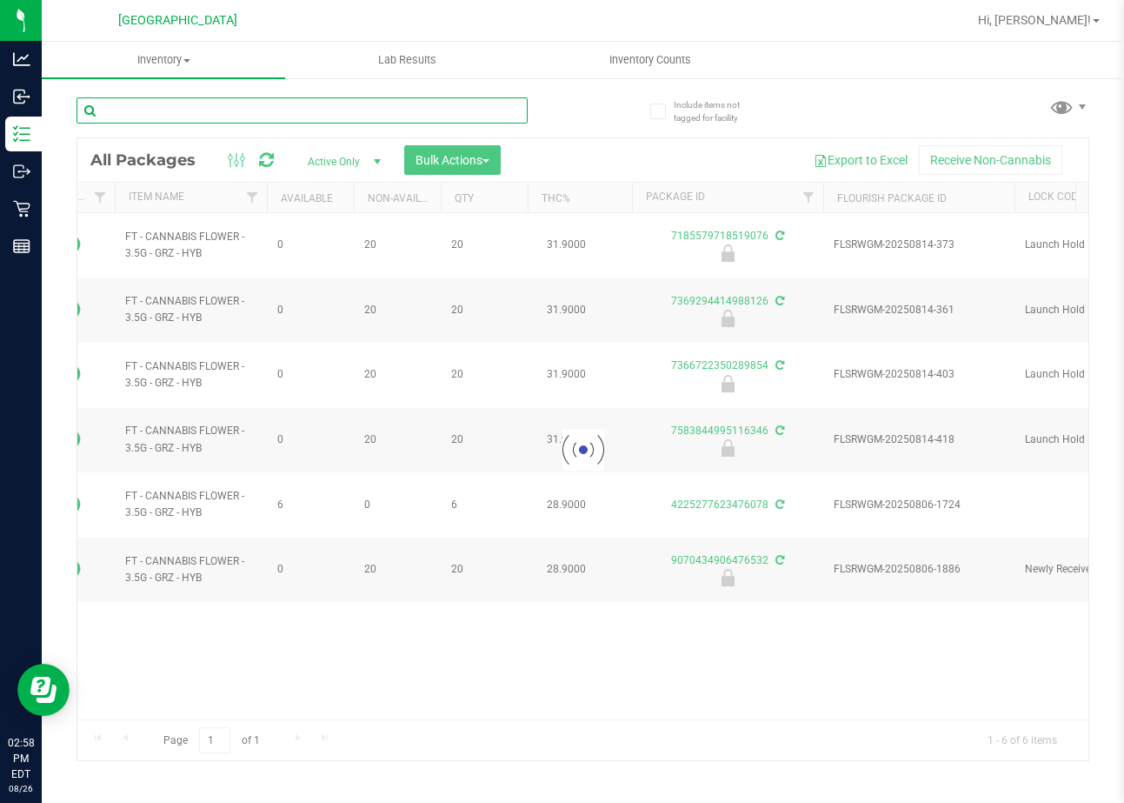
click at [358, 107] on div "Inventory All packages All inventory Waste log Create inventory Lab Results Inv…" at bounding box center [583, 422] width 1083 height 761
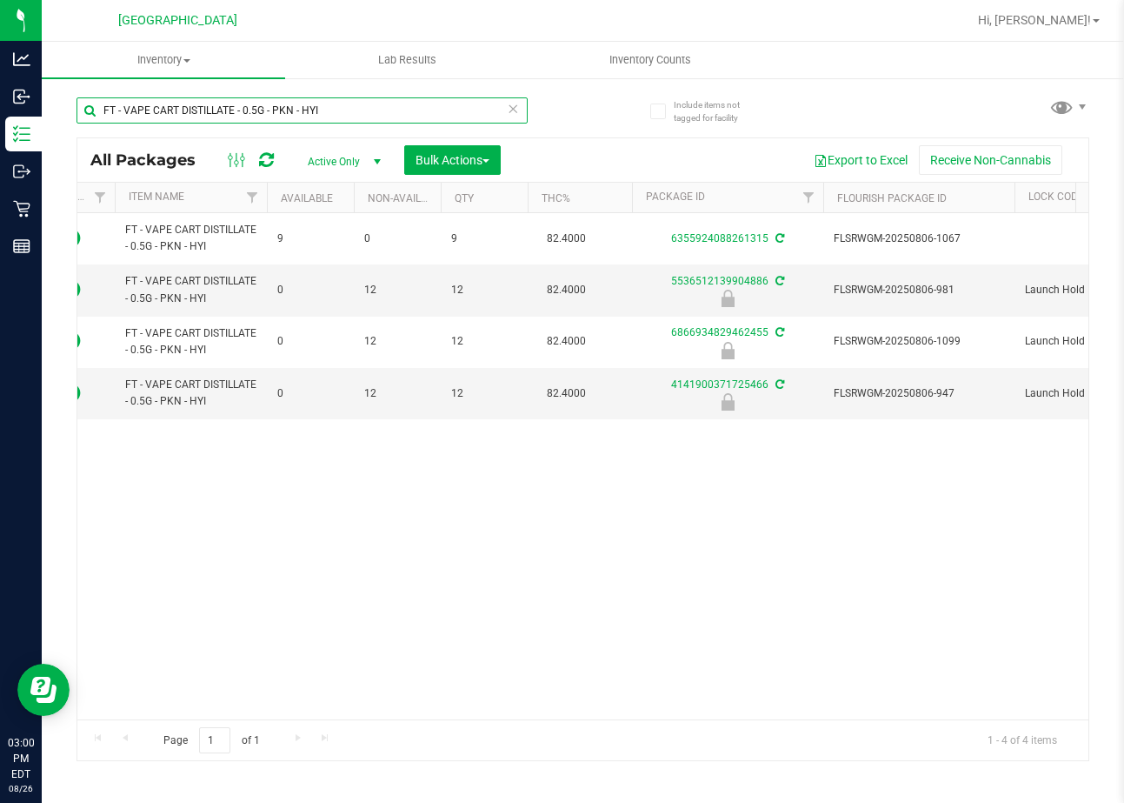
click at [331, 110] on input "FT - VAPE CART DISTILLATE - 0.5G - PKN - HYI" at bounding box center [302, 110] width 451 height 26
click at [332, 110] on input "FT - VAPE CART DISTILLATE - 0.5G - PKN - HYI" at bounding box center [302, 110] width 451 height 26
click at [333, 110] on input "FT - VAPE CART DISTILLATE - 0.5G - PKN - HYI" at bounding box center [302, 110] width 451 height 26
paste input "W-JUL25ARZ03-0723"
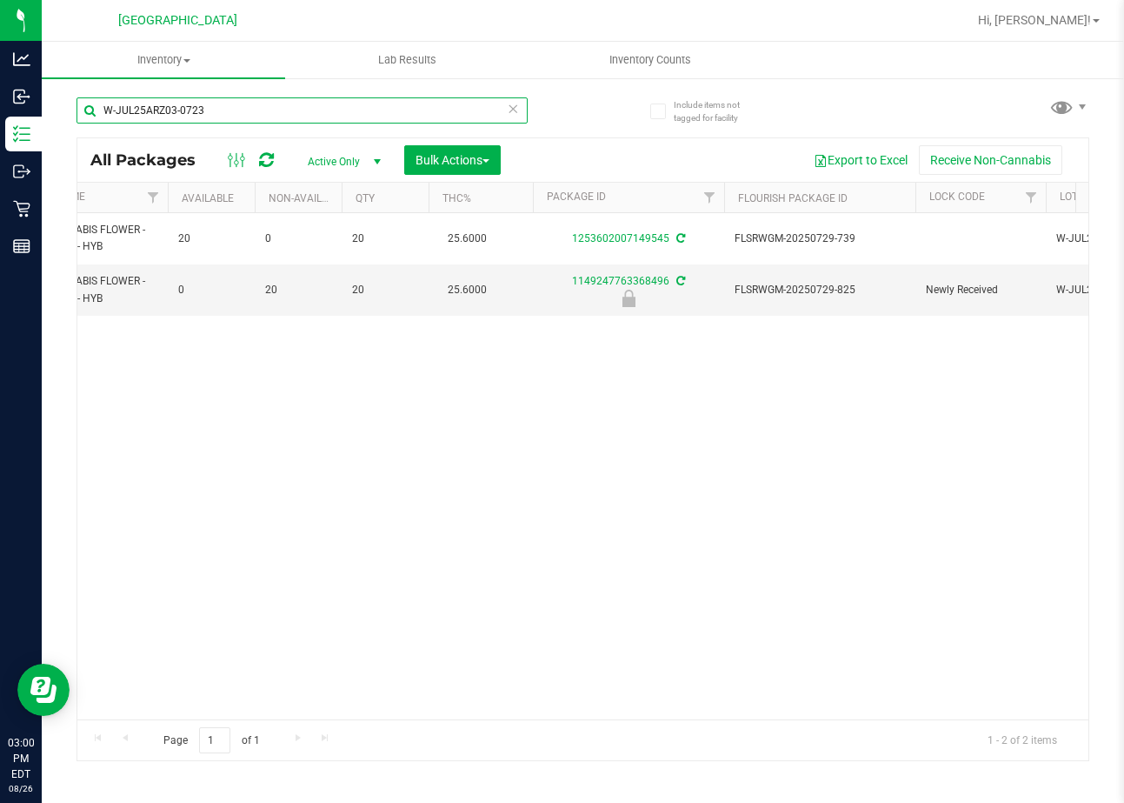
scroll to position [0, 220]
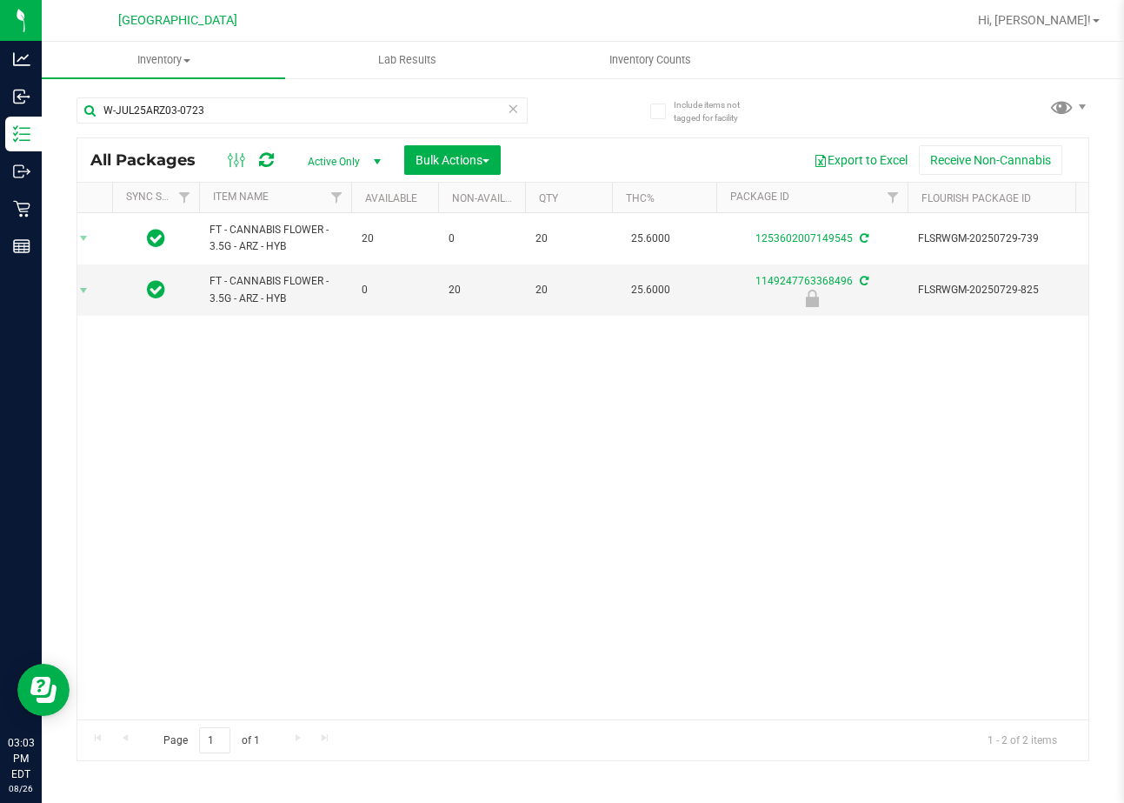
click at [538, 536] on div "Action Action Adjust qty Create package Edit attributes Global inventory Locate…" at bounding box center [582, 465] width 1011 height 505
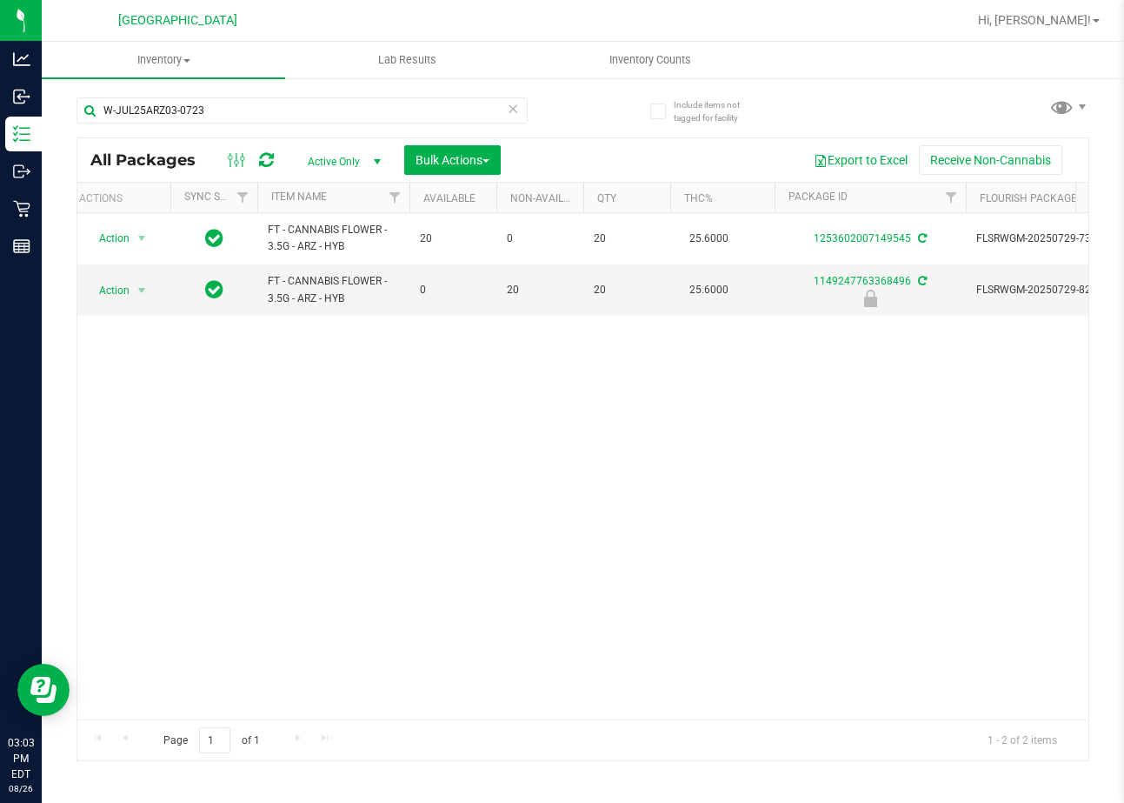
scroll to position [0, 0]
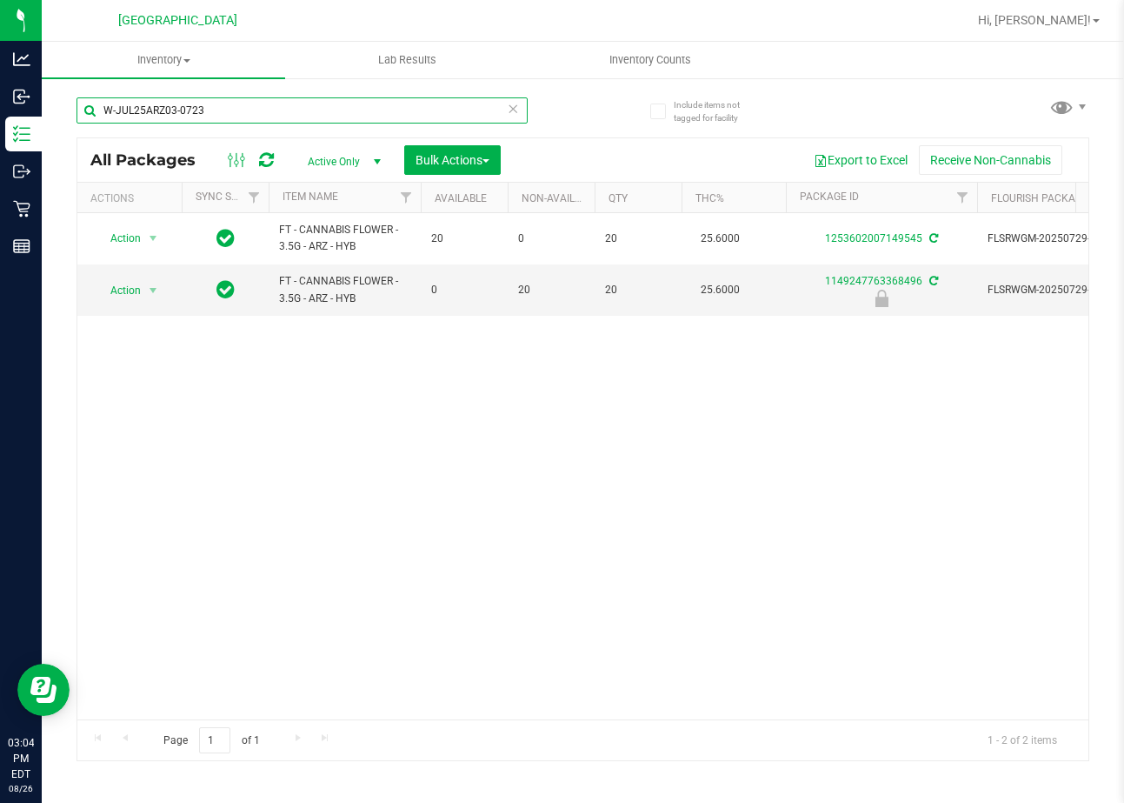
click at [308, 121] on input "W-JUL25ARZ03-0723" at bounding box center [302, 110] width 451 height 26
paste input "FT - VAPE CART DISTILLATE - 0.5G - PKN - HYI"
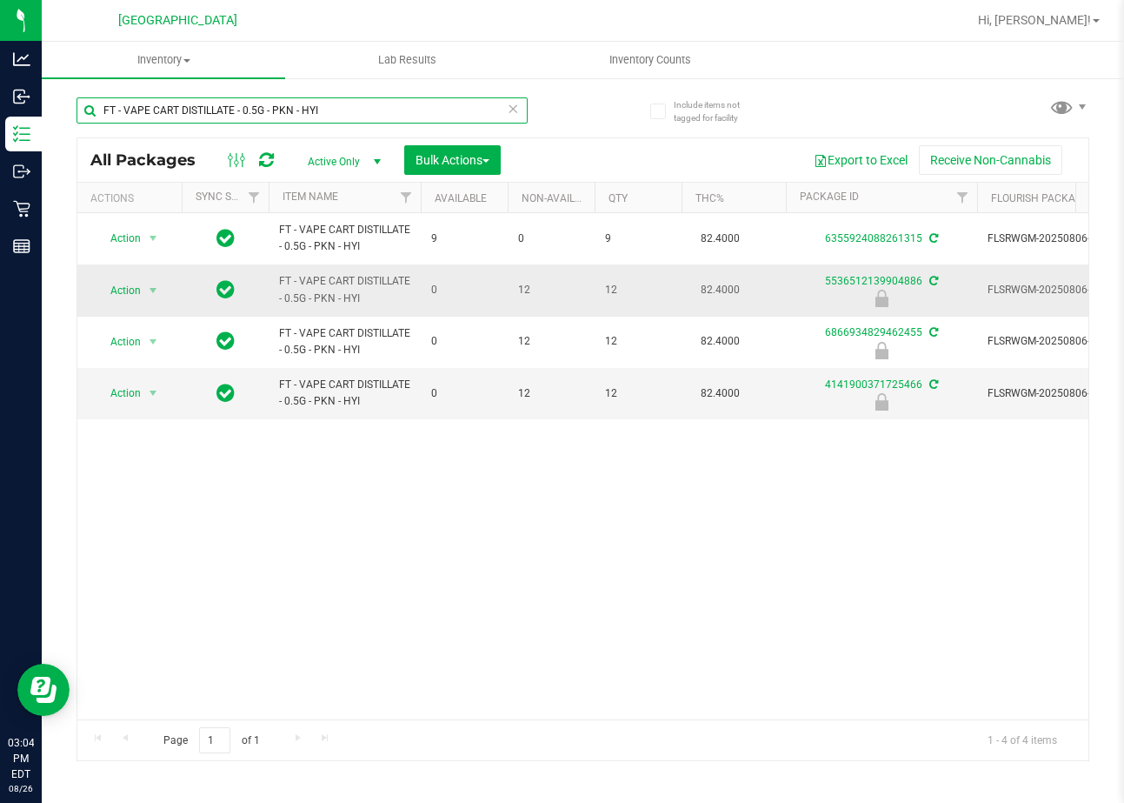
type input "FT - VAPE CART DISTILLATE - 0.5G - PKN - HYI"
click at [346, 299] on span "FT - VAPE CART DISTILLATE - 0.5G - PKN - HYI" at bounding box center [344, 289] width 131 height 33
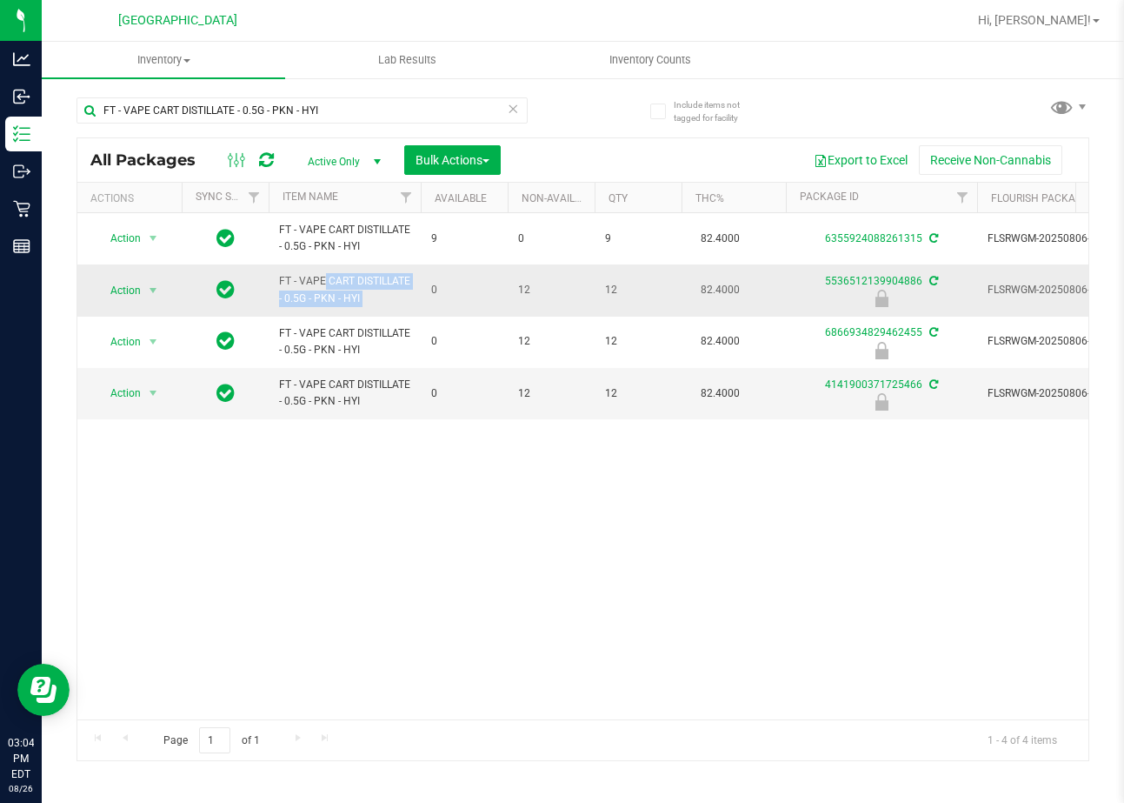
click at [344, 298] on span "FT - VAPE CART DISTILLATE - 0.5G - PKN - HYI" at bounding box center [344, 289] width 131 height 33
click at [419, 160] on span "Bulk Actions" at bounding box center [453, 160] width 74 height 14
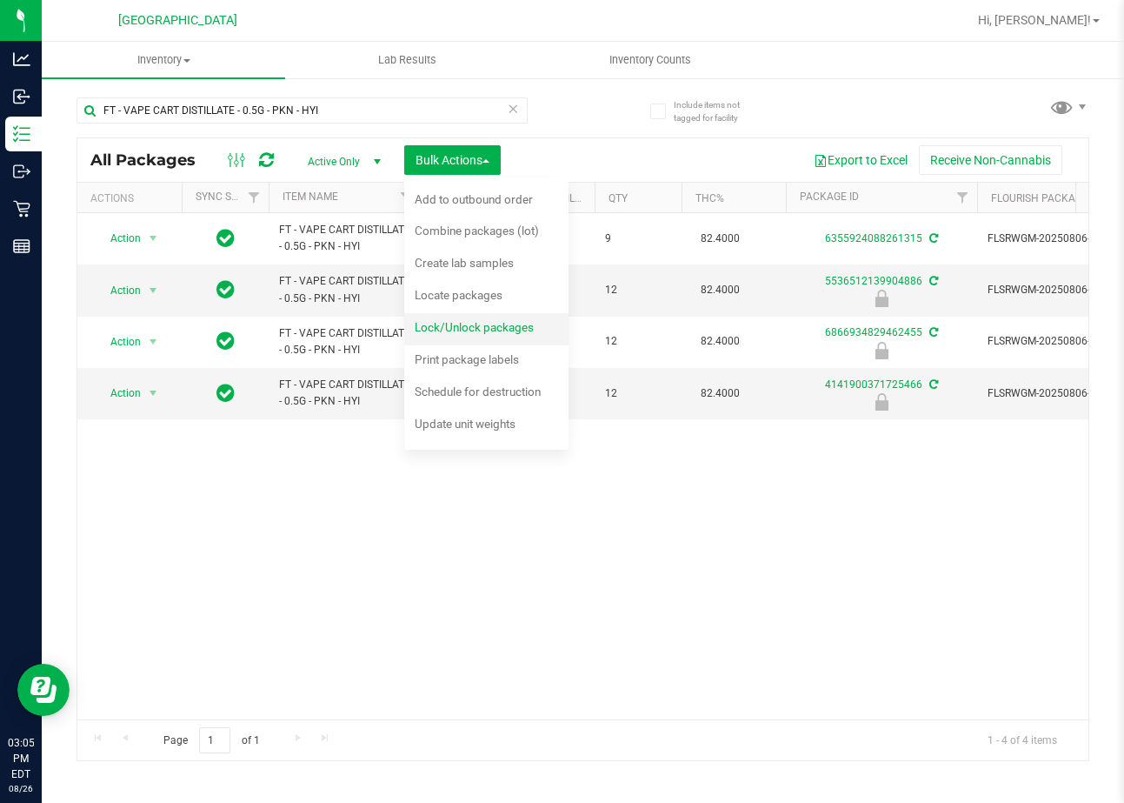
click at [507, 330] on span "Lock/Unlock packages" at bounding box center [474, 327] width 119 height 14
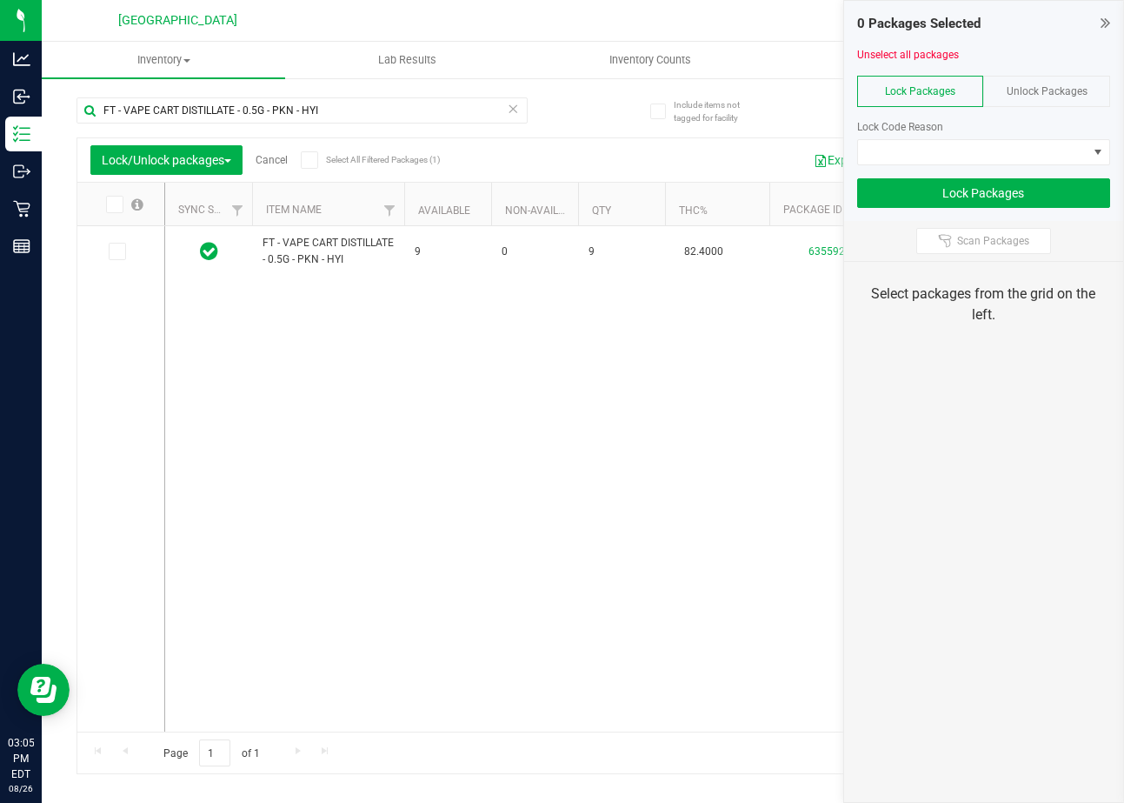
click at [1069, 83] on div "Unlock Packages" at bounding box center [1046, 91] width 127 height 31
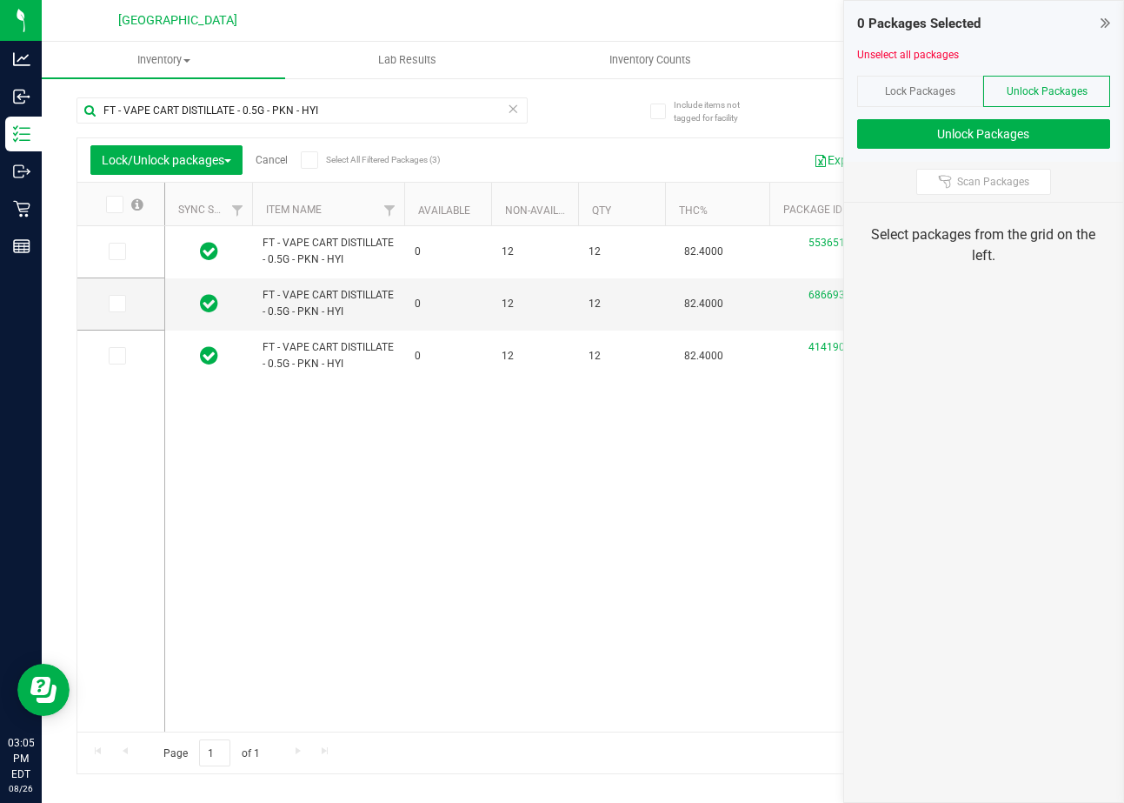
click at [121, 203] on span at bounding box center [114, 204] width 17 height 17
click at [0, 0] on input "checkbox" at bounding box center [0, 0] width 0 height 0
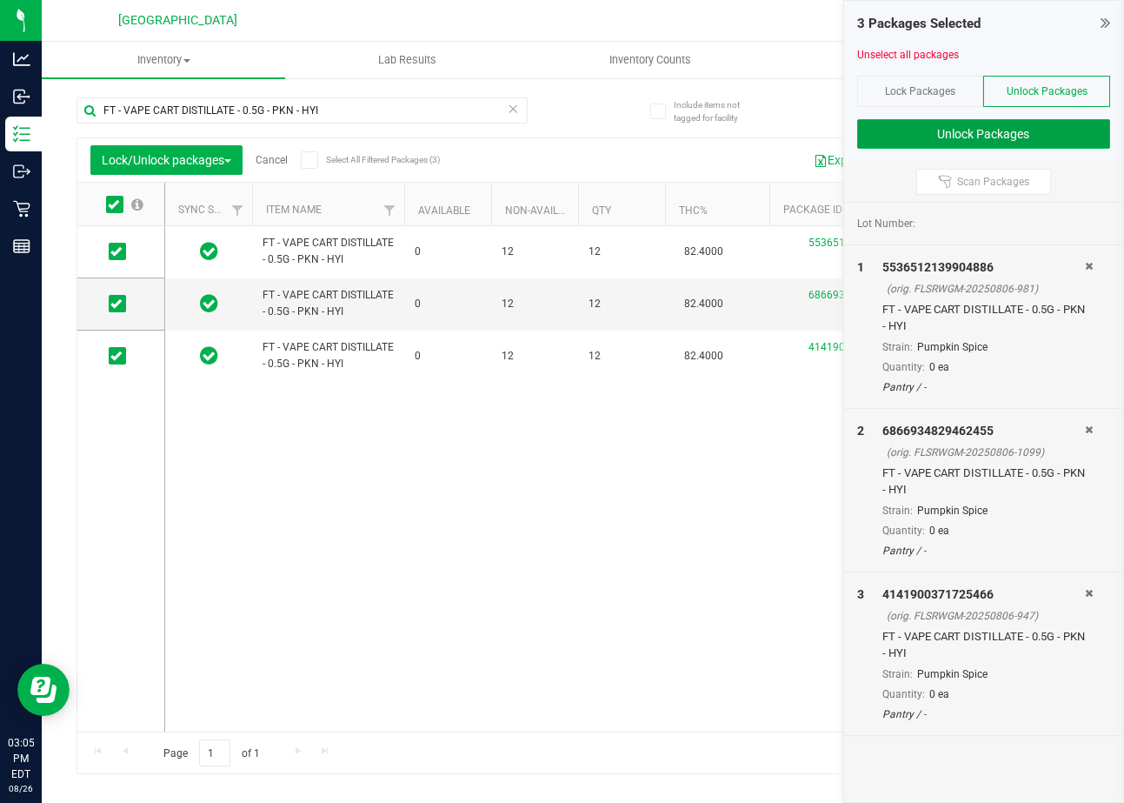
click at [1028, 134] on button "Unlock Packages" at bounding box center [983, 134] width 253 height 30
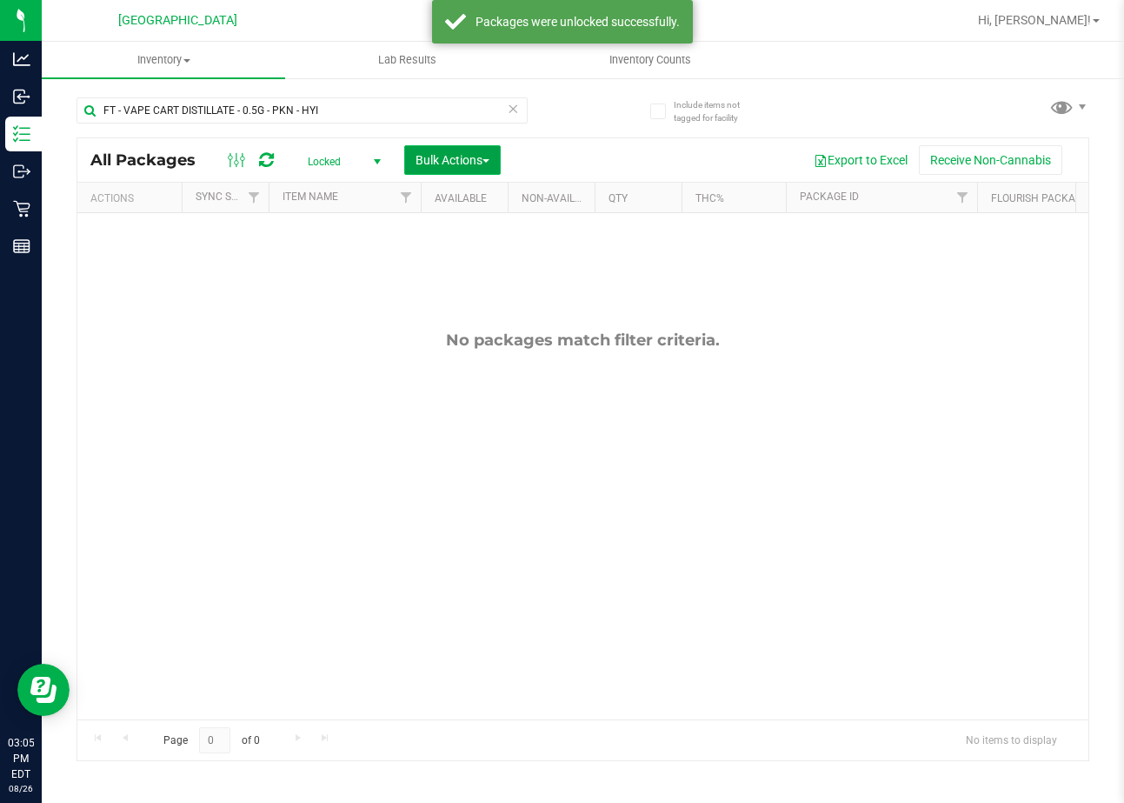
click at [455, 170] on button "Bulk Actions" at bounding box center [452, 160] width 97 height 30
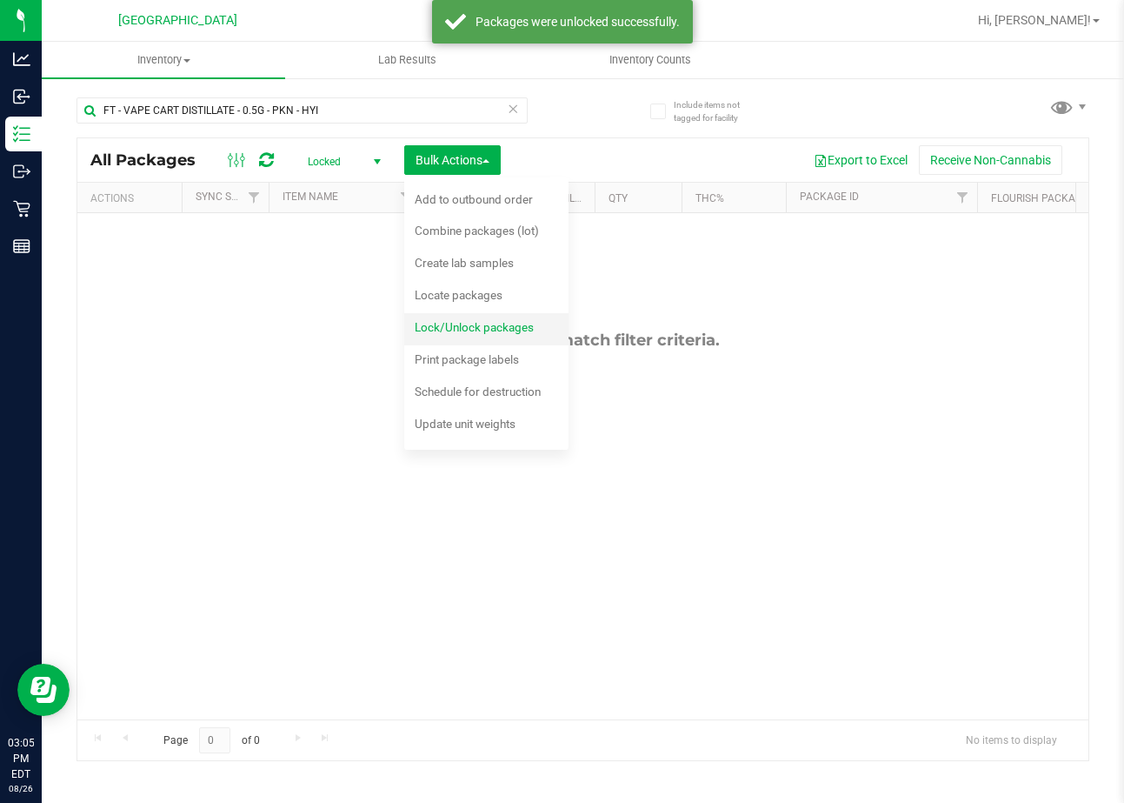
click at [472, 330] on span "Lock/Unlock packages" at bounding box center [474, 327] width 119 height 14
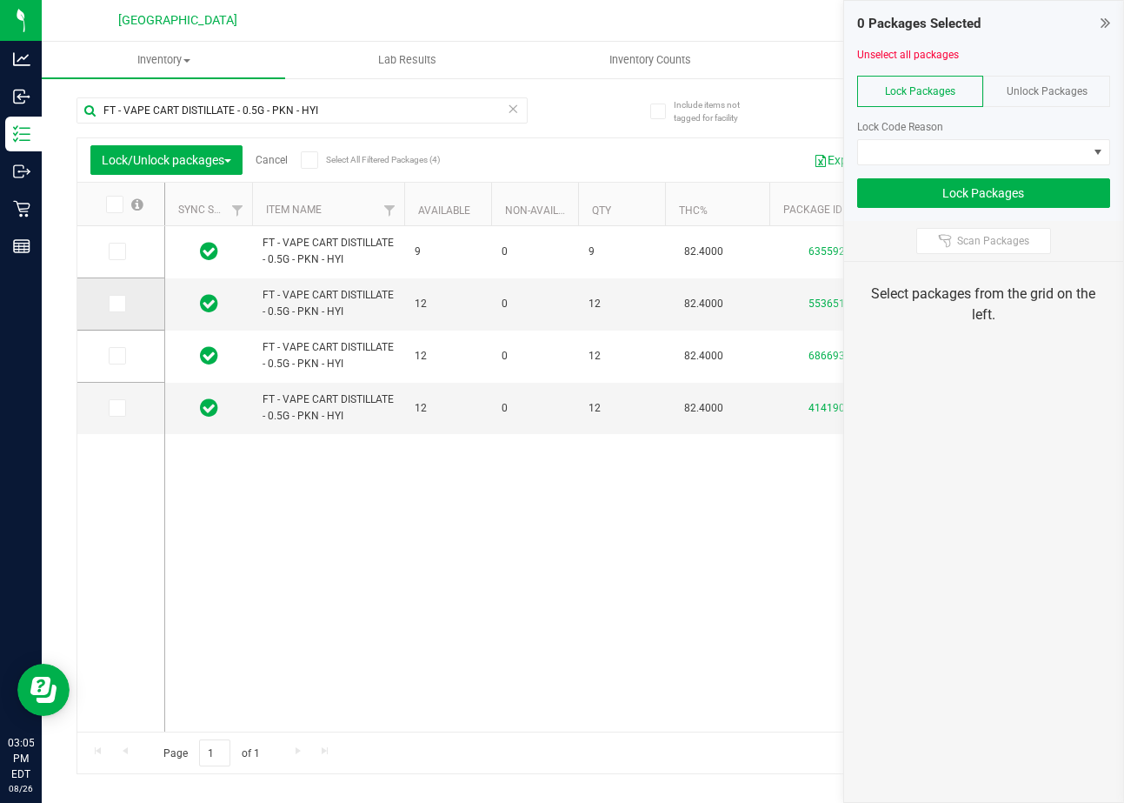
click at [112, 303] on icon at bounding box center [115, 303] width 11 height 0
click at [0, 0] on input "checkbox" at bounding box center [0, 0] width 0 height 0
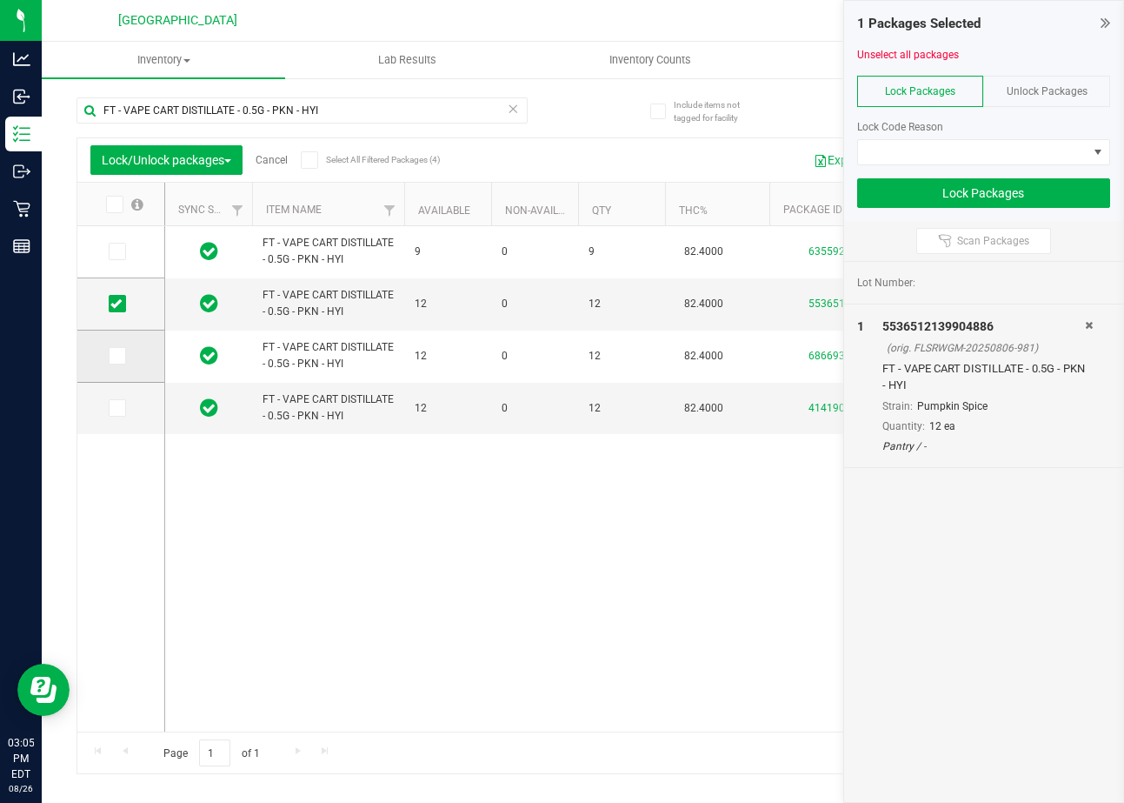
drag, startPoint x: 119, startPoint y: 356, endPoint x: 120, endPoint y: 377, distance: 20.9
click at [119, 356] on icon at bounding box center [115, 356] width 11 height 0
click at [0, 0] on input "checkbox" at bounding box center [0, 0] width 0 height 0
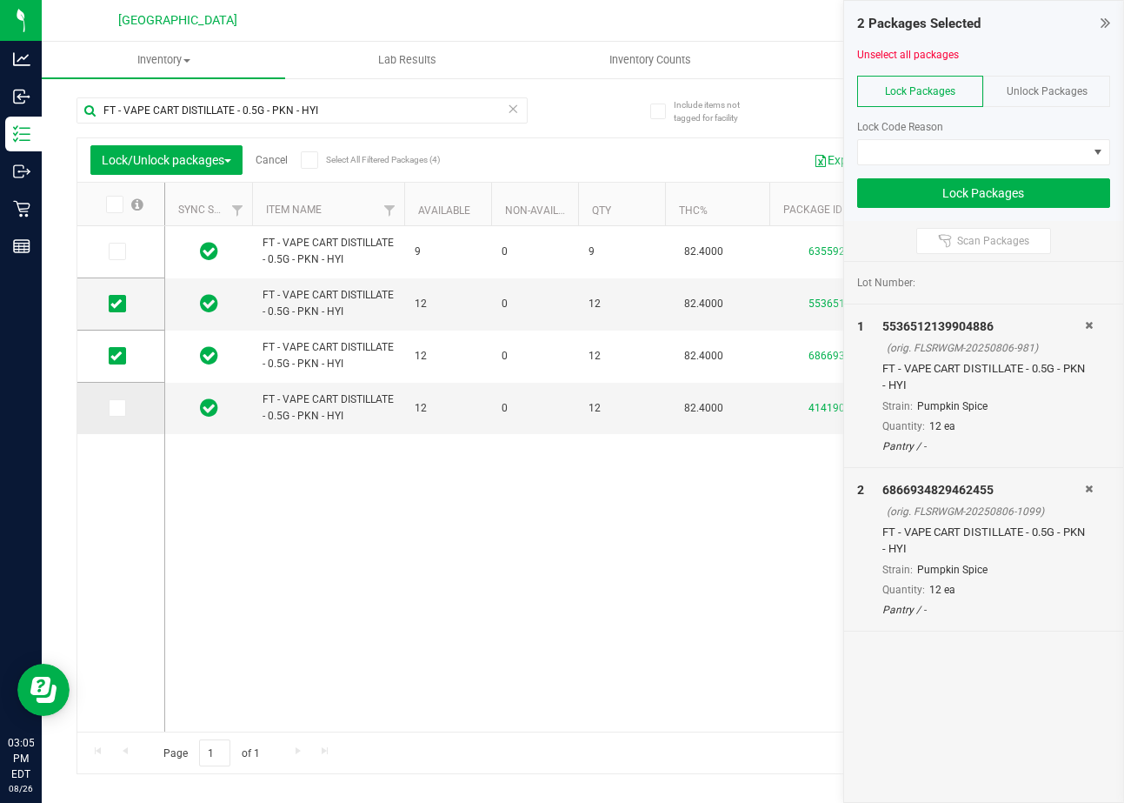
click at [120, 408] on icon at bounding box center [115, 408] width 11 height 0
click at [0, 0] on input "checkbox" at bounding box center [0, 0] width 0 height 0
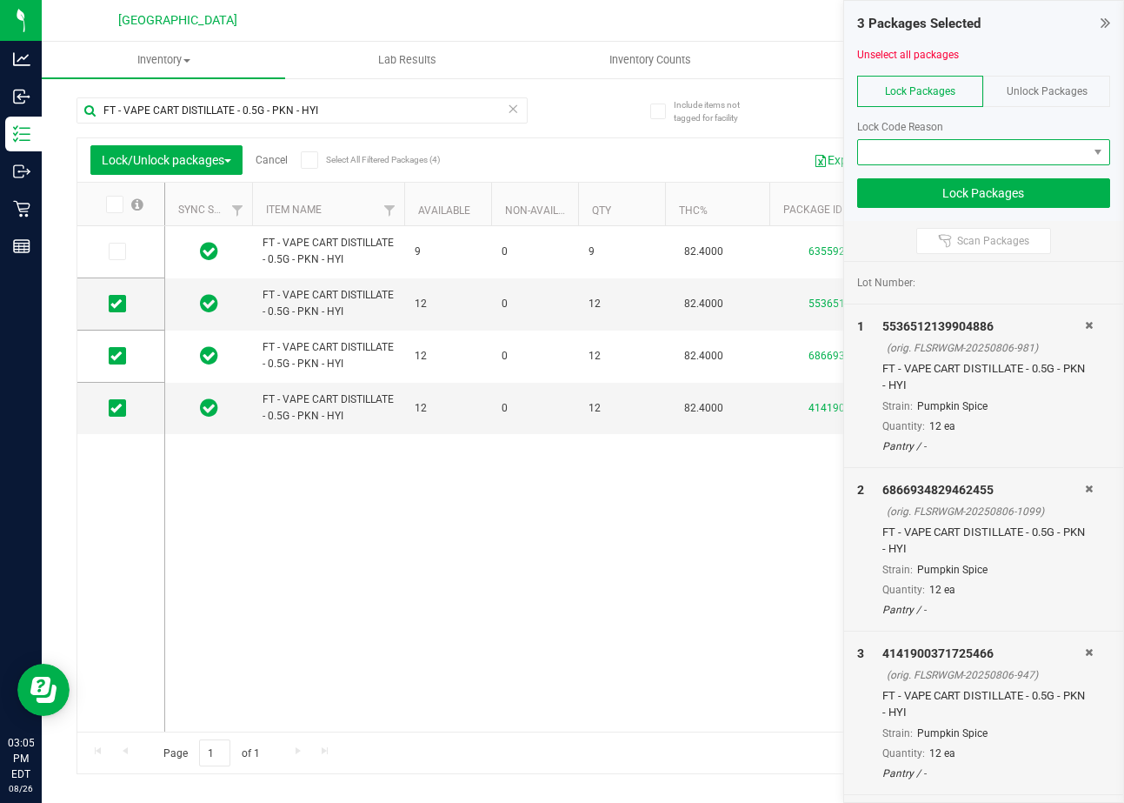
click at [1036, 154] on span at bounding box center [973, 152] width 230 height 24
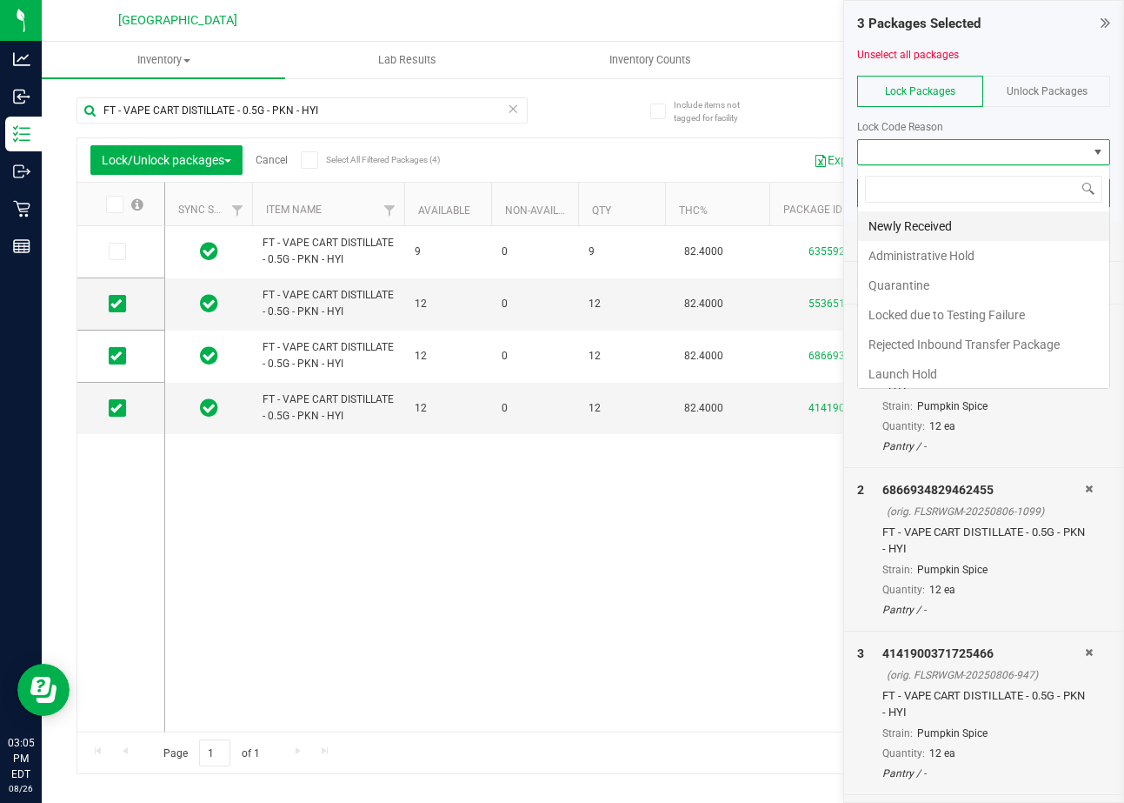
scroll to position [26, 254]
click at [977, 220] on li "Newly Received" at bounding box center [983, 226] width 251 height 30
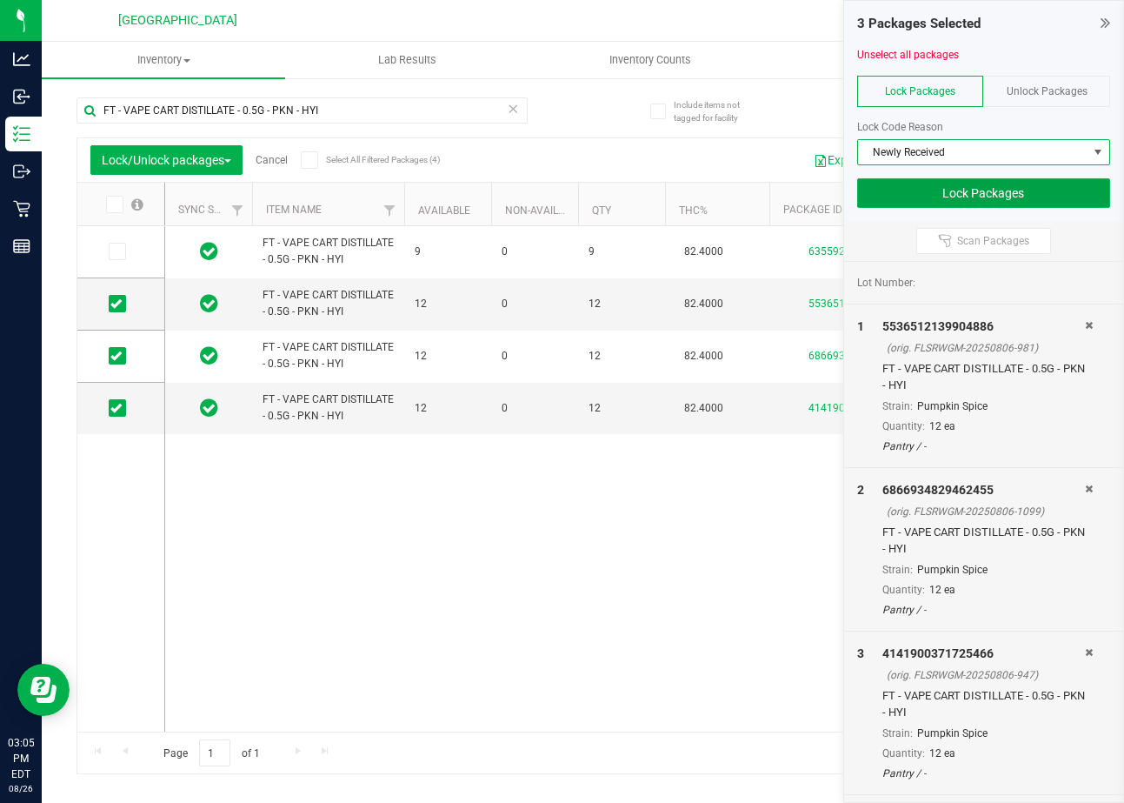
click at [999, 196] on button "Lock Packages" at bounding box center [983, 193] width 253 height 30
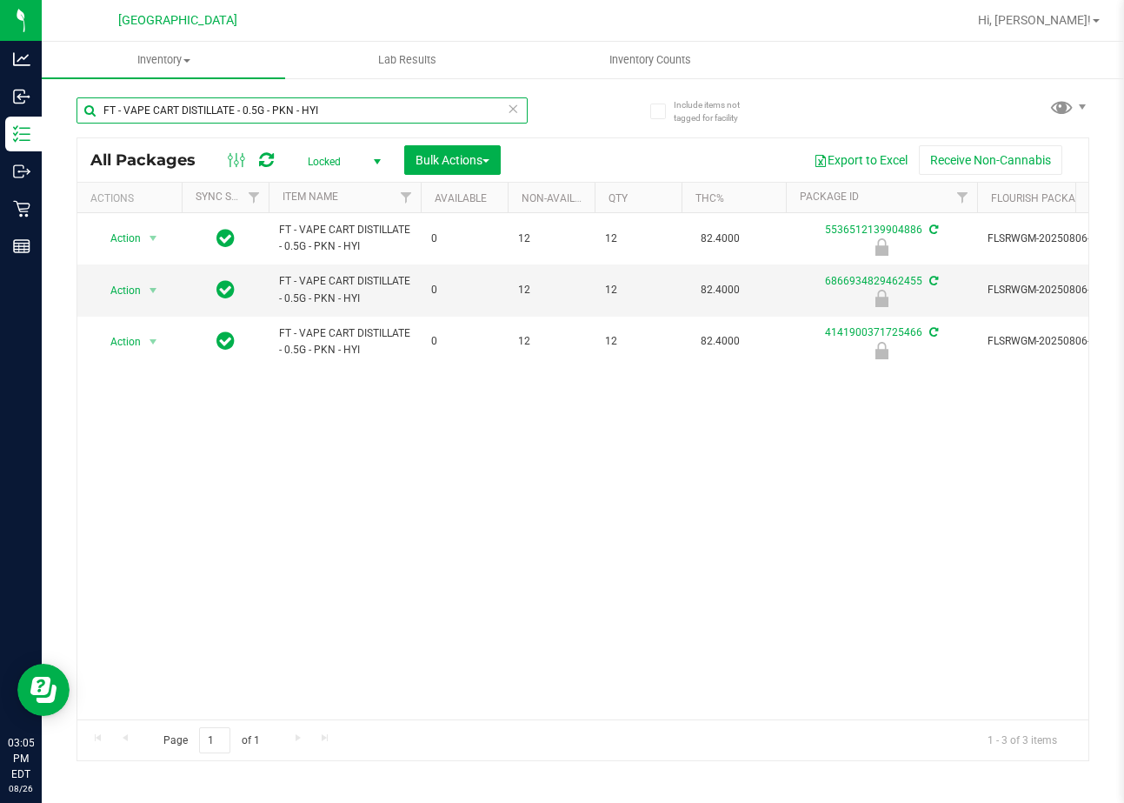
click at [328, 110] on input "FT - VAPE CART DISTILLATE - 0.5G - PKN - HYI" at bounding box center [302, 110] width 451 height 26
click at [243, 110] on input "FT - VAPE CART DISTILLATE - 0.5G - PKN - HYI" at bounding box center [302, 110] width 451 height 26
drag, startPoint x: 255, startPoint y: 110, endPoint x: -12, endPoint y: 68, distance: 270.3
click at [0, 68] on html "Analytics Inbound Inventory Outbound Retail Reports 03:05 PM EDT 08/26/2025 08/…" at bounding box center [562, 401] width 1124 height 803
click at [292, 110] on input "1G - PKN - HYI" at bounding box center [302, 110] width 451 height 26
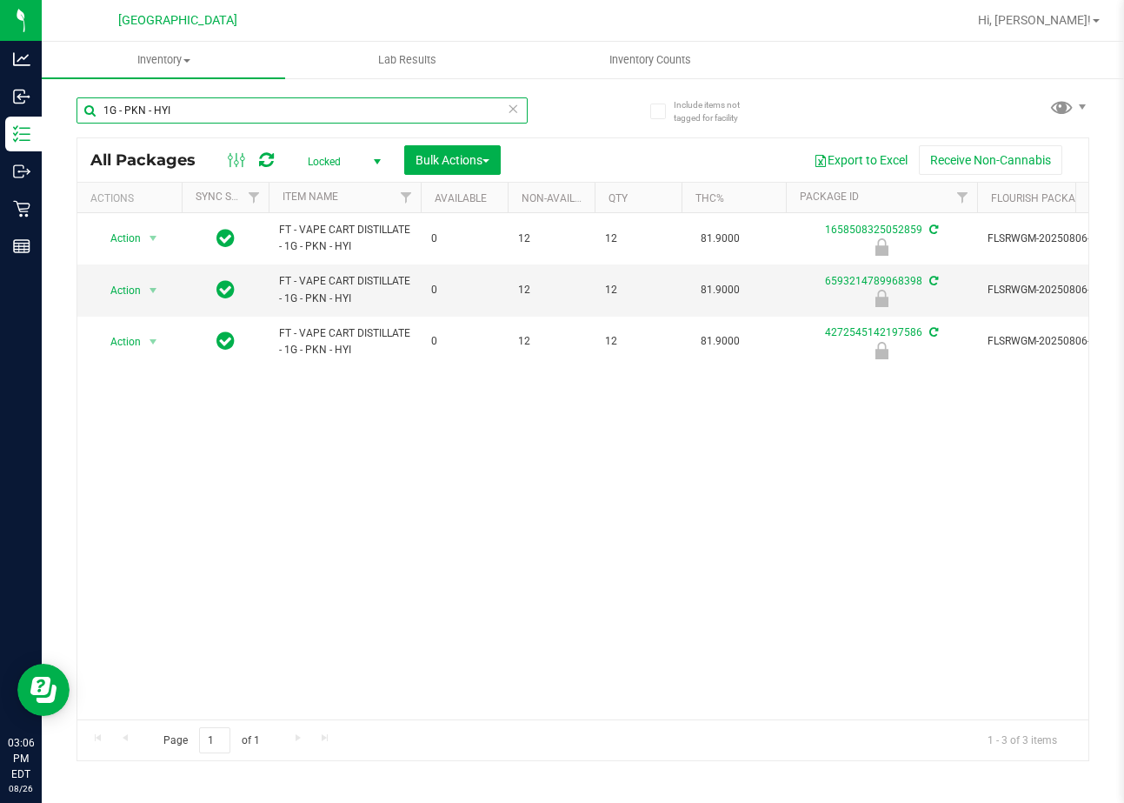
click at [290, 110] on input "1G - PKN - HYI" at bounding box center [302, 110] width 451 height 26
type input "1G - PKN - HYI"
click at [479, 157] on span "Bulk Actions" at bounding box center [453, 160] width 74 height 14
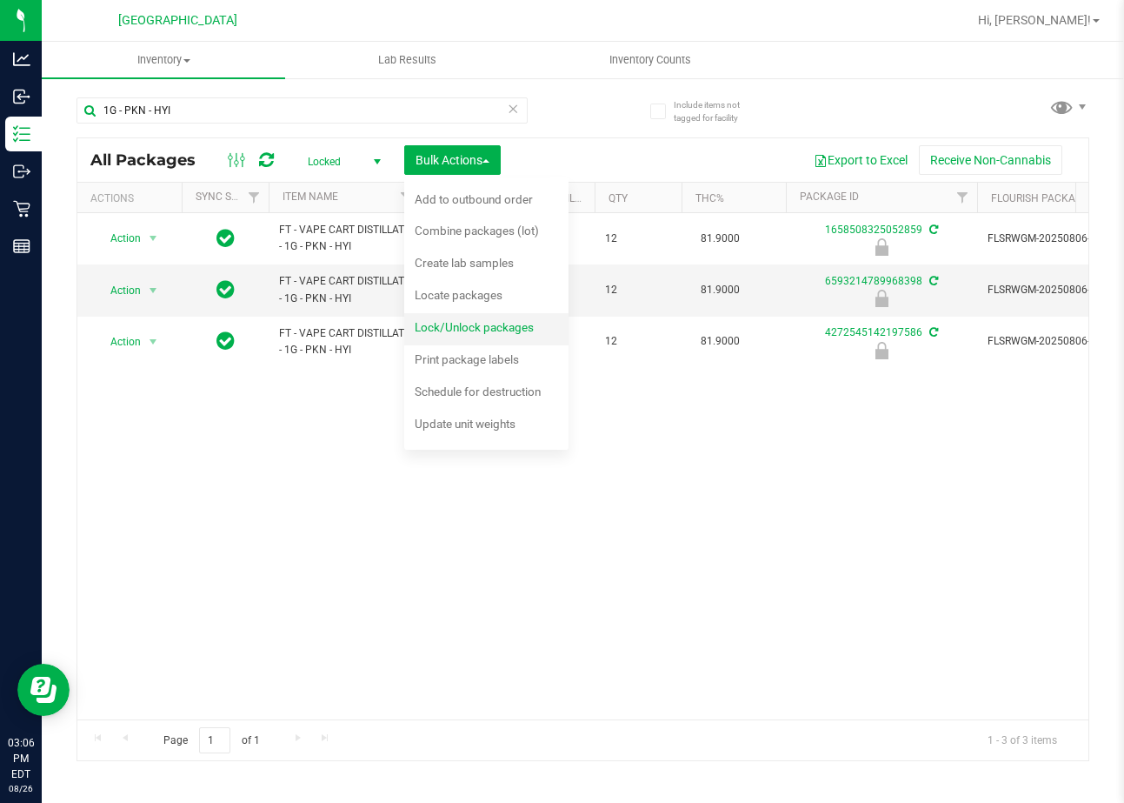
click at [463, 339] on div "Lock/Unlock packages" at bounding box center [486, 330] width 143 height 28
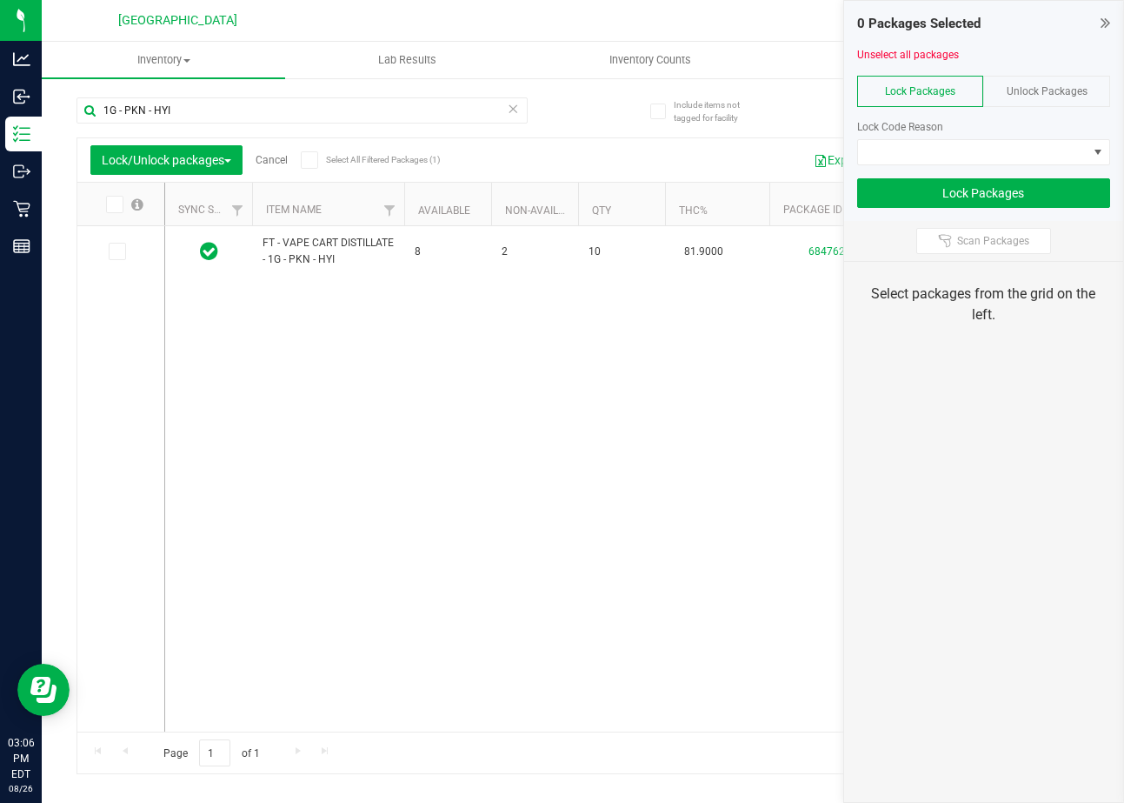
click at [1019, 87] on span "Unlock Packages" at bounding box center [1047, 91] width 81 height 12
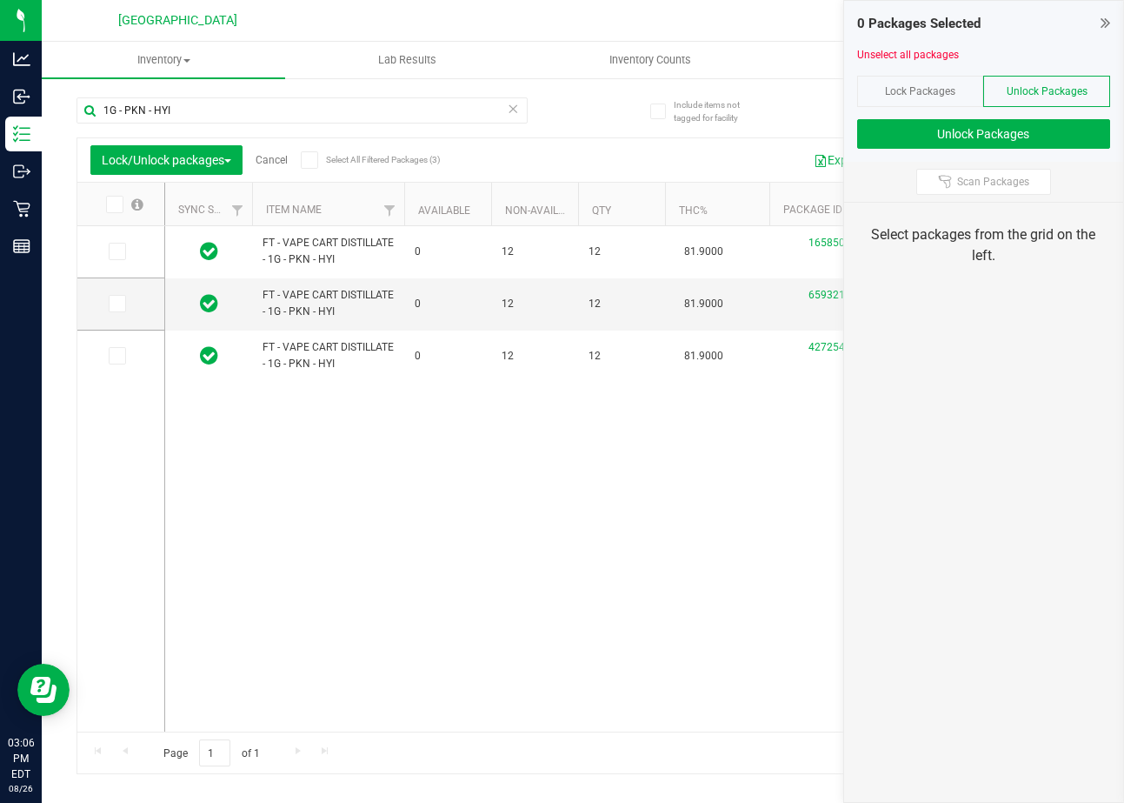
click at [123, 207] on span at bounding box center [114, 204] width 17 height 17
click at [0, 0] on input "checkbox" at bounding box center [0, 0] width 0 height 0
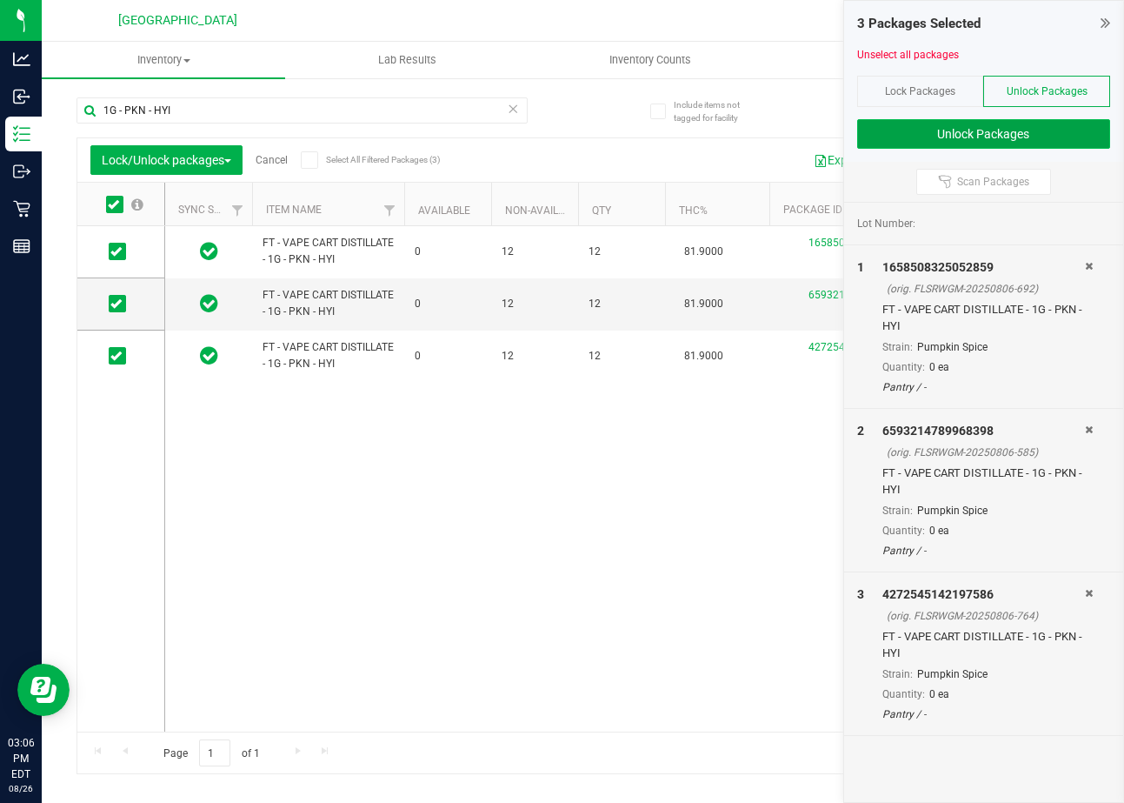
click at [989, 136] on button "Unlock Packages" at bounding box center [983, 134] width 253 height 30
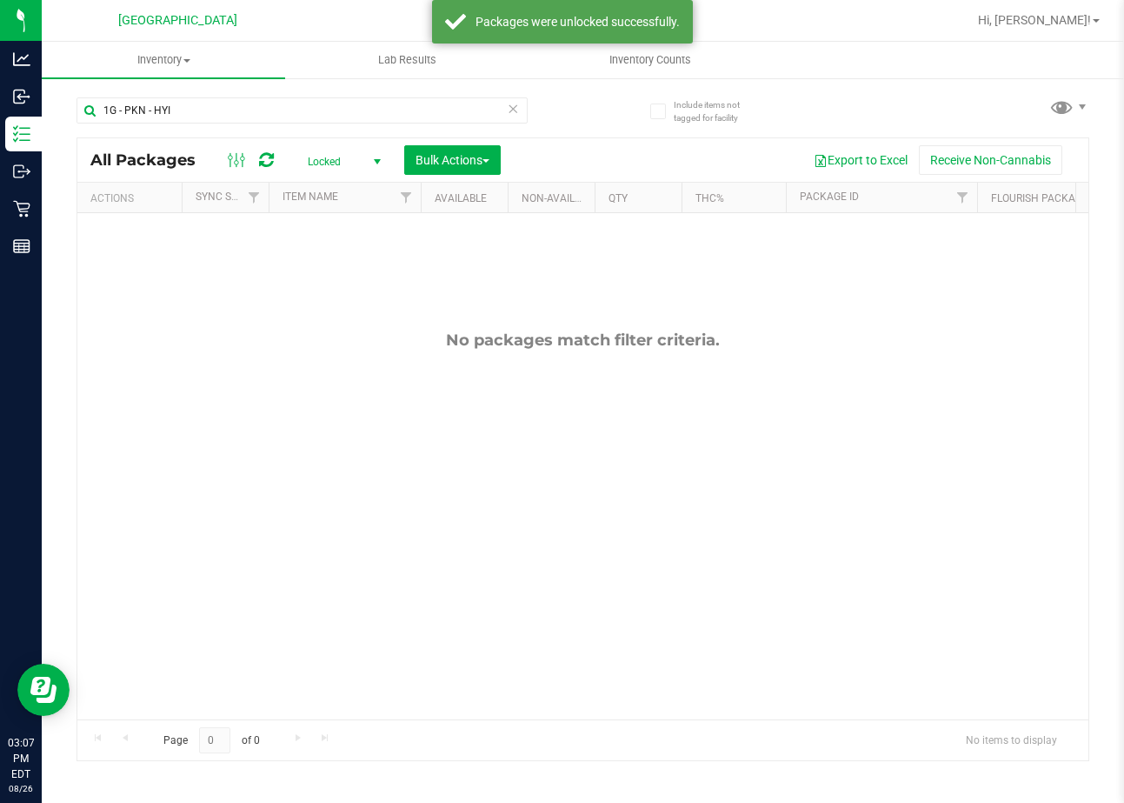
click at [439, 142] on div "All Packages Locked Active Only Lab Samples Locked All External Internal Bulk A…" at bounding box center [582, 159] width 1011 height 43
click at [433, 168] on button "Bulk Actions" at bounding box center [452, 160] width 97 height 30
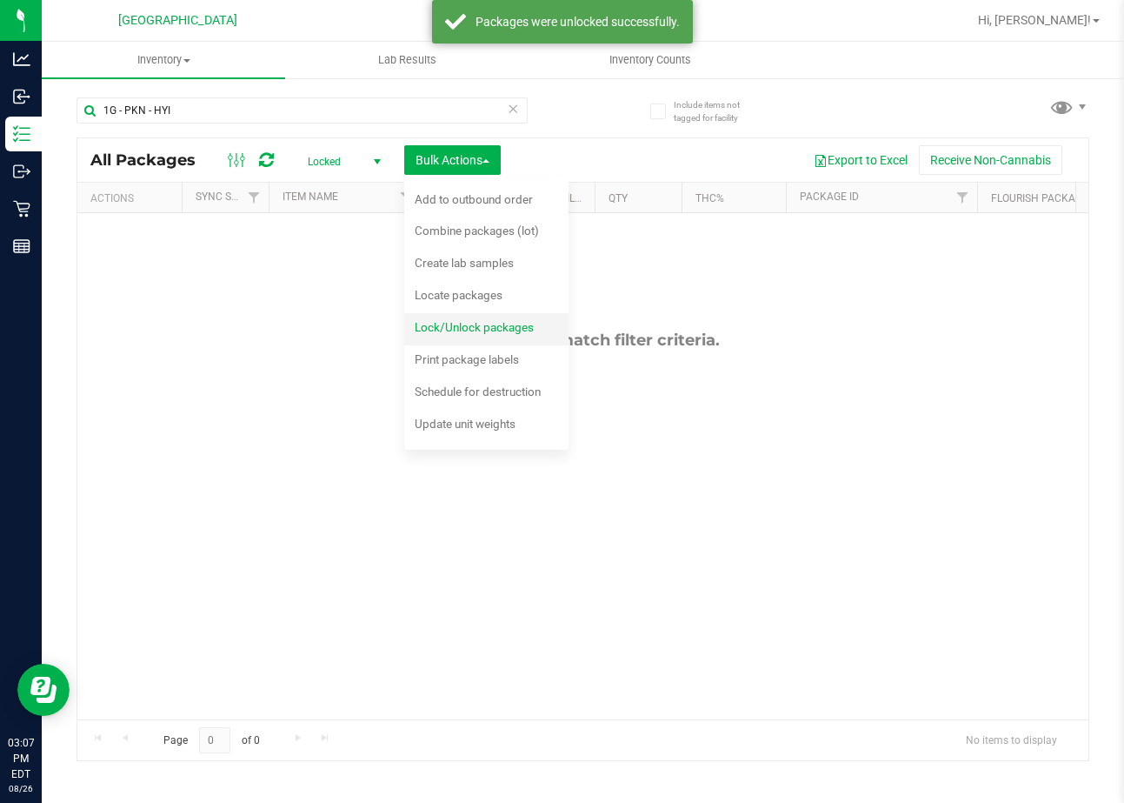
click at [459, 326] on span "Lock/Unlock packages" at bounding box center [474, 327] width 119 height 14
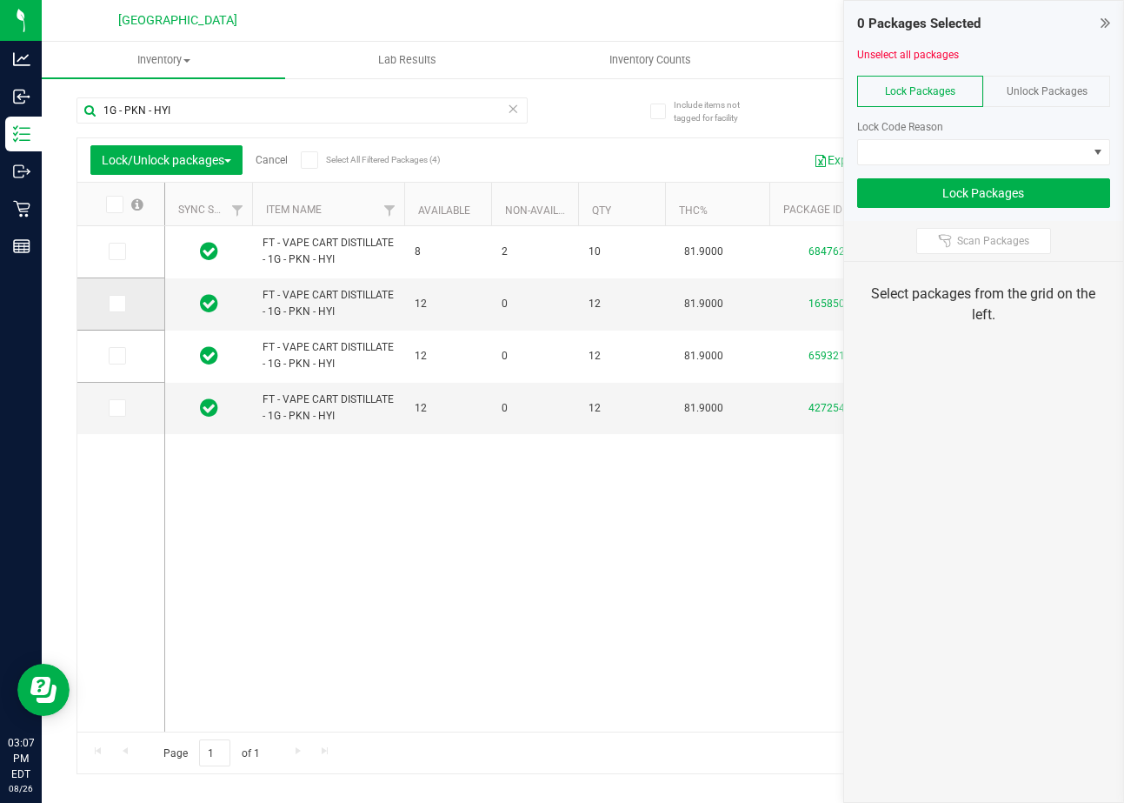
click at [116, 303] on icon at bounding box center [115, 303] width 11 height 0
click at [0, 0] on input "checkbox" at bounding box center [0, 0] width 0 height 0
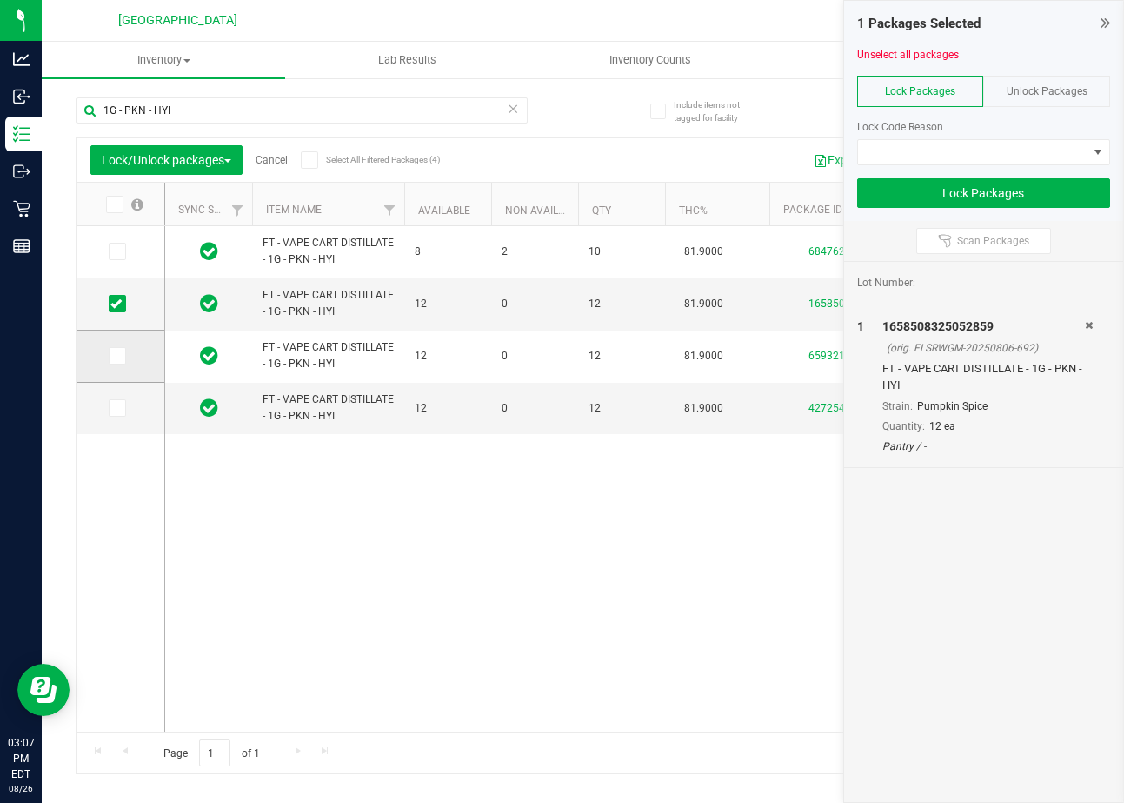
drag, startPoint x: 118, startPoint y: 348, endPoint x: 117, endPoint y: 378, distance: 30.5
click at [117, 350] on span at bounding box center [117, 355] width 17 height 17
click at [114, 408] on icon at bounding box center [115, 408] width 11 height 0
click at [0, 0] on input "checkbox" at bounding box center [0, 0] width 0 height 0
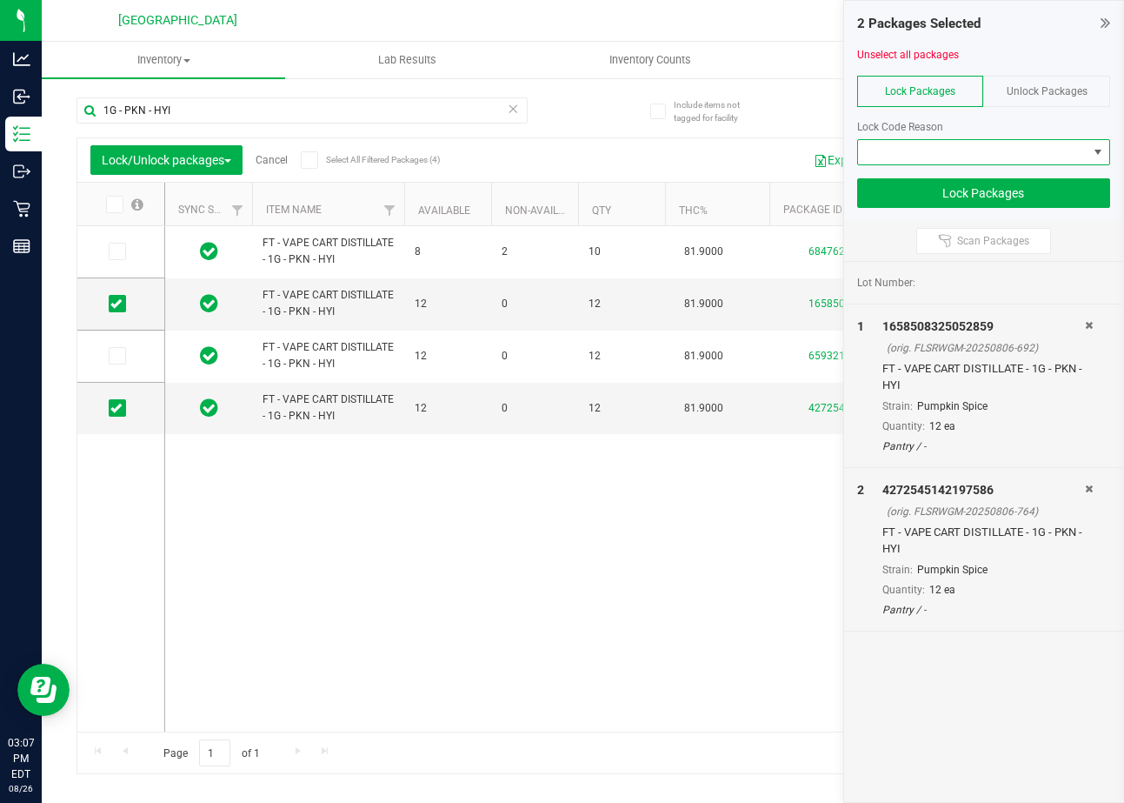
click at [1048, 150] on span at bounding box center [973, 152] width 230 height 24
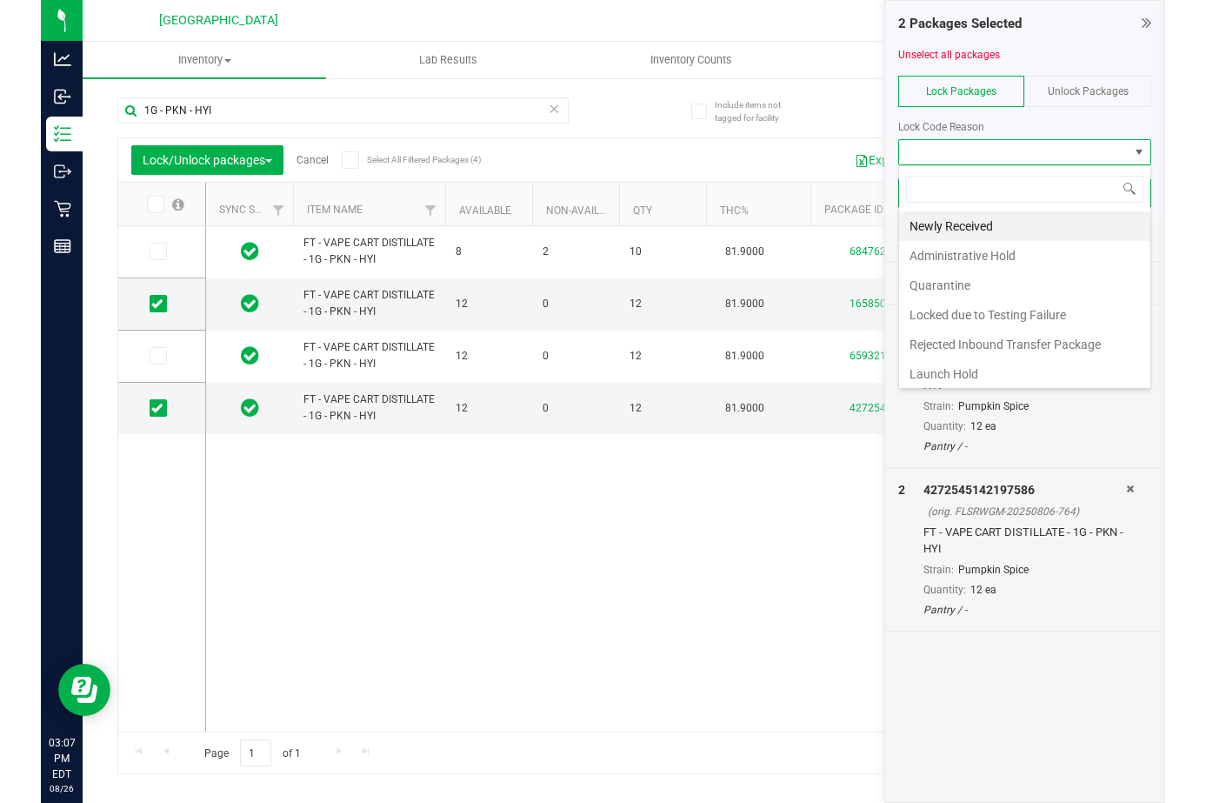
scroll to position [26, 254]
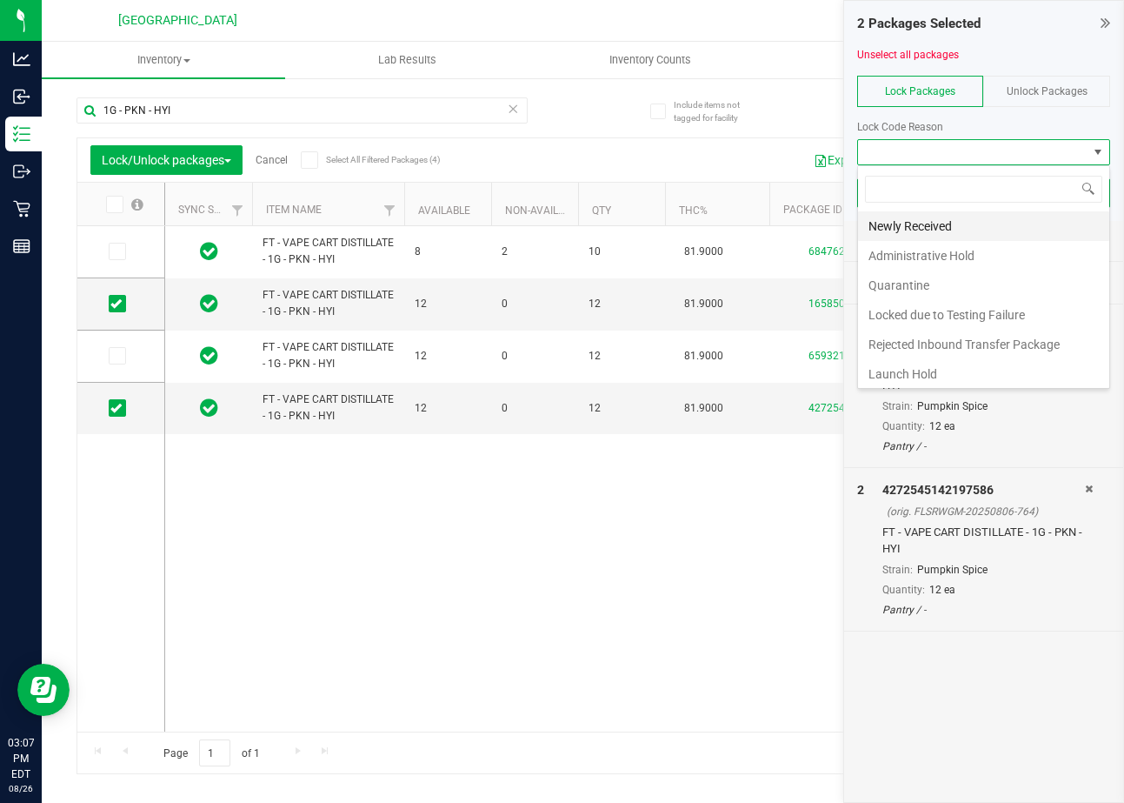
click at [956, 223] on li "Newly Received" at bounding box center [983, 226] width 251 height 30
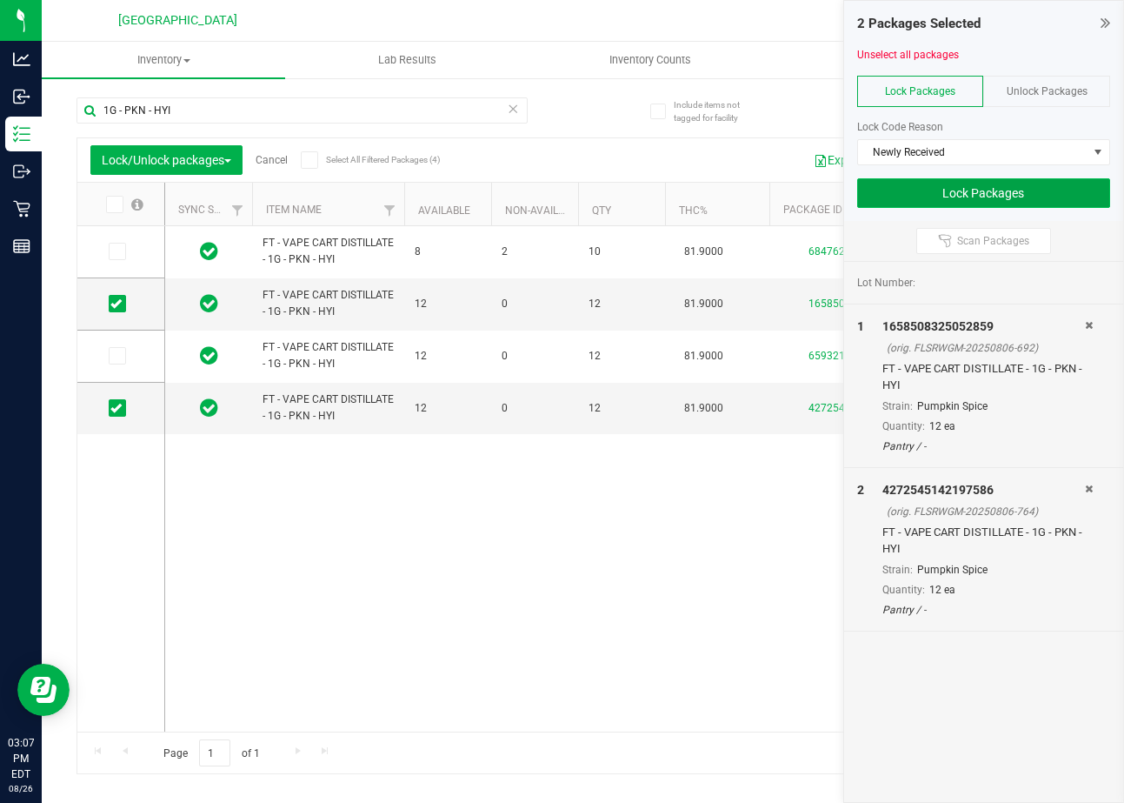
click at [1009, 201] on button "Lock Packages" at bounding box center [983, 193] width 253 height 30
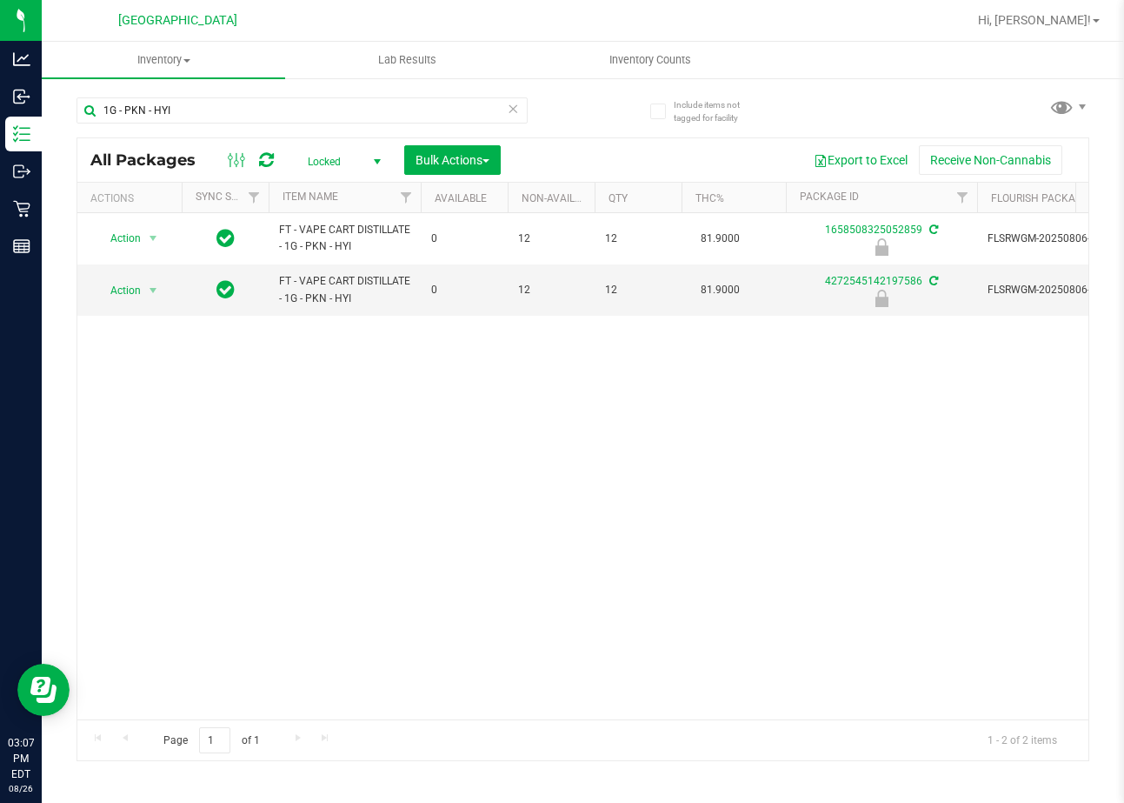
click at [511, 106] on icon at bounding box center [514, 107] width 12 height 21
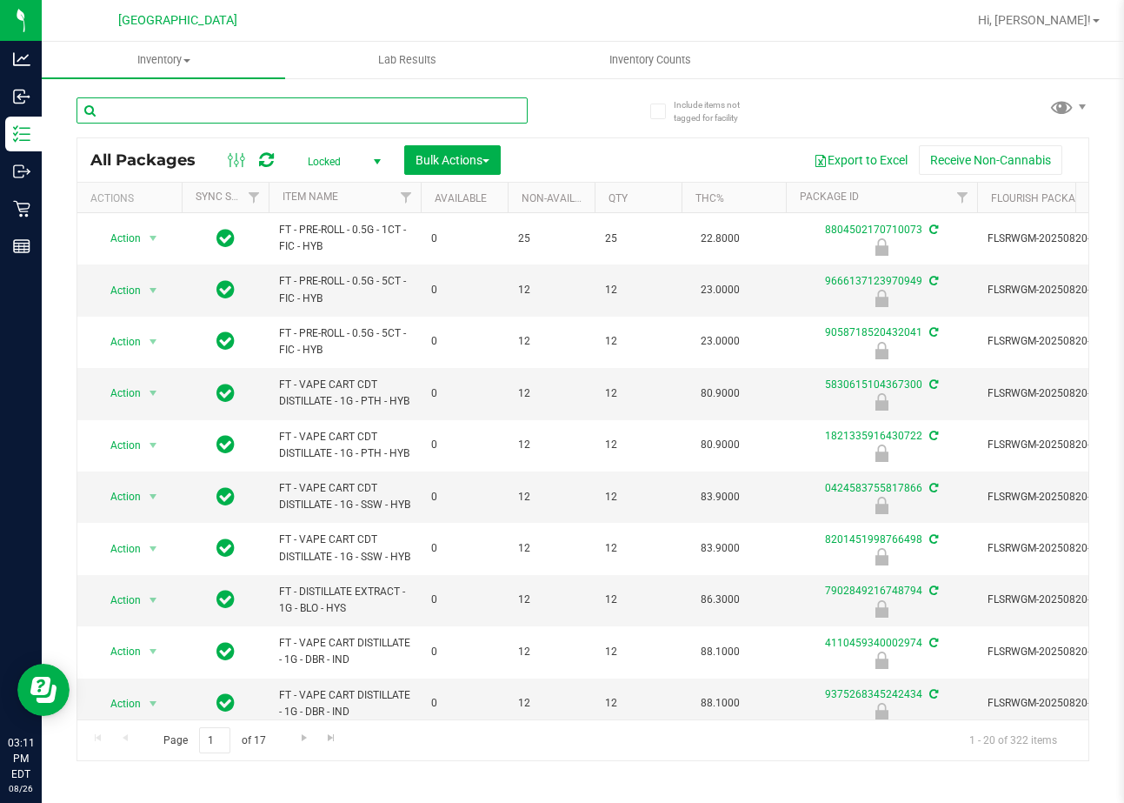
click at [317, 109] on input "text" at bounding box center [302, 110] width 451 height 26
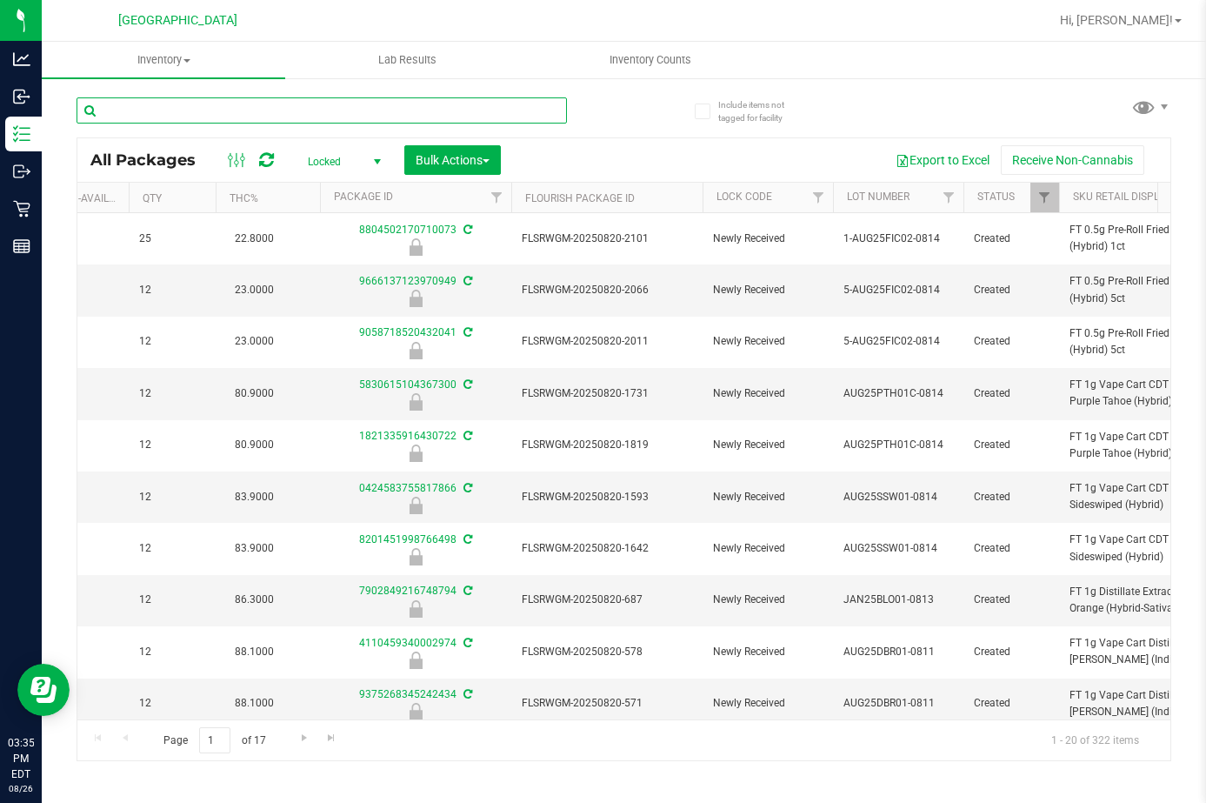
scroll to position [0, 470]
click at [816, 202] on span "Filter" at bounding box center [815, 197] width 14 height 14
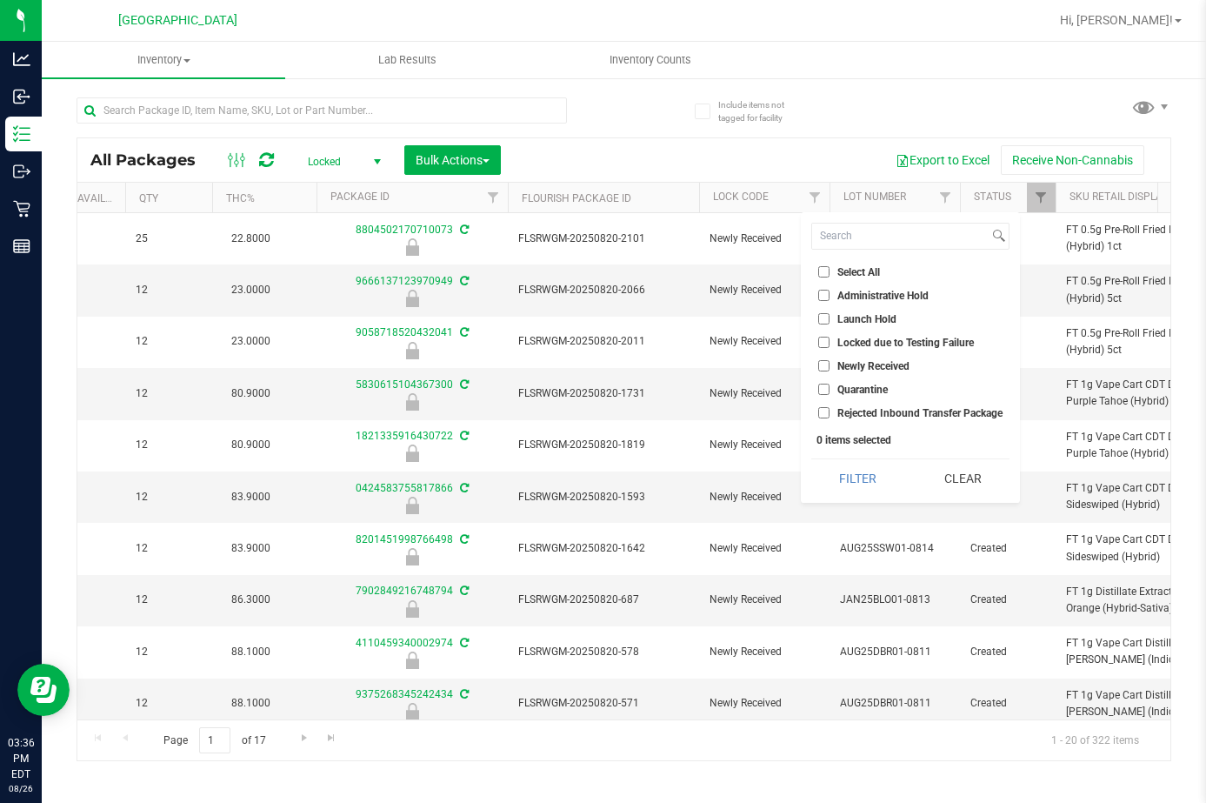
click at [839, 316] on span "Launch Hold" at bounding box center [866, 319] width 59 height 10
click at [830, 316] on input "Launch Hold" at bounding box center [823, 318] width 11 height 11
checkbox input "true"
click at [876, 482] on button "Filter" at bounding box center [857, 478] width 93 height 38
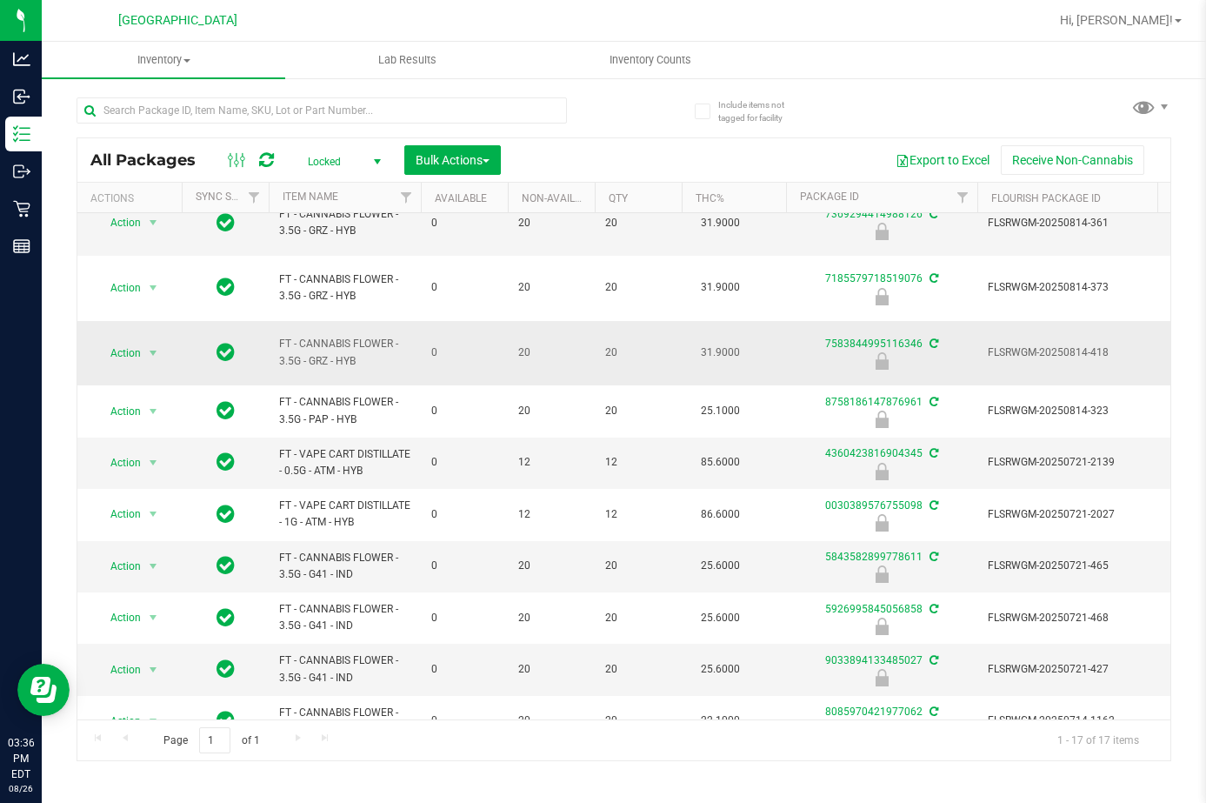
scroll to position [174, 0]
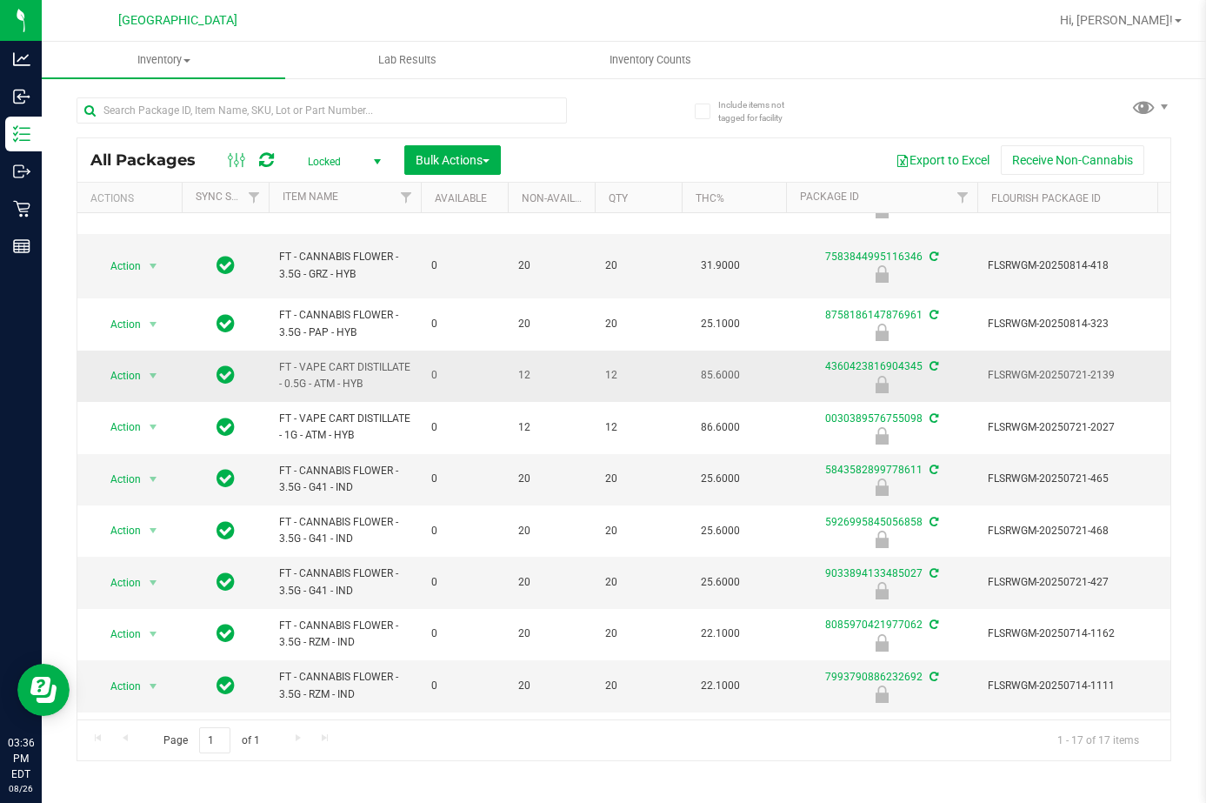
click at [324, 359] on span "FT - VAPE CART DISTILLATE - 0.5G - ATM - HYB" at bounding box center [344, 375] width 131 height 33
copy tr "FT - VAPE CART DISTILLATE - 0.5G - ATM - HYB"
click at [289, 92] on div at bounding box center [351, 110] width 548 height 56
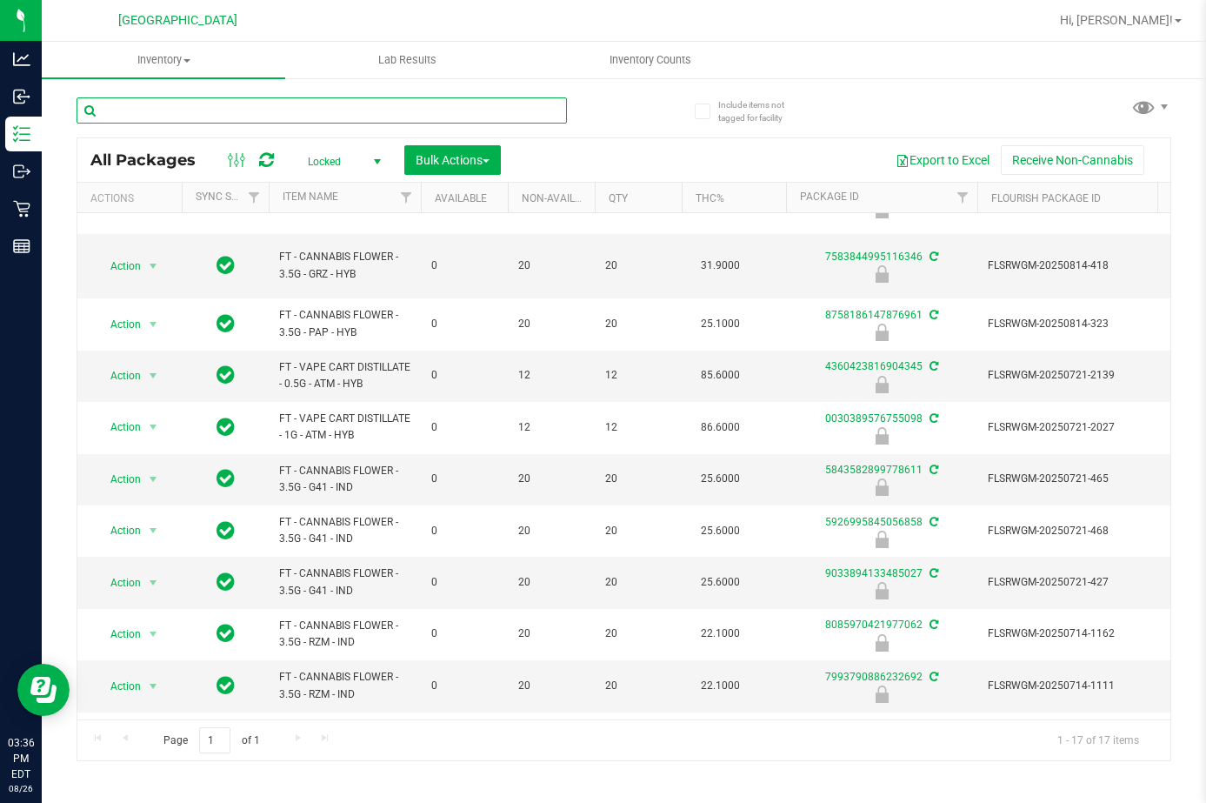
click at [288, 105] on input "text" at bounding box center [322, 110] width 490 height 26
paste input "FT - VAPE CART DISTILLATE - 0.5G - ATM - HYB"
type input "FT - VAPE CART DISTILLATE - 0.5G - ATM - HYB"
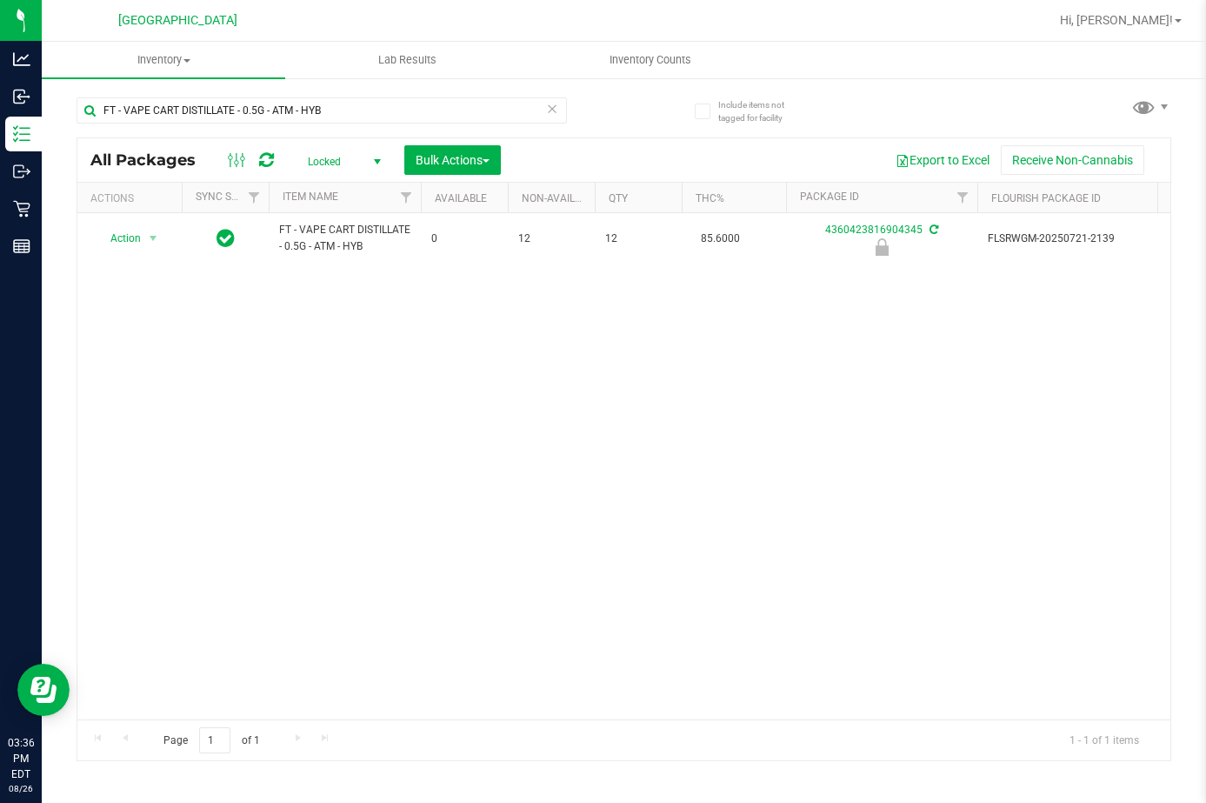
click at [550, 106] on icon at bounding box center [552, 107] width 12 height 21
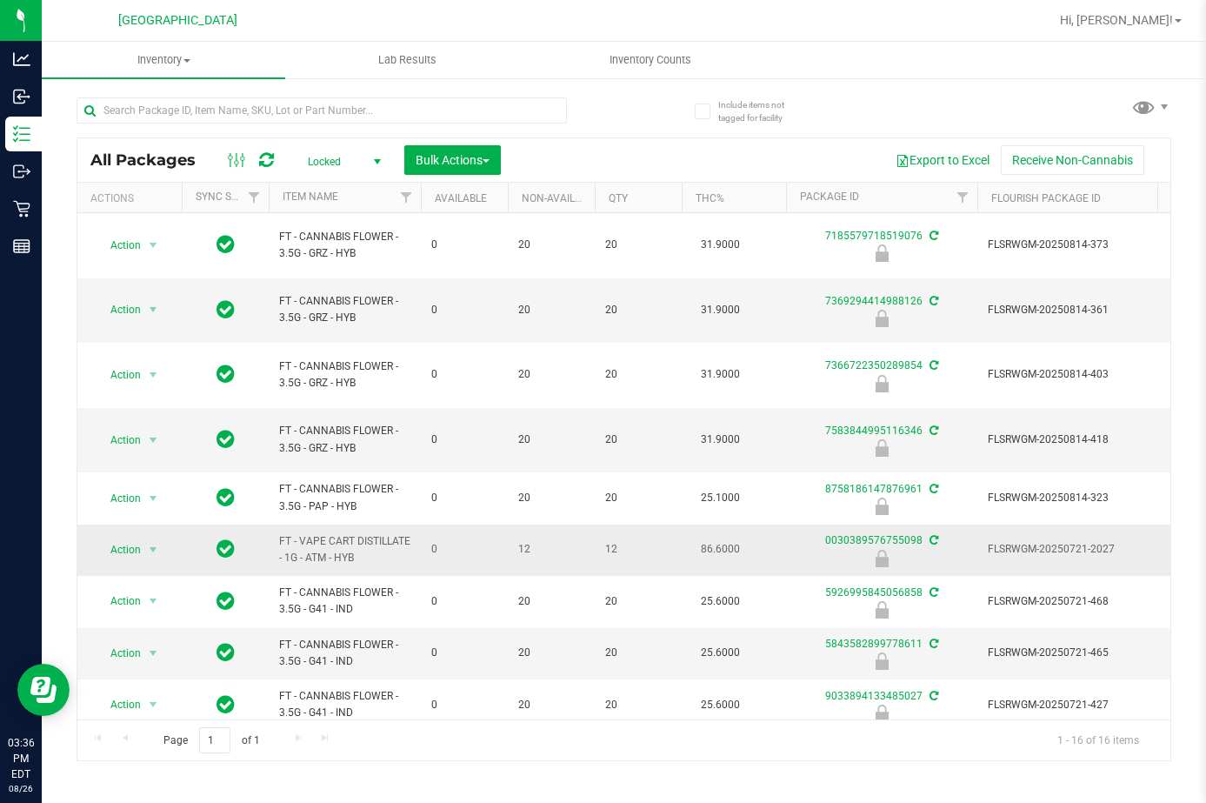
click at [311, 533] on span "FT - VAPE CART DISTILLATE - 1G - ATM - HYB" at bounding box center [344, 549] width 131 height 33
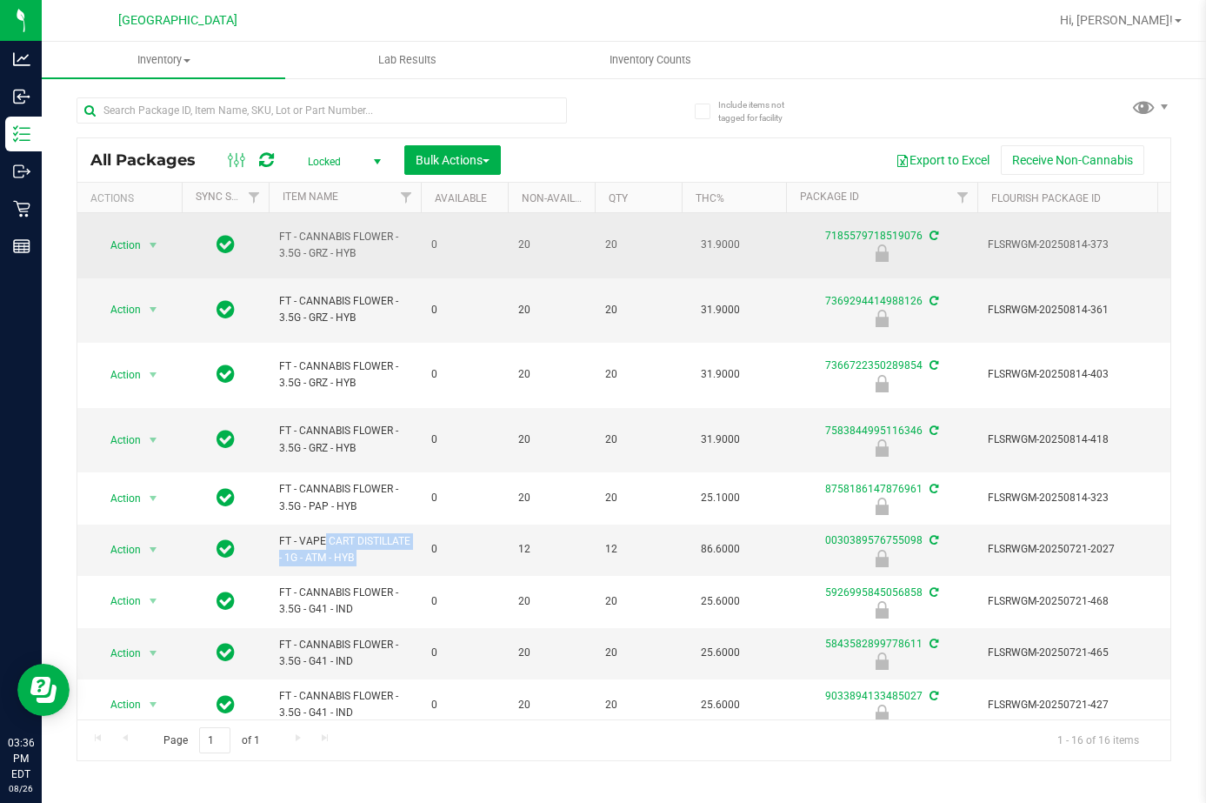
copy tr "FT - VAPE CART DISTILLATE - 1G - ATM - HYB"
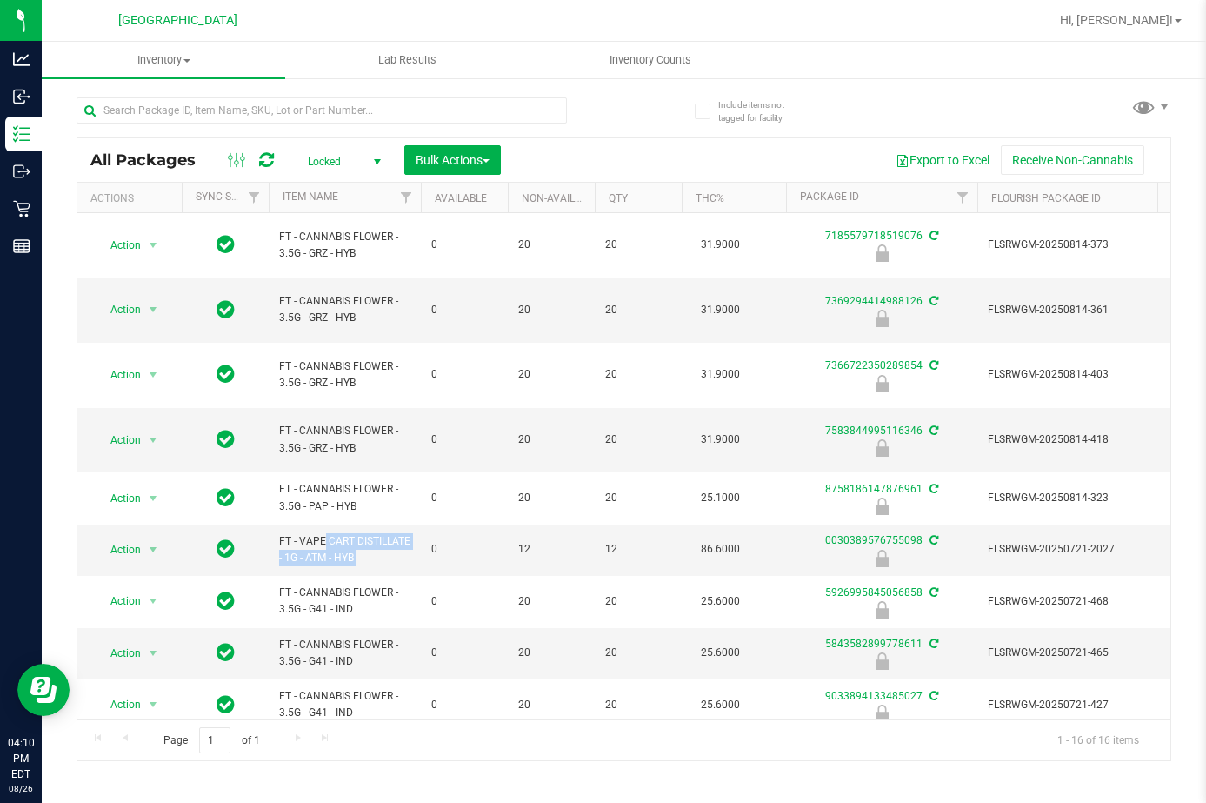
click at [262, 155] on icon at bounding box center [266, 159] width 15 height 17
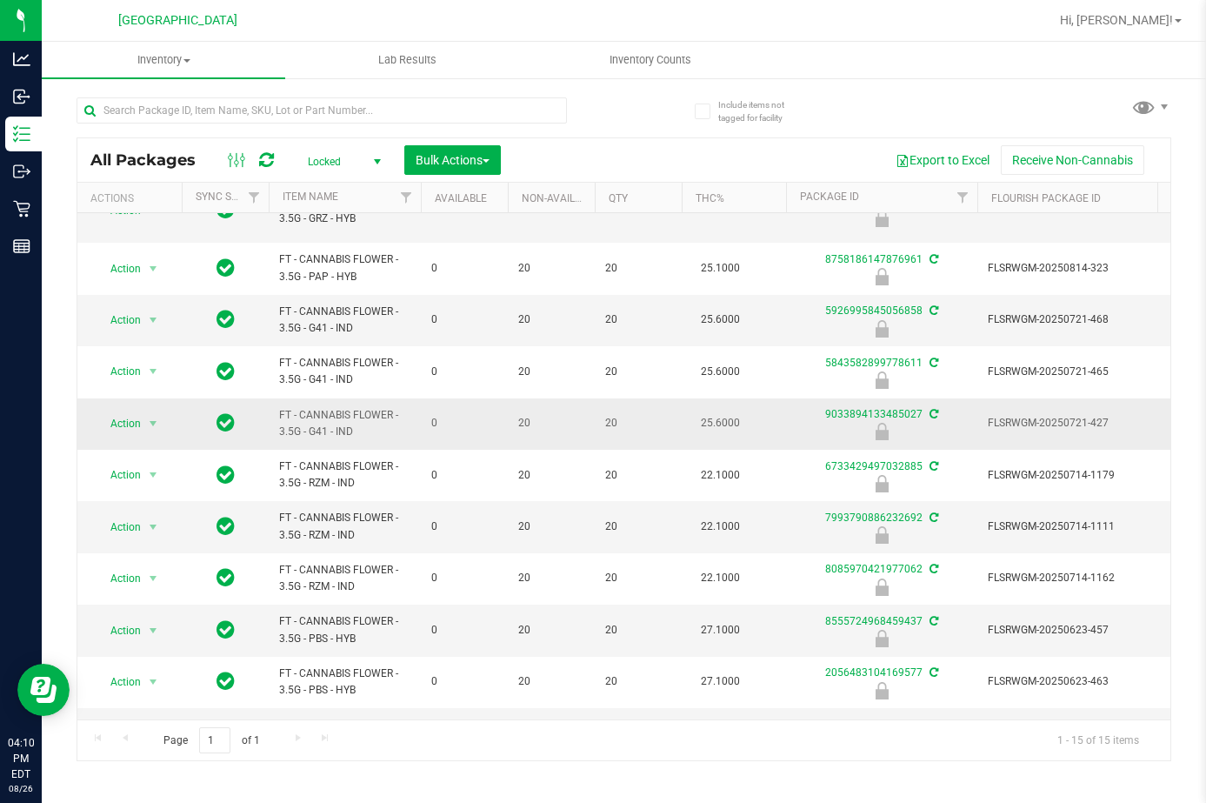
scroll to position [261, 0]
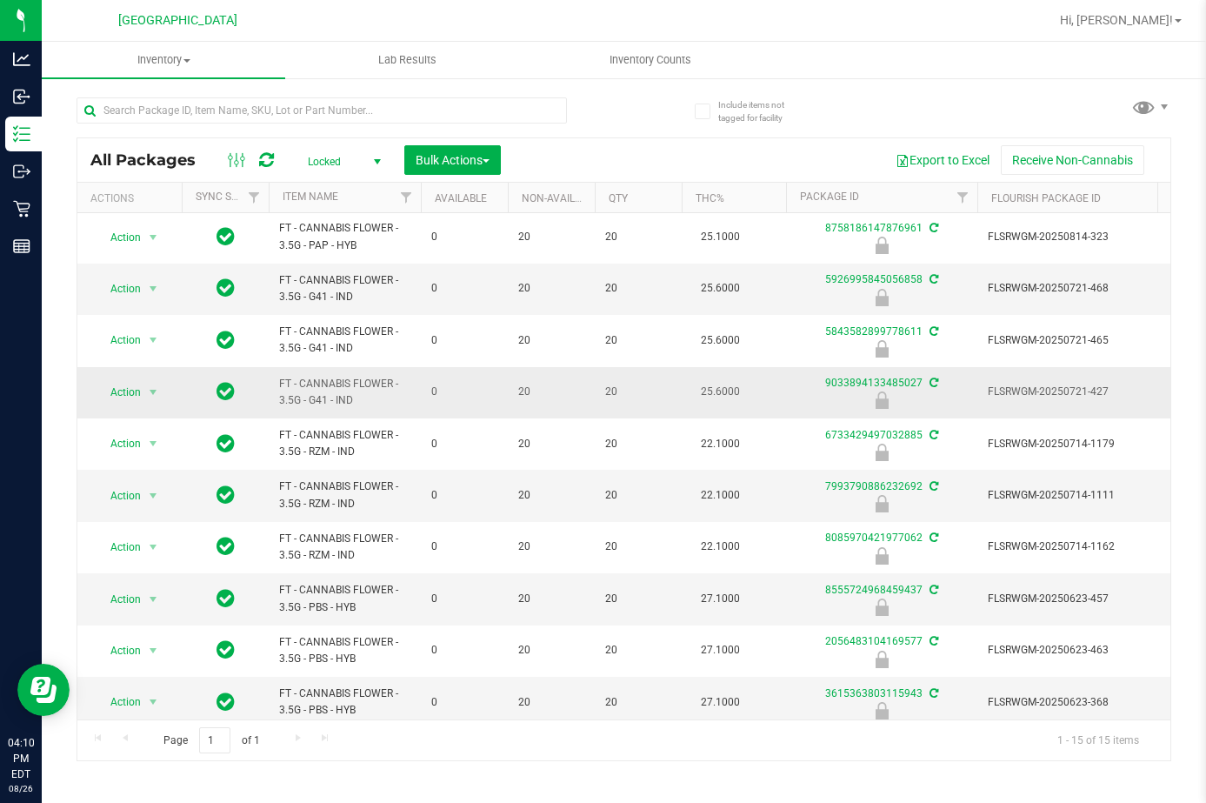
click at [323, 376] on span "FT - CANNABIS FLOWER - 3.5G - G41 - IND" at bounding box center [344, 392] width 131 height 33
copy tr "FT - CANNABIS FLOWER - 3.5G - G41 - IND"
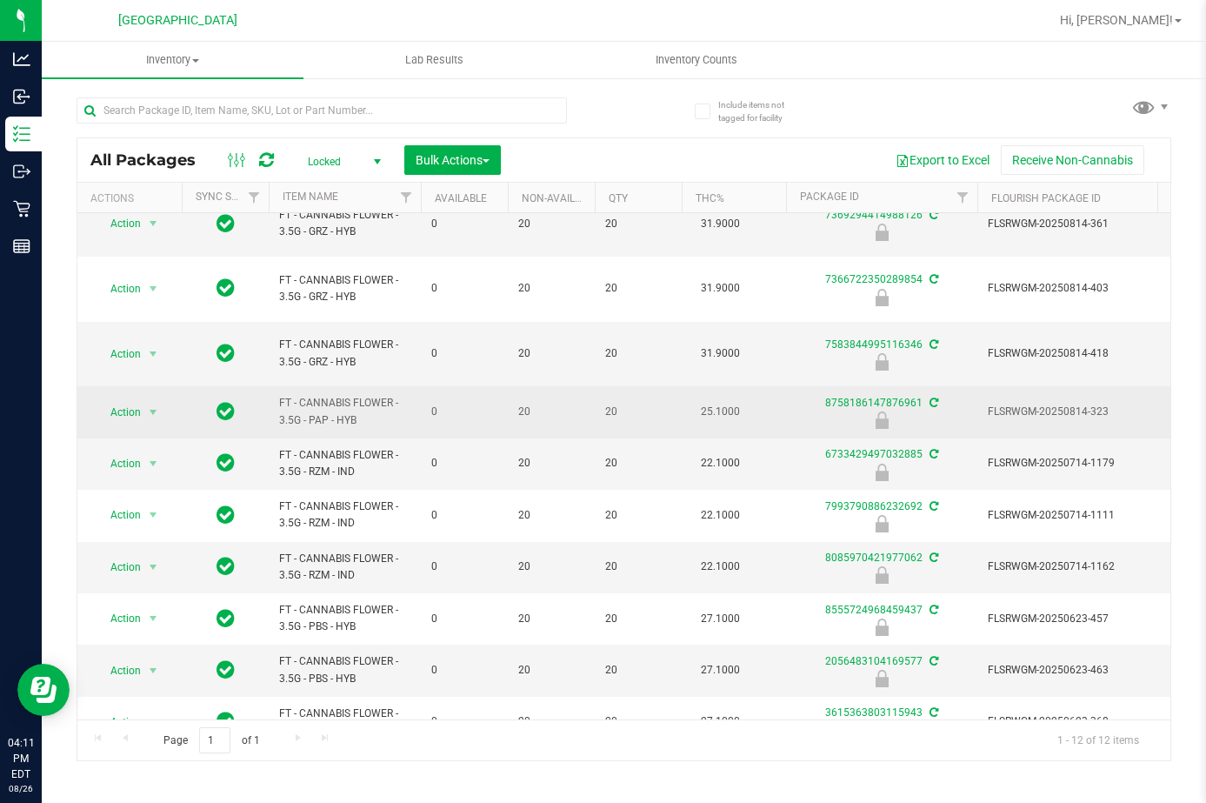
scroll to position [87, 0]
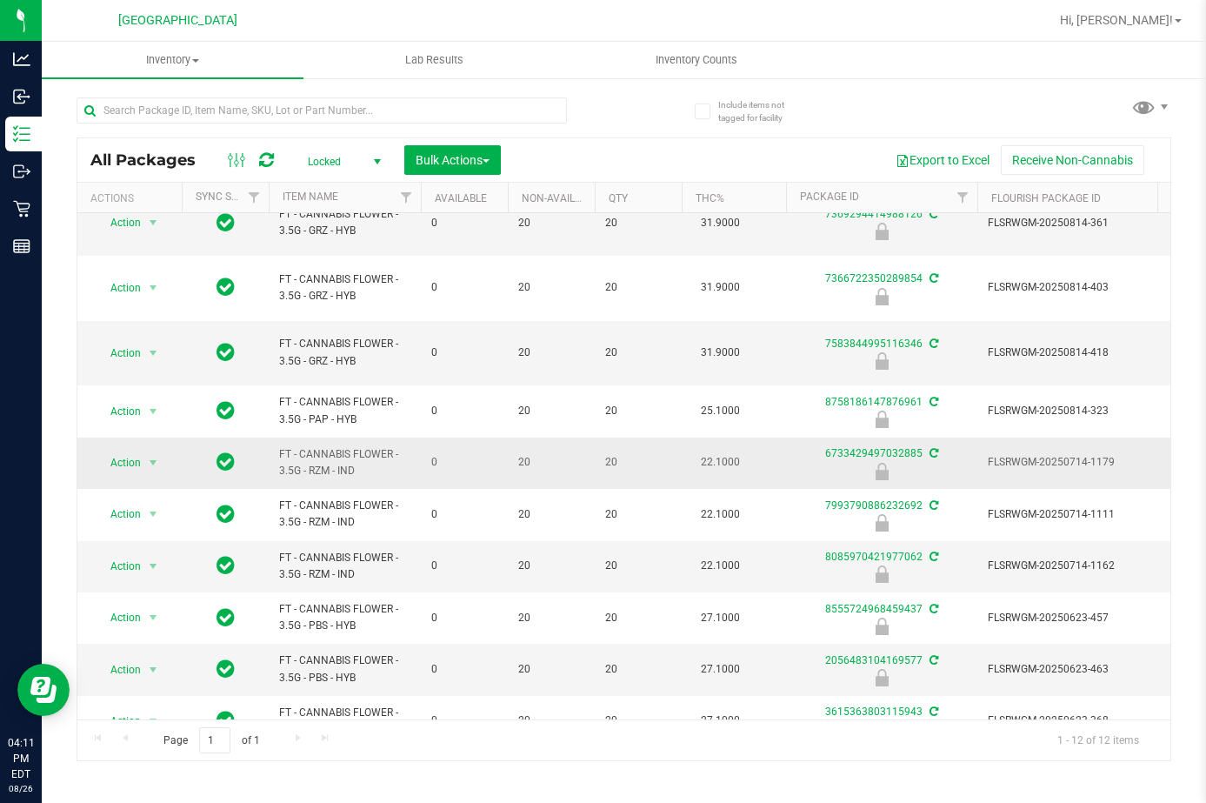
click at [315, 446] on span "FT - CANNABIS FLOWER - 3.5G - RZM - IND" at bounding box center [344, 462] width 131 height 33
copy tr "FT - CANNABIS FLOWER - 3.5G - RZM - IND"
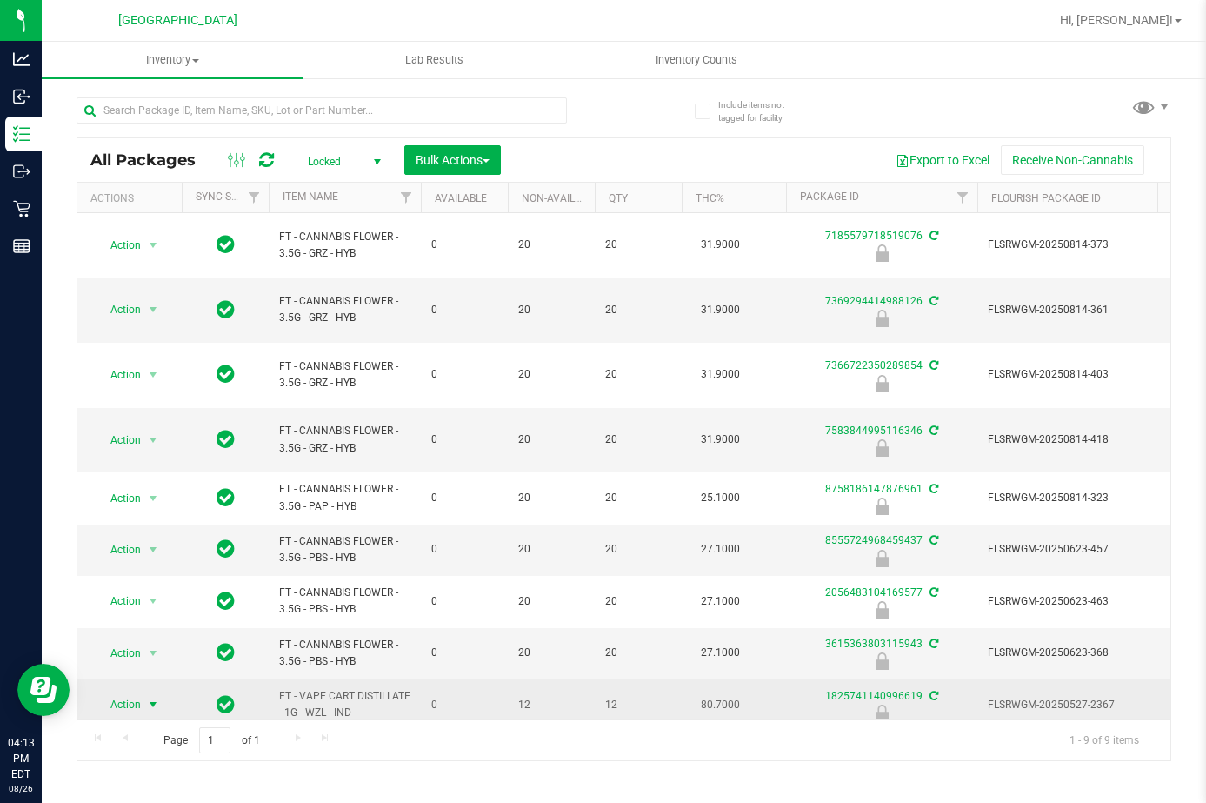
click at [128, 692] on span "Action" at bounding box center [118, 704] width 47 height 24
click at [322, 688] on span "FT - VAPE CART DISTILLATE - 1G - WZL - IND" at bounding box center [344, 704] width 131 height 33
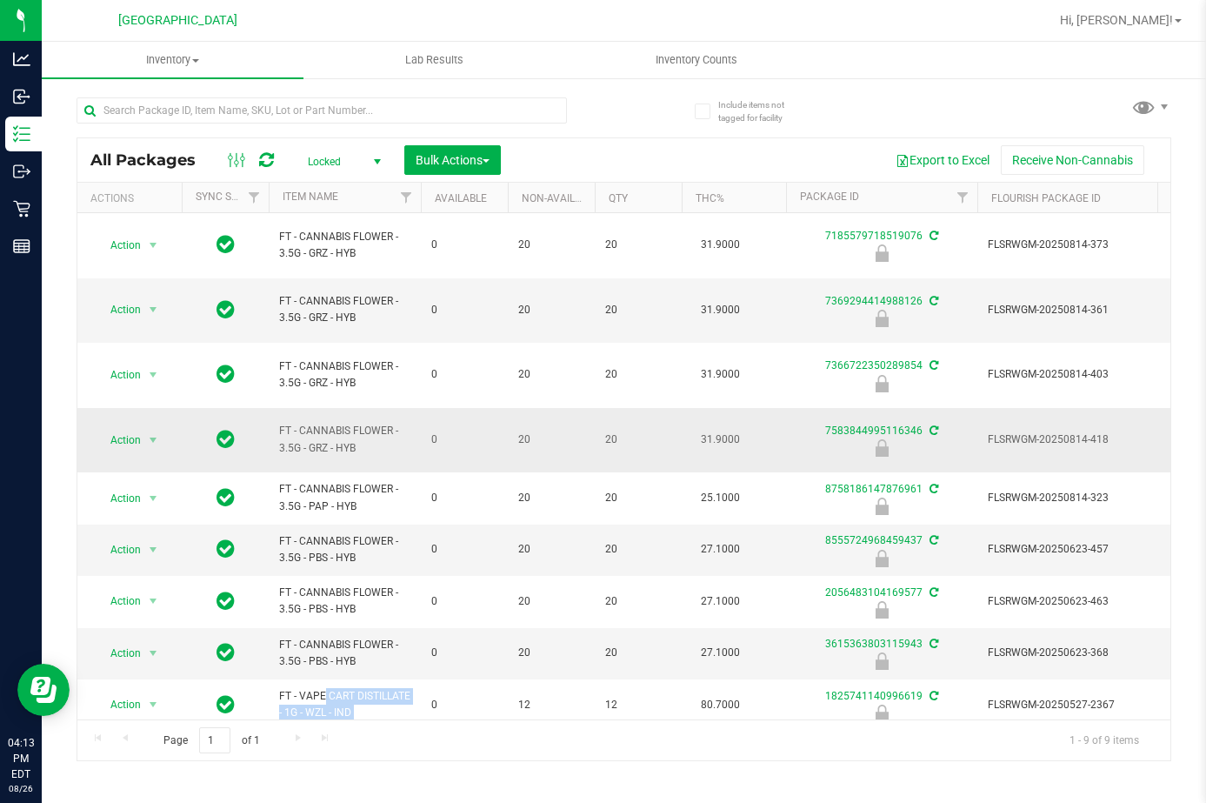
copy tr "FT - VAPE CART DISTILLATE - 1G - WZL - IND"
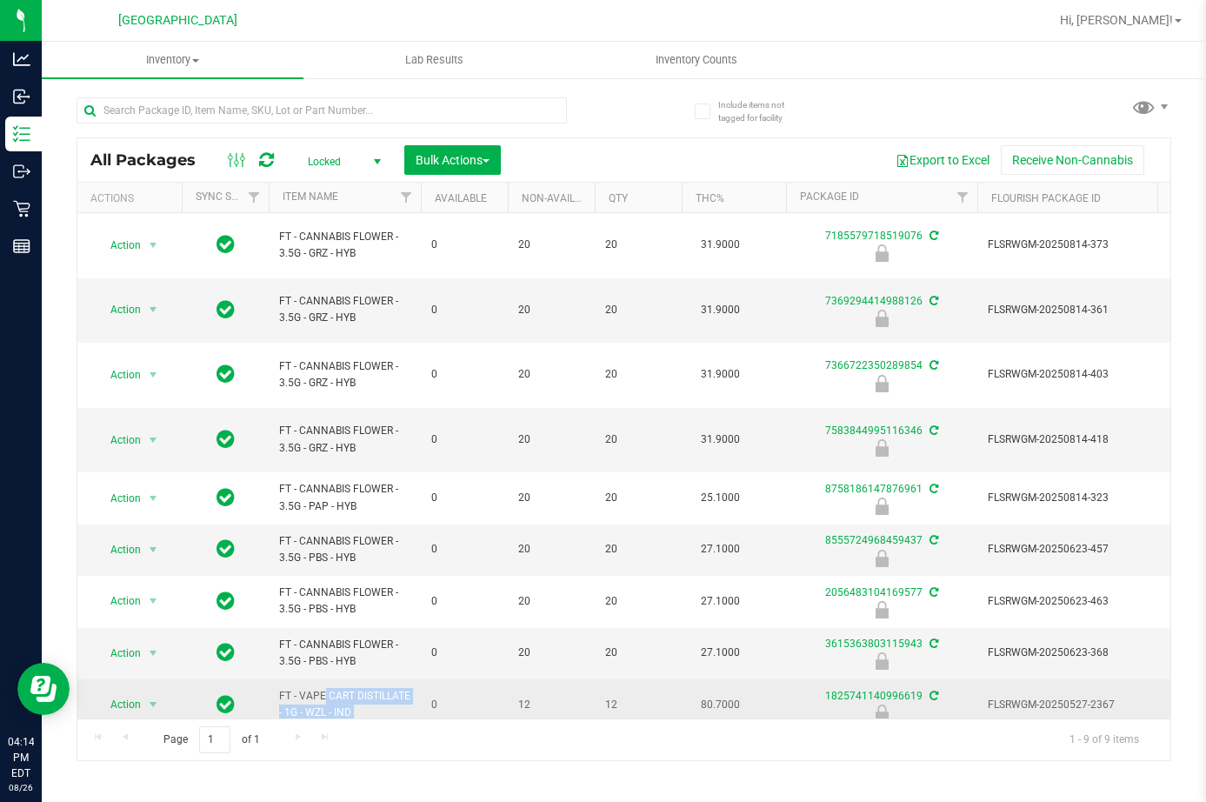
click at [333, 688] on span "FT - VAPE CART DISTILLATE - 1G - WZL - IND" at bounding box center [344, 704] width 131 height 33
click at [332, 688] on span "FT - VAPE CART DISTILLATE - 1G - WZL - IND" at bounding box center [344, 704] width 131 height 33
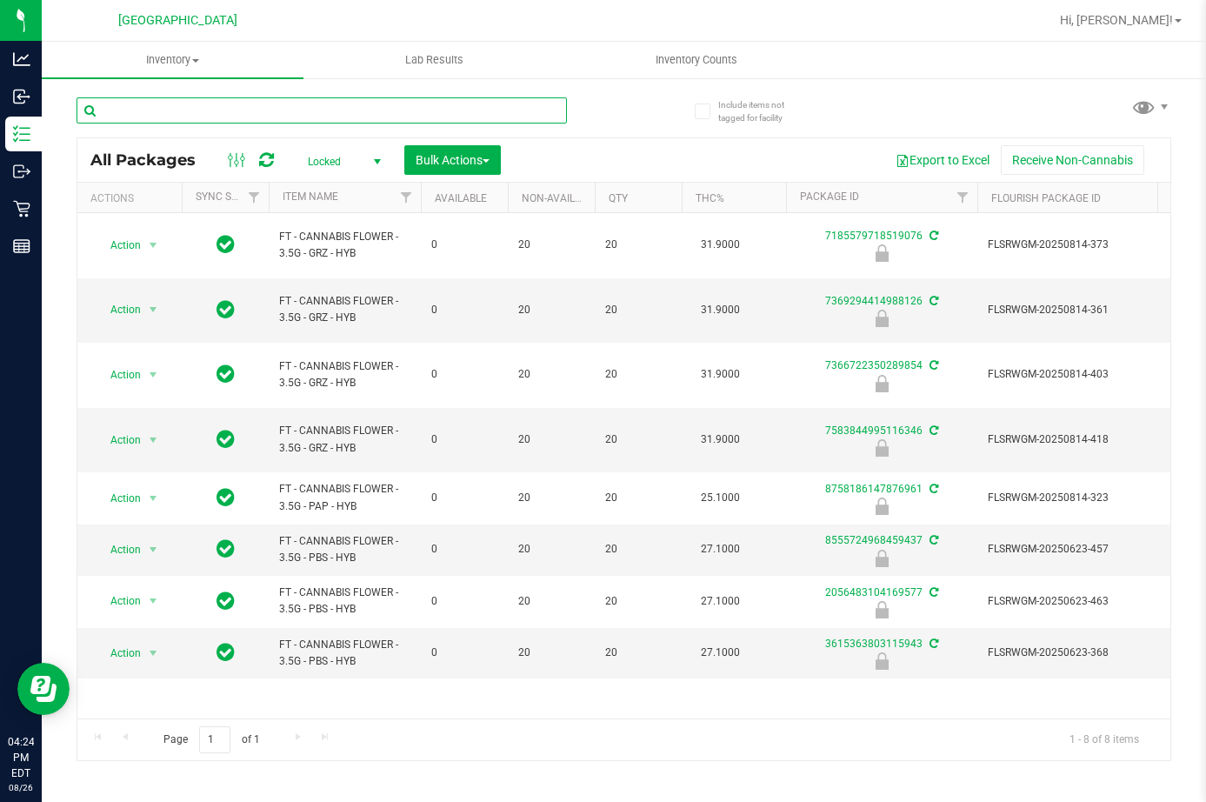
click at [296, 114] on input "text" at bounding box center [322, 110] width 490 height 26
type input "wzl"
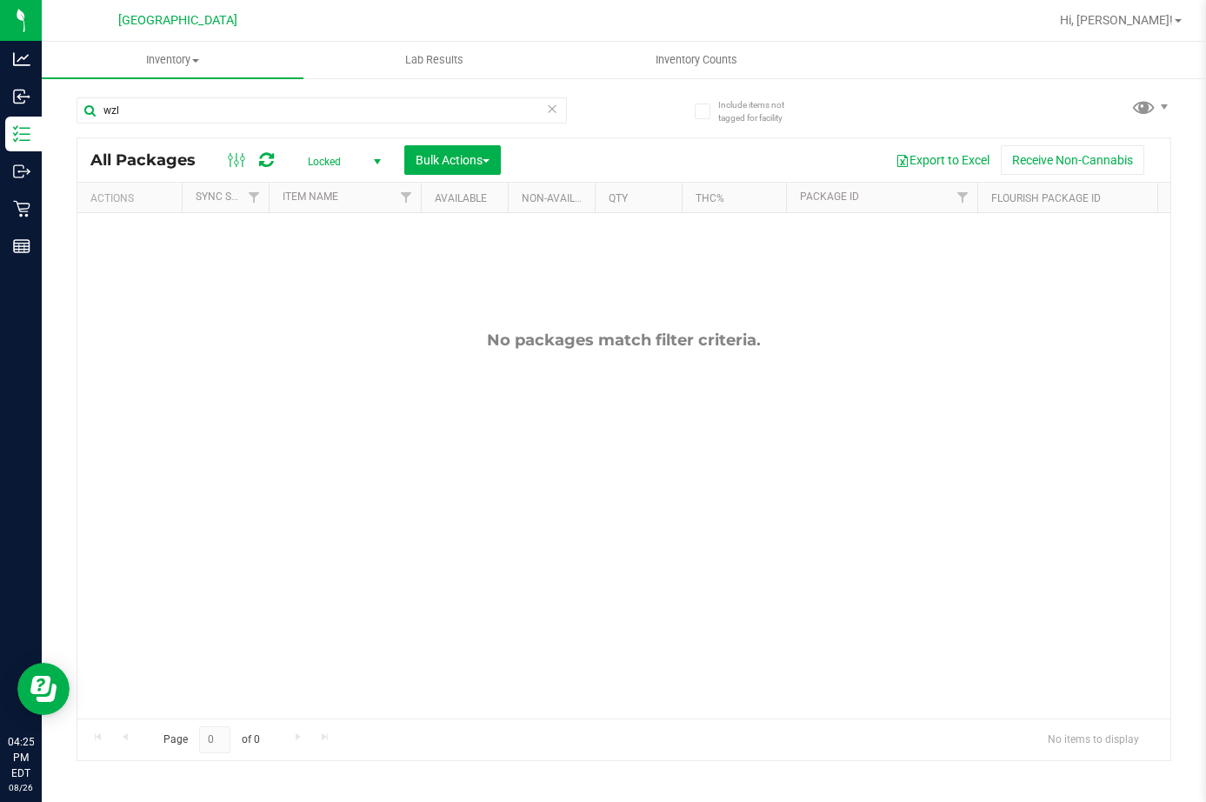
click at [551, 115] on icon at bounding box center [552, 107] width 12 height 21
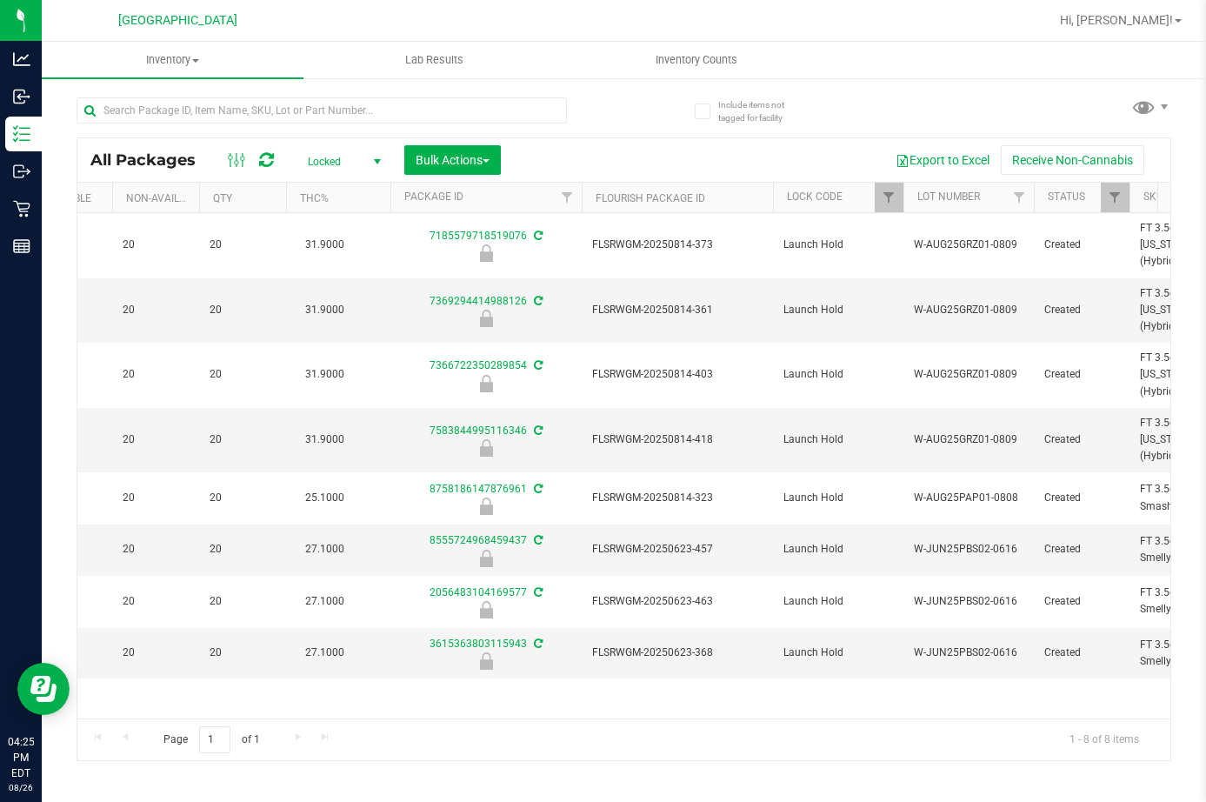
scroll to position [0, 419]
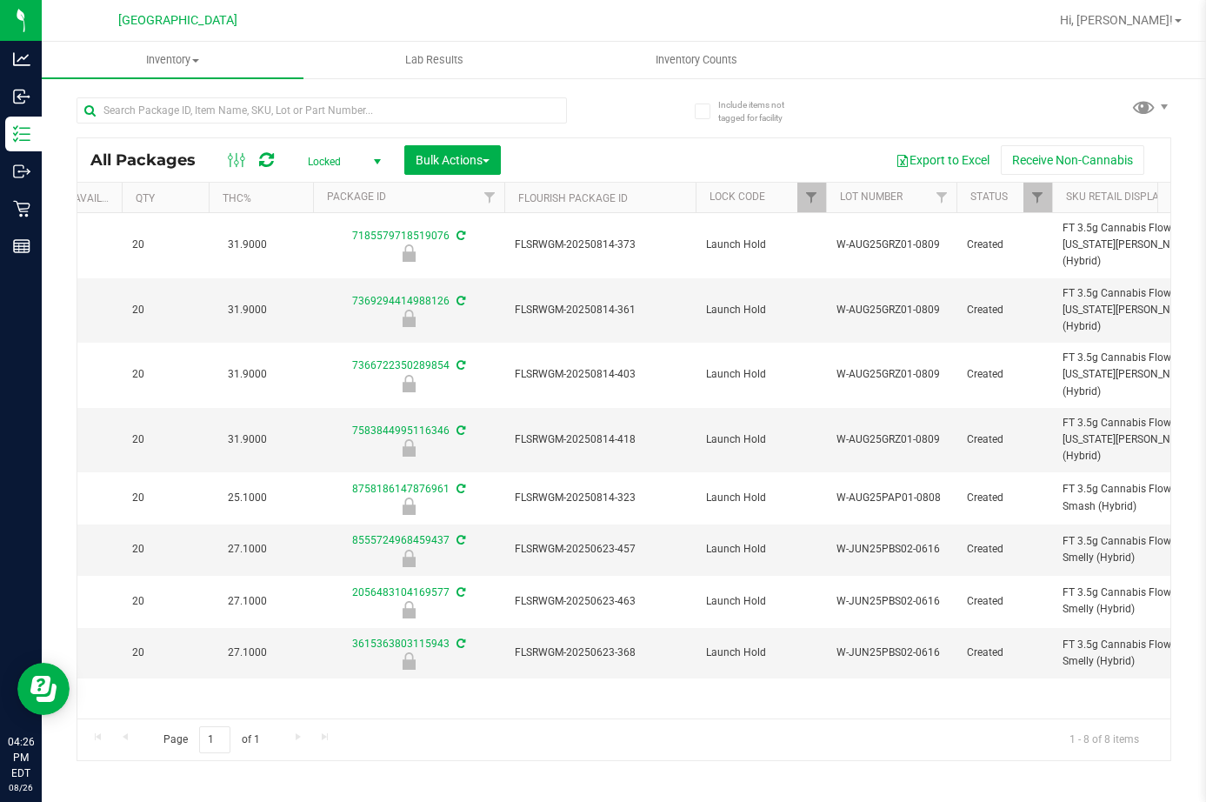
click at [568, 664] on div "Action Action Edit attributes Global inventory Locate package Package audit log…" at bounding box center [623, 465] width 1093 height 505
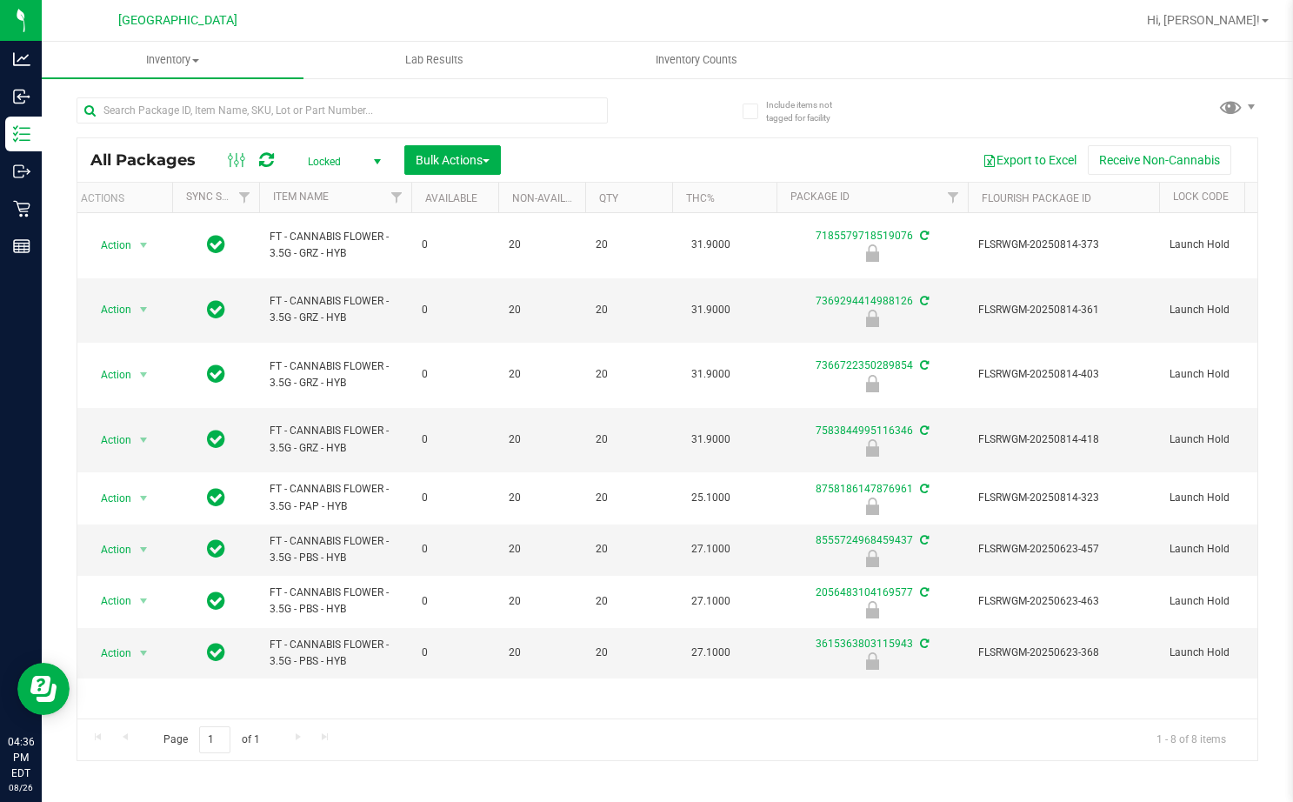
scroll to position [0, 0]
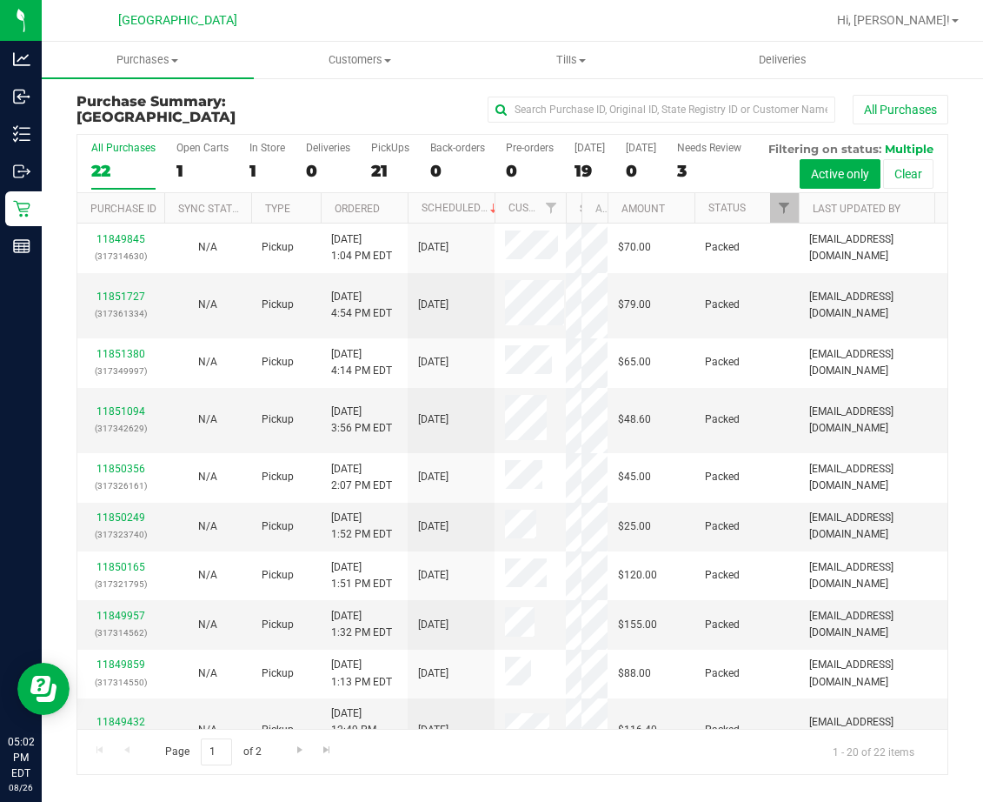
click at [566, 273] on div "All Purchases 22 Open Carts 1 In Store 1 Deliveries 0 PickUps 21 Back-orders 0 …" at bounding box center [513, 454] width 872 height 641
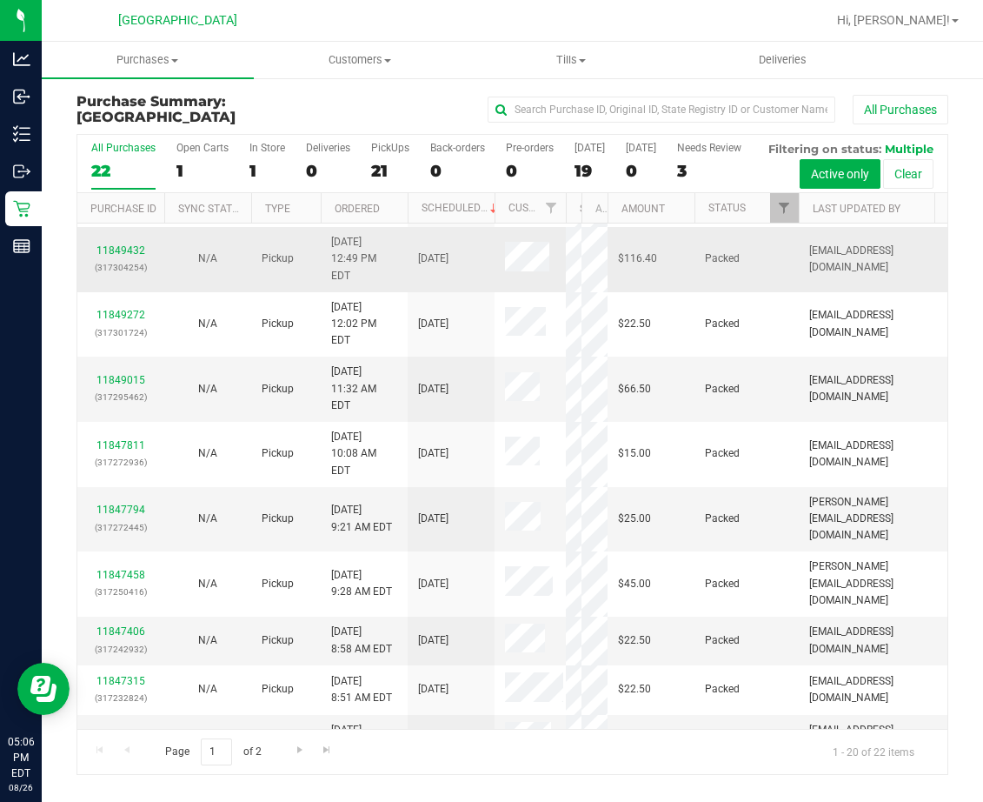
scroll to position [604, 0]
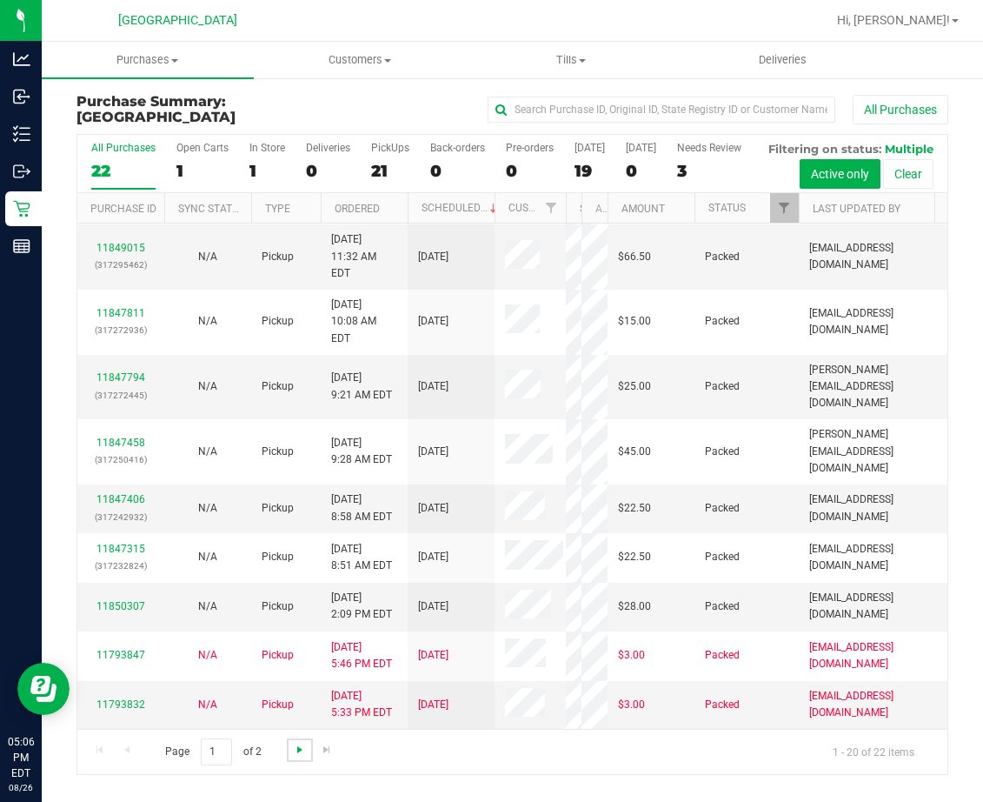
click at [298, 756] on span "Go to the next page" at bounding box center [300, 750] width 14 height 14
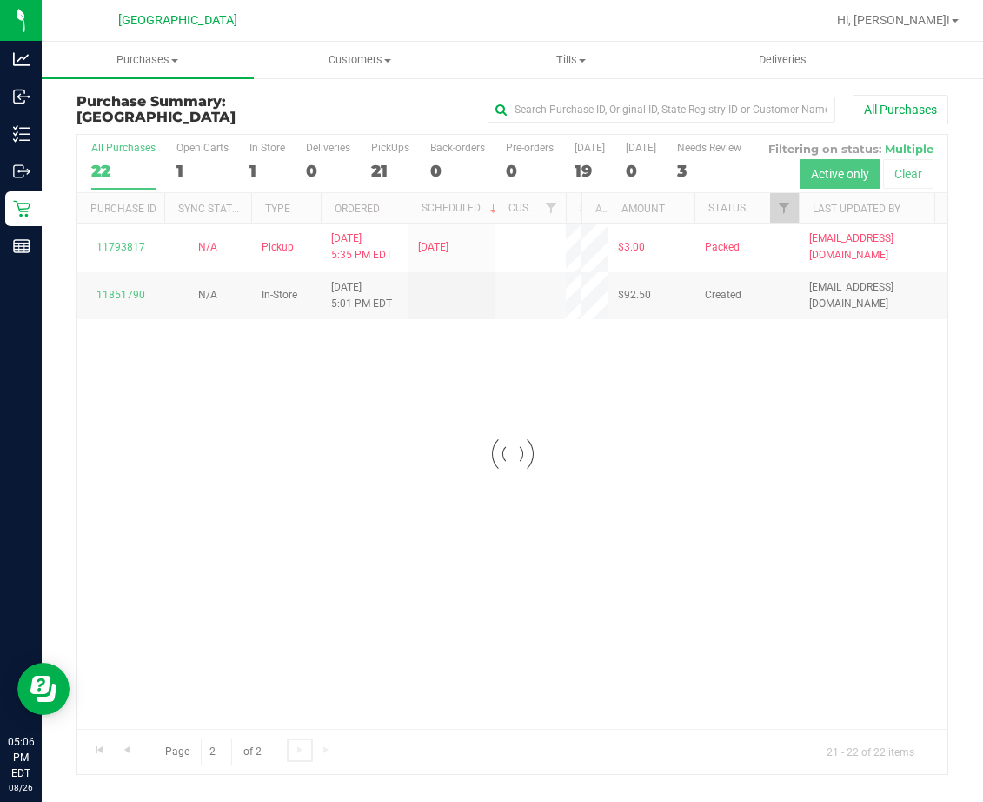
scroll to position [0, 0]
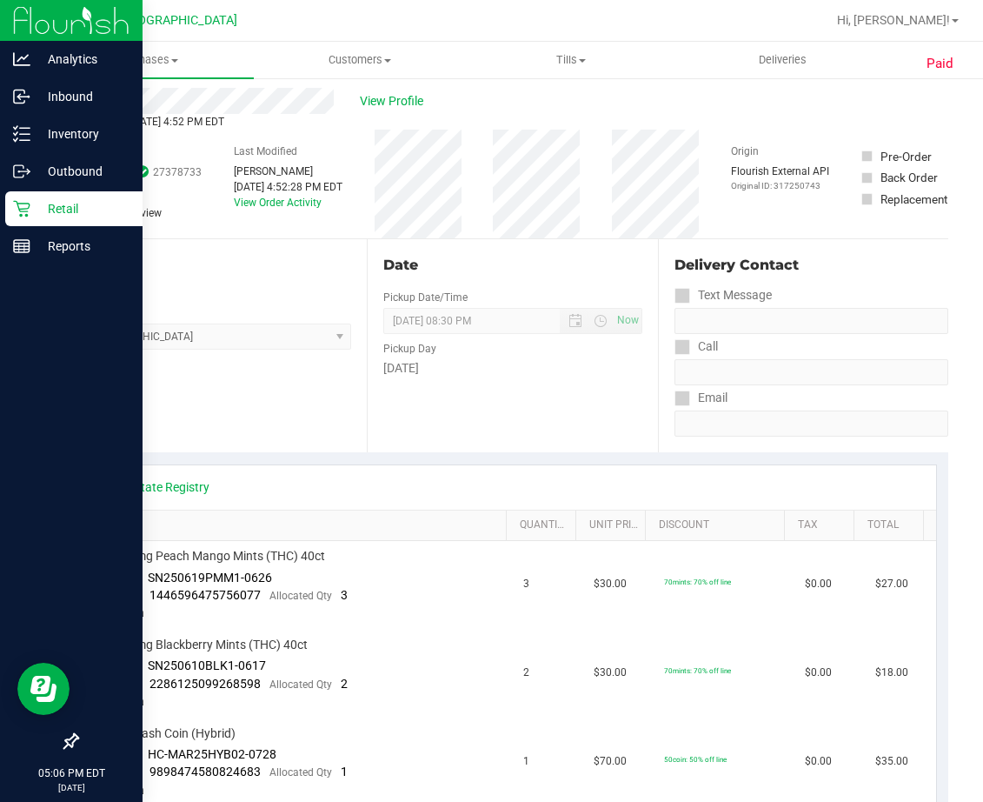
click at [26, 206] on icon at bounding box center [21, 208] width 17 height 17
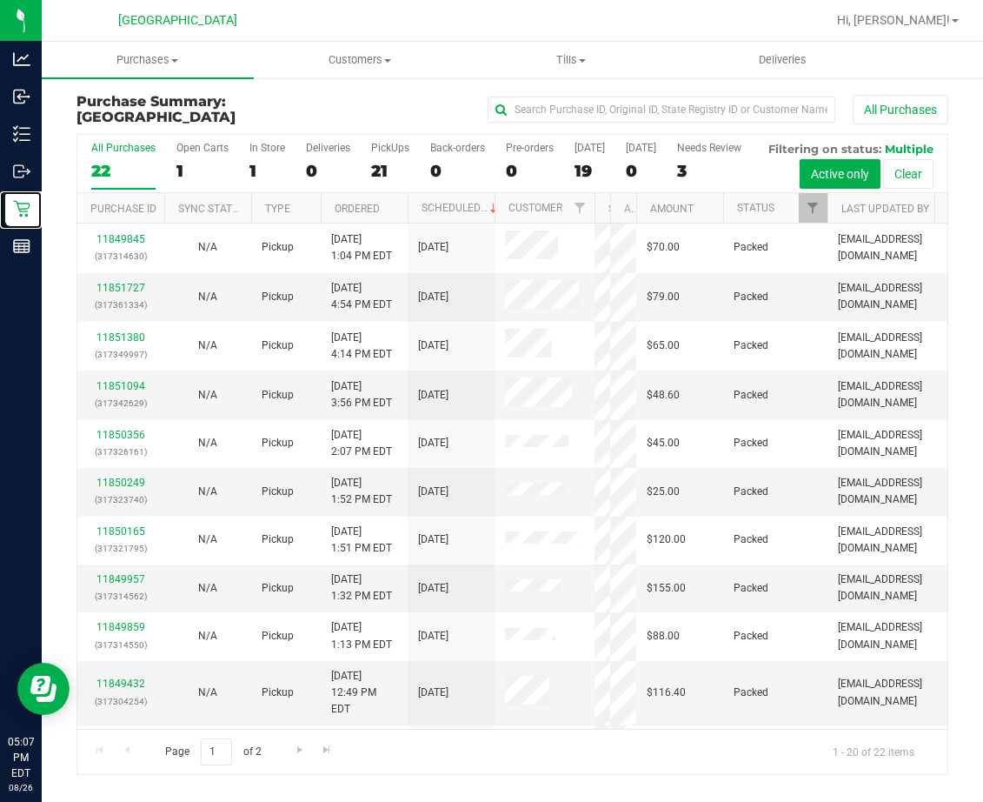
drag, startPoint x: 511, startPoint y: 265, endPoint x: 576, endPoint y: 270, distance: 65.4
click at [593, 272] on div "All Purchases 22 Open Carts 1 In Store 1 Deliveries 0 PickUps 21 Back-orders 0 …" at bounding box center [513, 454] width 872 height 641
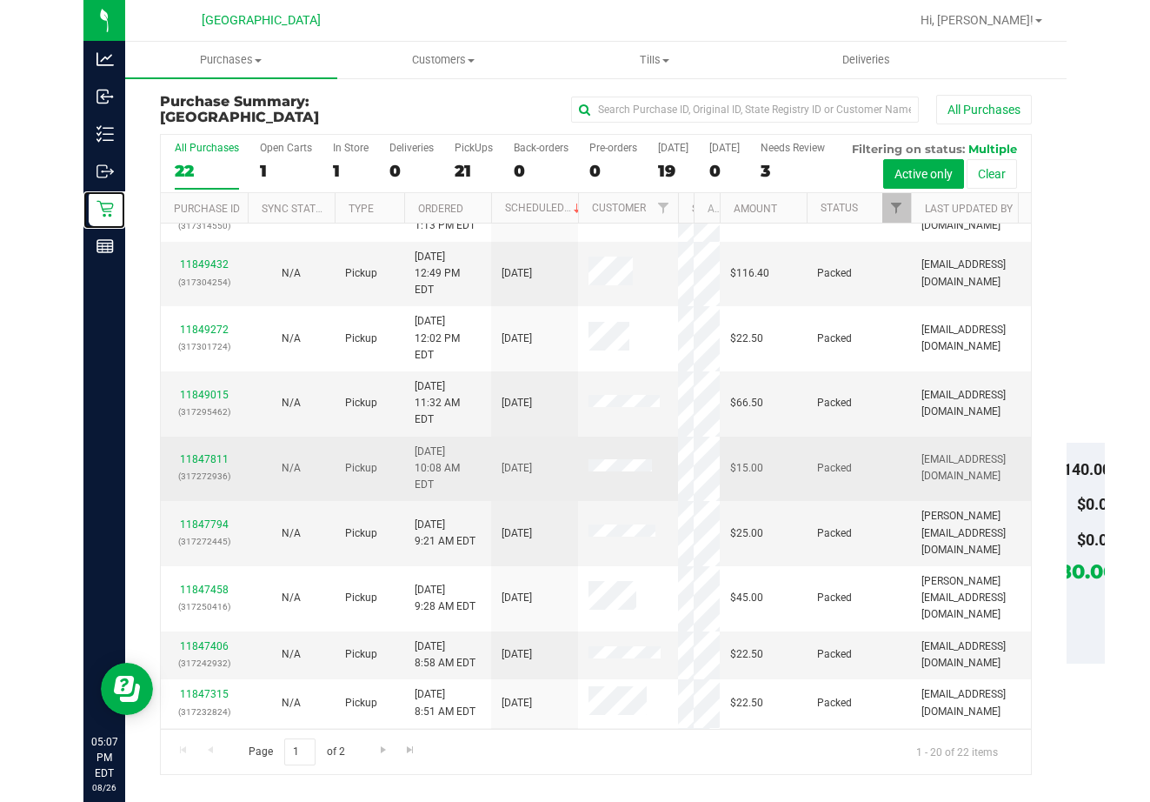
scroll to position [570, 0]
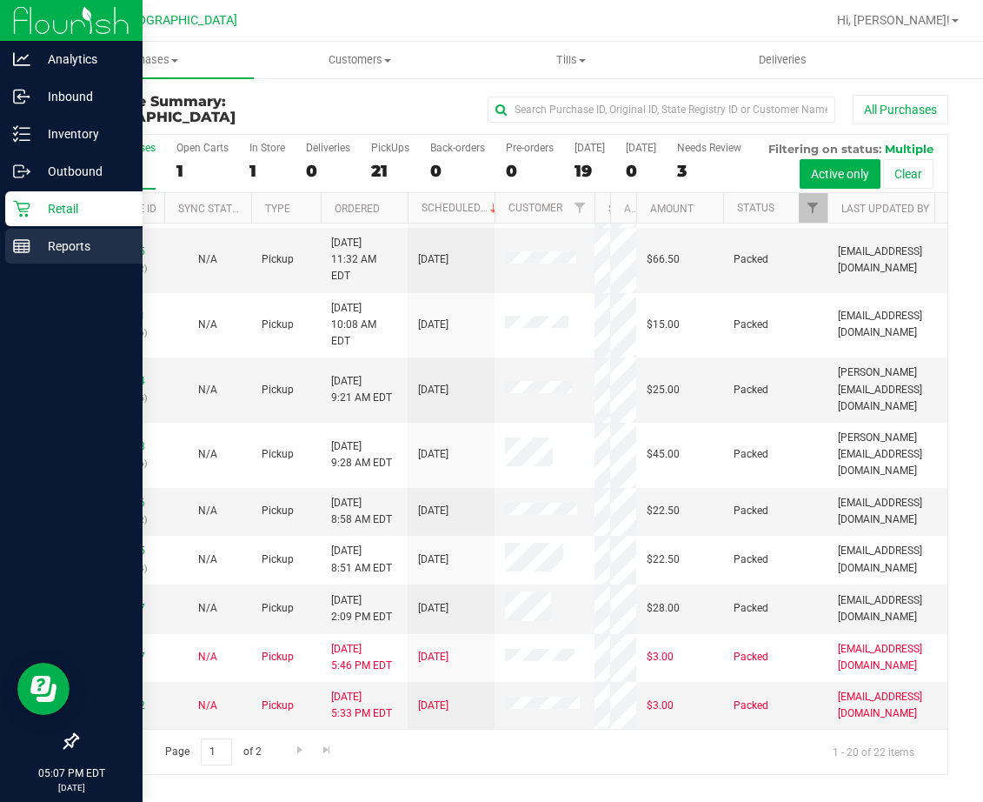
click at [27, 250] on line at bounding box center [22, 250] width 16 height 0
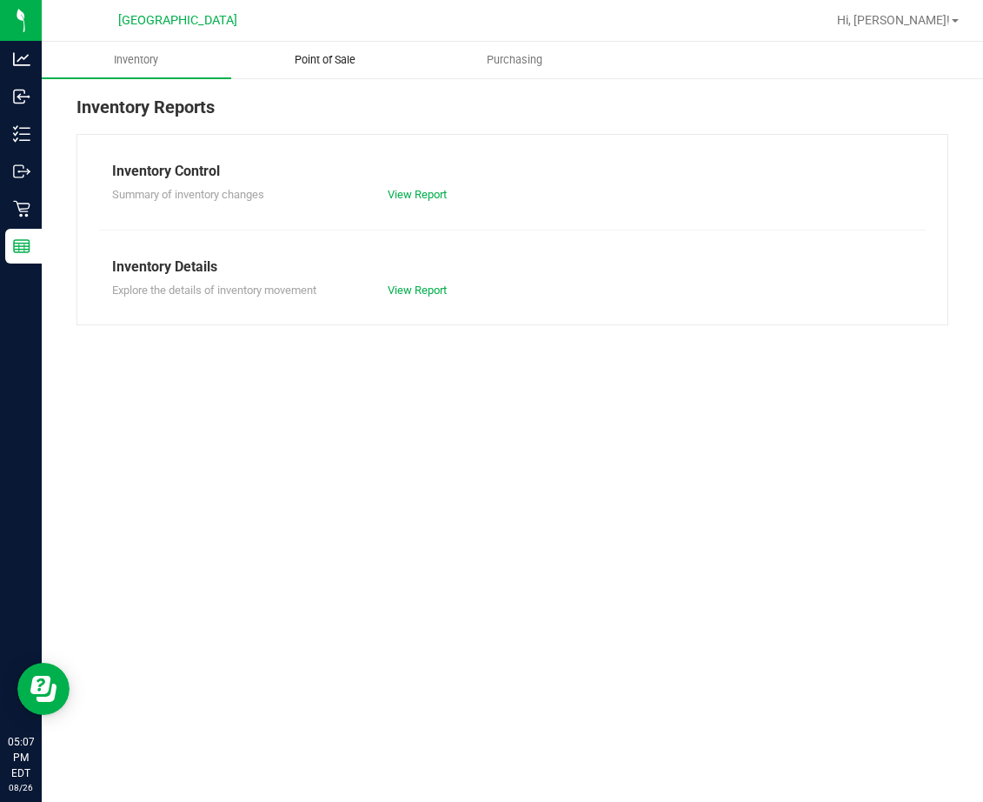
click at [330, 63] on span "Point of Sale" at bounding box center [325, 60] width 108 height 16
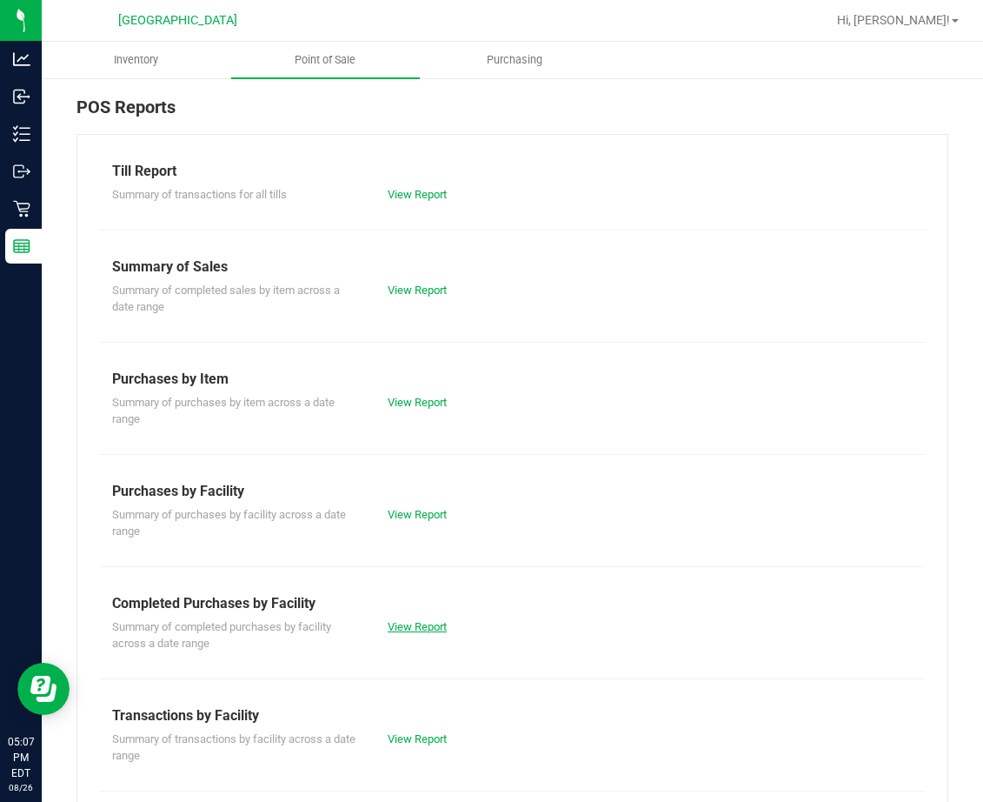
click at [410, 622] on link "View Report" at bounding box center [417, 626] width 59 height 13
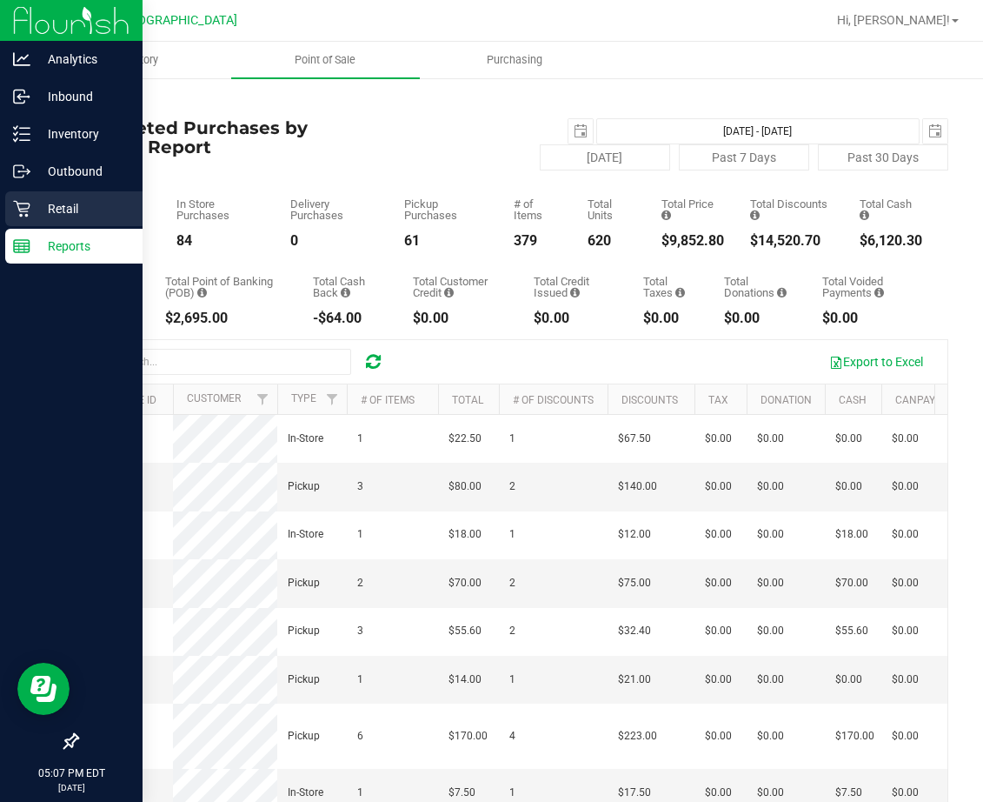
click at [46, 202] on p "Retail" at bounding box center [82, 208] width 104 height 21
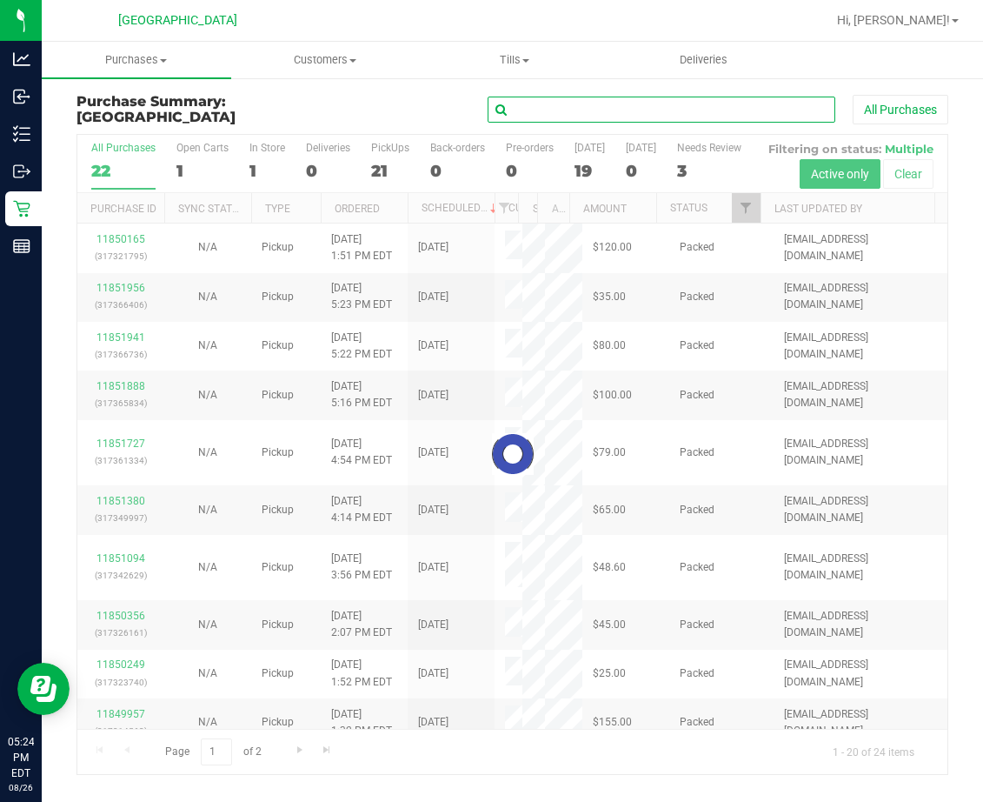
click at [635, 103] on input "text" at bounding box center [662, 110] width 348 height 26
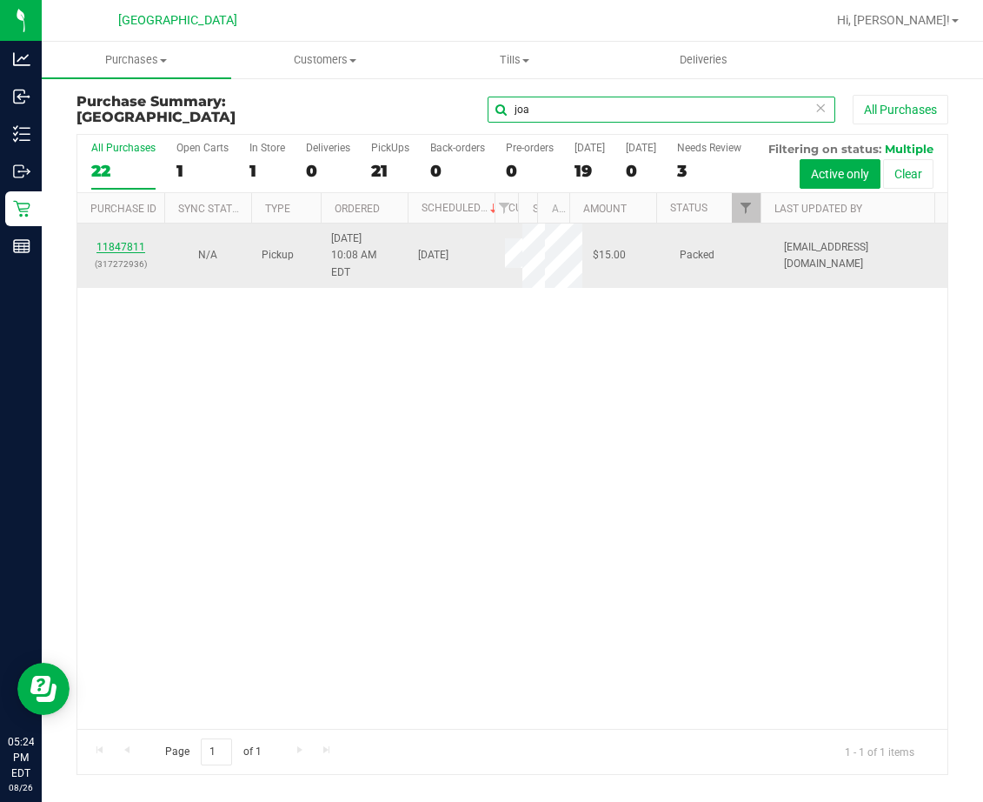
type input "joa"
click at [124, 253] on link "11847811" at bounding box center [121, 247] width 49 height 12
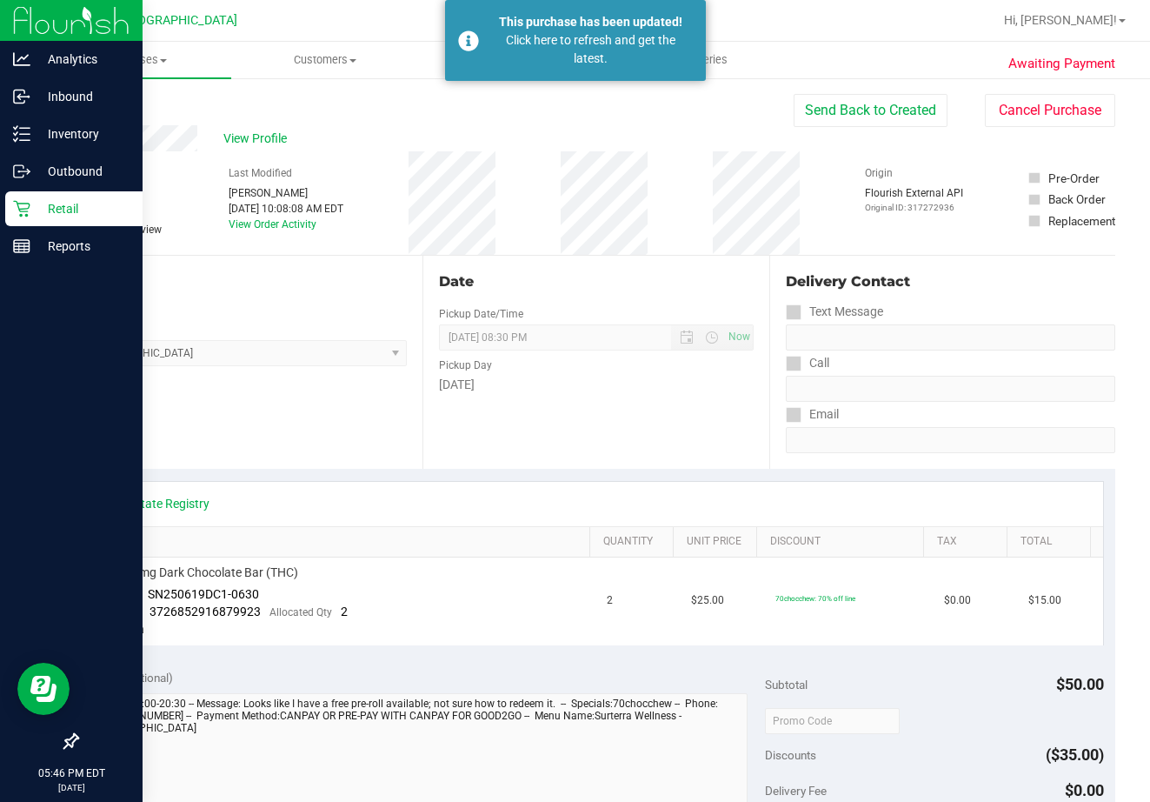
click at [28, 210] on icon at bounding box center [21, 208] width 17 height 17
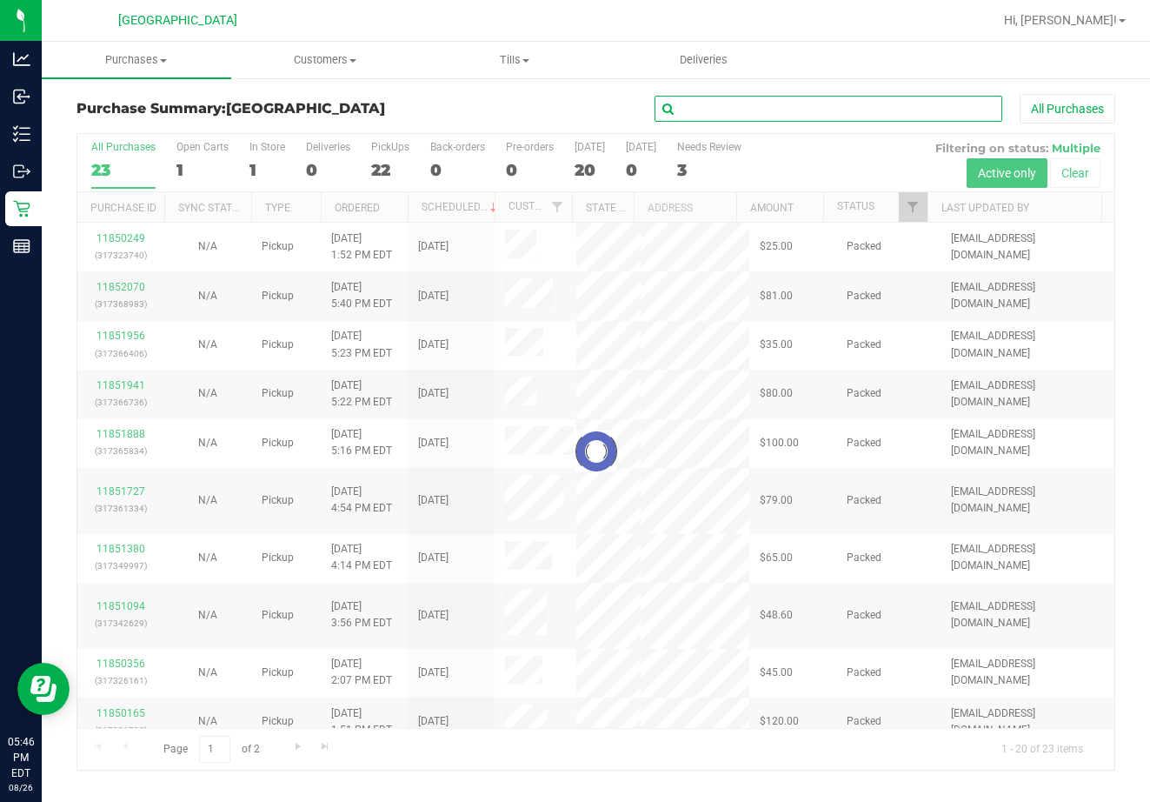
click at [728, 110] on input "text" at bounding box center [829, 109] width 348 height 26
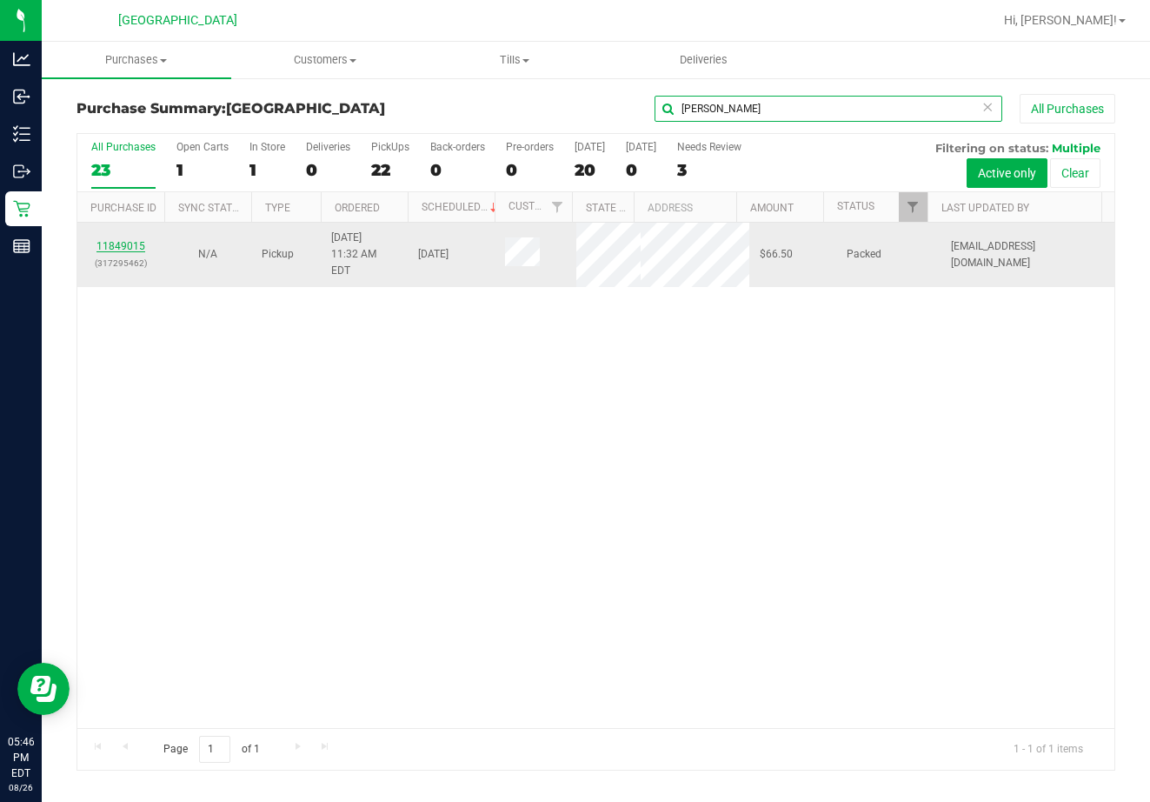
type input "jas"
click at [112, 242] on link "11849015" at bounding box center [121, 246] width 49 height 12
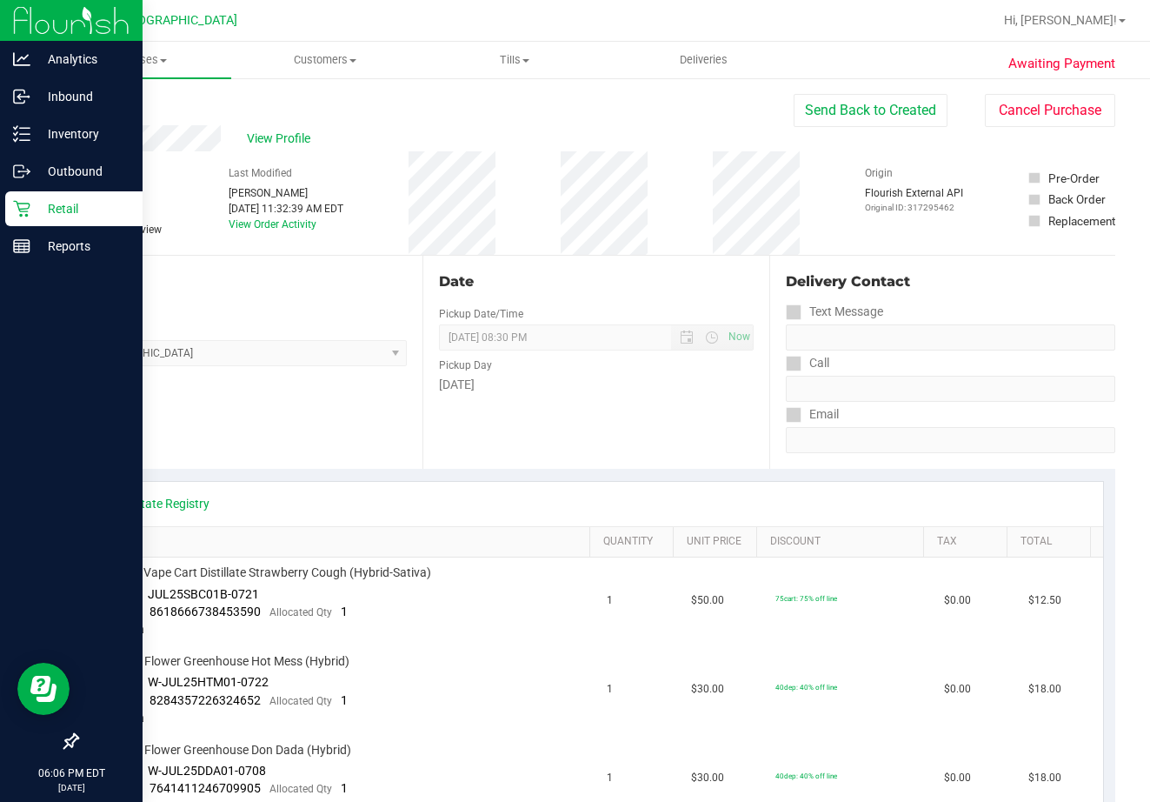
click at [42, 203] on p "Retail" at bounding box center [82, 208] width 104 height 21
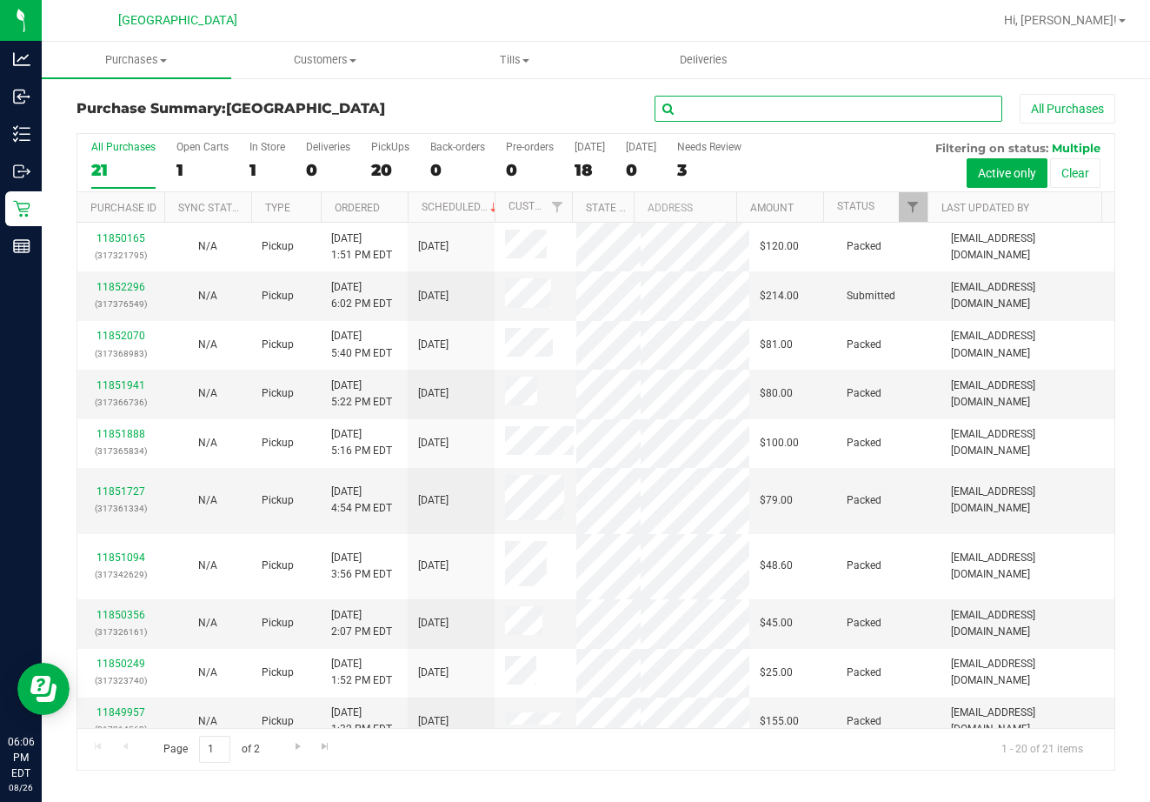
click at [759, 113] on input "text" at bounding box center [829, 109] width 348 height 26
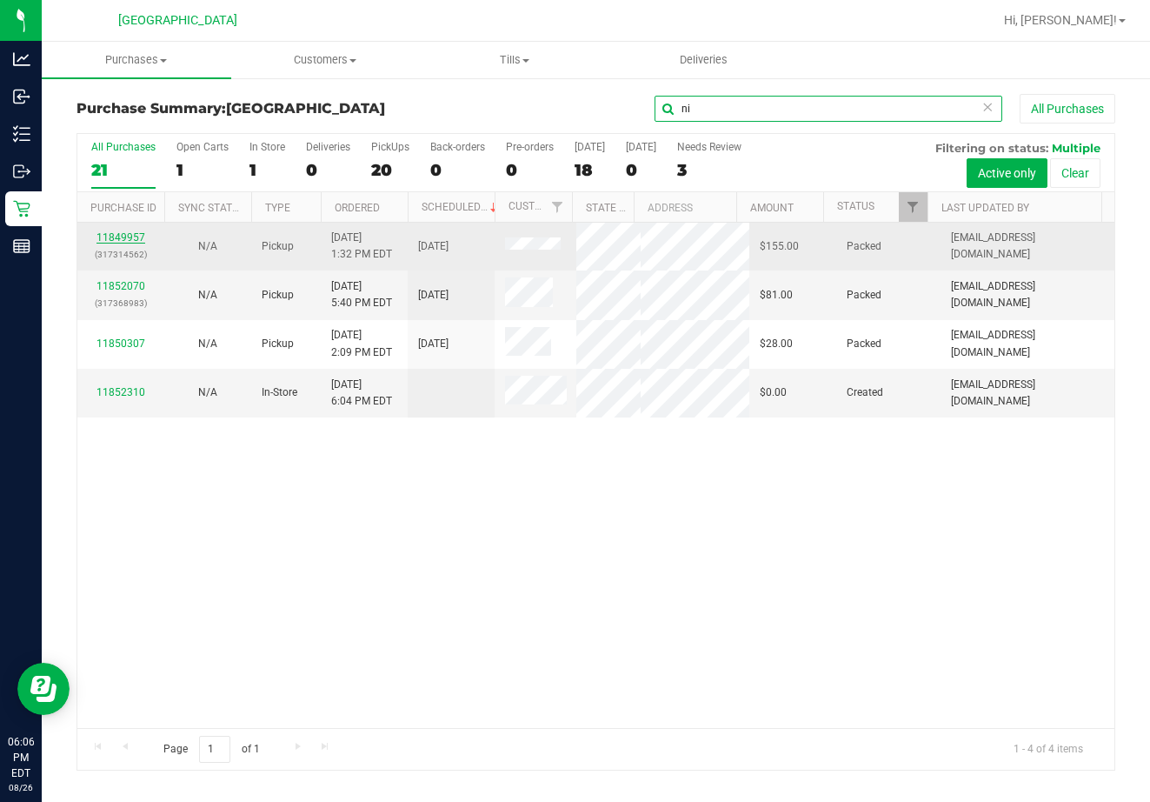
type input "ni"
click at [133, 240] on link "11849957" at bounding box center [121, 237] width 49 height 12
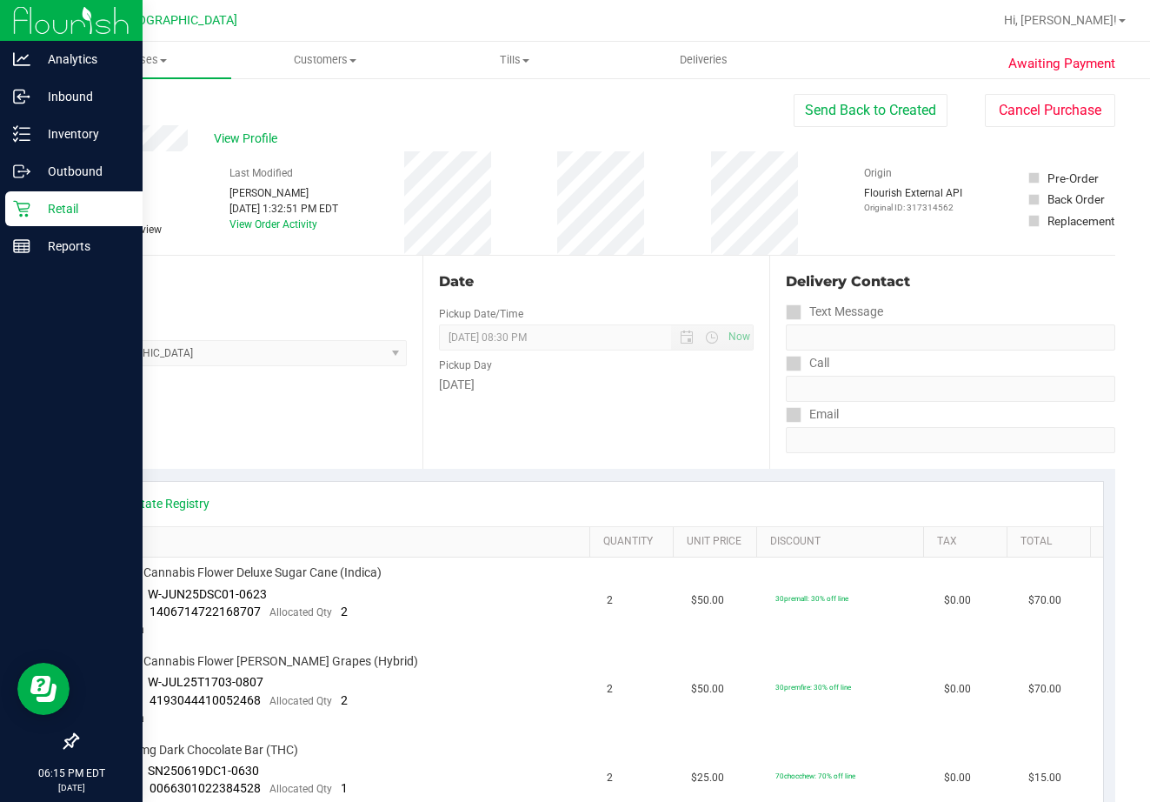
click at [40, 203] on p "Retail" at bounding box center [82, 208] width 104 height 21
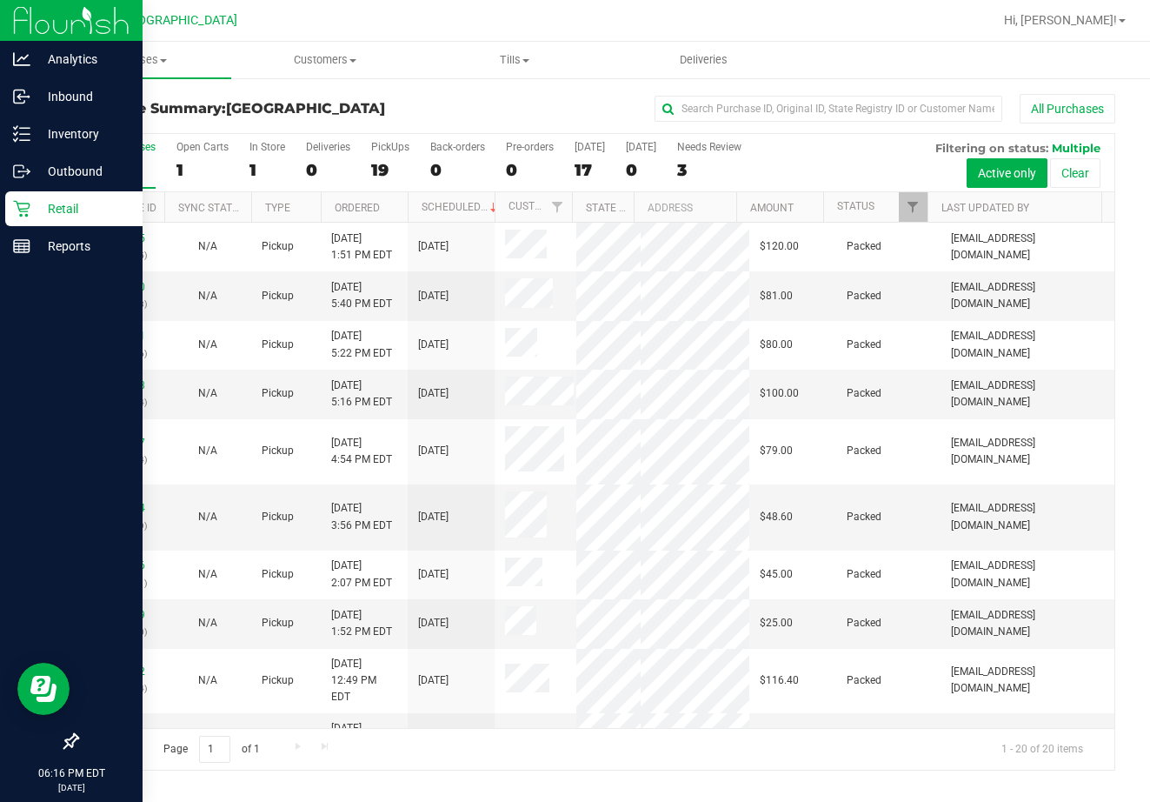
click at [35, 211] on p "Retail" at bounding box center [82, 208] width 104 height 21
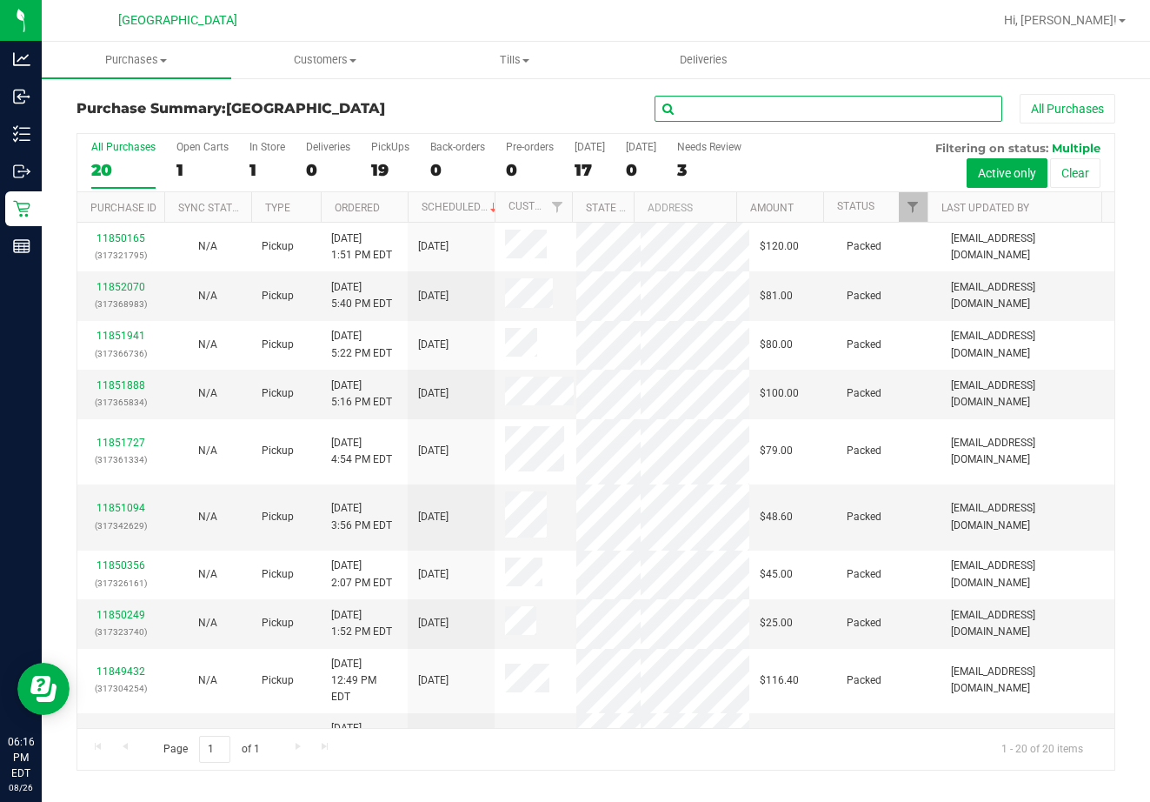
click at [686, 108] on input "text" at bounding box center [829, 109] width 348 height 26
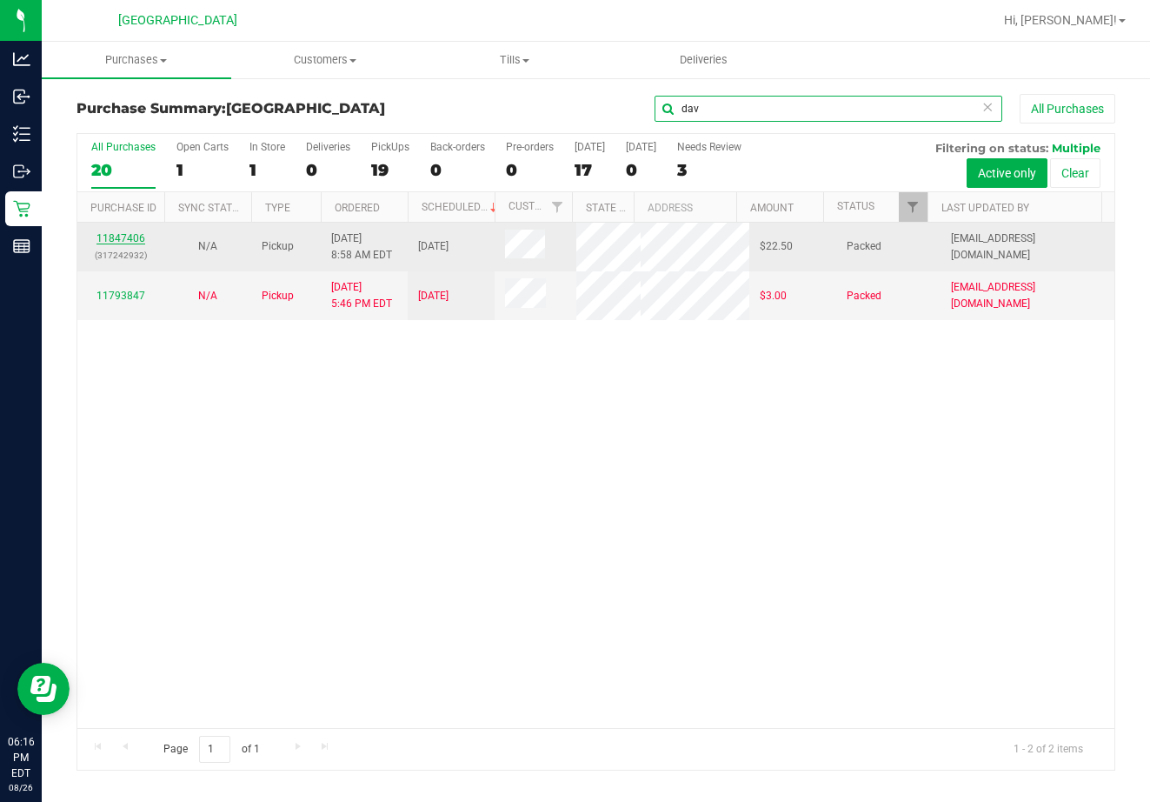
type input "dav"
click at [141, 234] on link "11847406" at bounding box center [121, 238] width 49 height 12
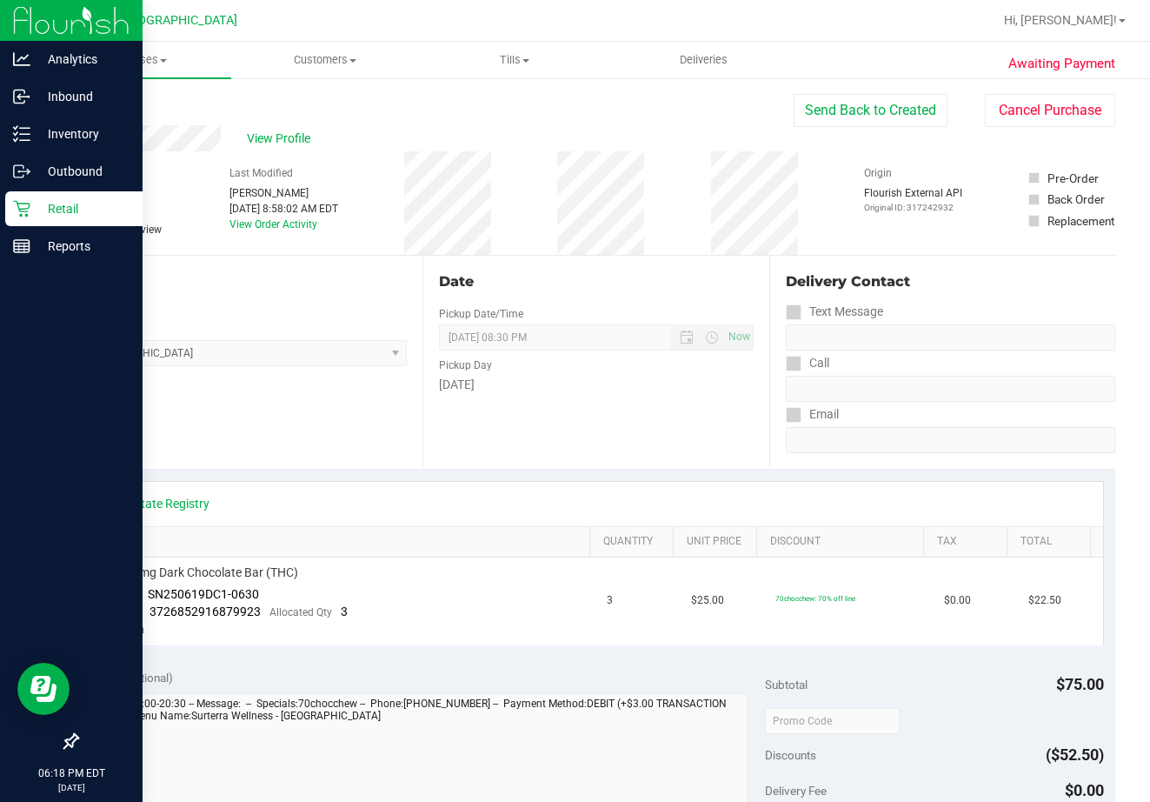
click at [37, 206] on p "Retail" at bounding box center [82, 208] width 104 height 21
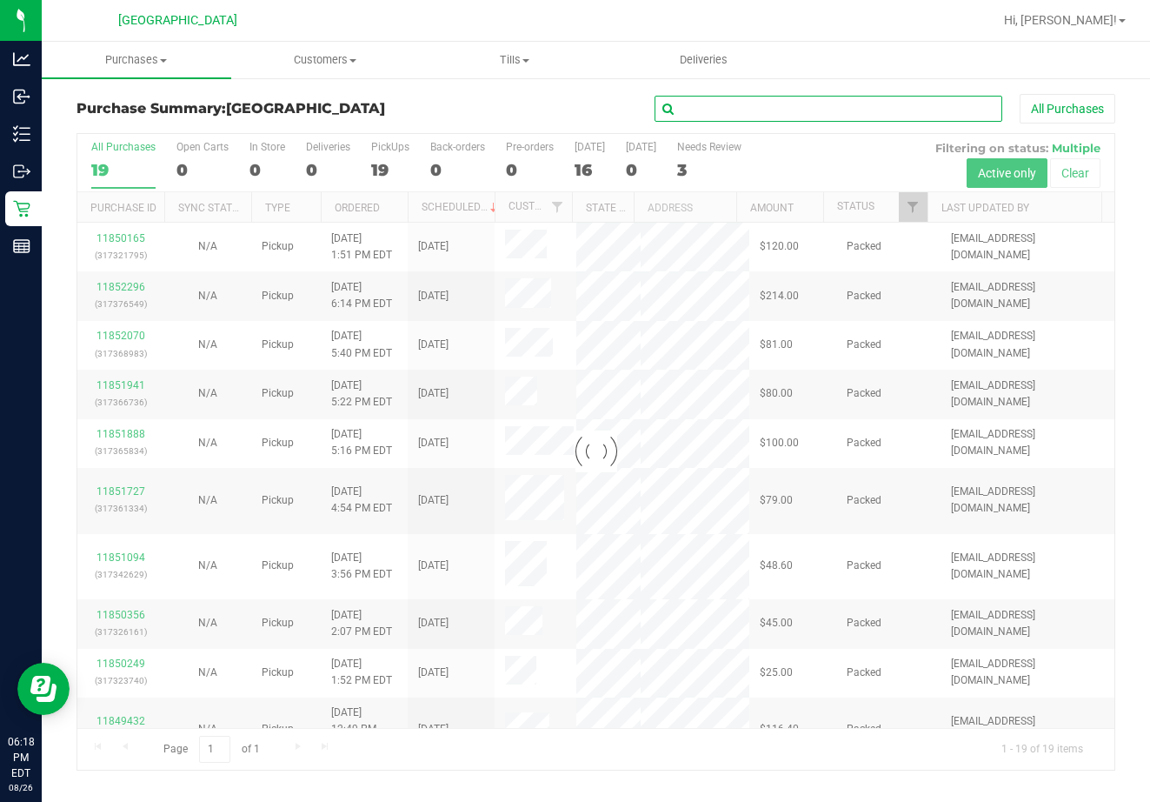
click at [754, 111] on input "text" at bounding box center [829, 109] width 348 height 26
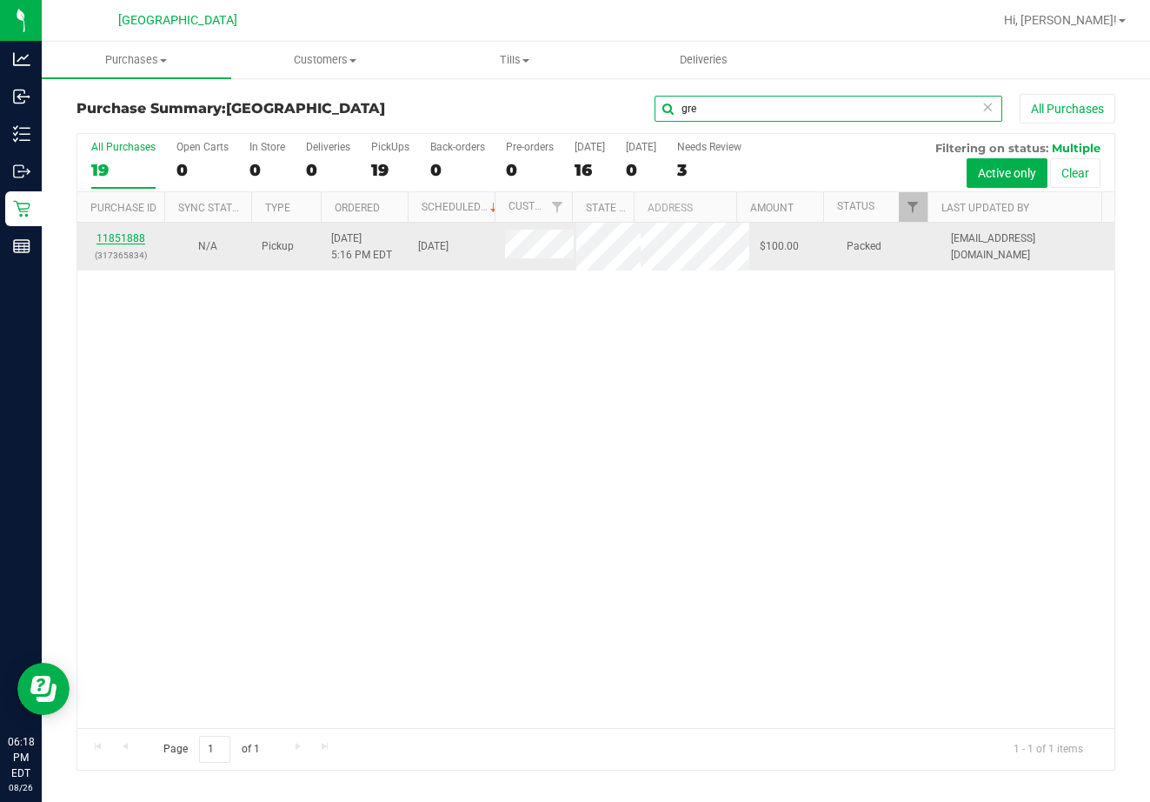
type input "gre"
click at [118, 236] on link "11851888" at bounding box center [121, 238] width 49 height 12
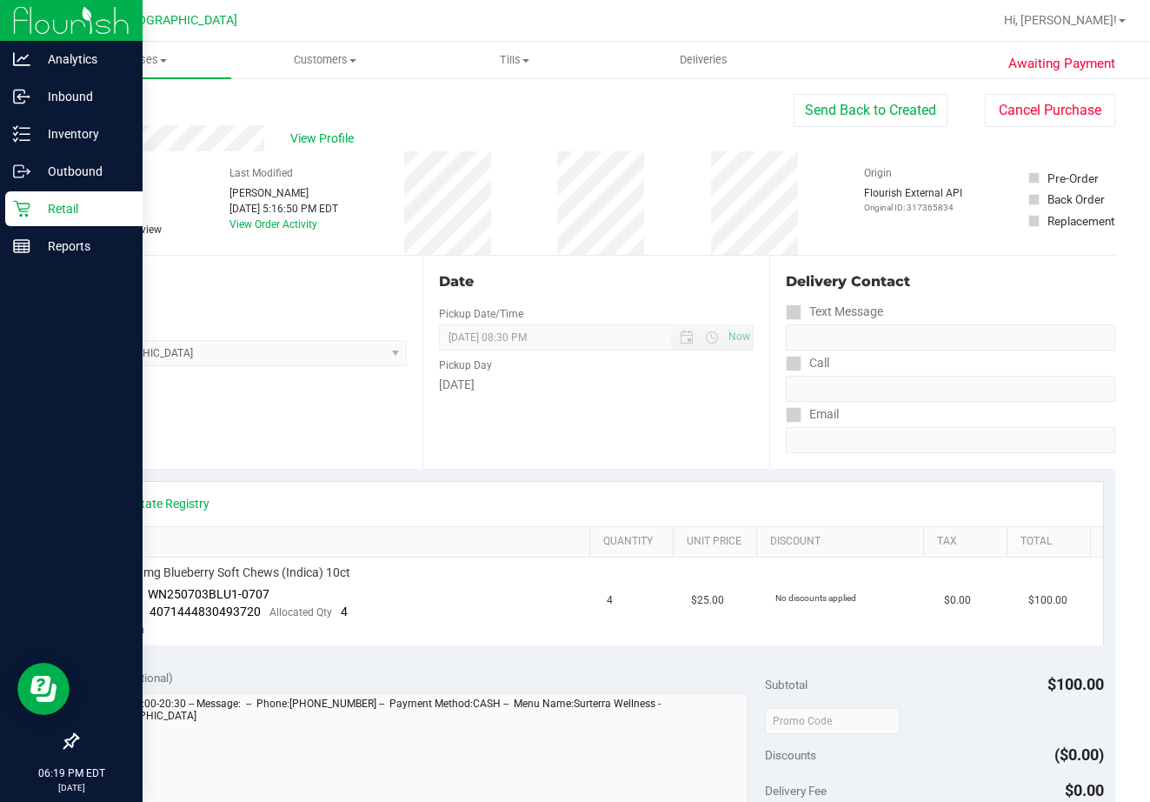
click at [32, 215] on p "Retail" at bounding box center [82, 208] width 104 height 21
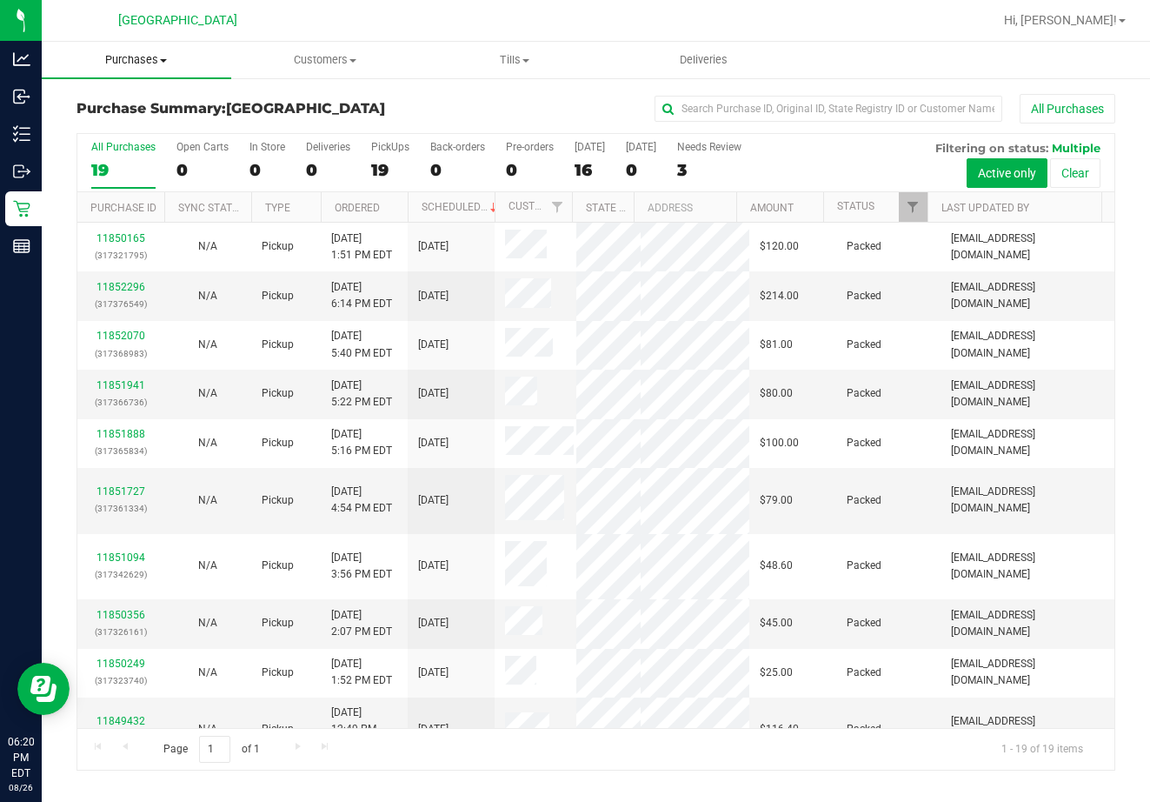
click at [128, 63] on span "Purchases" at bounding box center [137, 60] width 190 height 16
click at [132, 118] on span "Fulfillment" at bounding box center [96, 125] width 108 height 15
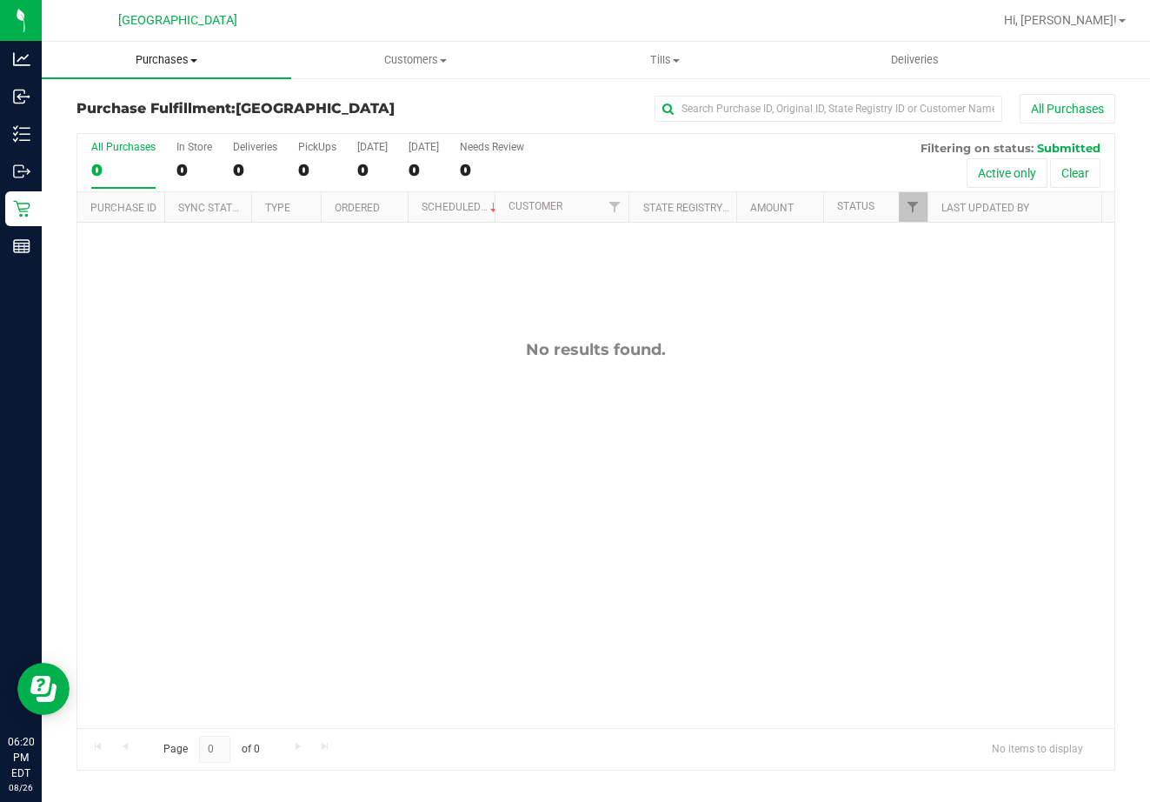
click at [175, 56] on span "Purchases" at bounding box center [167, 60] width 250 height 16
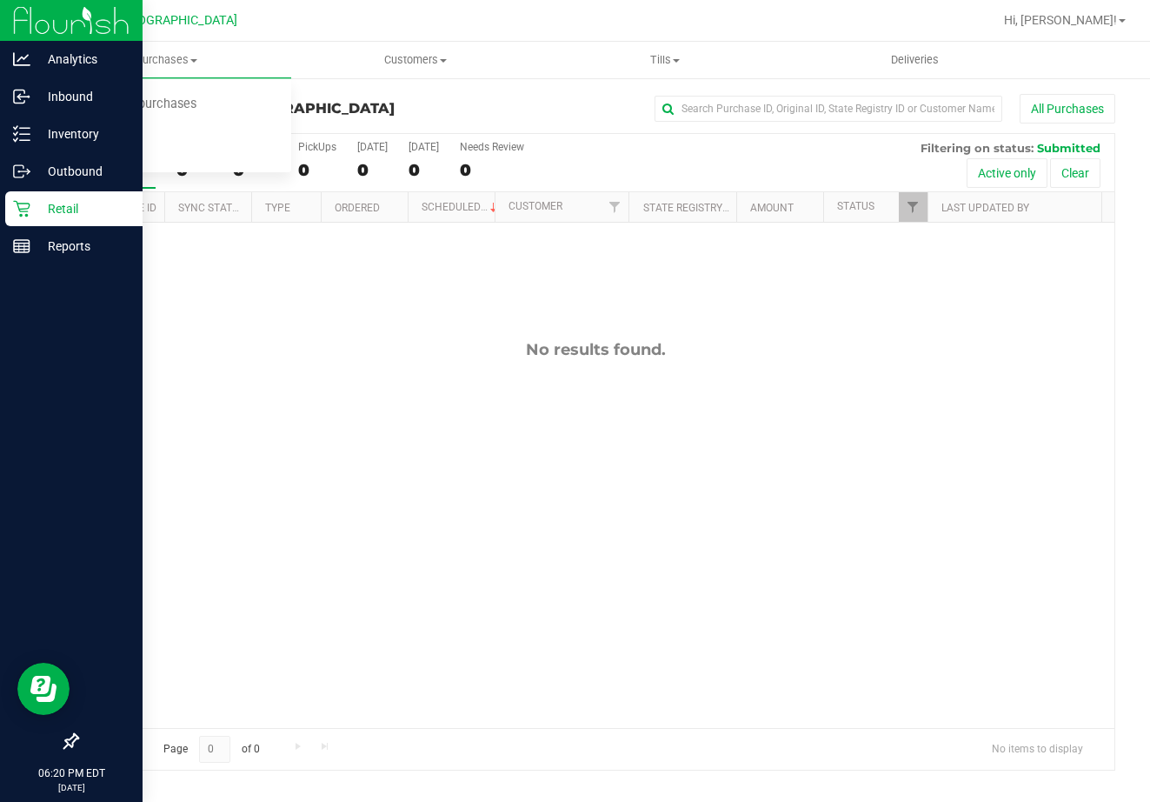
click at [50, 208] on p "Retail" at bounding box center [82, 208] width 104 height 21
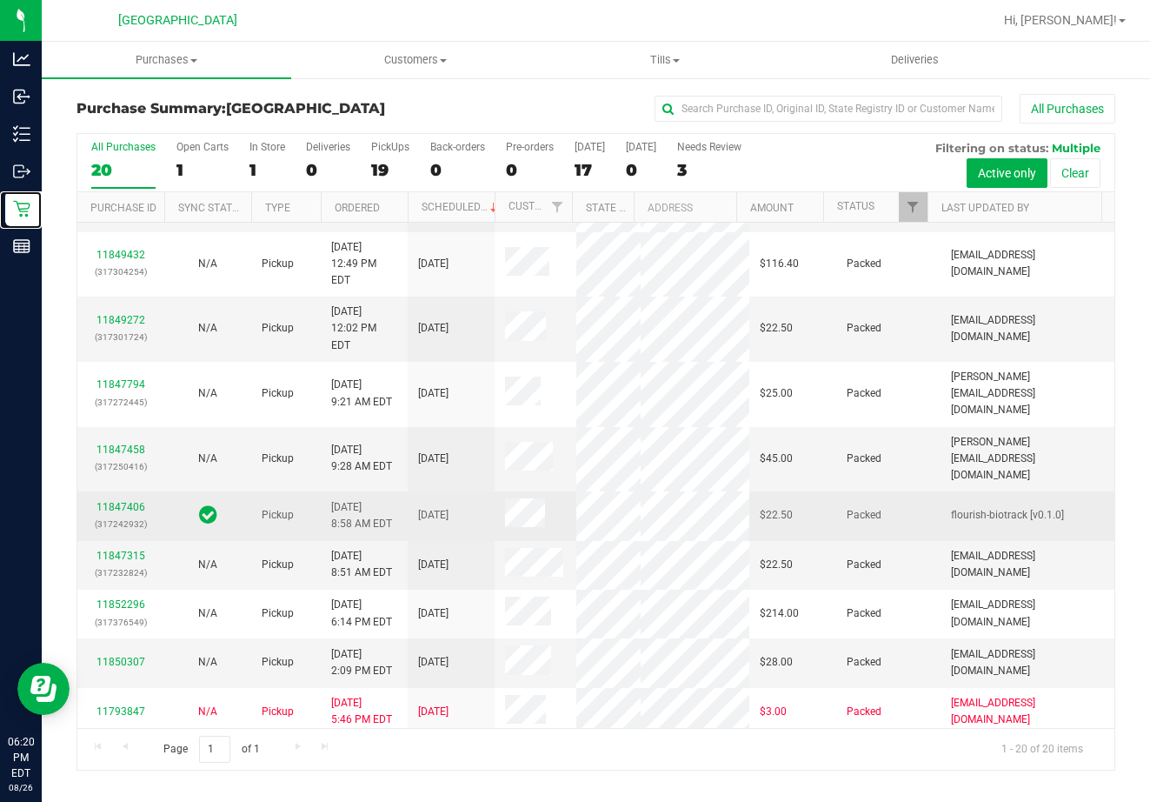
scroll to position [522, 0]
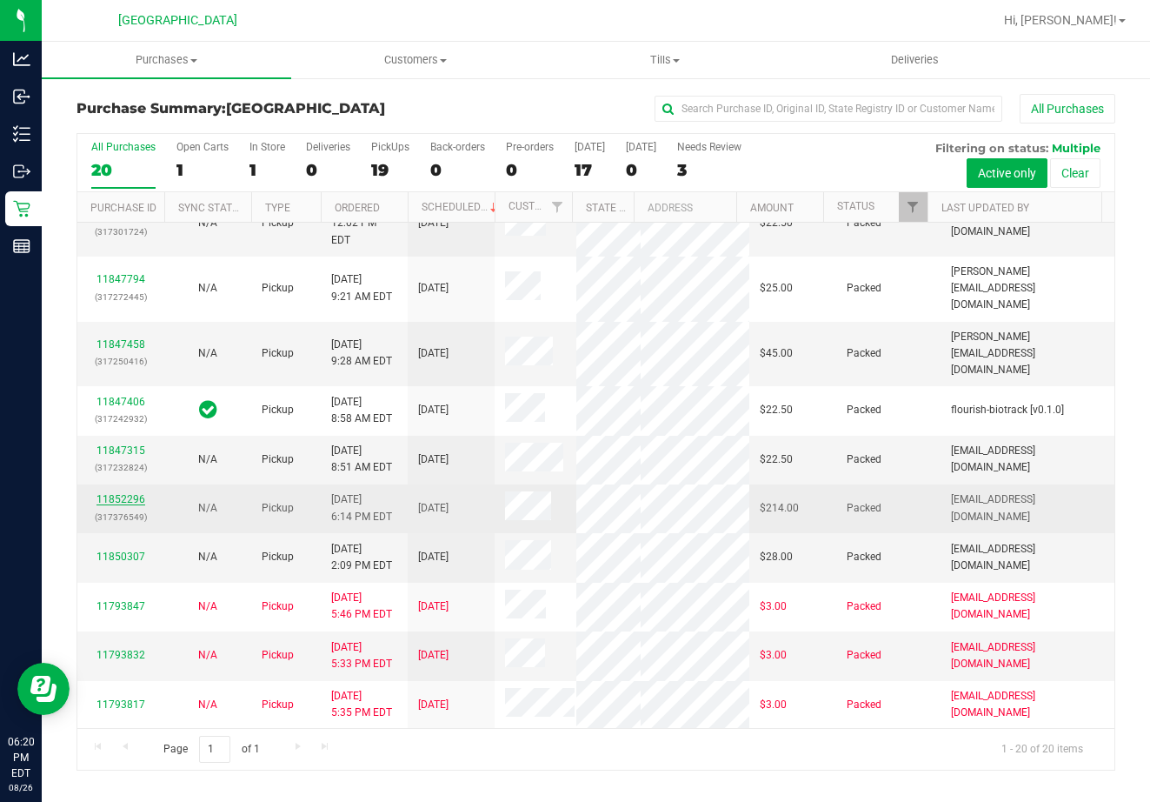
click at [135, 493] on link "11852296" at bounding box center [121, 499] width 49 height 12
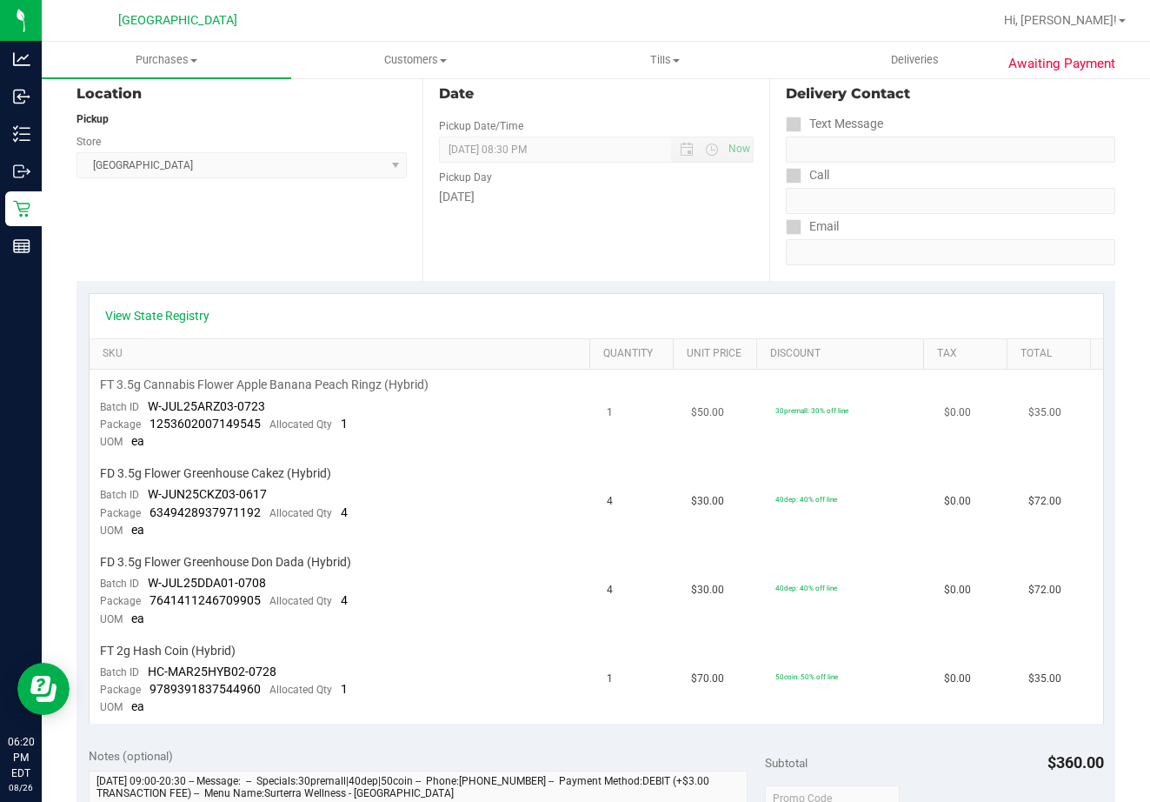
scroll to position [174, 0]
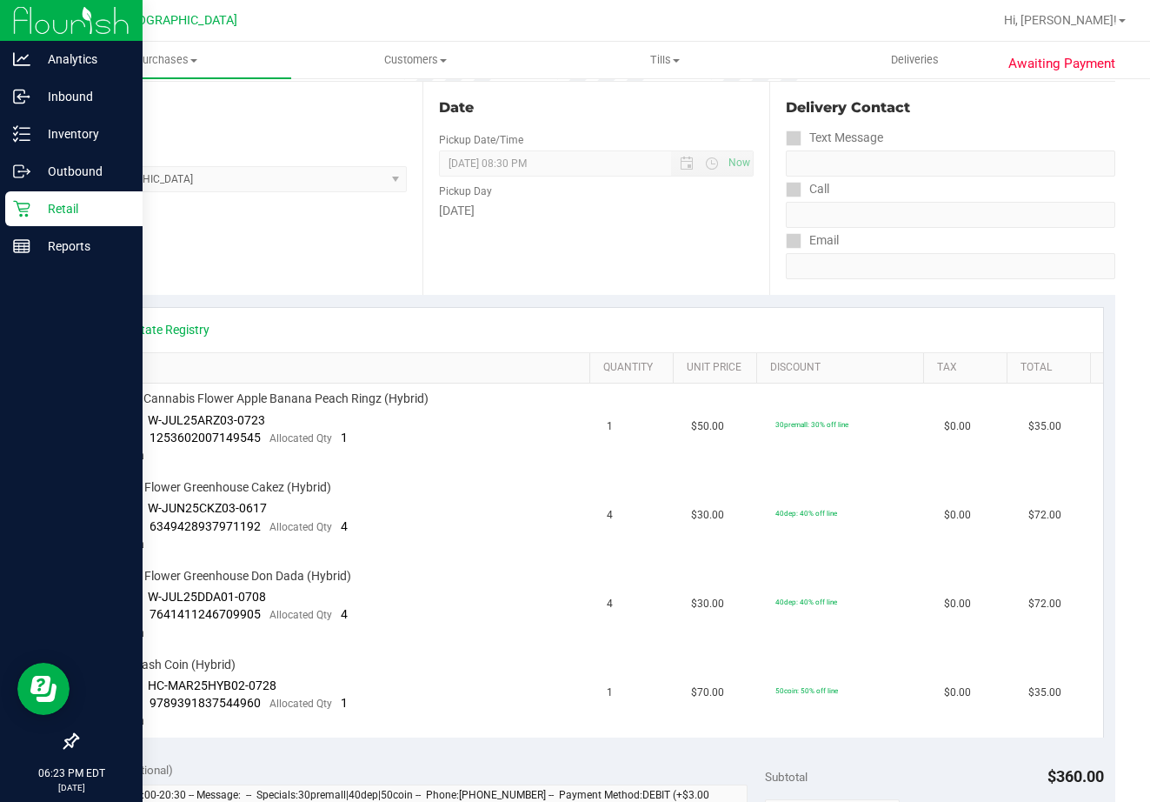
click at [54, 203] on p "Retail" at bounding box center [82, 208] width 104 height 21
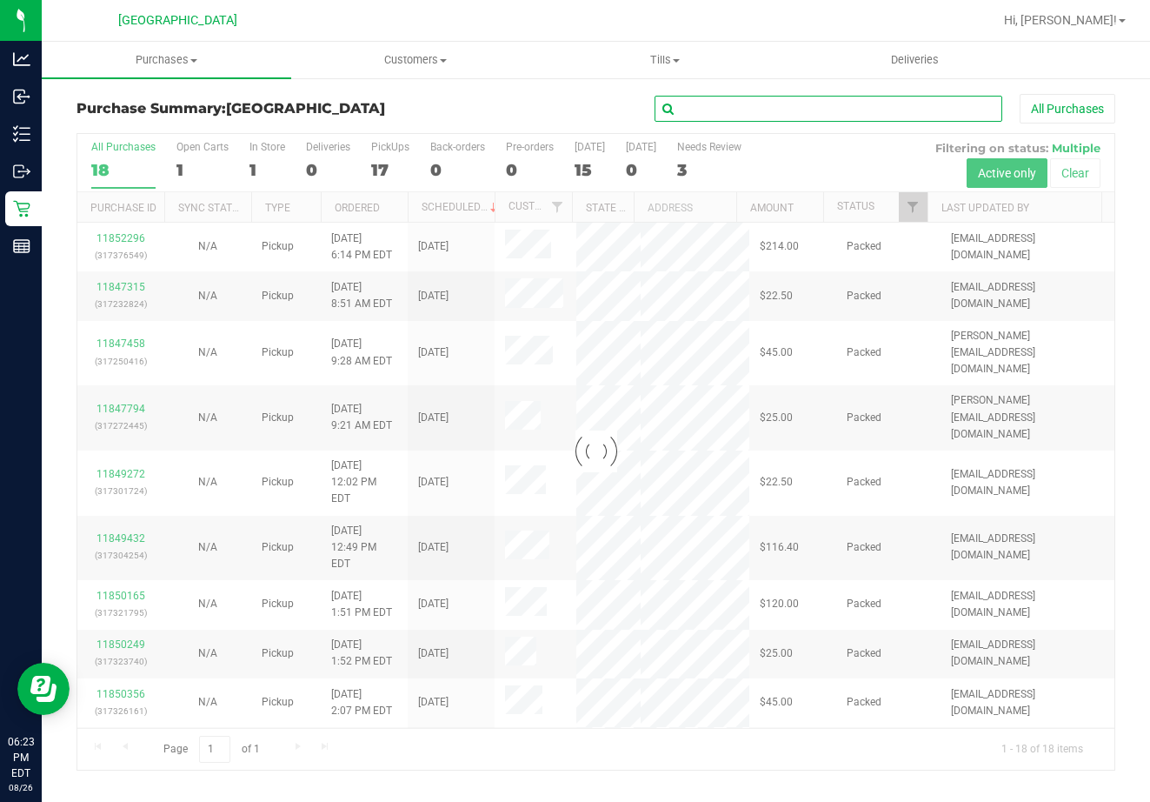
click at [749, 103] on input "text" at bounding box center [829, 109] width 348 height 26
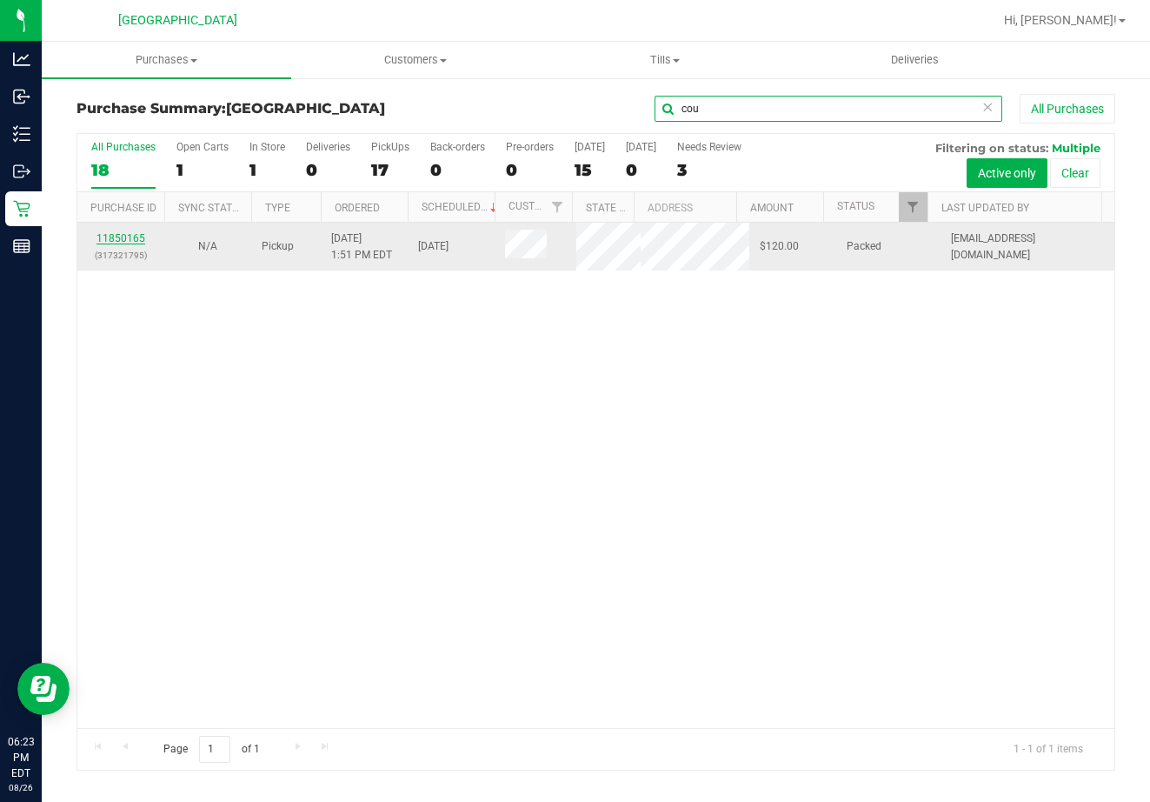
type input "cou"
click at [131, 233] on link "11850165" at bounding box center [121, 238] width 49 height 12
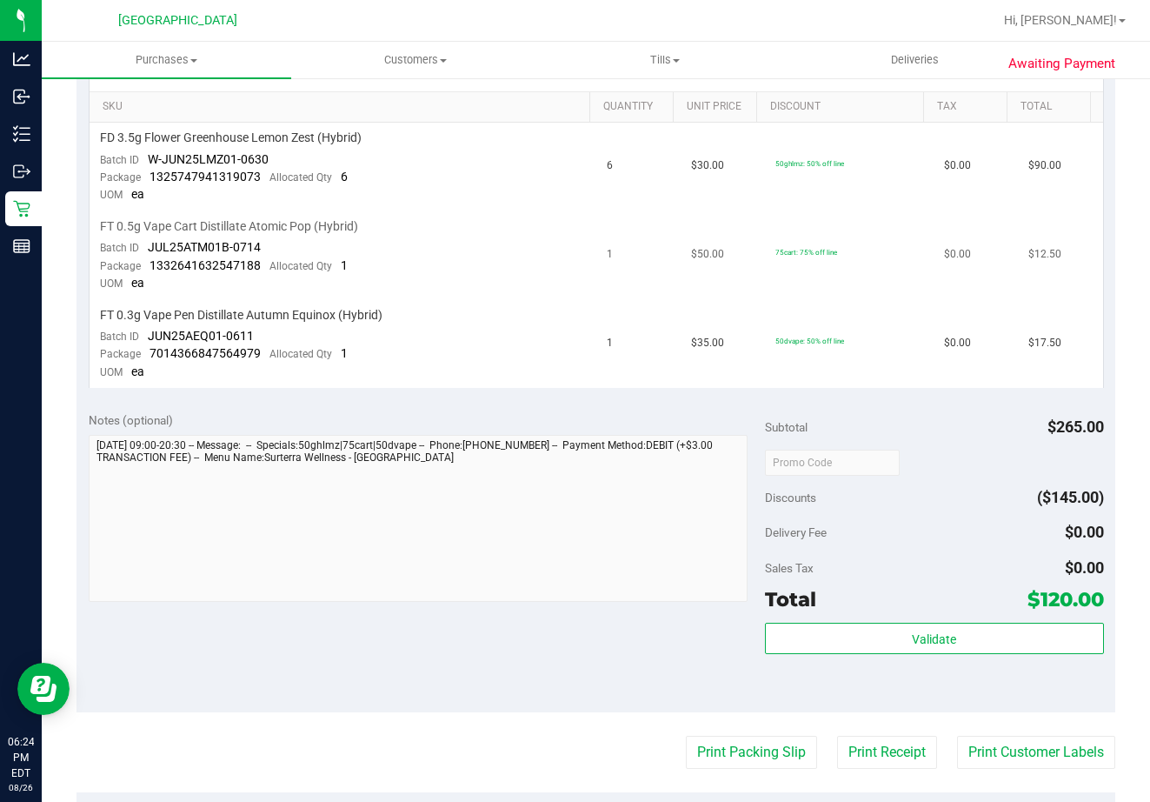
scroll to position [261, 0]
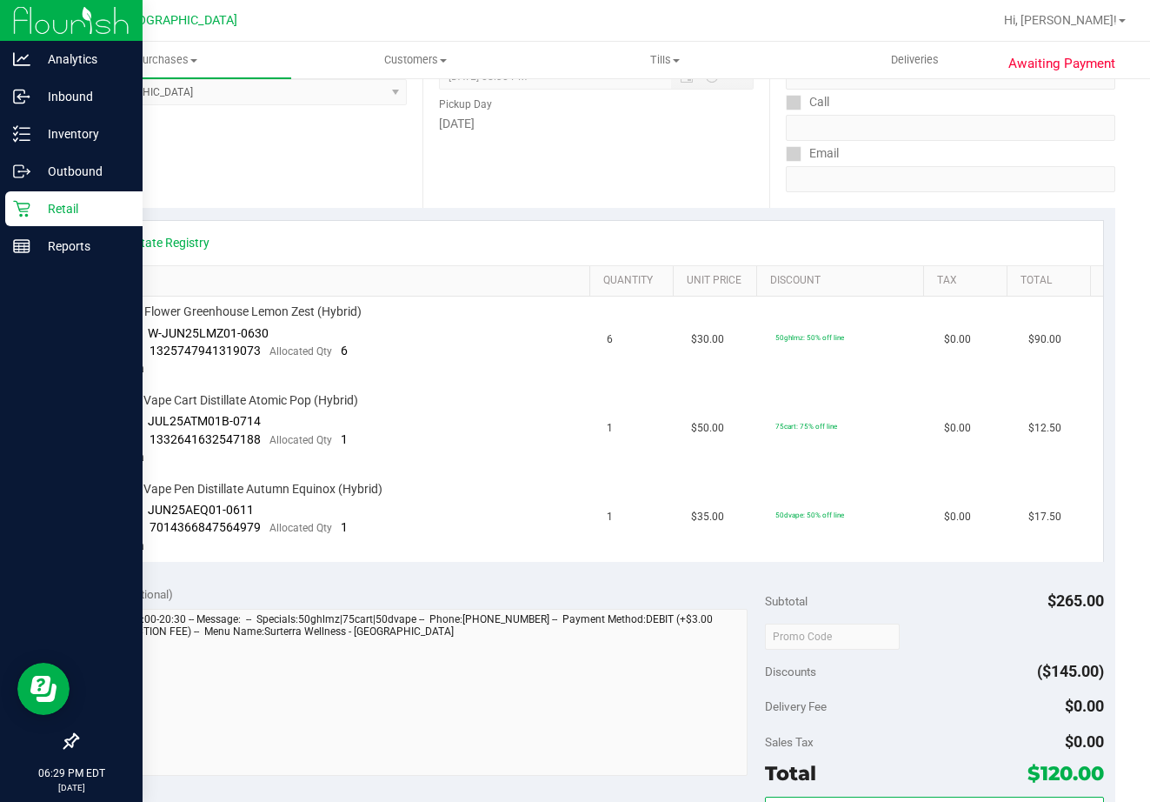
click at [37, 203] on p "Retail" at bounding box center [82, 208] width 104 height 21
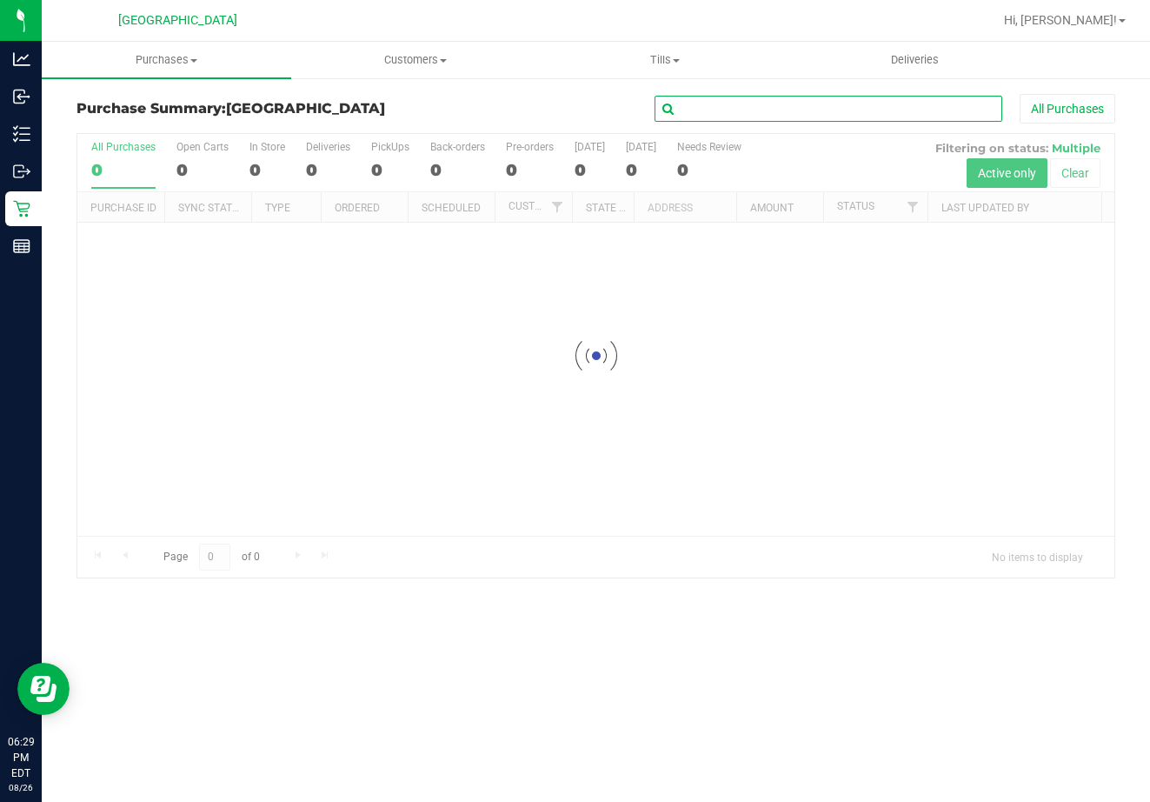
click at [828, 106] on input "text" at bounding box center [829, 109] width 348 height 26
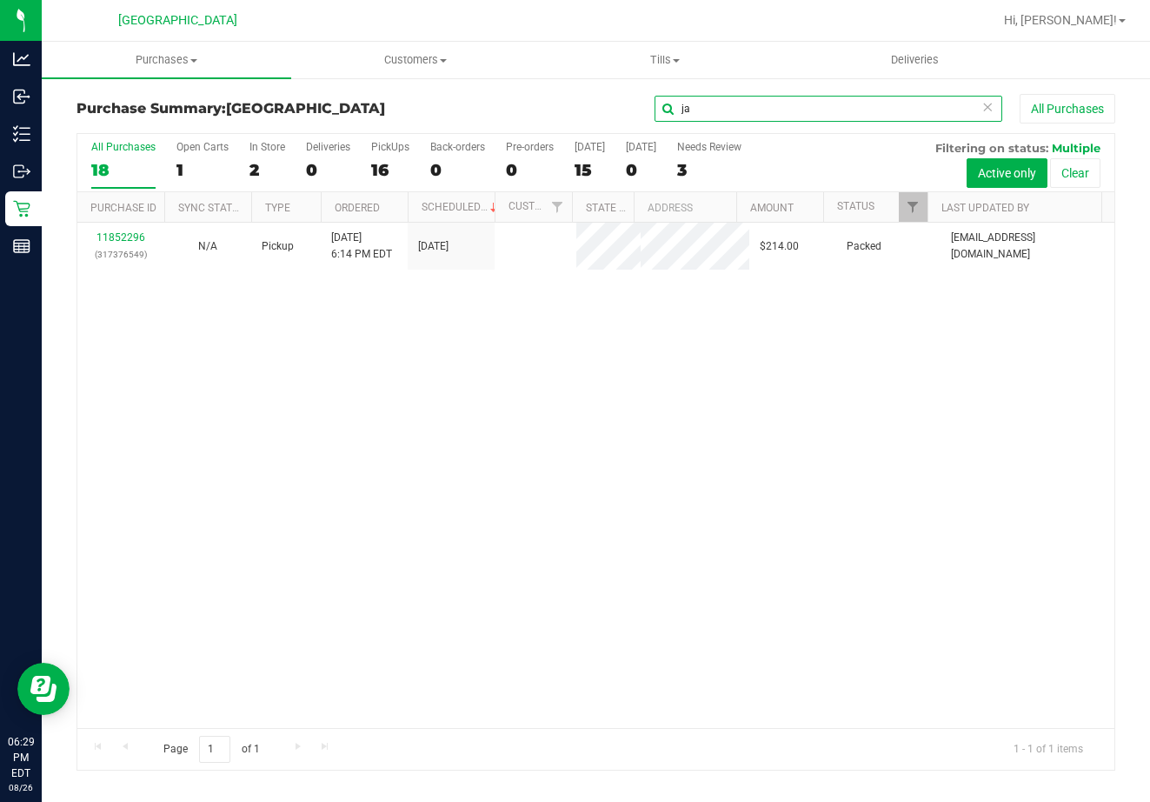
type input "ja"
click at [114, 244] on link "11852296" at bounding box center [121, 238] width 49 height 12
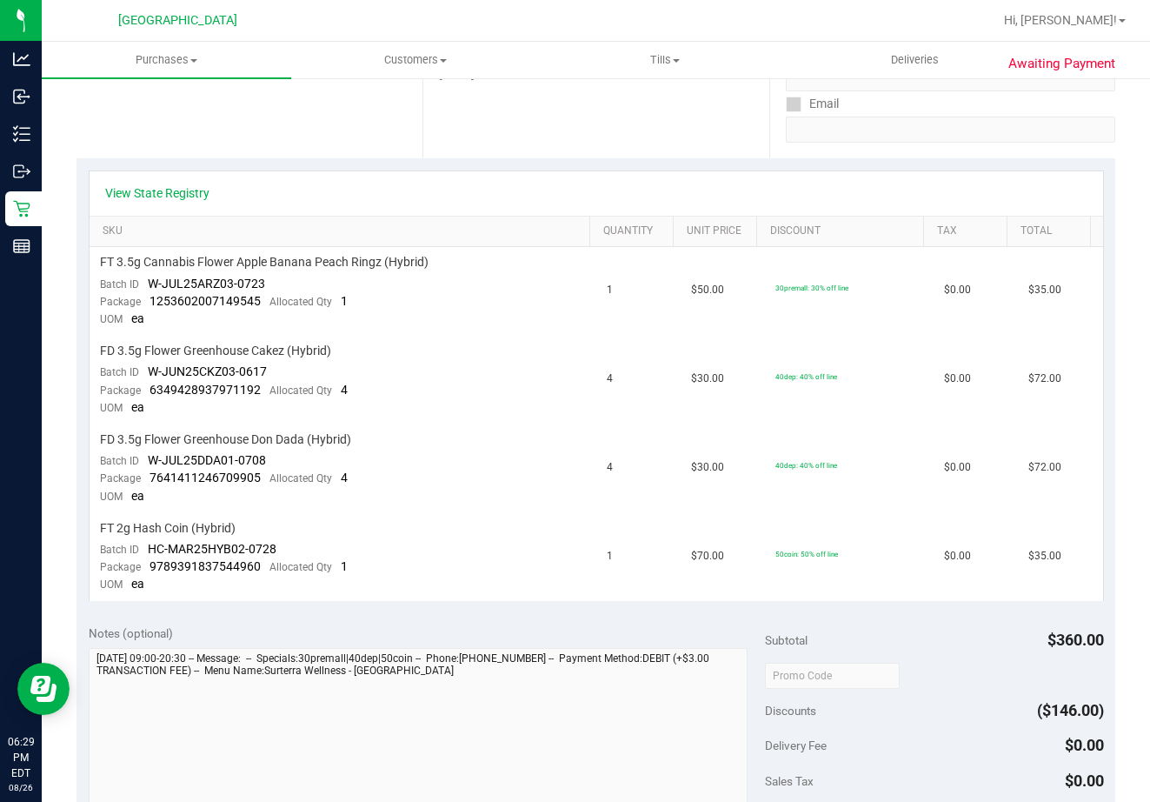
scroll to position [360, 0]
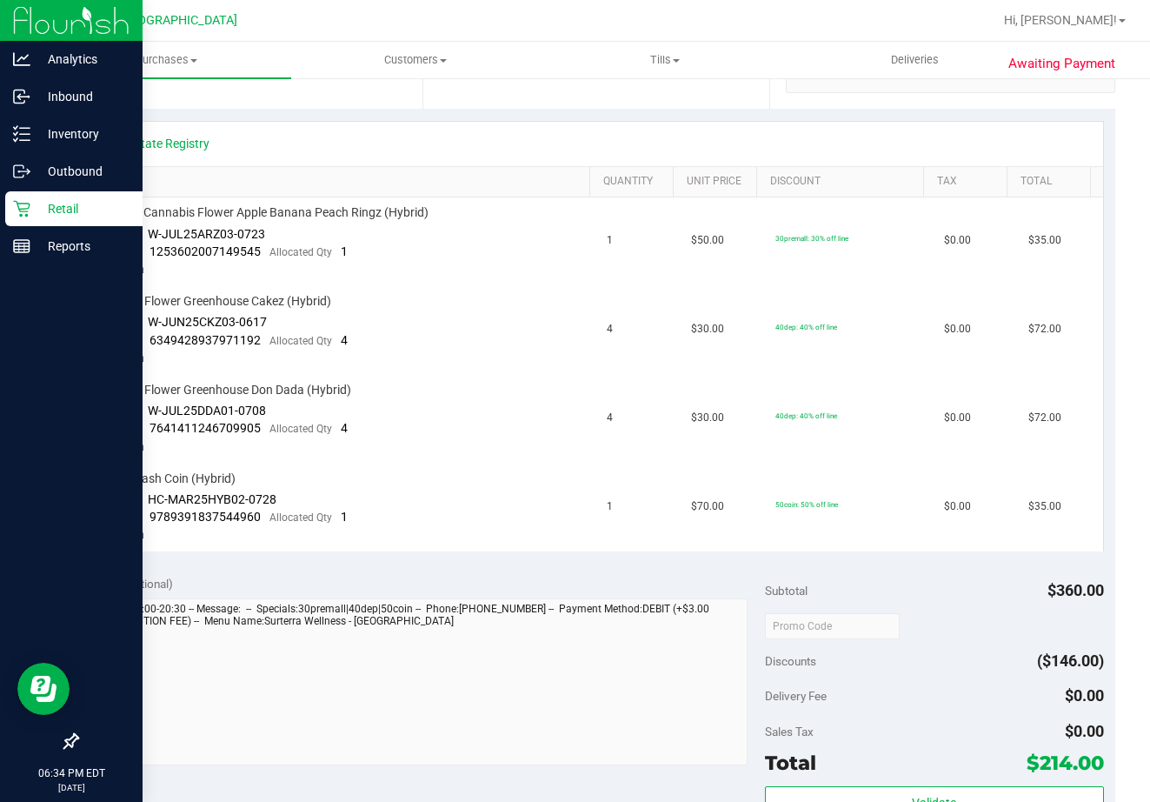
click at [36, 200] on p "Retail" at bounding box center [82, 208] width 104 height 21
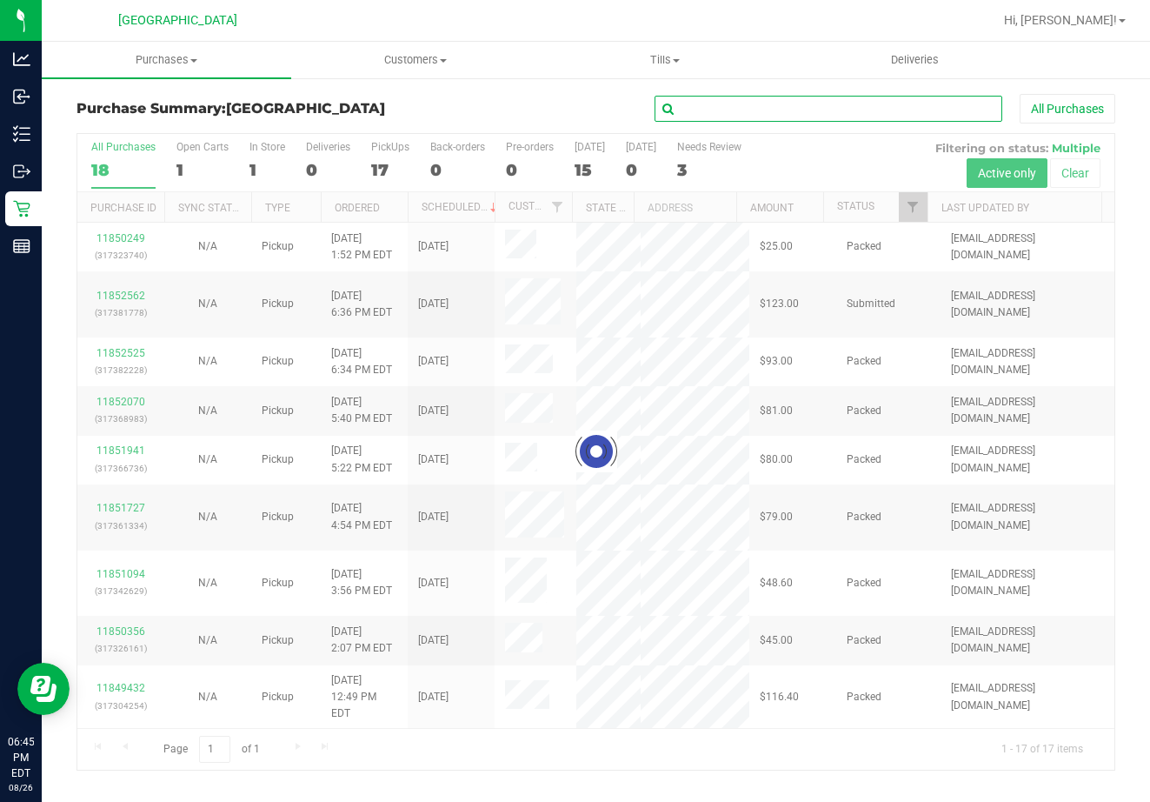
click at [729, 101] on input "text" at bounding box center [829, 109] width 348 height 26
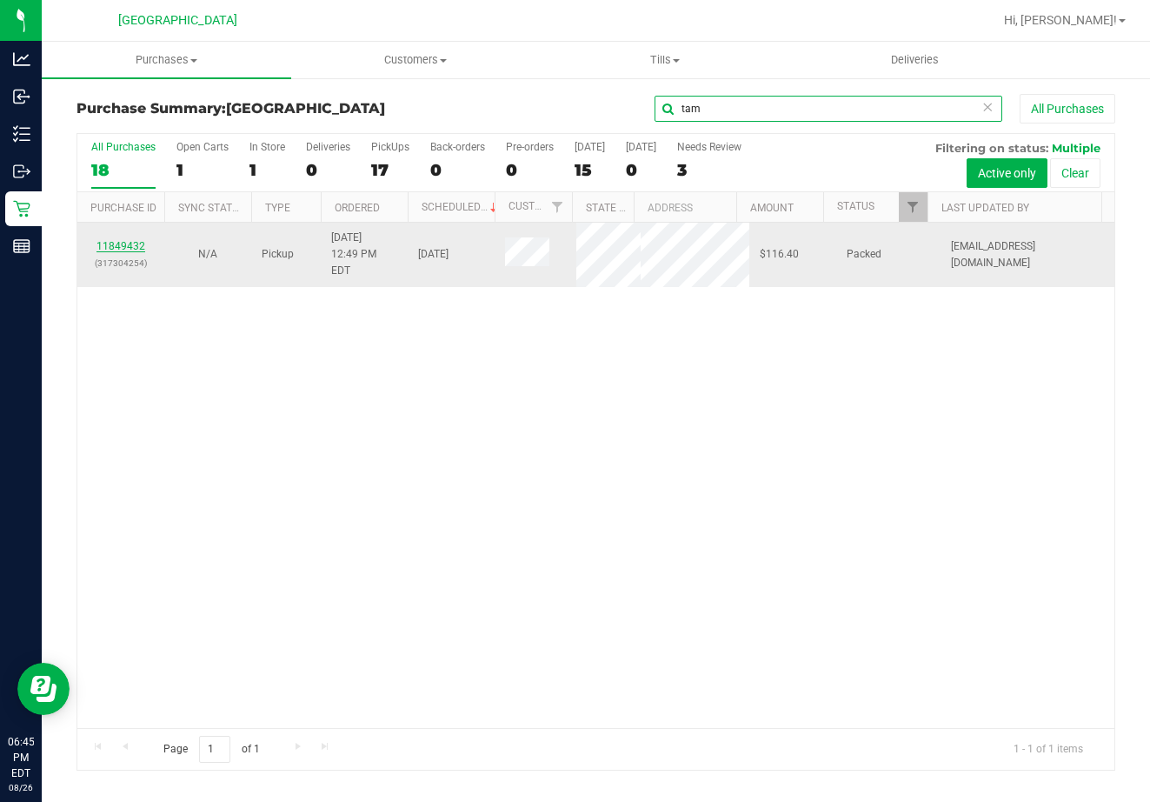
type input "tam"
click at [131, 240] on link "11849432" at bounding box center [121, 246] width 49 height 12
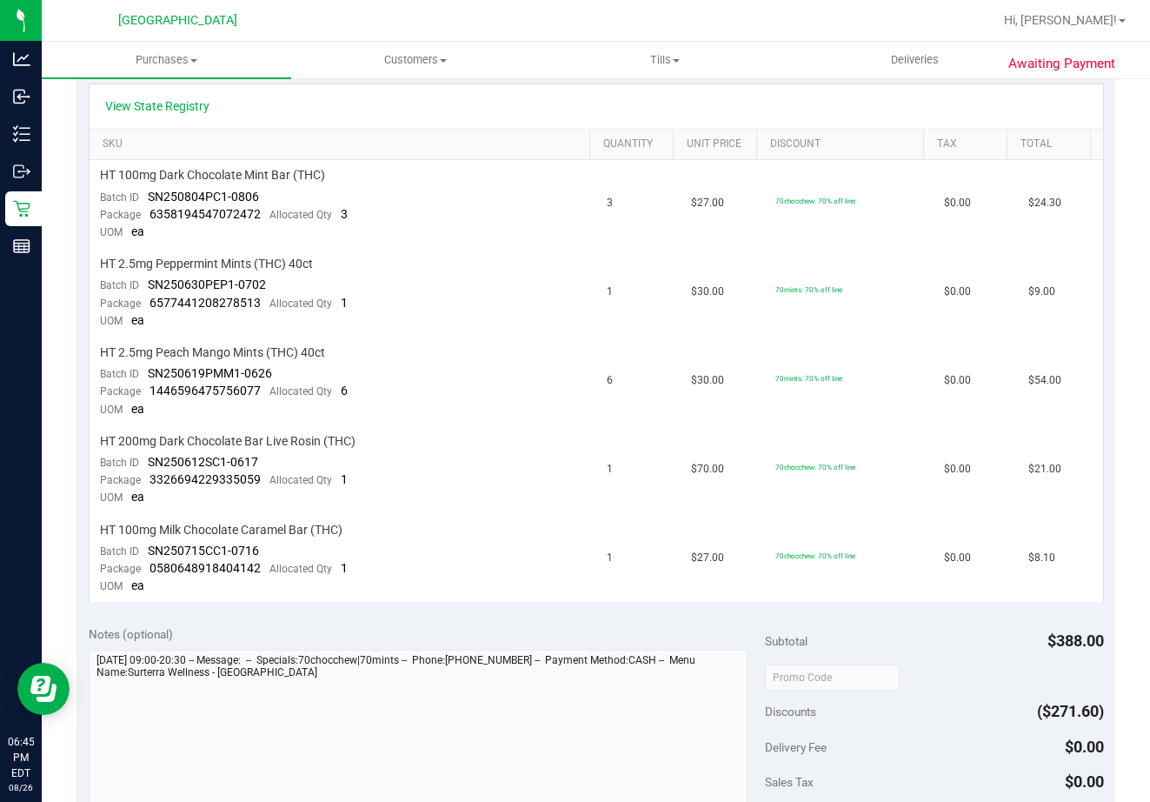
scroll to position [963, 0]
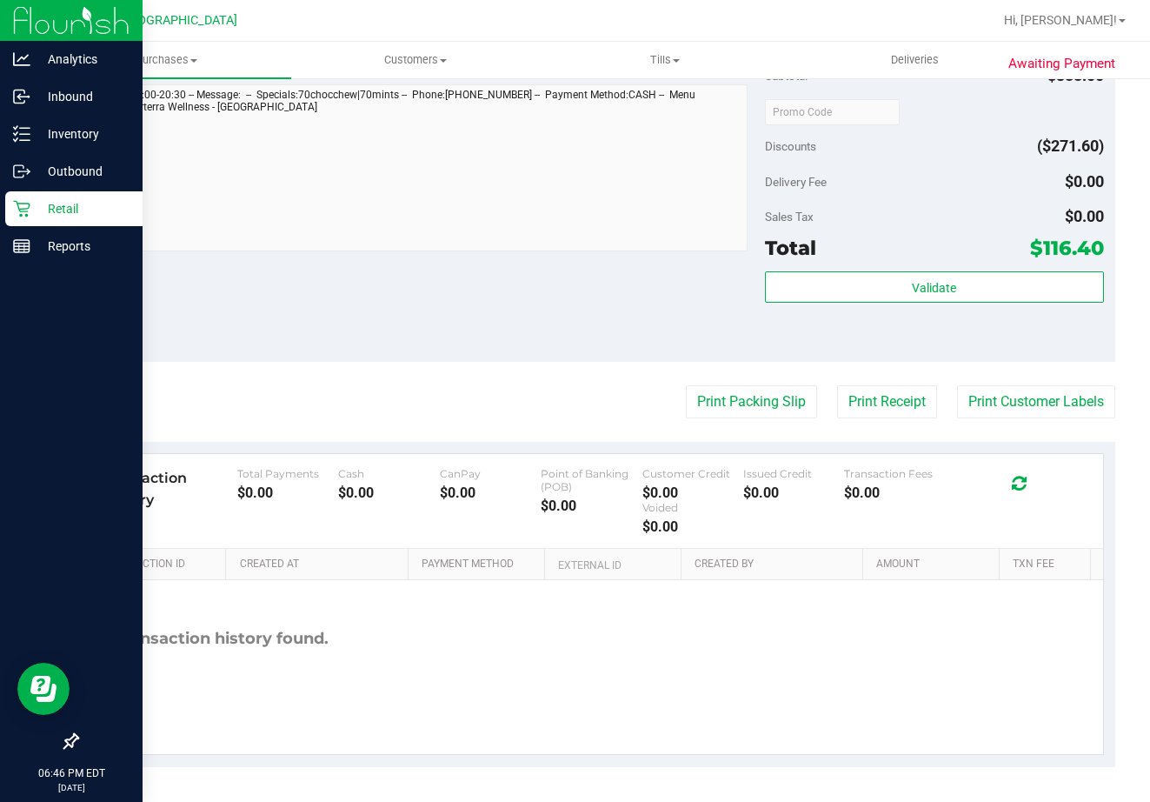
click at [69, 213] on p "Retail" at bounding box center [82, 208] width 104 height 21
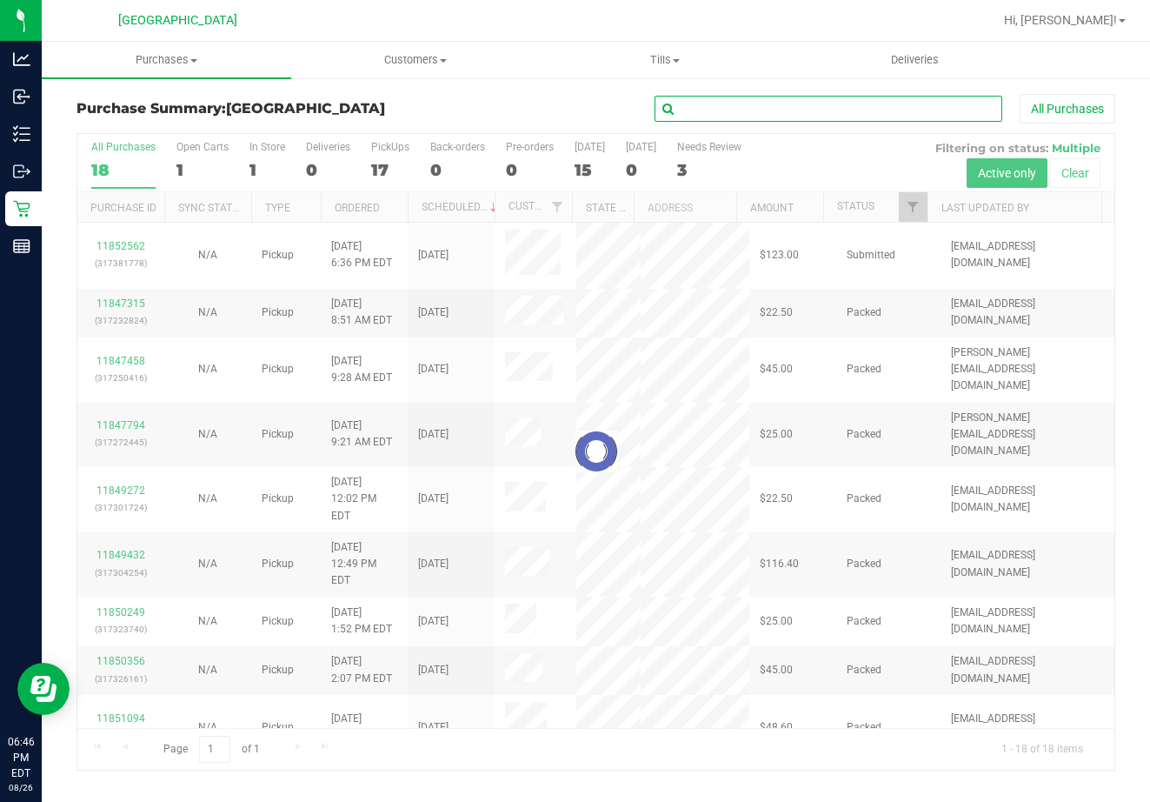
click at [725, 117] on input "text" at bounding box center [829, 109] width 348 height 26
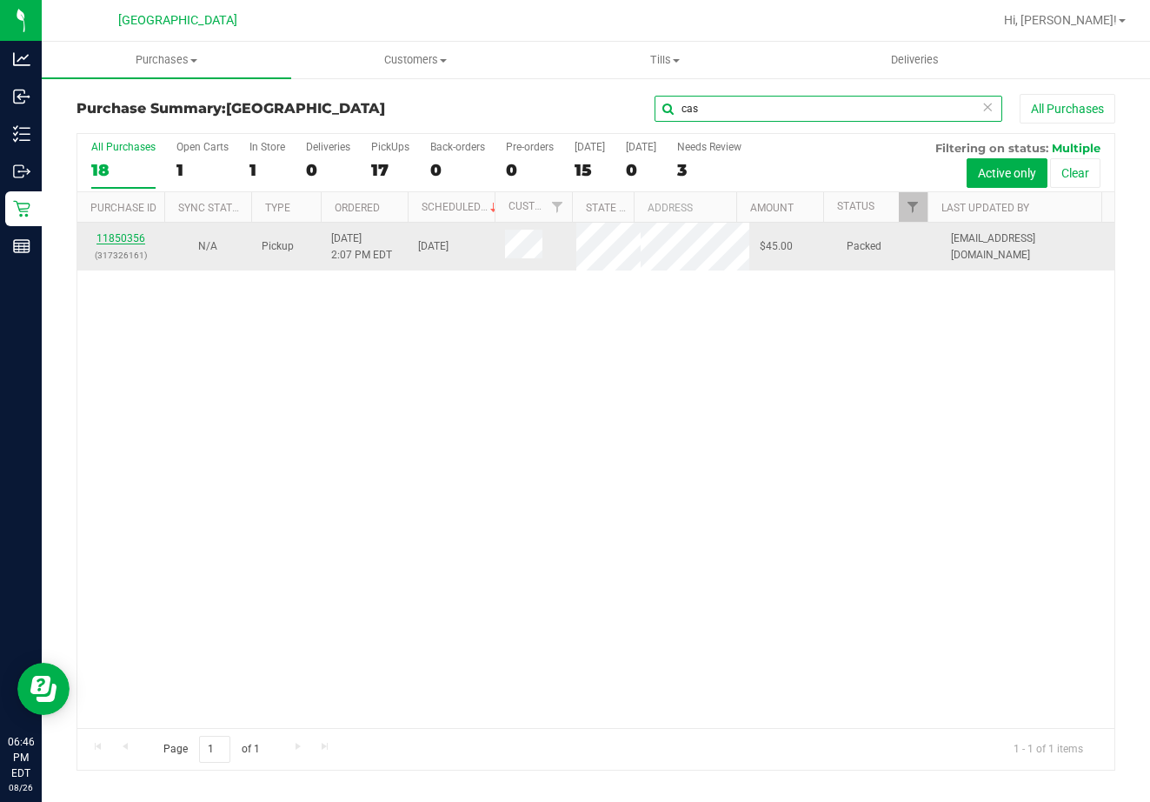
type input "cas"
click at [138, 232] on link "11850356" at bounding box center [121, 238] width 49 height 12
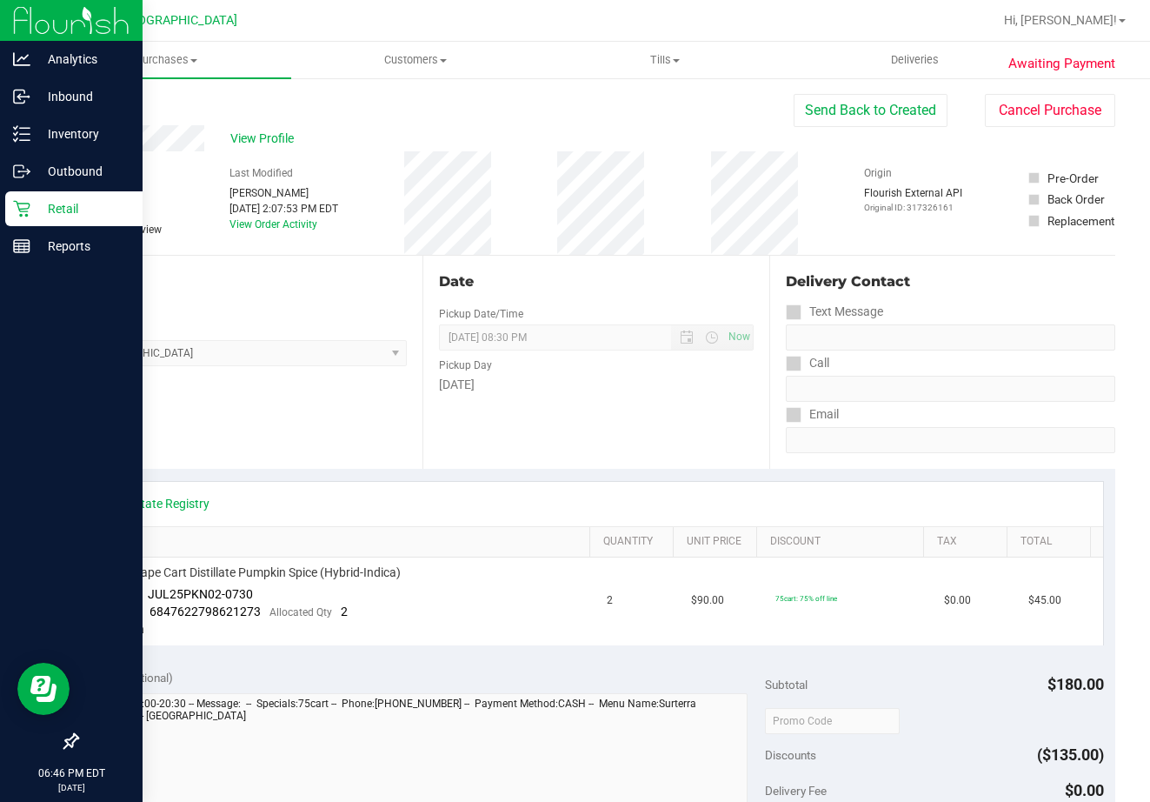
click at [32, 203] on p "Retail" at bounding box center [82, 208] width 104 height 21
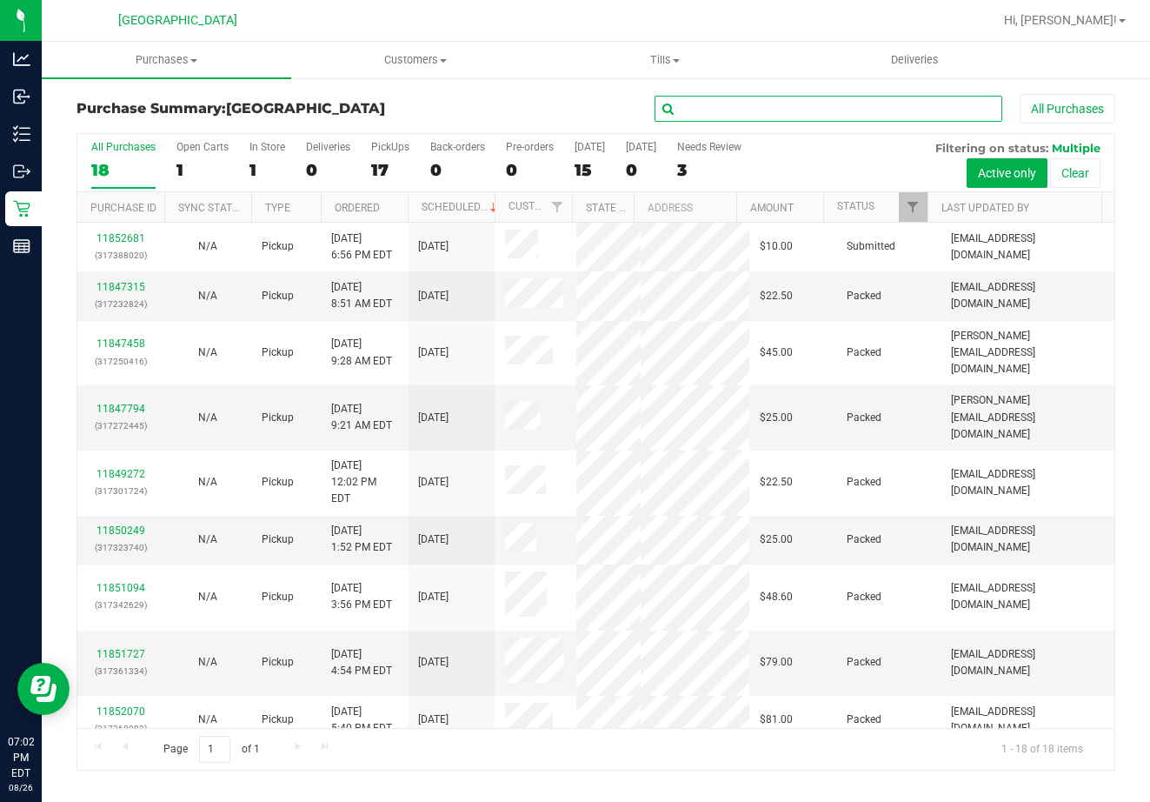
click at [800, 109] on input "text" at bounding box center [829, 109] width 348 height 26
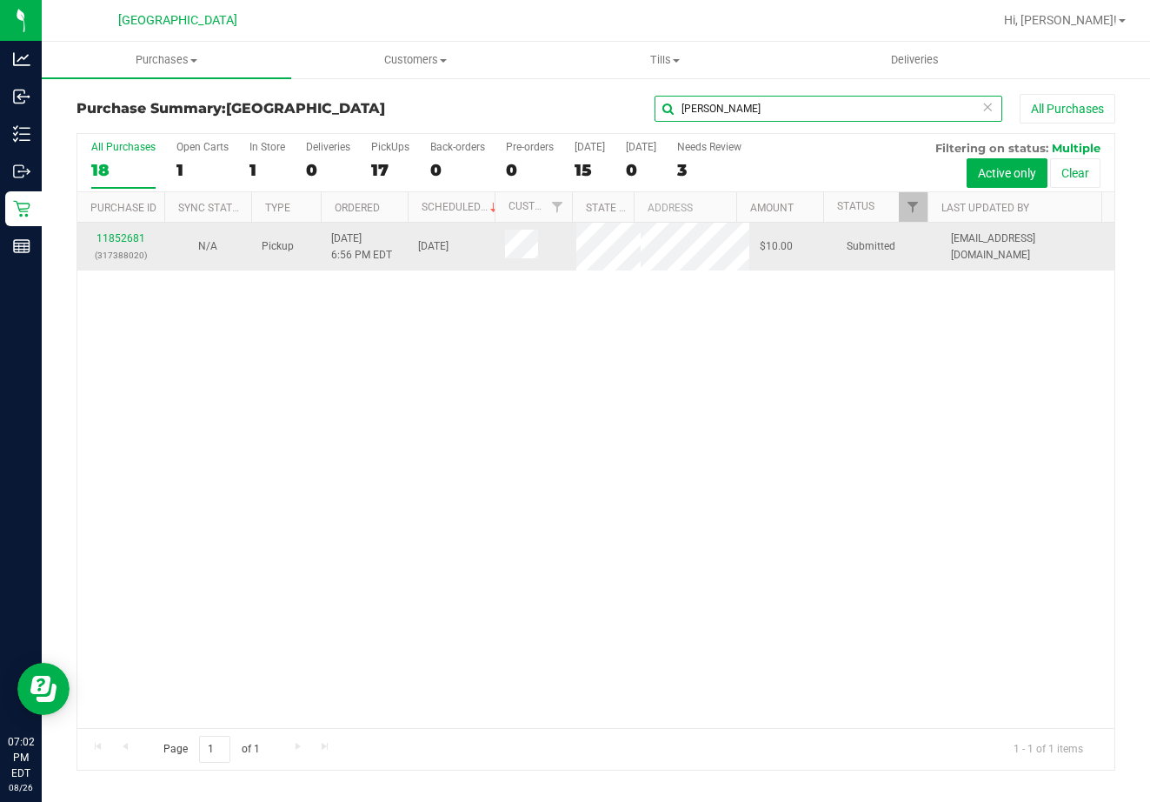
type input "ann"
click at [134, 225] on td "11852681 (317388020)" at bounding box center [120, 247] width 87 height 48
click at [126, 232] on link "11852681" at bounding box center [121, 238] width 49 height 12
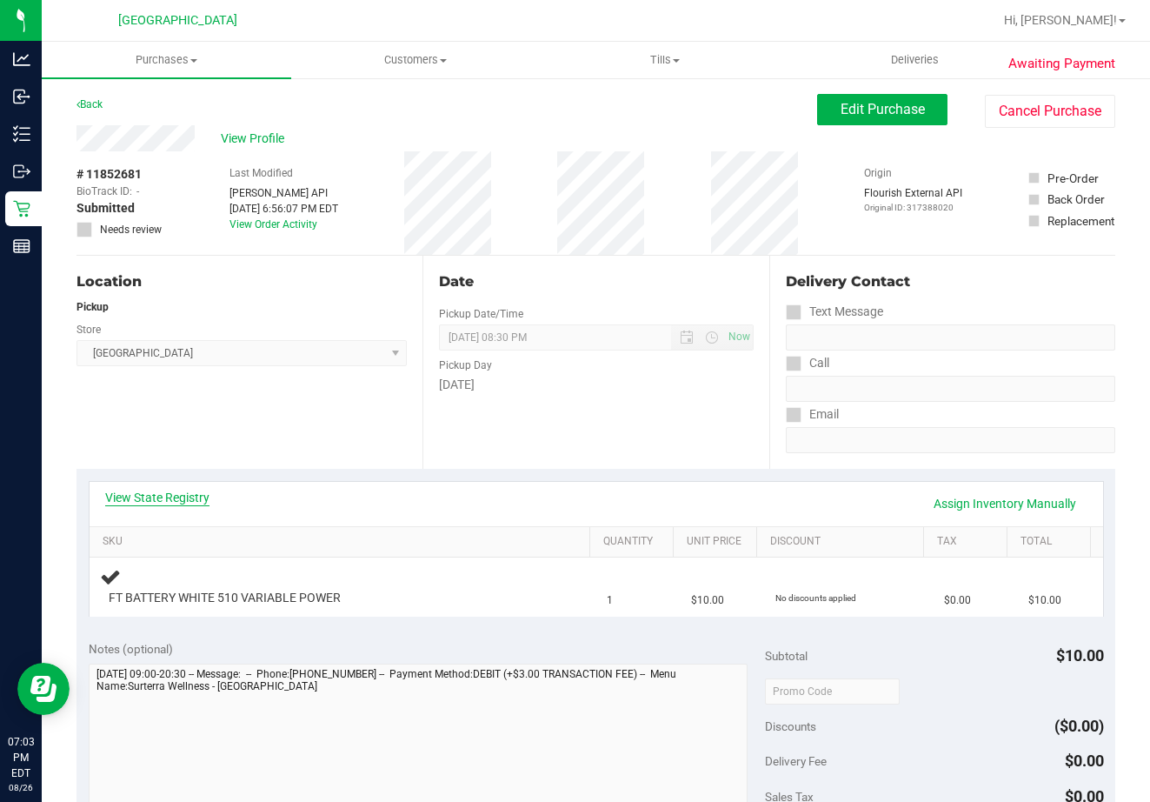
click at [190, 491] on link "View State Registry" at bounding box center [157, 497] width 104 height 17
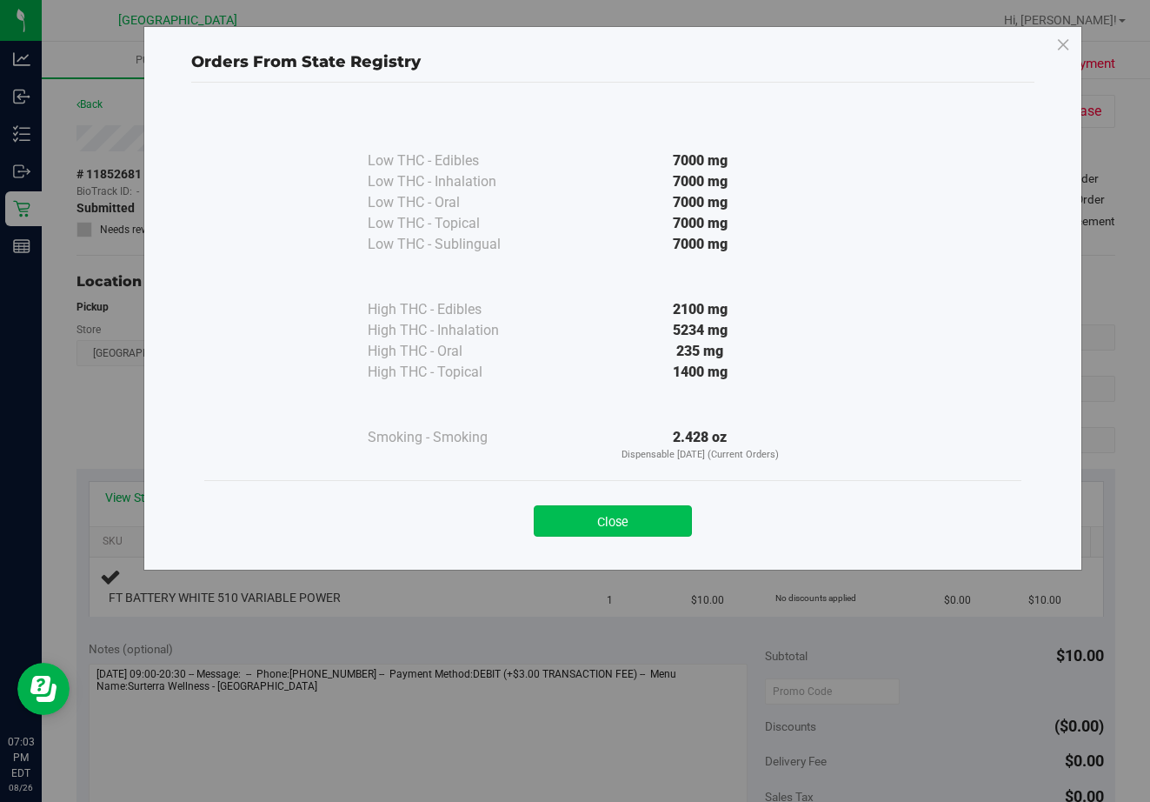
click at [617, 509] on button "Close" at bounding box center [613, 520] width 158 height 31
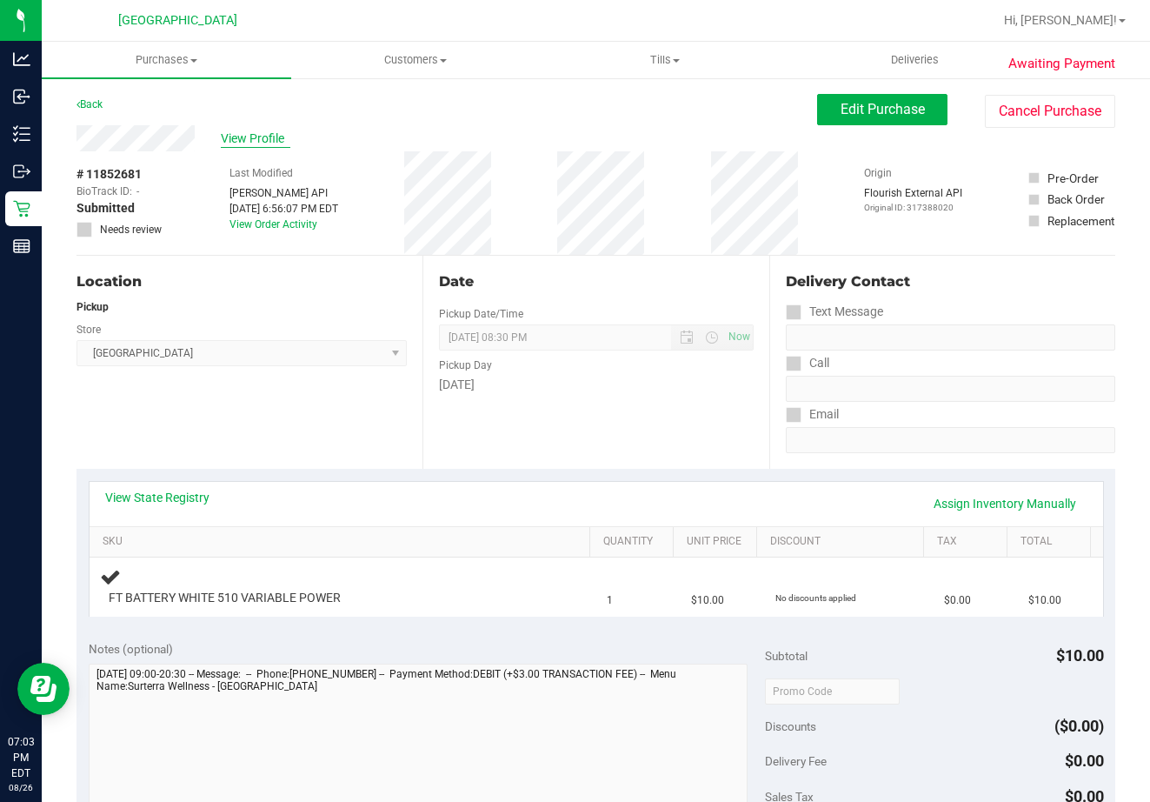
click at [234, 137] on span "View Profile" at bounding box center [256, 139] width 70 height 18
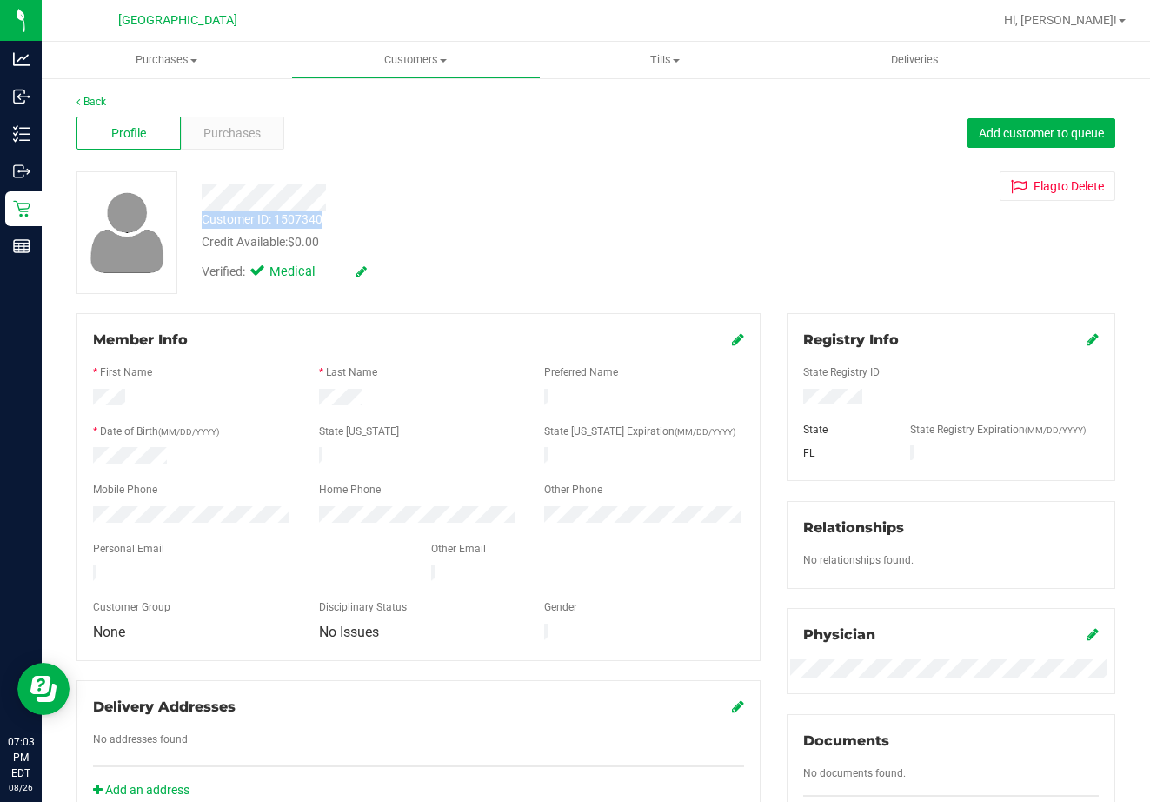
drag, startPoint x: 201, startPoint y: 194, endPoint x: 327, endPoint y: 210, distance: 127.2
click at [327, 210] on div "Customer ID: 1507340 Credit Available: $0.00 Verified: Medical" at bounding box center [455, 230] width 533 height 118
click at [274, 145] on div "Purchases" at bounding box center [233, 133] width 104 height 33
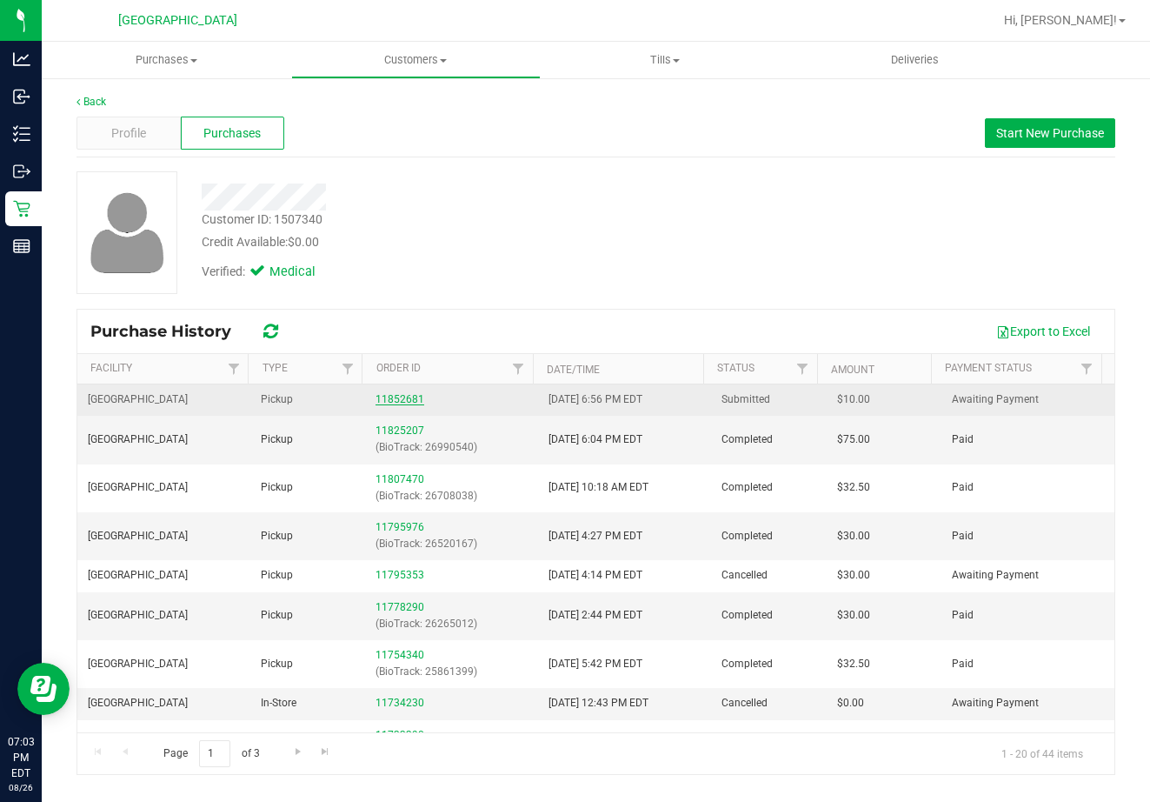
click at [397, 396] on link "11852681" at bounding box center [400, 399] width 49 height 12
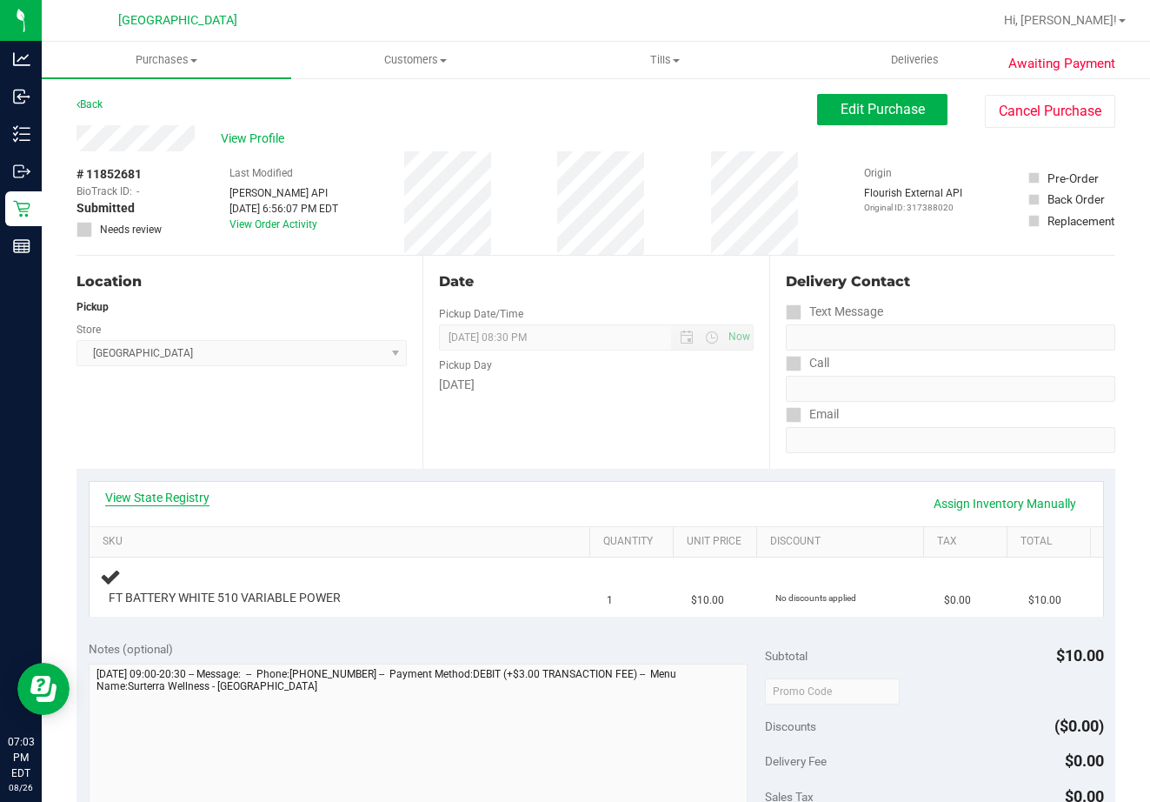
click at [163, 501] on link "View State Registry" at bounding box center [157, 497] width 104 height 17
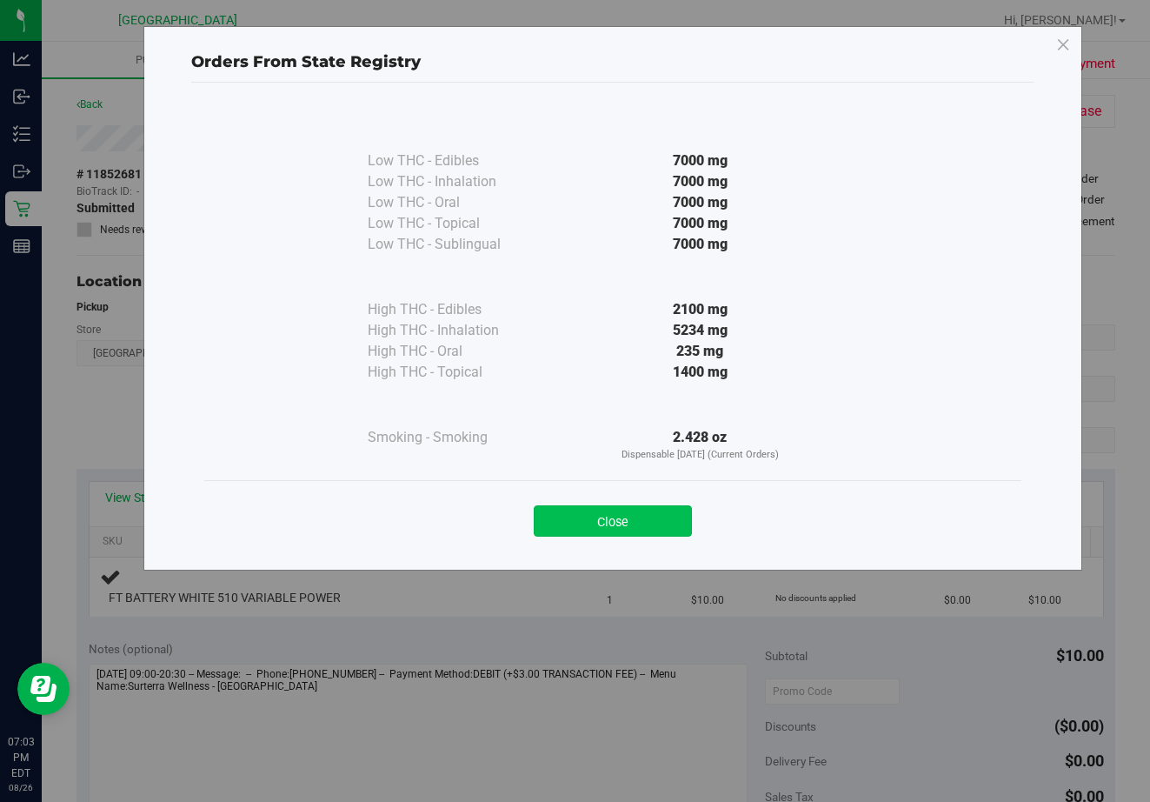
click at [590, 518] on button "Close" at bounding box center [613, 520] width 158 height 31
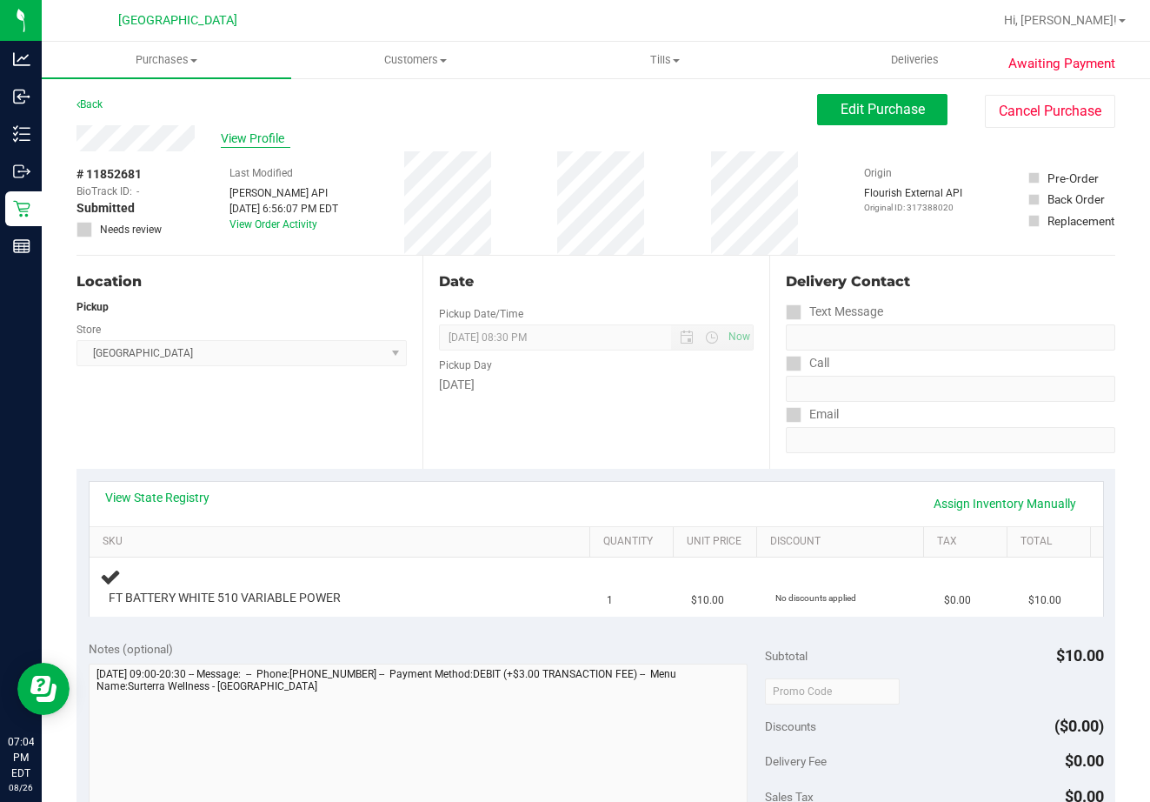
click at [268, 144] on span "View Profile" at bounding box center [256, 139] width 70 height 18
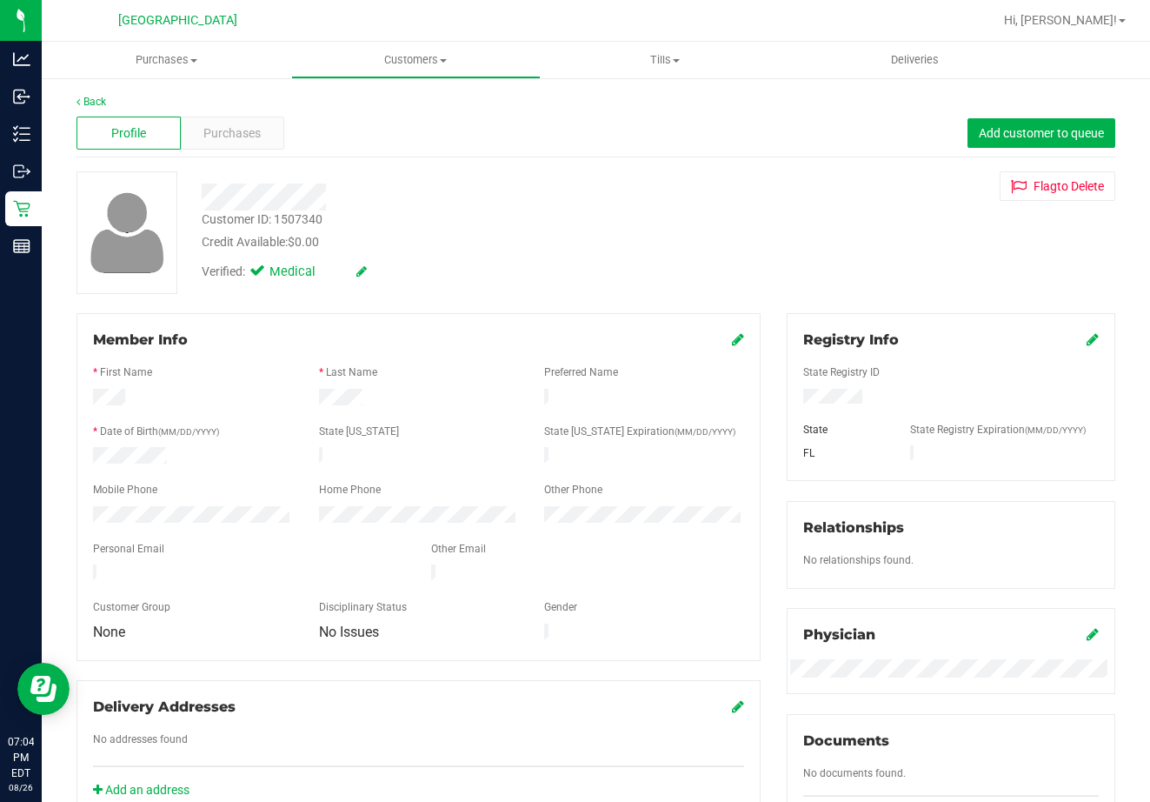
click at [139, 443] on div at bounding box center [418, 445] width 651 height 4
click at [138, 443] on div at bounding box center [418, 445] width 651 height 4
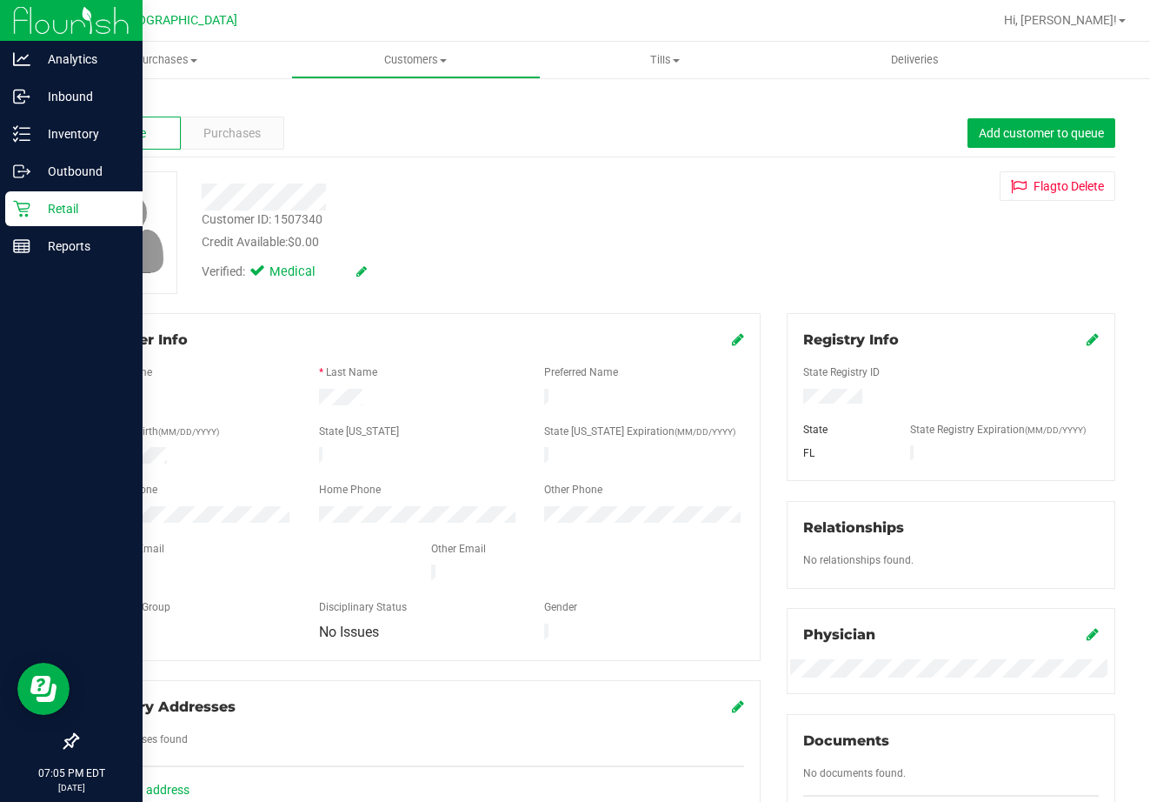
click at [50, 205] on p "Retail" at bounding box center [82, 208] width 104 height 21
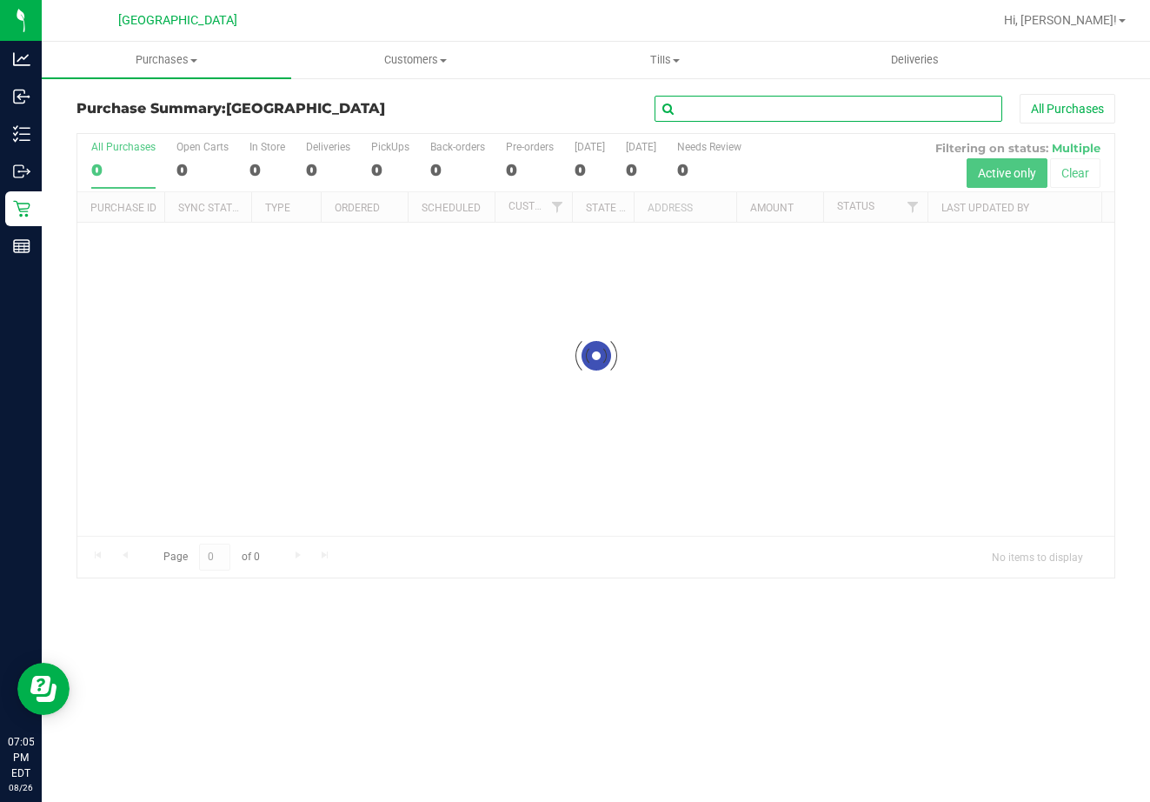
click at [767, 103] on input "text" at bounding box center [829, 109] width 348 height 26
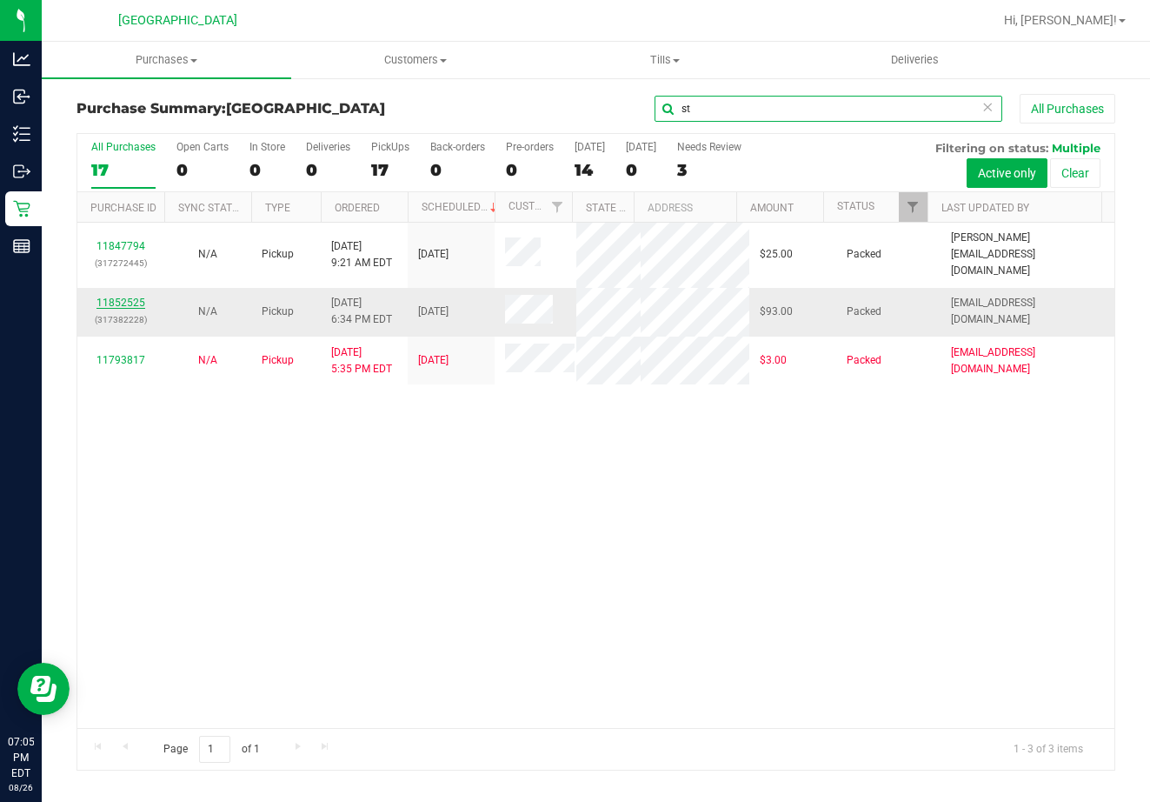
type input "st"
click at [140, 296] on link "11852525" at bounding box center [121, 302] width 49 height 12
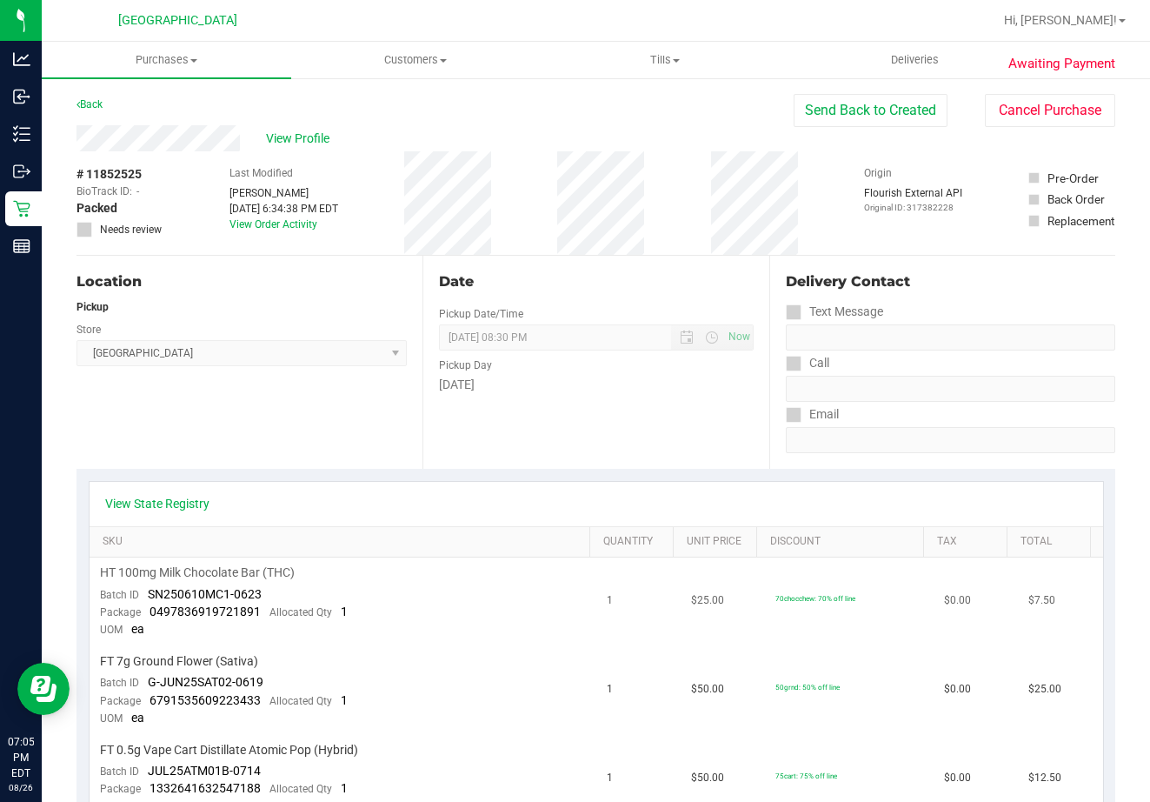
scroll to position [261, 0]
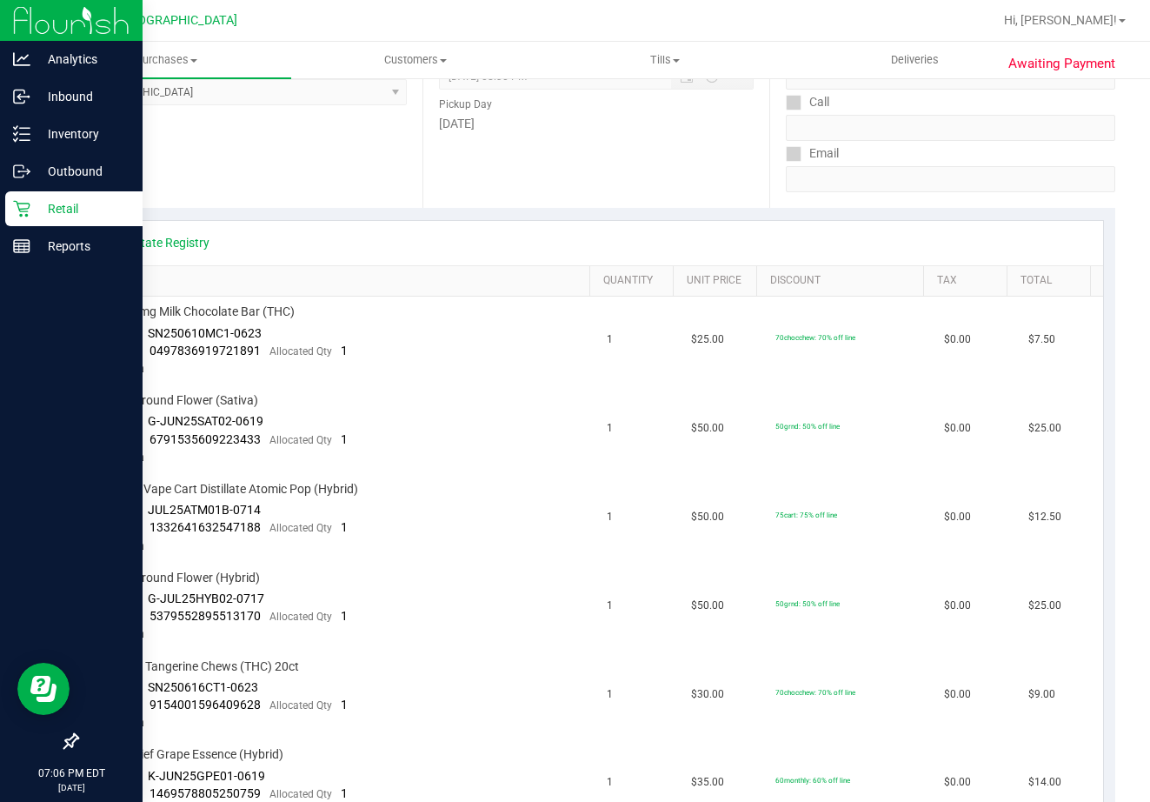
click at [36, 215] on p "Retail" at bounding box center [82, 208] width 104 height 21
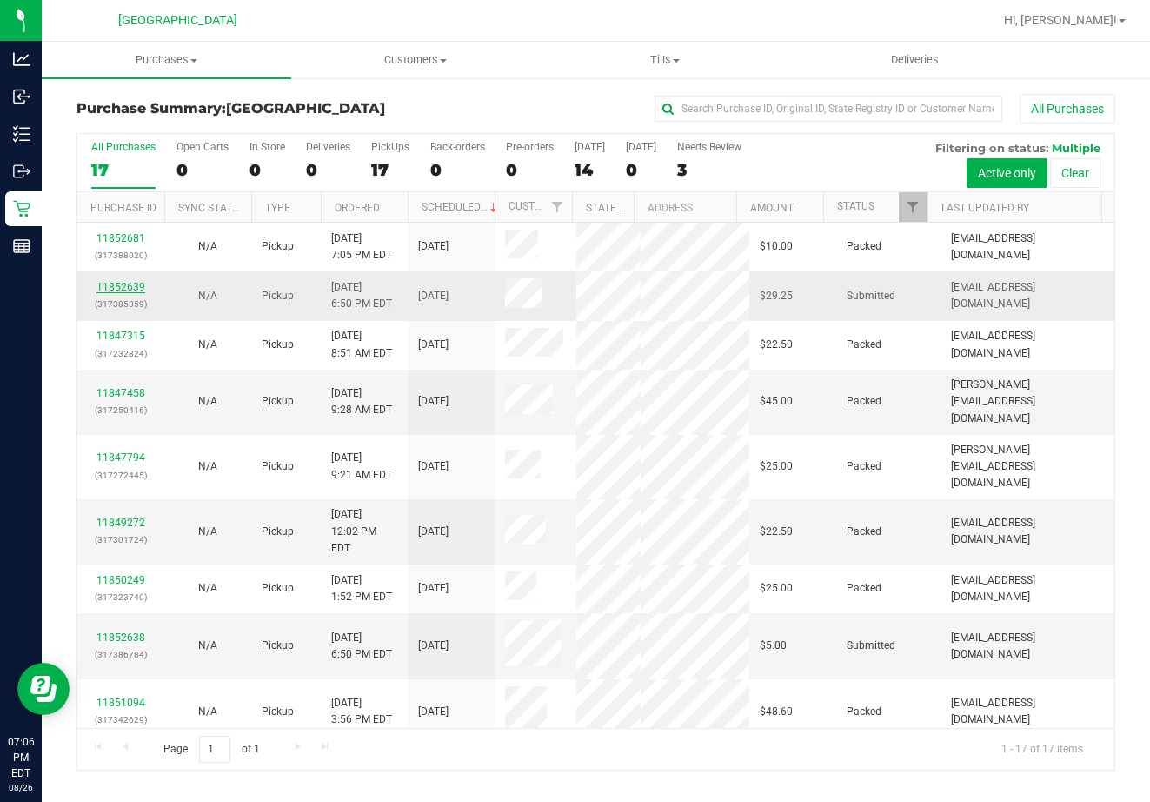
click at [134, 282] on link "11852639" at bounding box center [121, 287] width 49 height 12
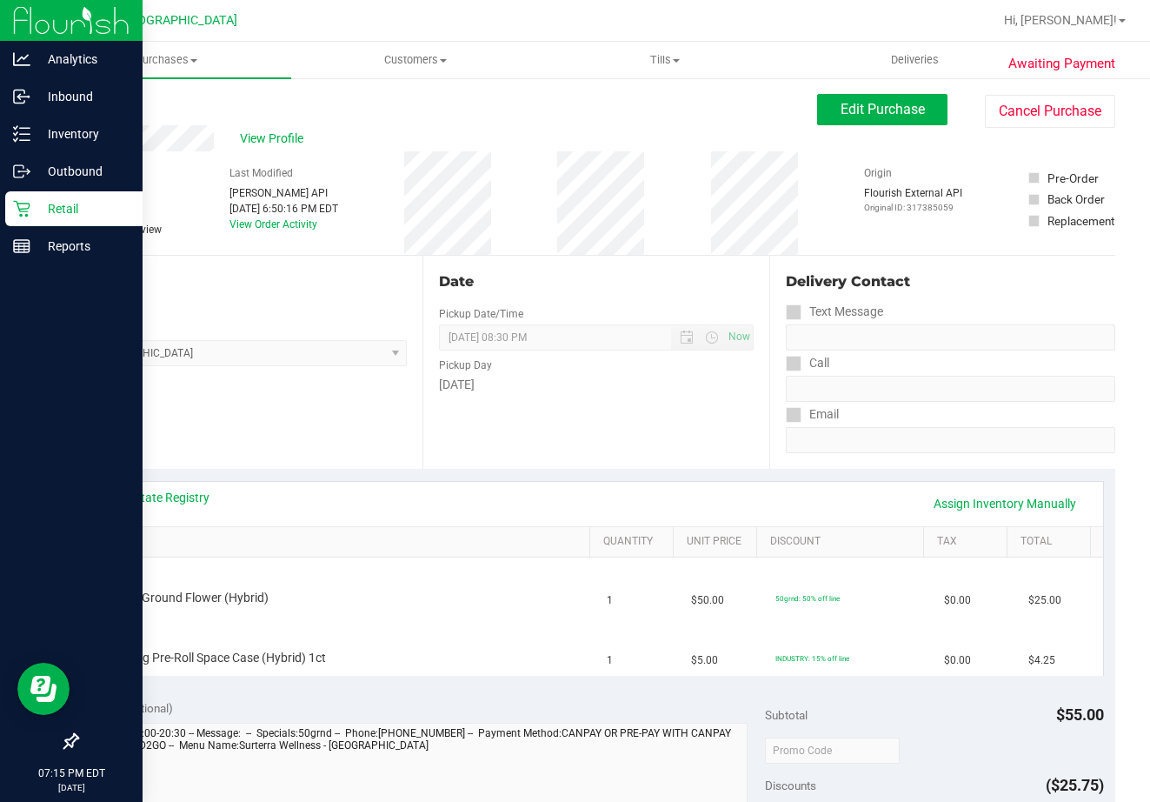
drag, startPoint x: 3, startPoint y: 215, endPoint x: 15, endPoint y: 204, distance: 15.4
click at [4, 214] on link "Retail" at bounding box center [71, 209] width 143 height 37
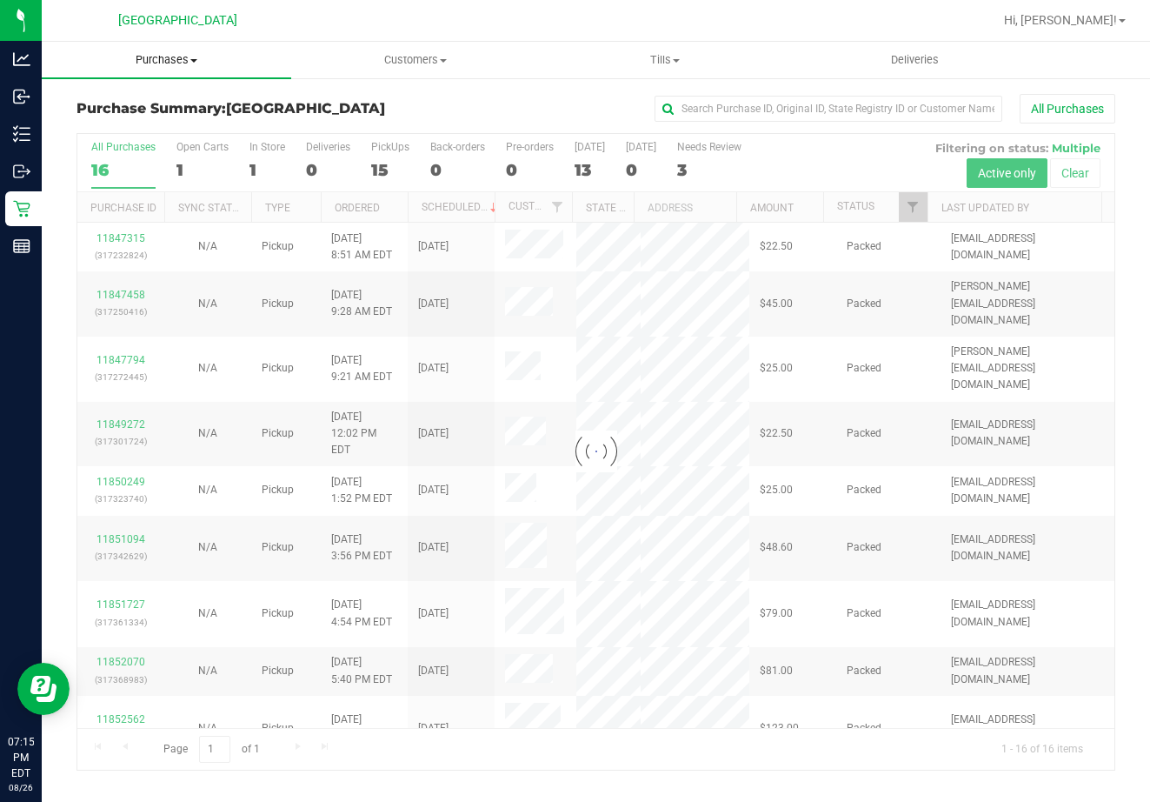
click at [170, 61] on span "Purchases" at bounding box center [167, 60] width 250 height 16
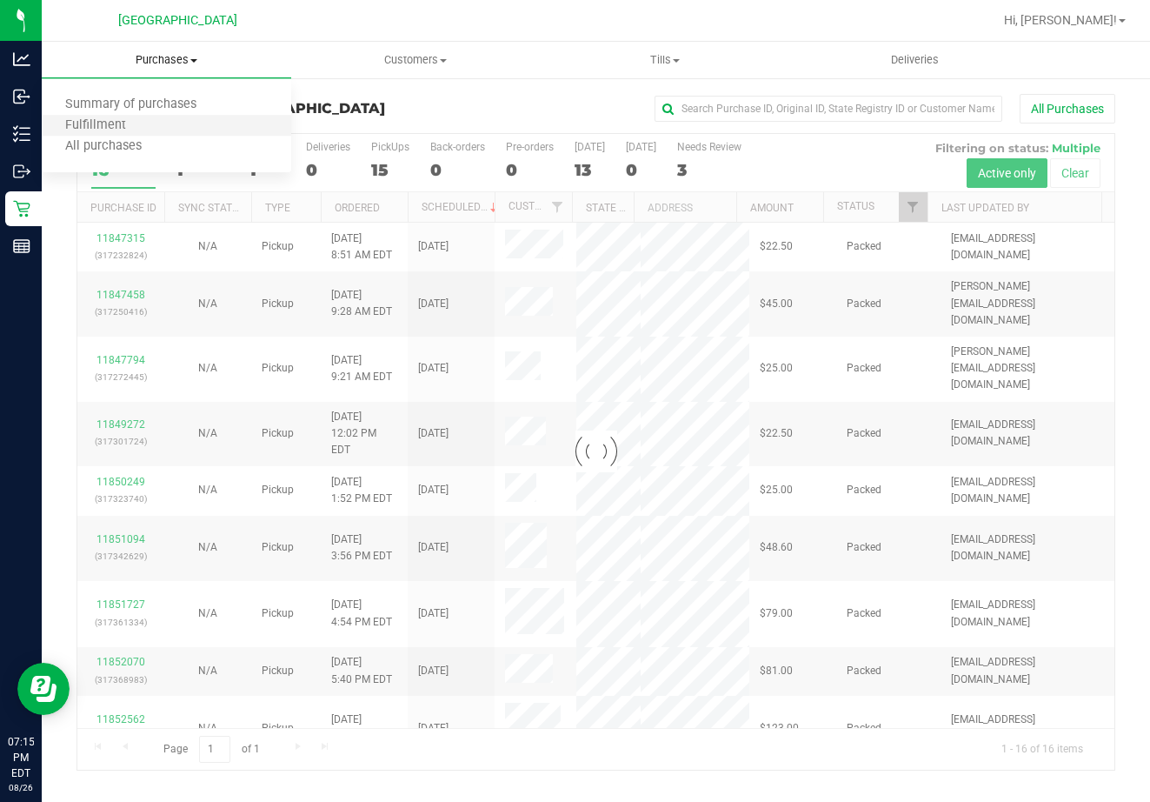
click at [165, 121] on li "Fulfillment" at bounding box center [167, 126] width 250 height 21
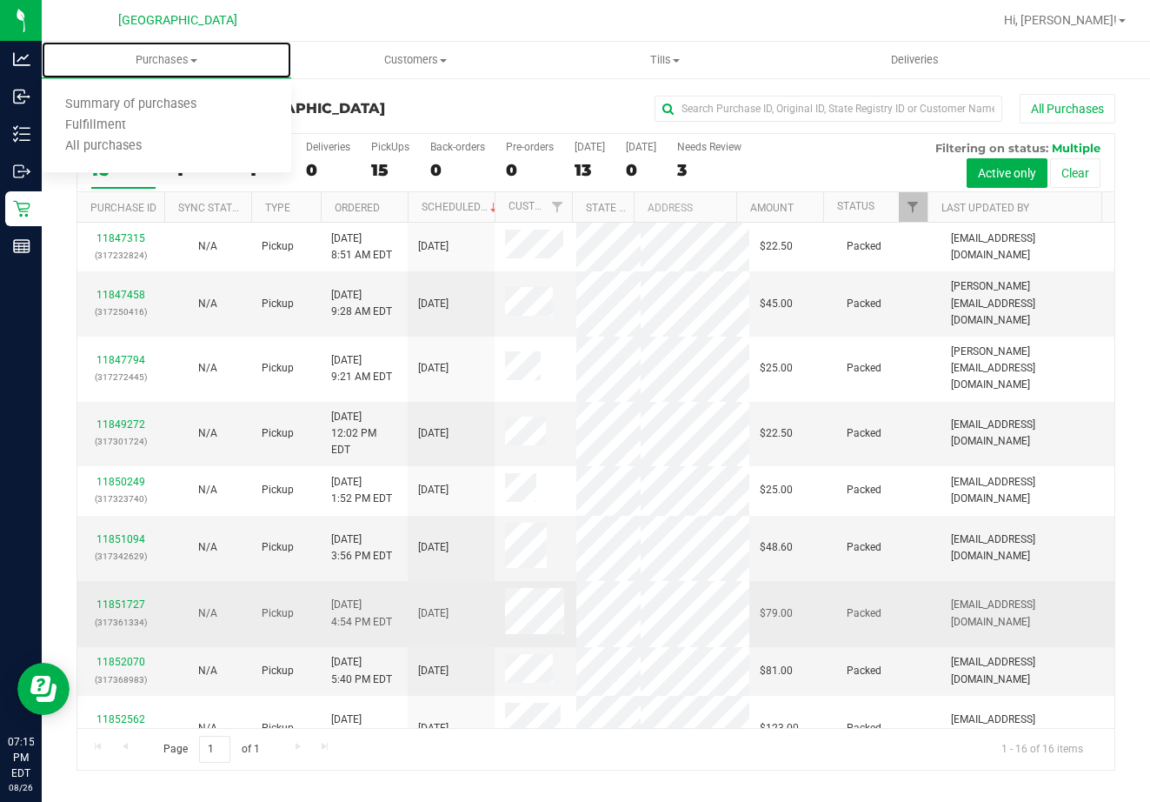
scroll to position [87, 0]
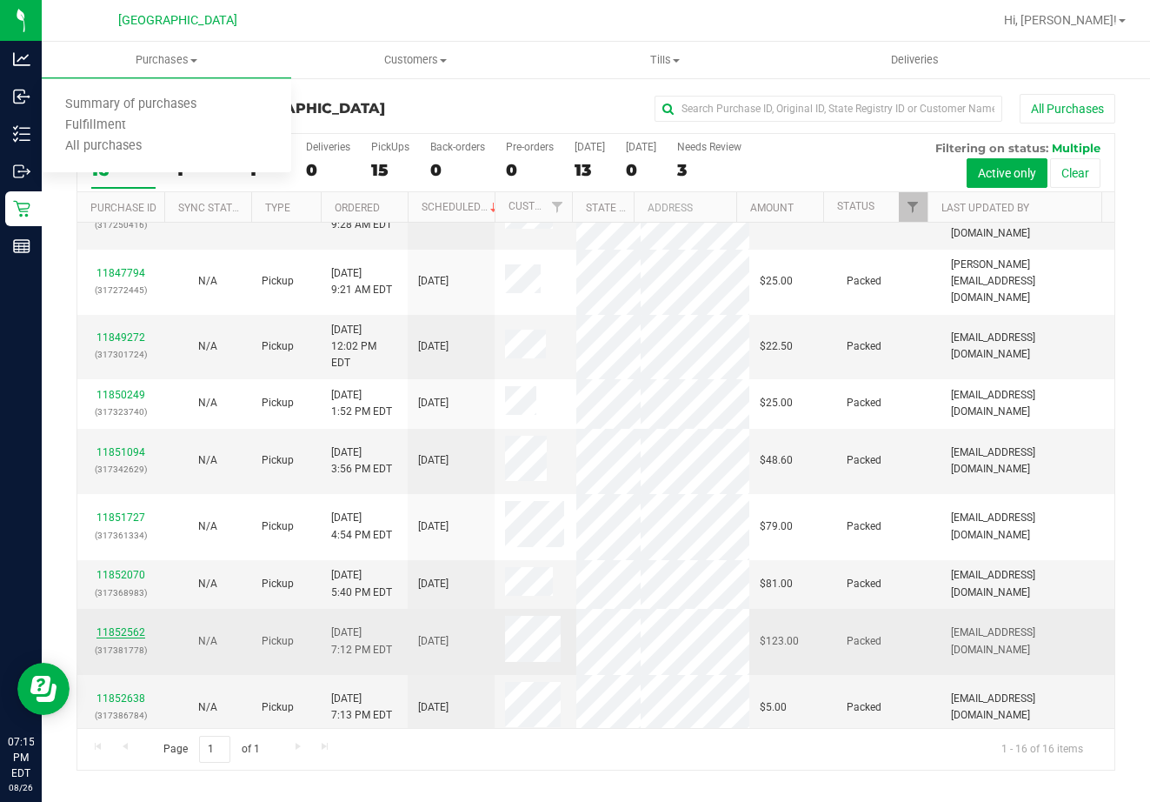
click at [137, 626] on link "11852562" at bounding box center [121, 632] width 49 height 12
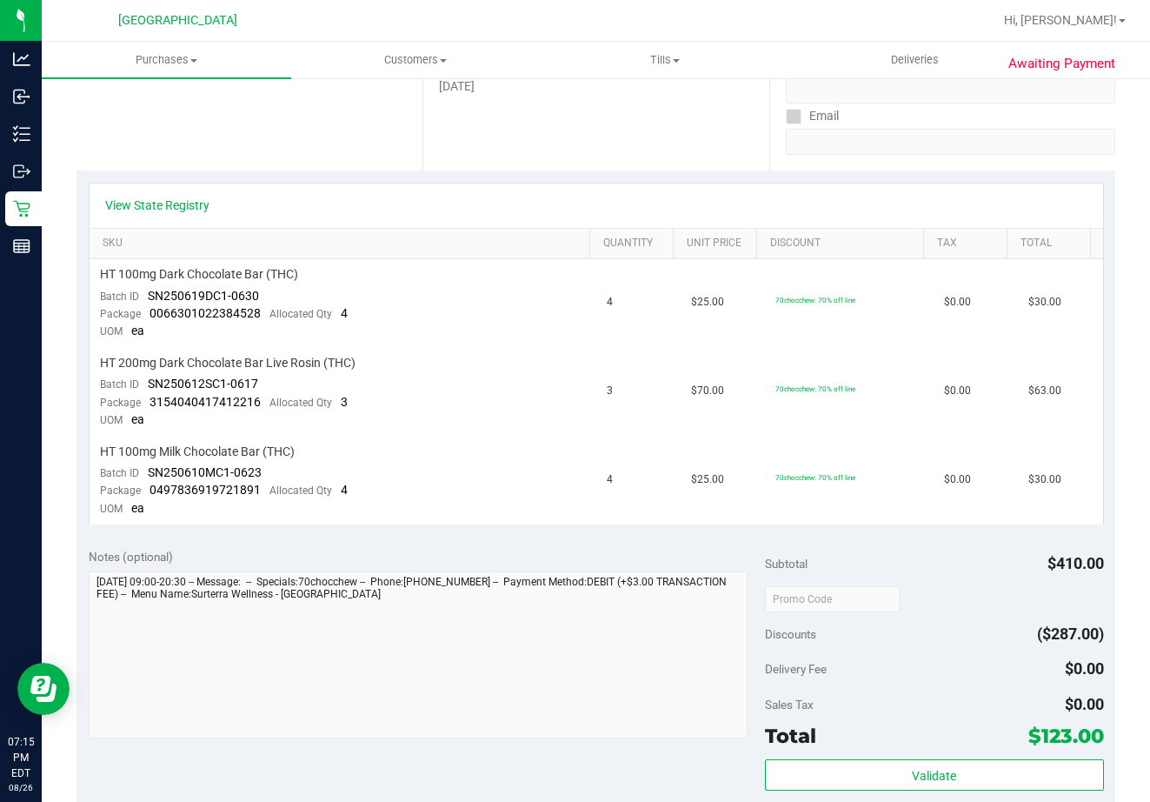
scroll to position [348, 0]
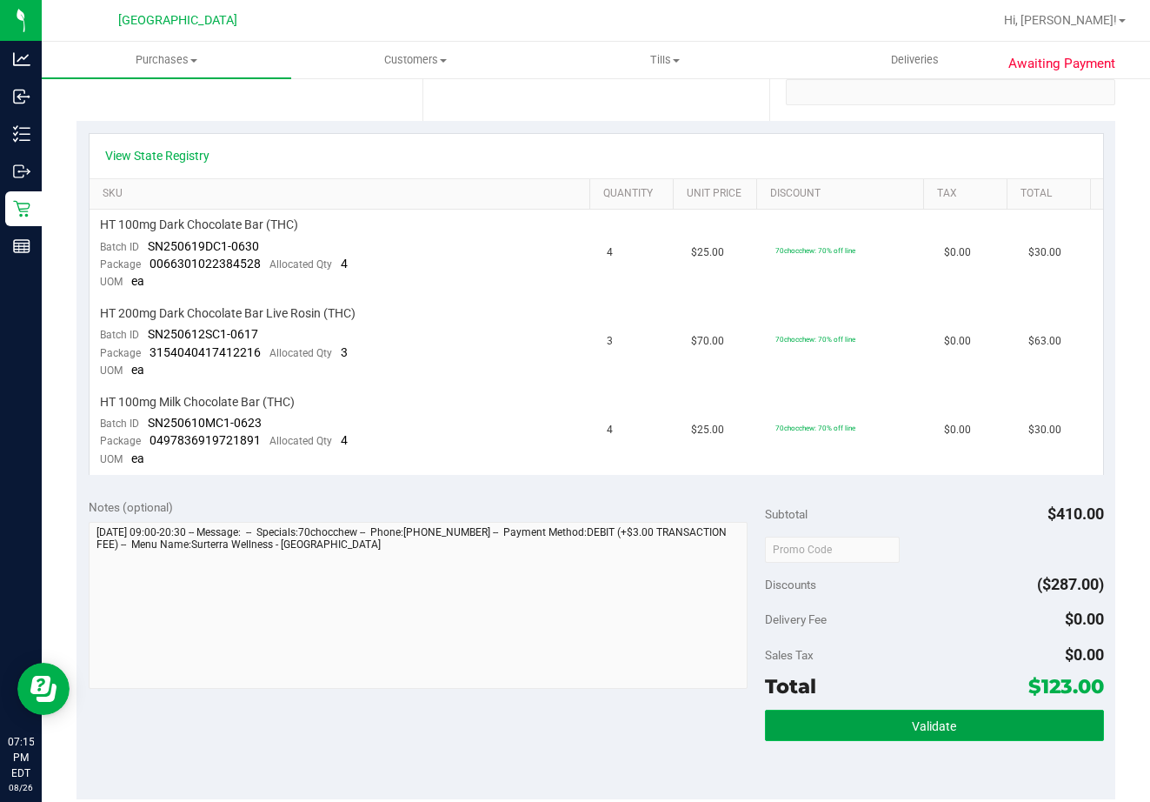
click at [925, 723] on span "Validate" at bounding box center [934, 726] width 44 height 14
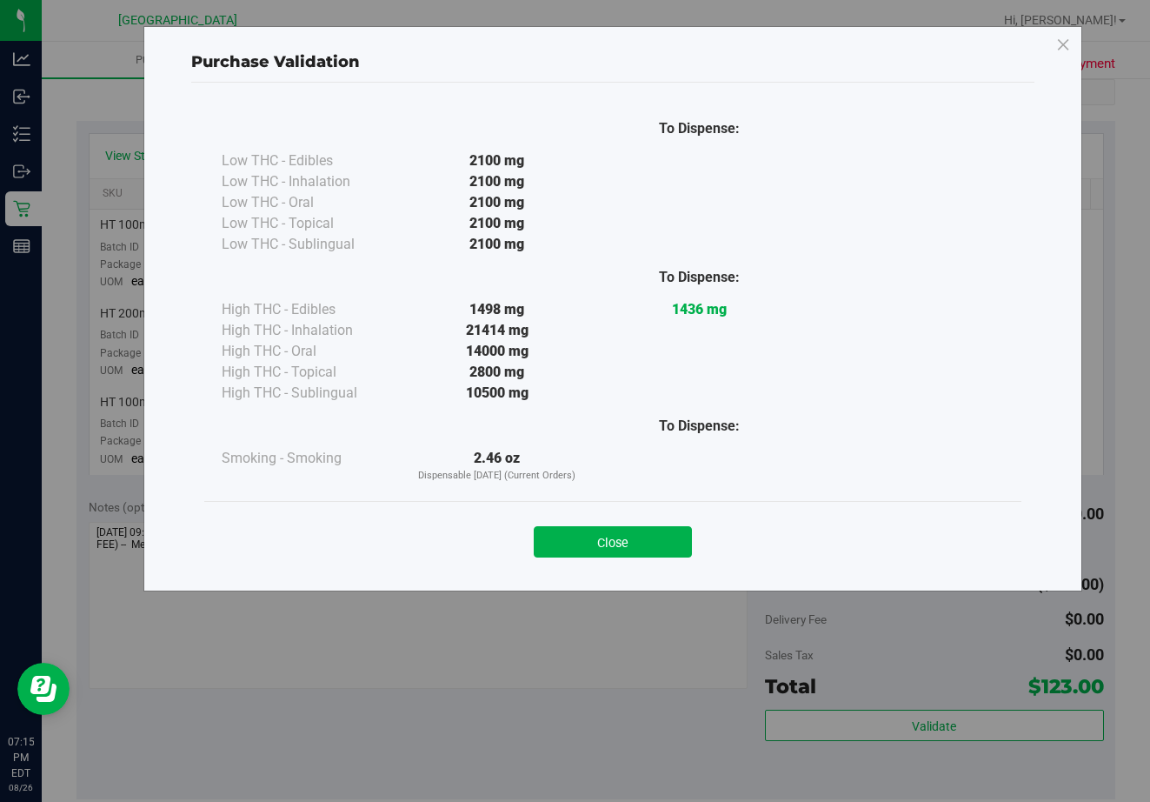
click at [653, 560] on div "Close" at bounding box center [612, 536] width 817 height 70
click at [650, 541] on button "Close" at bounding box center [613, 541] width 158 height 31
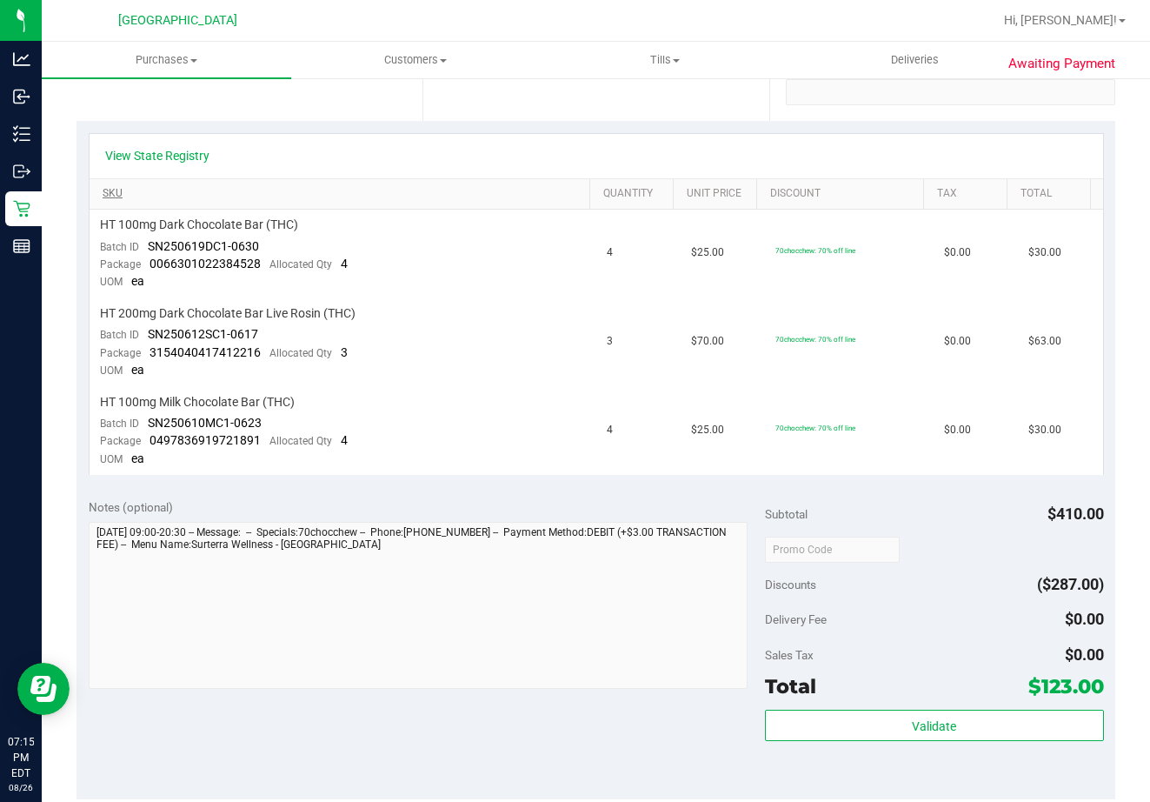
scroll to position [0, 0]
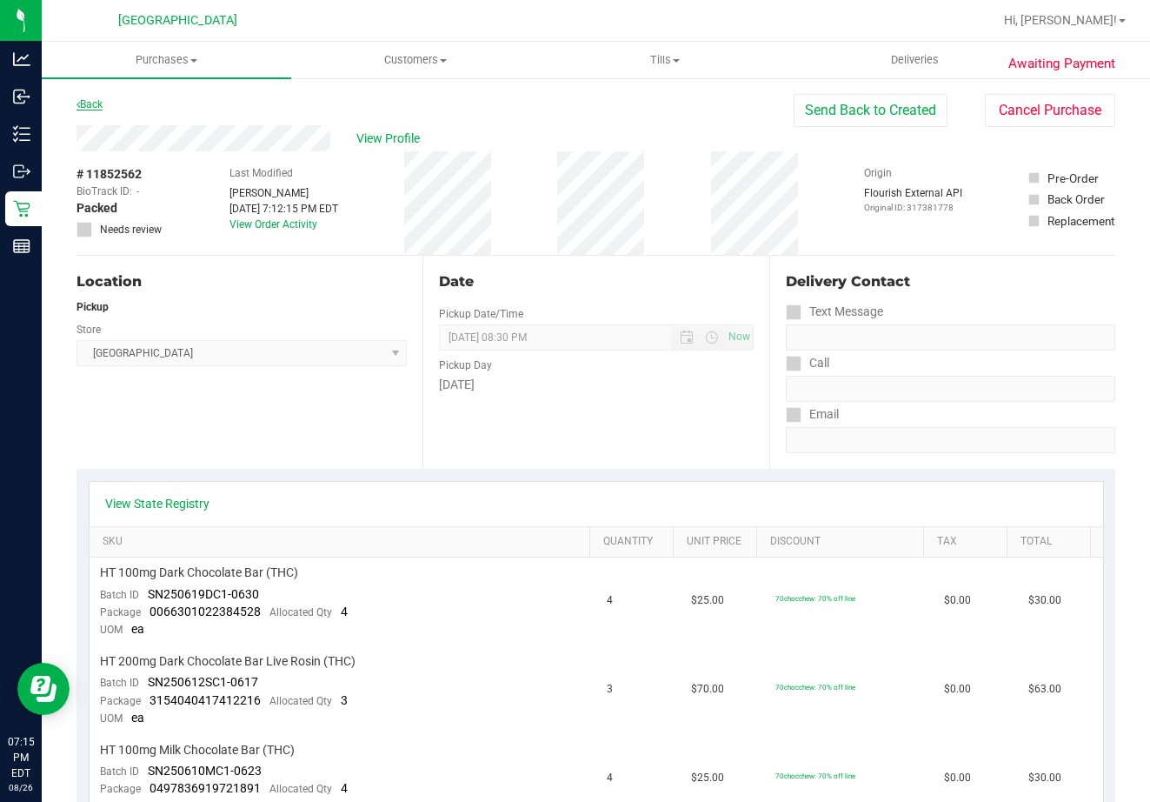
click at [87, 104] on link "Back" at bounding box center [90, 104] width 26 height 12
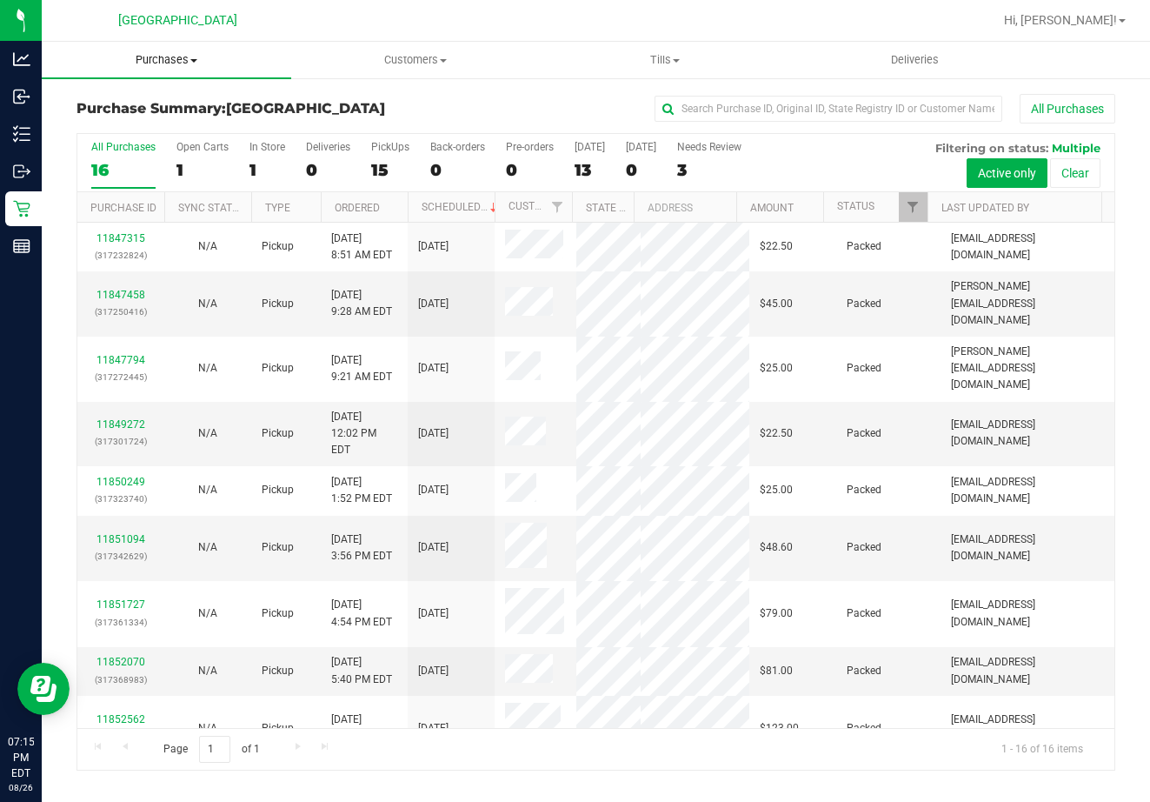
click at [185, 60] on span "Purchases" at bounding box center [167, 60] width 250 height 16
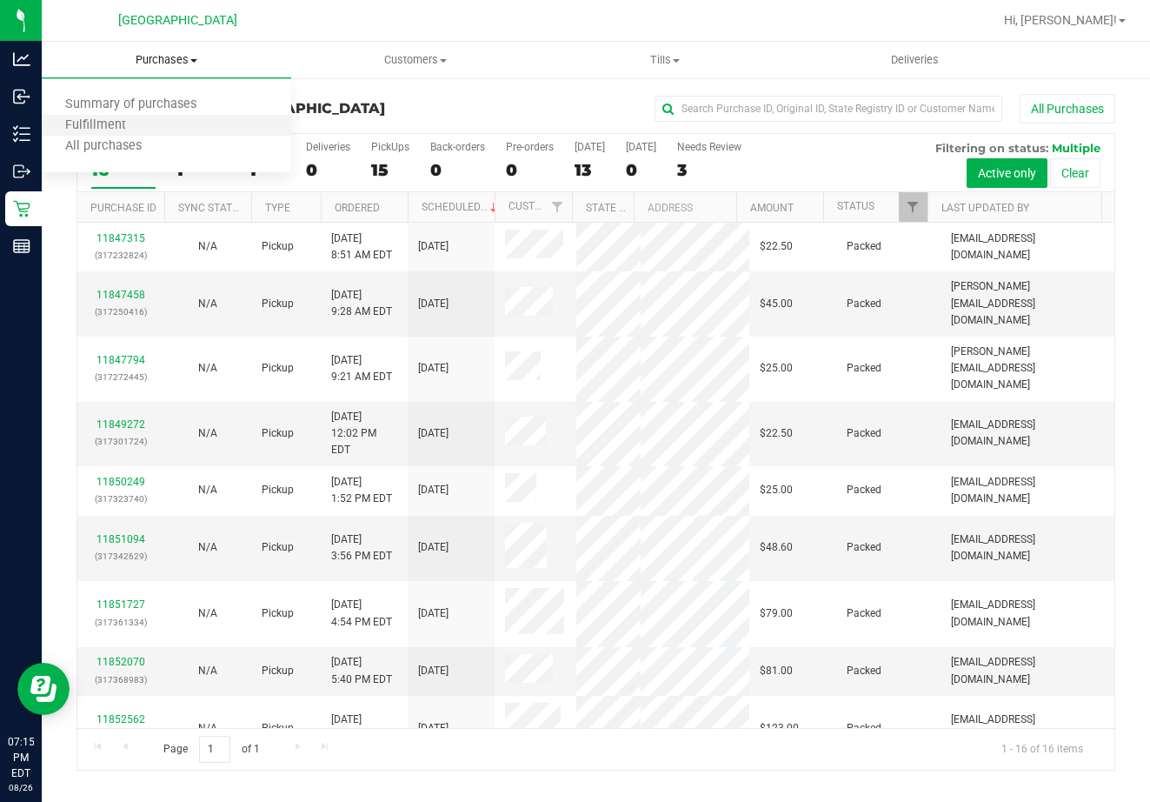
click at [167, 127] on li "Fulfillment" at bounding box center [167, 126] width 250 height 21
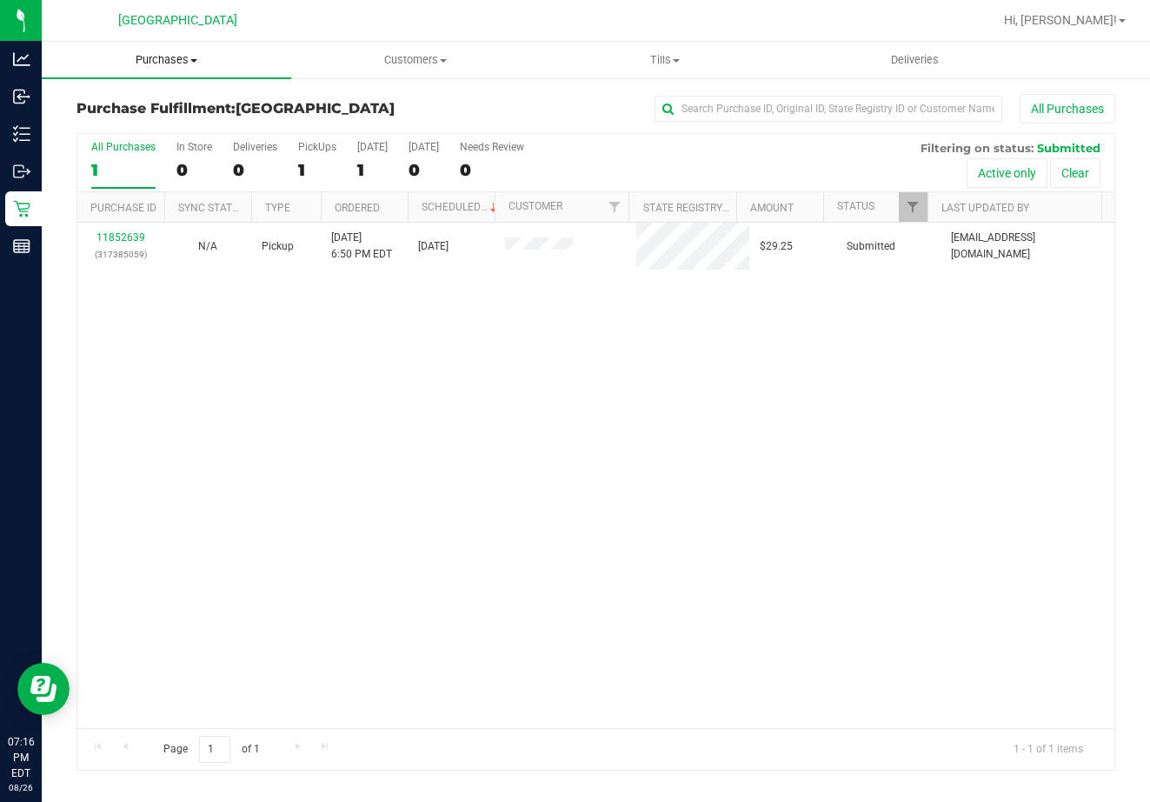
click at [183, 63] on span "Purchases" at bounding box center [167, 60] width 250 height 16
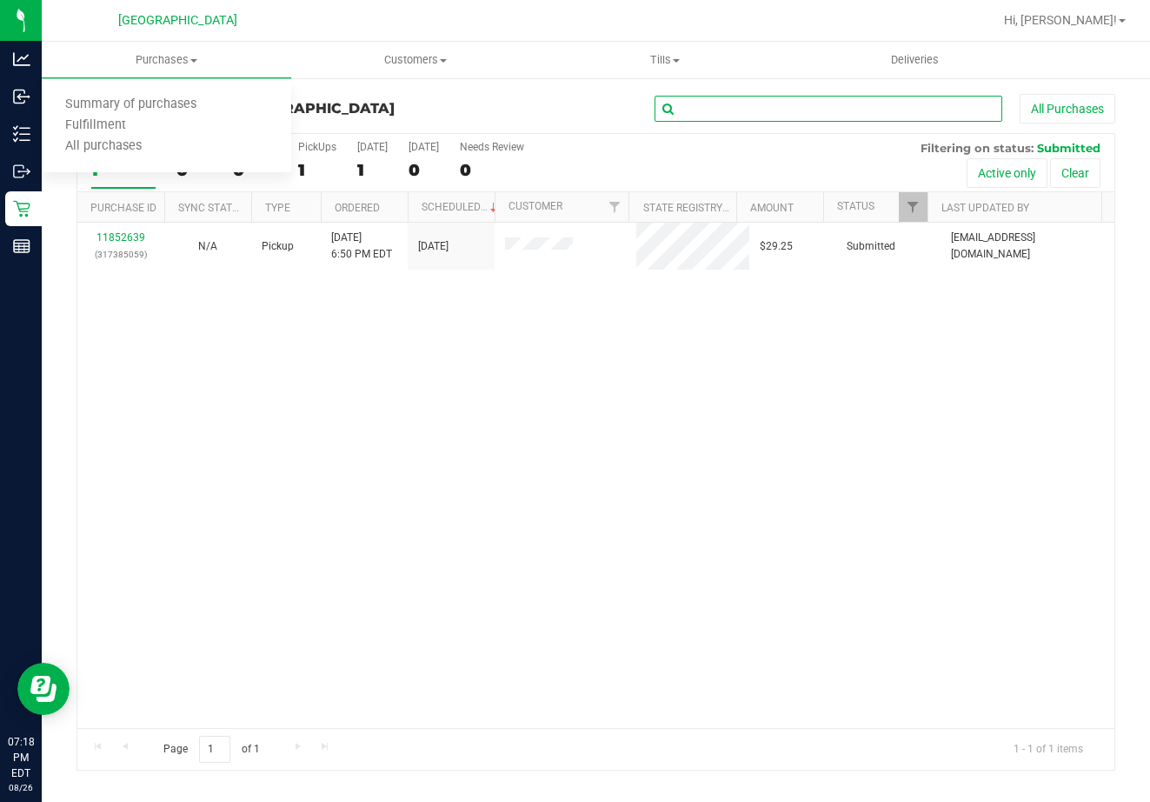
click at [819, 103] on input "text" at bounding box center [829, 109] width 348 height 26
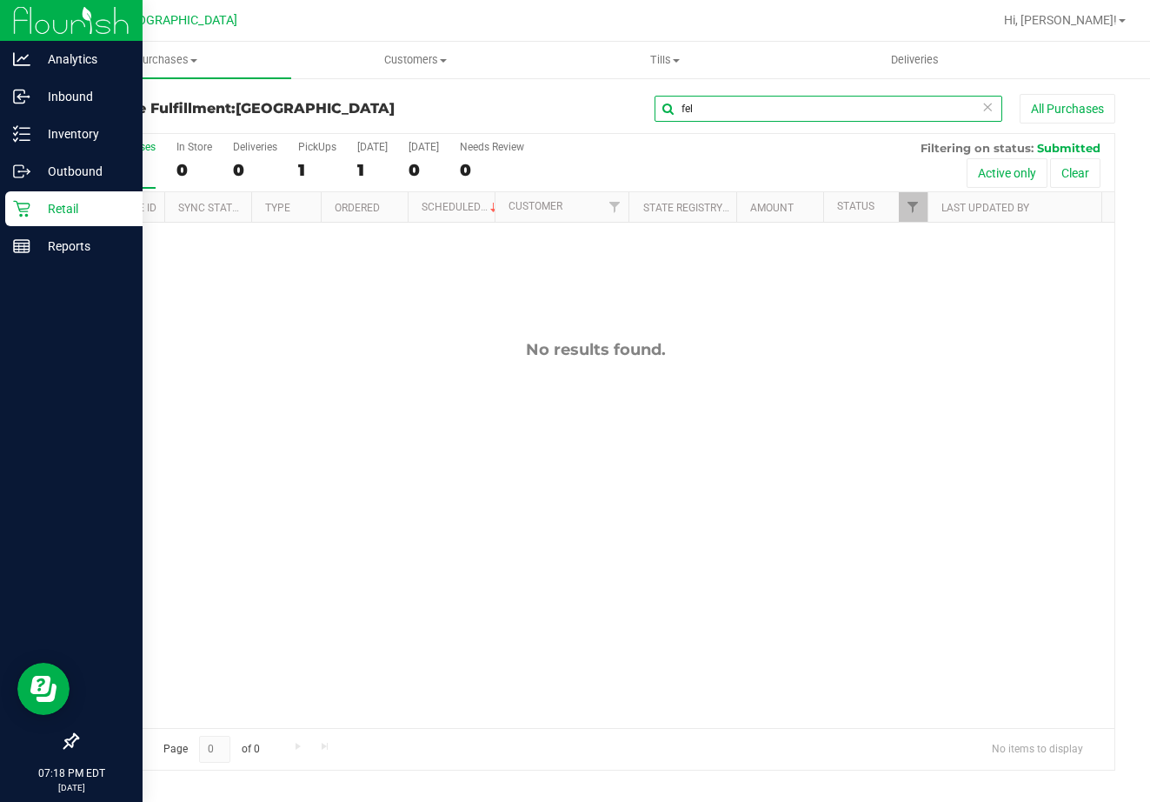
type input "fel"
click at [25, 218] on div "Retail" at bounding box center [73, 208] width 137 height 35
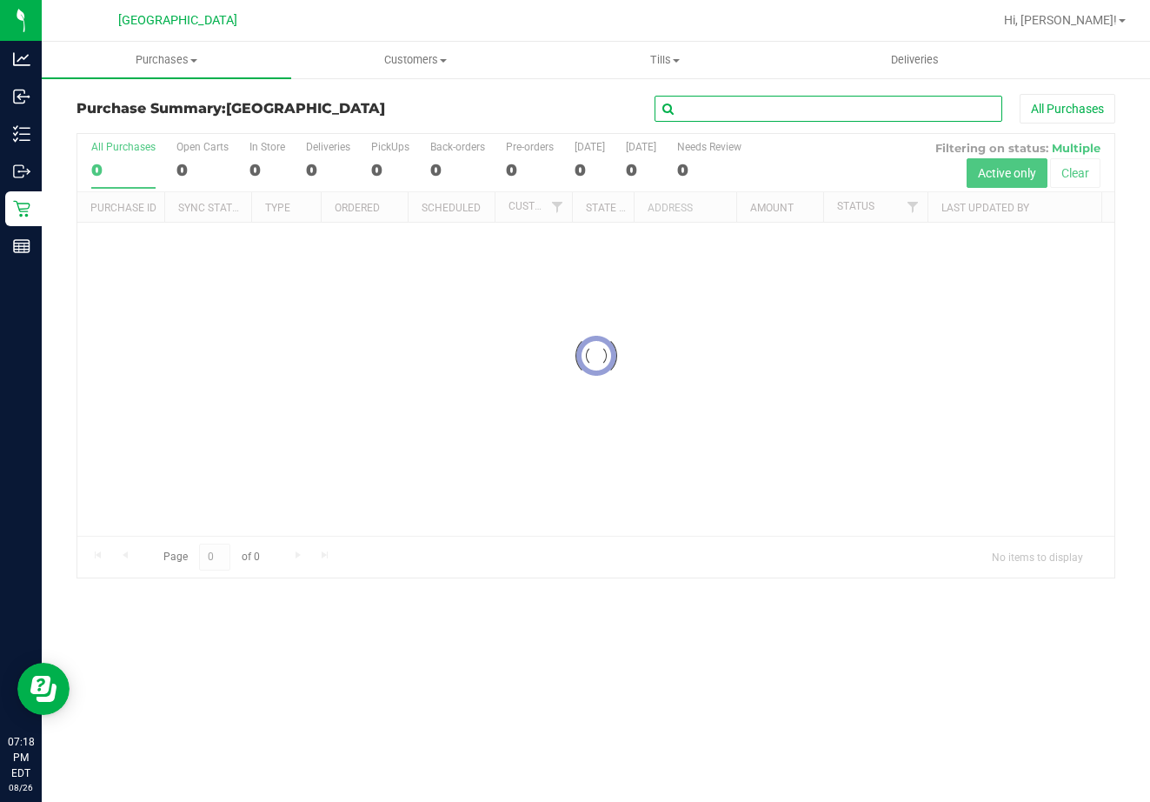
click at [774, 114] on input "text" at bounding box center [829, 109] width 348 height 26
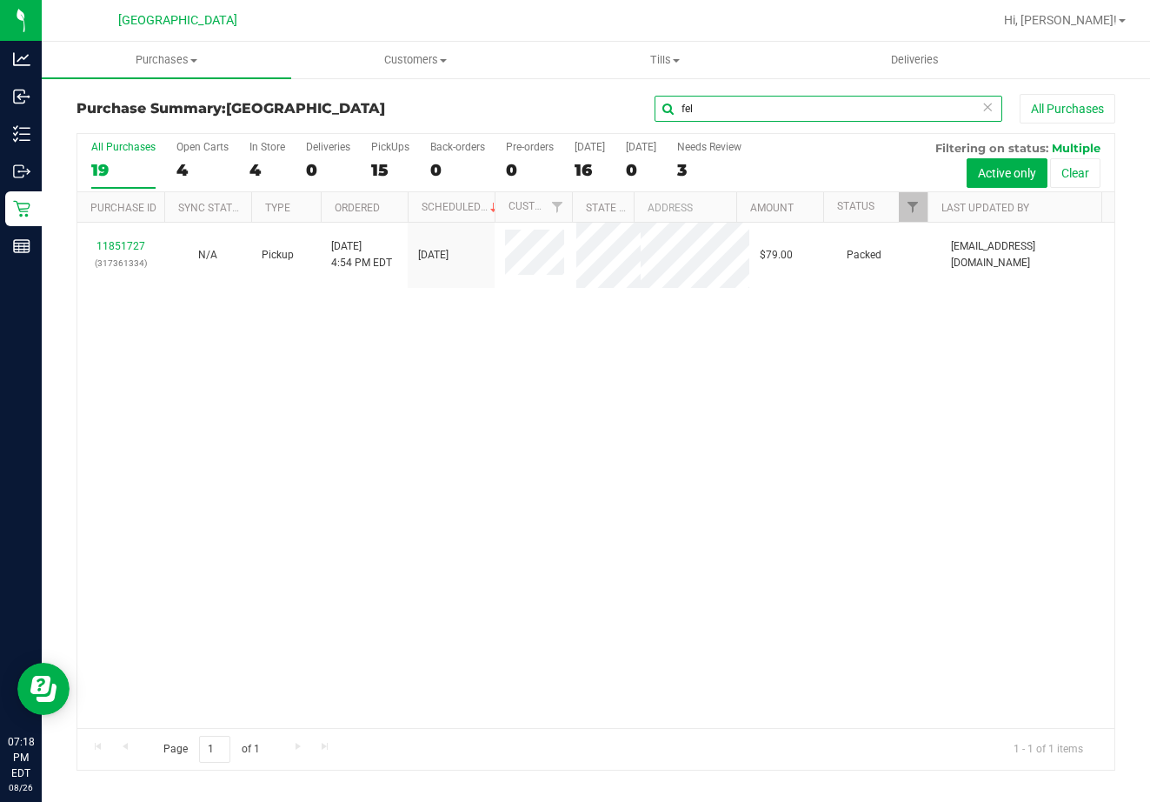
type input "fel"
click at [129, 238] on div "11851727 (317361334)" at bounding box center [121, 254] width 66 height 33
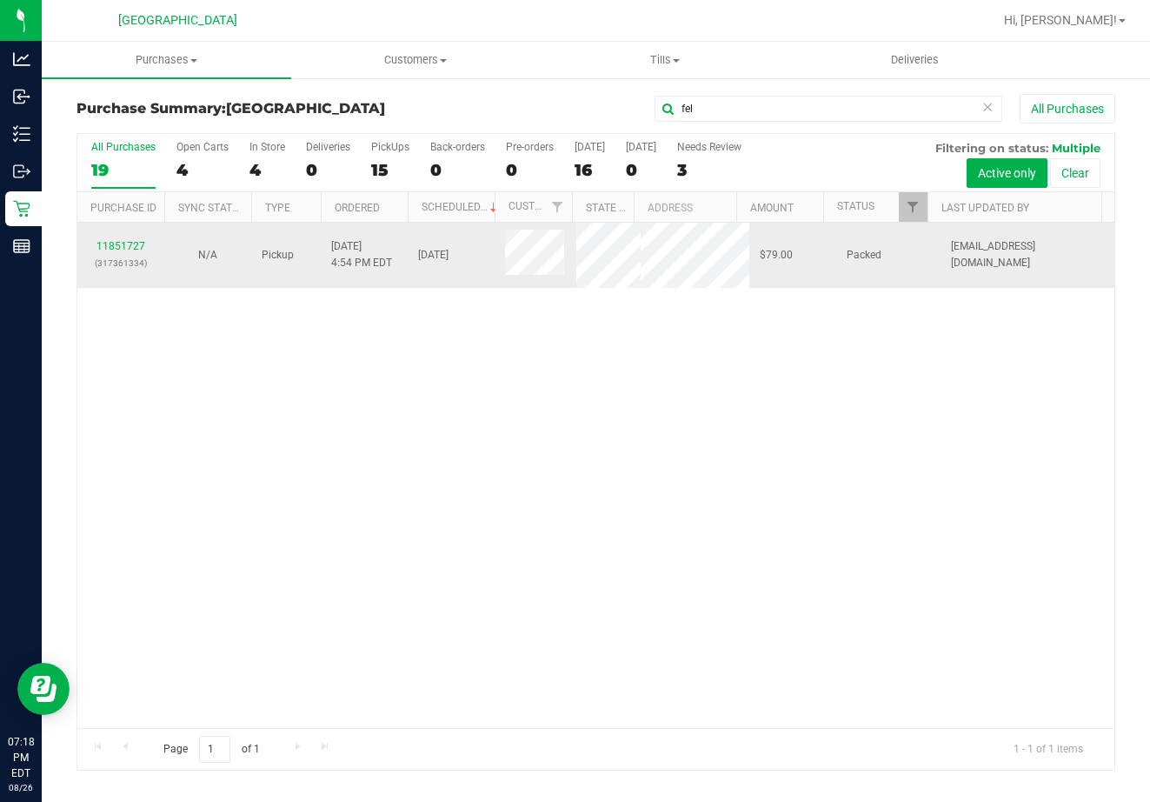
click at [128, 253] on div "11851727 (317361334)" at bounding box center [121, 254] width 66 height 33
click at [128, 247] on link "11851727" at bounding box center [121, 246] width 49 height 12
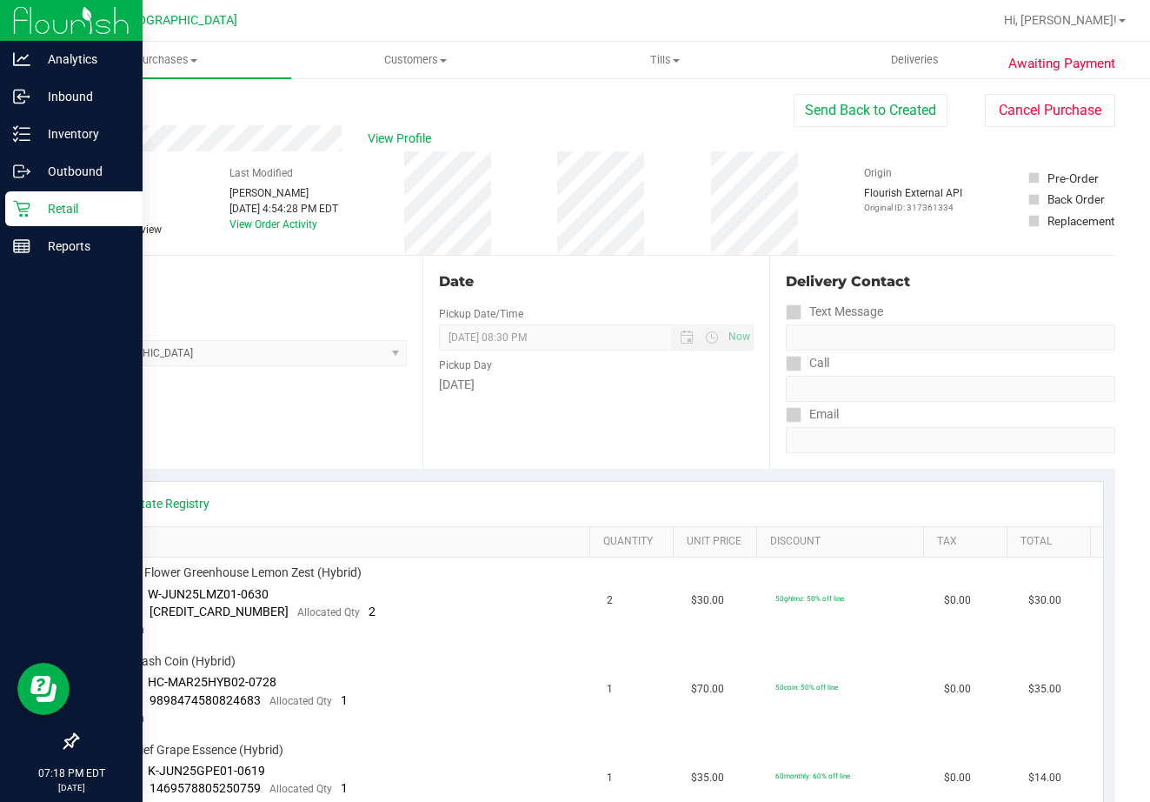
click at [43, 209] on p "Retail" at bounding box center [82, 208] width 104 height 21
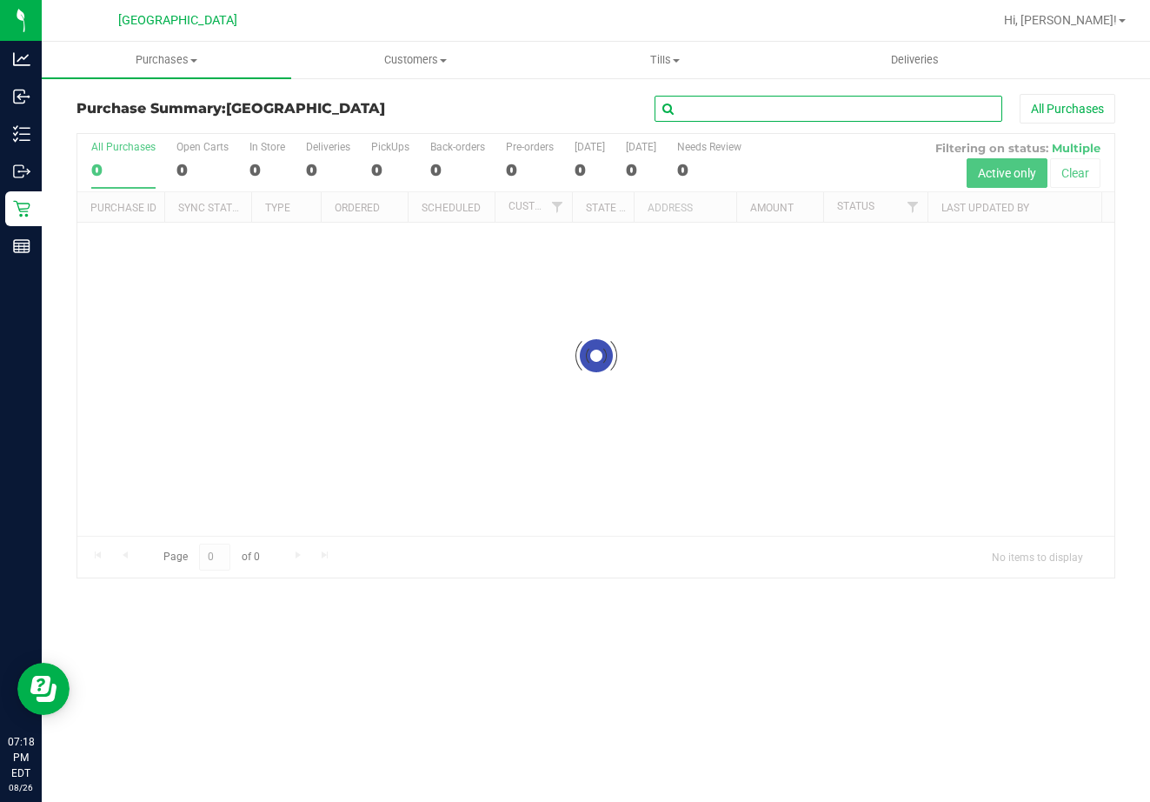
click at [812, 116] on input "text" at bounding box center [829, 109] width 348 height 26
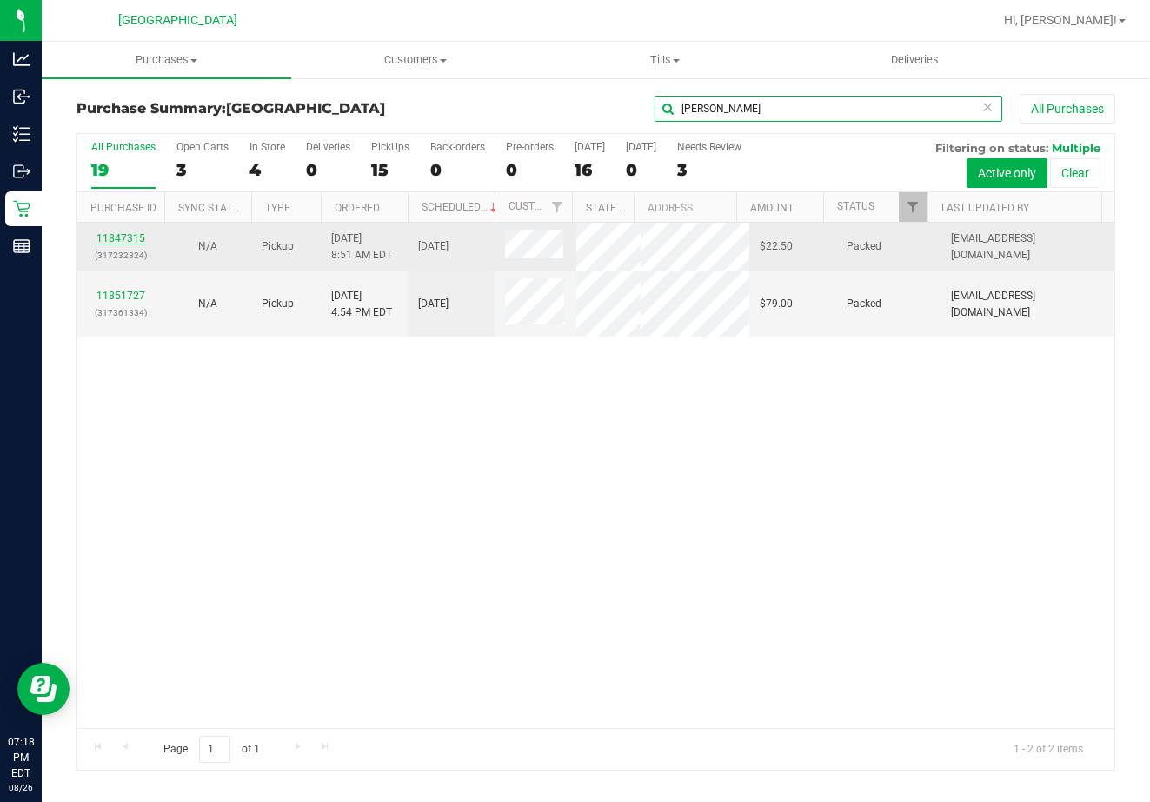
type input "eli"
click at [123, 239] on link "11847315" at bounding box center [121, 238] width 49 height 12
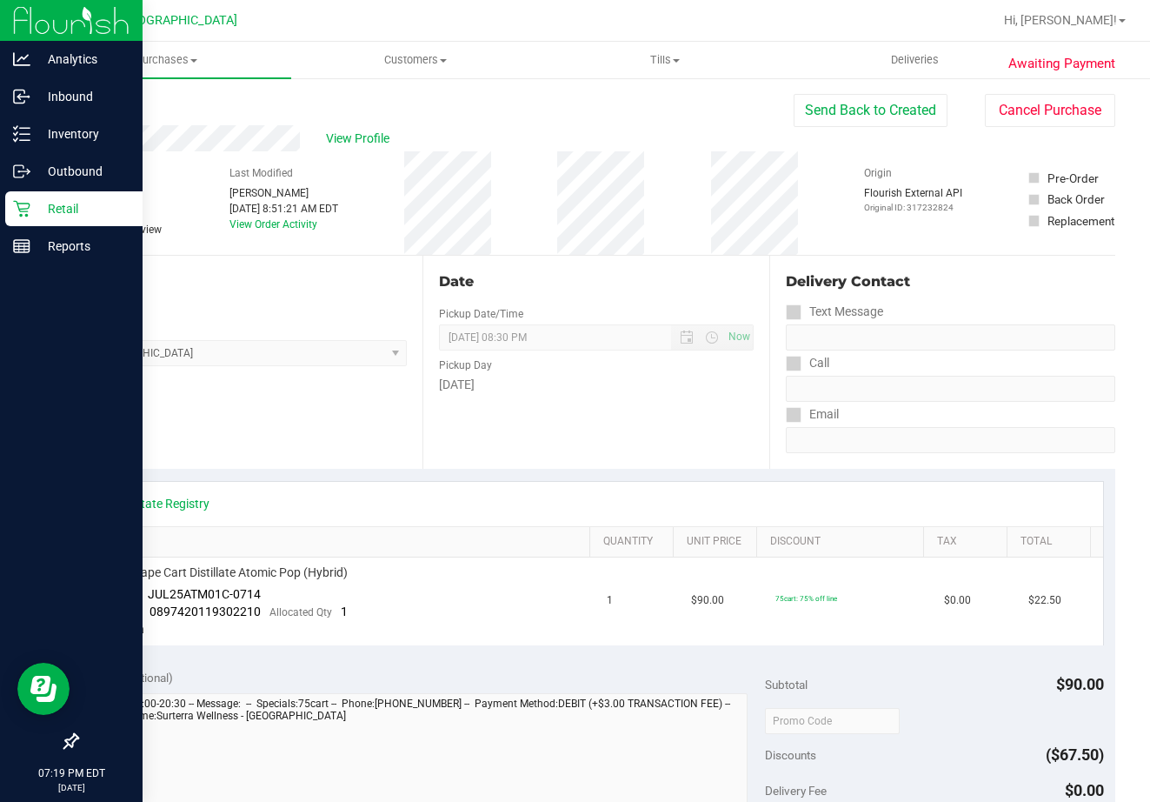
click at [57, 216] on p "Retail" at bounding box center [82, 208] width 104 height 21
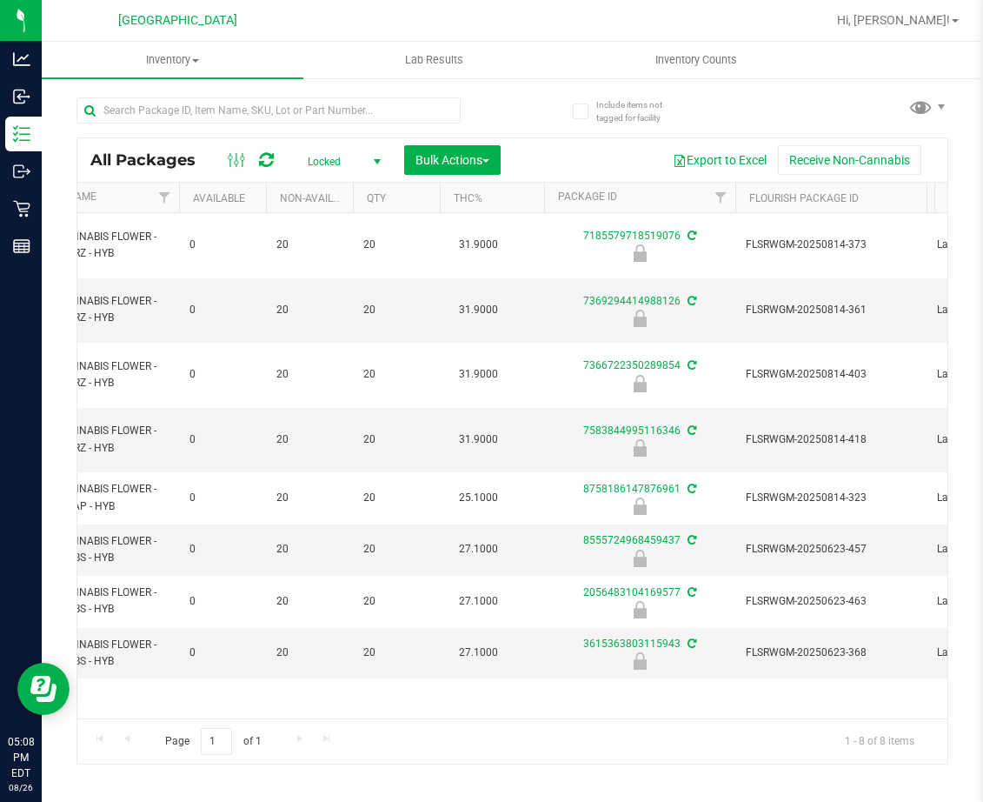
scroll to position [0, 262]
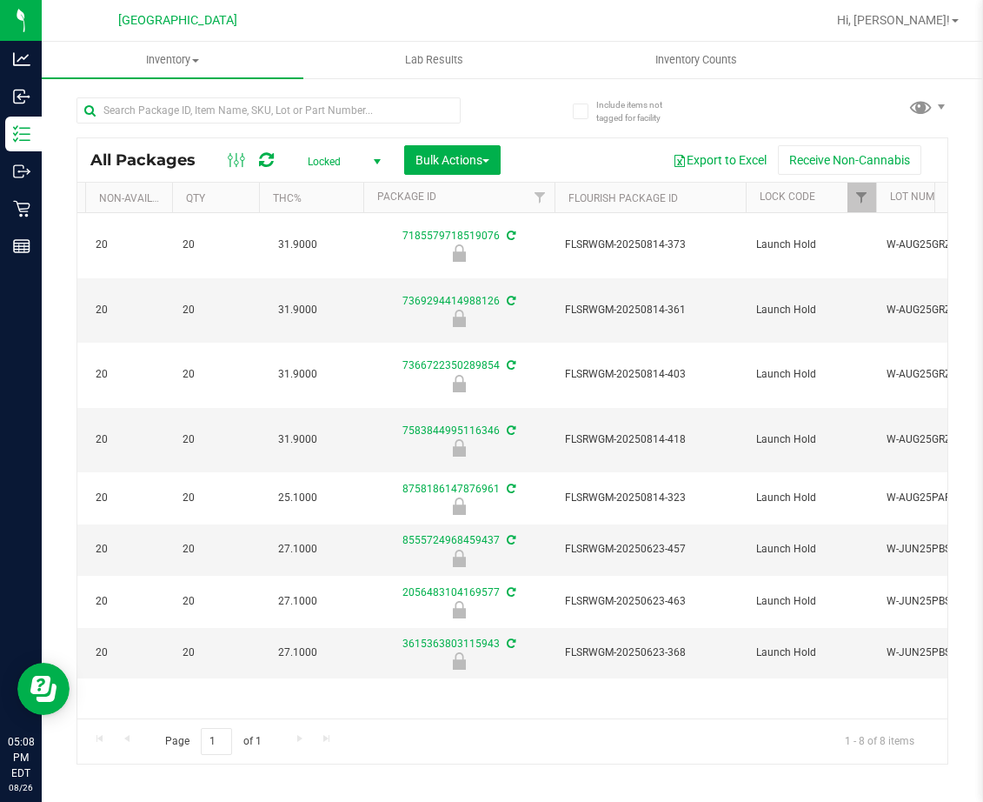
drag, startPoint x: 358, startPoint y: 633, endPoint x: 412, endPoint y: 638, distance: 54.2
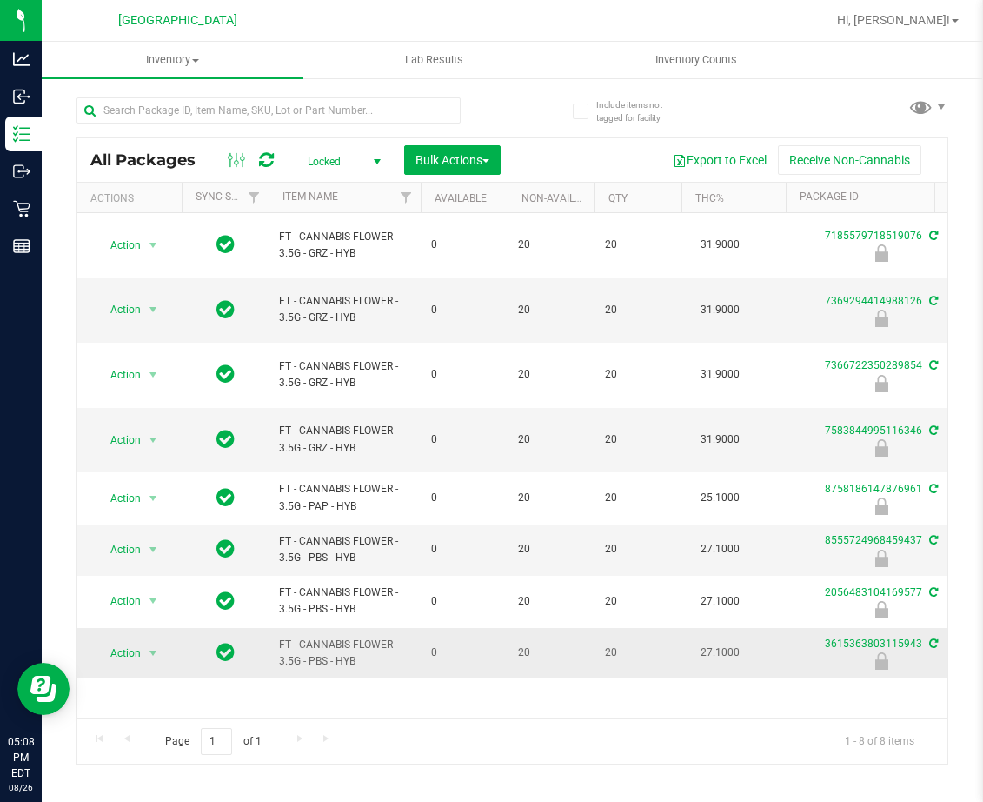
drag, startPoint x: 445, startPoint y: 640, endPoint x: 308, endPoint y: 617, distance: 139.2
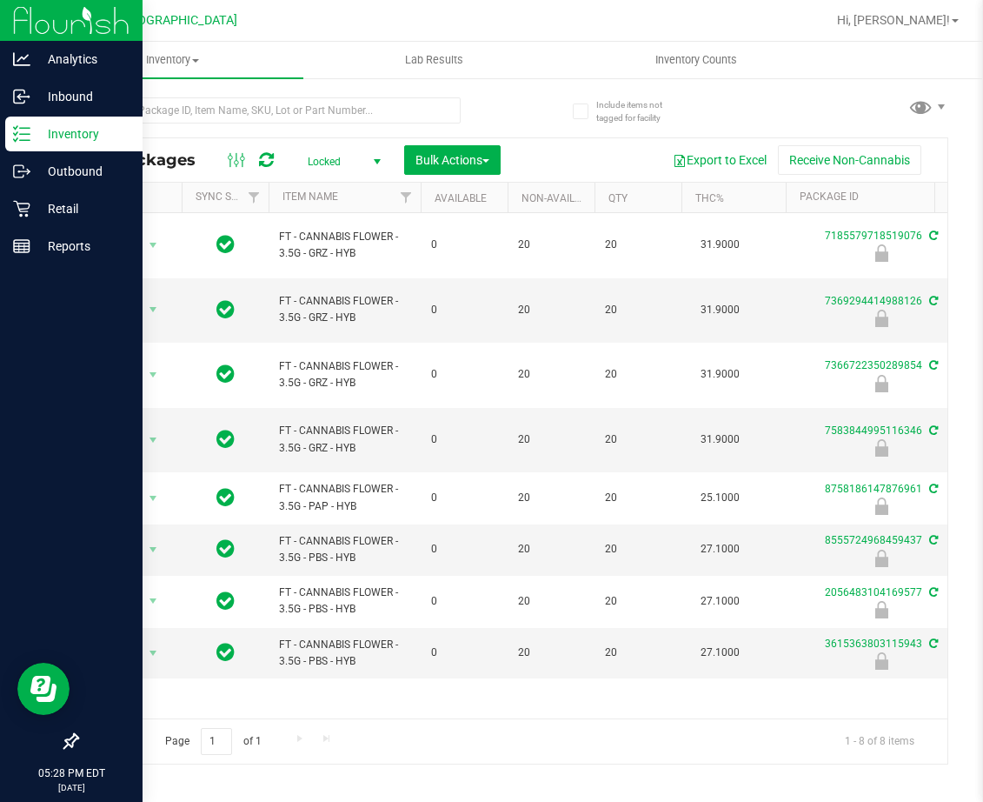
click at [29, 528] on div at bounding box center [71, 495] width 143 height 458
click at [70, 250] on p "Reports" at bounding box center [82, 246] width 104 height 21
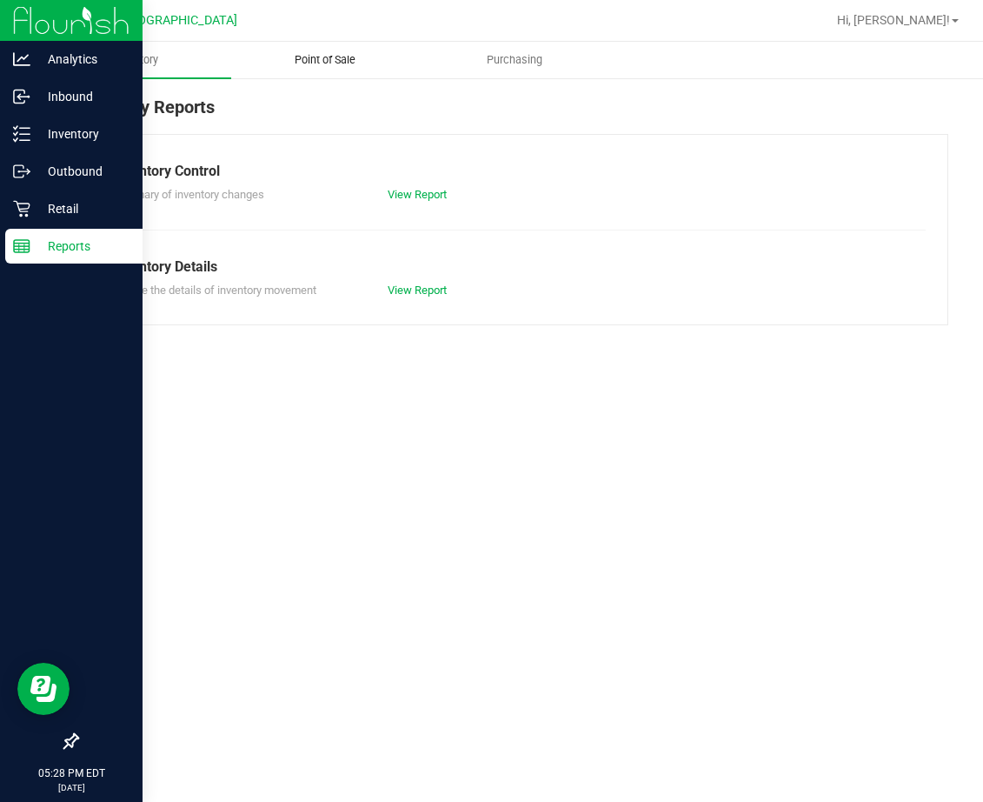
click at [323, 66] on span "Point of Sale" at bounding box center [325, 60] width 108 height 16
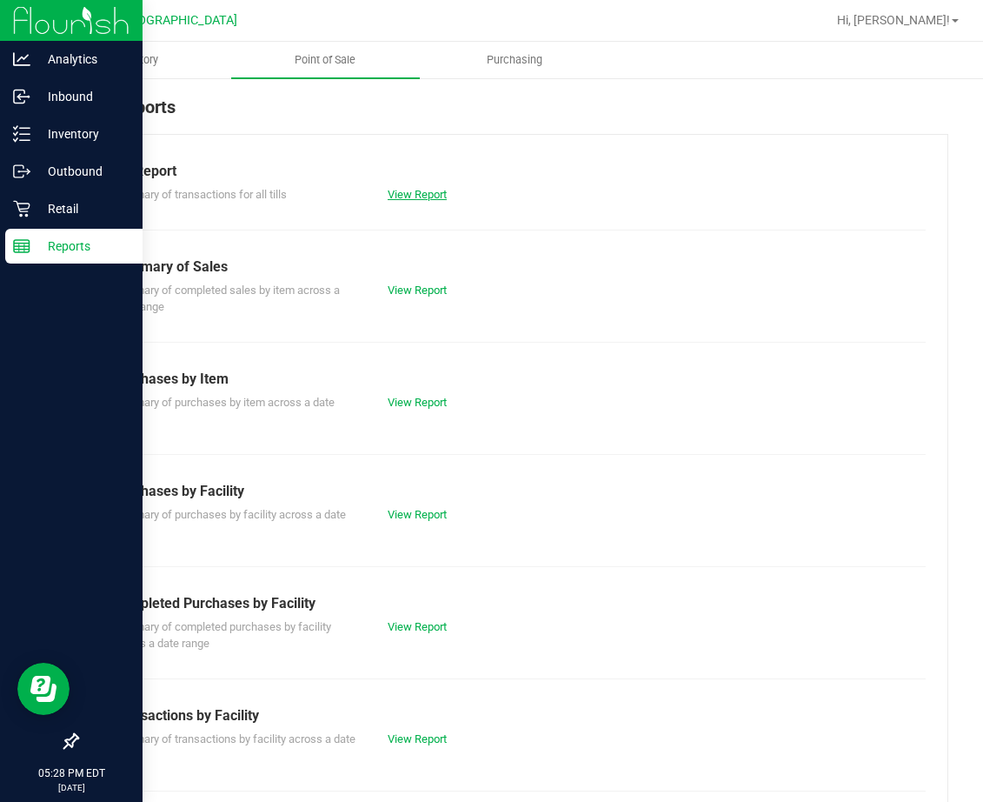
click at [414, 194] on link "View Report" at bounding box center [417, 194] width 59 height 13
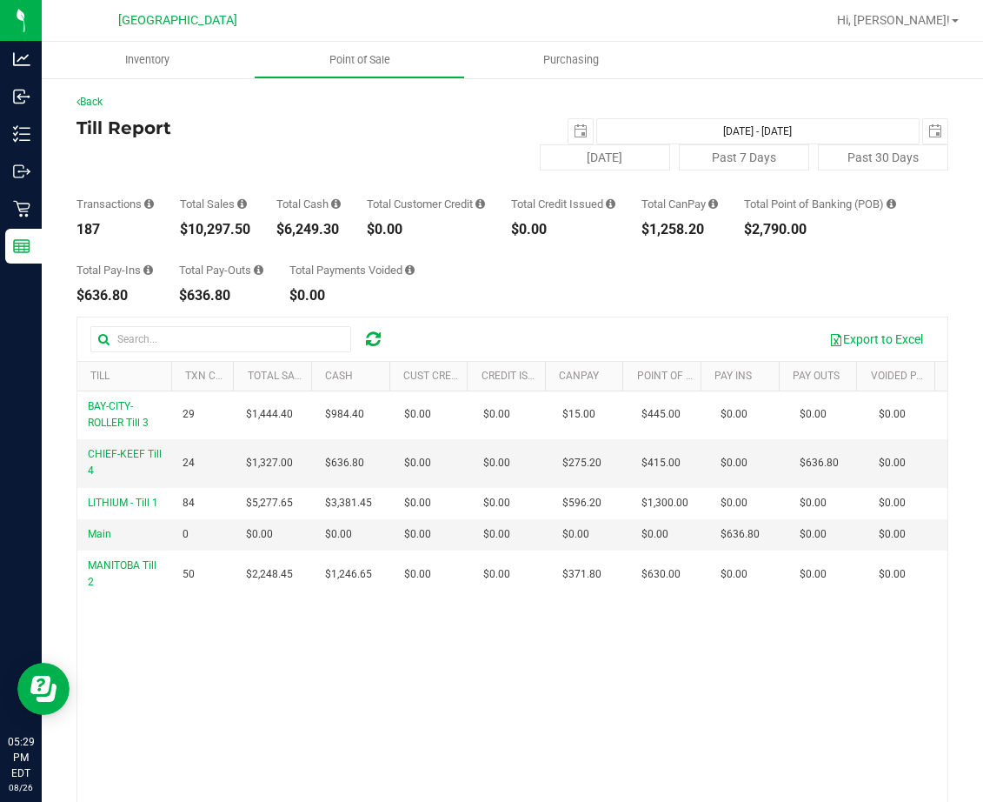
click at [925, 6] on div "Hi, [PERSON_NAME]!" at bounding box center [898, 20] width 136 height 30
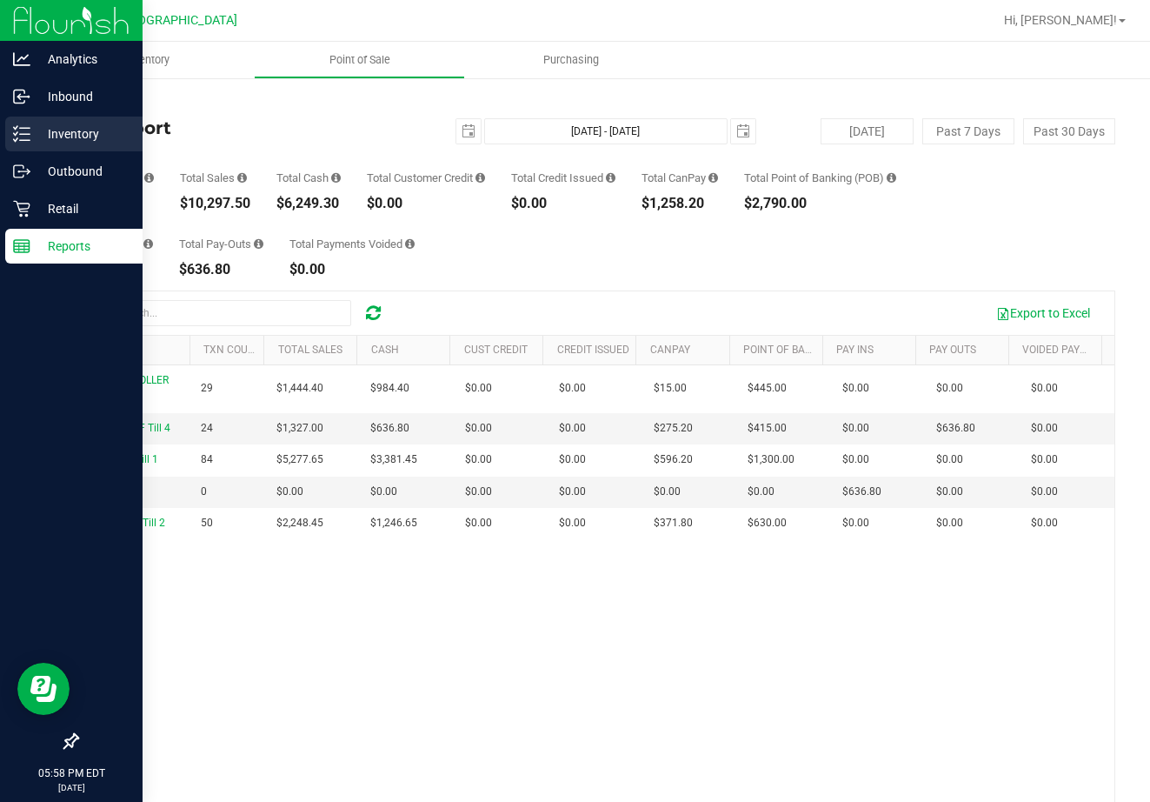
click at [86, 136] on p "Inventory" at bounding box center [82, 133] width 104 height 21
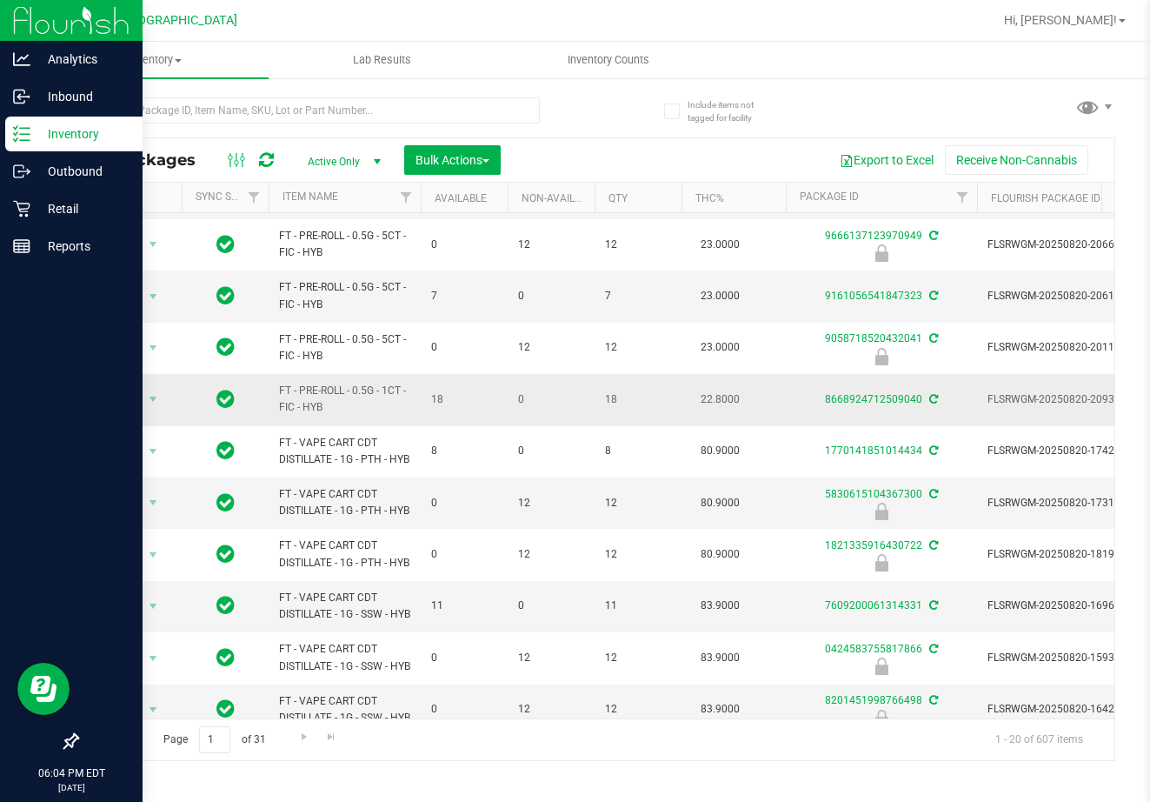
scroll to position [261, 0]
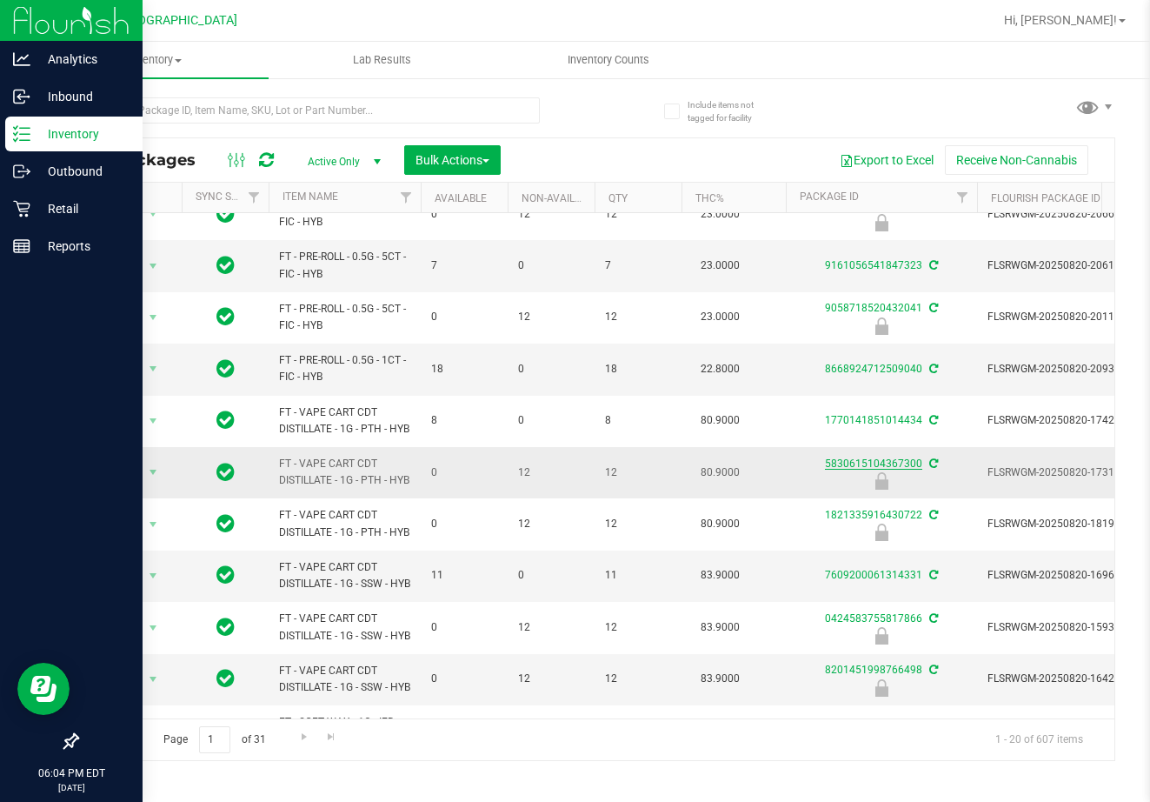
click at [896, 470] on link "5830615104367300" at bounding box center [873, 463] width 97 height 12
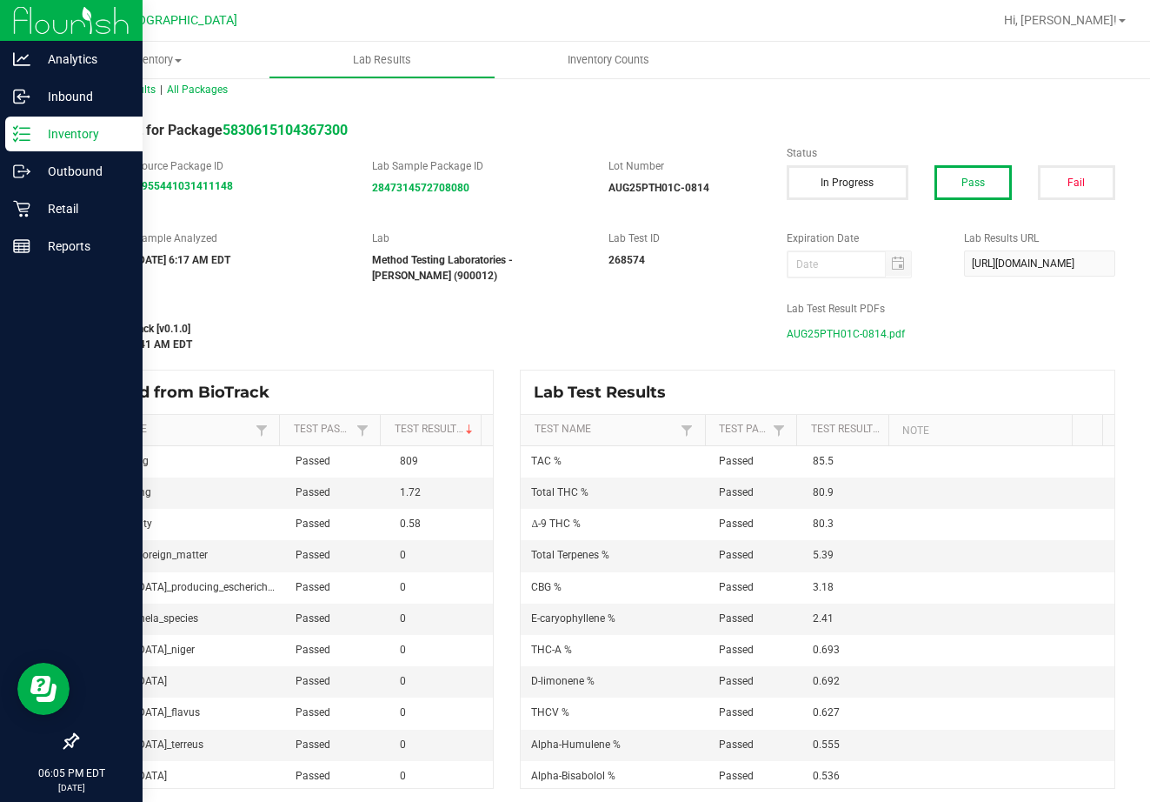
scroll to position [22, 0]
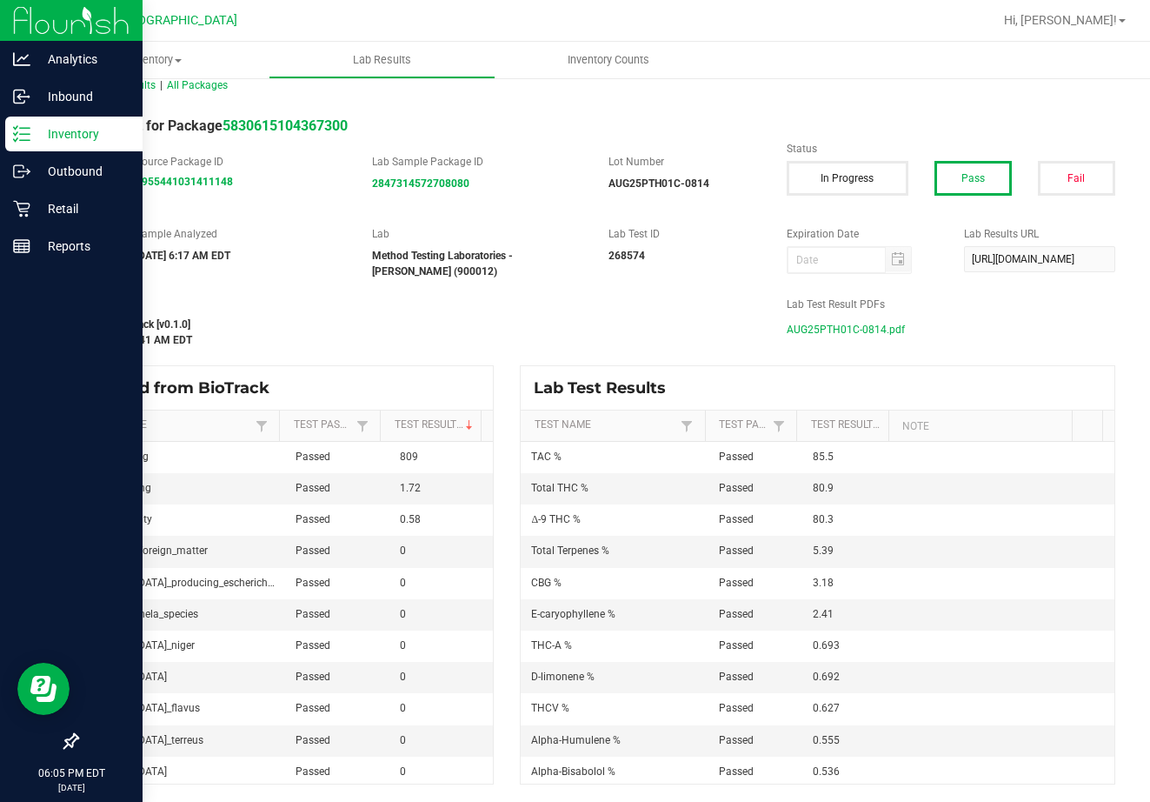
click at [848, 322] on span "AUG25PTH01C-0814.pdf" at bounding box center [846, 329] width 118 height 26
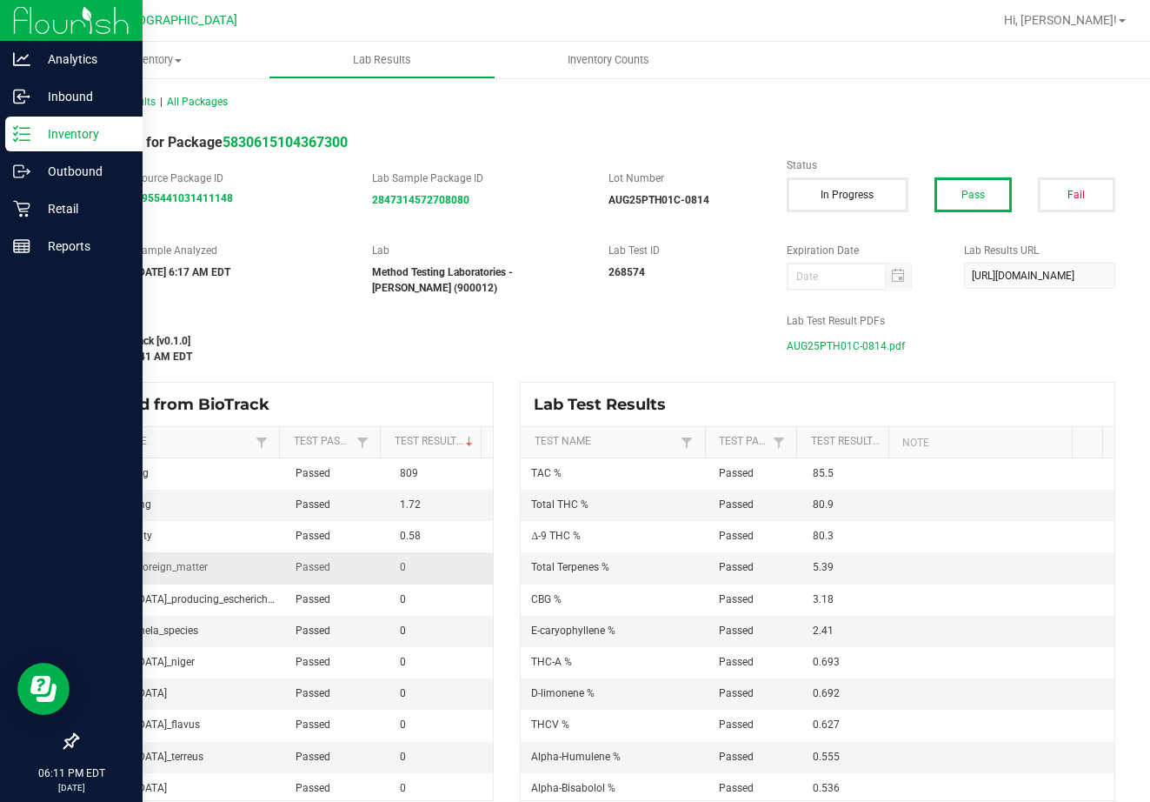
scroll to position [0, 0]
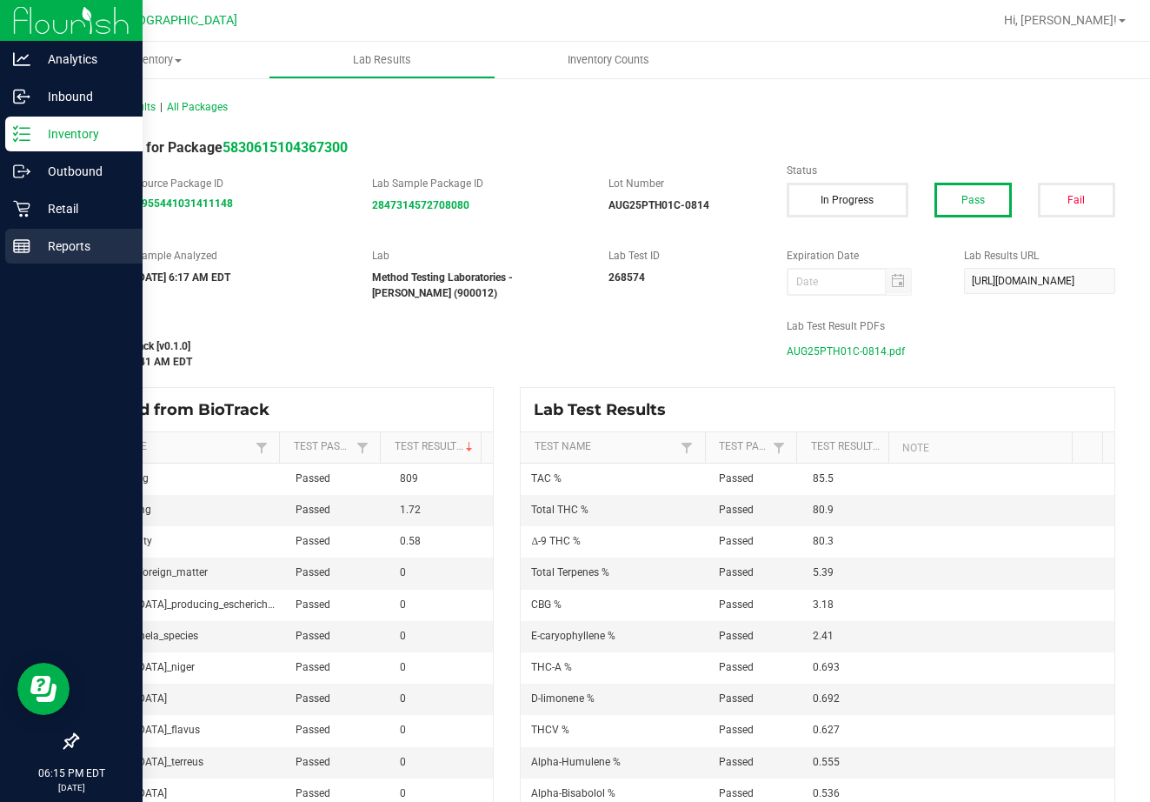
click at [59, 238] on p "Reports" at bounding box center [82, 246] width 104 height 21
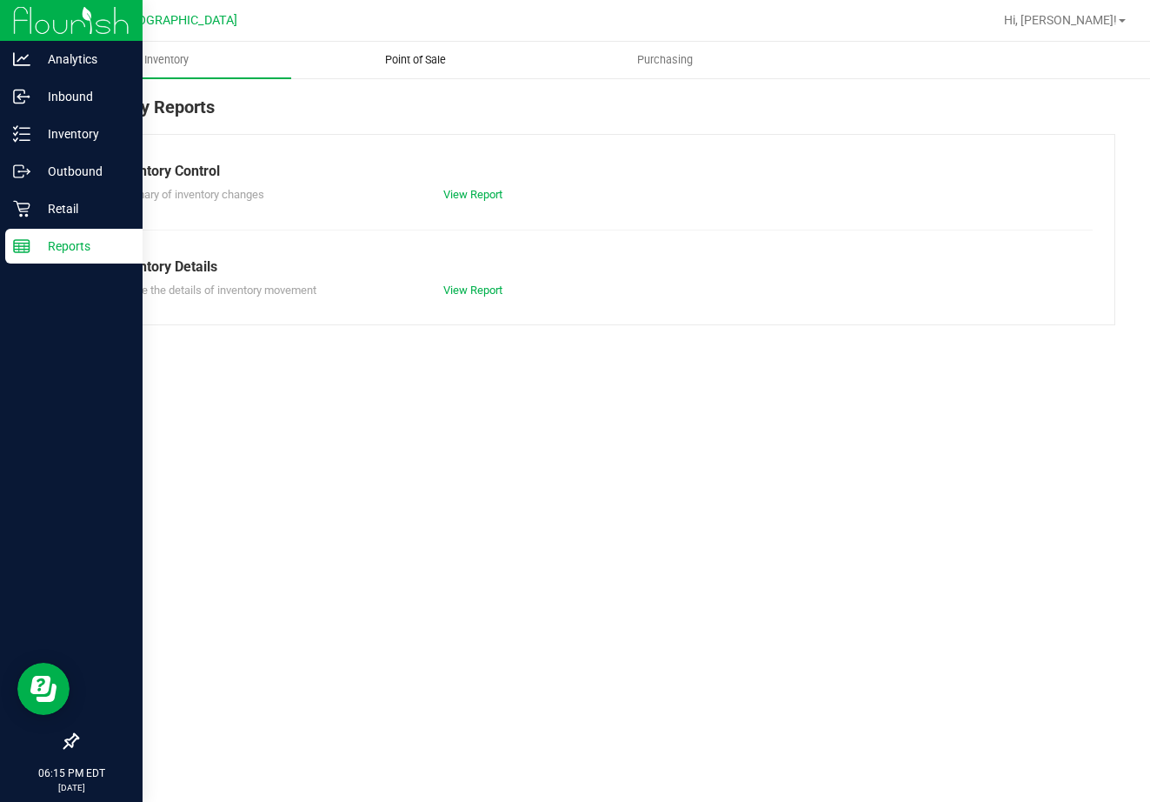
click at [420, 52] on span "Point of Sale" at bounding box center [416, 60] width 108 height 16
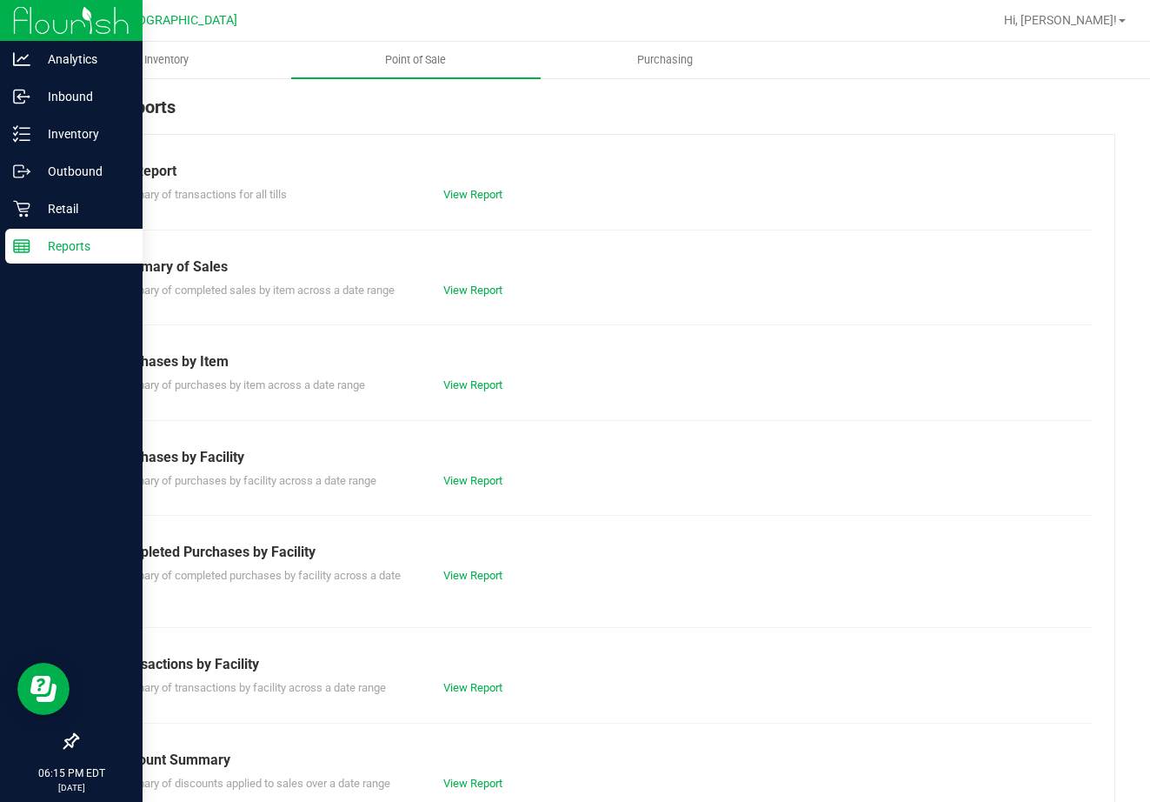
click at [466, 202] on div "View Report" at bounding box center [595, 194] width 331 height 17
click at [466, 195] on link "View Report" at bounding box center [472, 194] width 59 height 13
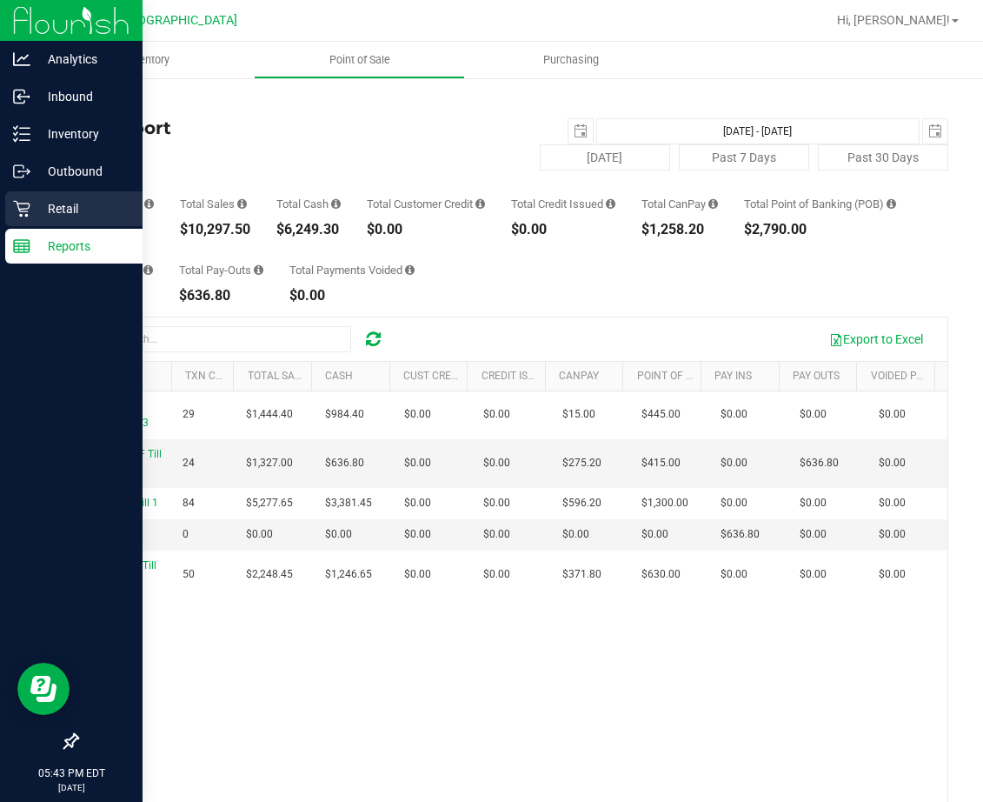
click at [55, 209] on p "Retail" at bounding box center [82, 208] width 104 height 21
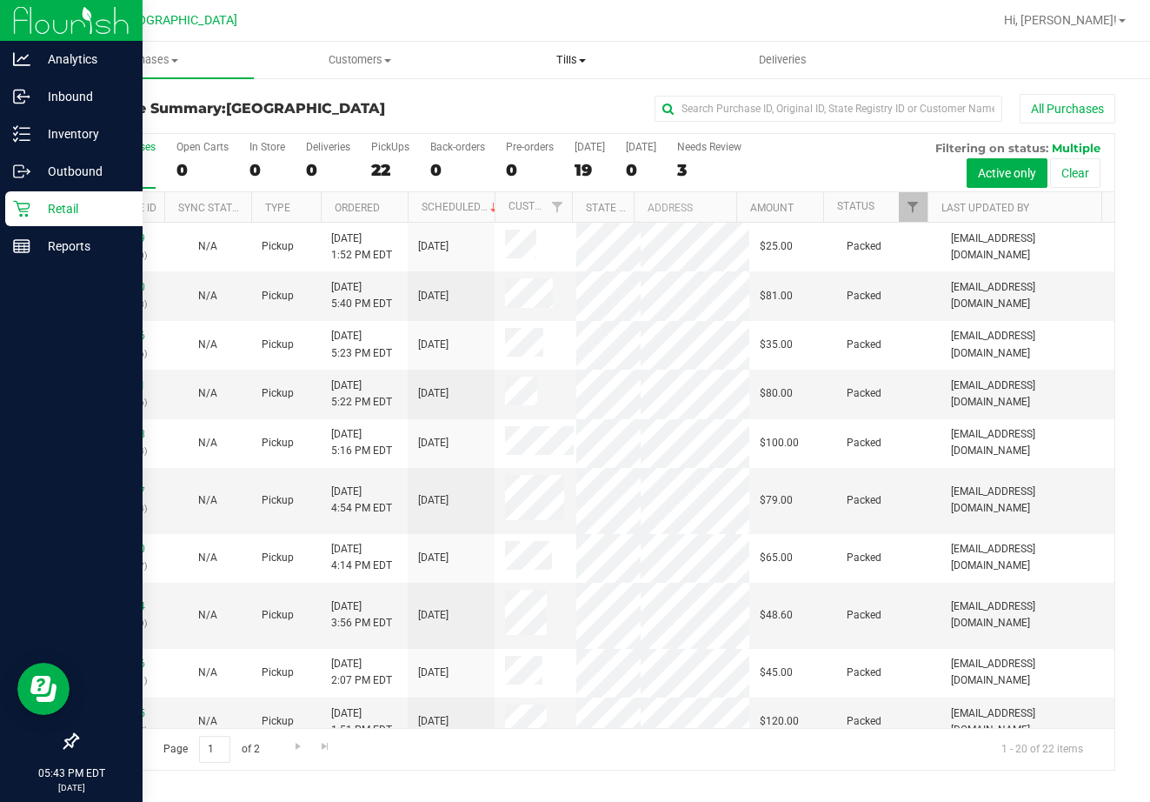
click at [569, 65] on span "Tills" at bounding box center [571, 60] width 210 height 16
click at [566, 102] on span "Manage tills" at bounding box center [523, 104] width 117 height 15
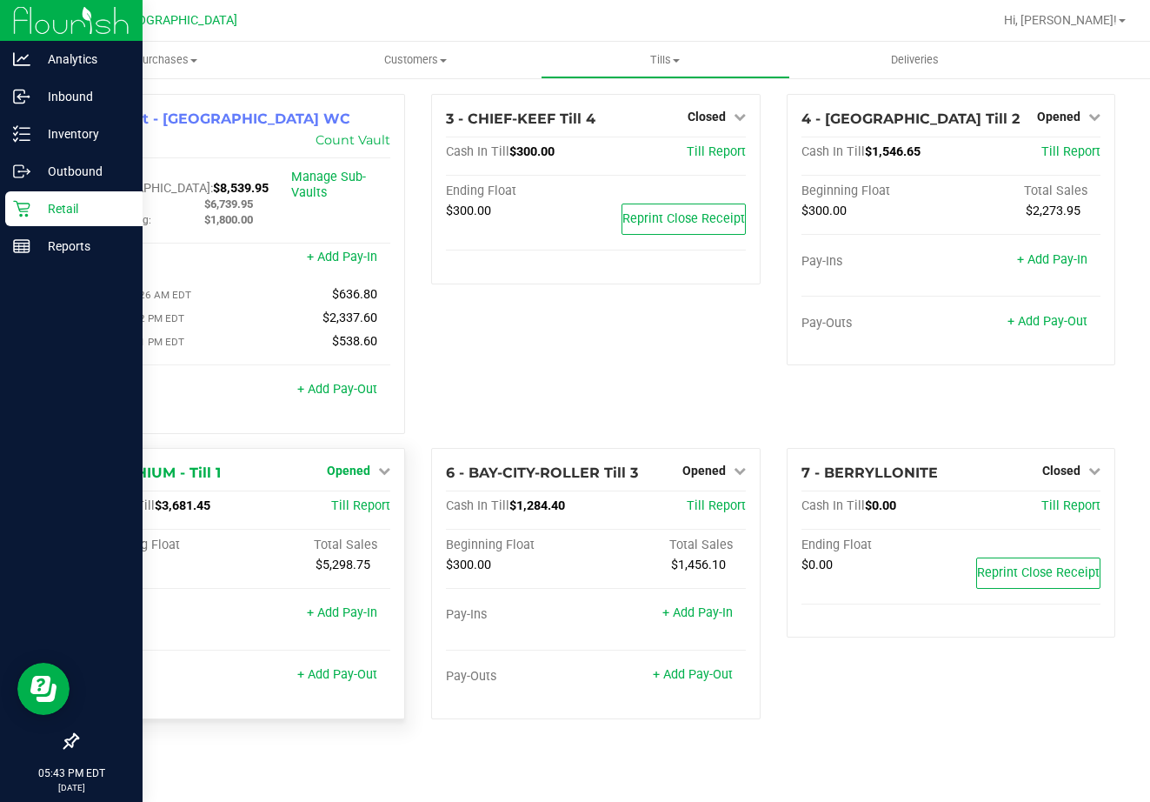
click at [381, 464] on icon at bounding box center [384, 470] width 12 height 12
click at [378, 496] on div "Close Till" at bounding box center [351, 507] width 129 height 22
click at [356, 499] on link "Close Till" at bounding box center [351, 506] width 47 height 14
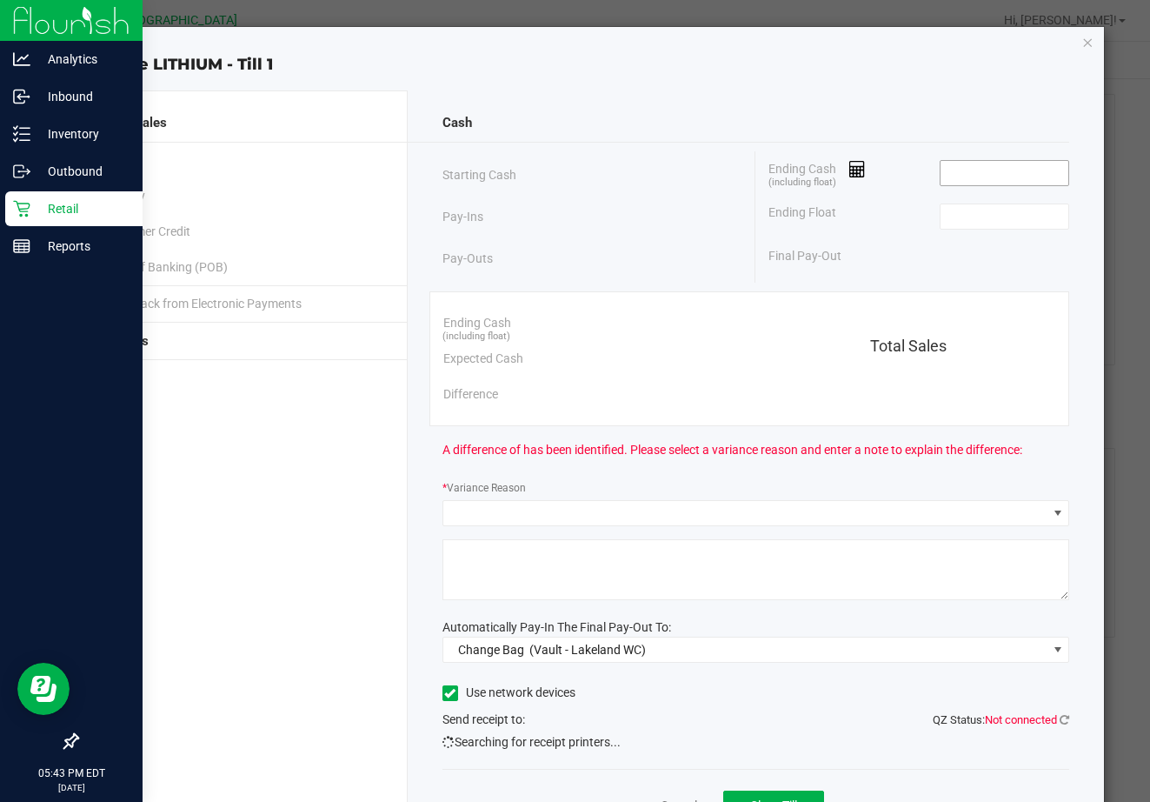
click at [958, 177] on input at bounding box center [1005, 173] width 128 height 24
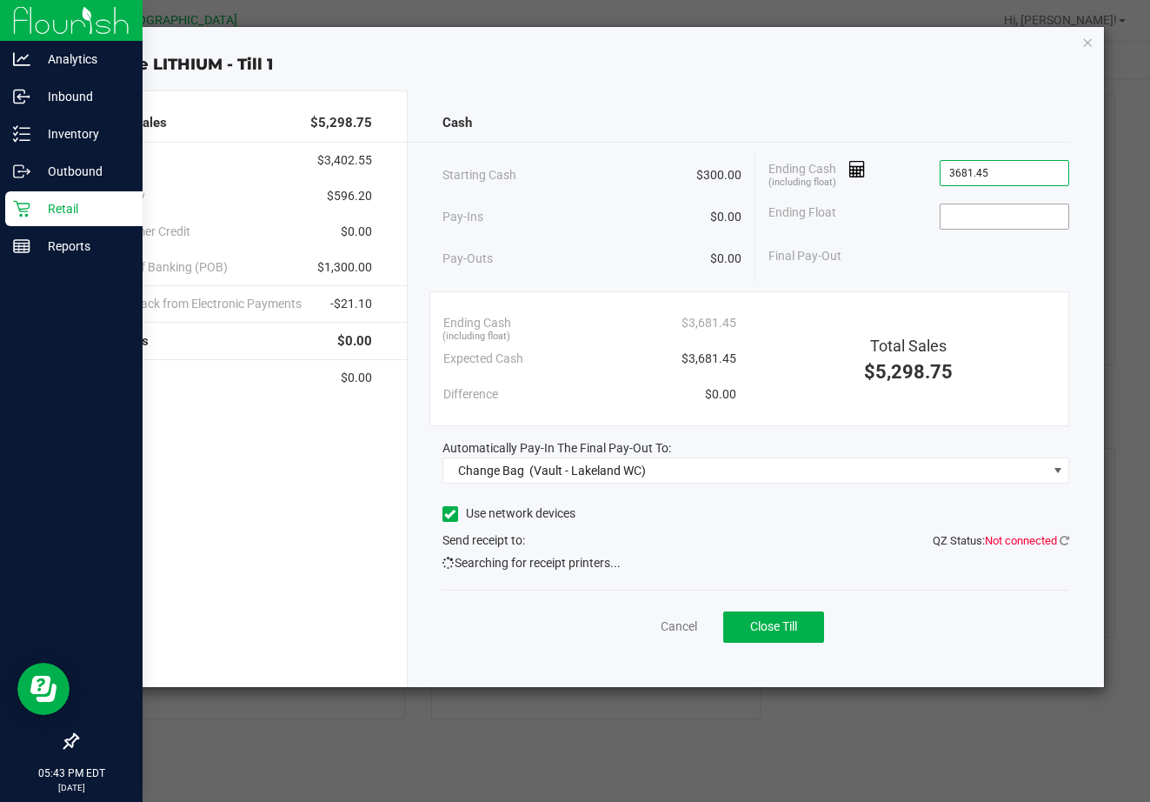
type input "$3,681.45"
click at [983, 220] on input at bounding box center [1005, 216] width 128 height 24
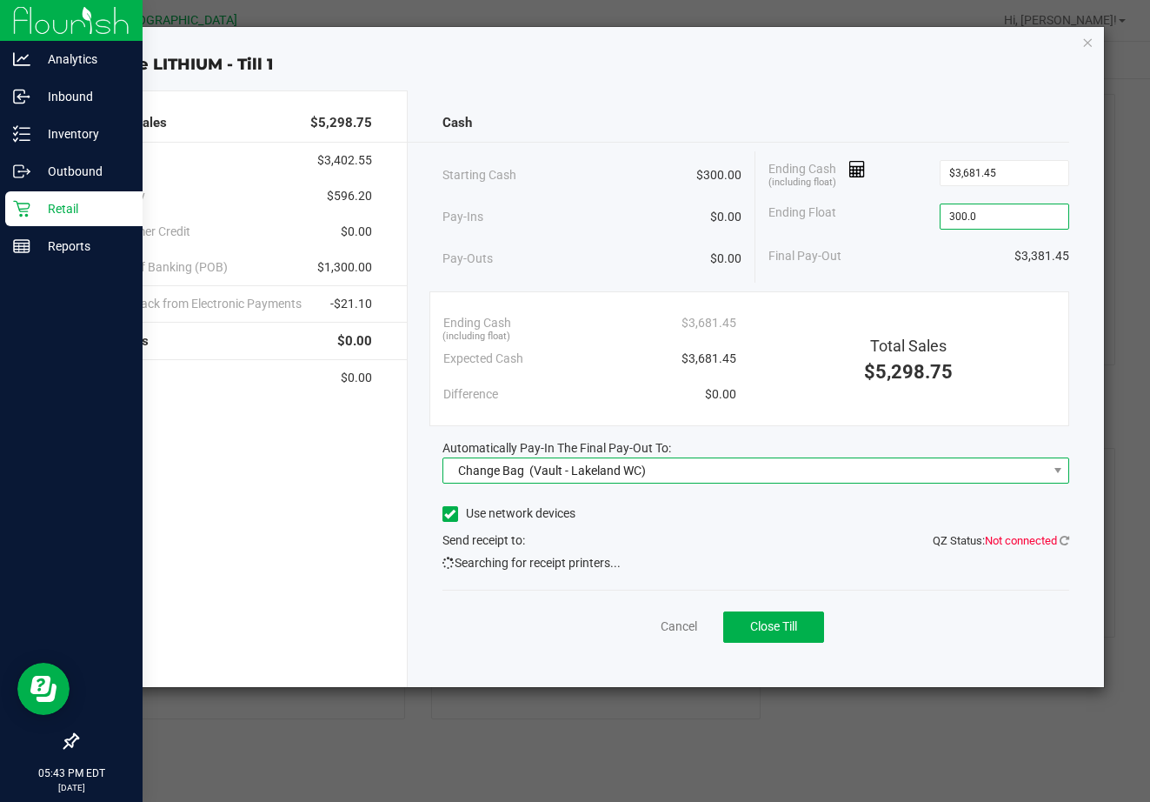
type input "$300.00"
click at [660, 470] on span "Change Bag (Vault - Lakeland WC)" at bounding box center [744, 470] width 603 height 24
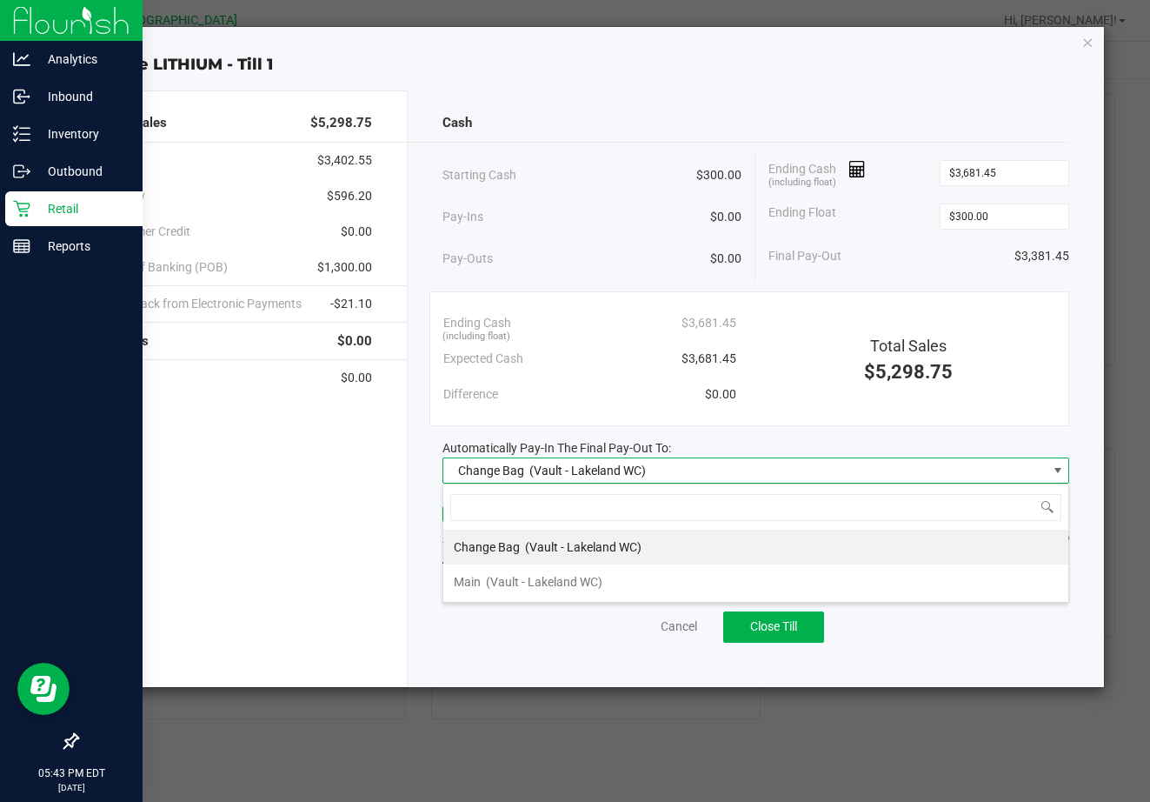
scroll to position [26, 628]
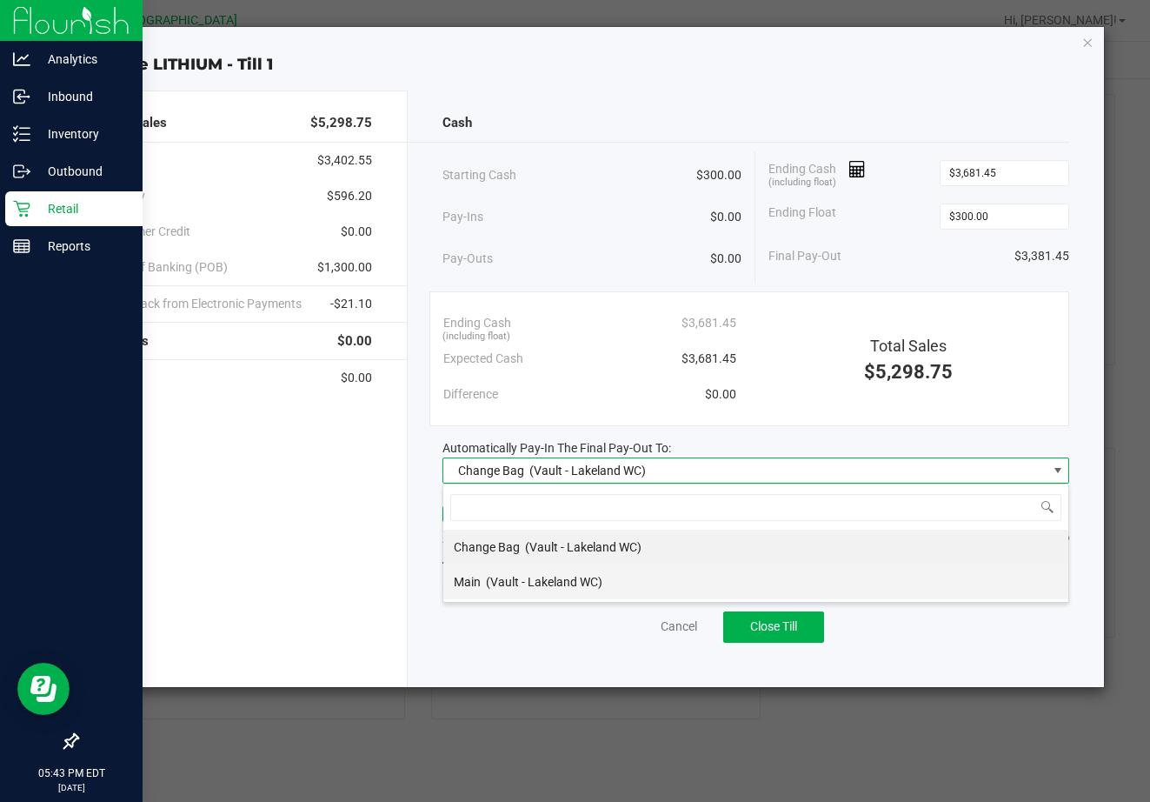
click at [583, 576] on span "(Vault - Lakeland WC)" at bounding box center [544, 582] width 117 height 14
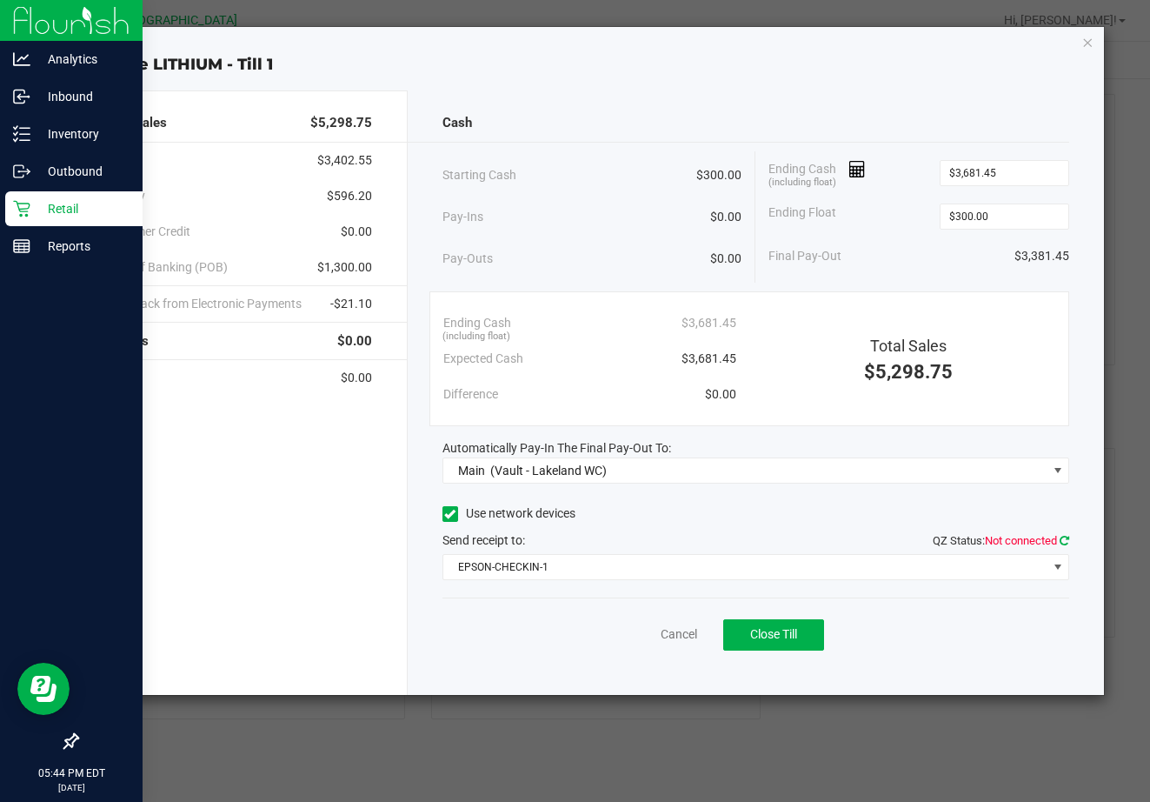
click at [983, 536] on icon at bounding box center [1065, 540] width 10 height 11
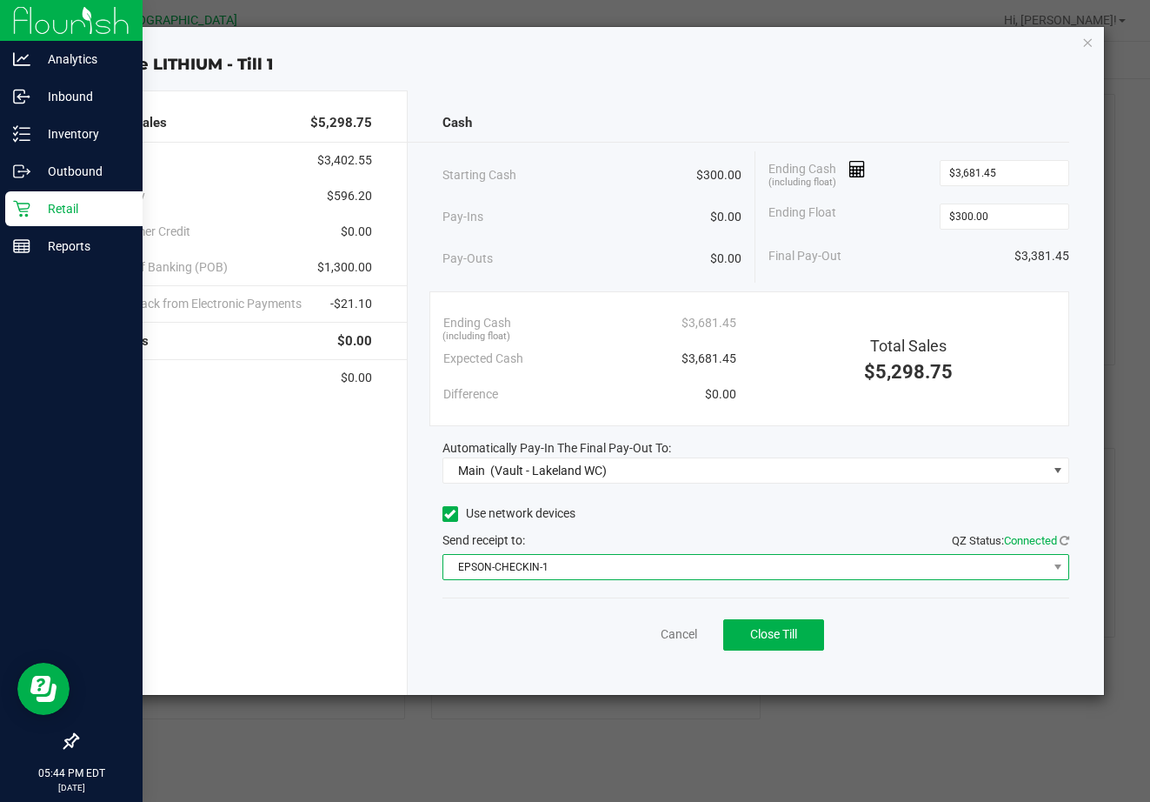
click at [743, 568] on span "EPSON-CHECKIN-1" at bounding box center [744, 567] width 603 height 24
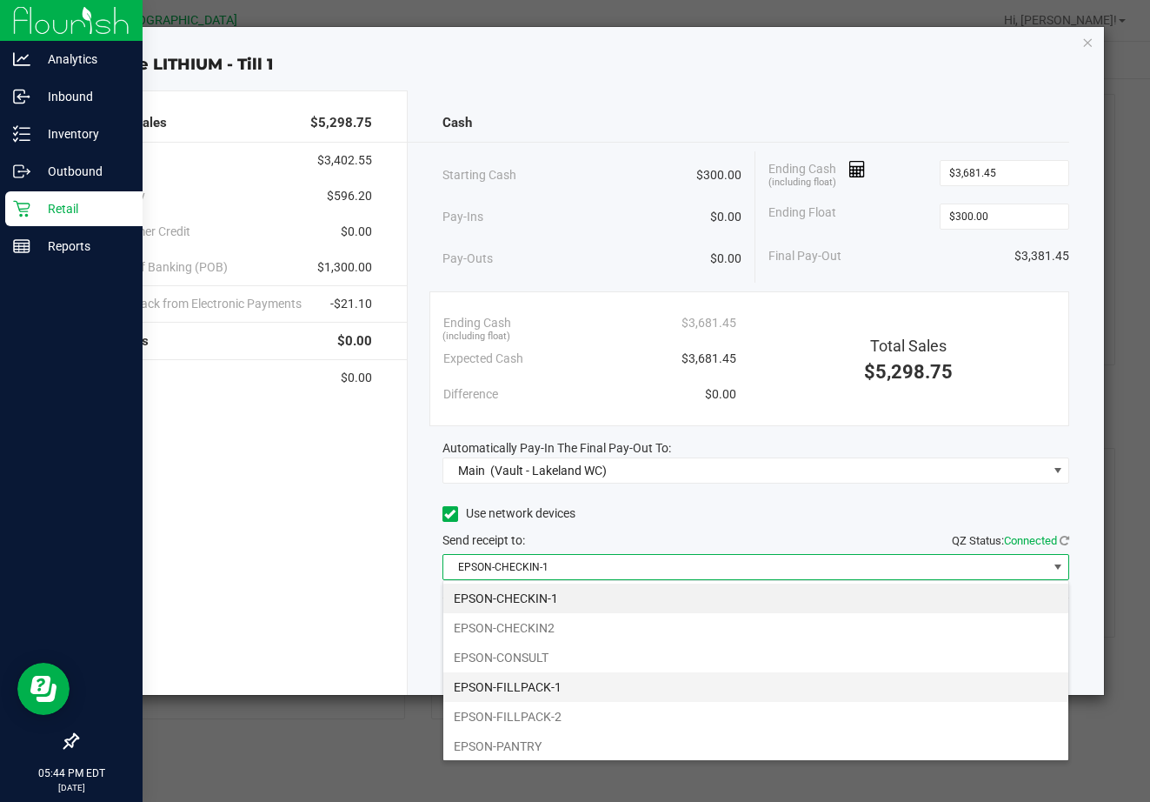
click at [563, 684] on li "EPSON-FILLPACK-1" at bounding box center [755, 687] width 625 height 30
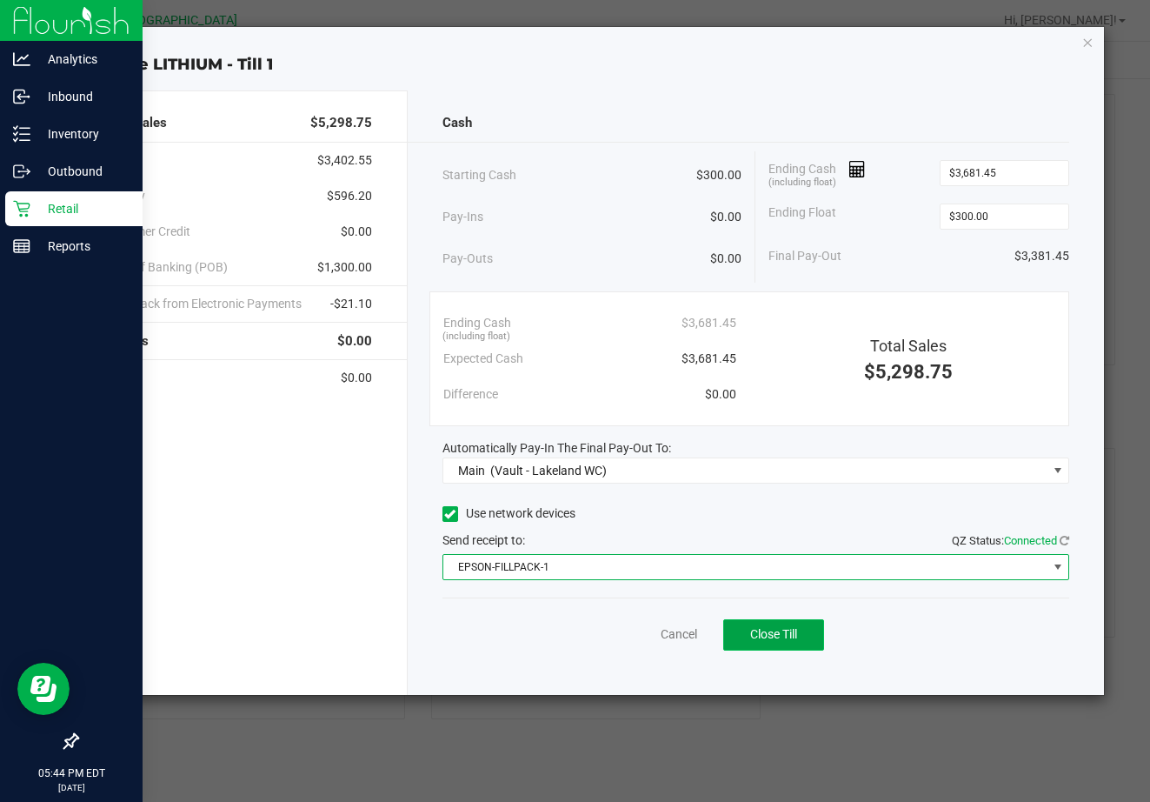
click at [770, 627] on span "Close Till" at bounding box center [773, 634] width 47 height 14
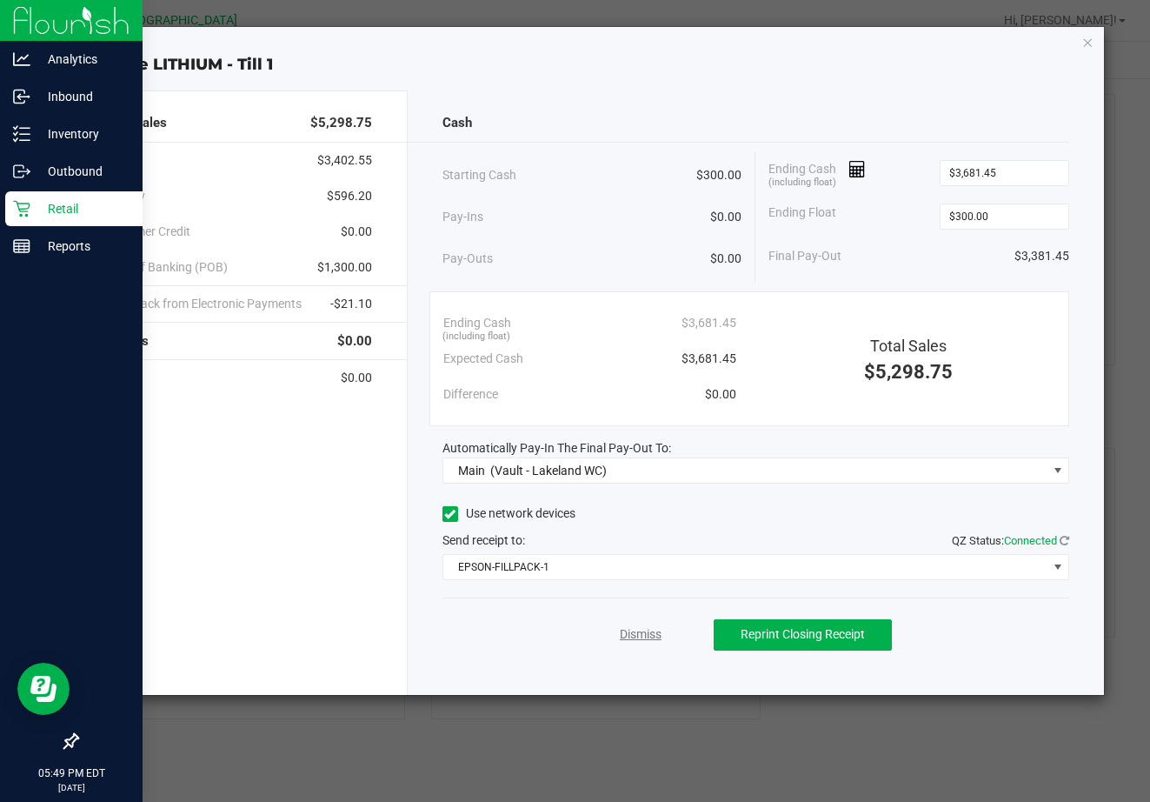
click at [645, 629] on link "Dismiss" at bounding box center [641, 634] width 42 height 18
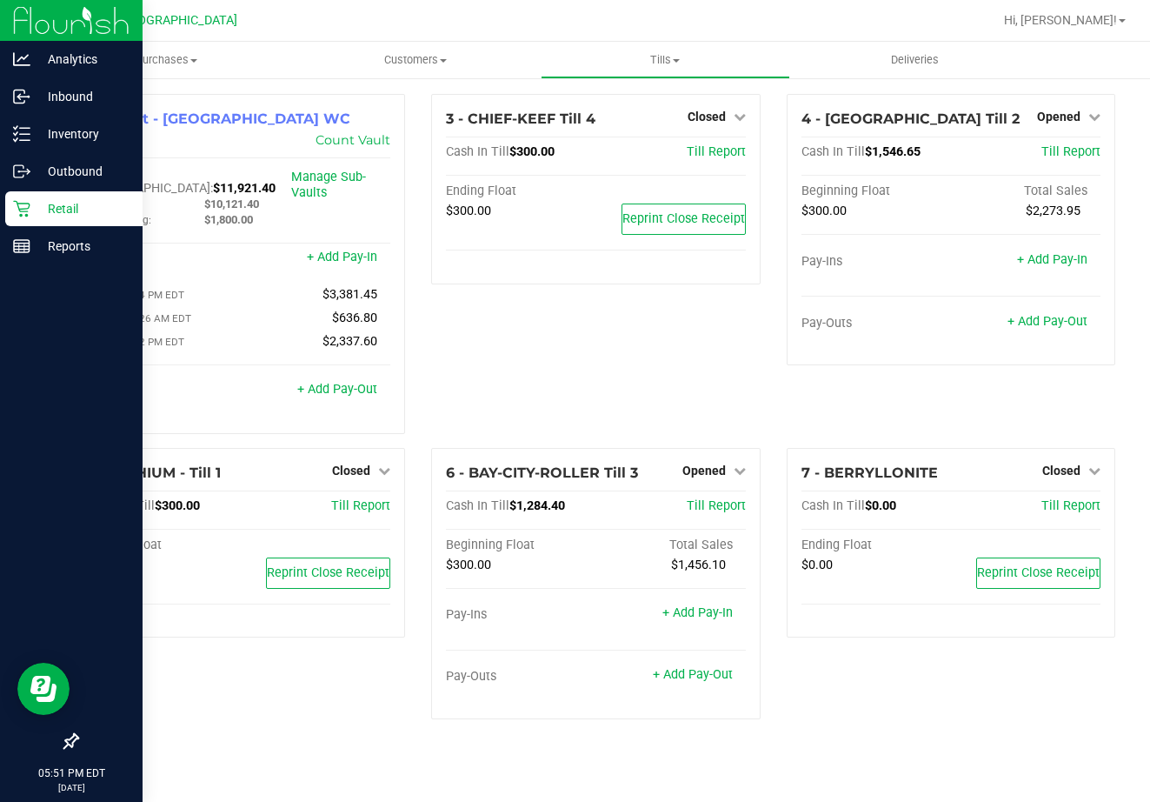
click at [72, 205] on p "Retail" at bounding box center [82, 208] width 104 height 21
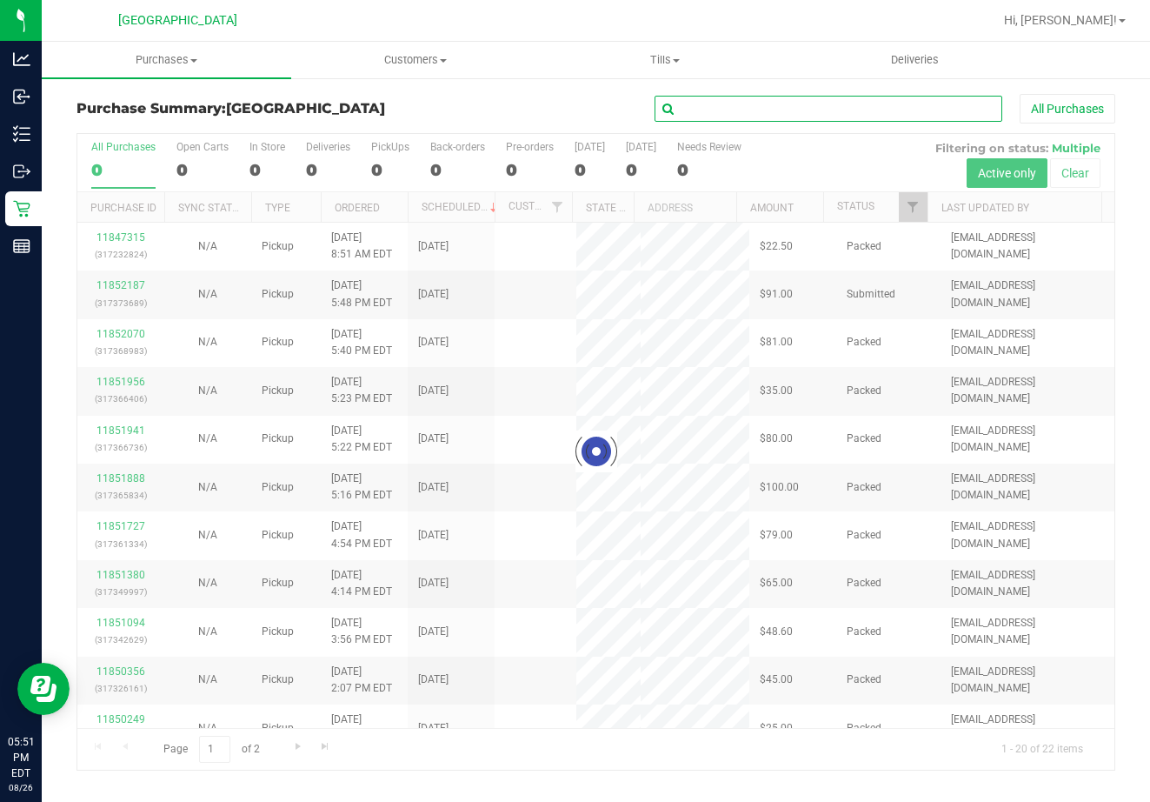
click at [723, 102] on input "text" at bounding box center [829, 109] width 348 height 26
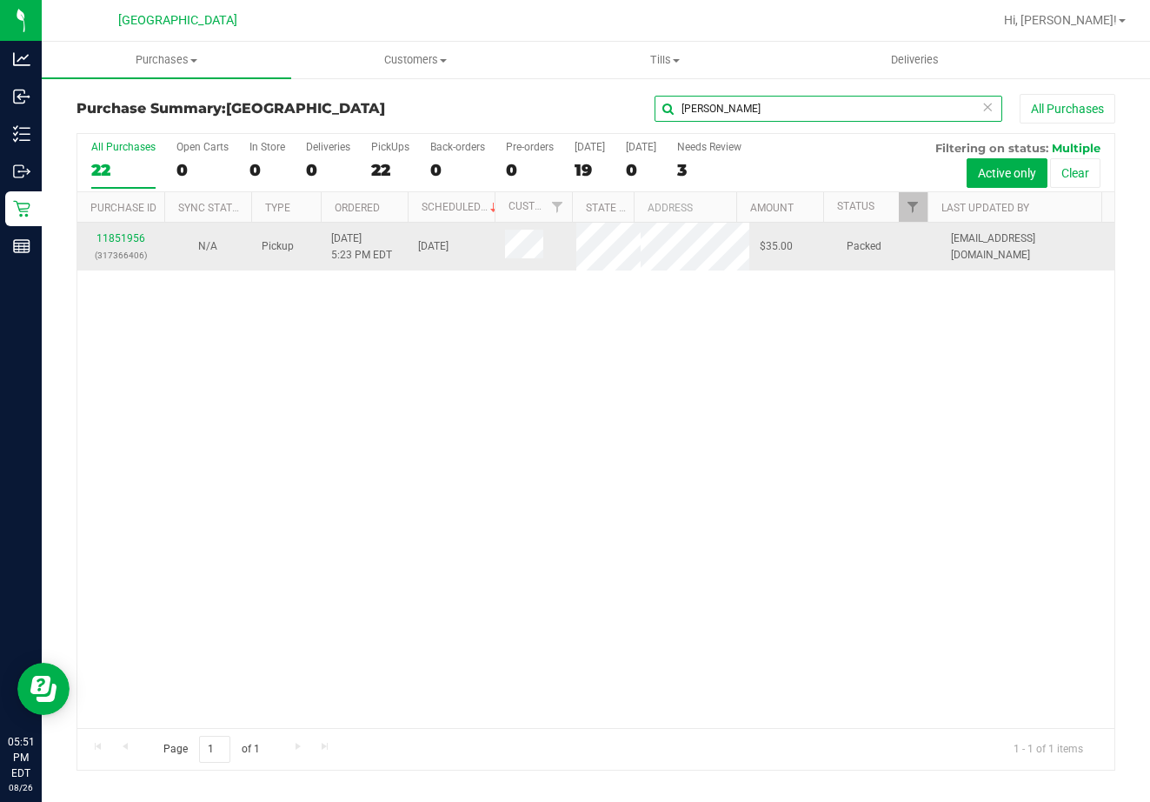
type input "carlee"
click at [131, 230] on div "11851956 (317366406)" at bounding box center [121, 246] width 66 height 33
click at [130, 235] on link "11851956" at bounding box center [121, 238] width 49 height 12
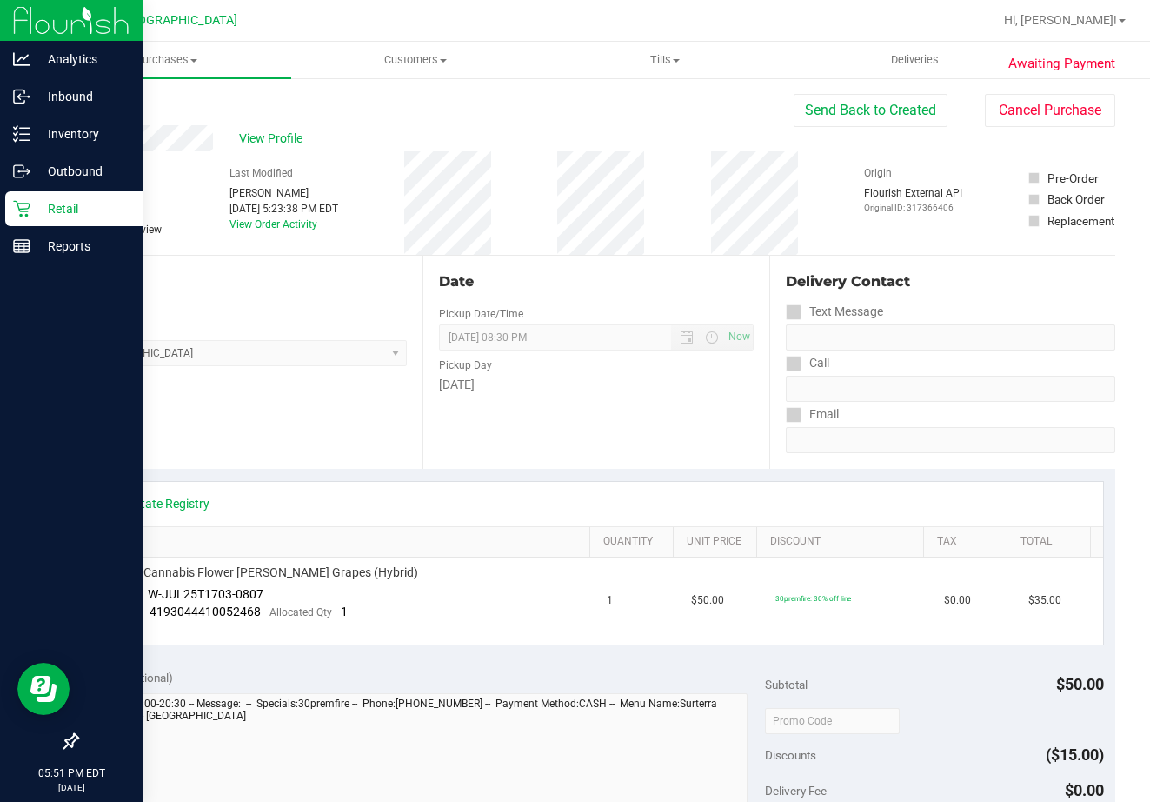
click at [35, 210] on p "Retail" at bounding box center [82, 208] width 104 height 21
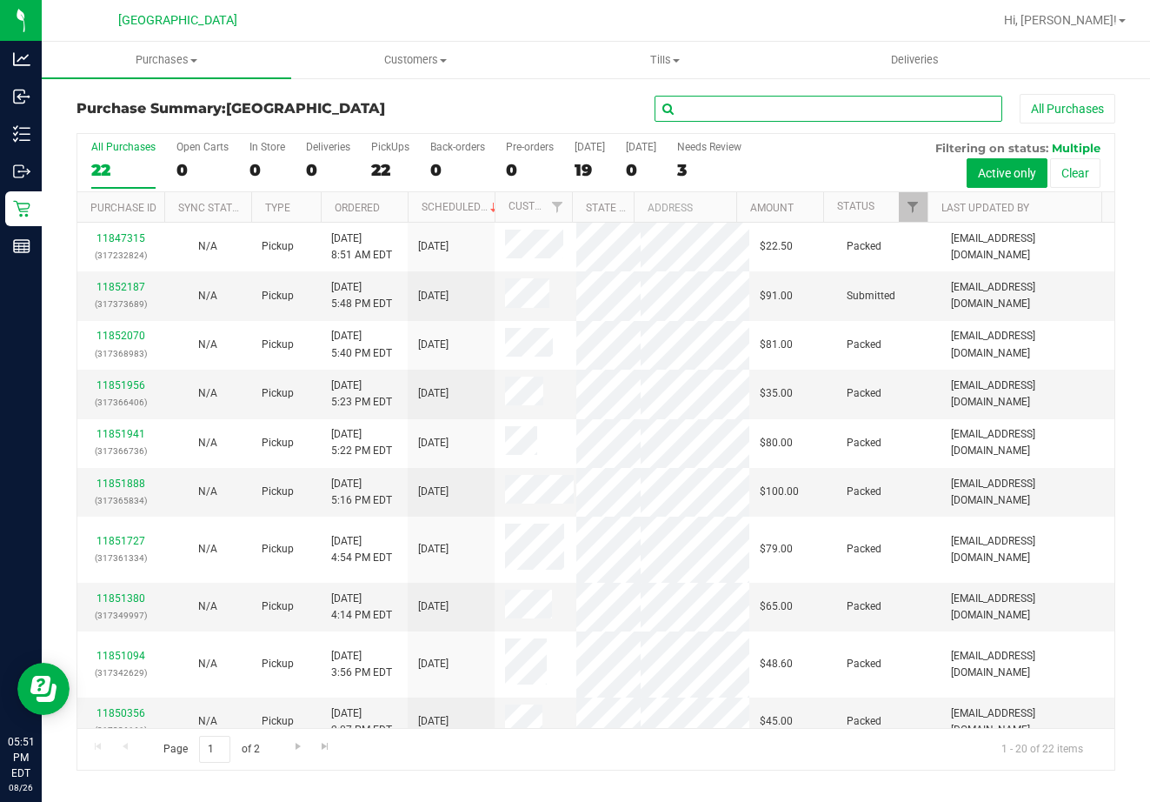
click at [753, 110] on input "text" at bounding box center [829, 109] width 348 height 26
click at [111, 593] on link "11851380" at bounding box center [121, 598] width 49 height 12
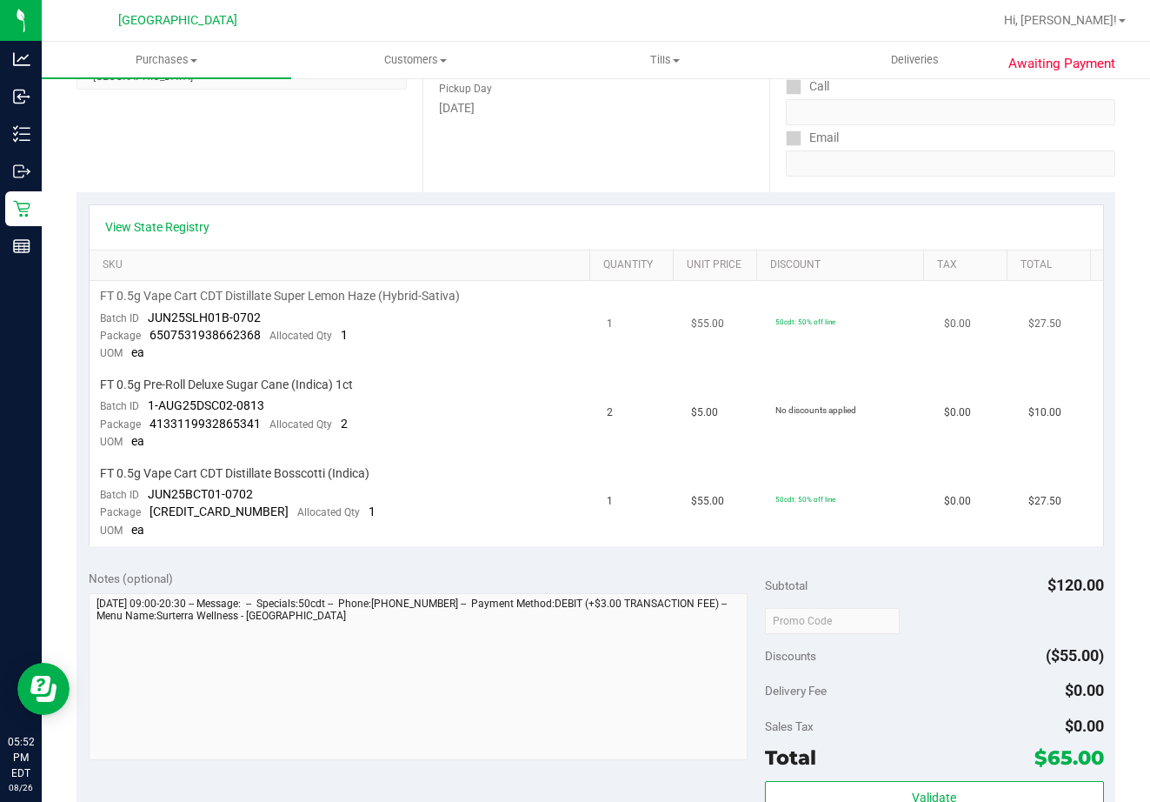
scroll to position [348, 0]
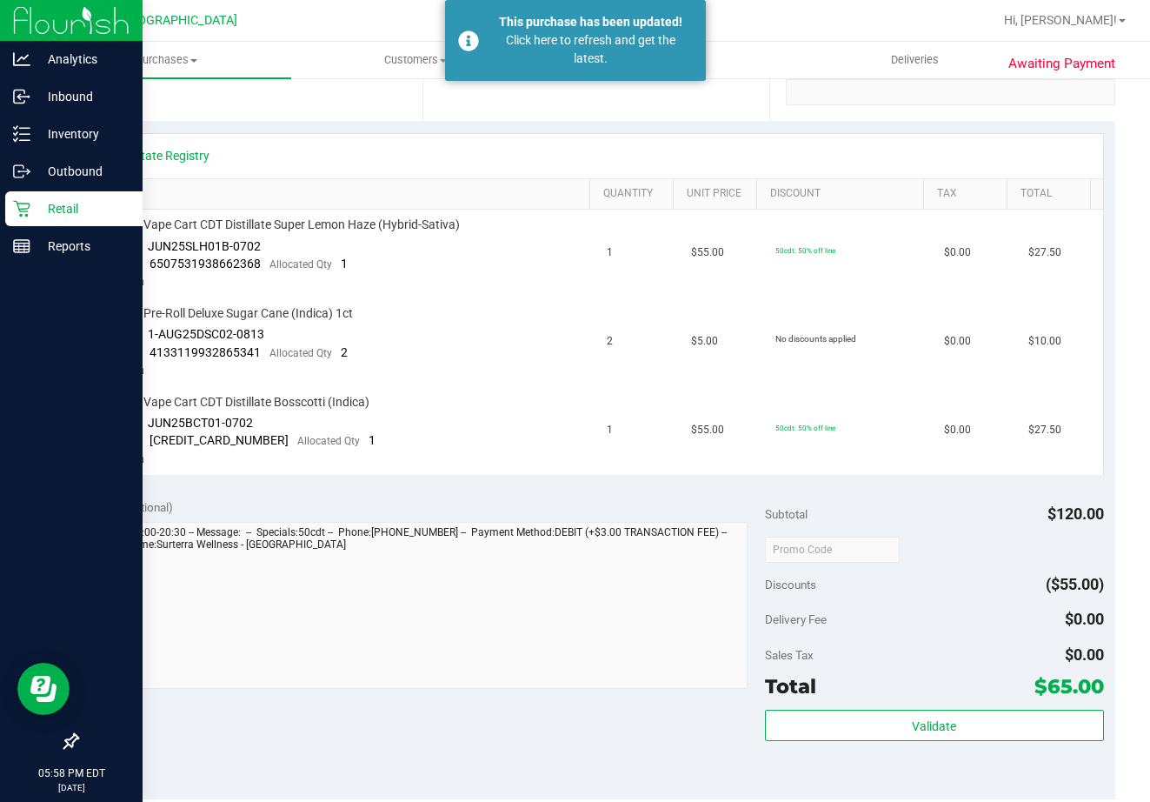
click at [61, 196] on div "Retail" at bounding box center [73, 208] width 137 height 35
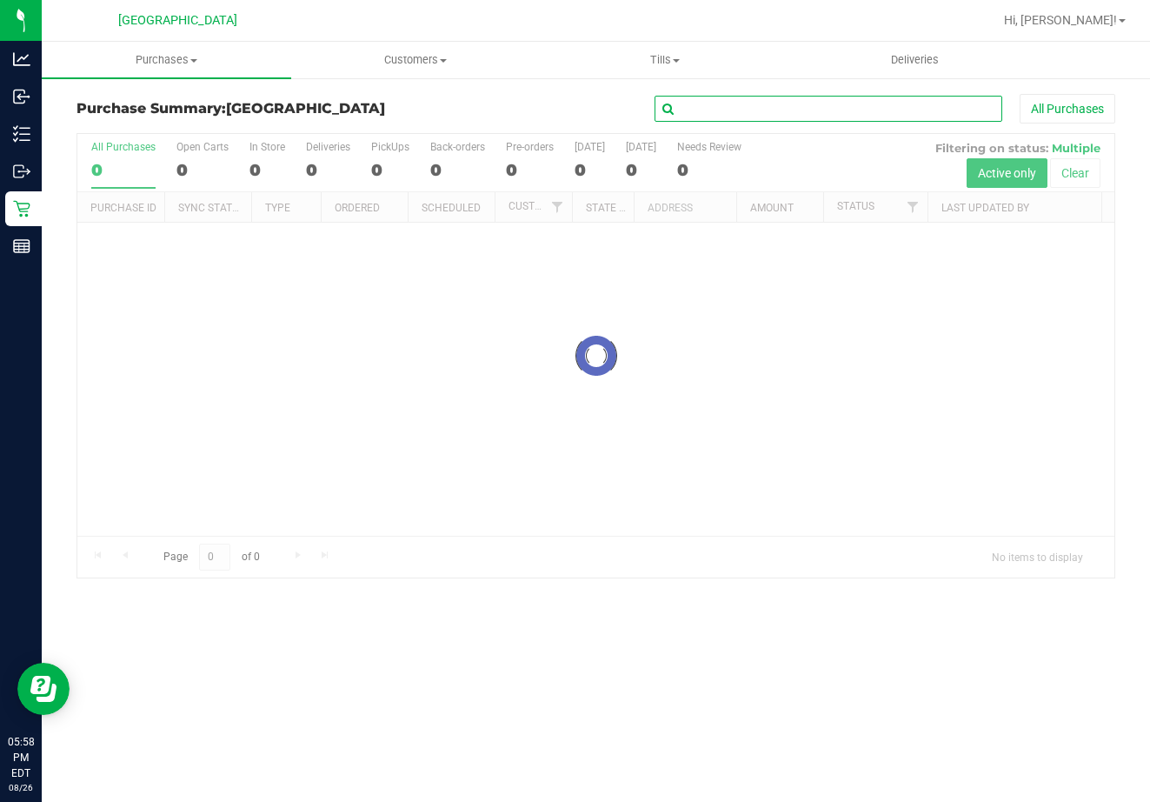
drag, startPoint x: 766, startPoint y: 106, endPoint x: 787, endPoint y: 95, distance: 23.7
click at [766, 106] on input "text" at bounding box center [829, 109] width 348 height 26
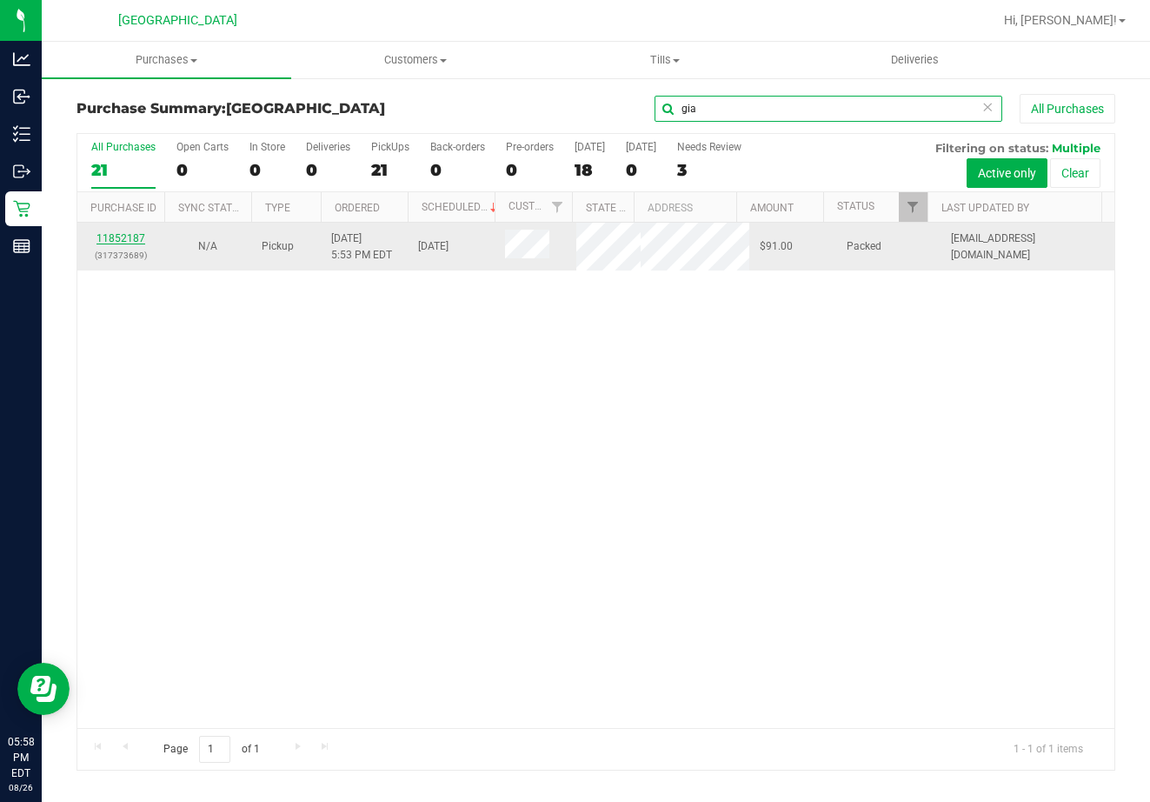
type input "gia"
click at [123, 240] on link "11852187" at bounding box center [121, 238] width 49 height 12
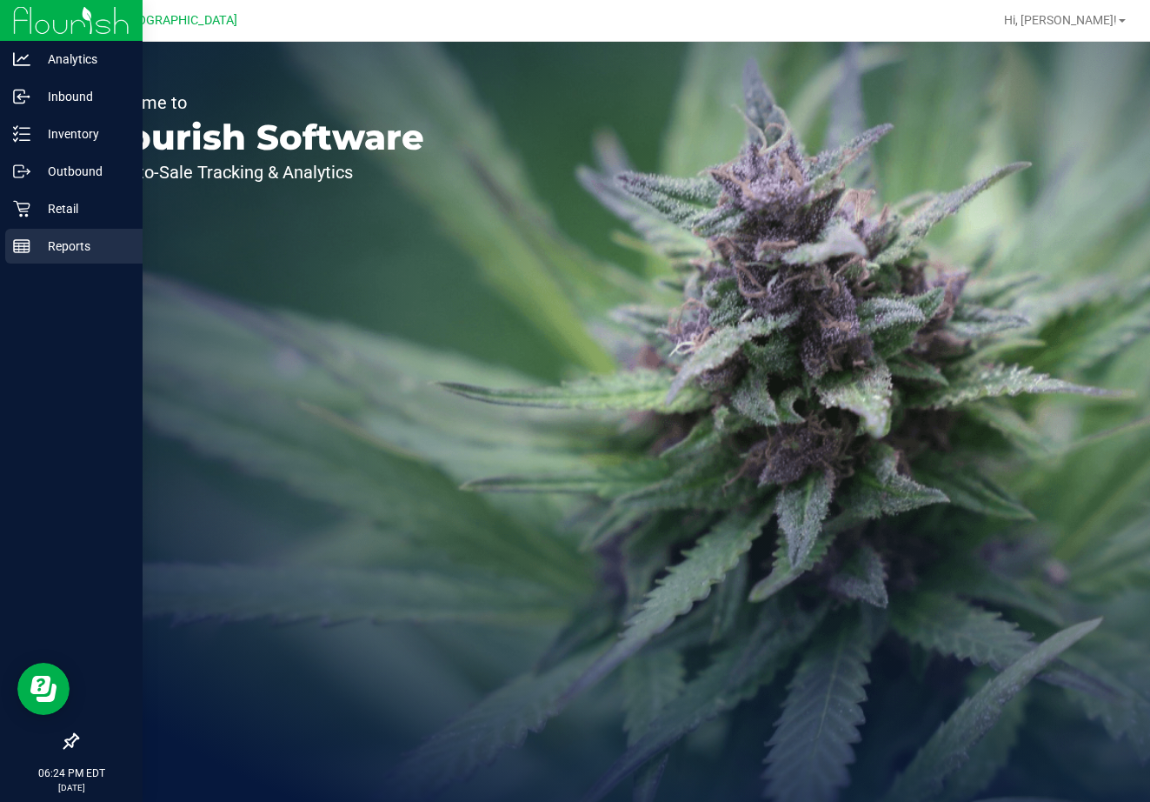
click at [49, 241] on p "Reports" at bounding box center [82, 246] width 104 height 21
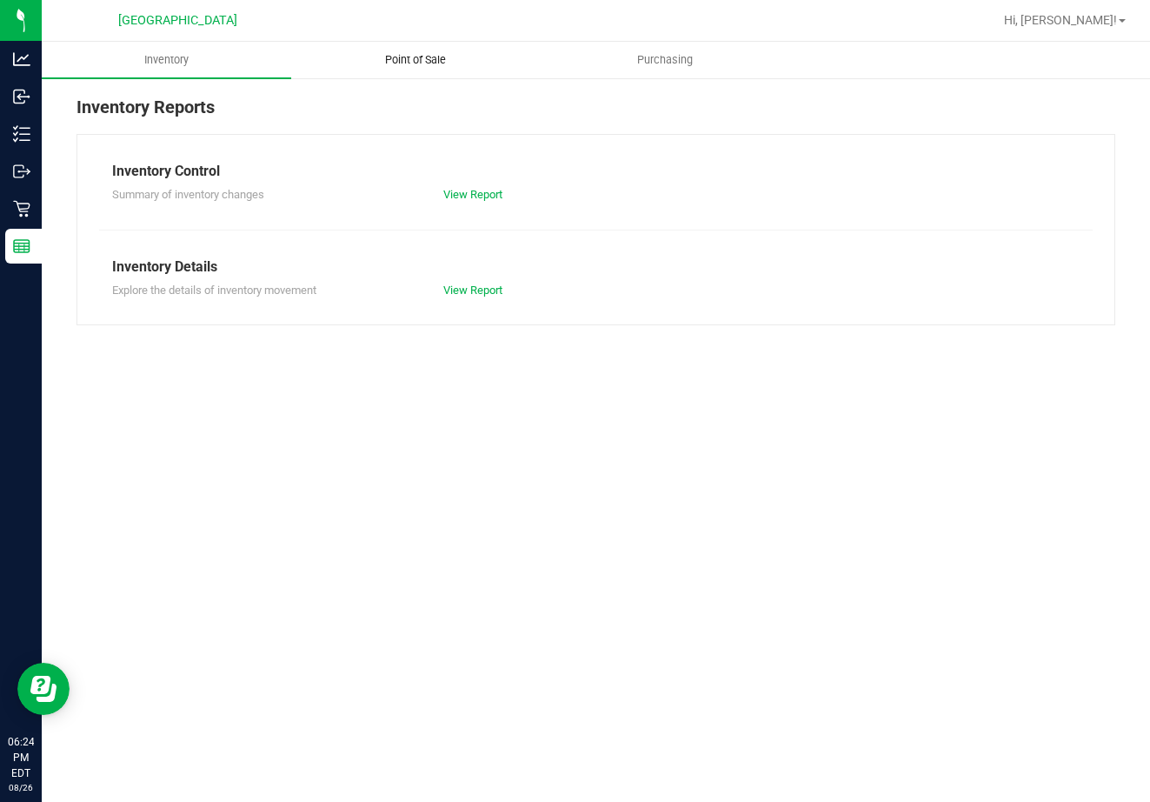
click at [395, 62] on span "Point of Sale" at bounding box center [416, 60] width 108 height 16
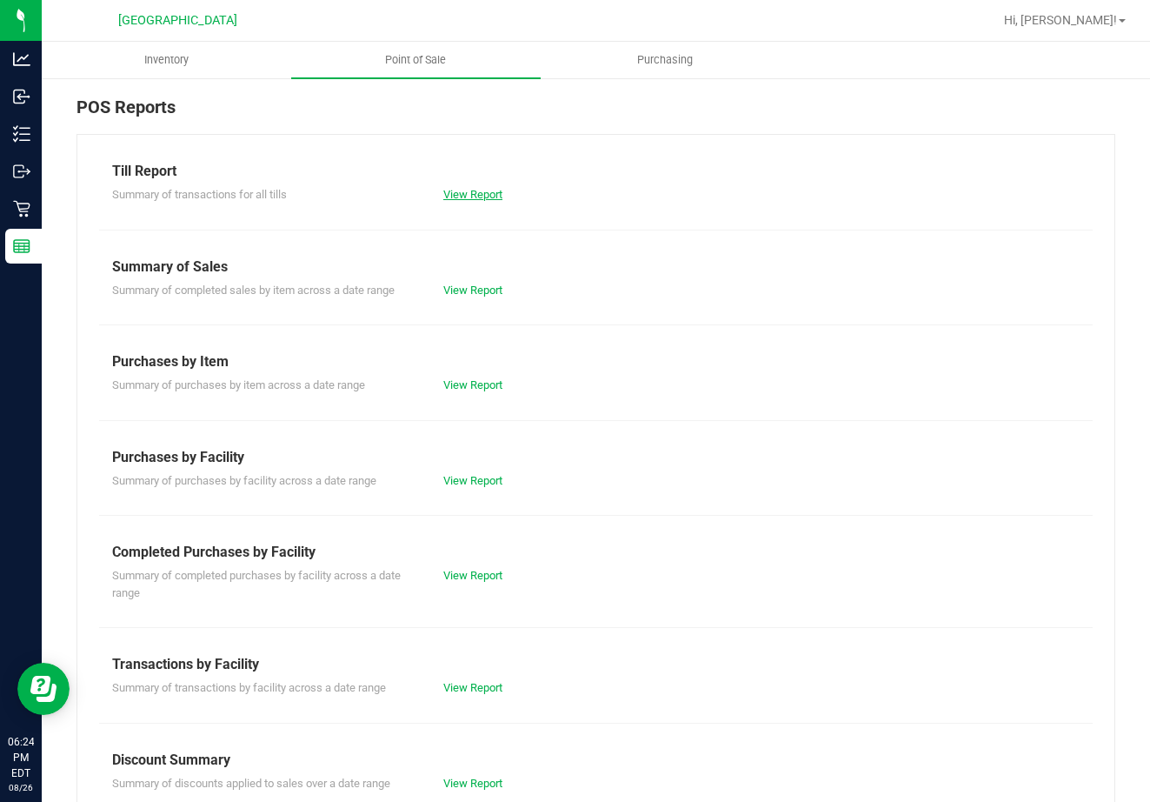
click at [481, 199] on link "View Report" at bounding box center [472, 194] width 59 height 13
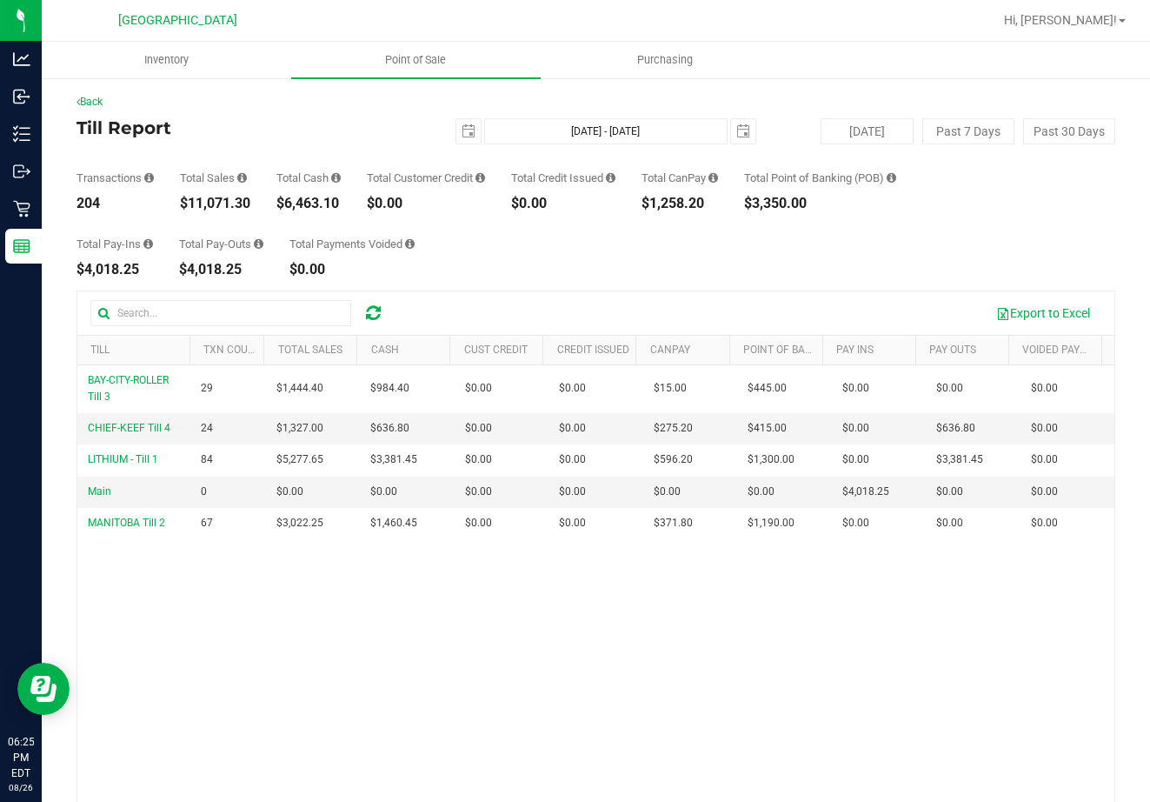
click at [189, 206] on div "$11,071.30" at bounding box center [215, 204] width 70 height 14
copy div "$11,071.30"
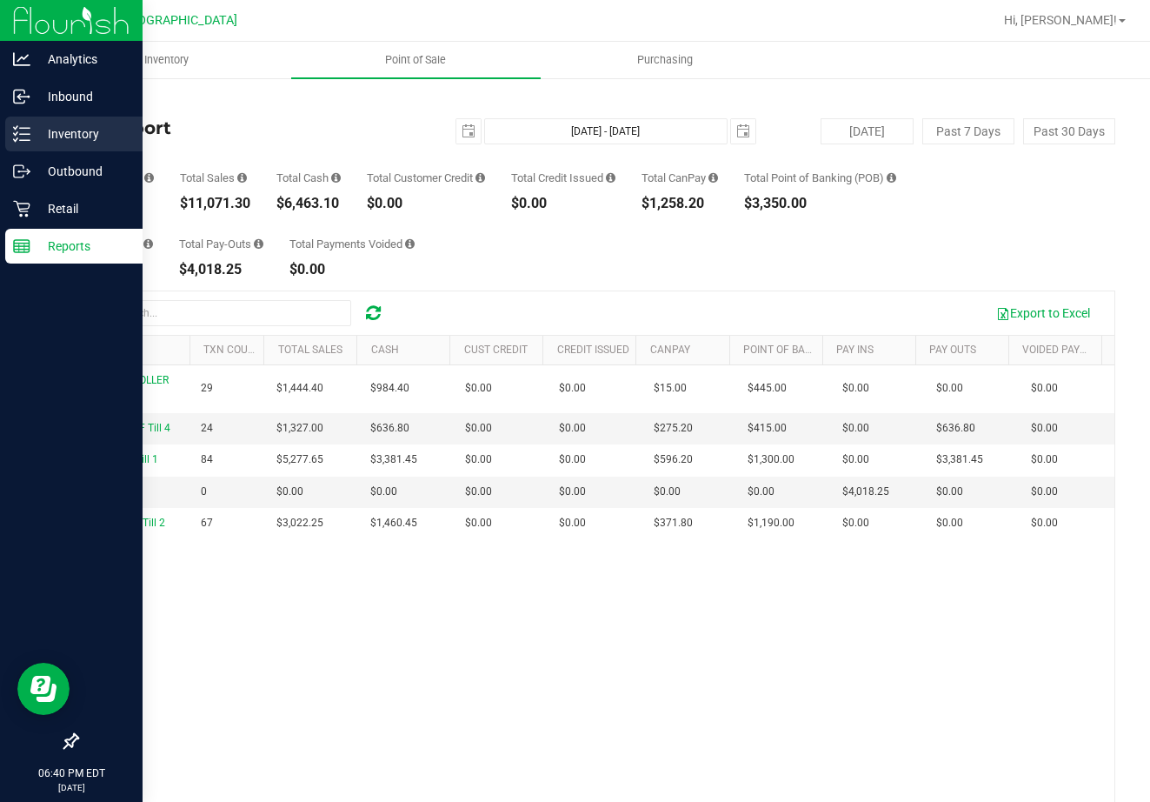
click at [63, 131] on p "Inventory" at bounding box center [82, 133] width 104 height 21
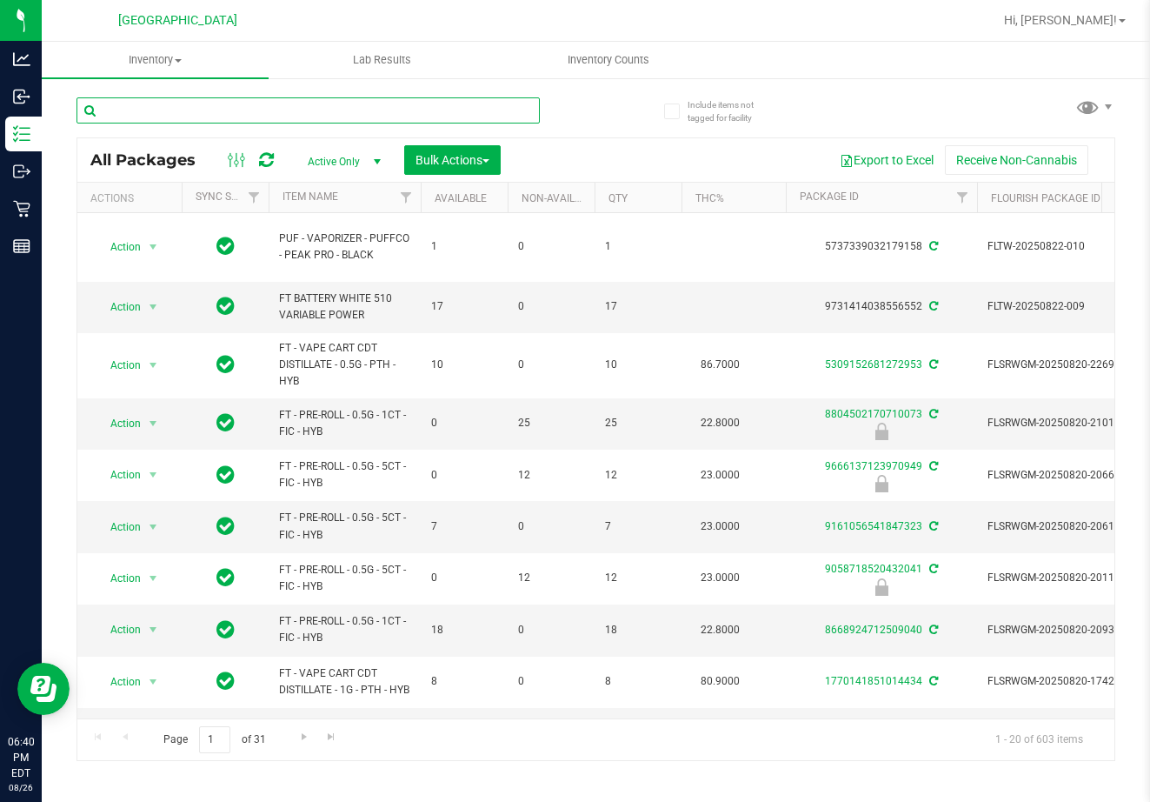
click at [264, 117] on input "text" at bounding box center [308, 110] width 463 height 26
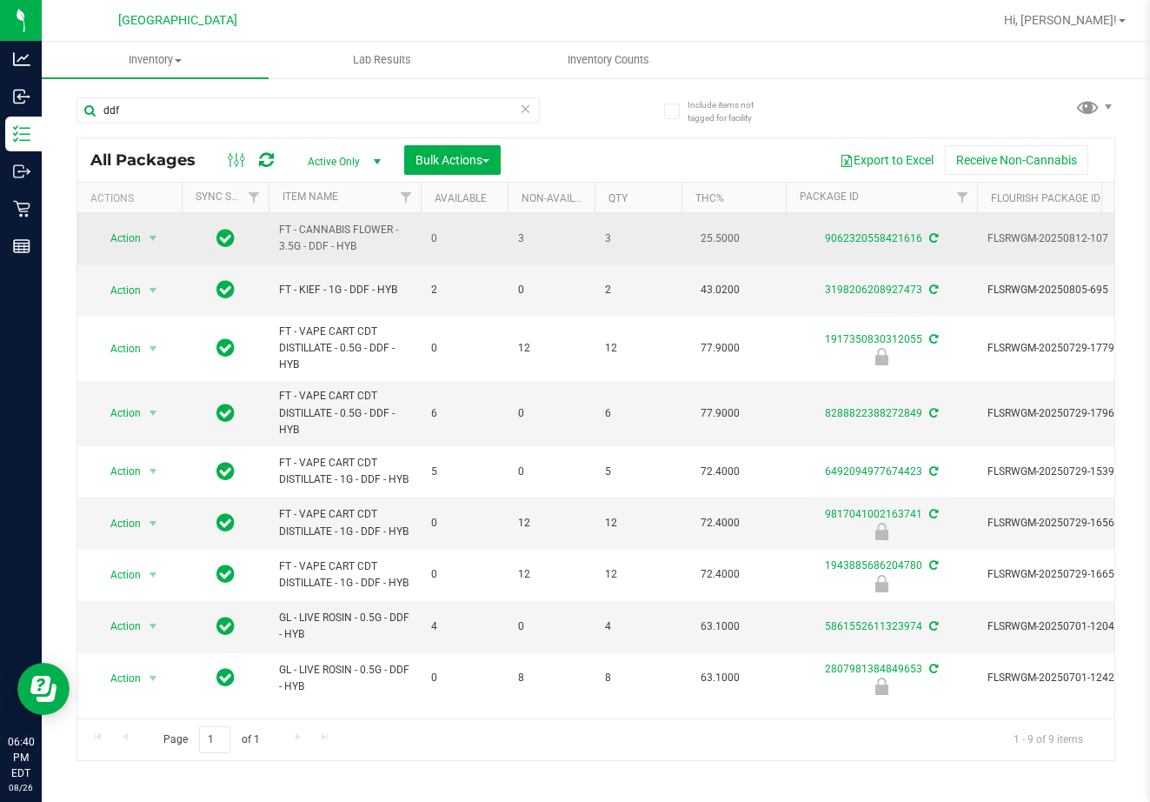
click at [321, 232] on span "FT - CANNABIS FLOWER - 3.5G - DDF - HYB" at bounding box center [344, 238] width 131 height 33
copy tr "FT - CANNABIS FLOWER - 3.5G - DDF - HYB"
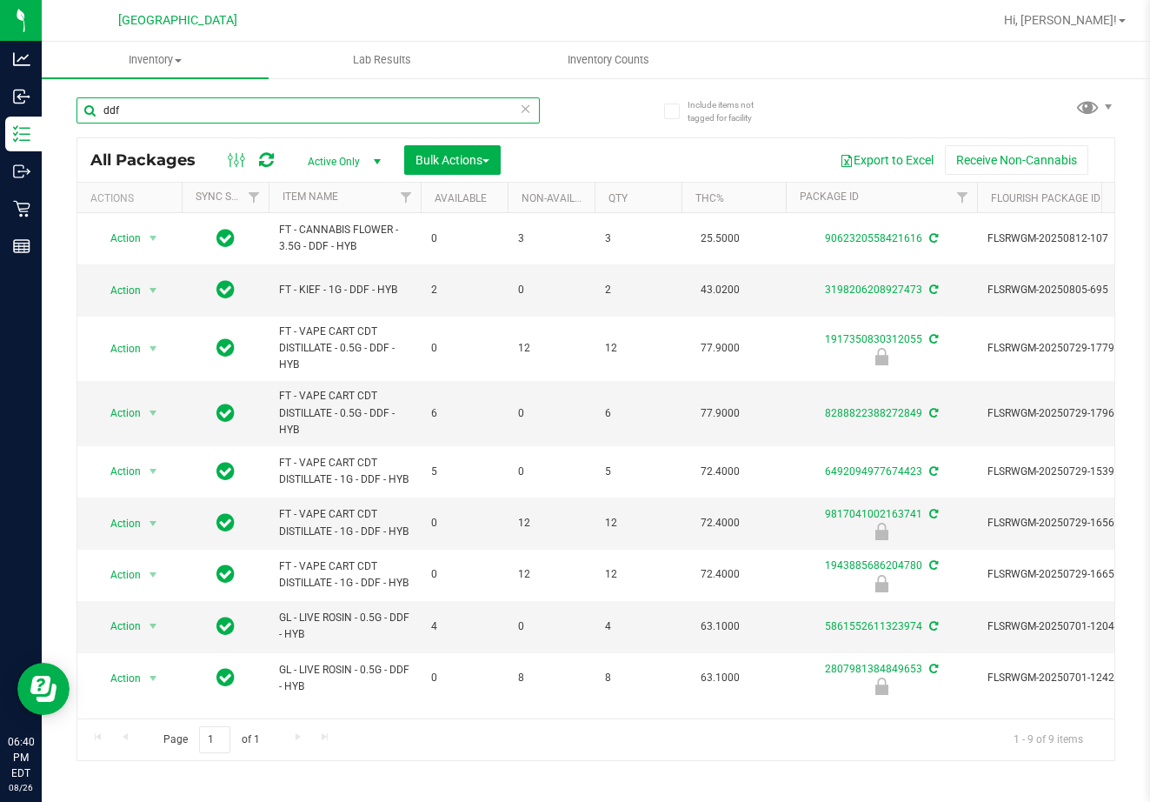
click at [300, 118] on input "ddf" at bounding box center [308, 110] width 463 height 26
paste input "FT - CANNABIS FLOWER - 3.5G - DDF - HYB"
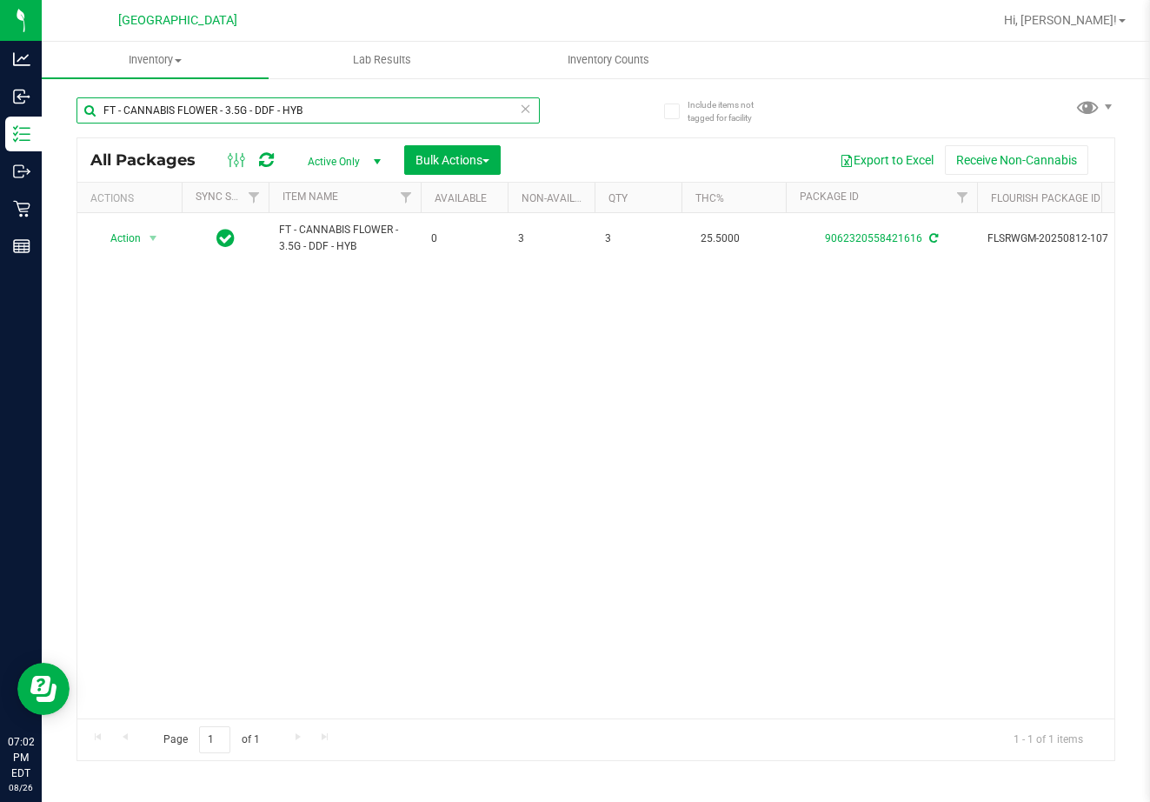
click at [371, 115] on input "FT - CANNABIS FLOWER - 3.5G - DDF - HYB" at bounding box center [308, 110] width 463 height 26
type input "FT - CANNABIS FLOWER - 3.5G - DDF -"
